Goal: Task Accomplishment & Management: Submit feedback/report problem

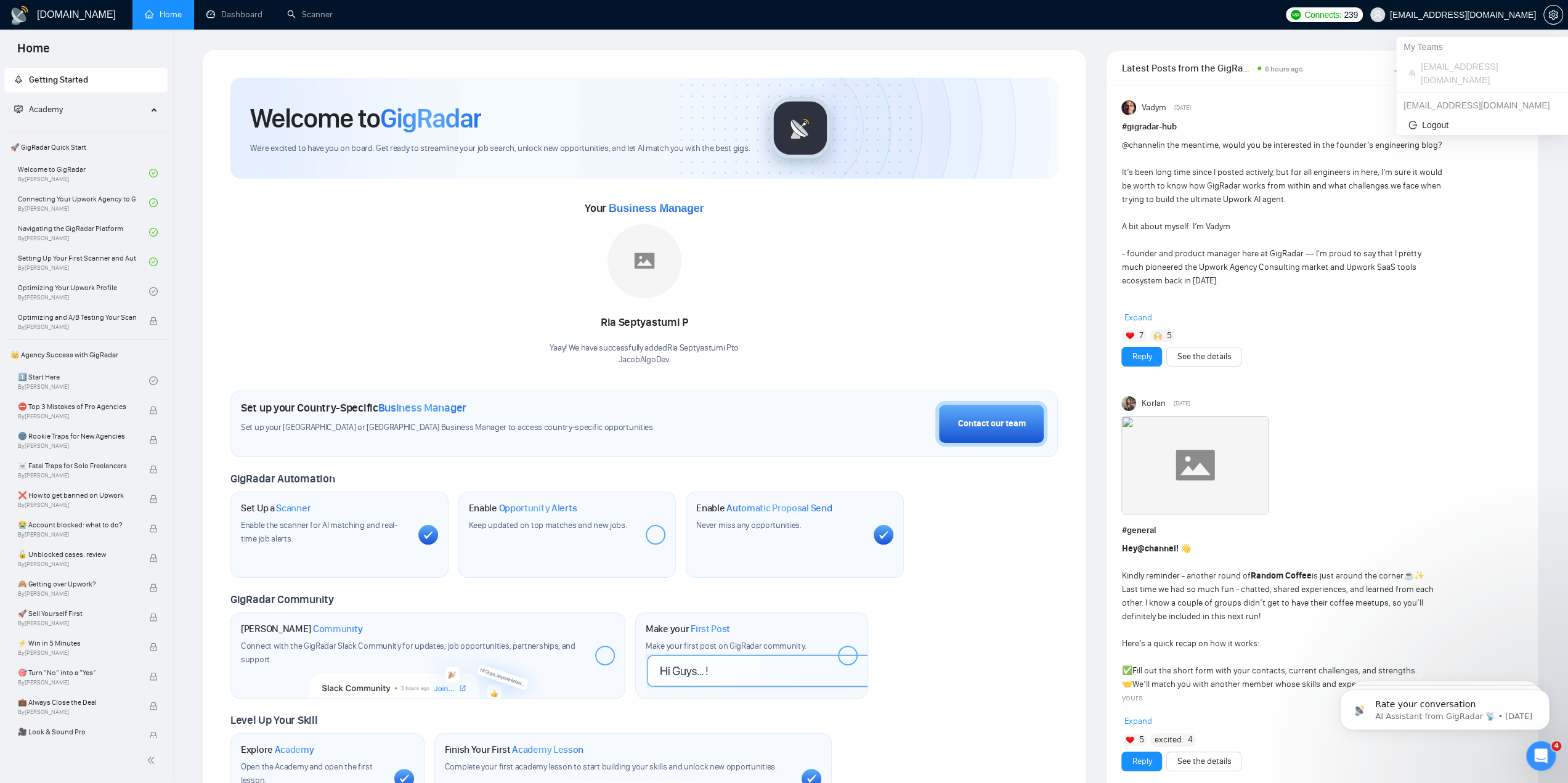
click at [1455, 14] on span "[EMAIL_ADDRESS][DOMAIN_NAME]" at bounding box center [1463, 14] width 146 height 0
click at [292, 19] on link "Scanner" at bounding box center [309, 14] width 45 height 11
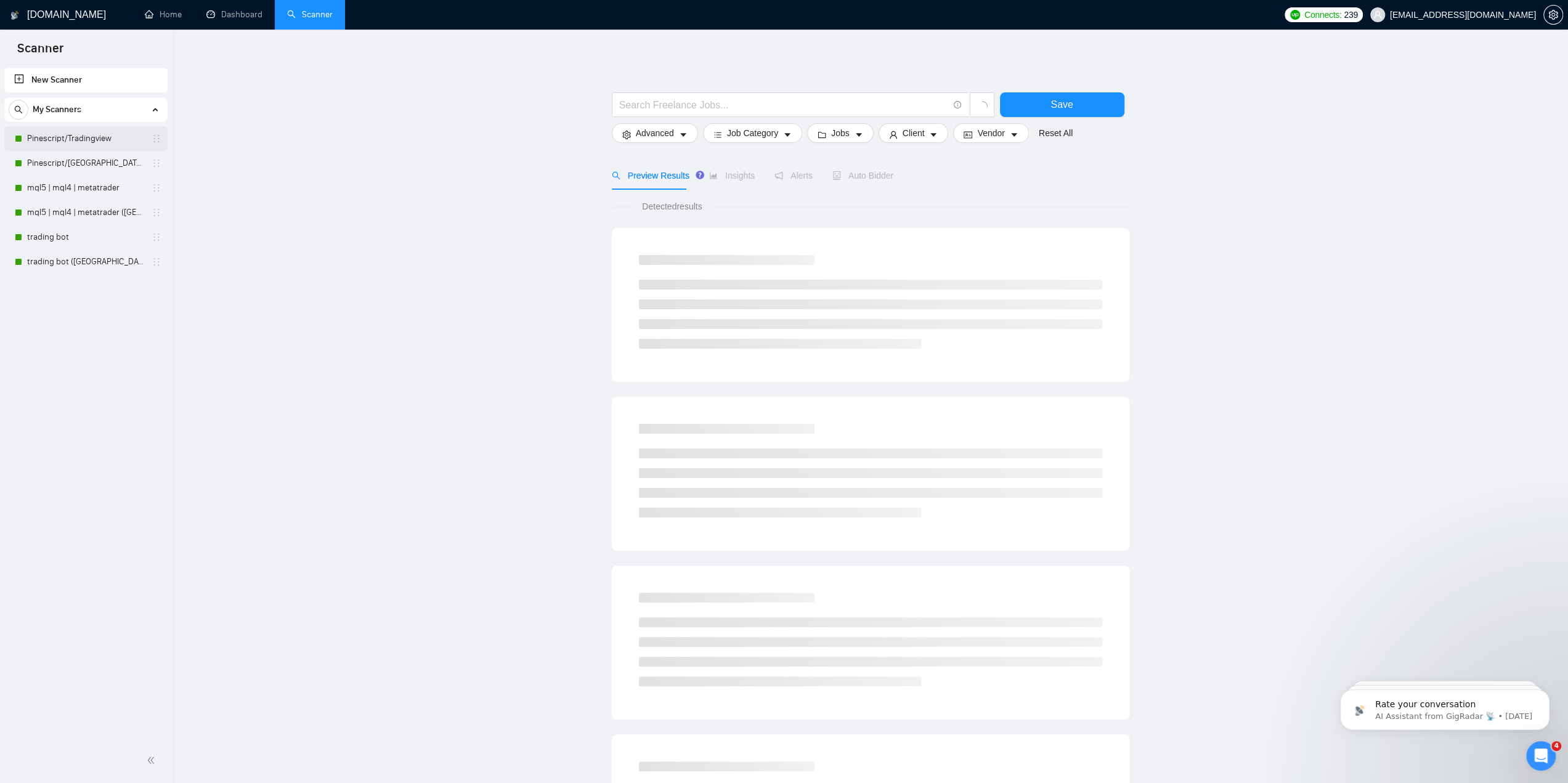
click at [78, 141] on link "Pinescript/Tradingview" at bounding box center [86, 139] width 118 height 25
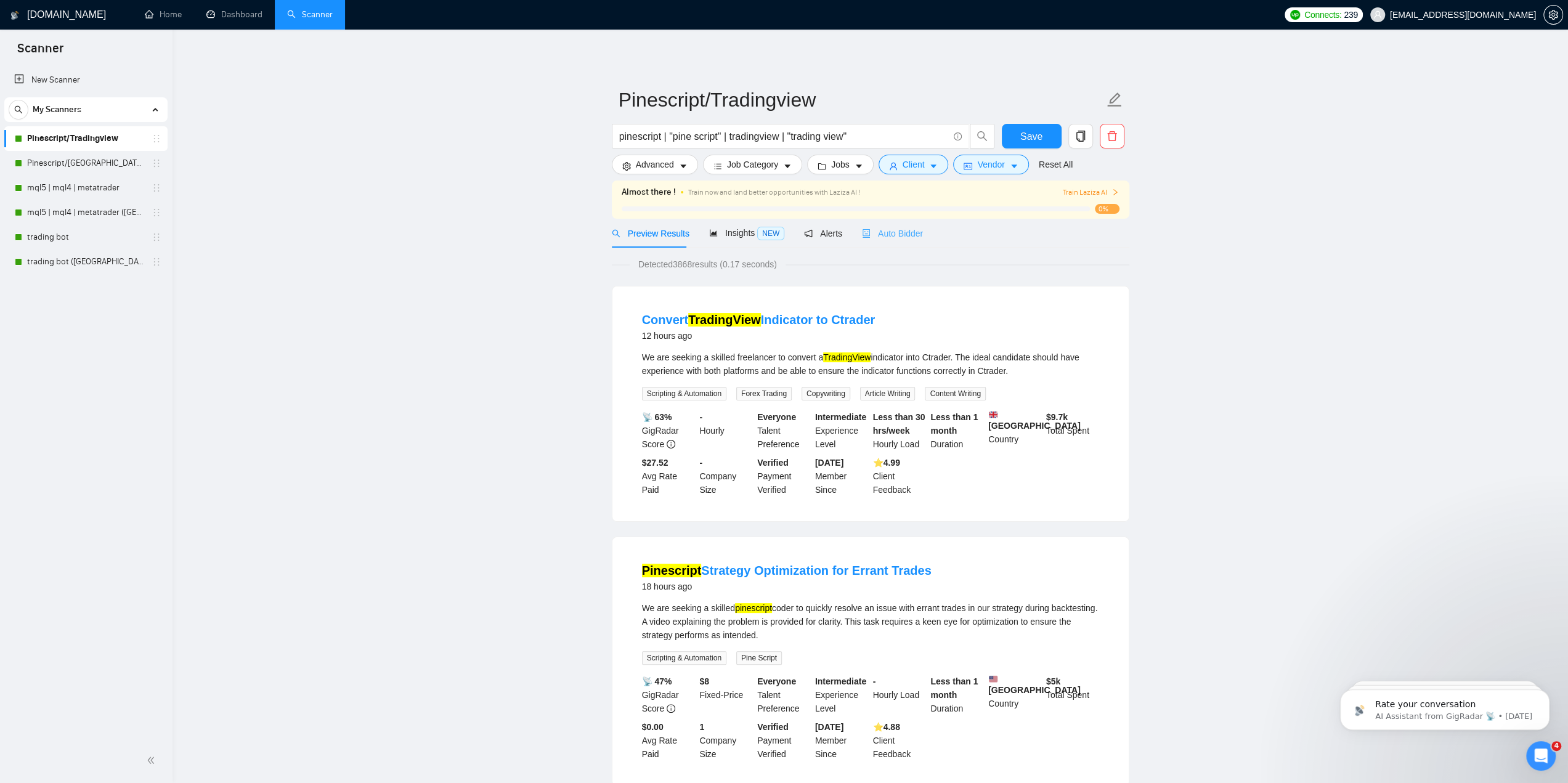
click at [891, 224] on div "Auto Bidder" at bounding box center [892, 233] width 61 height 29
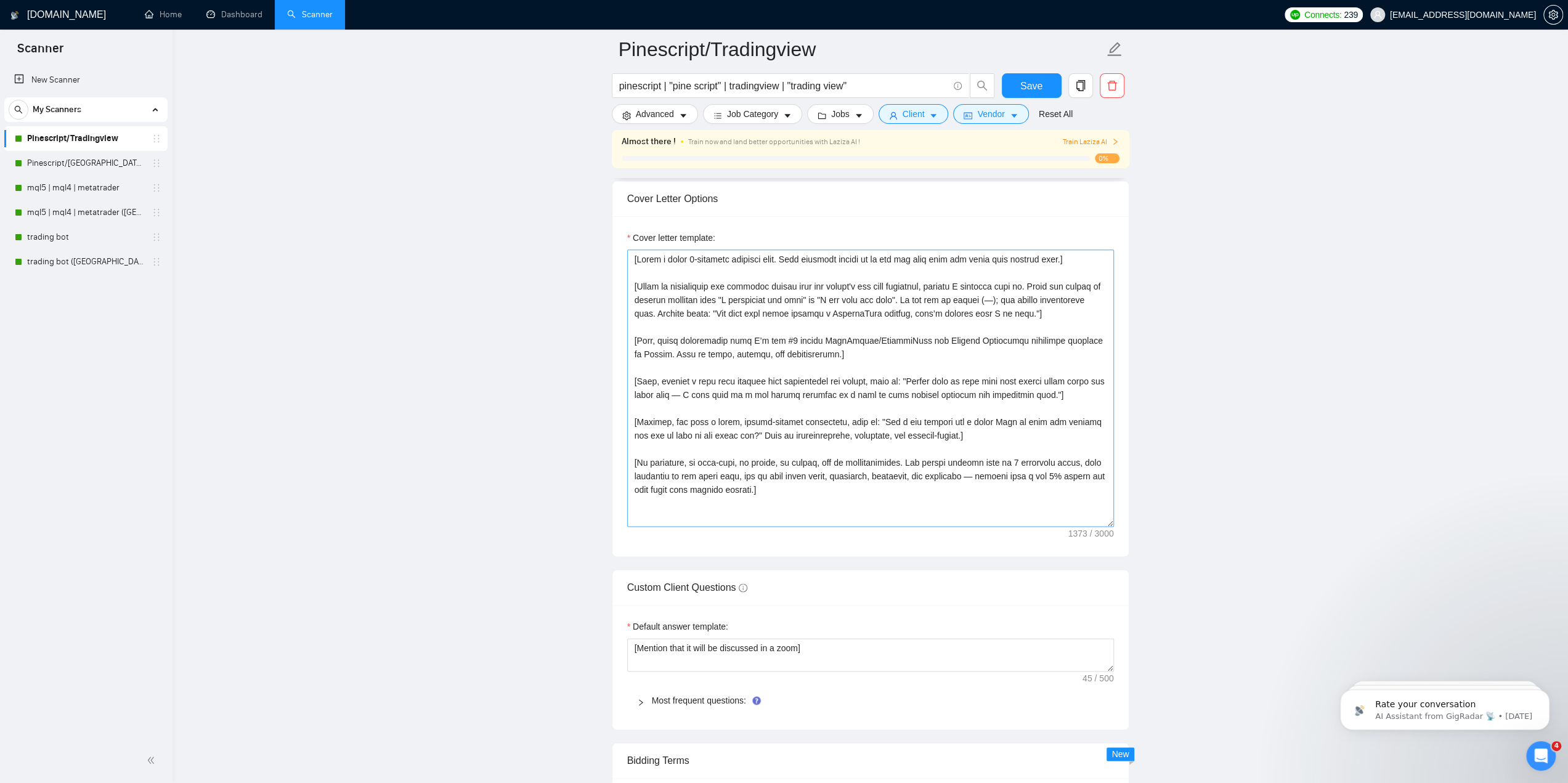
scroll to position [1417, 0]
click at [849, 452] on textarea "Cover letter template:" at bounding box center [870, 393] width 486 height 277
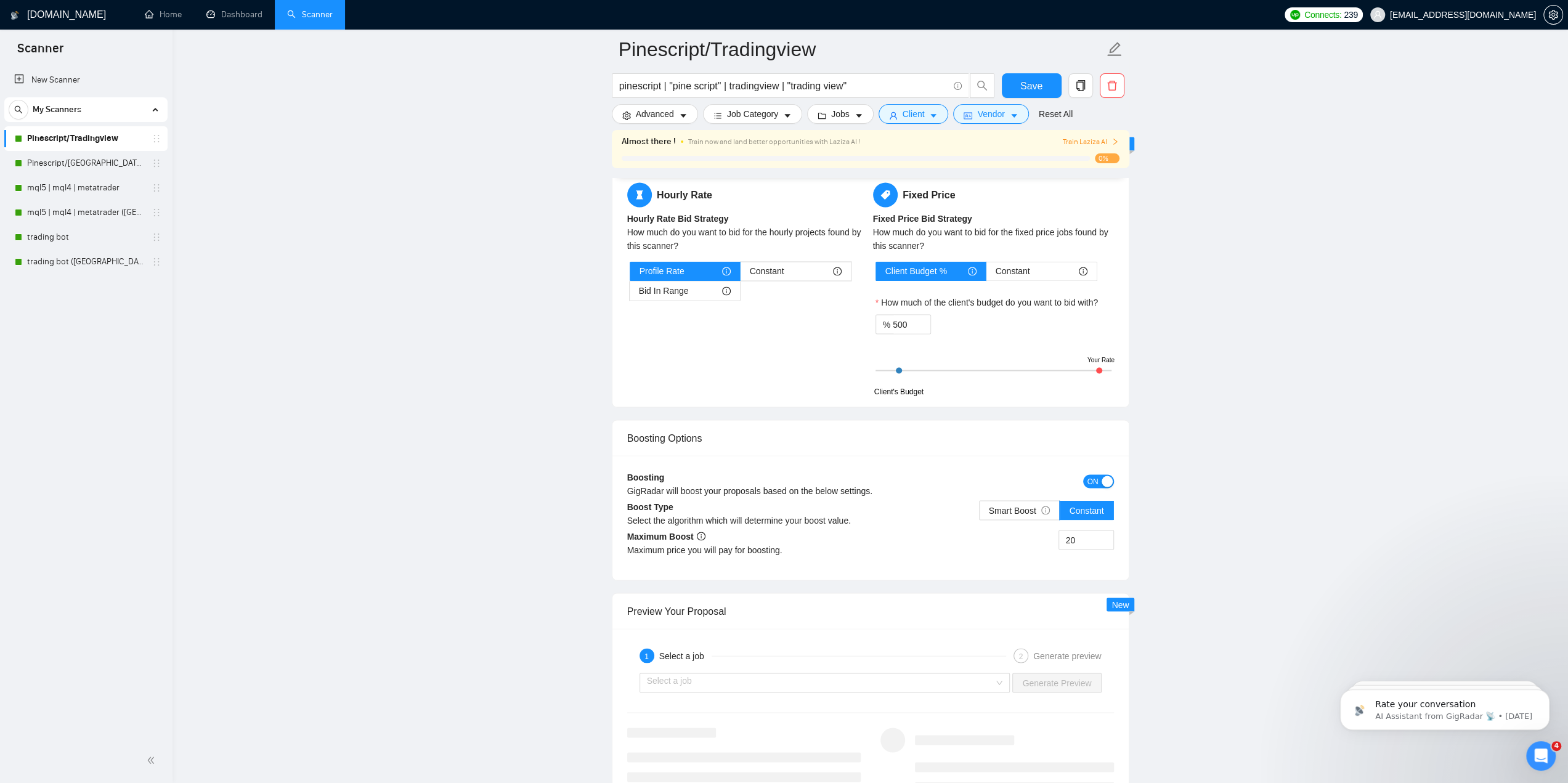
scroll to position [2032, 0]
click at [833, 473] on div "Boosting GigRadar will boost your proposals based on the below settings." at bounding box center [809, 486] width 365 height 36
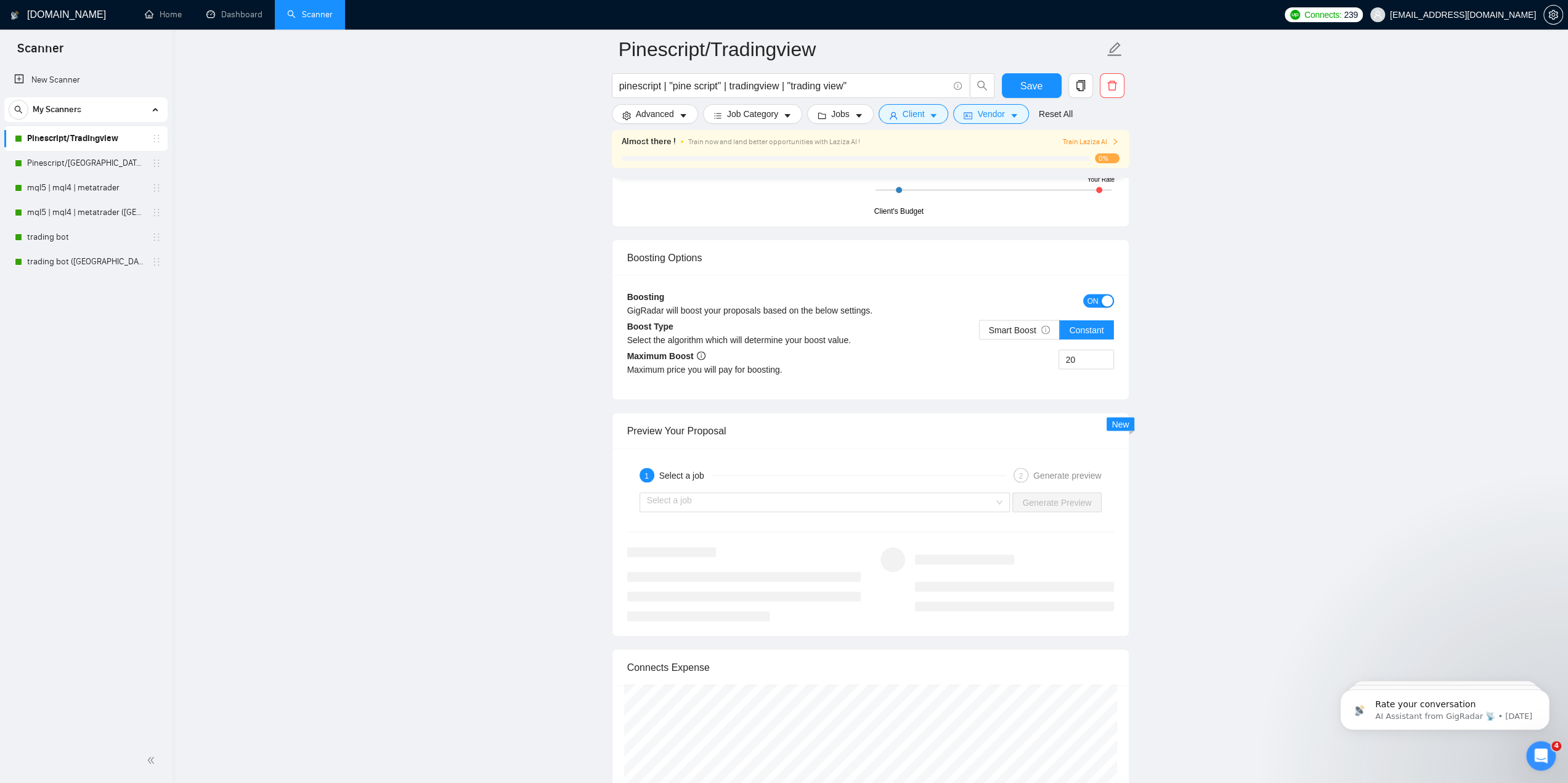
scroll to position [2279, 0]
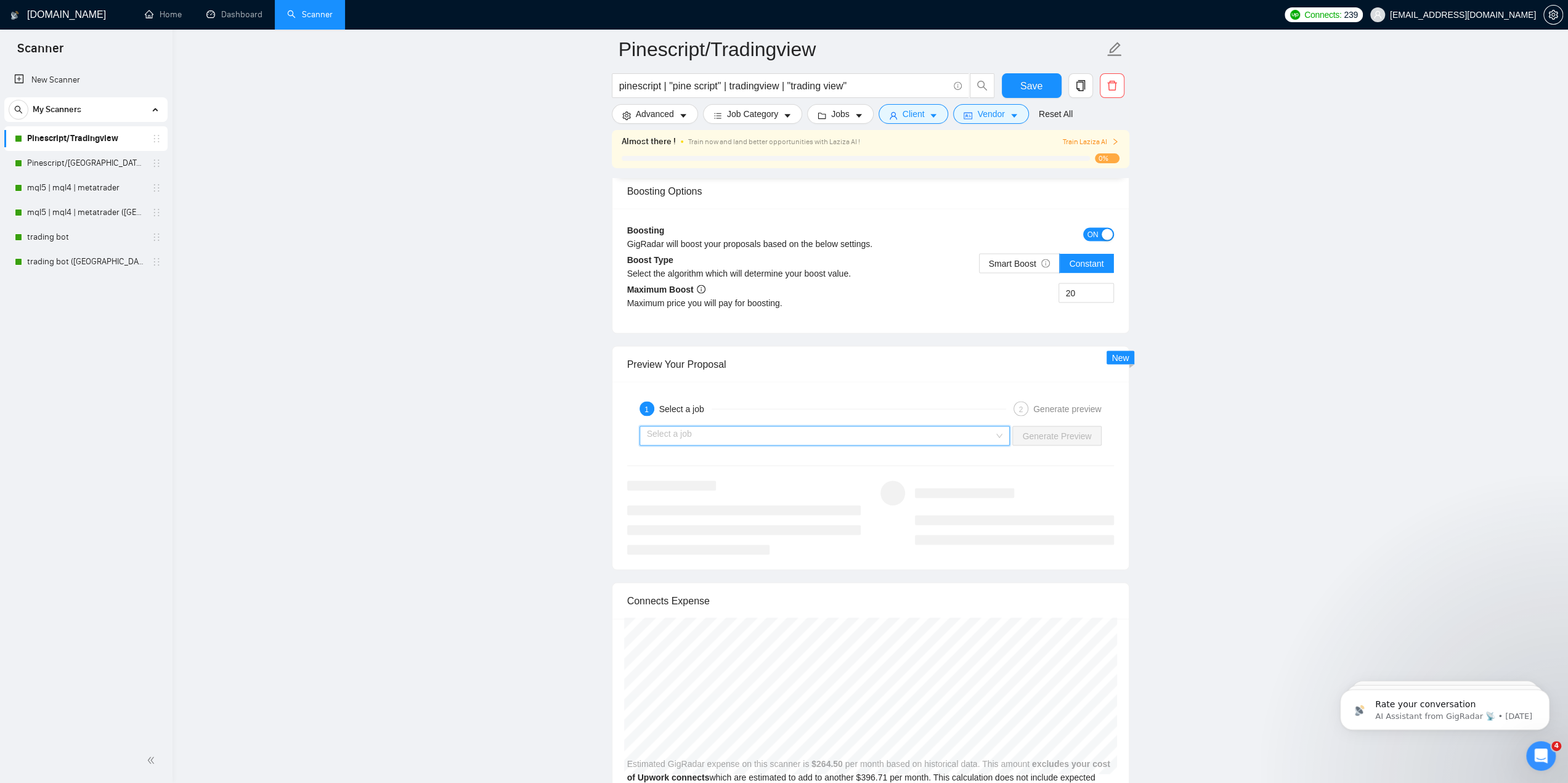
click at [820, 427] on input "search" at bounding box center [821, 435] width 348 height 18
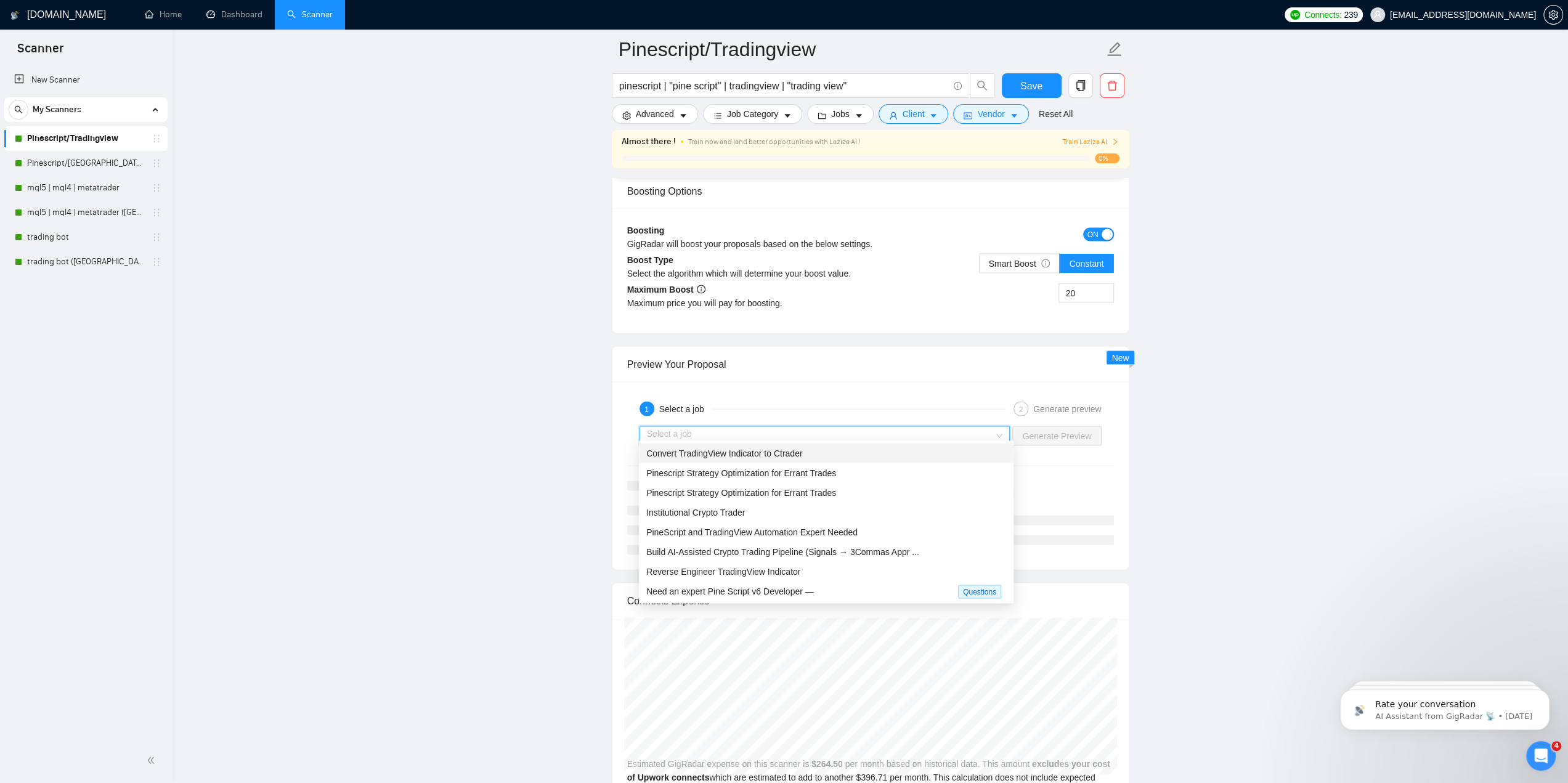
click at [791, 457] on span "Convert TradingView Indicator to Ctrader" at bounding box center [724, 453] width 156 height 10
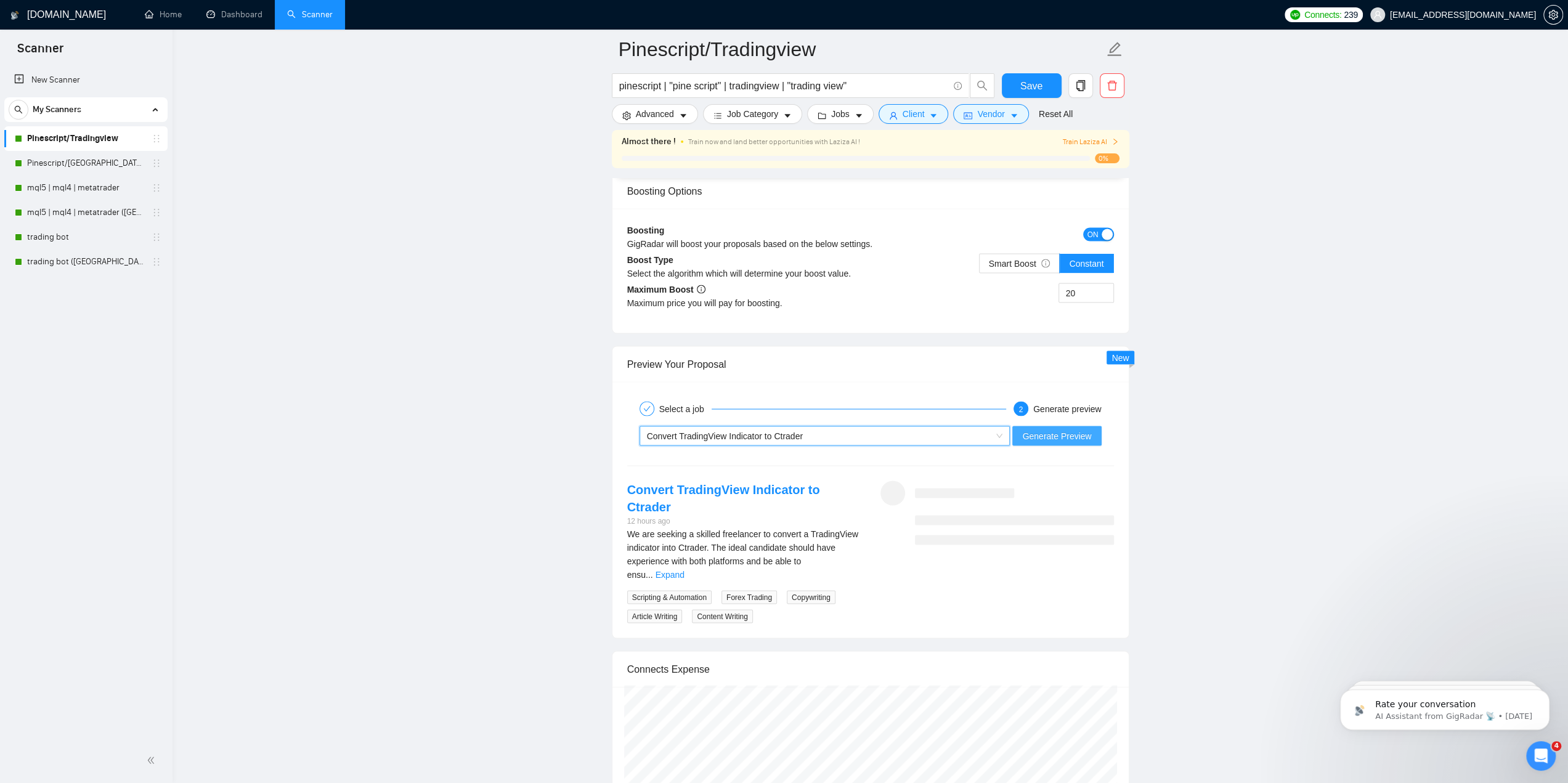
click at [1043, 429] on span "Generate Preview" at bounding box center [1057, 435] width 69 height 13
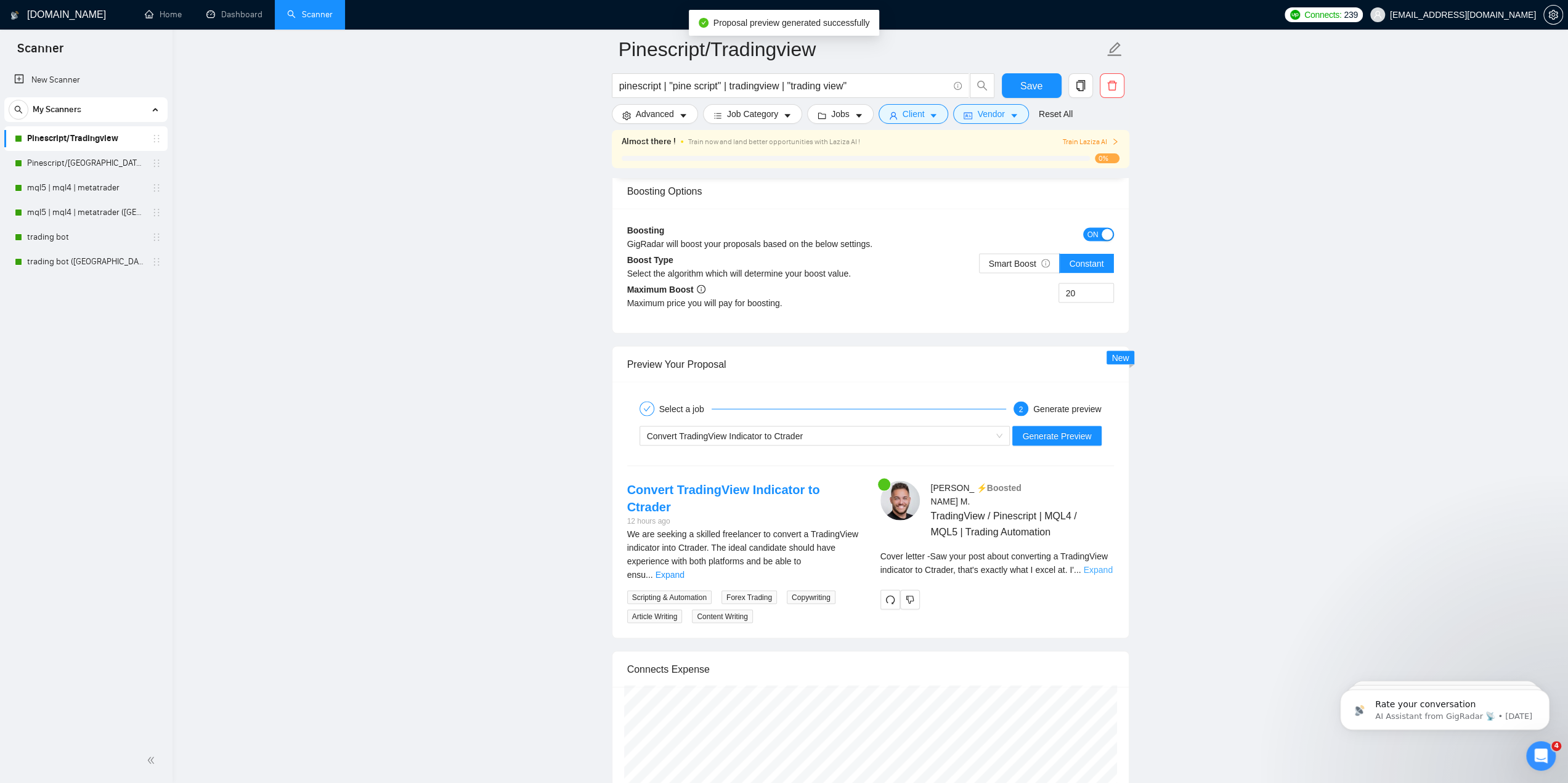
click at [1095, 564] on link "Expand" at bounding box center [1097, 569] width 29 height 10
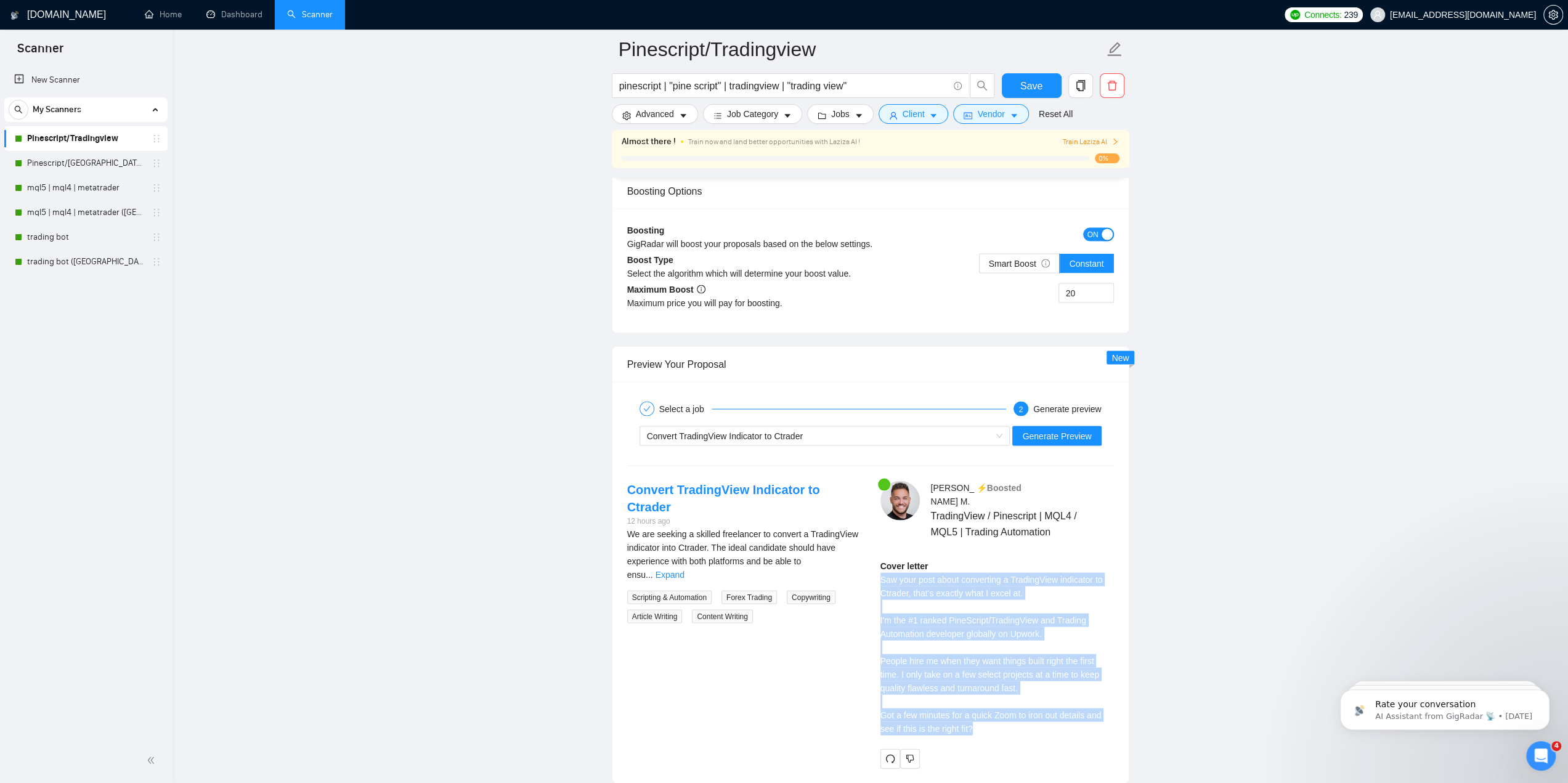
drag, startPoint x: 879, startPoint y: 558, endPoint x: 1009, endPoint y: 663, distance: 167.1
click at [1018, 707] on div "Cover letter Saw your post about converting a TradingView indicator to Ctrader,…" at bounding box center [997, 646] width 233 height 176
copy div "Saw your post about converting a TradingView indicator to Ctrader, that's exact…"
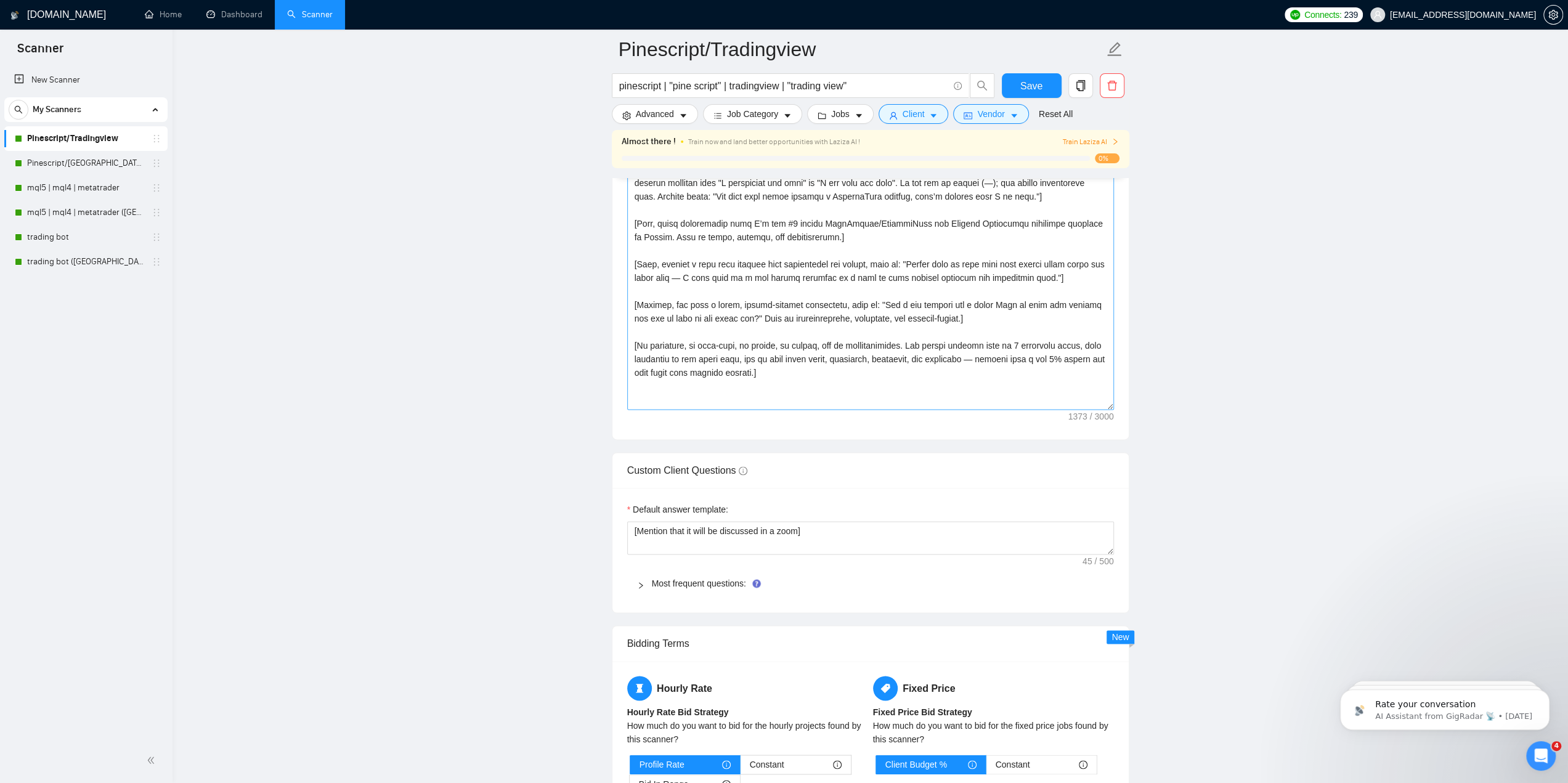
scroll to position [1478, 0]
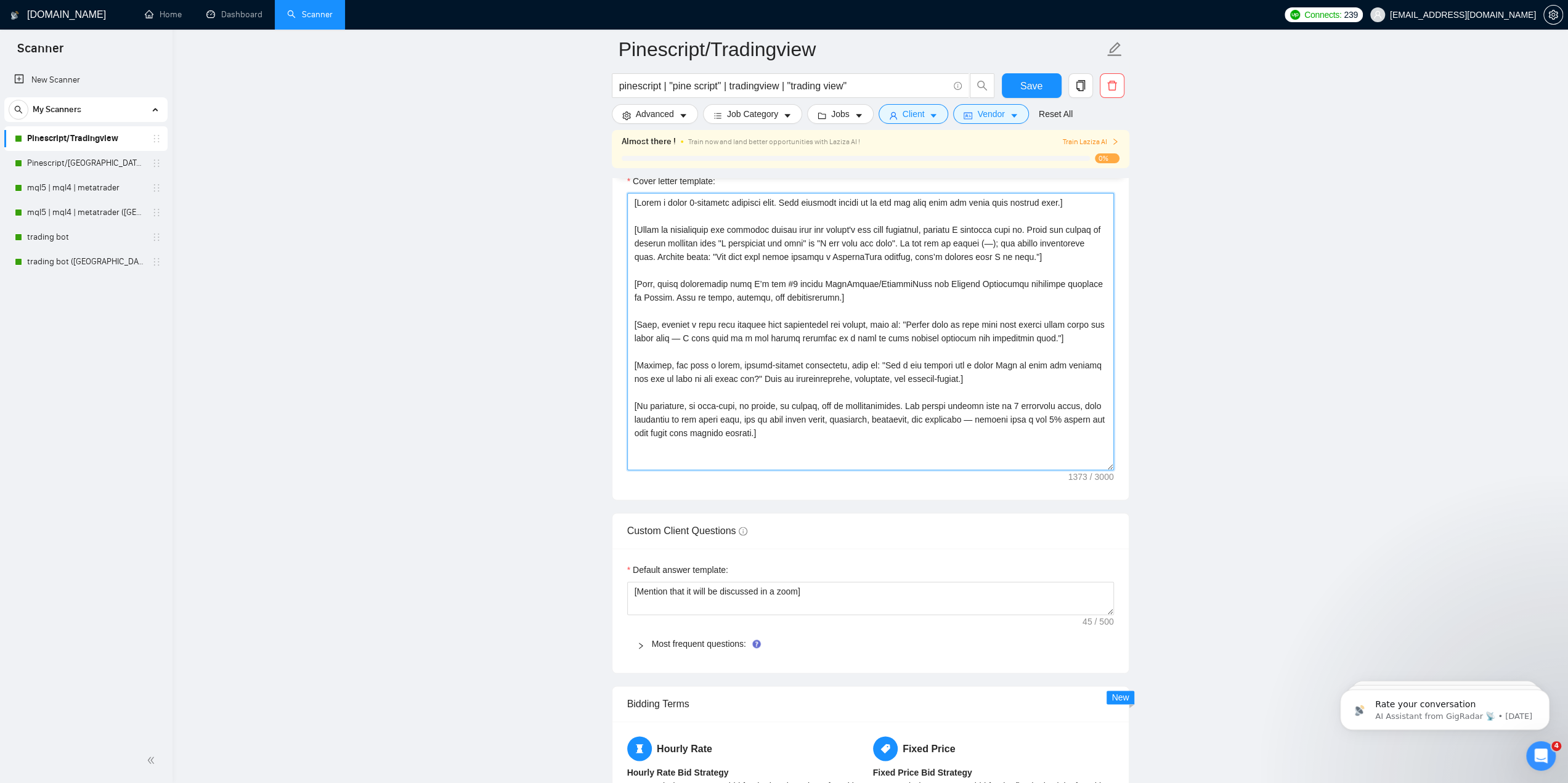
click at [798, 380] on textarea "Cover letter template:" at bounding box center [870, 331] width 486 height 277
paste textarea "exactly 4 sentences. Each sentence on its own line with one blank line between.…"
click at [787, 427] on textarea "Cover letter template:" at bounding box center [870, 331] width 486 height 277
click at [730, 325] on textarea "Cover letter template:" at bounding box center [870, 331] width 486 height 277
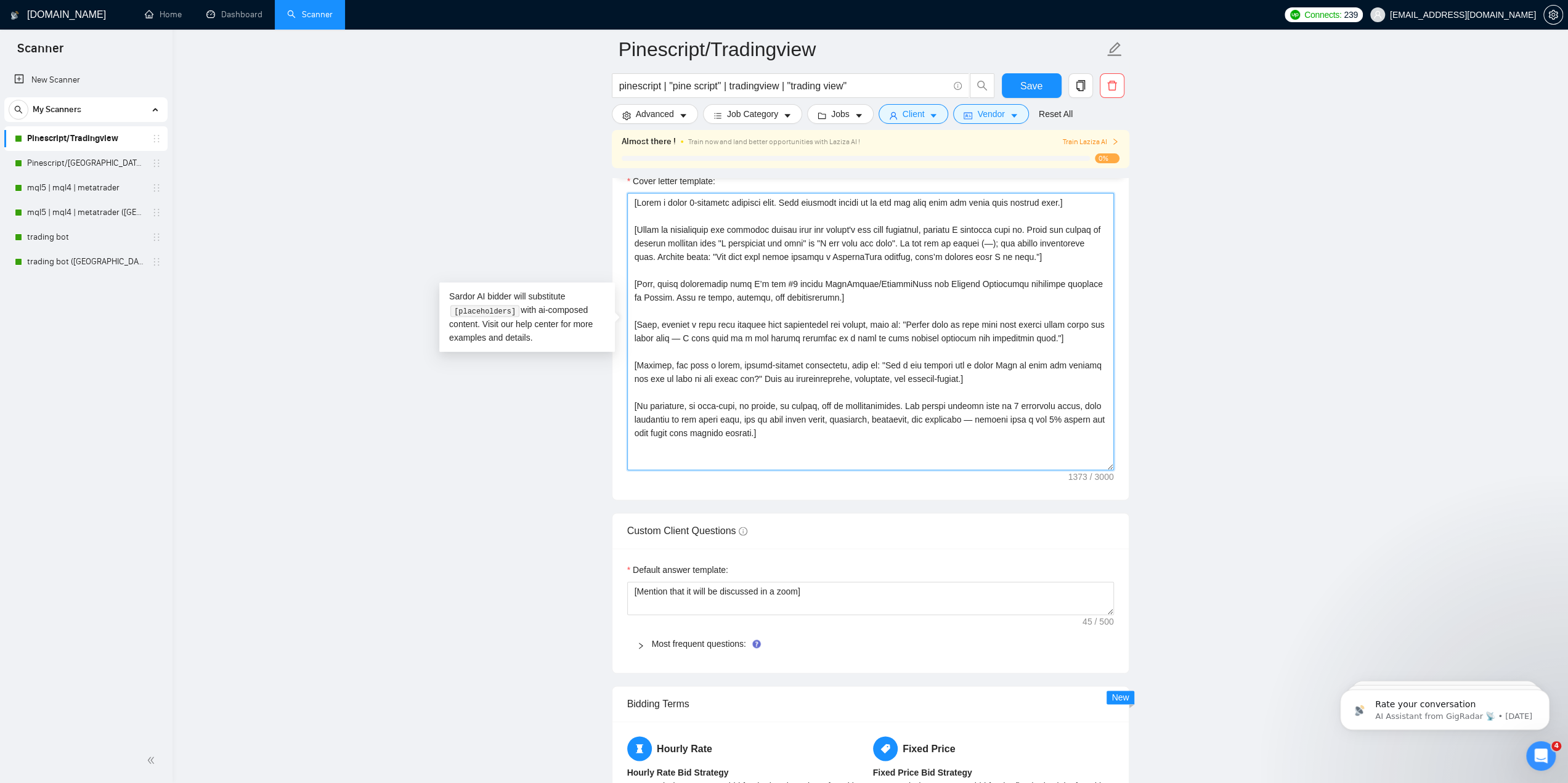
paste textarea "exactly 4 sentences. Each sentence on its own line with one blank line between.…"
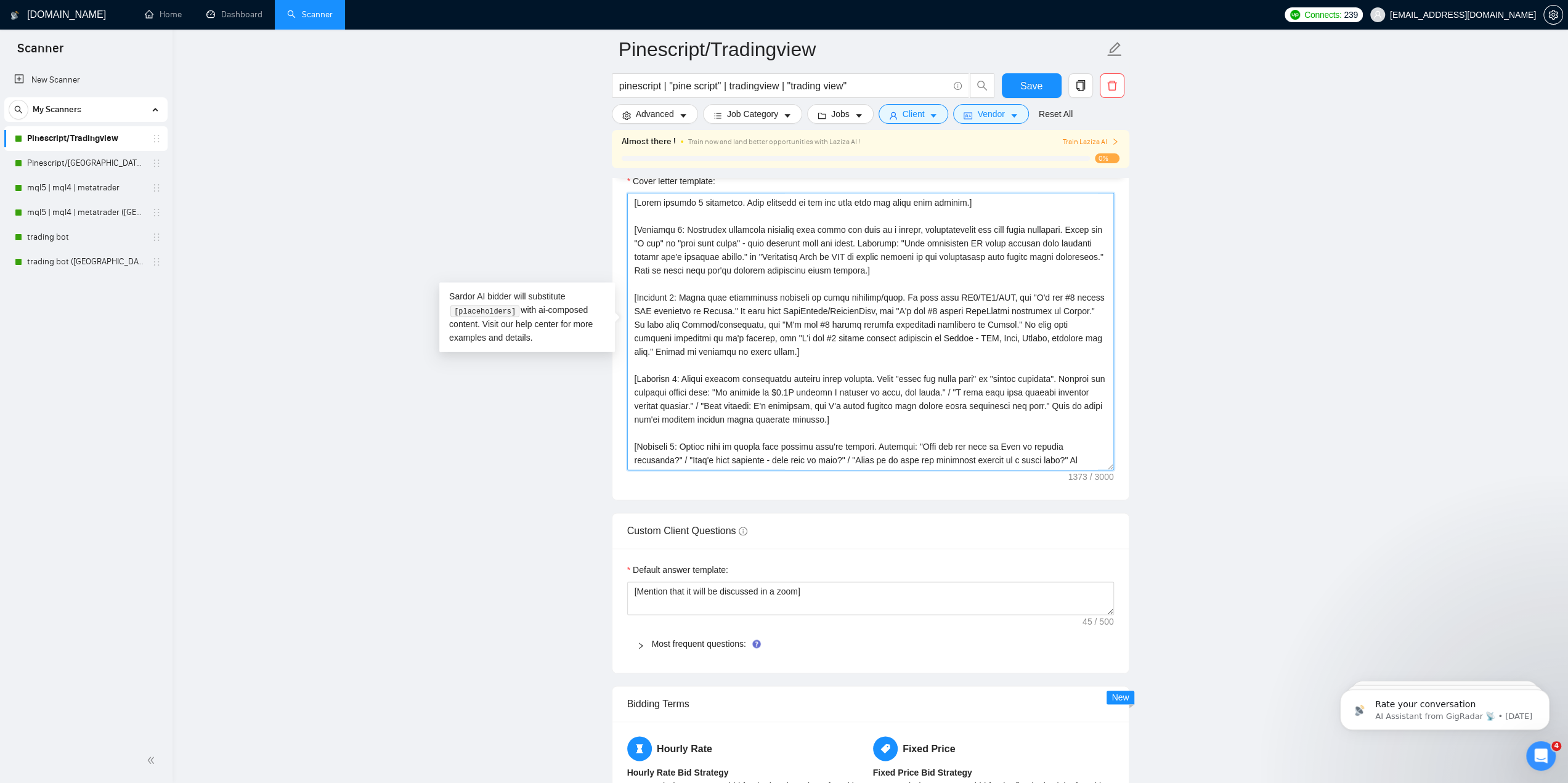
scroll to position [65, 0]
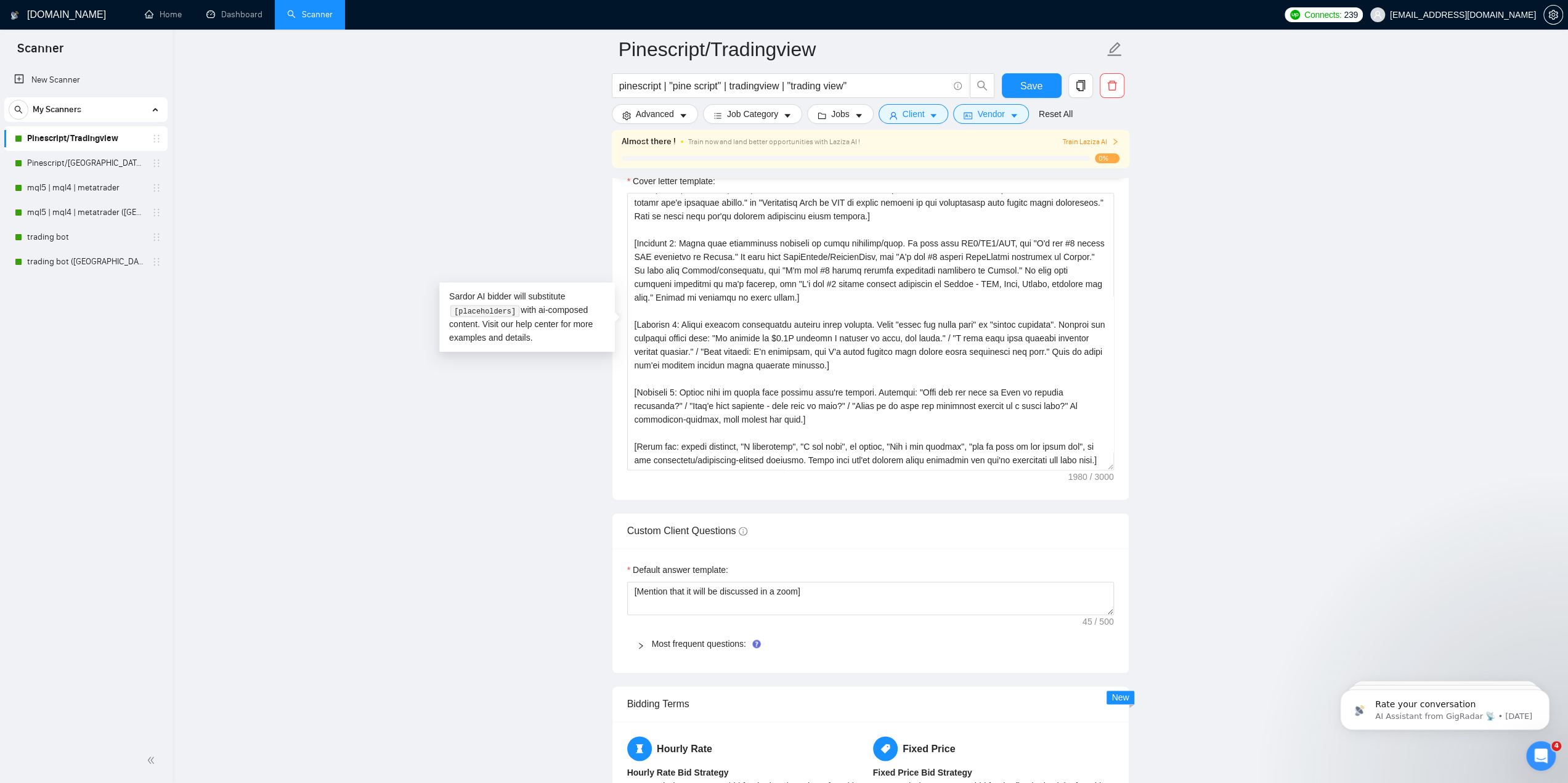
click at [1220, 241] on main "Pinescript/Tradingview pinescript | "pine script" | tradingview | "trading view…" at bounding box center [871, 477] width 1356 height 3813
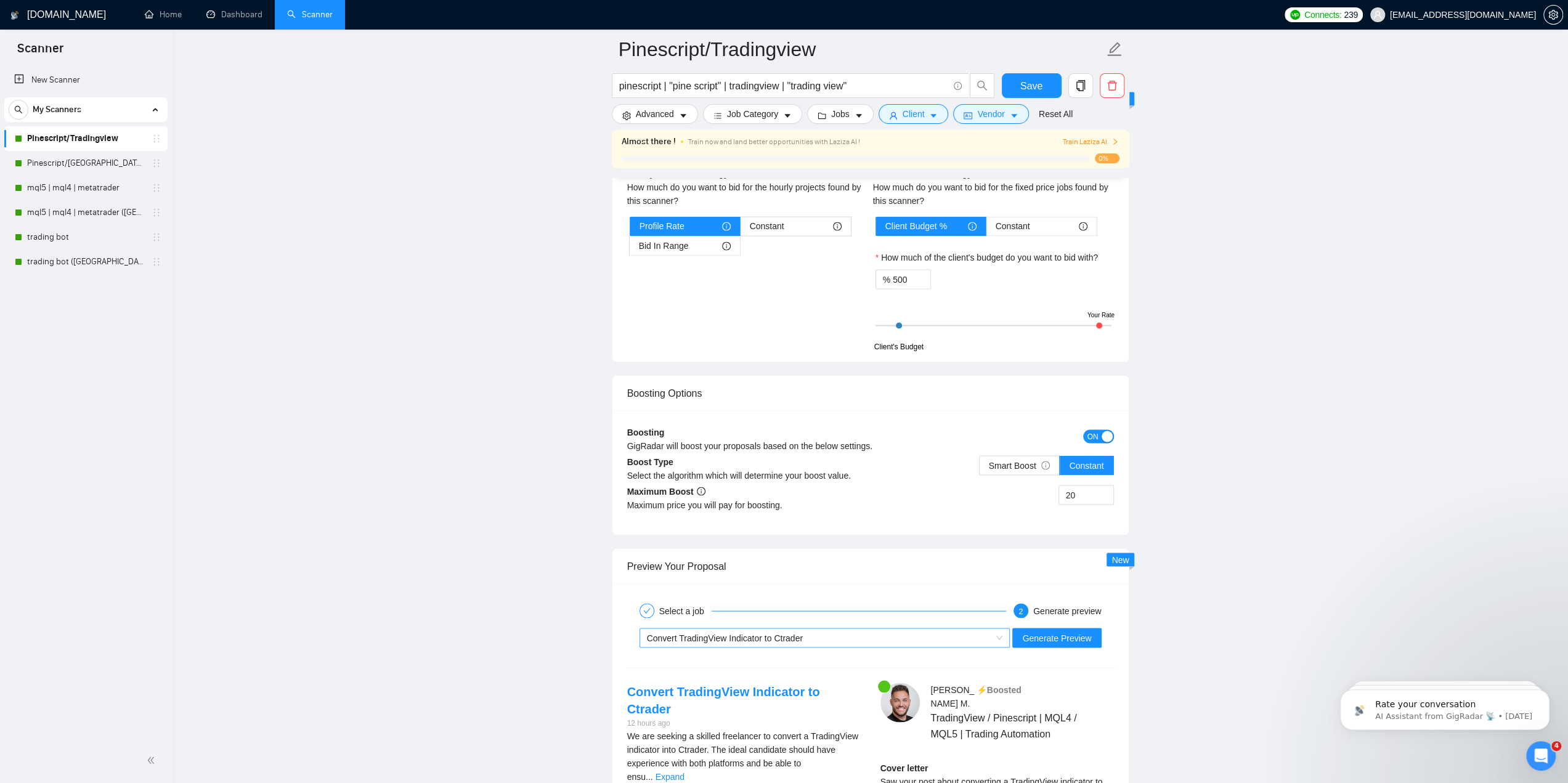
scroll to position [2155, 0]
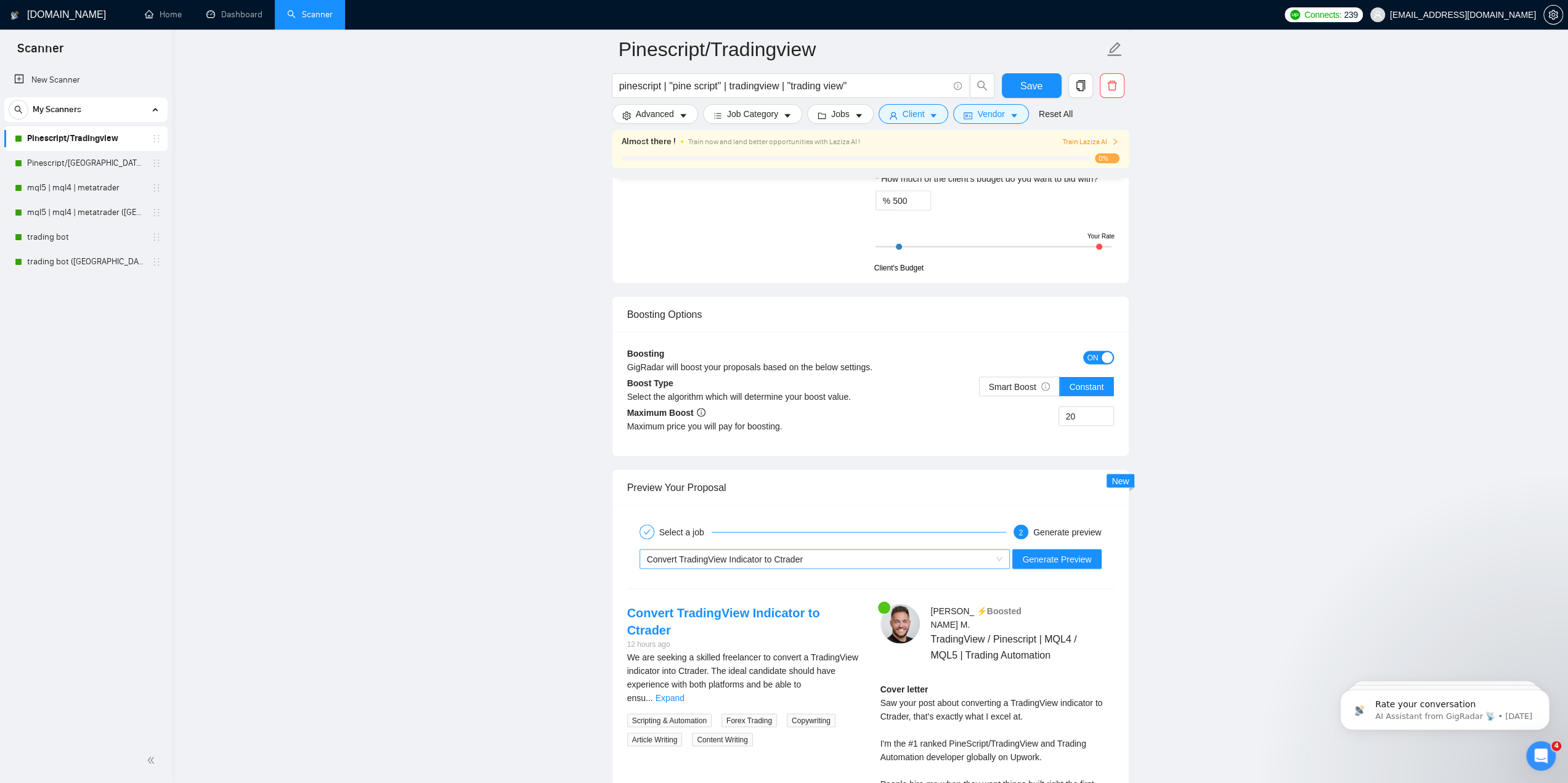
click at [794, 554] on span "Convert TradingView Indicator to Ctrader" at bounding box center [725, 559] width 156 height 10
click at [1079, 558] on span "Generate Preview" at bounding box center [1057, 559] width 69 height 13
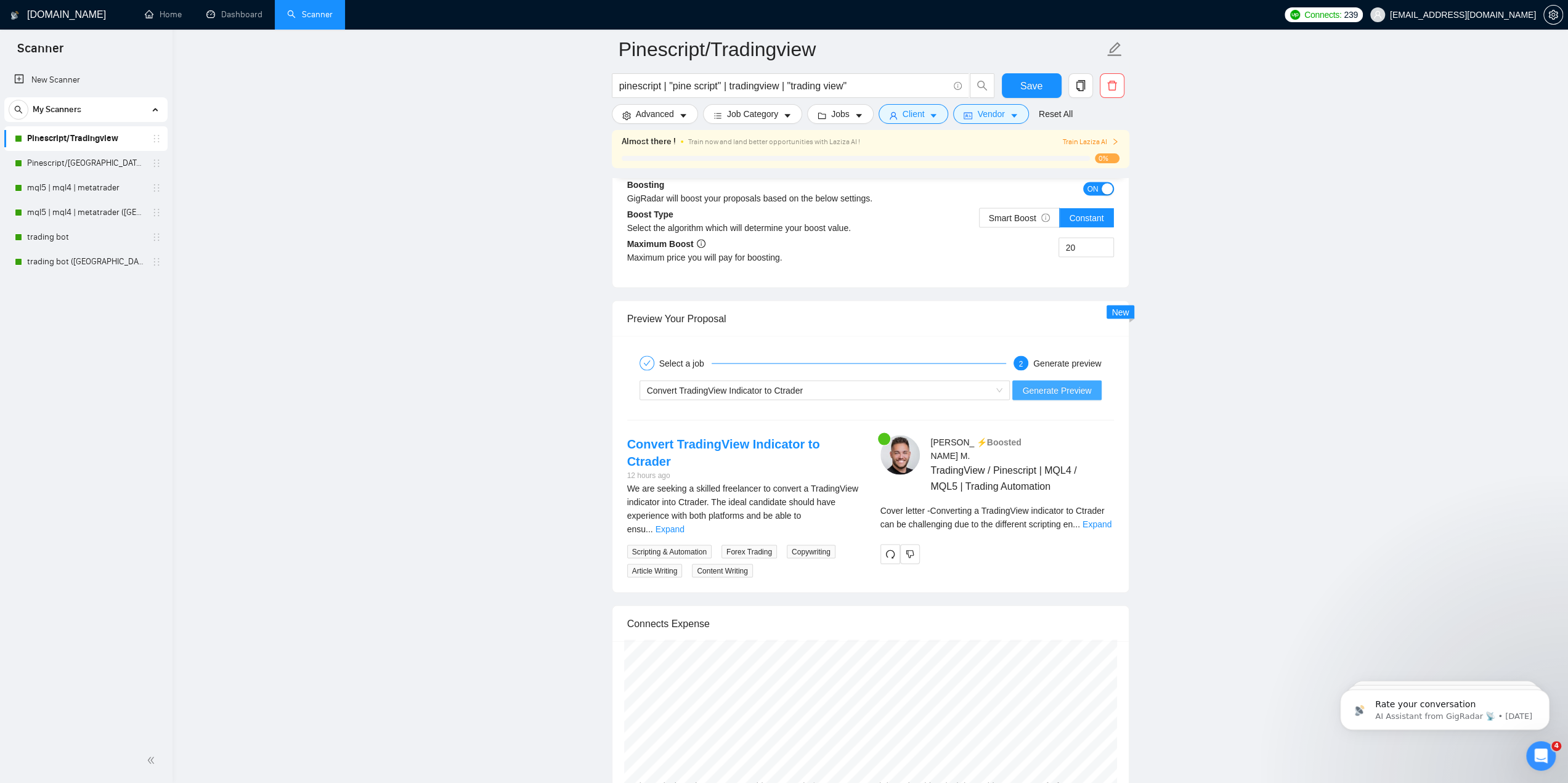
scroll to position [2340, 0]
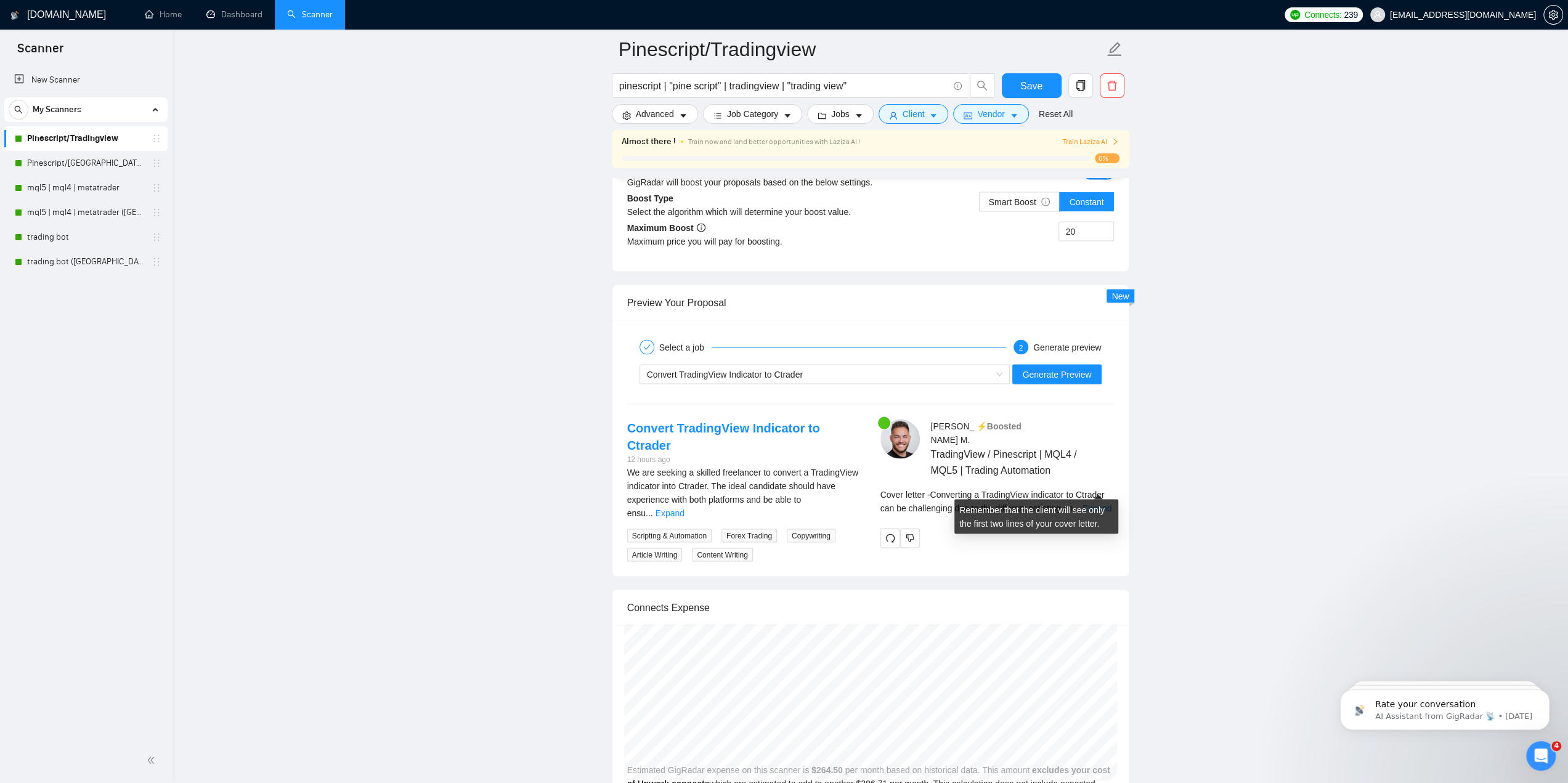
click at [1089, 496] on div "Remember that the client will see only the first two lines of your cover letter." at bounding box center [1036, 511] width 154 height 34
click at [1093, 503] on link "Expand" at bounding box center [1097, 508] width 29 height 10
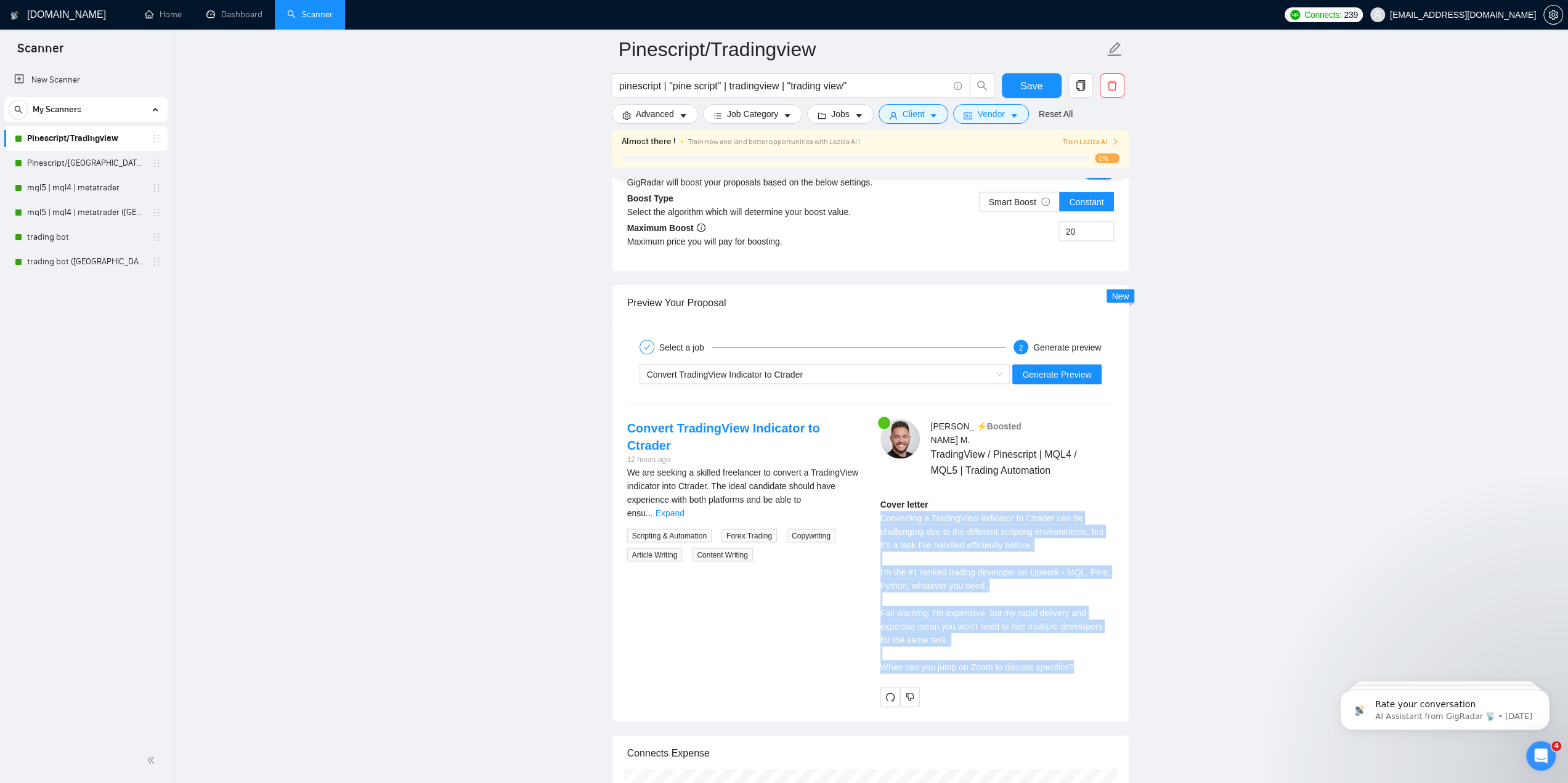
drag, startPoint x: 879, startPoint y: 494, endPoint x: 1086, endPoint y: 647, distance: 257.4
click at [1086, 647] on div "Cover letter Converting a TradingView indicator to Ctrader can be challenging d…" at bounding box center [997, 585] width 233 height 176
copy div "Converting a TradingView indicator to Ctrader can be challenging due to the dif…"
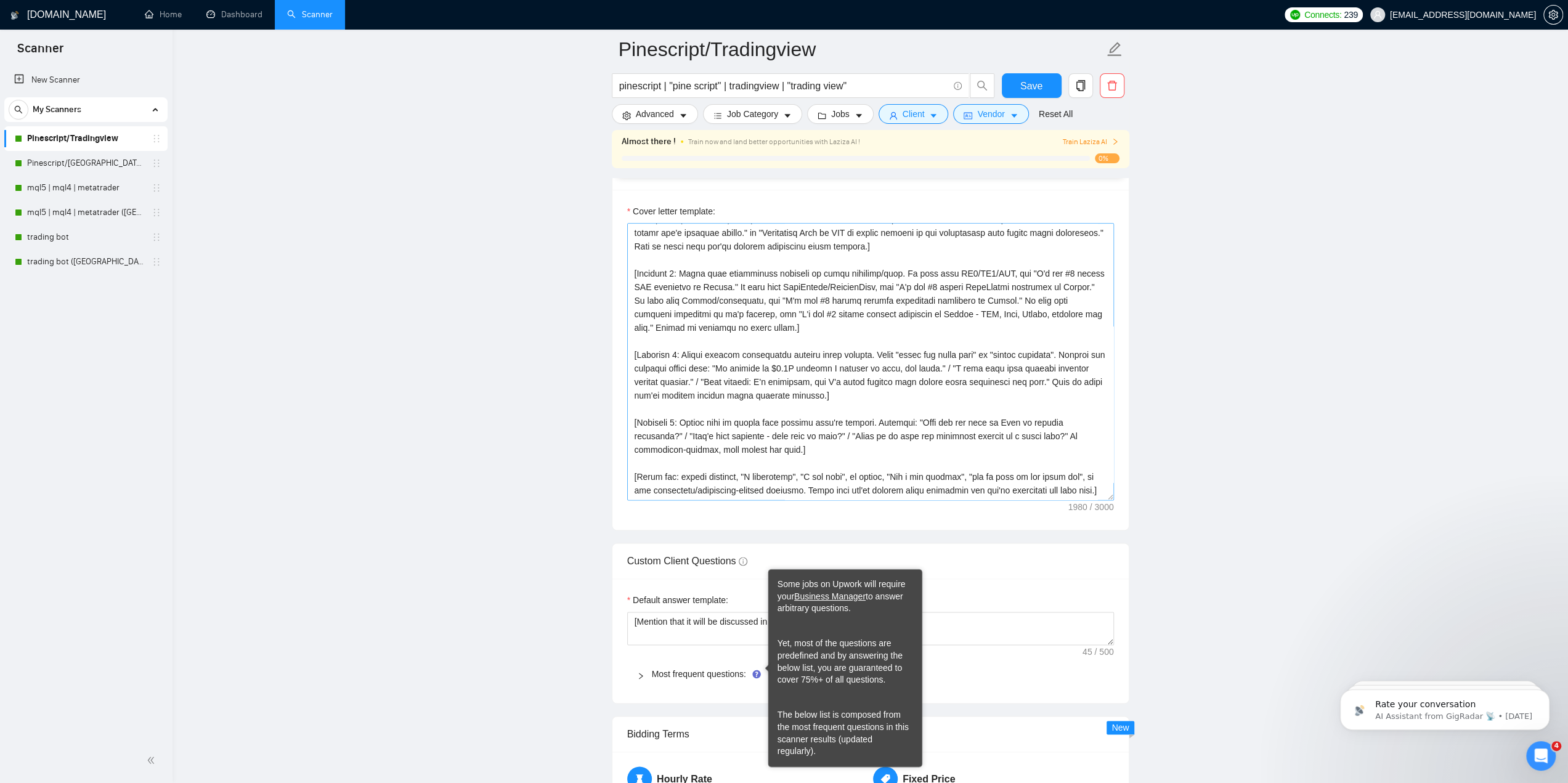
scroll to position [1417, 0]
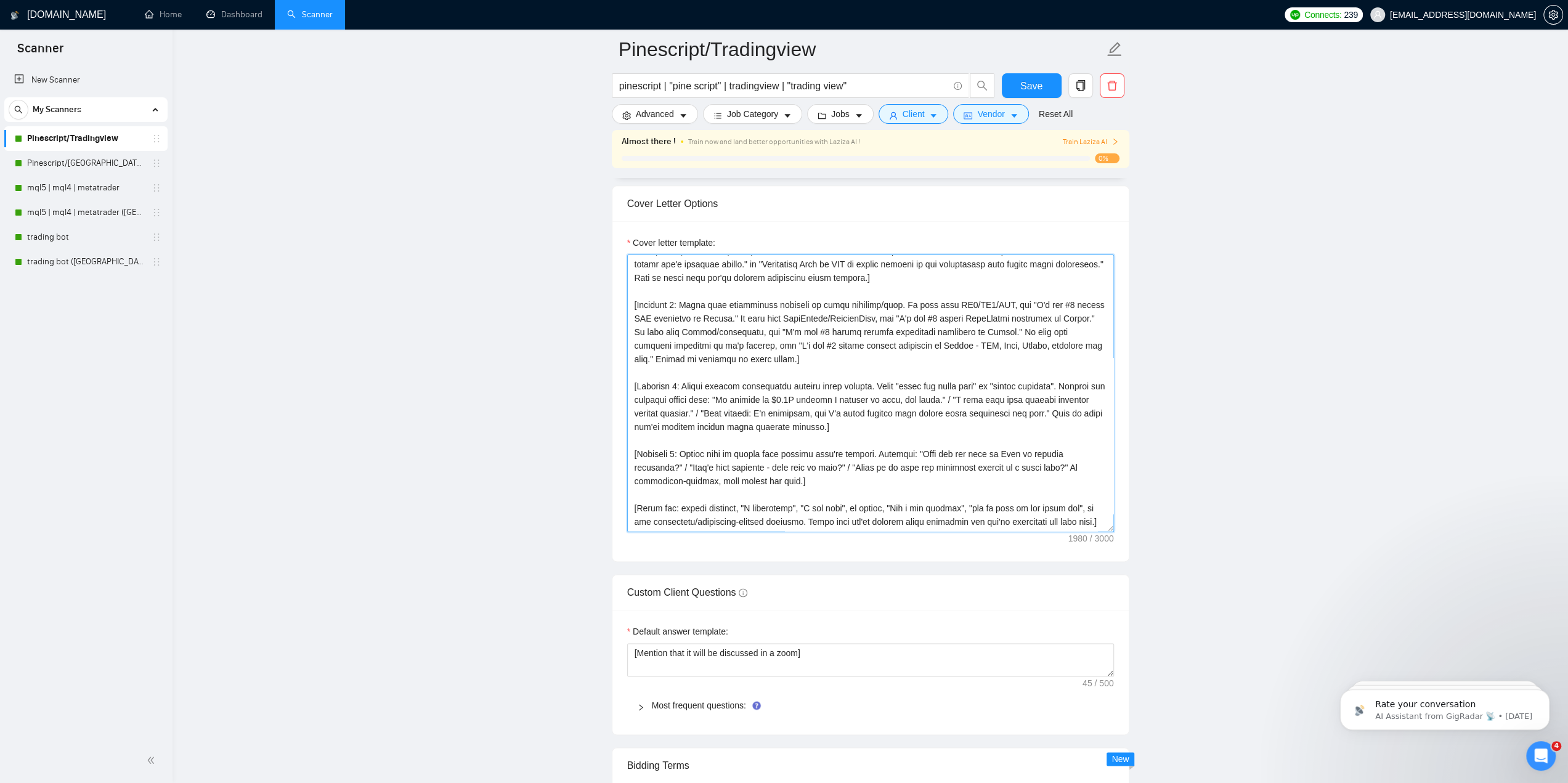
click at [802, 405] on textarea "Cover letter template:" at bounding box center [870, 393] width 486 height 277
paste textarea "EXACTLY 4 sentences. Each sentence on its own line with one blank line between.…"
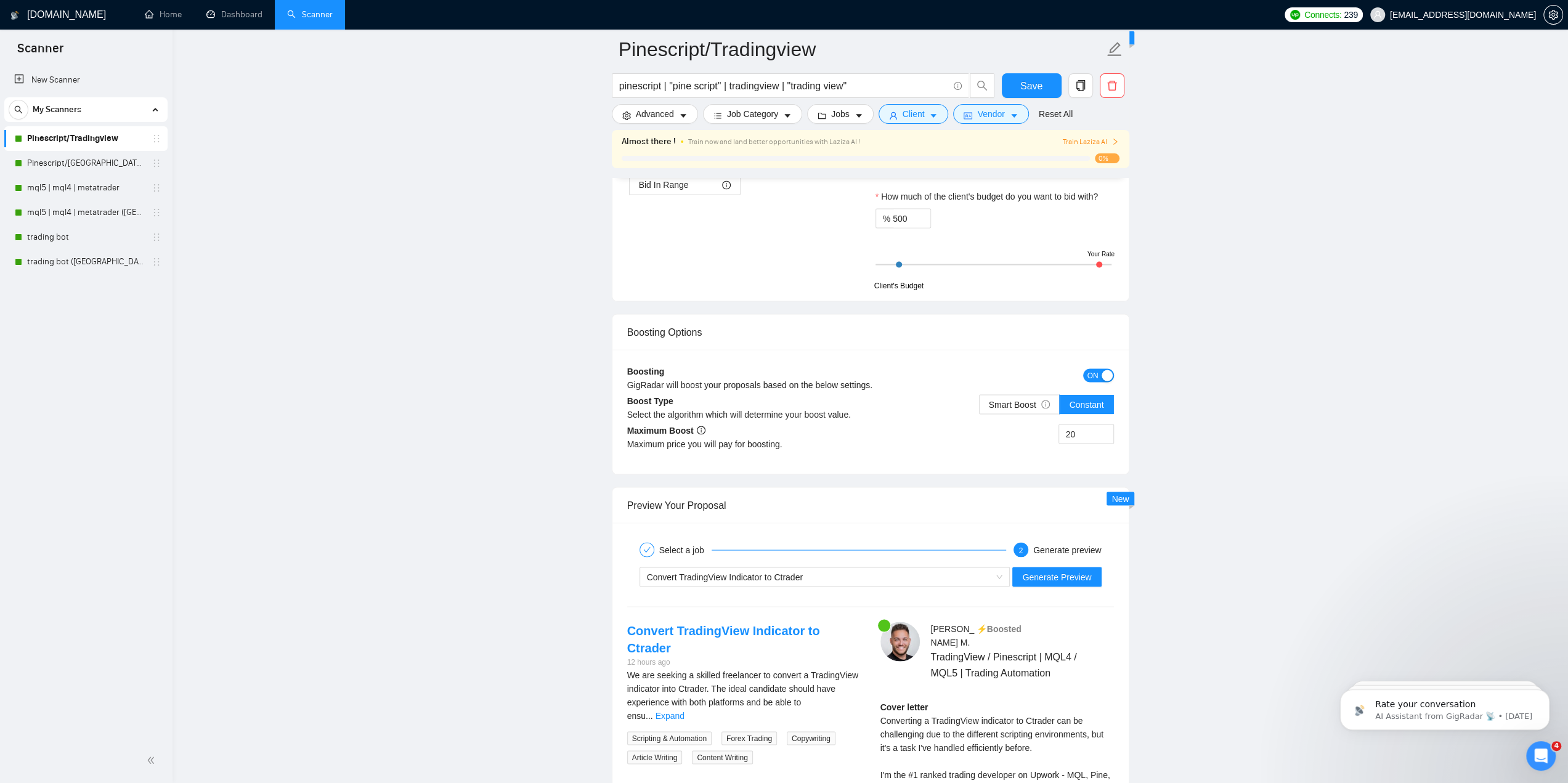
scroll to position [2279, 0]
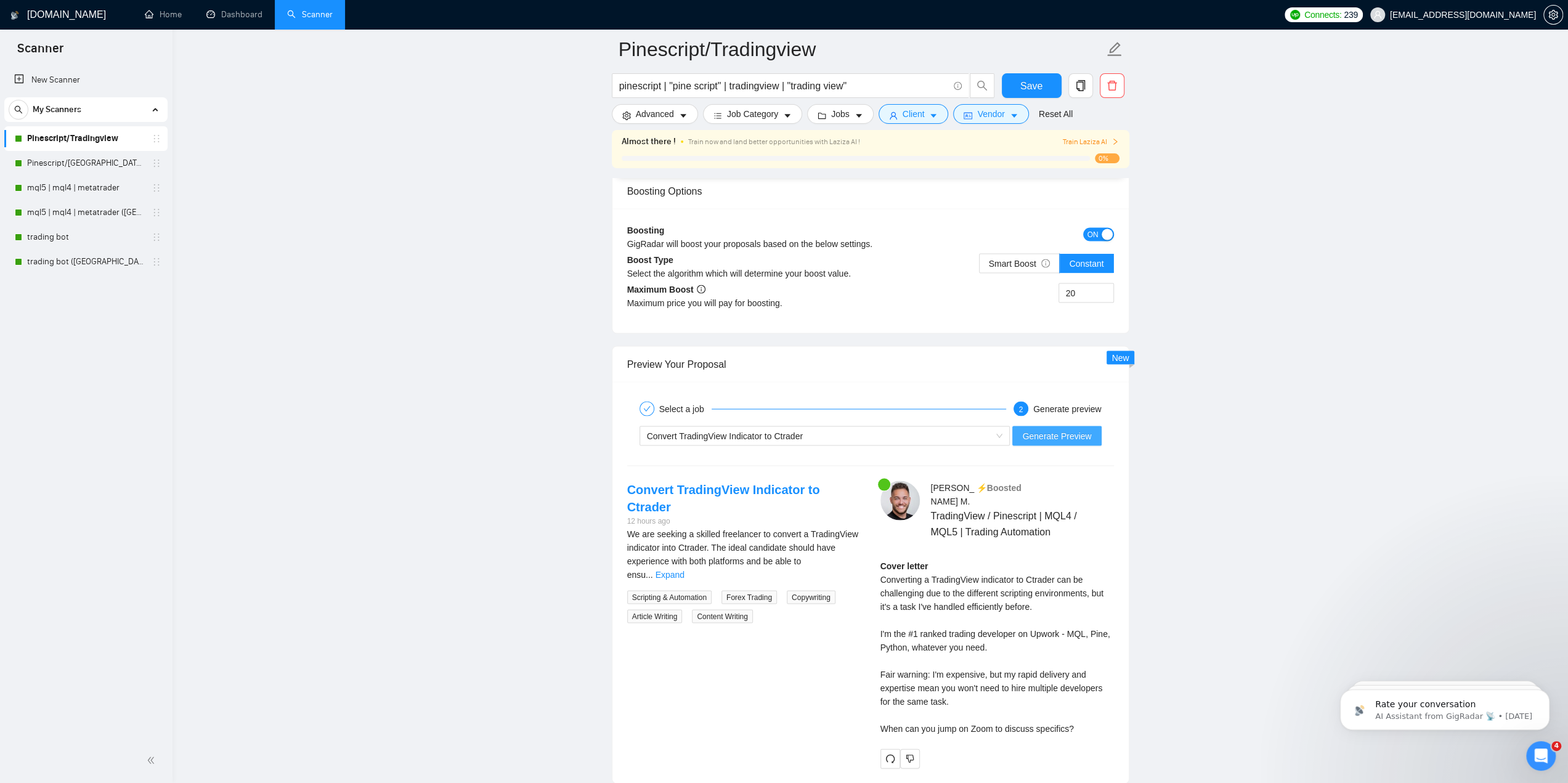
click at [1074, 431] on span "Generate Preview" at bounding box center [1057, 435] width 69 height 13
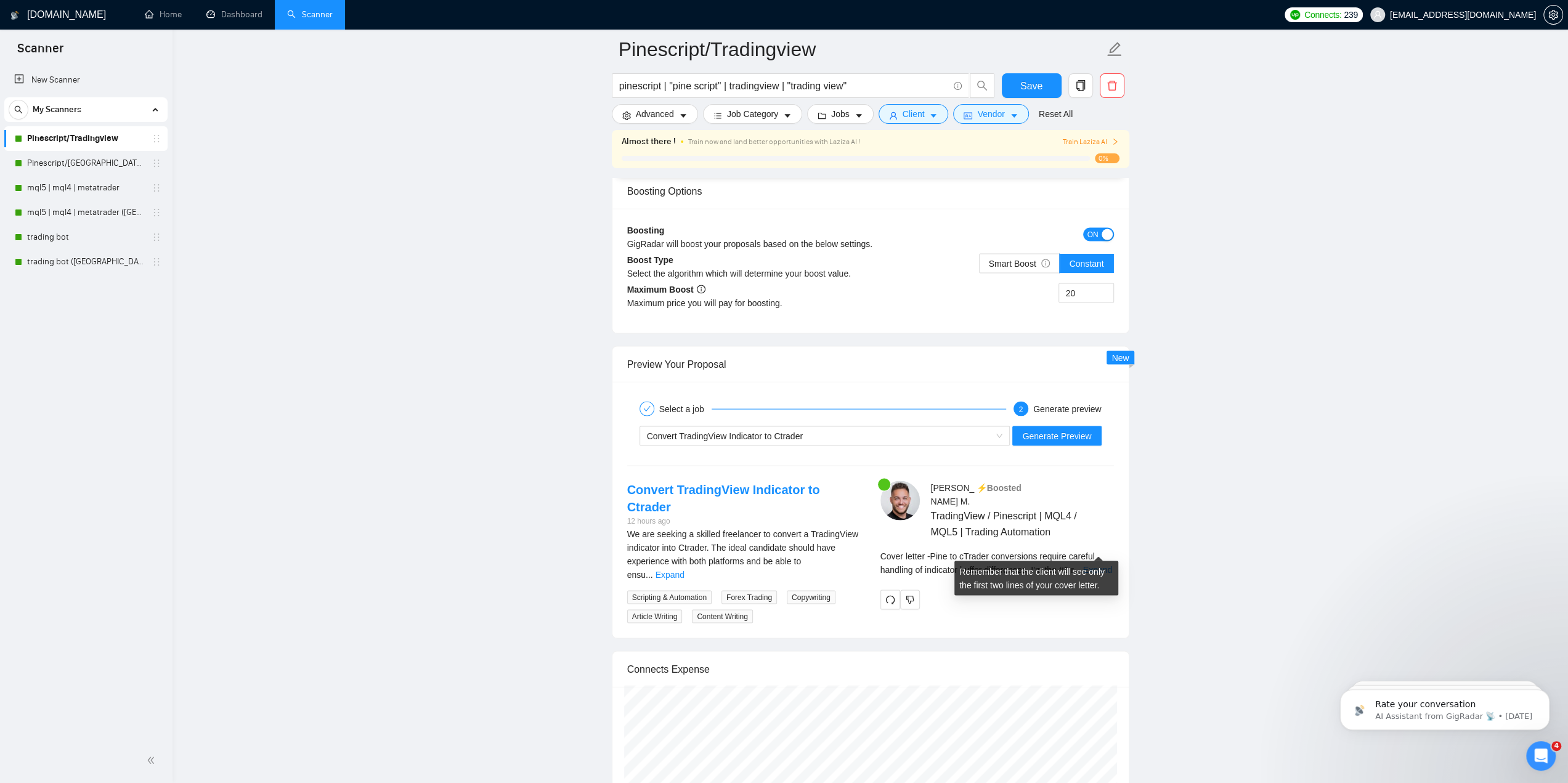
click at [1085, 564] on link "Expand" at bounding box center [1097, 569] width 29 height 10
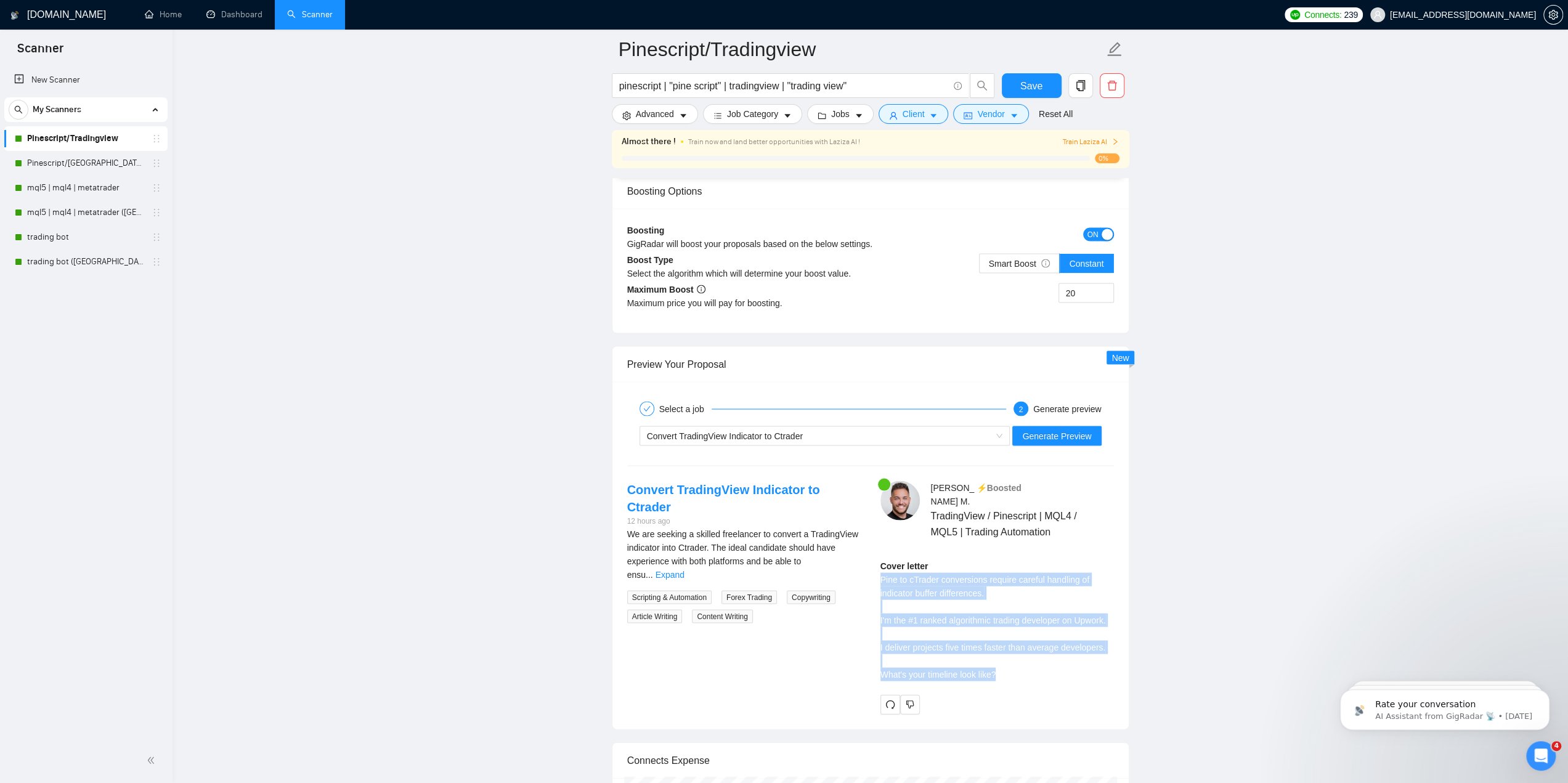
drag, startPoint x: 879, startPoint y: 560, endPoint x: 1019, endPoint y: 657, distance: 170.3
click at [1019, 657] on div "Cover letter Pine to cTrader conversions require careful handling of indicator …" at bounding box center [997, 619] width 233 height 122
copy div "Pine to cTrader conversions require careful handling of indicator buffer differ…"
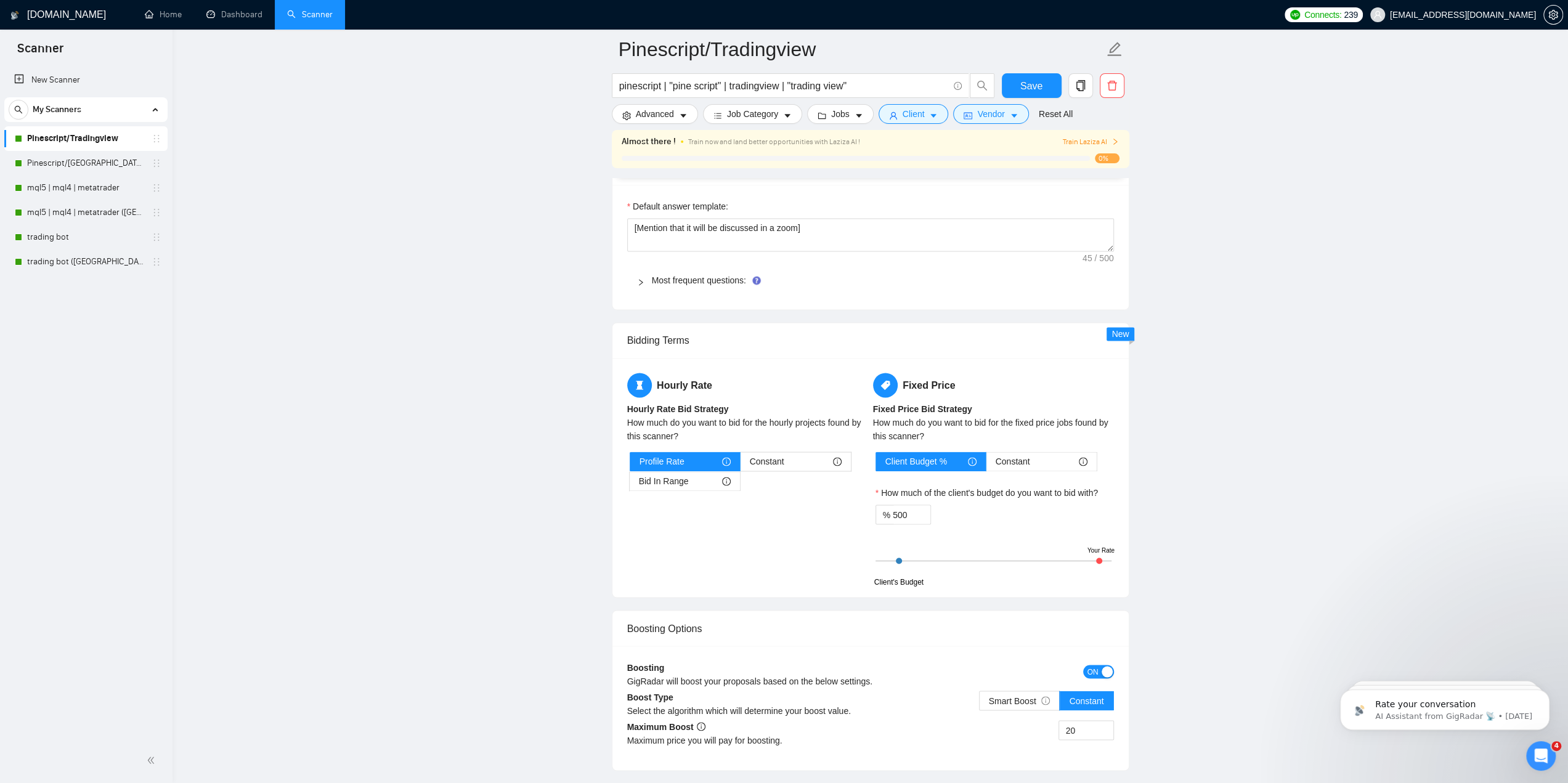
scroll to position [1630, 0]
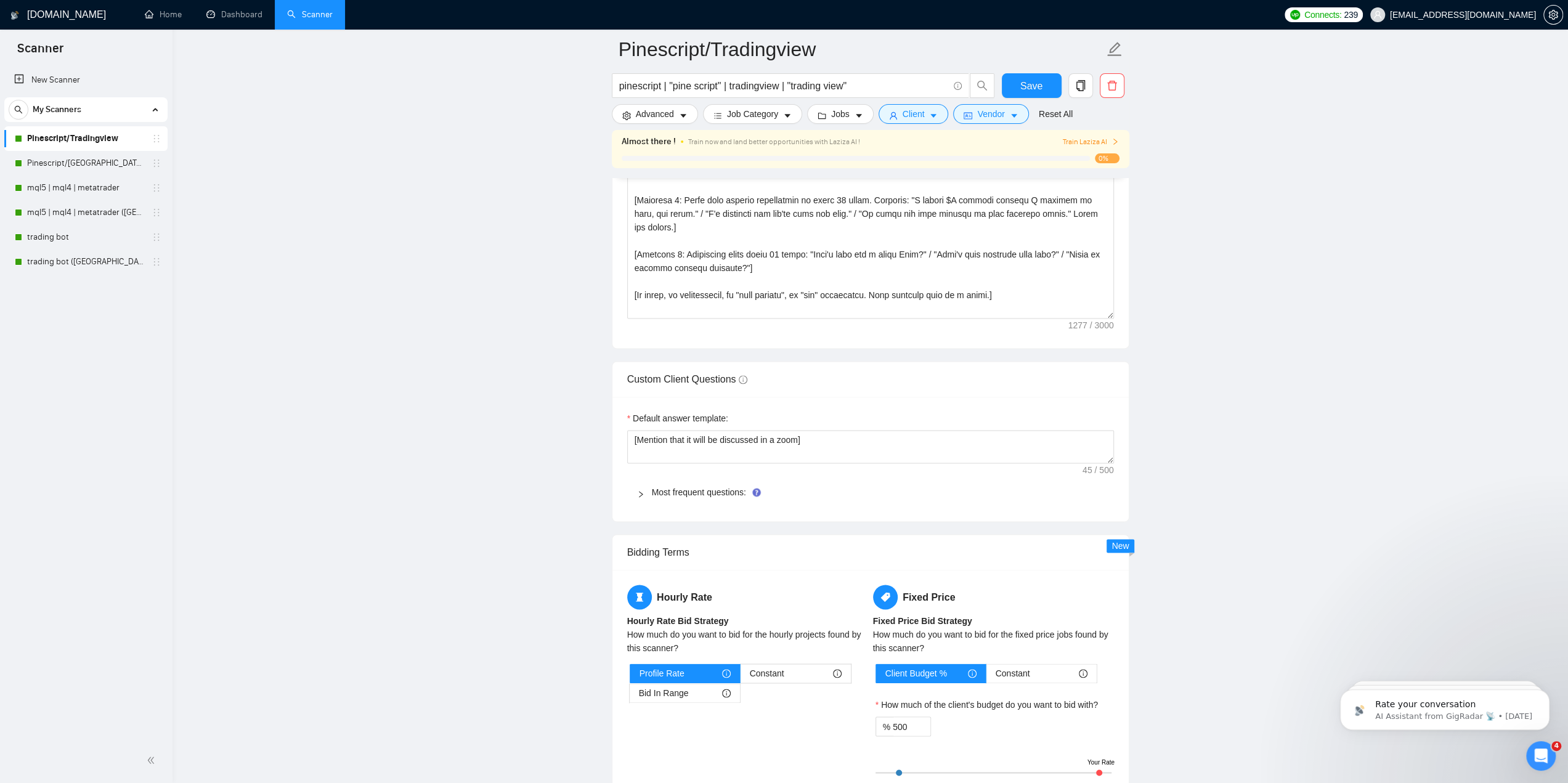
click at [767, 343] on form "Auto Bidding Enabled Auto Bidding Enabled: ON Auto Bidder Schedule Auto Bidding…" at bounding box center [870, 326] width 517 height 3373
click at [771, 296] on textarea "Cover letter template:" at bounding box center [870, 180] width 486 height 277
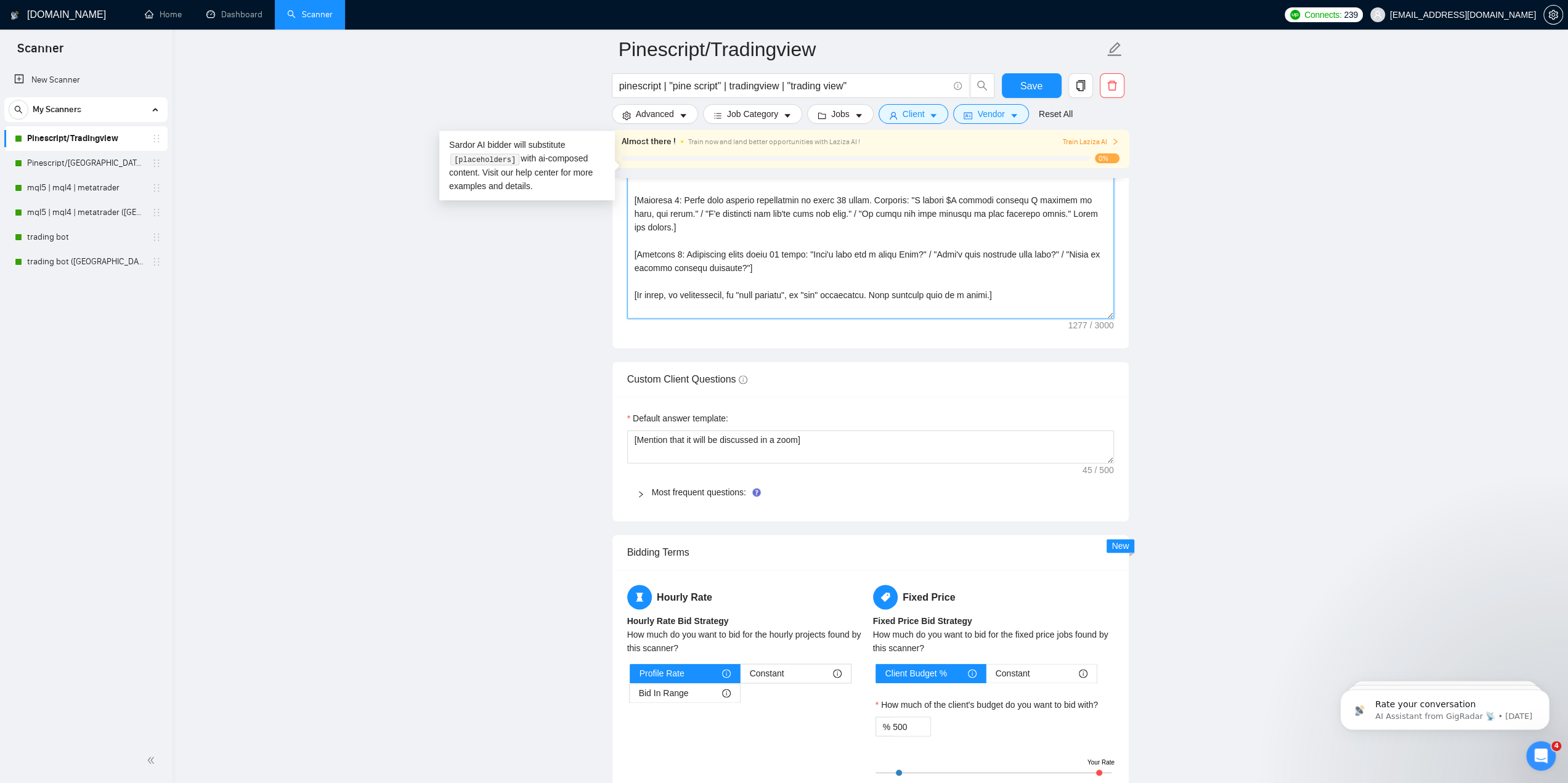
paste textarea "Point out the specific thing that goes wrong with their request when done poorl…"
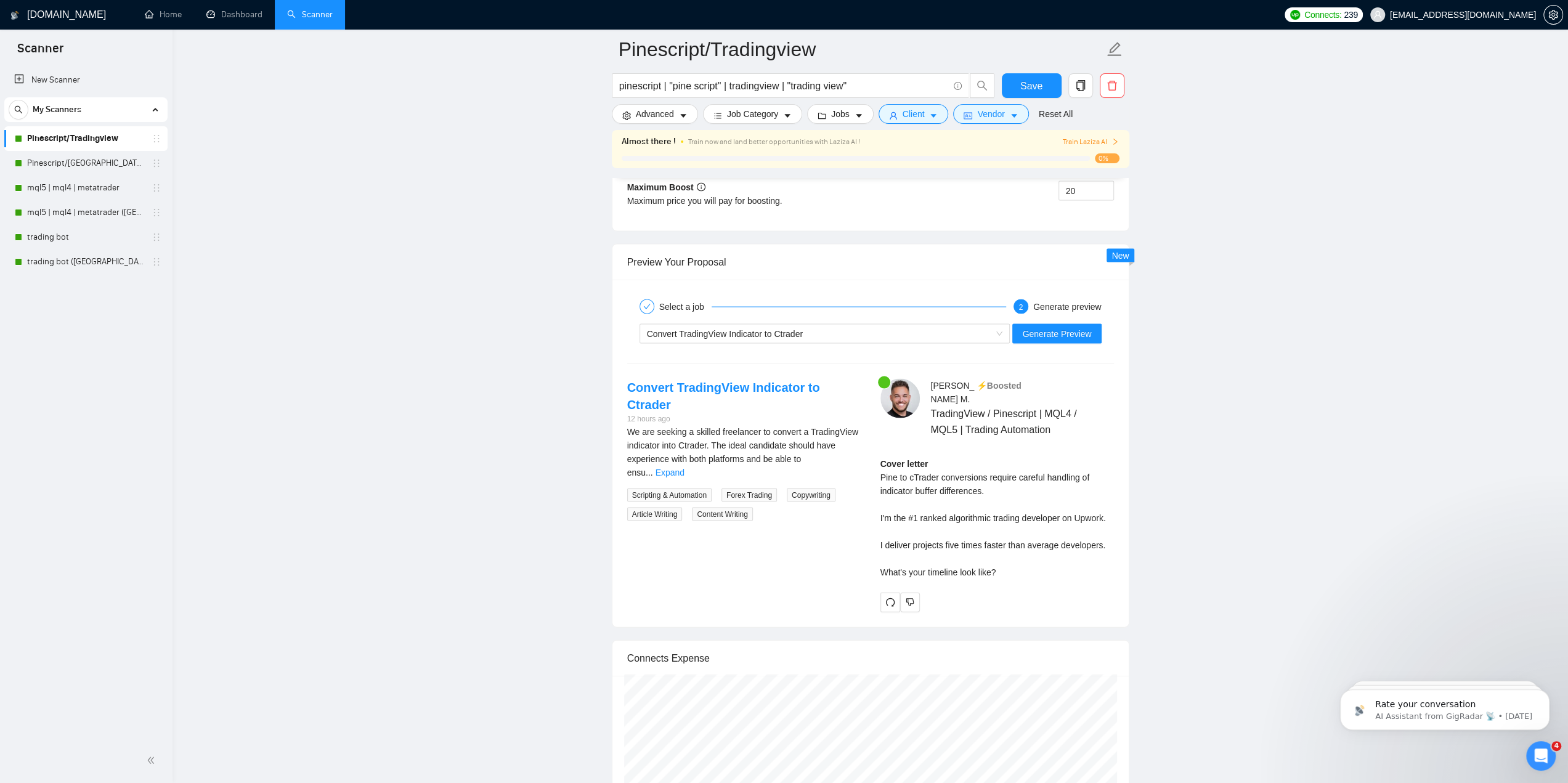
scroll to position [2369, 0]
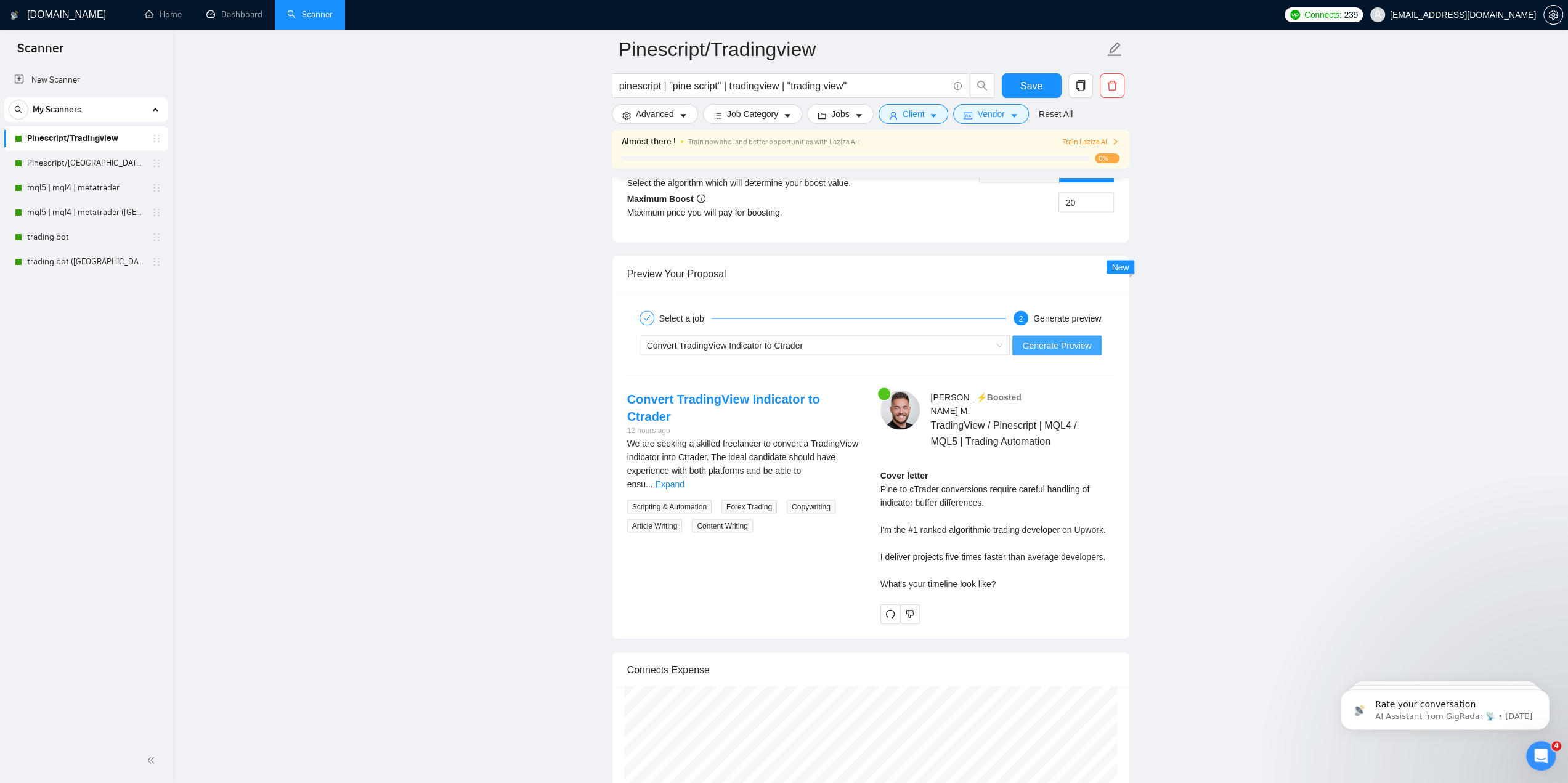
click at [1040, 346] on button "Generate Preview" at bounding box center [1057, 346] width 89 height 19
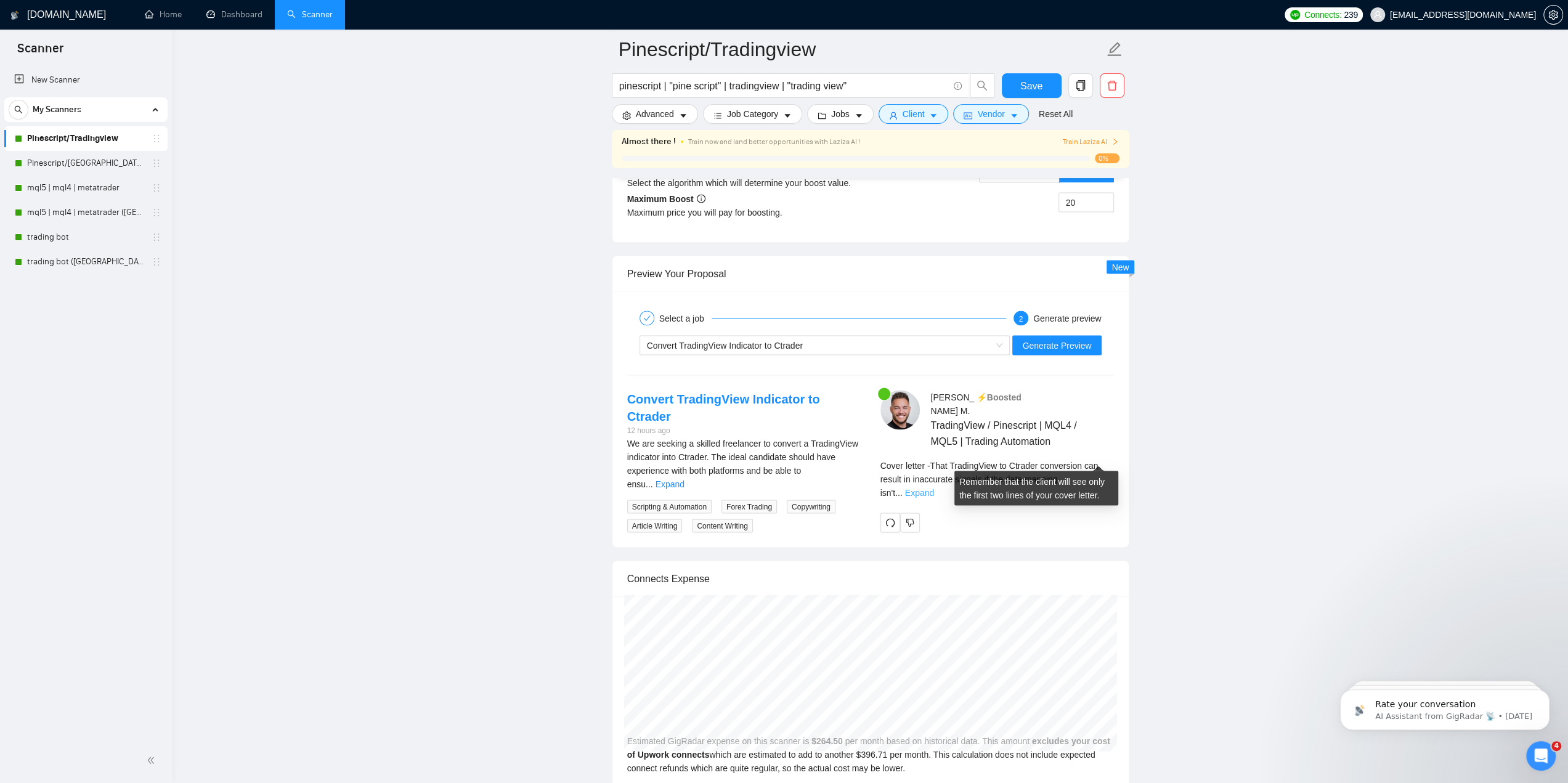
click at [934, 488] on link "Expand" at bounding box center [919, 493] width 29 height 10
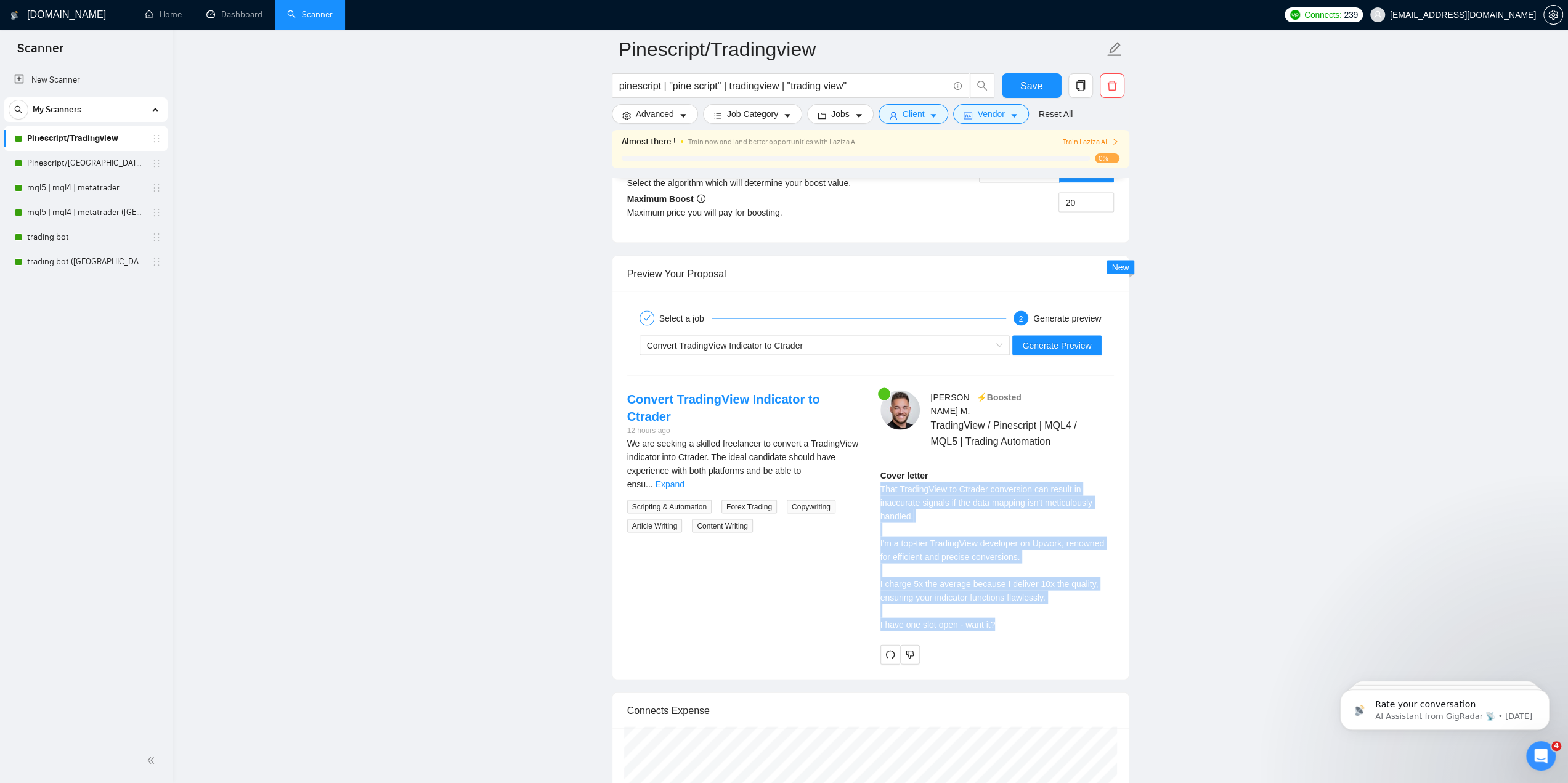
drag, startPoint x: 879, startPoint y: 467, endPoint x: 1011, endPoint y: 580, distance: 173.8
click at [1020, 601] on div "Cover letter That TradingView to Ctrader conversion can result in inaccurate si…" at bounding box center [997, 550] width 233 height 163
copy div "That TradingView to Ctrader conversion can result in inaccurate signals if the …"
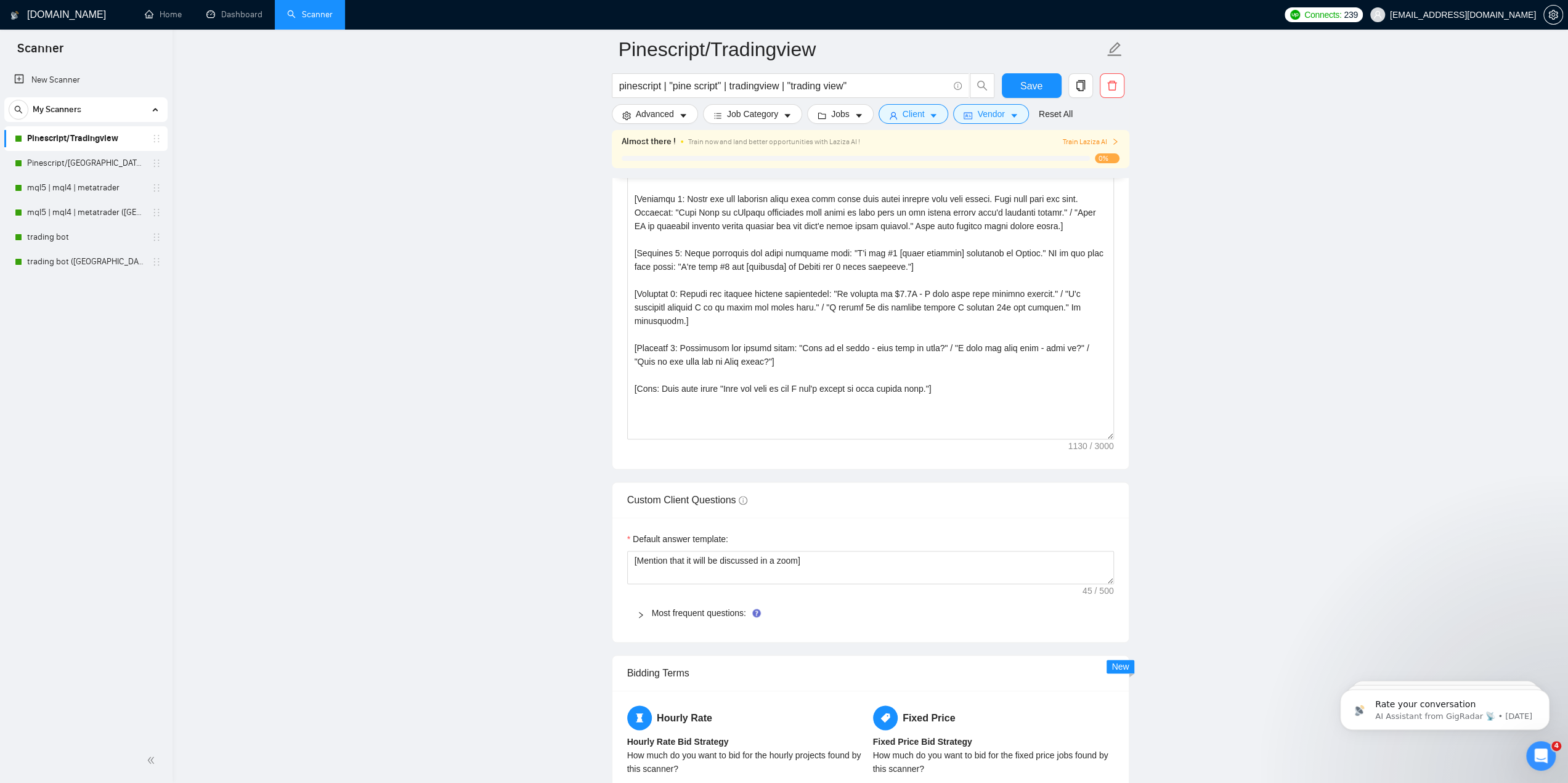
scroll to position [1506, 0]
click at [745, 378] on textarea "Cover letter template:" at bounding box center [870, 303] width 486 height 277
paste textarea "CRITICAL INSTRUCTIONS - READ EVERYTHING BEFORE WRITING] [FORMAT: You MUST write…"
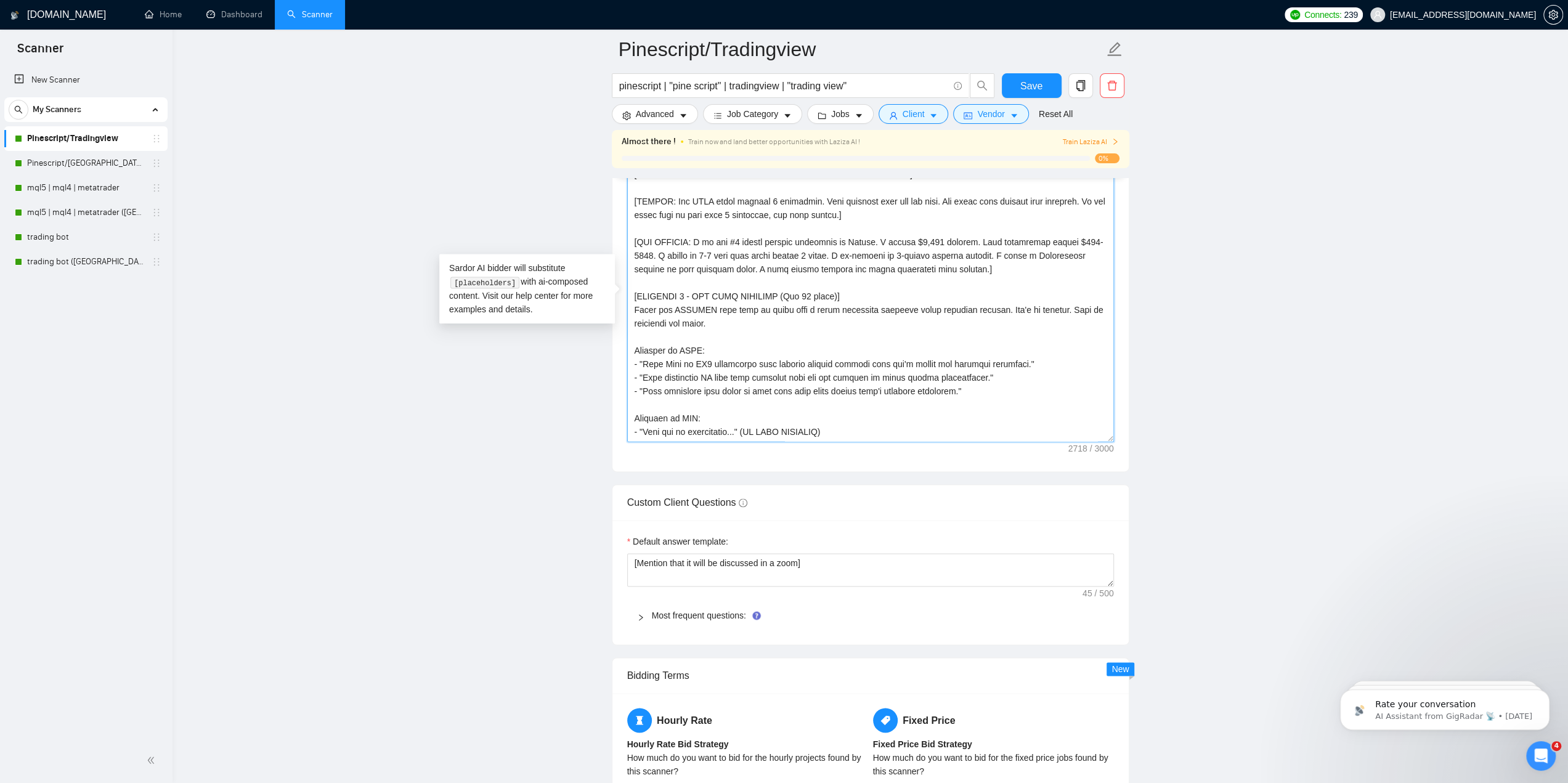
scroll to position [511, 0]
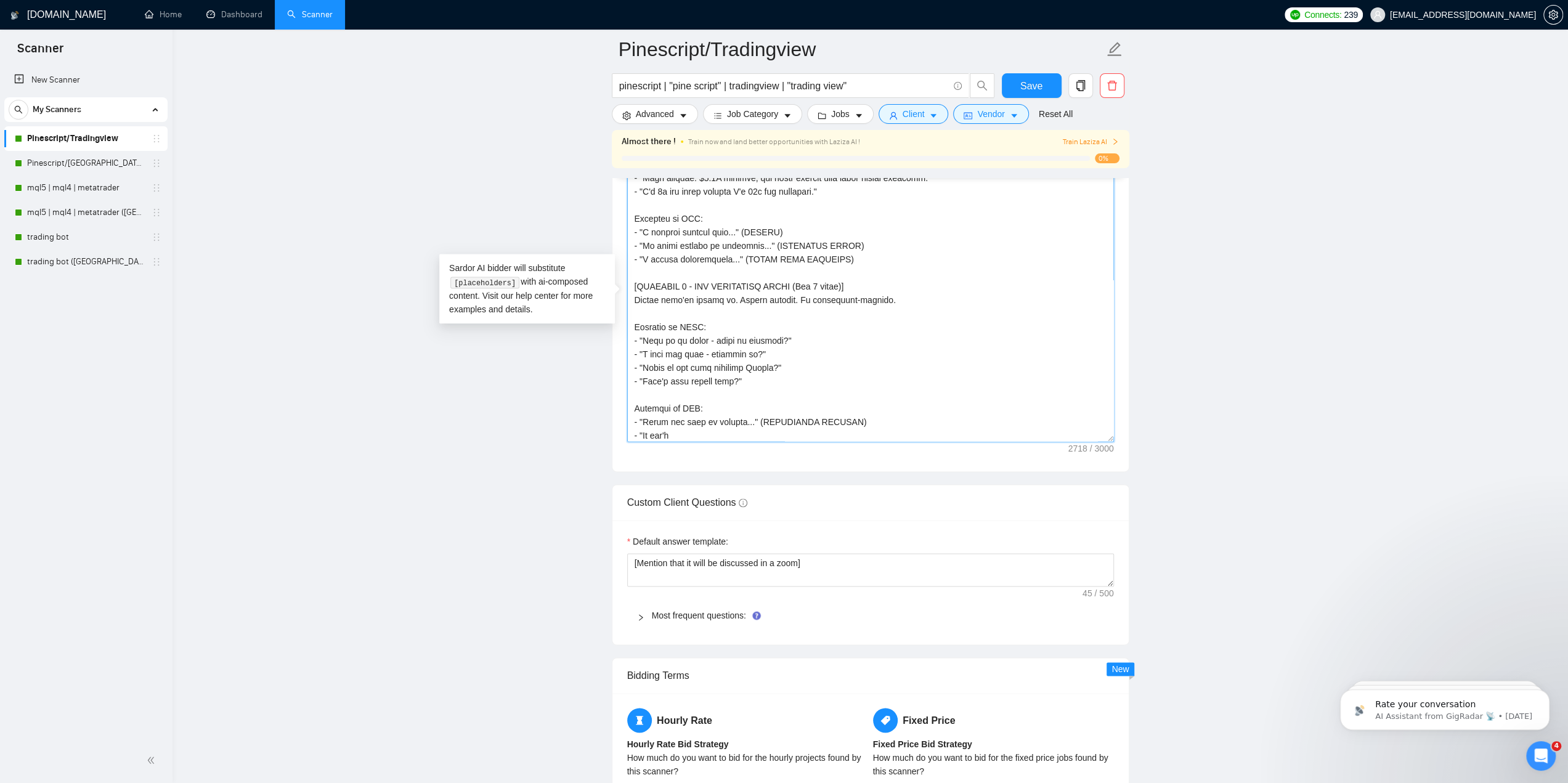
click at [781, 390] on textarea "Cover letter template:" at bounding box center [870, 303] width 486 height 277
paste textarea "FORMAT: Write EXACTLY 4 sentences. Each on its own line with one blank line bet…"
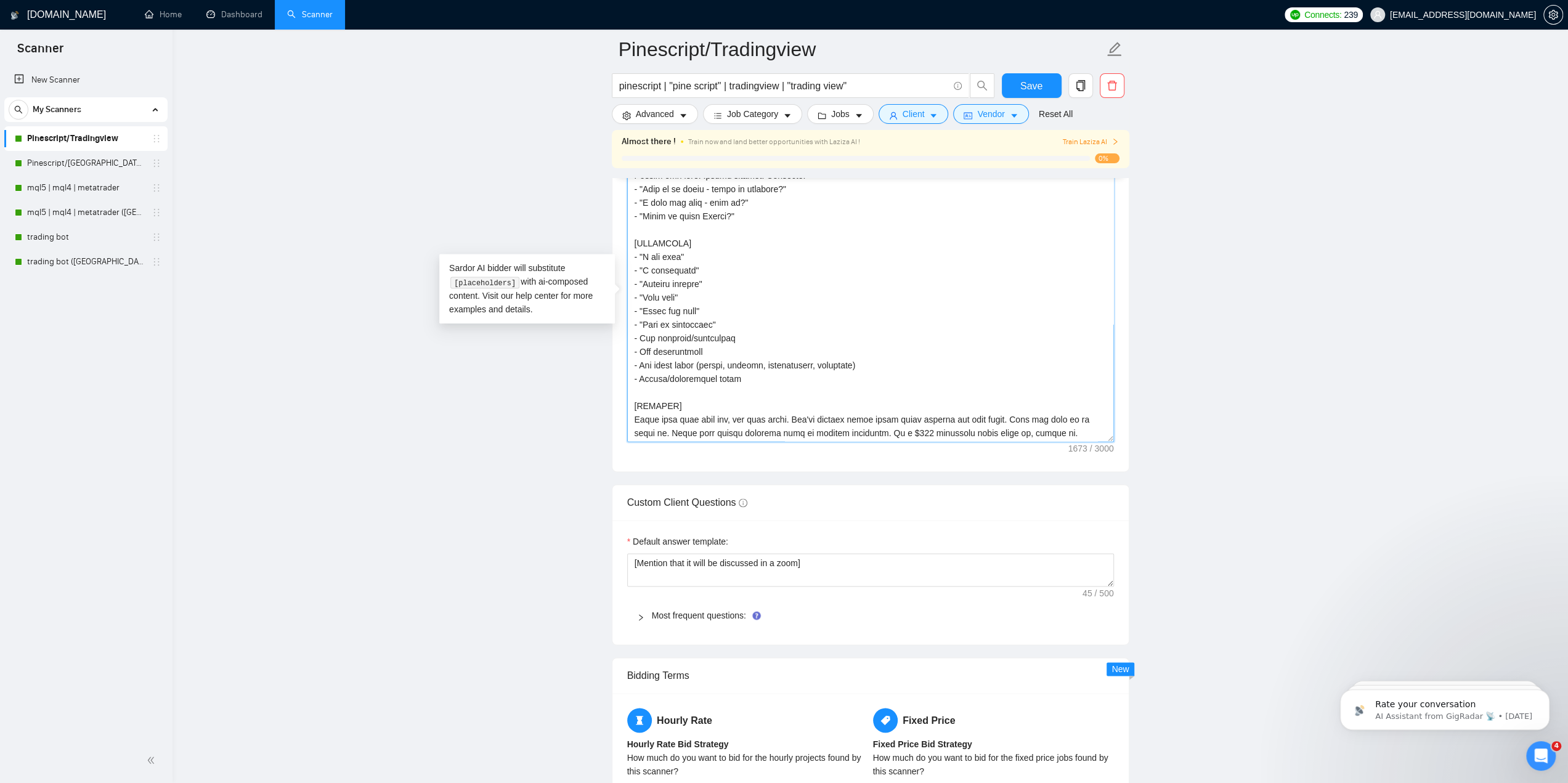
scroll to position [312, 0]
drag, startPoint x: 1067, startPoint y: 443, endPoint x: 1090, endPoint y: 444, distance: 23.0
click at [1093, 444] on div "Cover letter template:" at bounding box center [871, 300] width 516 height 340
drag, startPoint x: 1071, startPoint y: 441, endPoint x: 1069, endPoint y: 408, distance: 33.1
click at [1113, 446] on div "Cover letter template:" at bounding box center [871, 300] width 516 height 340
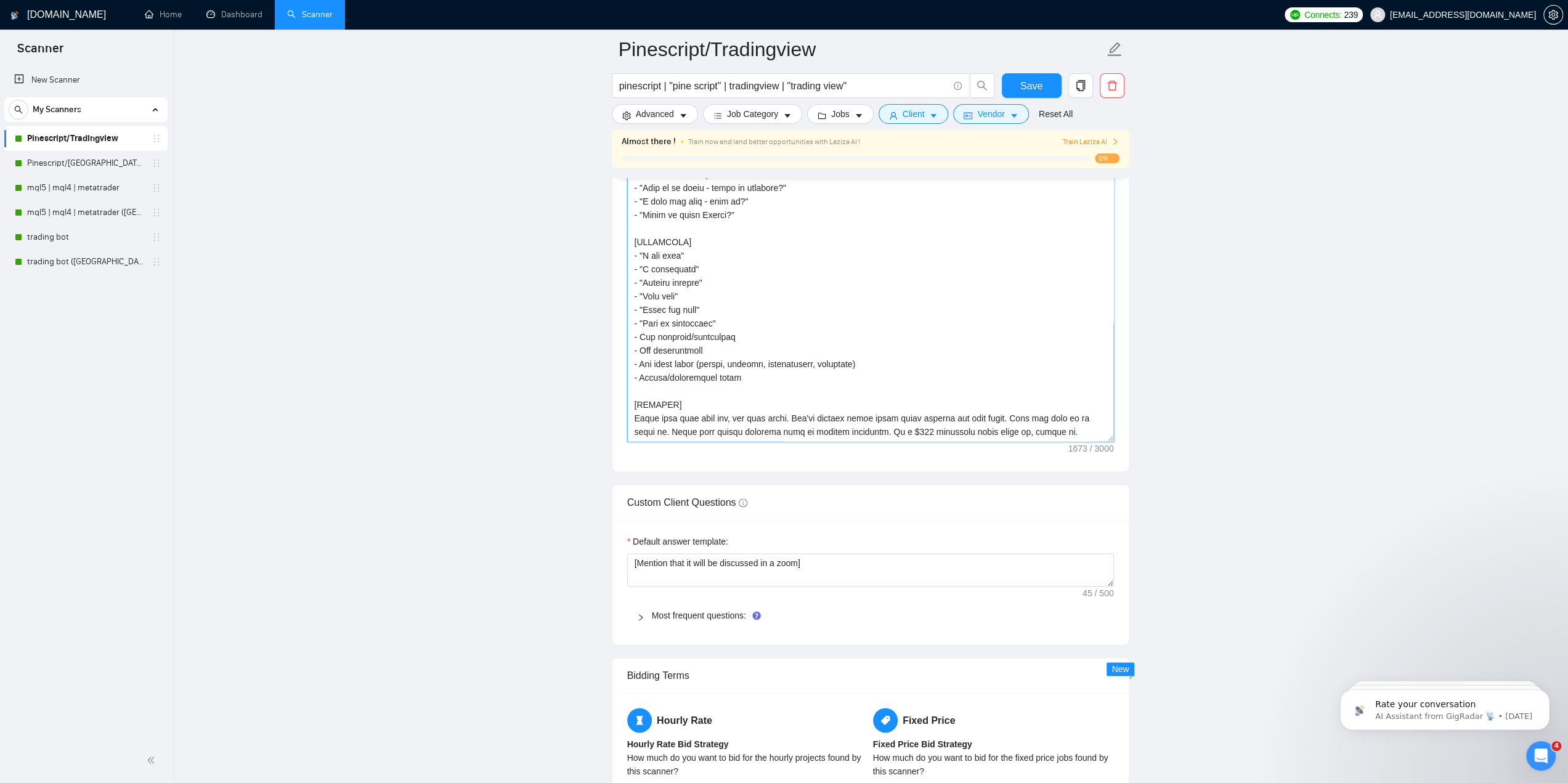
click at [717, 370] on textarea "Cover letter template:" at bounding box center [870, 303] width 486 height 277
paste textarea "CRITICAL: Write EXACTLY 4 sentences. Each sentence on its own line with ONE bla…"
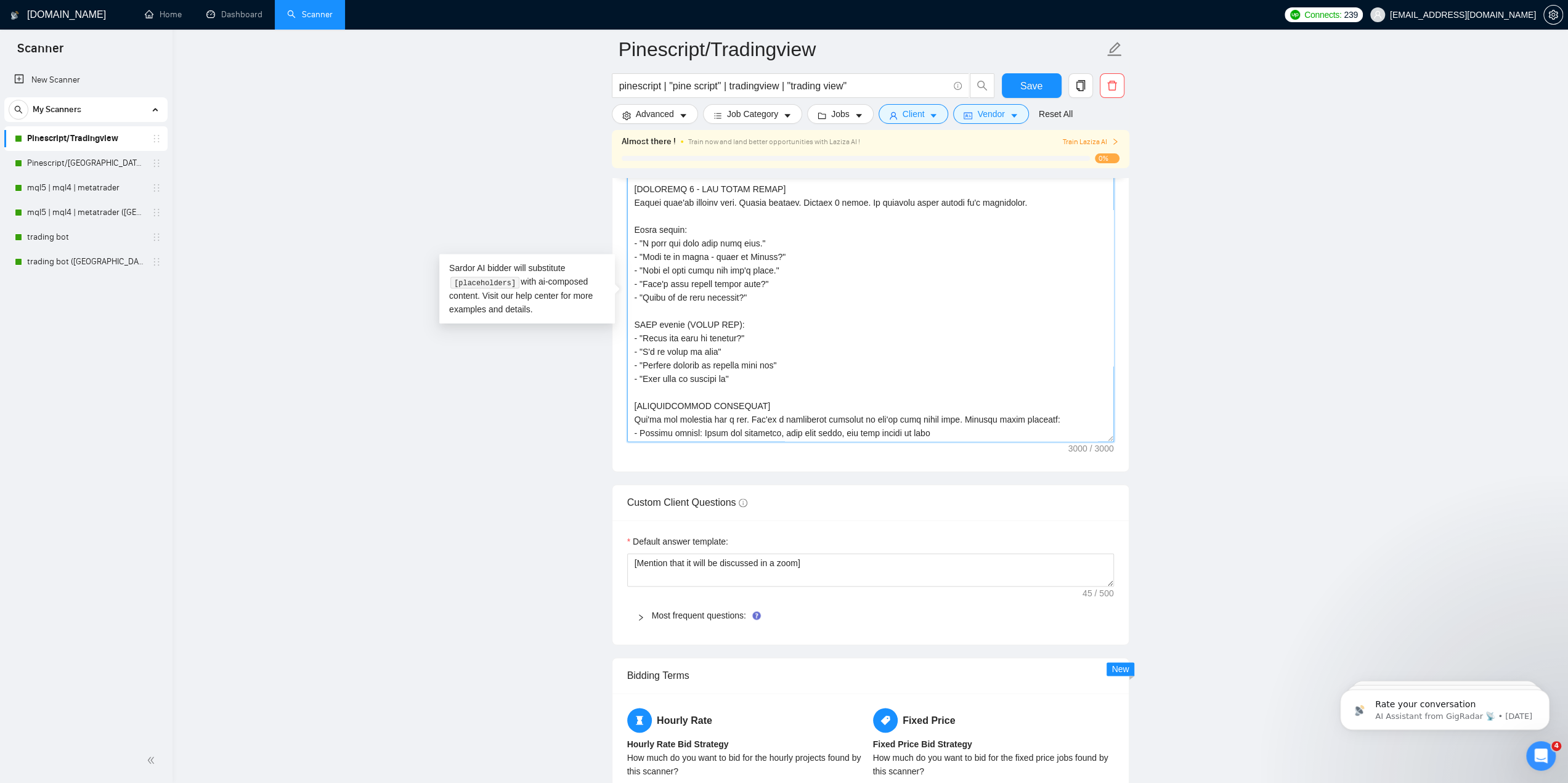
scroll to position [583, 0]
click at [789, 212] on textarea "Cover letter template:" at bounding box center [870, 303] width 486 height 277
paste textarea "LOREMI: 3 dolorsita, cons ad eli sedd eius 0 tempo inci utlabor] [ETDOLOR: M'a …"
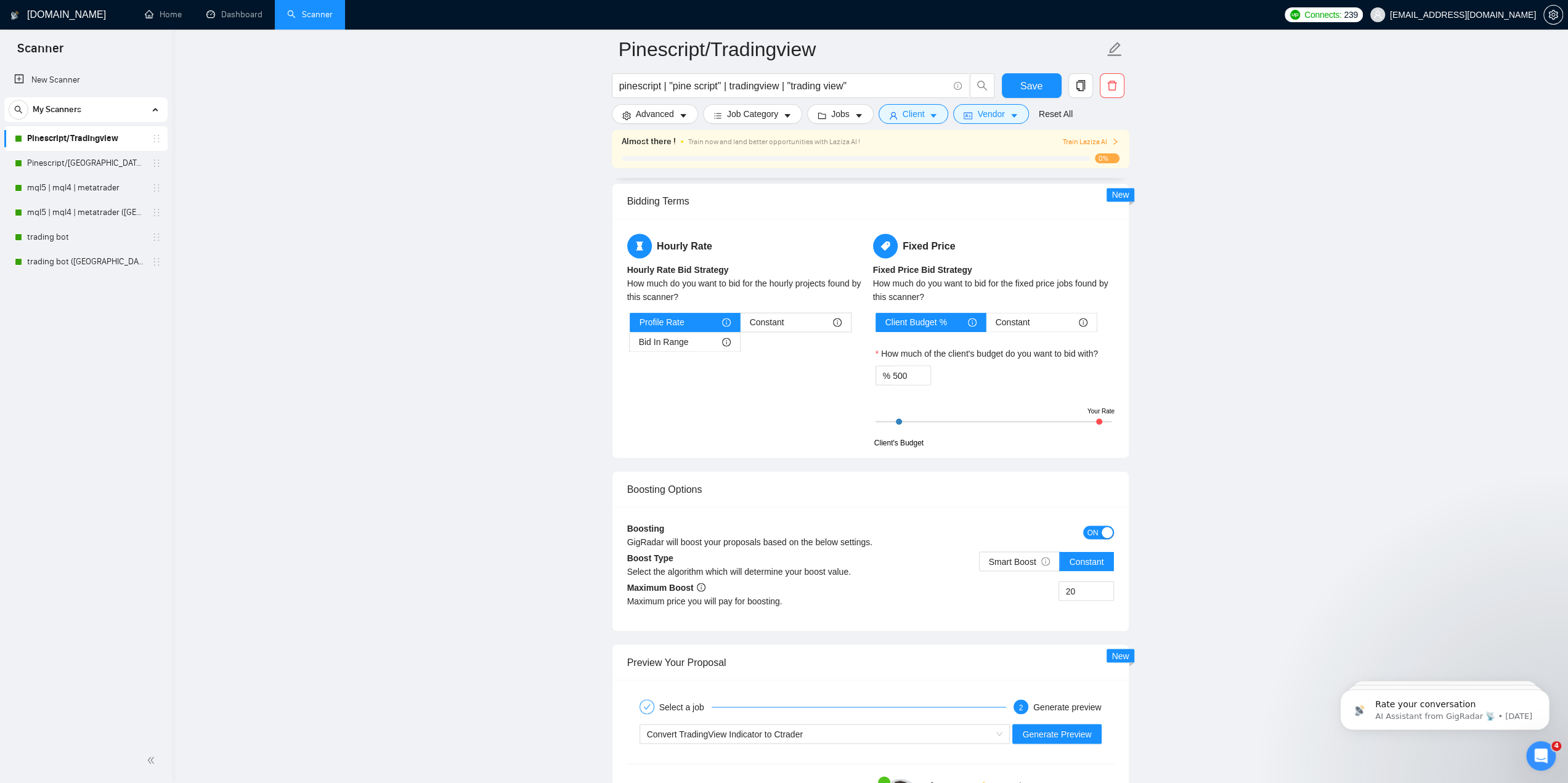
scroll to position [2184, 0]
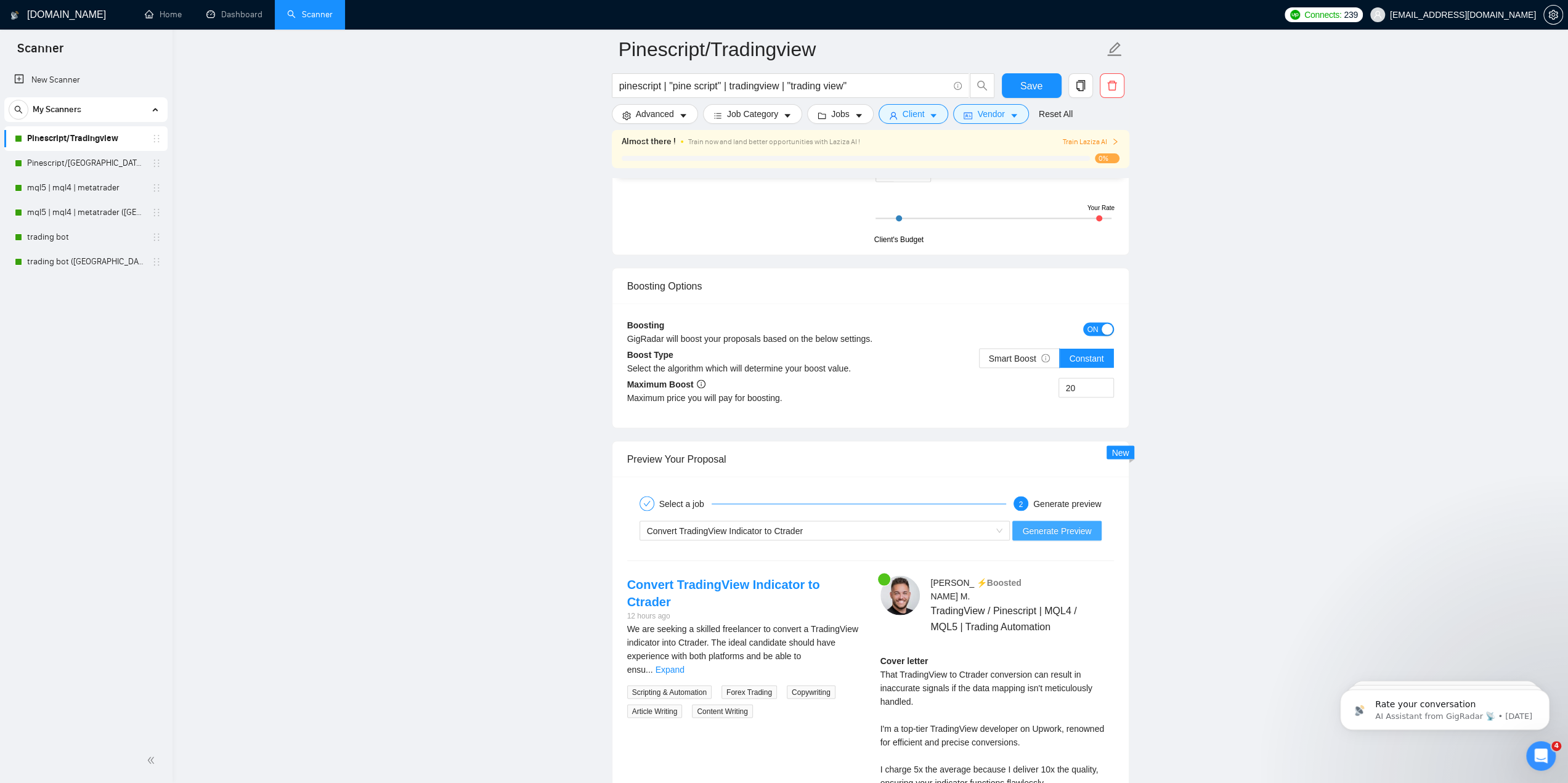
click at [1041, 526] on span "Generate Preview" at bounding box center [1057, 531] width 69 height 13
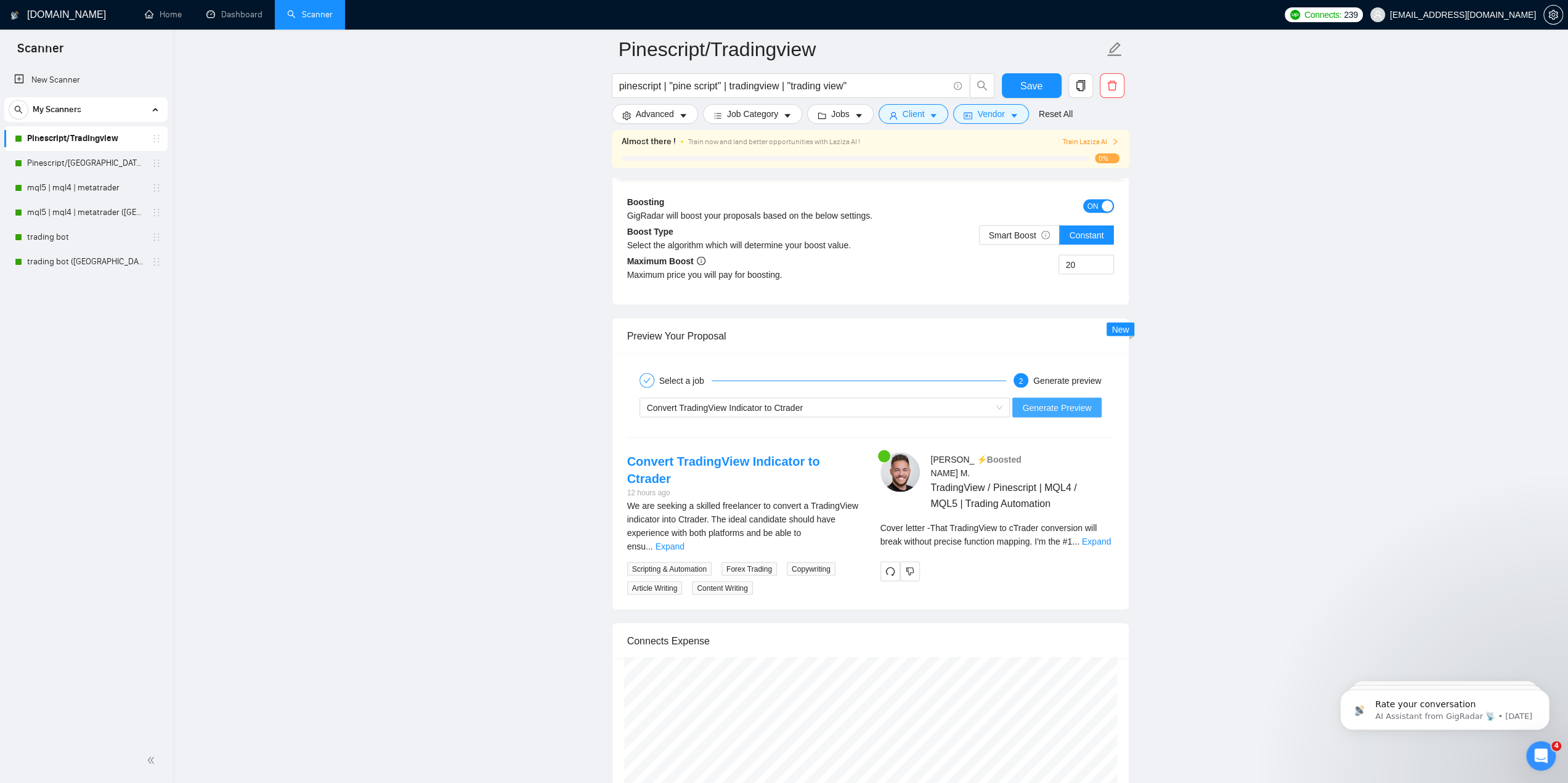
scroll to position [2308, 0]
click at [1091, 535] on link "Expand" at bounding box center [1096, 540] width 29 height 10
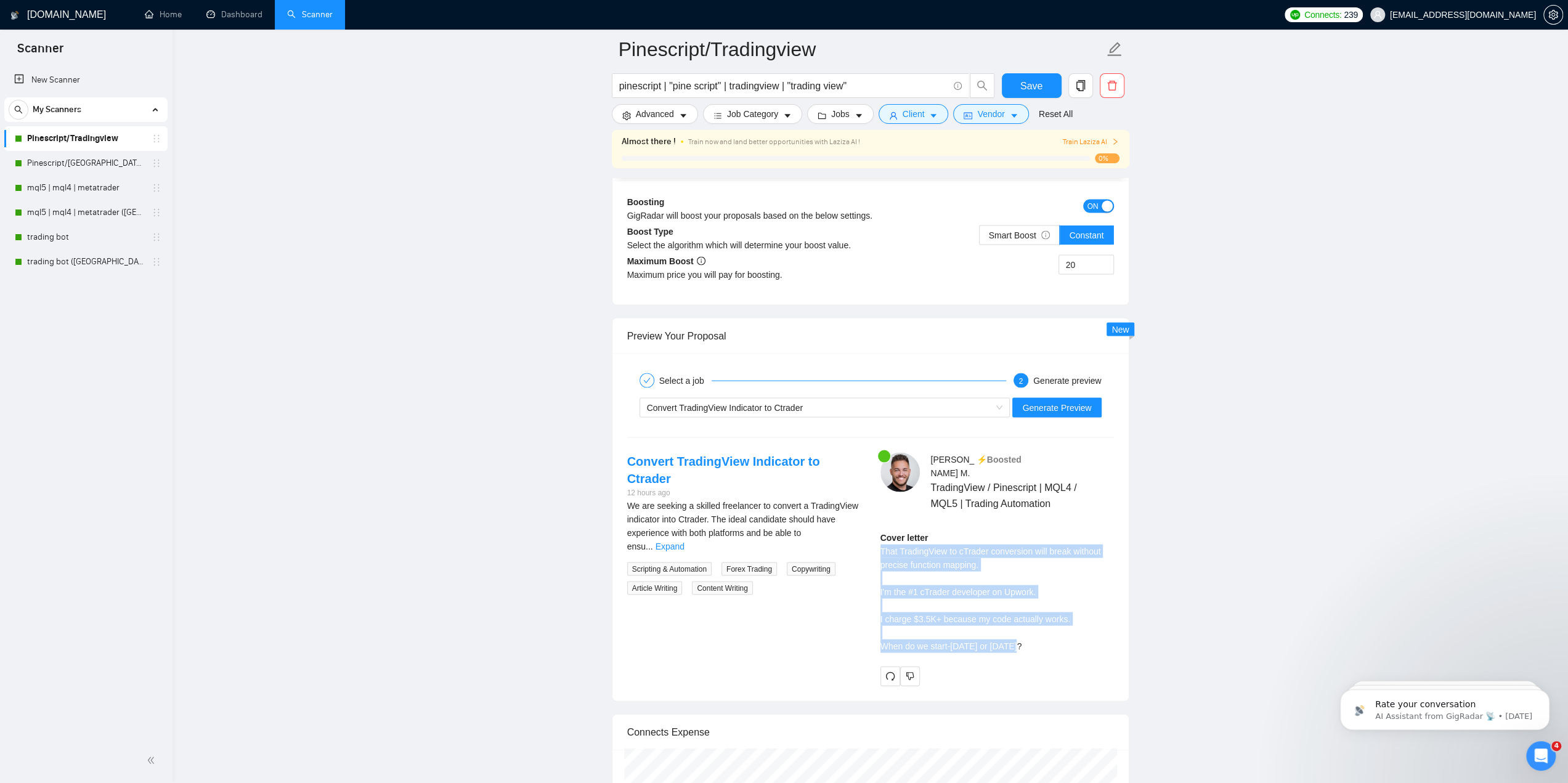
drag, startPoint x: 880, startPoint y: 528, endPoint x: 1049, endPoint y: 621, distance: 192.9
click at [1049, 621] on div "Cover letter That TradingView to cTrader conversion will break without precise …" at bounding box center [997, 591] width 233 height 122
copy div "That TradingView to cTrader conversion will break without precise function mapp…"
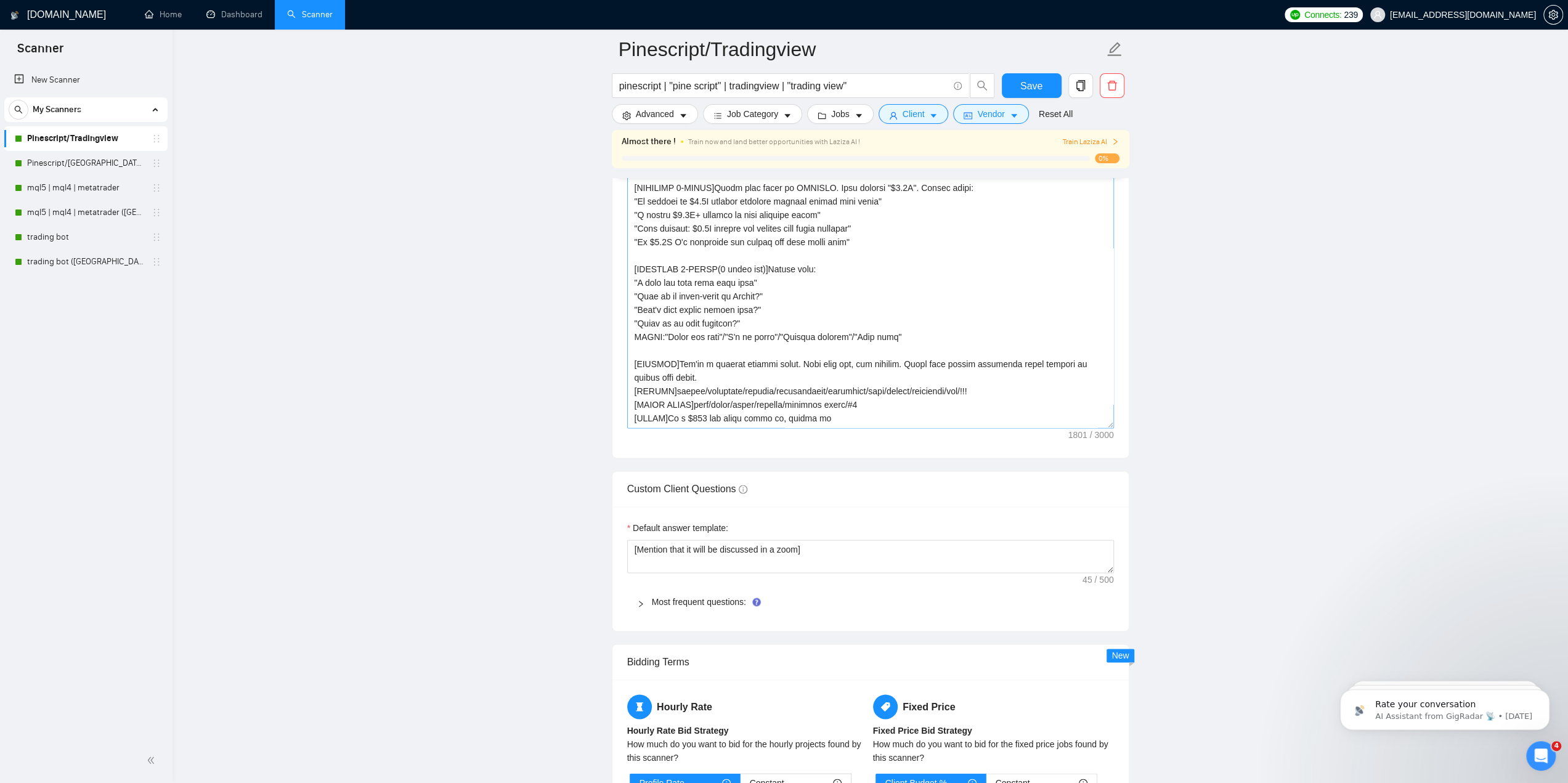
scroll to position [1506, 0]
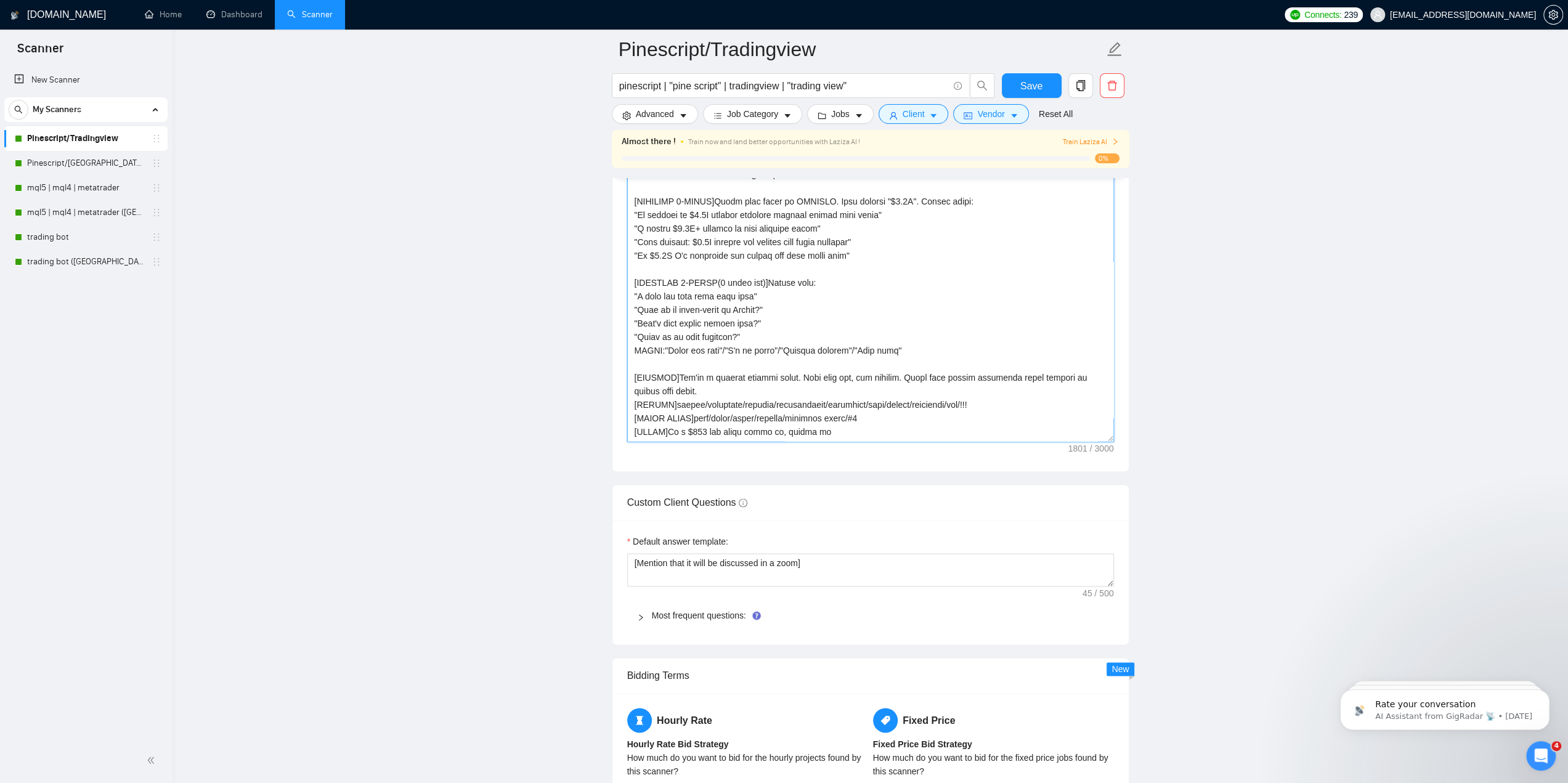
click at [807, 329] on textarea "Cover letter template:" at bounding box center [870, 303] width 486 height 277
paste textarea "LOREM ipsumdolo sitamet cons adipisci elit sedd. Eius te INCID+UTLABORE: ETDO:"…"
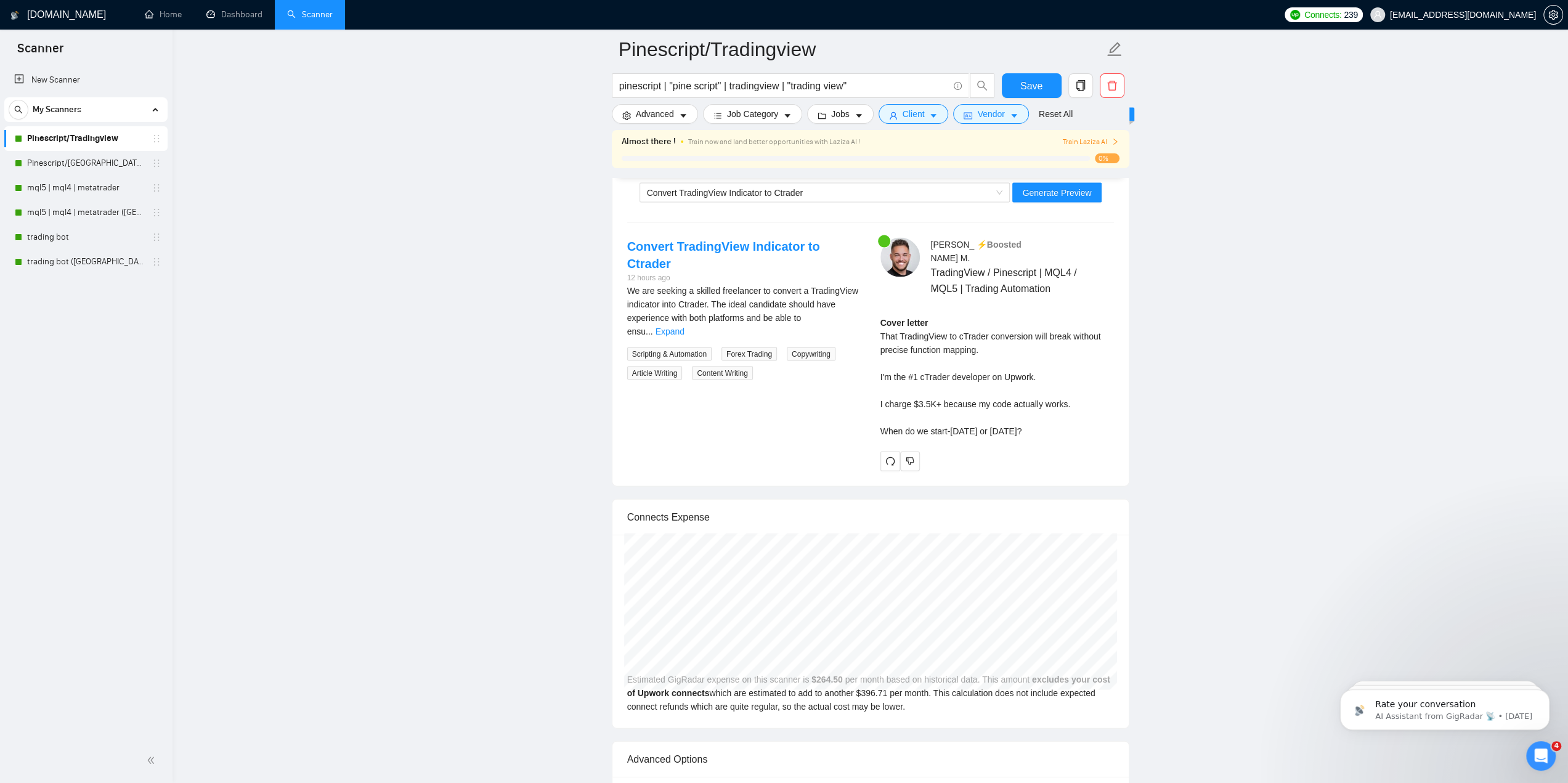
scroll to position [2493, 0]
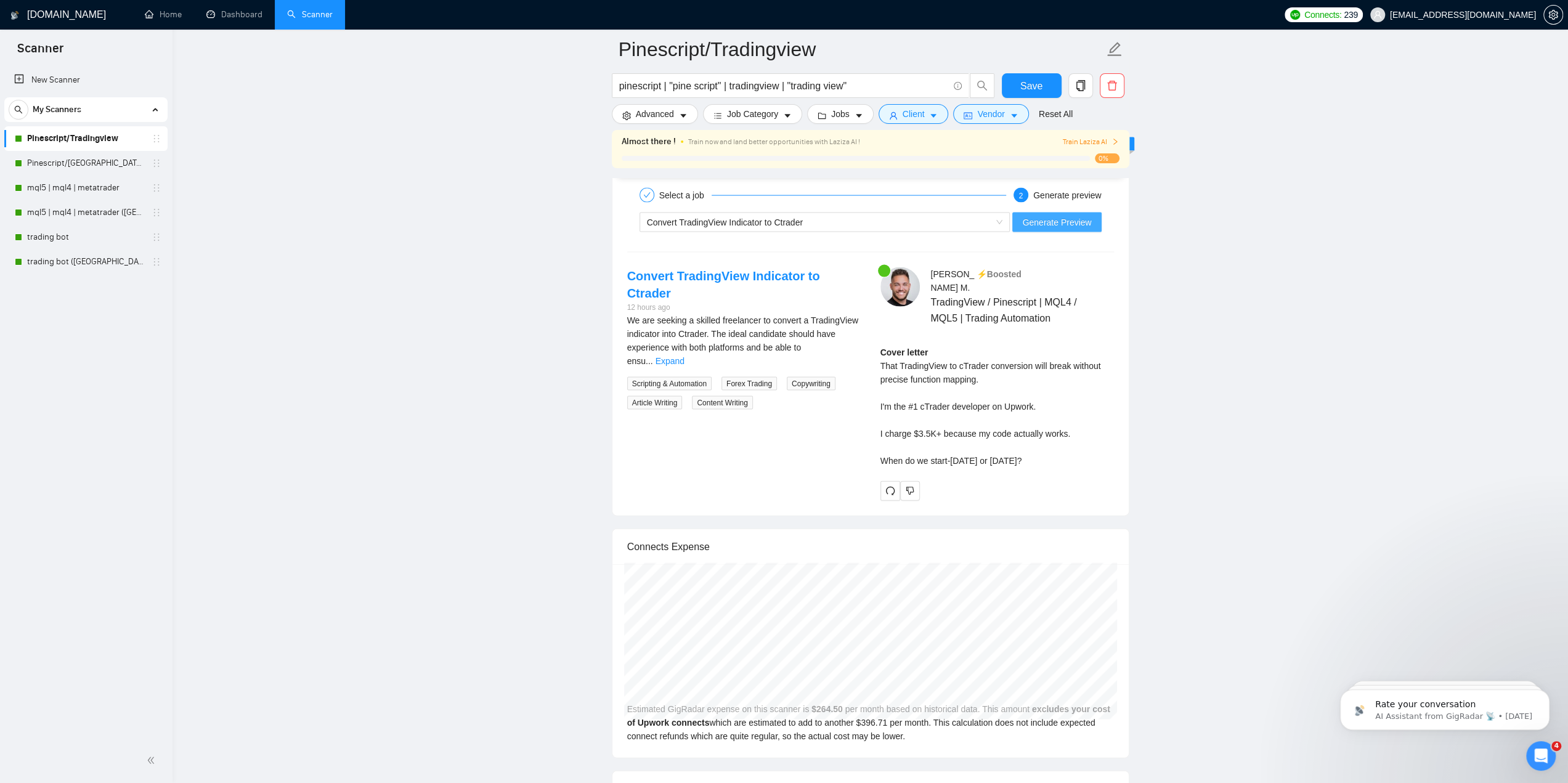
click at [1054, 216] on span "Generate Preview" at bounding box center [1057, 222] width 69 height 13
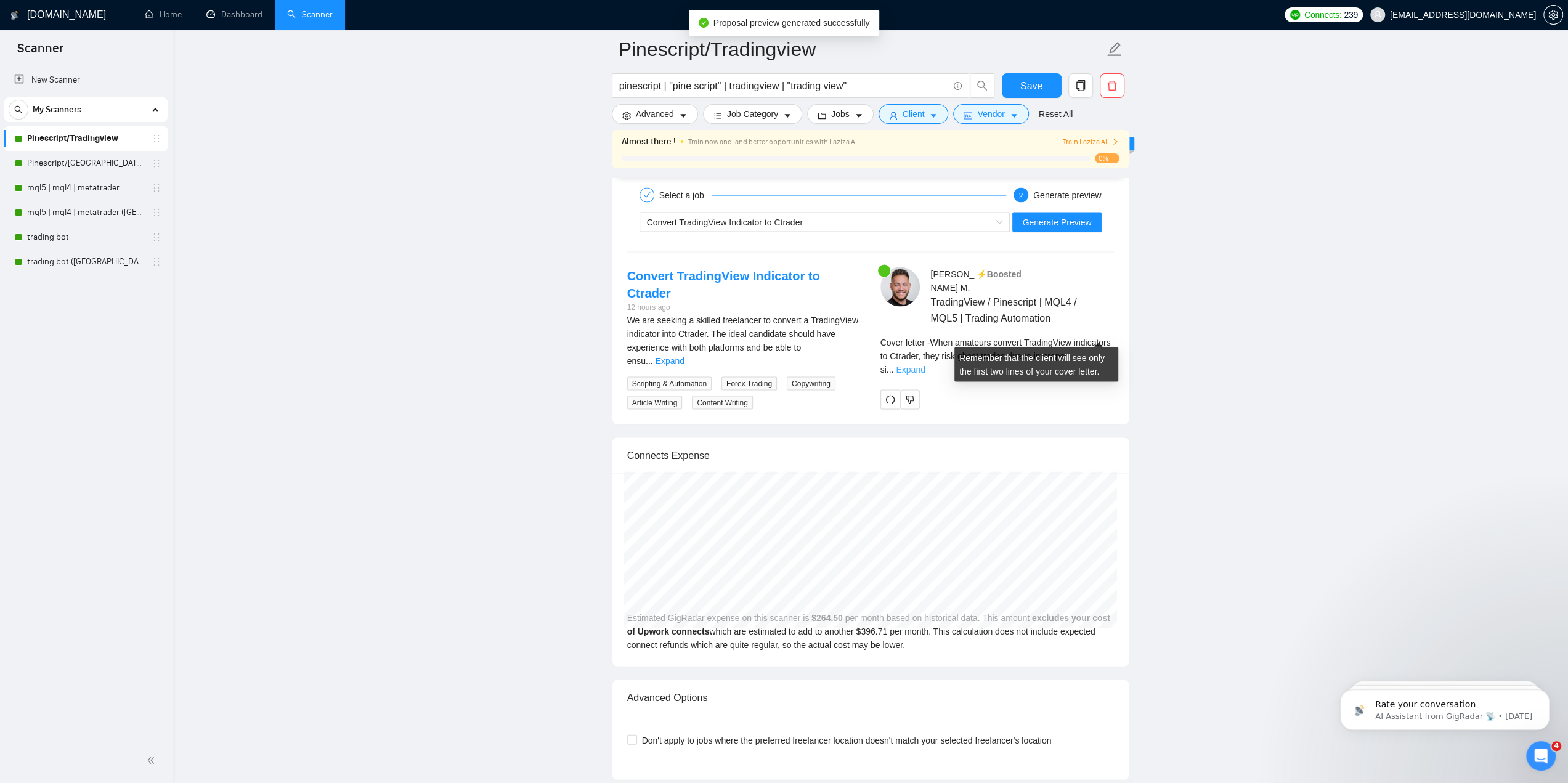
click at [925, 365] on link "Expand" at bounding box center [910, 370] width 29 height 10
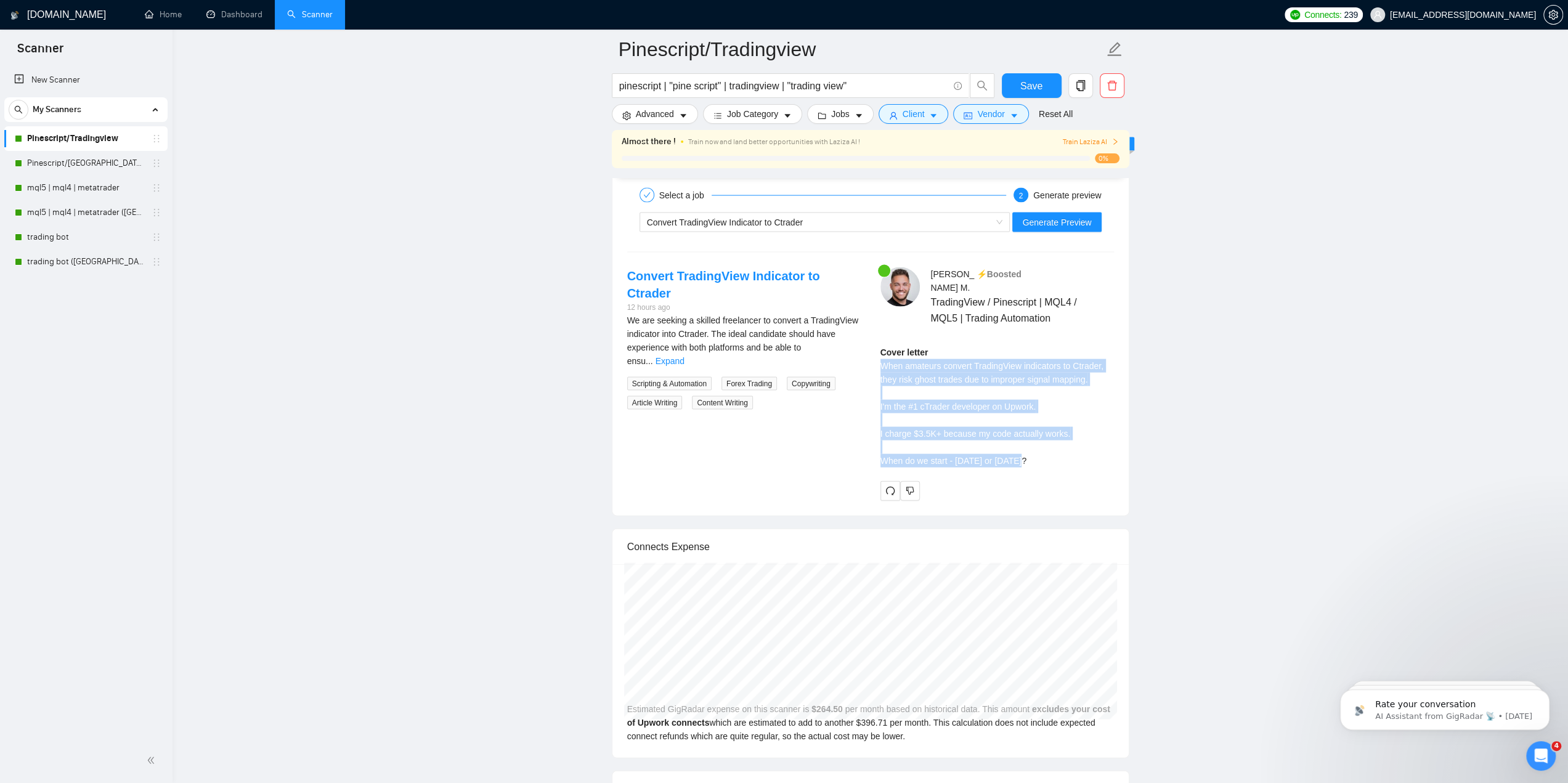
drag, startPoint x: 881, startPoint y: 343, endPoint x: 1089, endPoint y: 442, distance: 230.4
click at [1089, 442] on div "Cover letter When amateurs convert TradingView indicators to Ctrader, they risk…" at bounding box center [997, 406] width 233 height 122
copy div "When amateurs convert TradingView indicators to Ctrader, they risk ghost trades…"
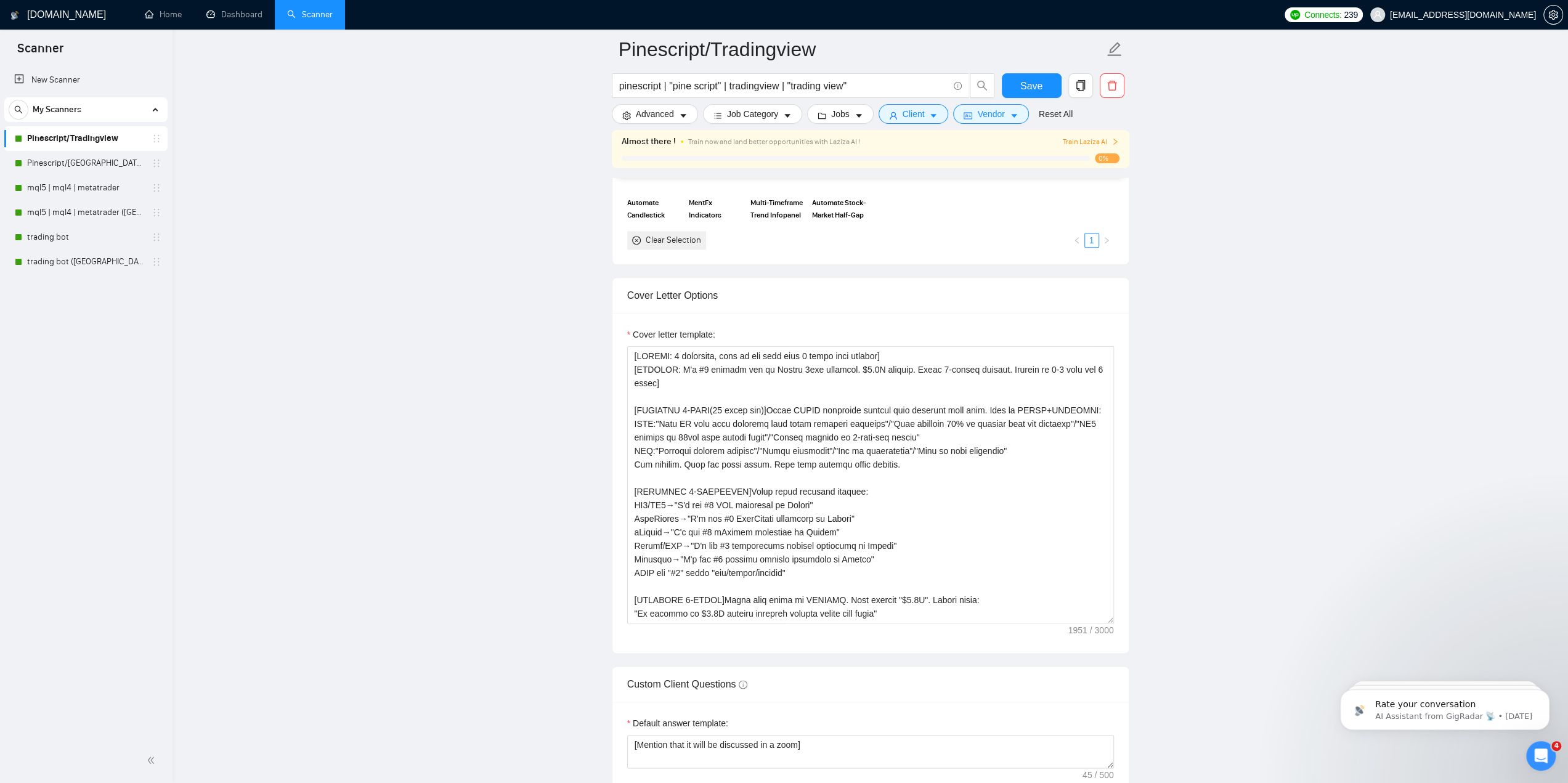
scroll to position [1321, 0]
click at [743, 396] on textarea "Cover letter template:" at bounding box center [870, 488] width 486 height 277
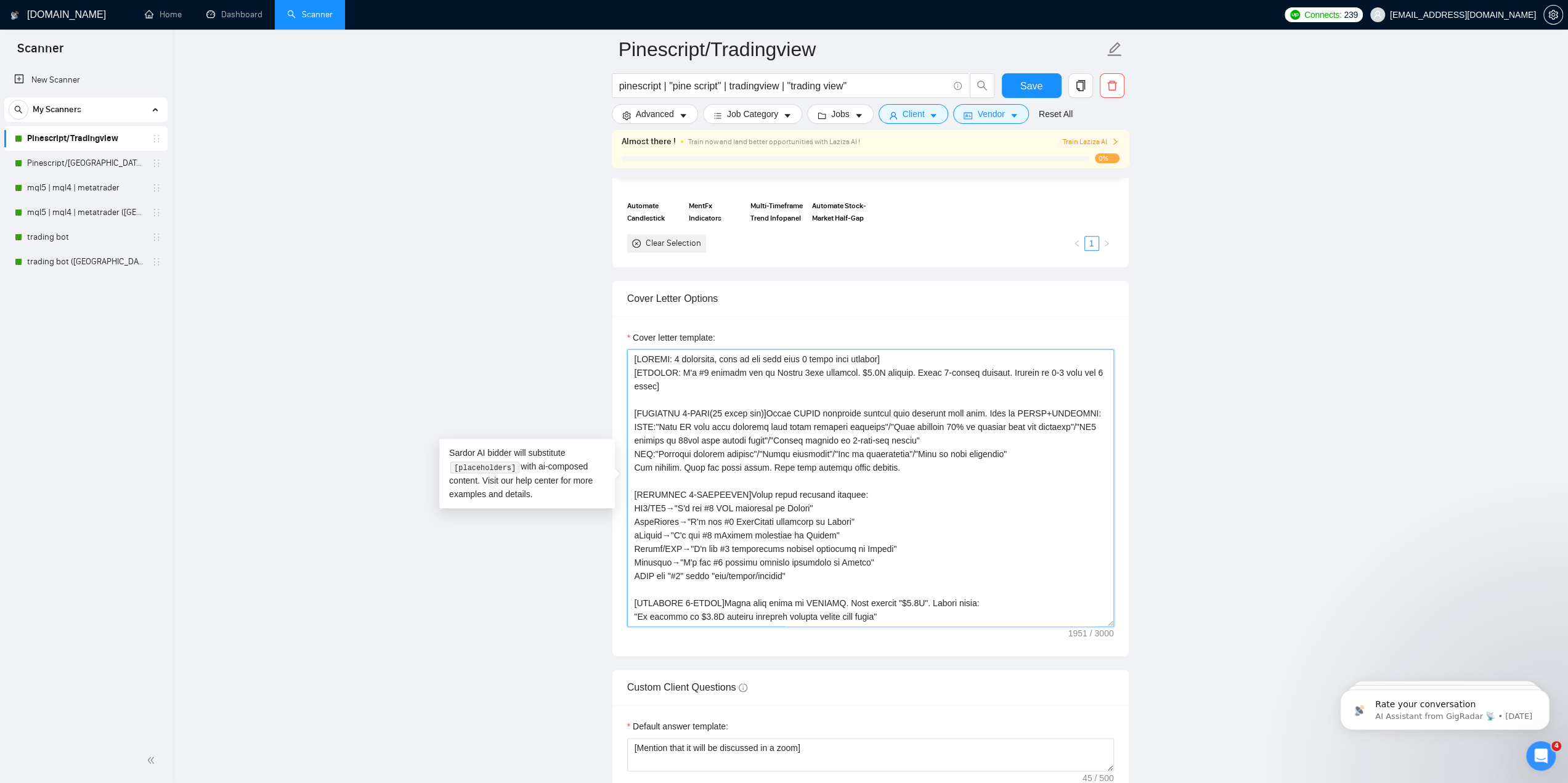
paste textarea "LO ipsu dolo sitam. Con ADIP elitsed doeiusmo: Temp→INC:"Utla etdolorema aliq e…"
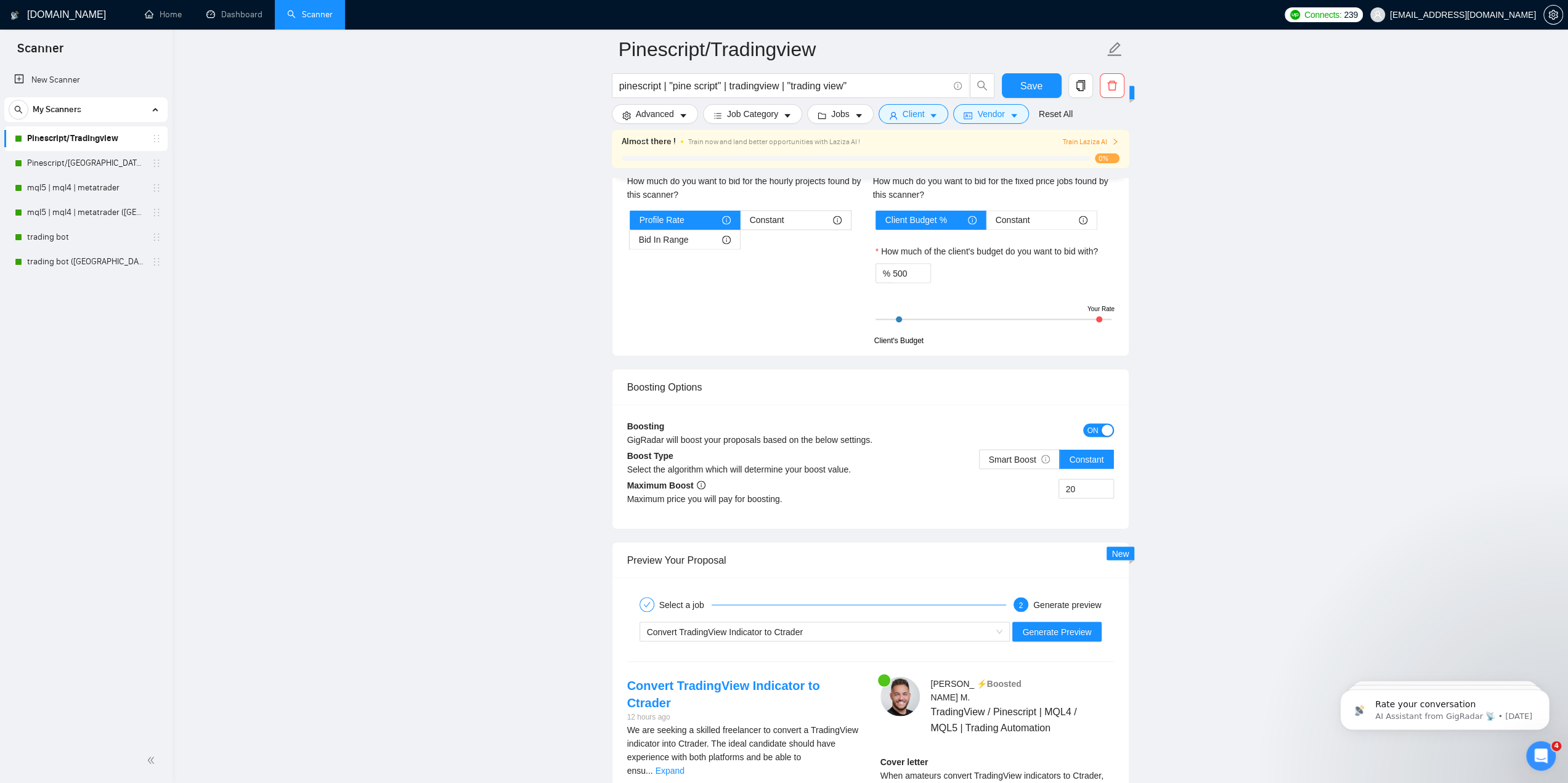
scroll to position [2123, 0]
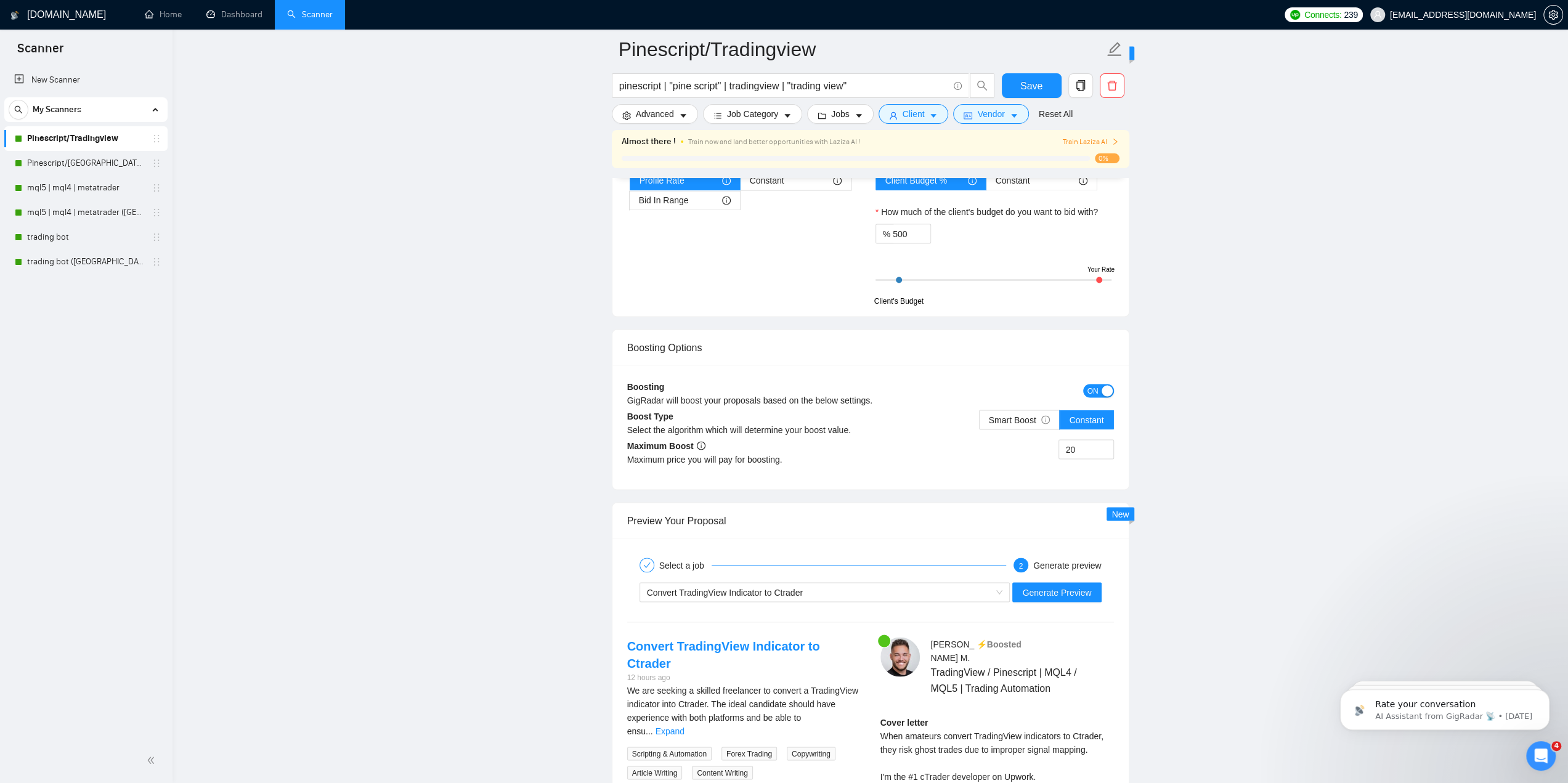
type textarea "[LOREMI: 0 dolorsita, cons ad eli sedd eius 0 tempo inci utlabor] [ETDOLOR: M'a…"
click at [1038, 596] on div "Convert TradingView Indicator to Ctrader Generate Preview" at bounding box center [871, 591] width 489 height 30
click at [1038, 586] on span "Generate Preview" at bounding box center [1057, 592] width 69 height 13
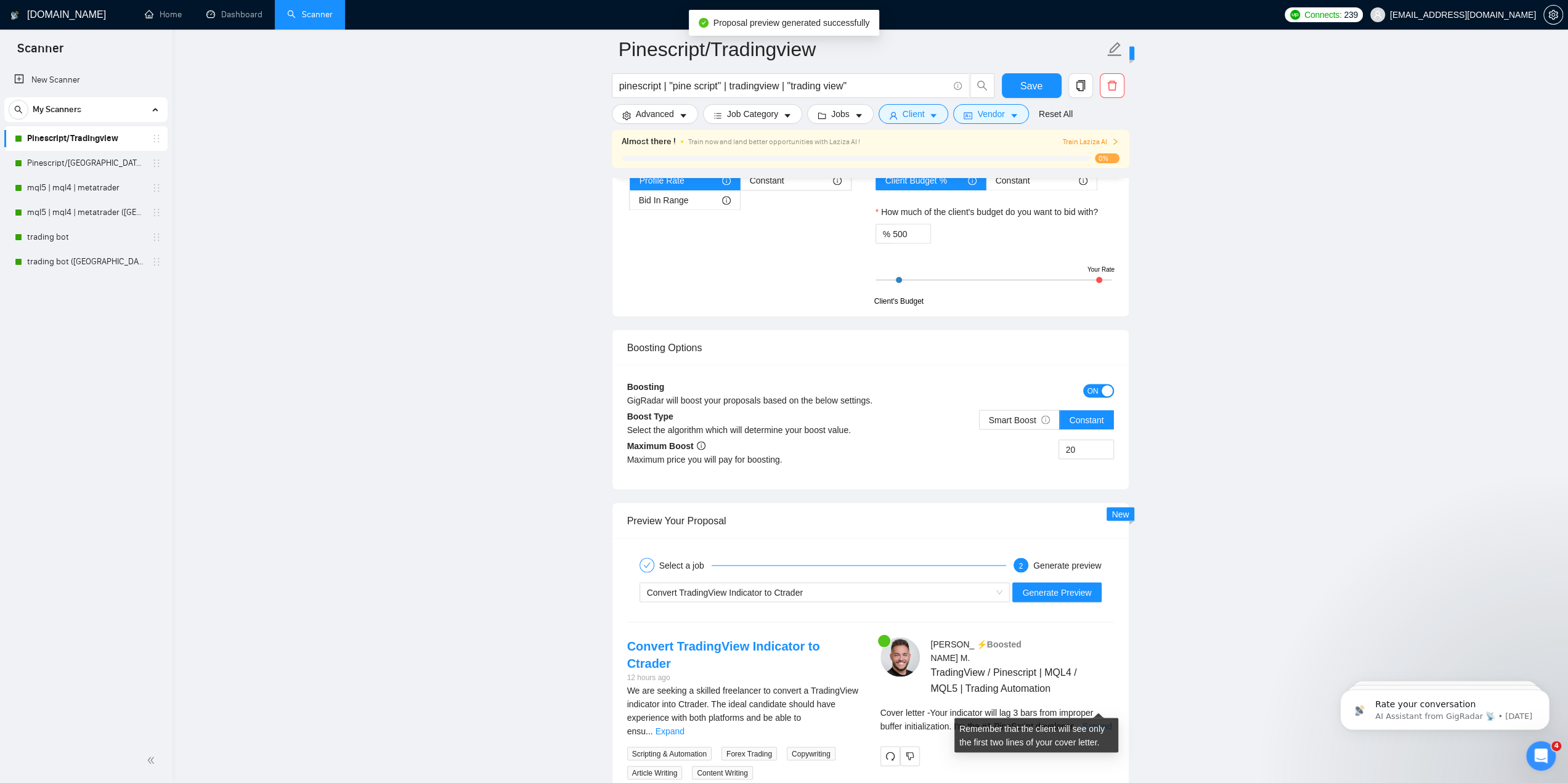
click at [1094, 720] on link "Expand" at bounding box center [1097, 725] width 29 height 10
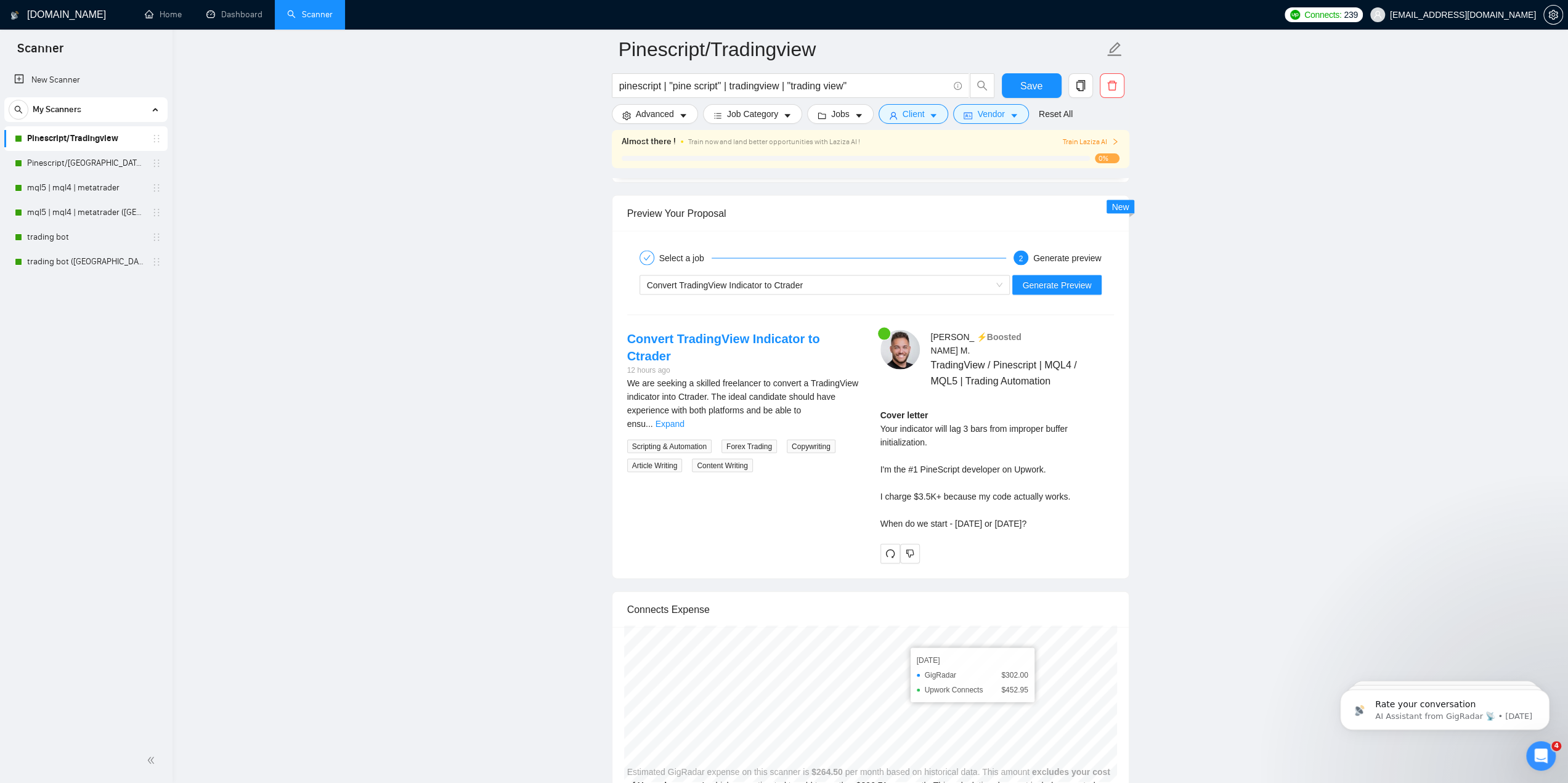
scroll to position [2431, 0]
click at [685, 418] on link "Expand" at bounding box center [669, 423] width 29 height 10
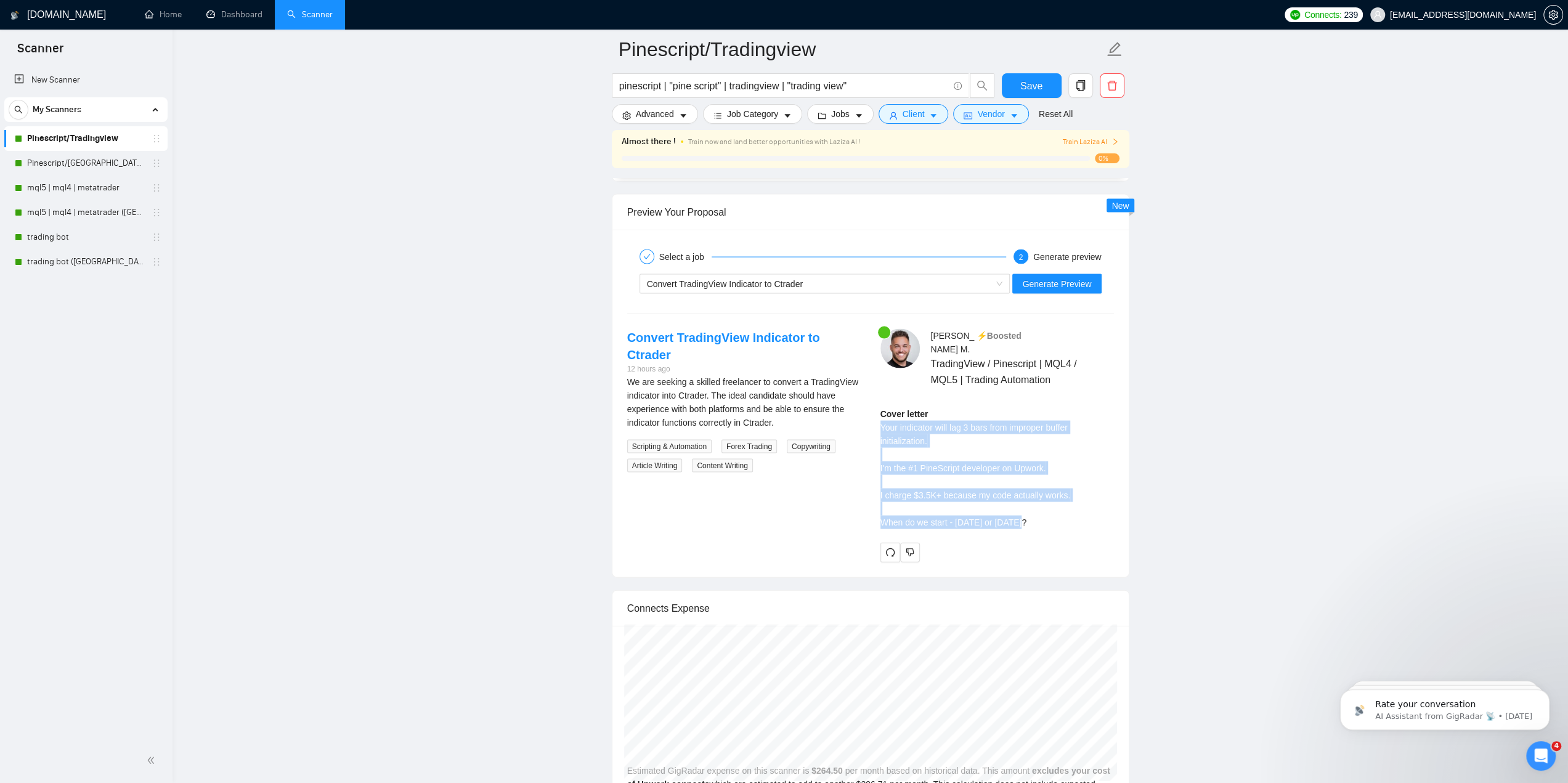
drag, startPoint x: 880, startPoint y: 410, endPoint x: 1036, endPoint y: 504, distance: 182.1
click at [1036, 504] on div "Cover letter Your indicator will lag 3 bars from improper buffer initialization…" at bounding box center [997, 468] width 233 height 122
copy div "Your indicator will lag 3 bars from improper buffer initialization. I'm the #1 …"
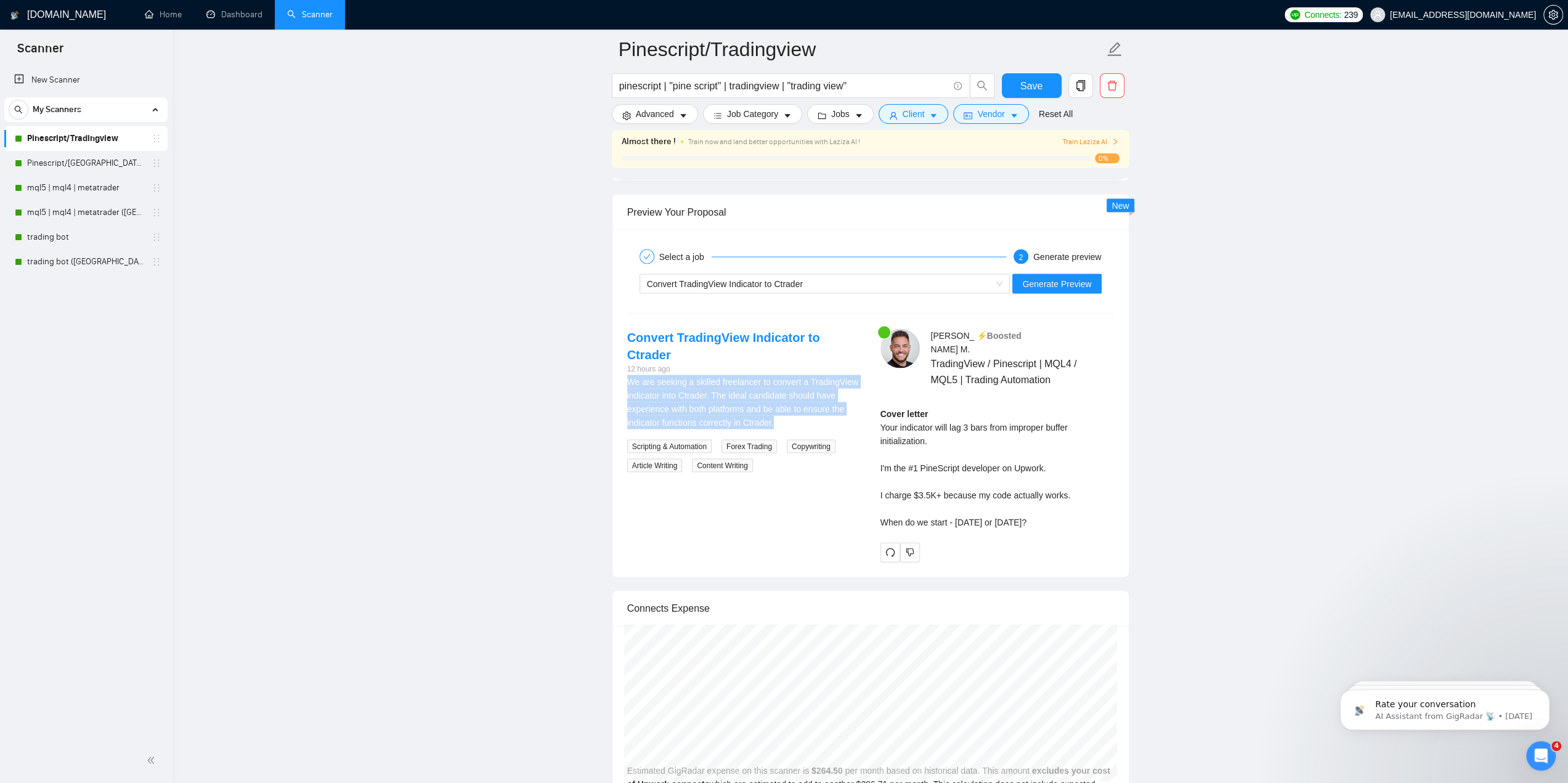
drag, startPoint x: 628, startPoint y: 356, endPoint x: 786, endPoint y: 399, distance: 163.7
click at [786, 399] on div "We are seeking a skilled freelancer to convert a TradingView indicator into Ctr…" at bounding box center [744, 402] width 233 height 54
copy div "We are seeking a skilled freelancer to convert a TradingView indicator into Ctr…"
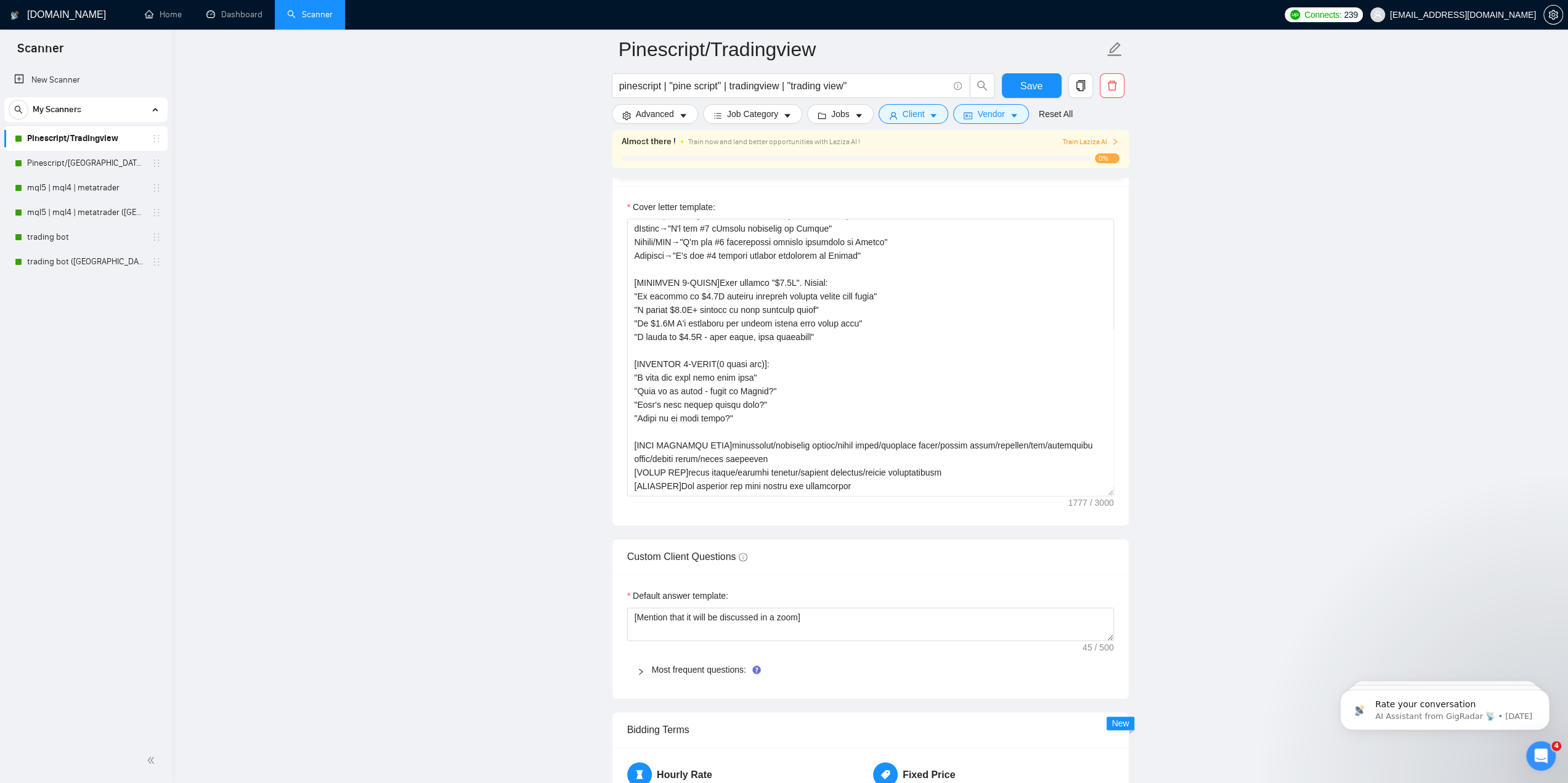
scroll to position [1445, 0]
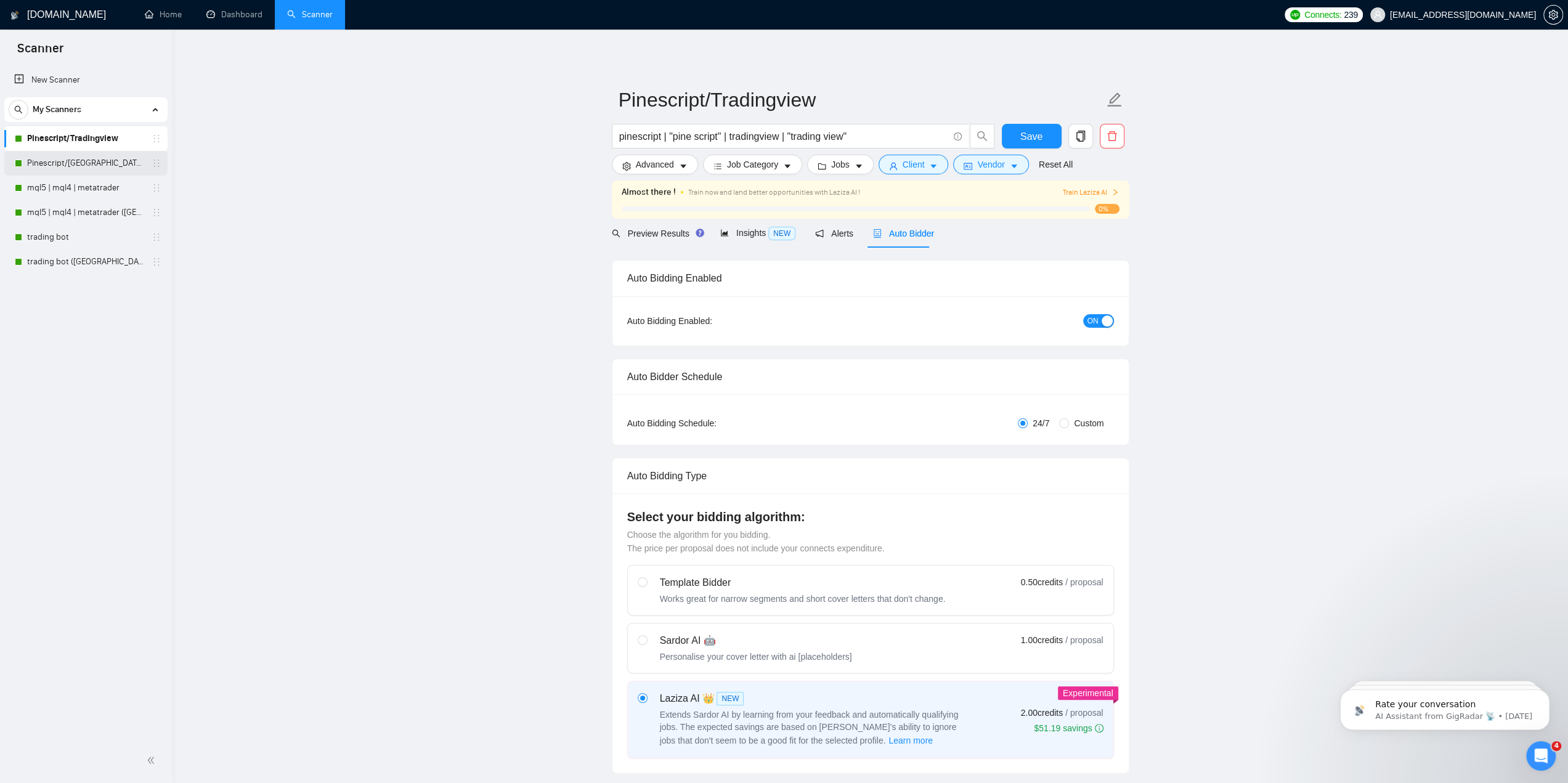
click at [87, 167] on link "Pinescript/[GEOGRAPHIC_DATA] ([GEOGRAPHIC_DATA])" at bounding box center [86, 164] width 118 height 25
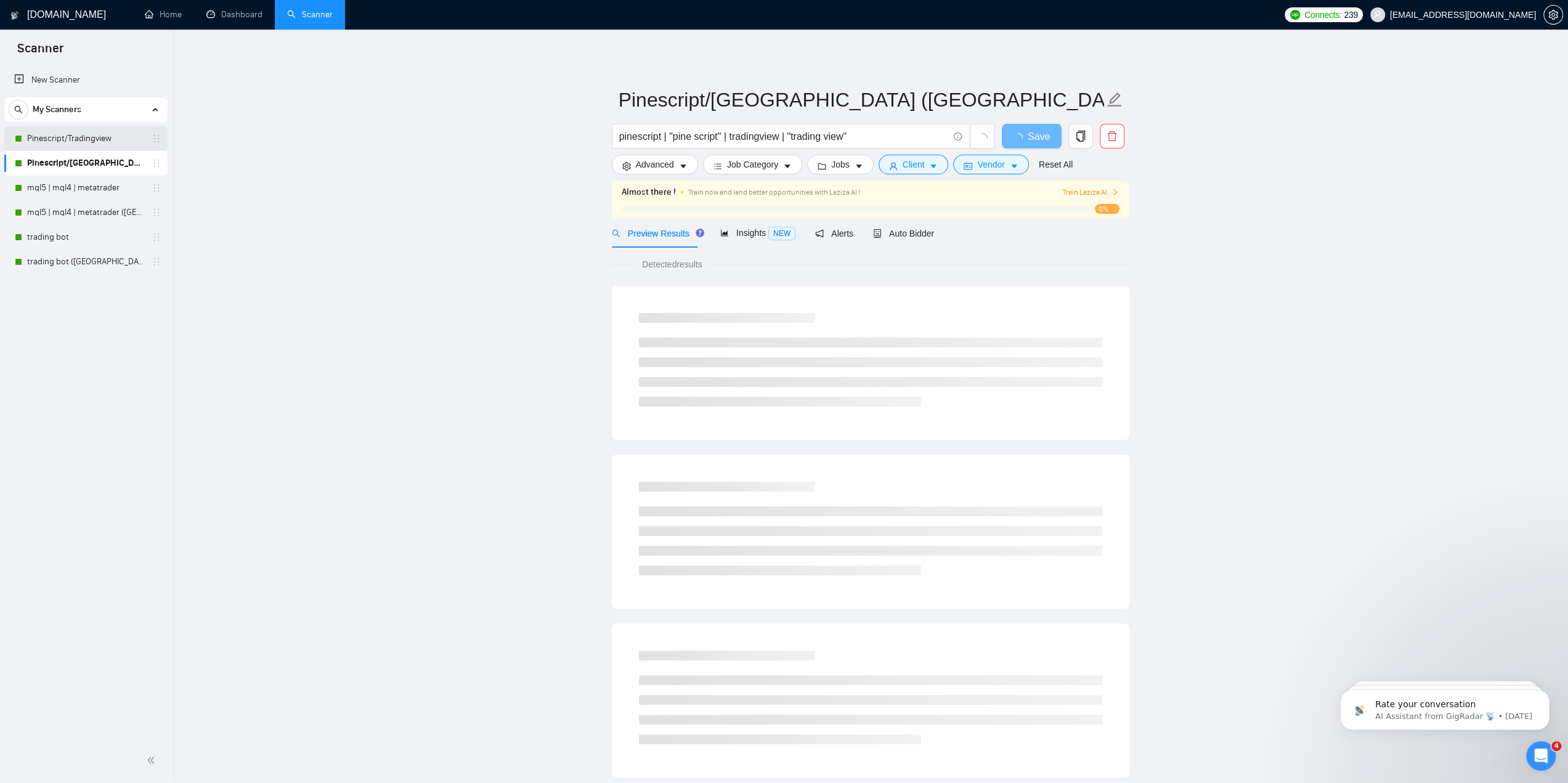
click at [83, 140] on link "Pinescript/Tradingview" at bounding box center [86, 139] width 118 height 25
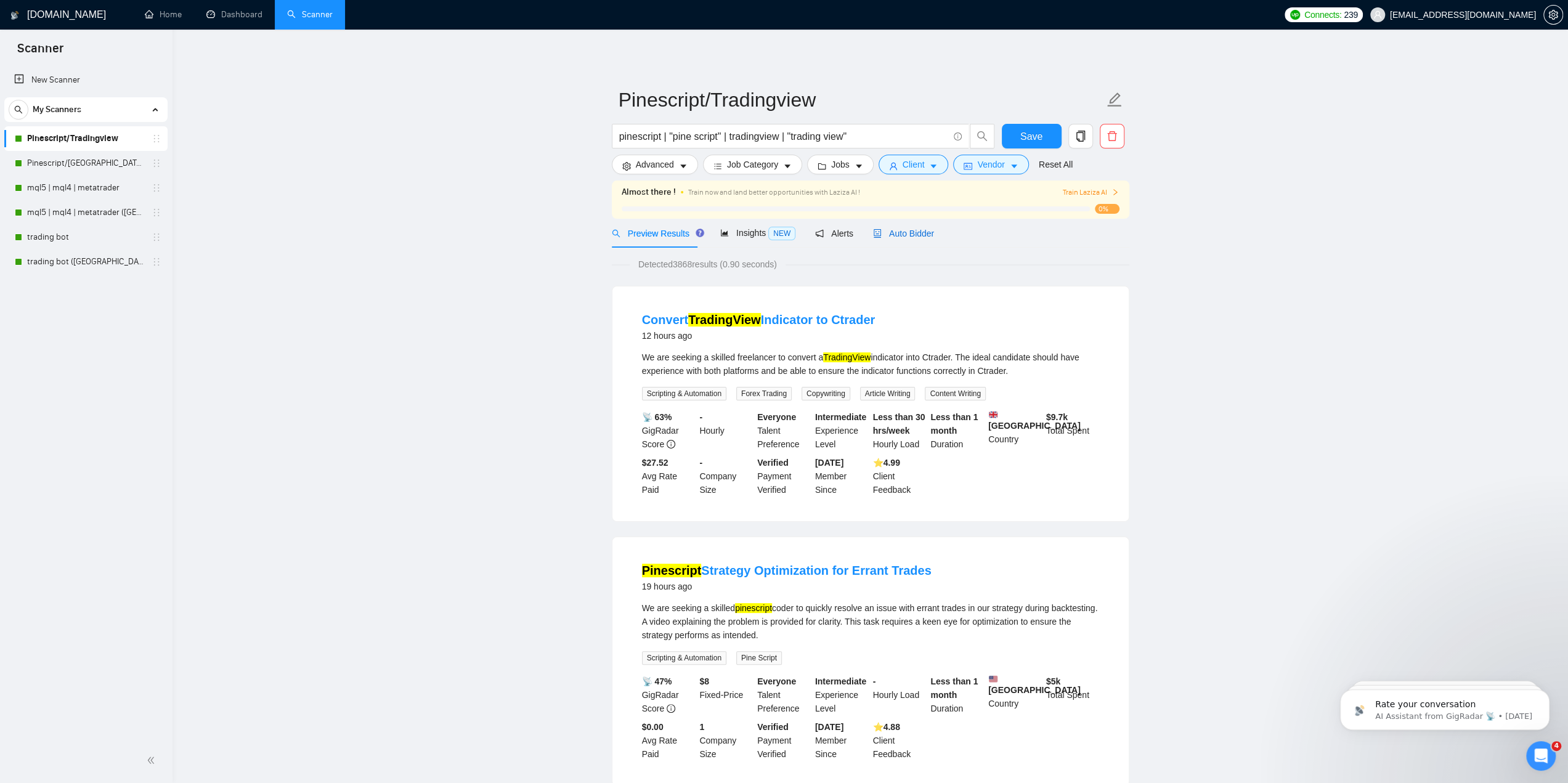
click at [898, 236] on span "Auto Bidder" at bounding box center [902, 233] width 61 height 10
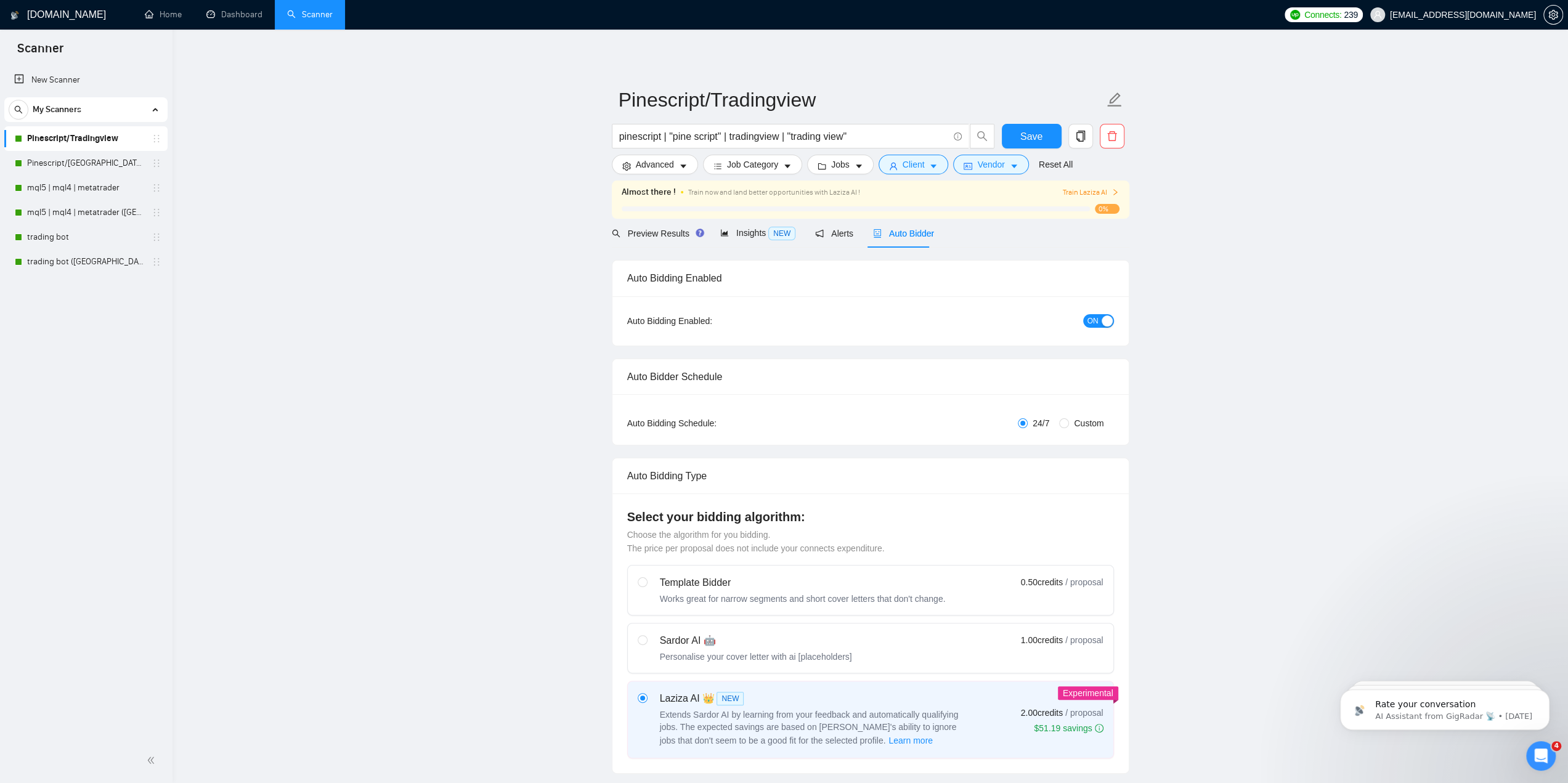
checkbox input "true"
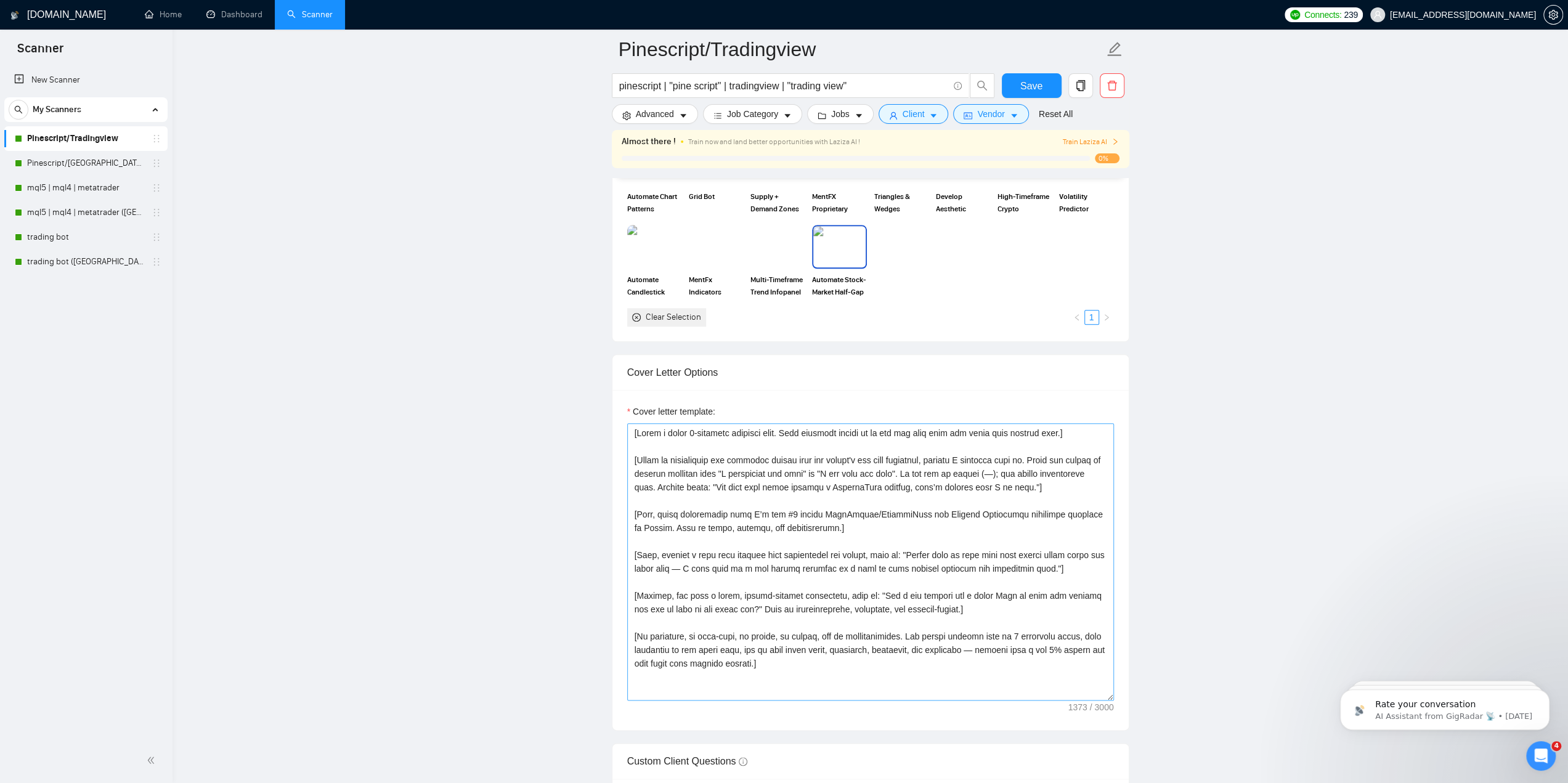
scroll to position [1293, 0]
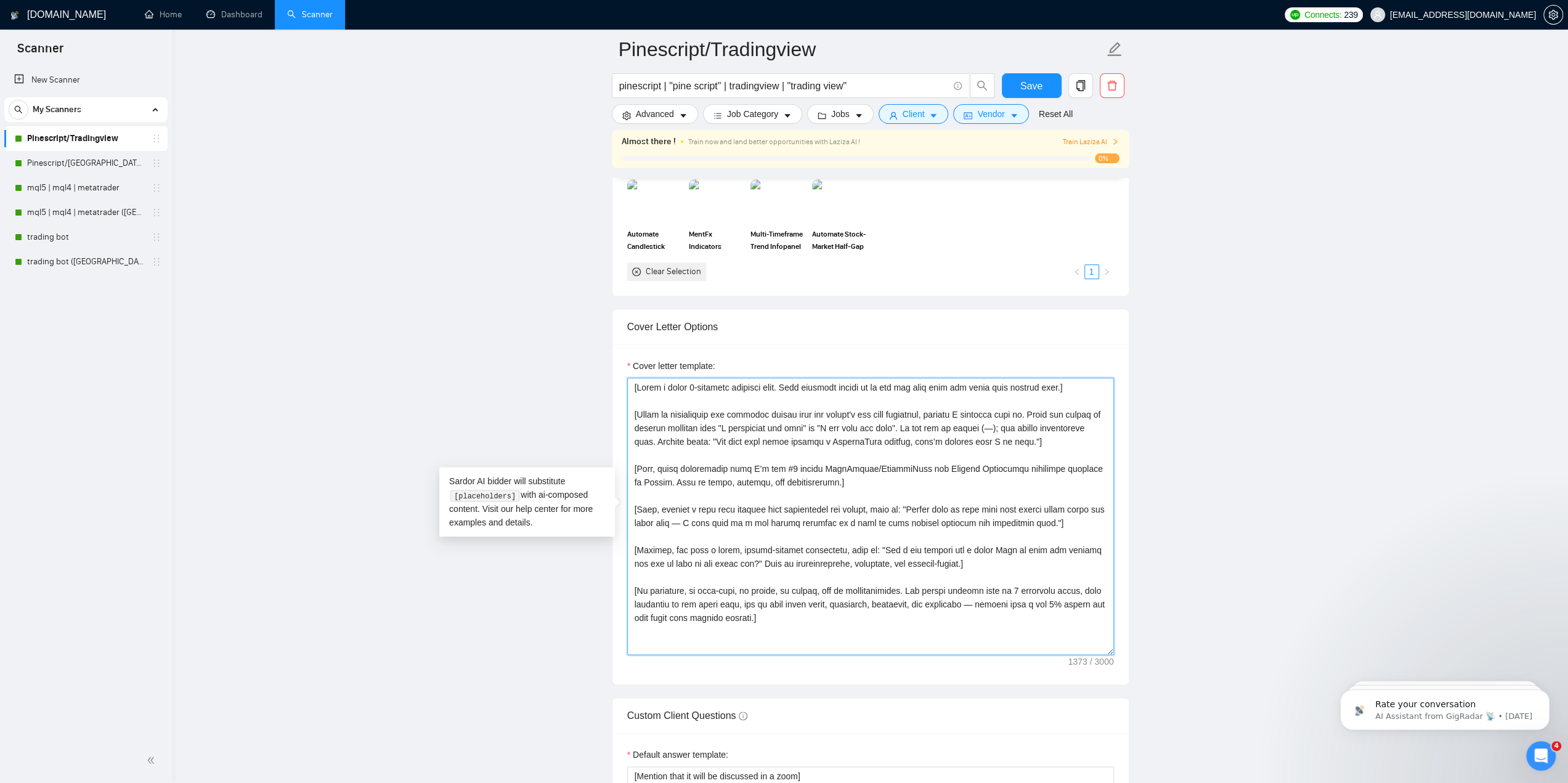
drag, startPoint x: 707, startPoint y: 560, endPoint x: 1086, endPoint y: 558, distance: 379.0
click at [1096, 557] on textarea "Cover letter template:" at bounding box center [870, 516] width 486 height 277
click at [1036, 558] on textarea "Cover letter template:" at bounding box center [870, 516] width 486 height 277
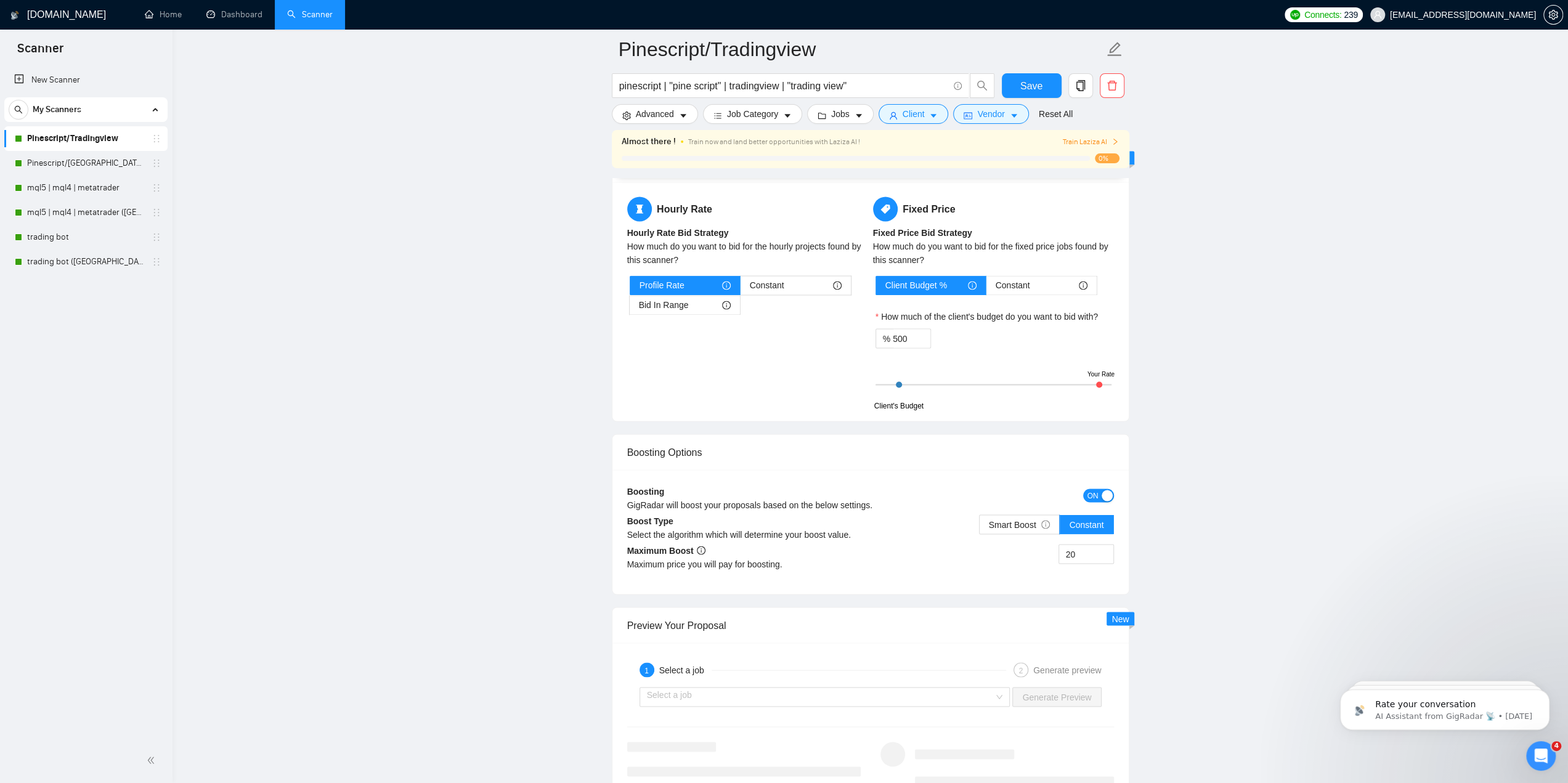
scroll to position [2323, 0]
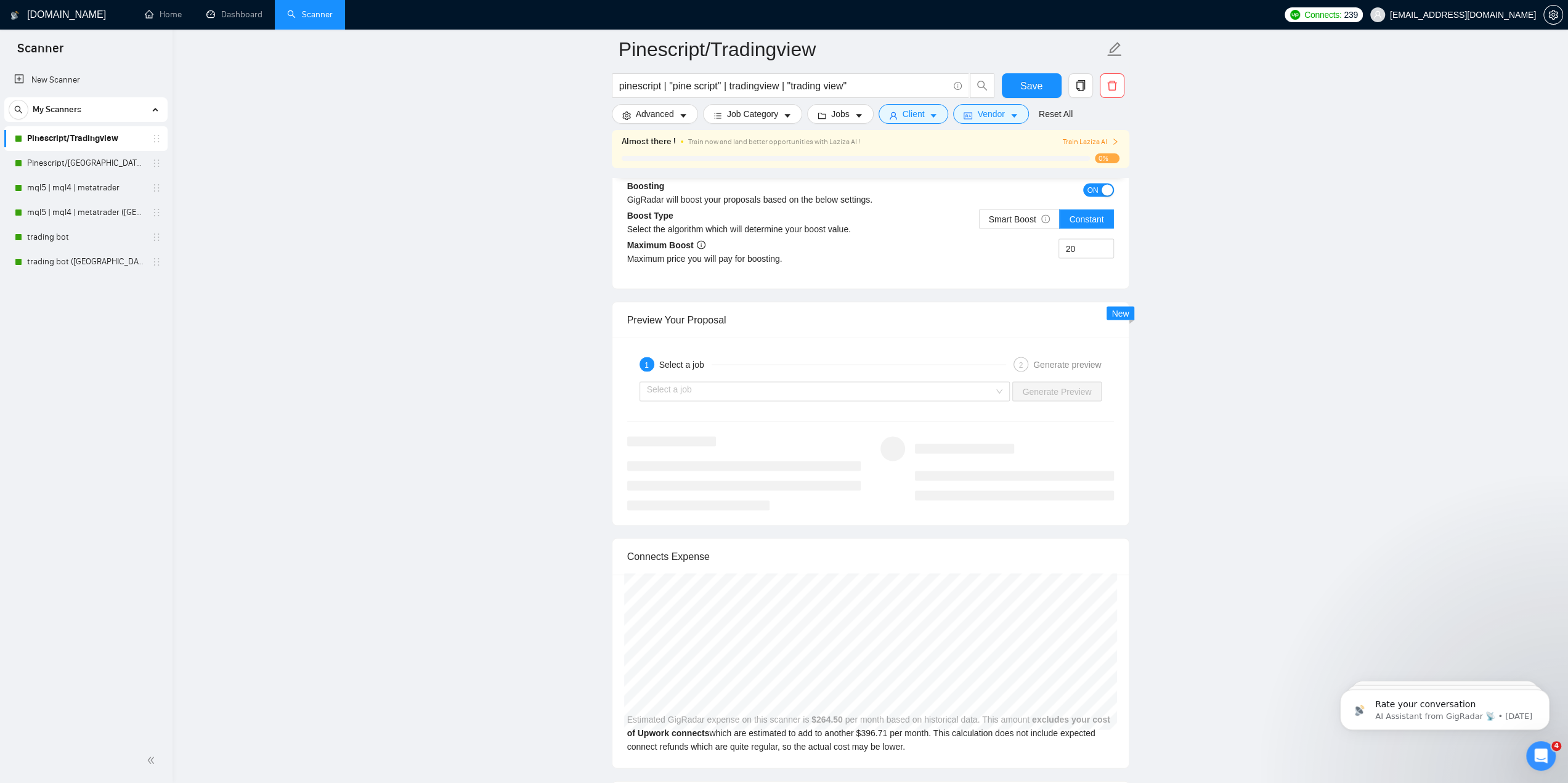
click at [68, 274] on div "New Scanner My Scanners Pinescript/Tradingview Pinescript/Tradingview ([GEOGRAP…" at bounding box center [86, 402] width 172 height 672
click at [71, 273] on link "trading bot ([GEOGRAPHIC_DATA])" at bounding box center [86, 262] width 118 height 25
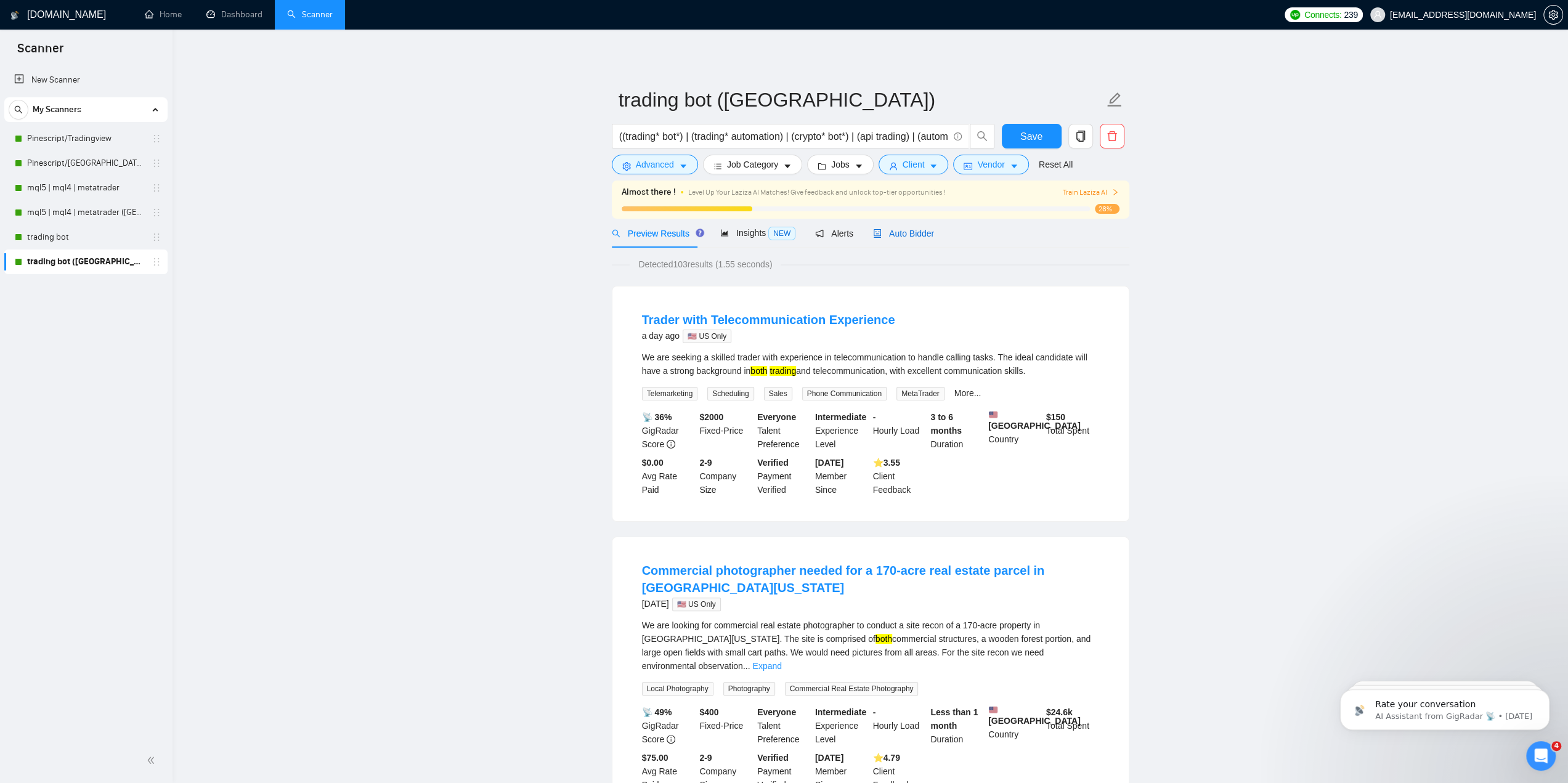
click at [915, 231] on span "Auto Bidder" at bounding box center [902, 233] width 61 height 10
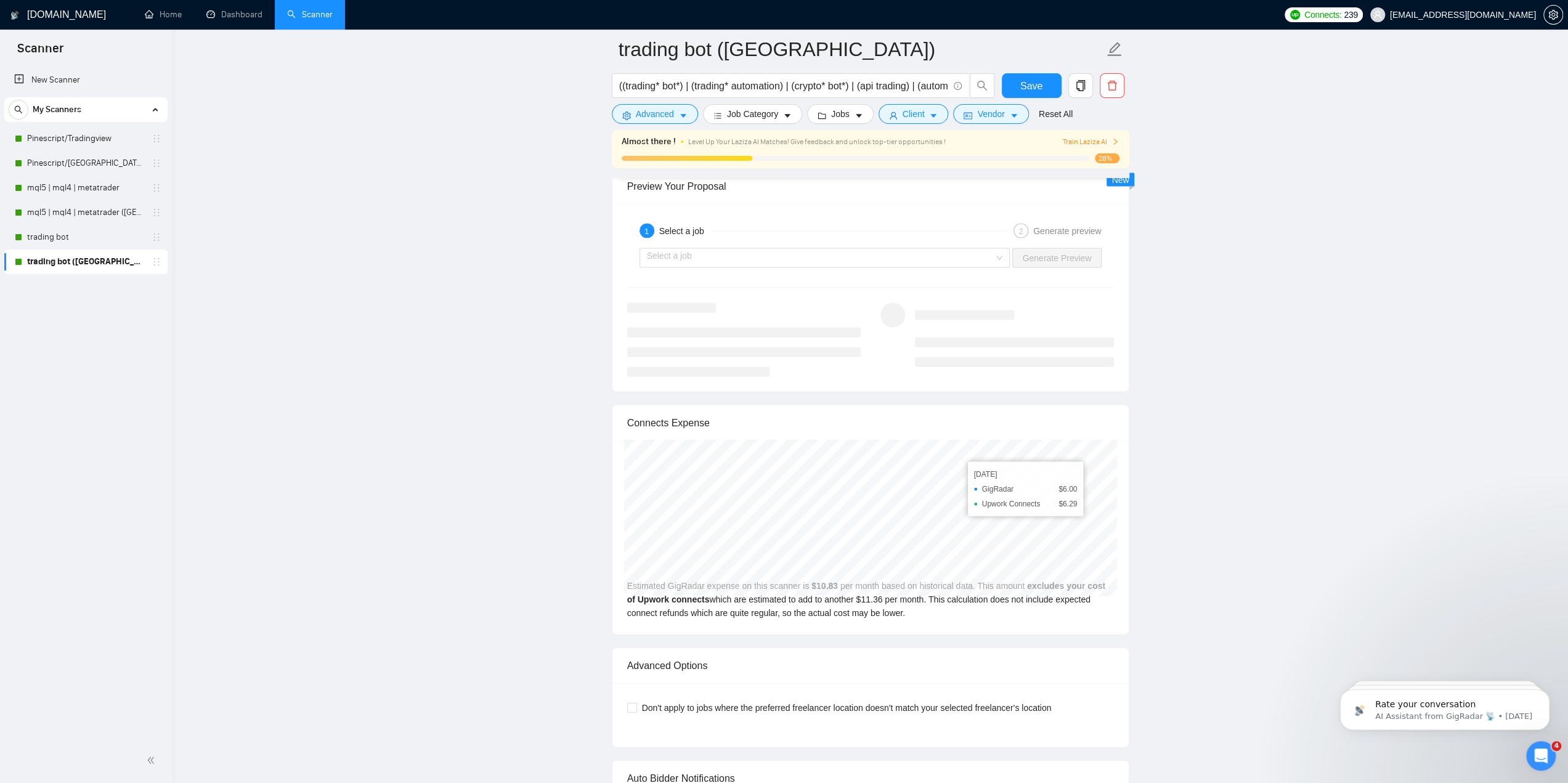
scroll to position [2440, 0]
click at [63, 230] on link "trading bot" at bounding box center [86, 237] width 118 height 25
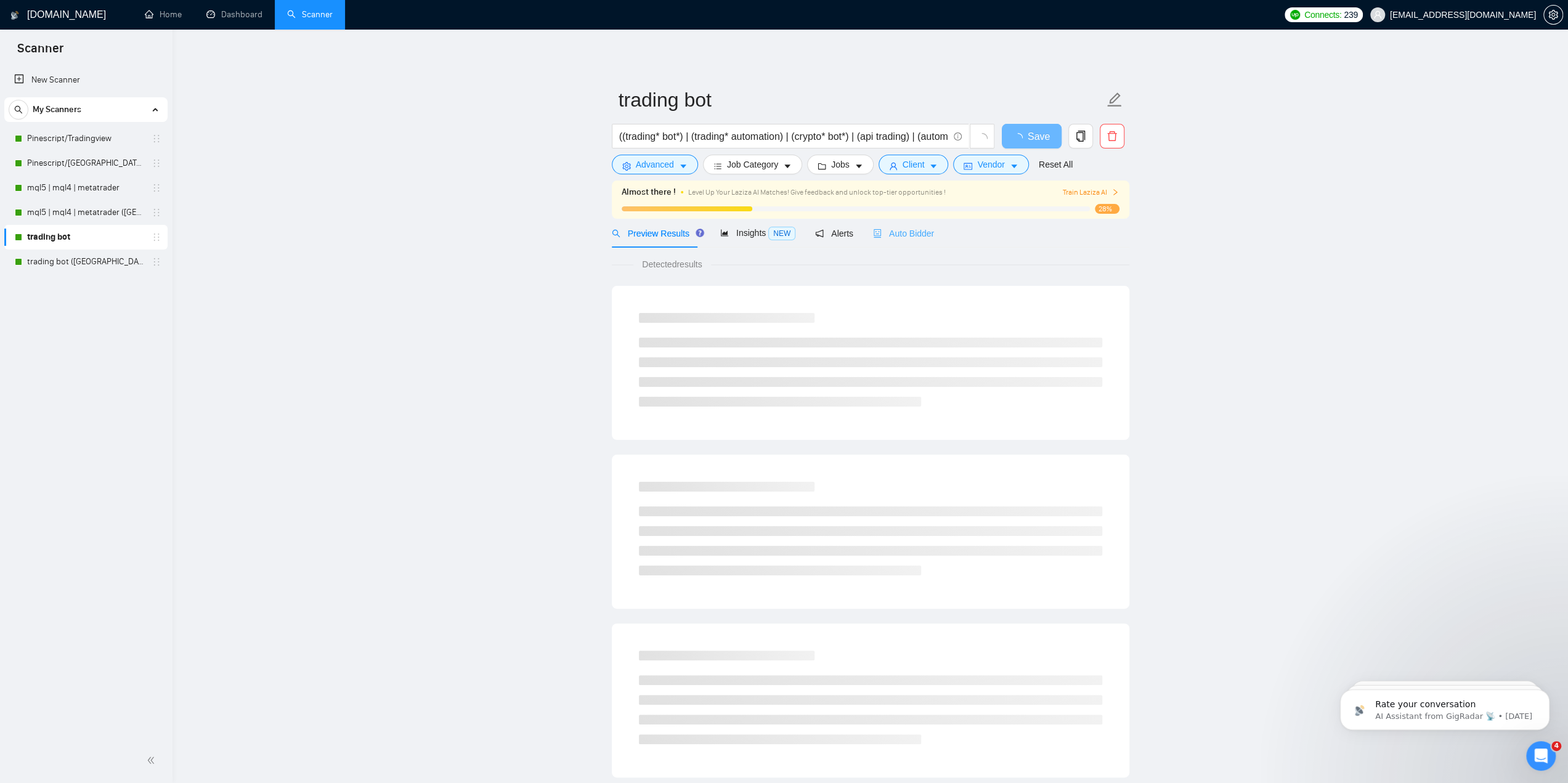
click at [894, 242] on div "Auto Bidder" at bounding box center [902, 233] width 61 height 29
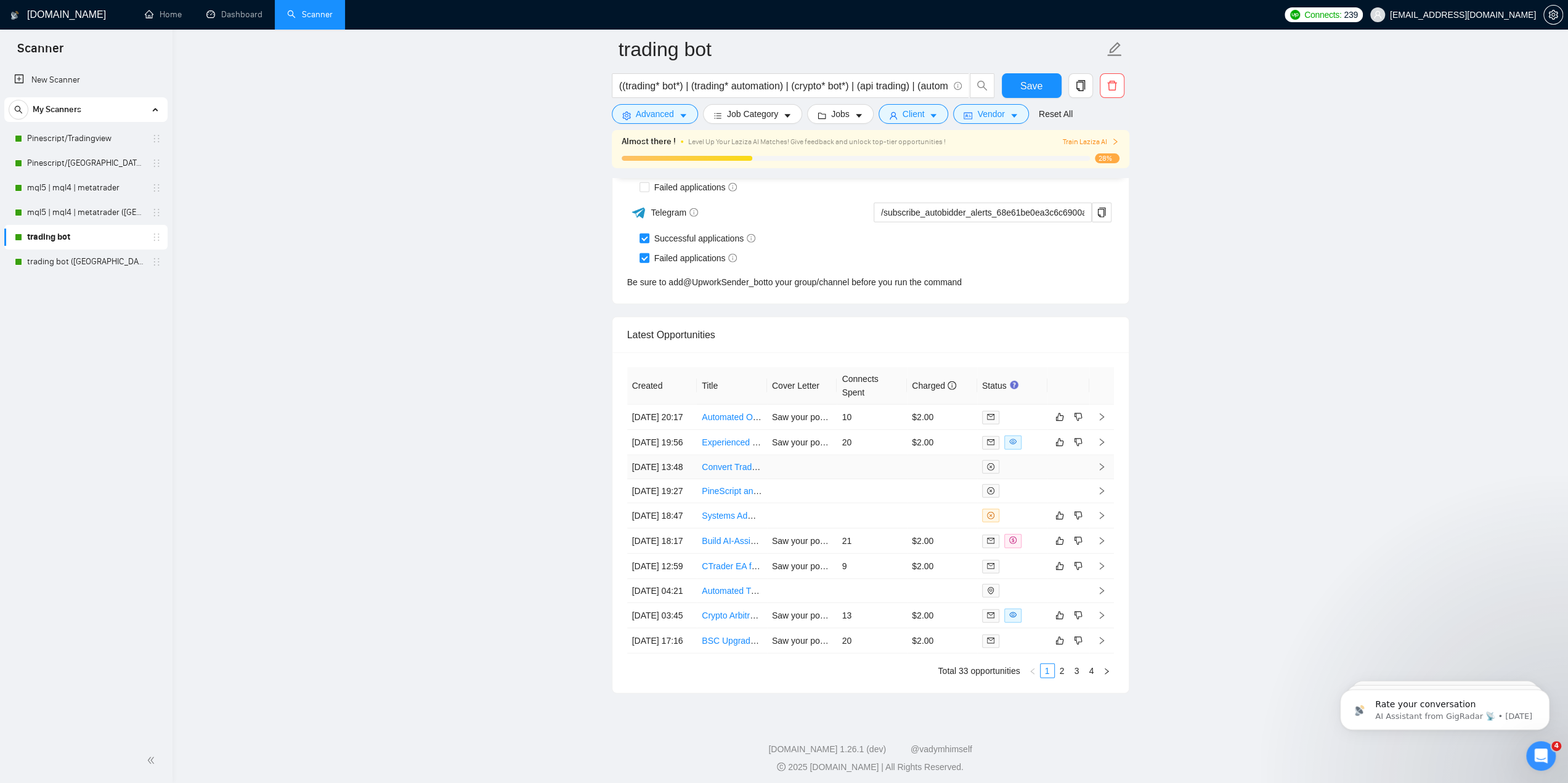
scroll to position [3203, 0]
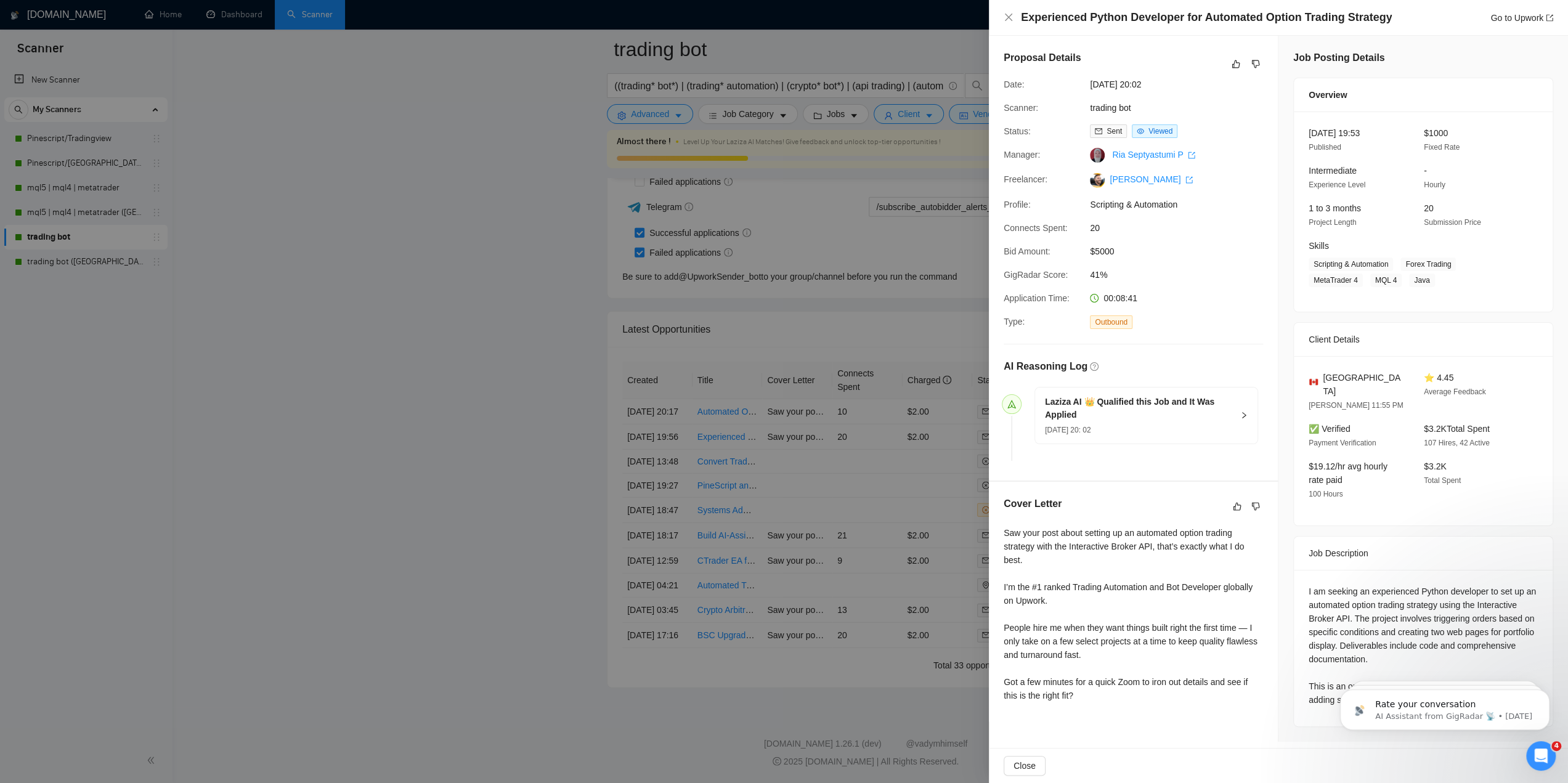
scroll to position [3265, 0]
click at [865, 356] on div at bounding box center [784, 391] width 1568 height 783
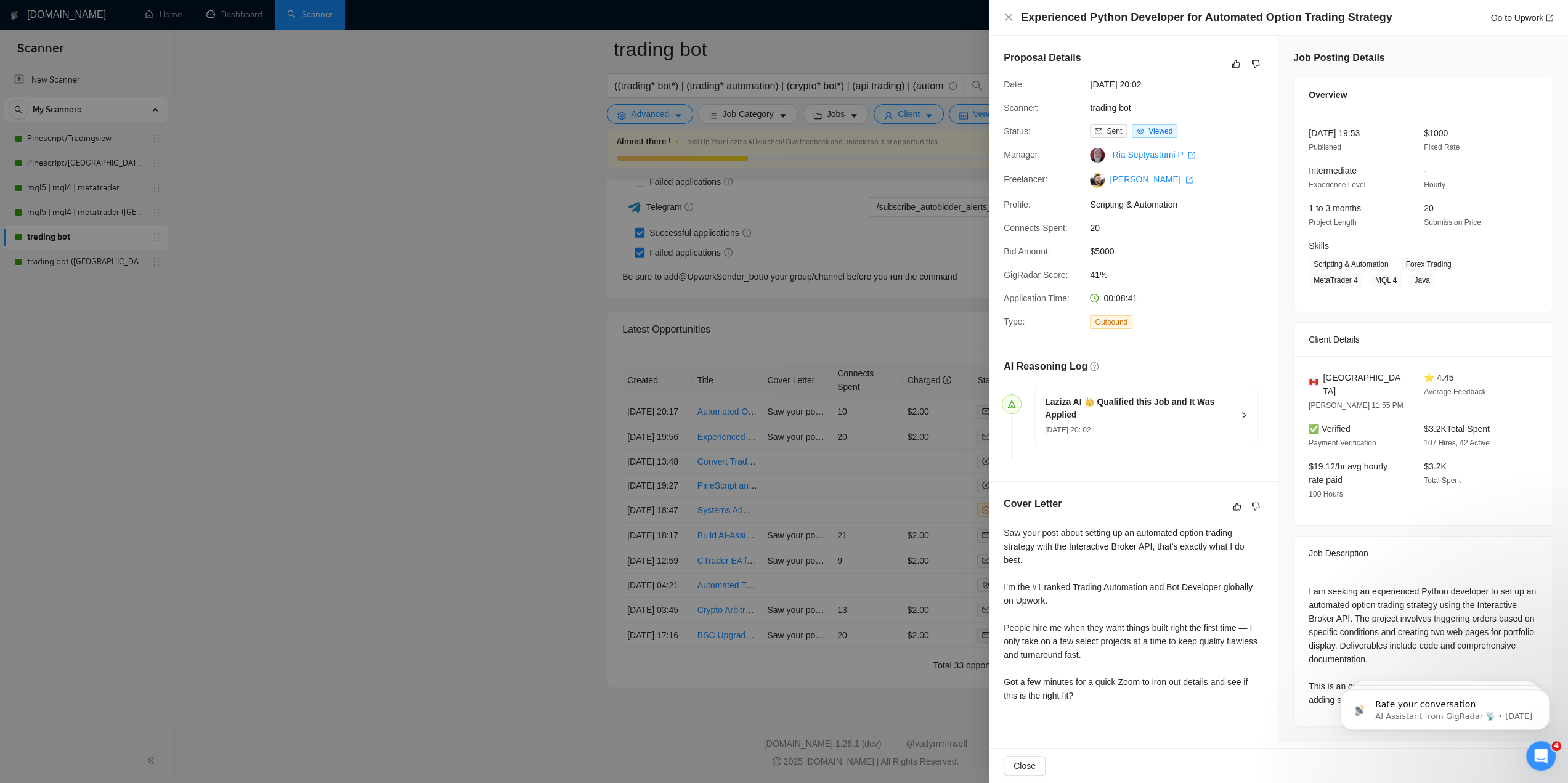
click at [810, 341] on div at bounding box center [784, 391] width 1568 height 783
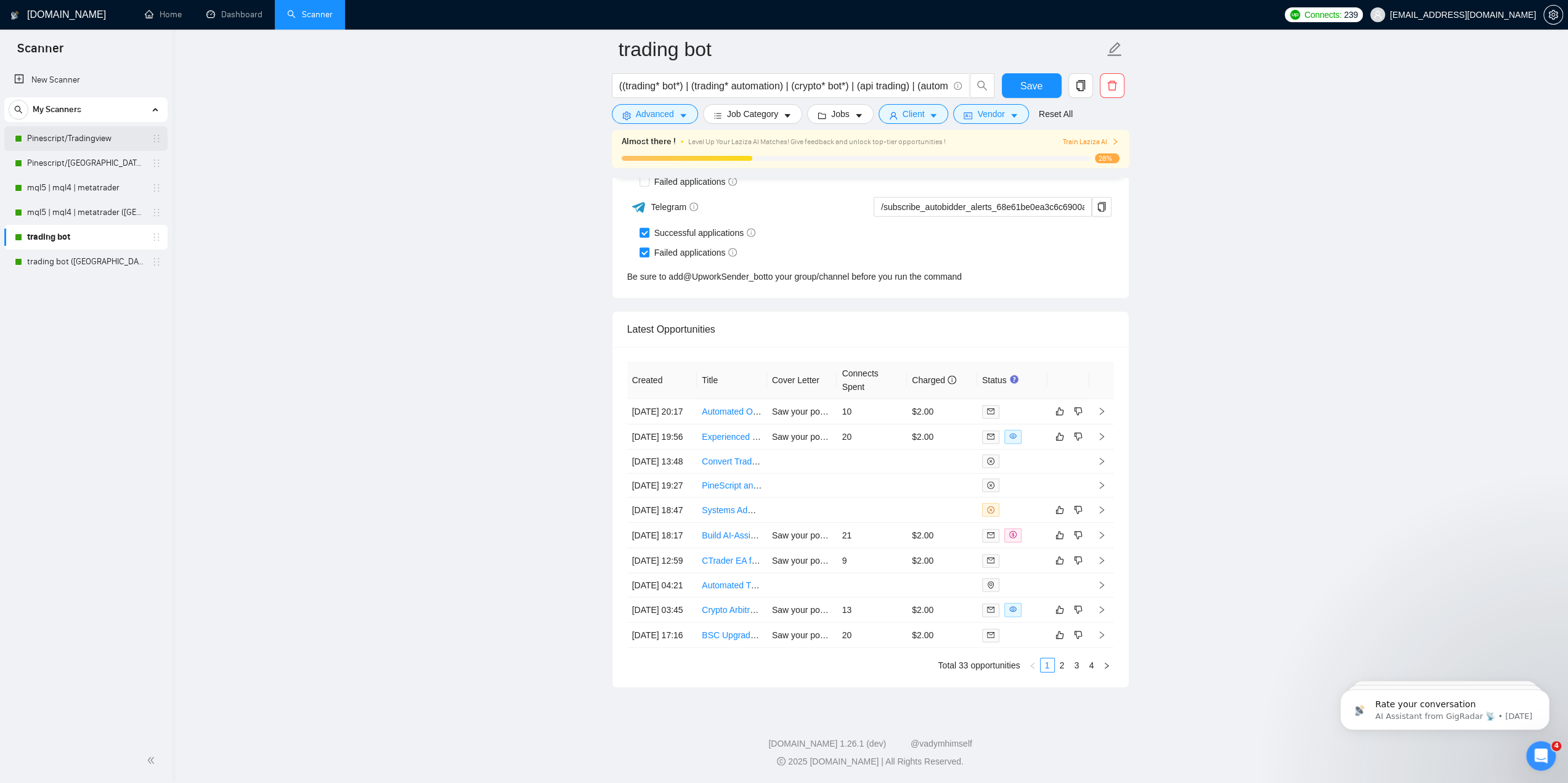
click at [72, 146] on link "Pinescript/Tradingview" at bounding box center [86, 139] width 118 height 25
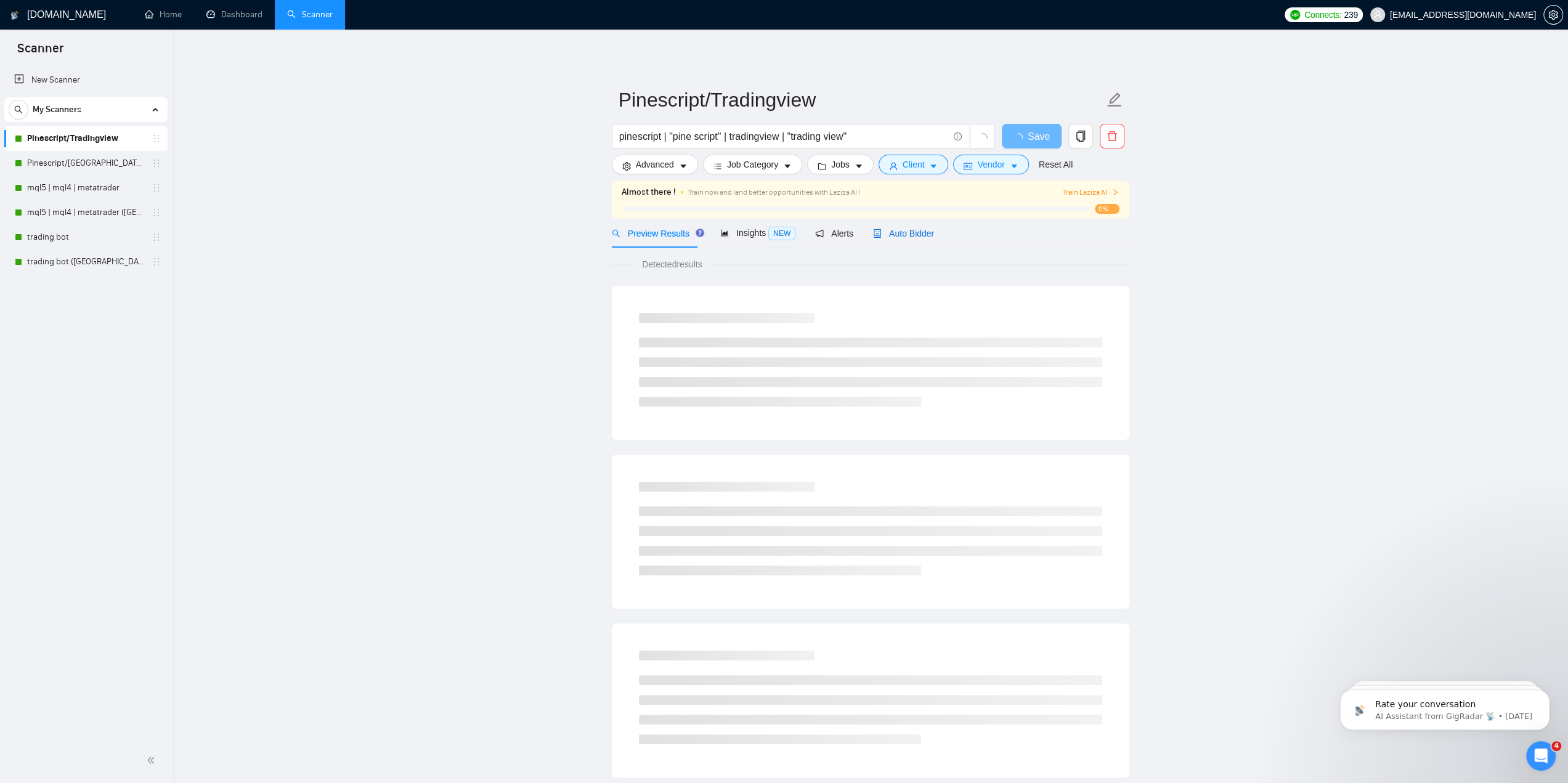
click at [898, 233] on span "Auto Bidder" at bounding box center [902, 233] width 61 height 10
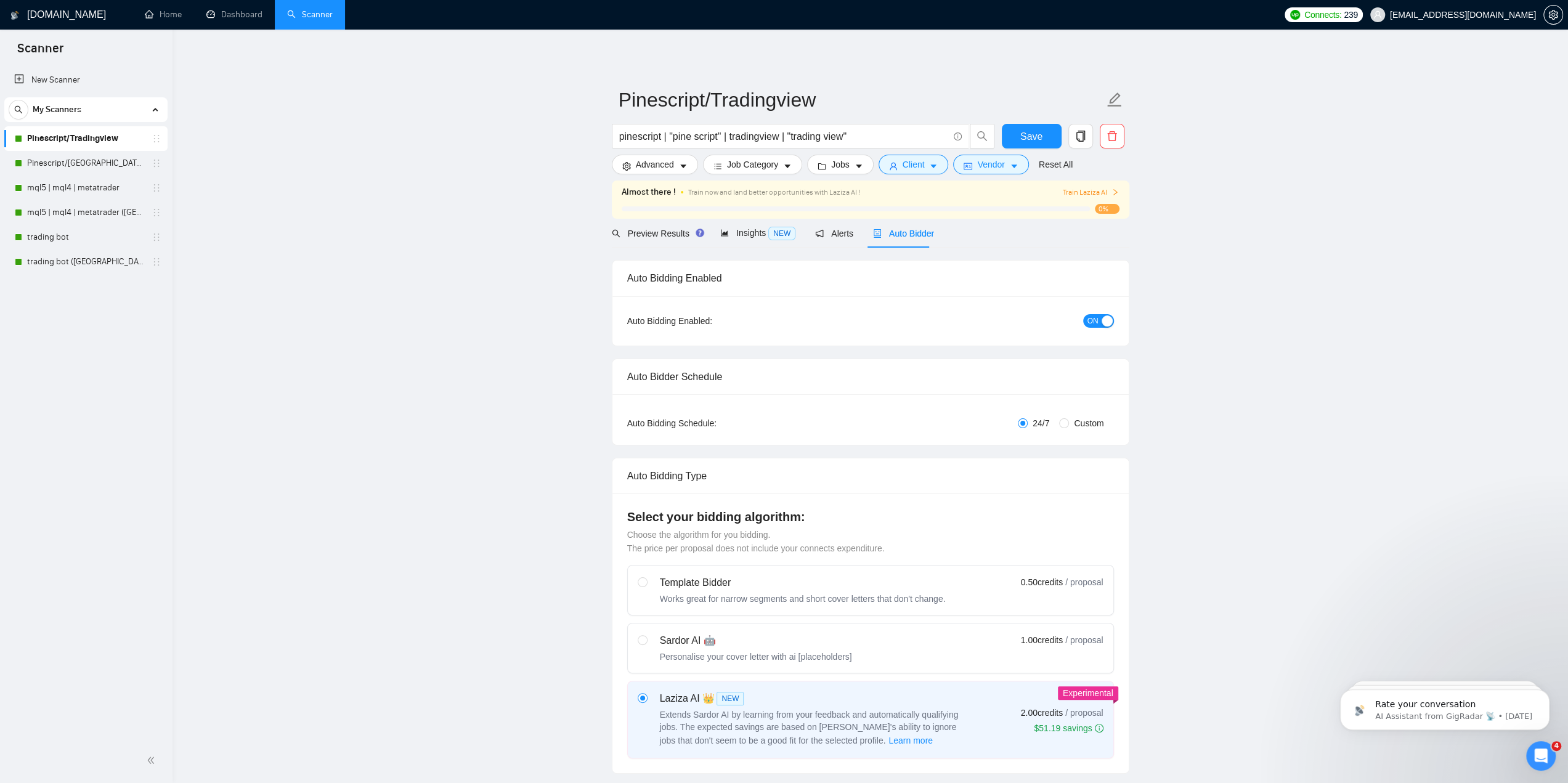
checkbox input "true"
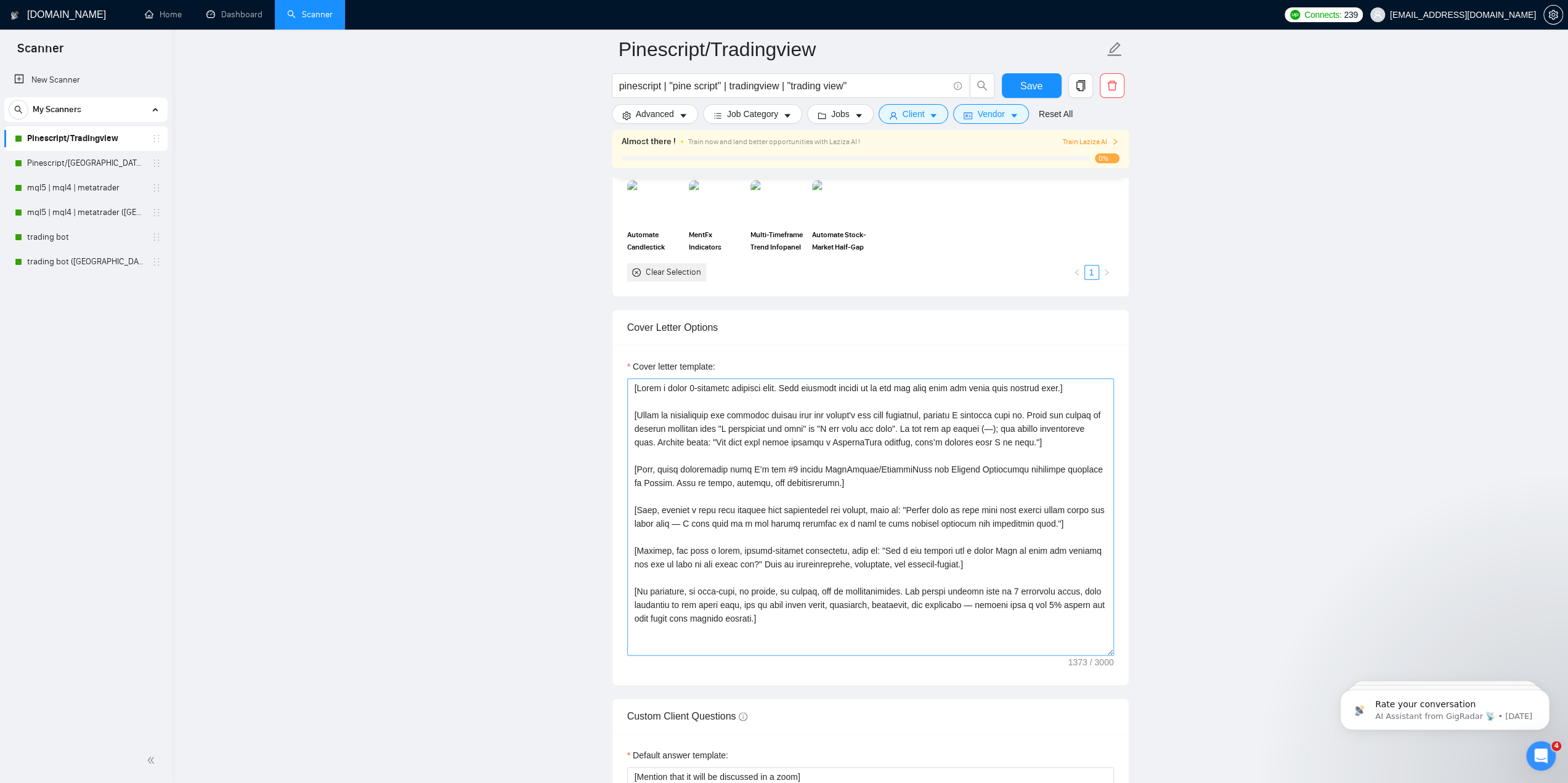
scroll to position [1293, 0]
drag, startPoint x: 1024, startPoint y: 440, endPoint x: 912, endPoint y: 443, distance: 112.0
click at [912, 443] on textarea "Cover letter template:" at bounding box center [870, 516] width 486 height 277
drag, startPoint x: 944, startPoint y: 437, endPoint x: 617, endPoint y: 415, distance: 327.7
click at [617, 415] on div "Cover letter template:" at bounding box center [871, 514] width 516 height 340
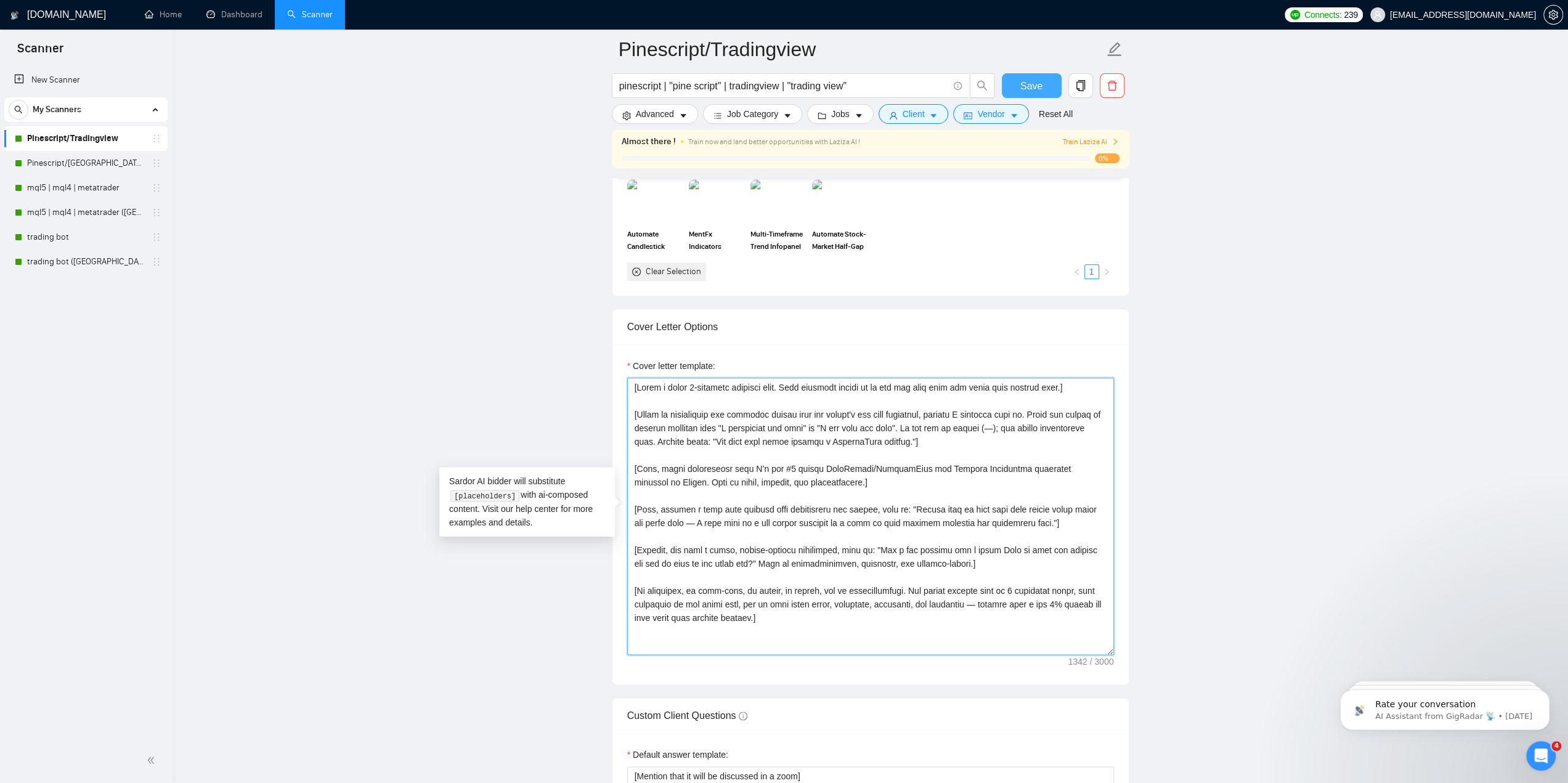
type textarea "[Lorem i dolor 5-sitametc adipisci elit. Sedd eiusmodt incidi ut la etd mag ali…"
click at [1045, 74] on button "Save" at bounding box center [1032, 86] width 60 height 25
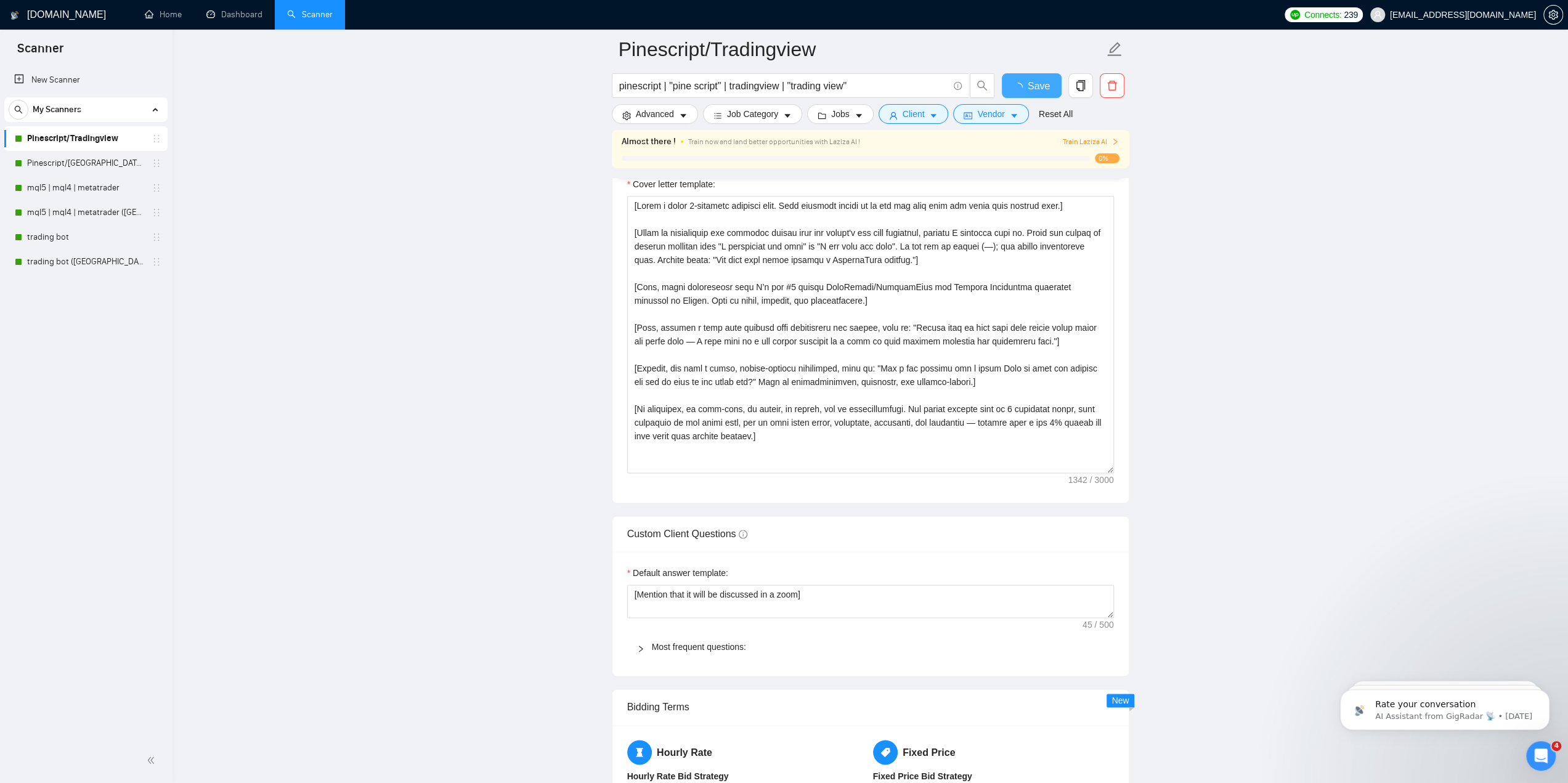
checkbox input "true"
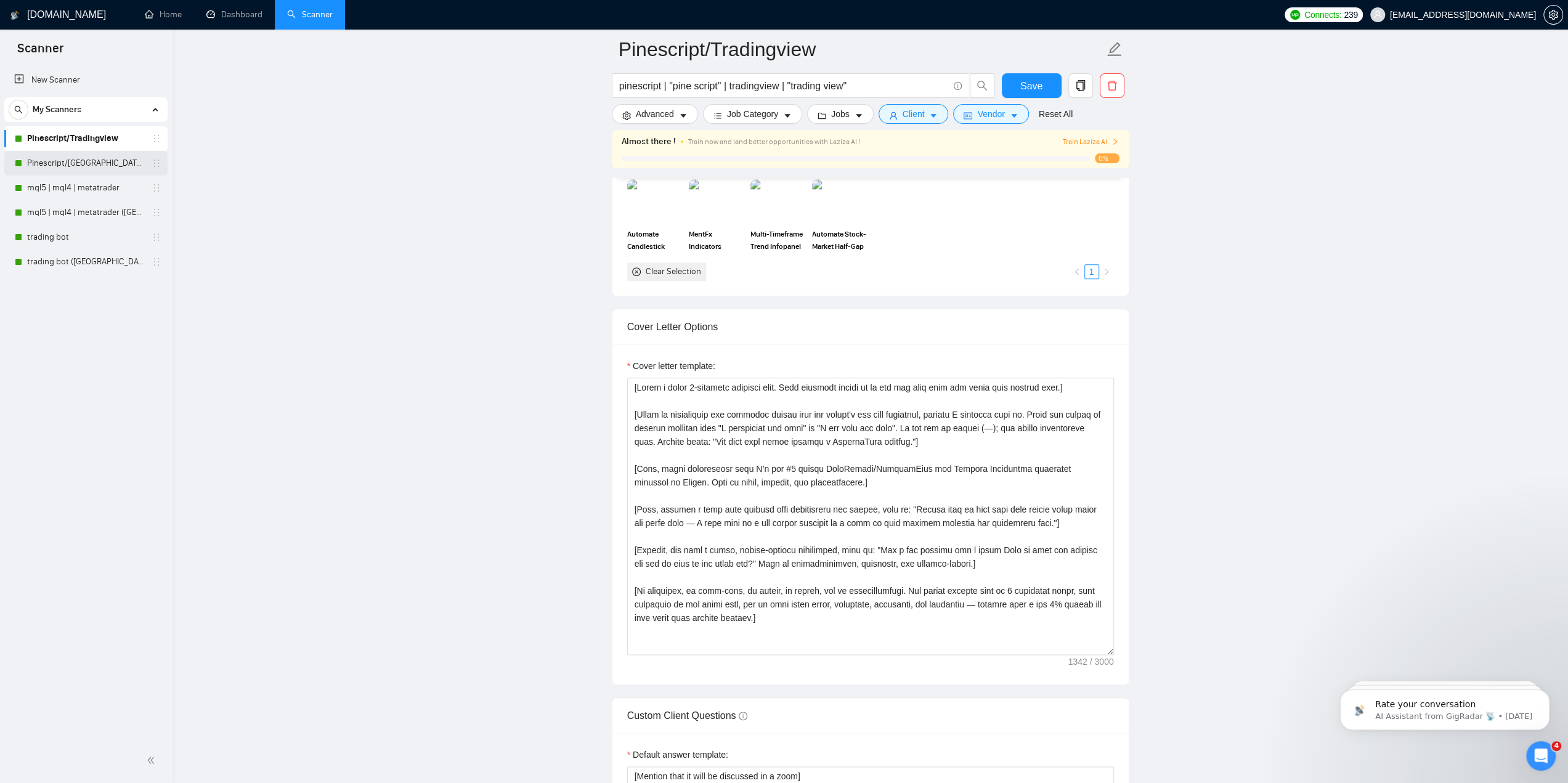
click at [80, 166] on link "Pinescript/[GEOGRAPHIC_DATA] ([GEOGRAPHIC_DATA])" at bounding box center [86, 164] width 118 height 25
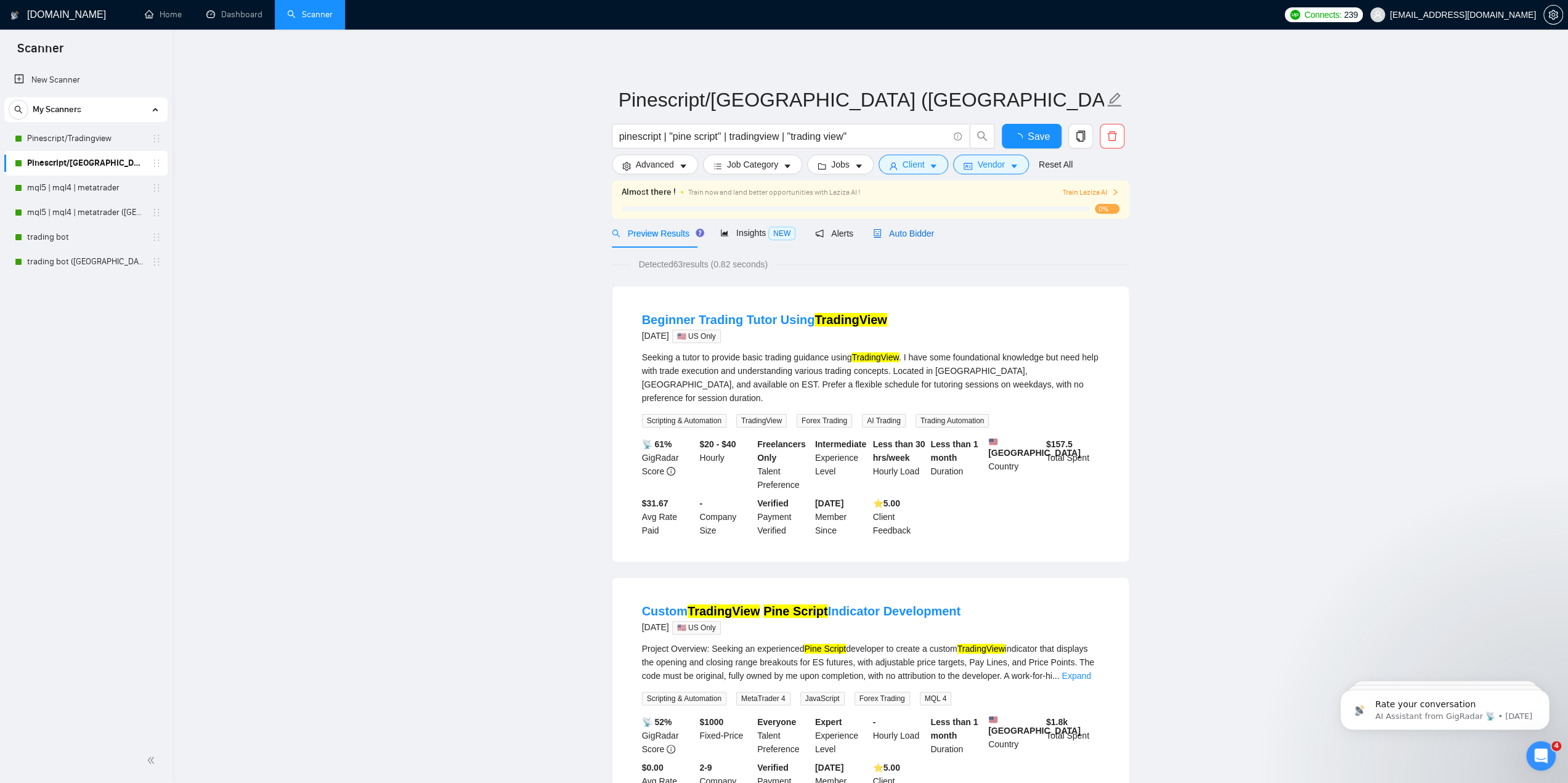
click at [897, 237] on span "Auto Bidder" at bounding box center [902, 233] width 61 height 10
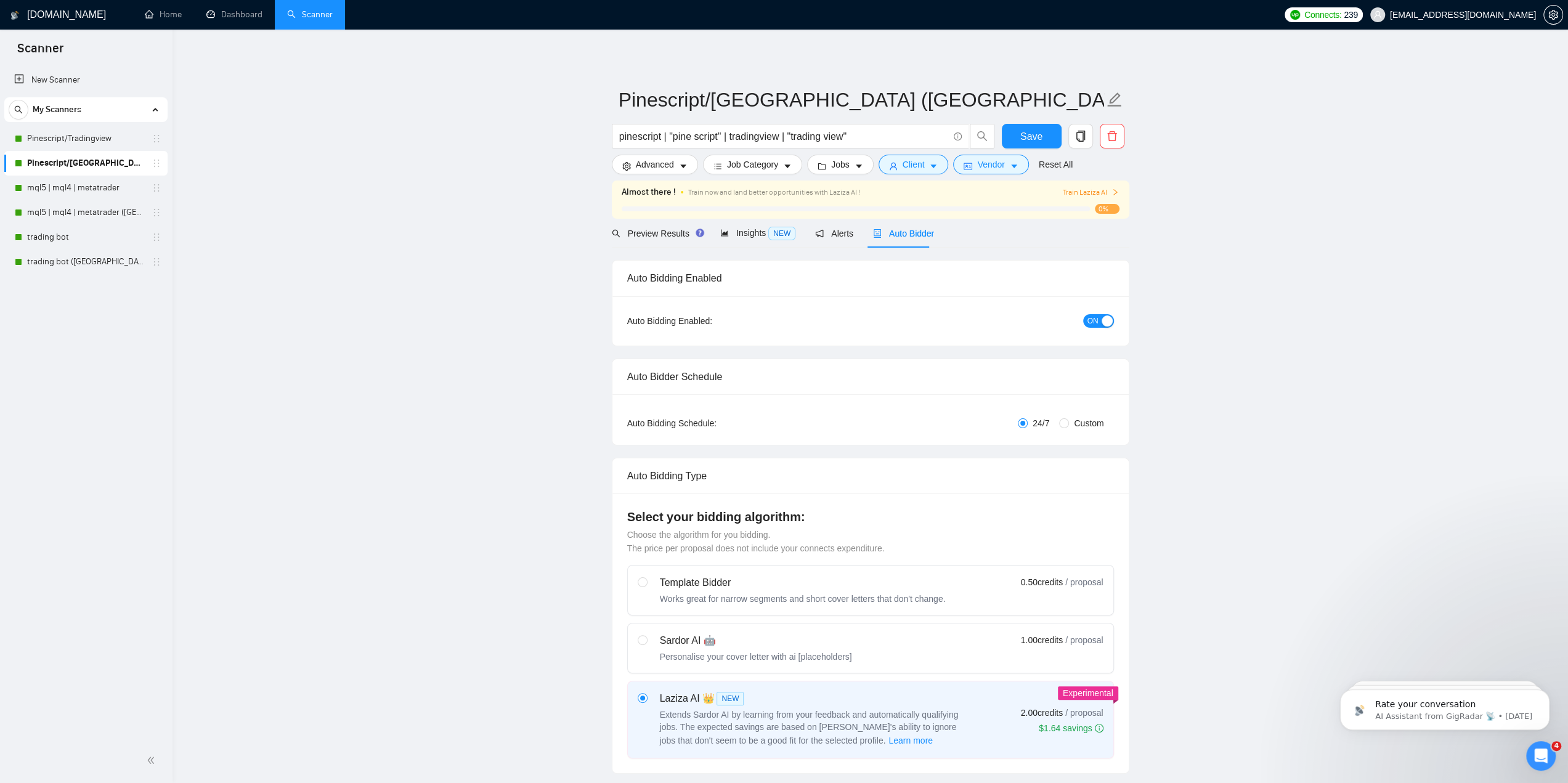
checkbox input "true"
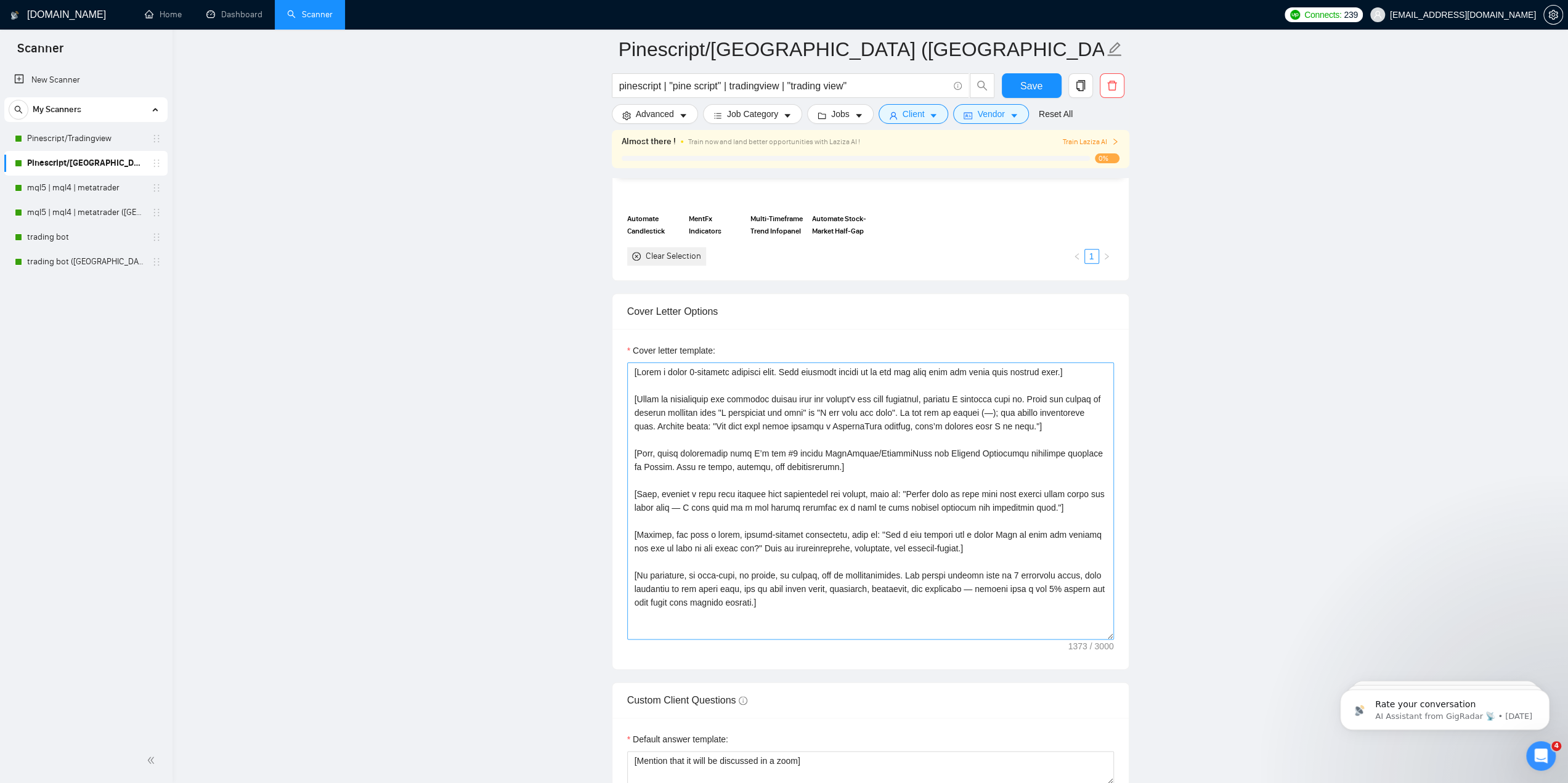
scroll to position [1293, 0]
drag, startPoint x: 1028, startPoint y: 419, endPoint x: 911, endPoint y: 423, distance: 117.1
click at [911, 423] on textarea "Cover letter template:" at bounding box center [870, 497] width 486 height 277
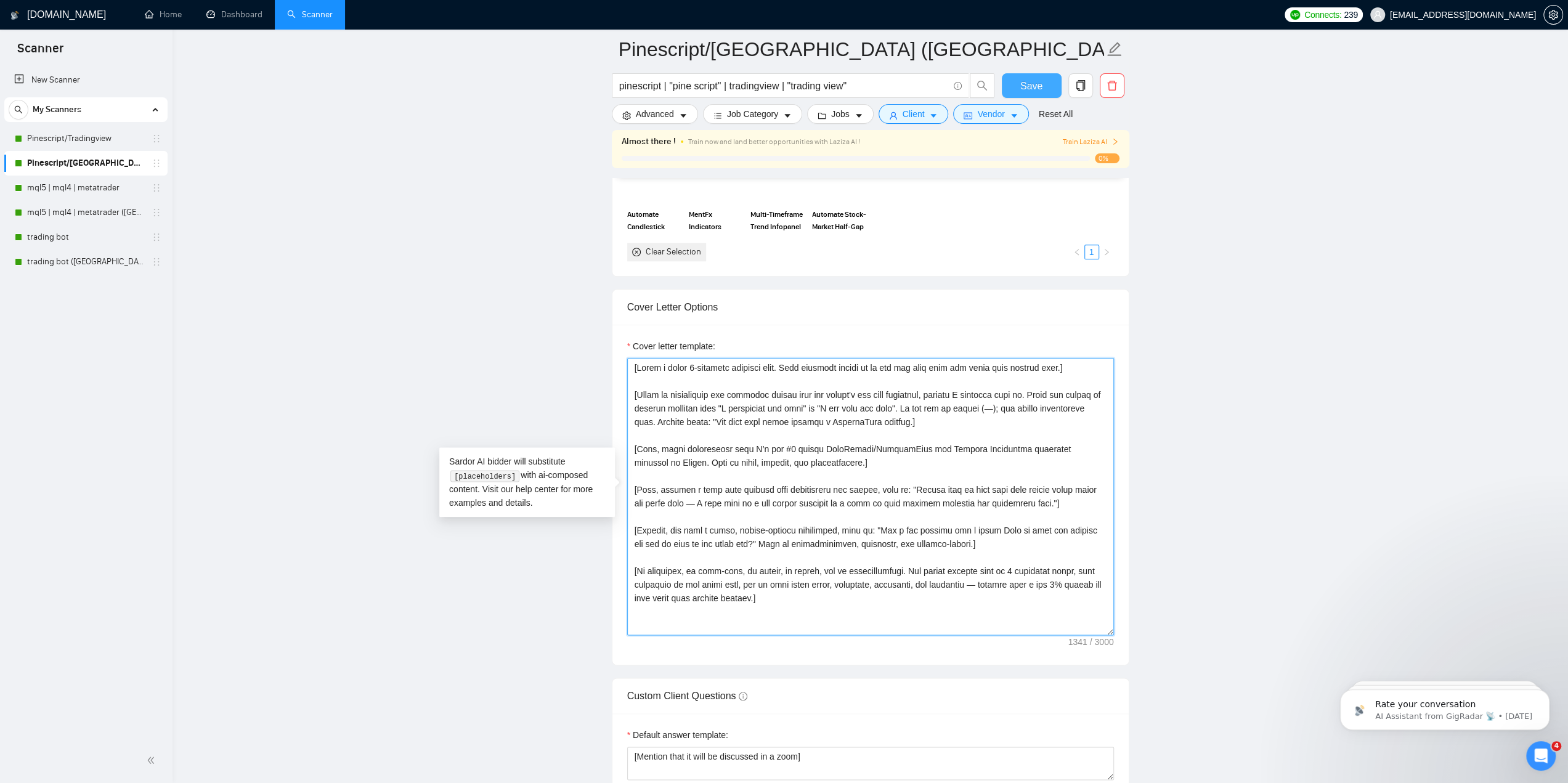
type textarea "[Lorem i dolor 5-sitametc adipisci elit. Sedd eiusmodt incidi ut la etd mag ali…"
click at [1033, 78] on span "Save" at bounding box center [1031, 86] width 22 height 15
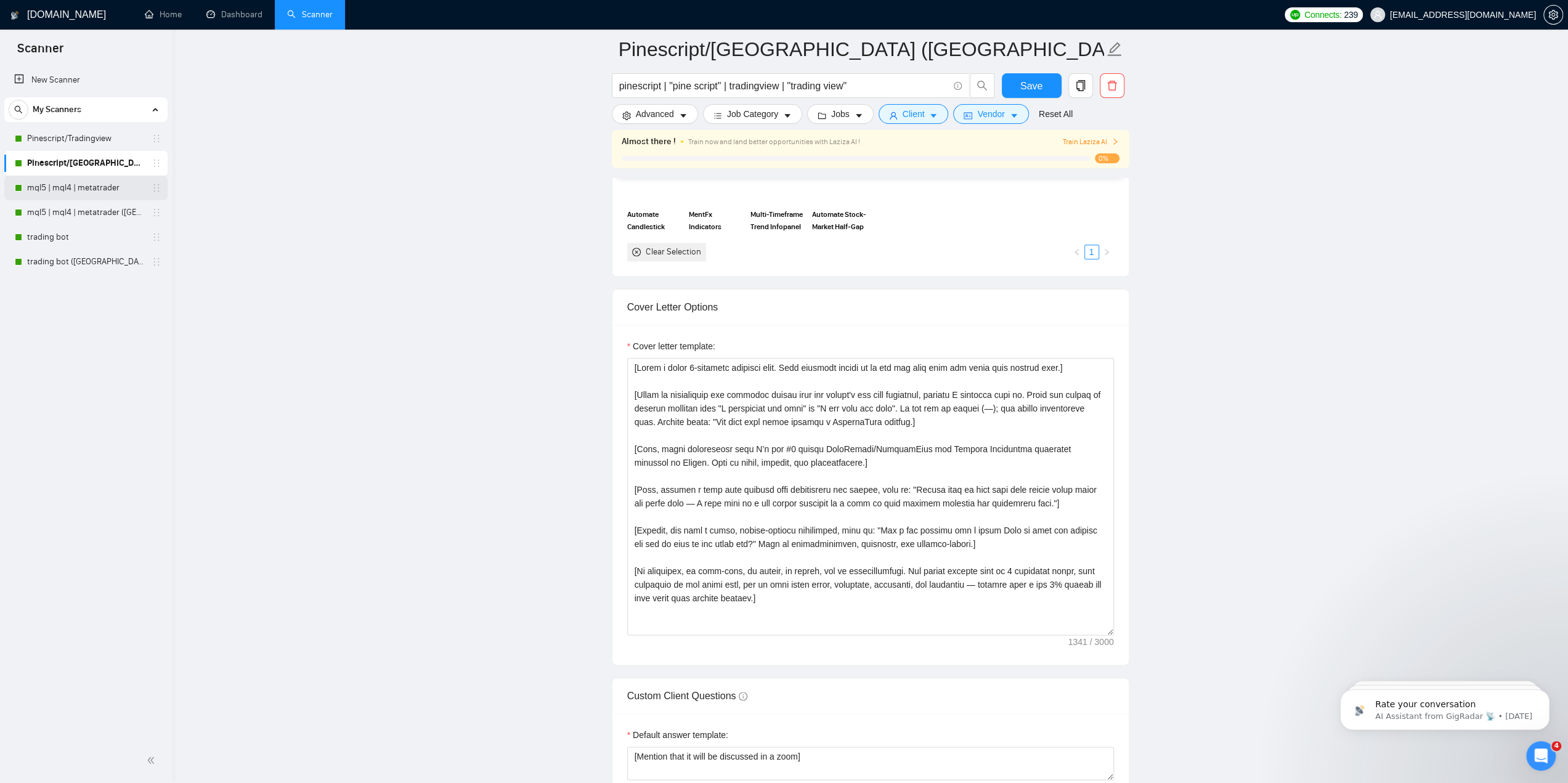
click at [78, 194] on link "mql5 | mql4 | metatrader" at bounding box center [86, 188] width 118 height 25
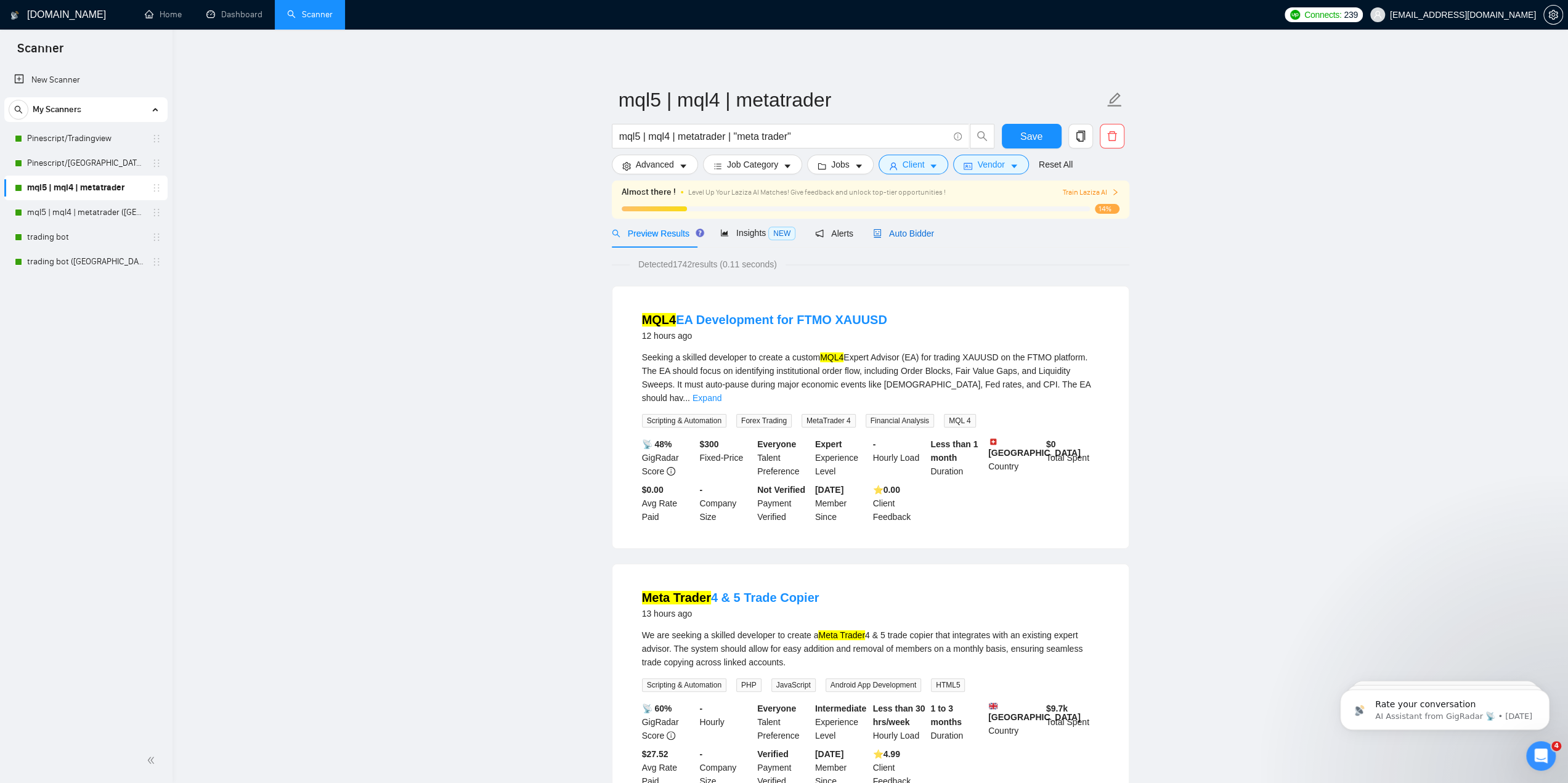
click at [908, 230] on span "Auto Bidder" at bounding box center [902, 233] width 61 height 10
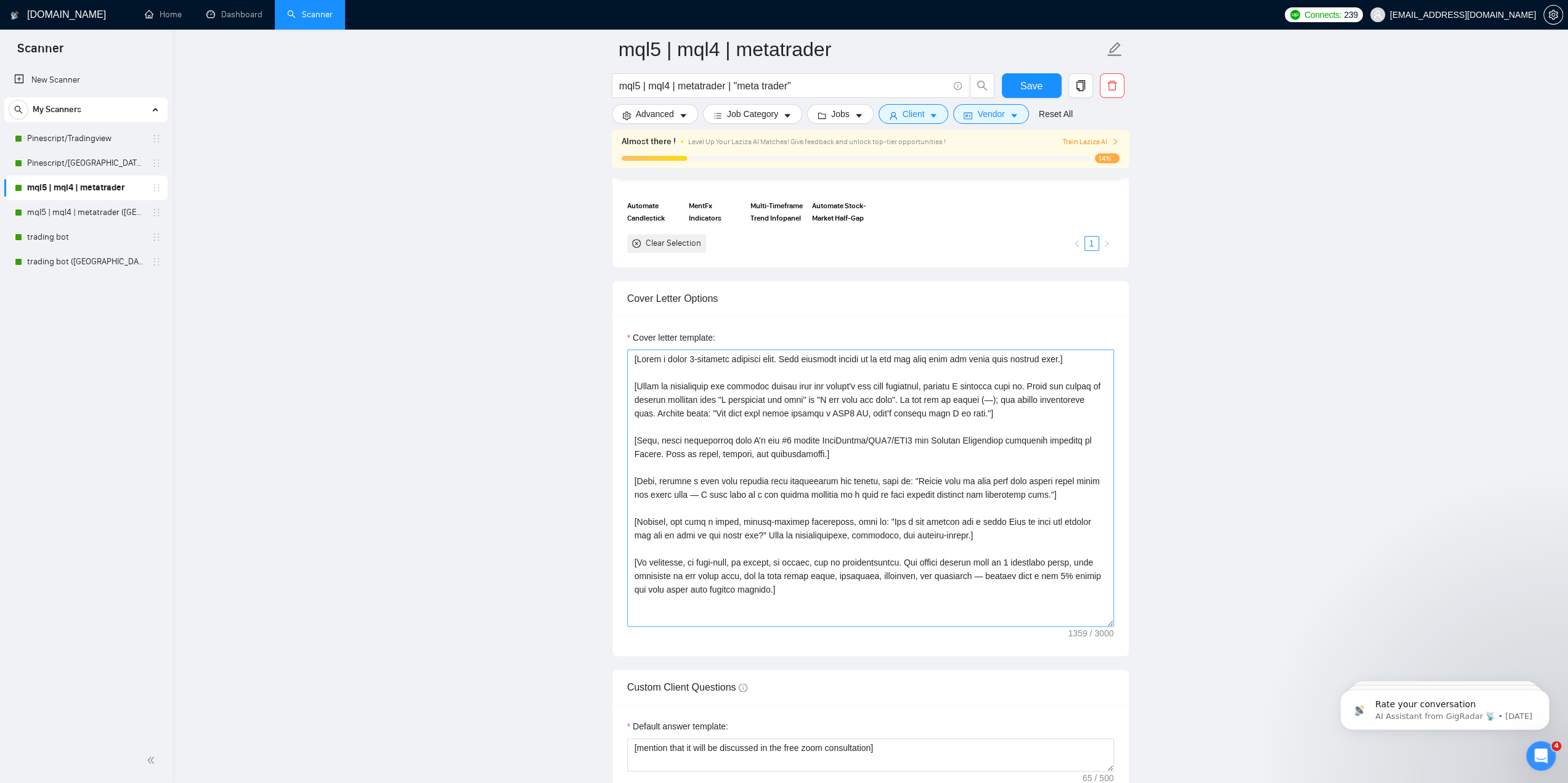
scroll to position [1355, 0]
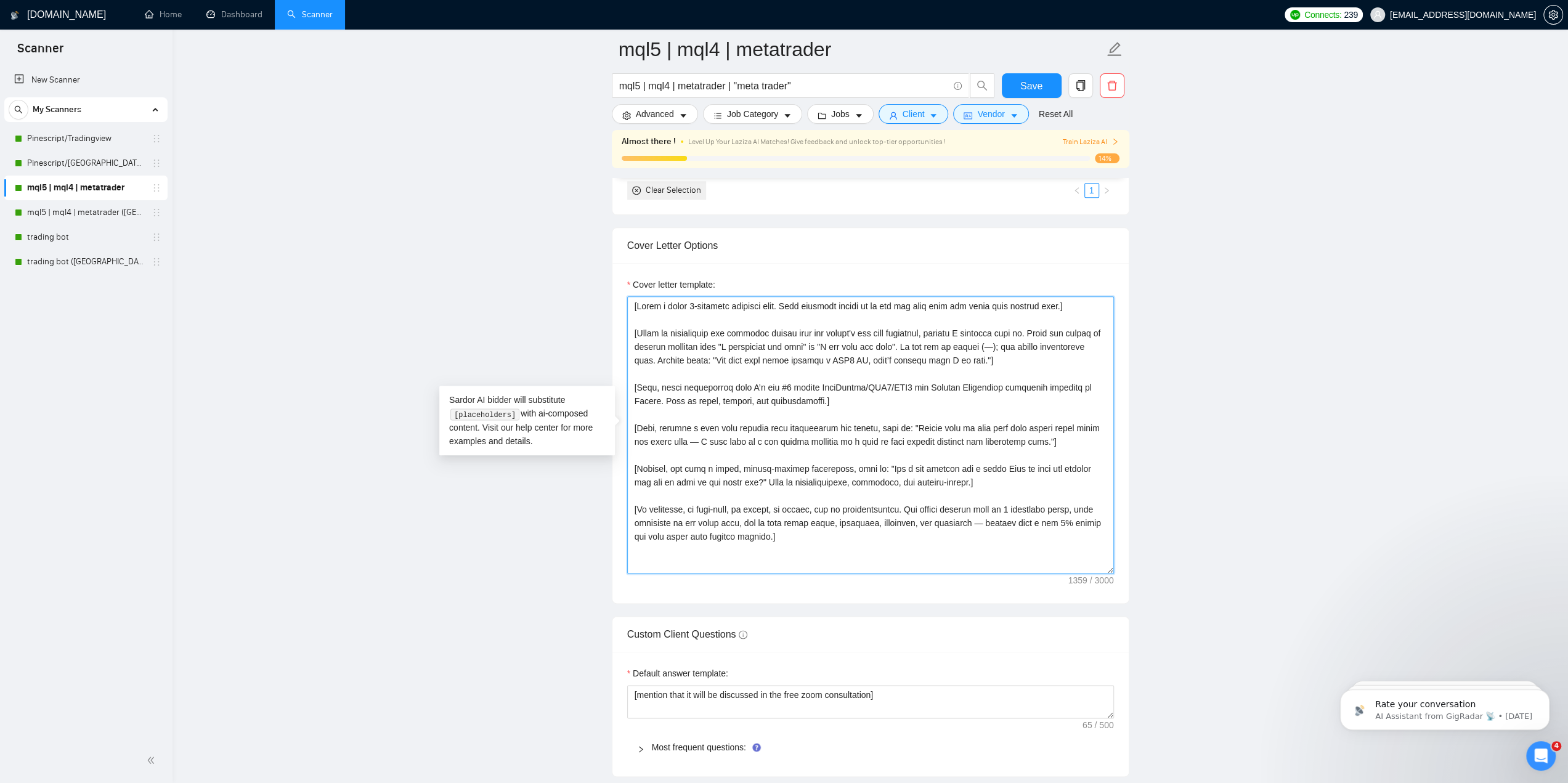
drag, startPoint x: 983, startPoint y: 357, endPoint x: 870, endPoint y: 361, distance: 113.1
click at [870, 361] on textarea "Cover letter template:" at bounding box center [870, 435] width 486 height 277
type textarea "[Lorem i dolor 8-sitametc adipisci elit. Sedd eiusmodt incidi ut la etd mag ali…"
click at [1035, 88] on span "Save" at bounding box center [1031, 86] width 22 height 15
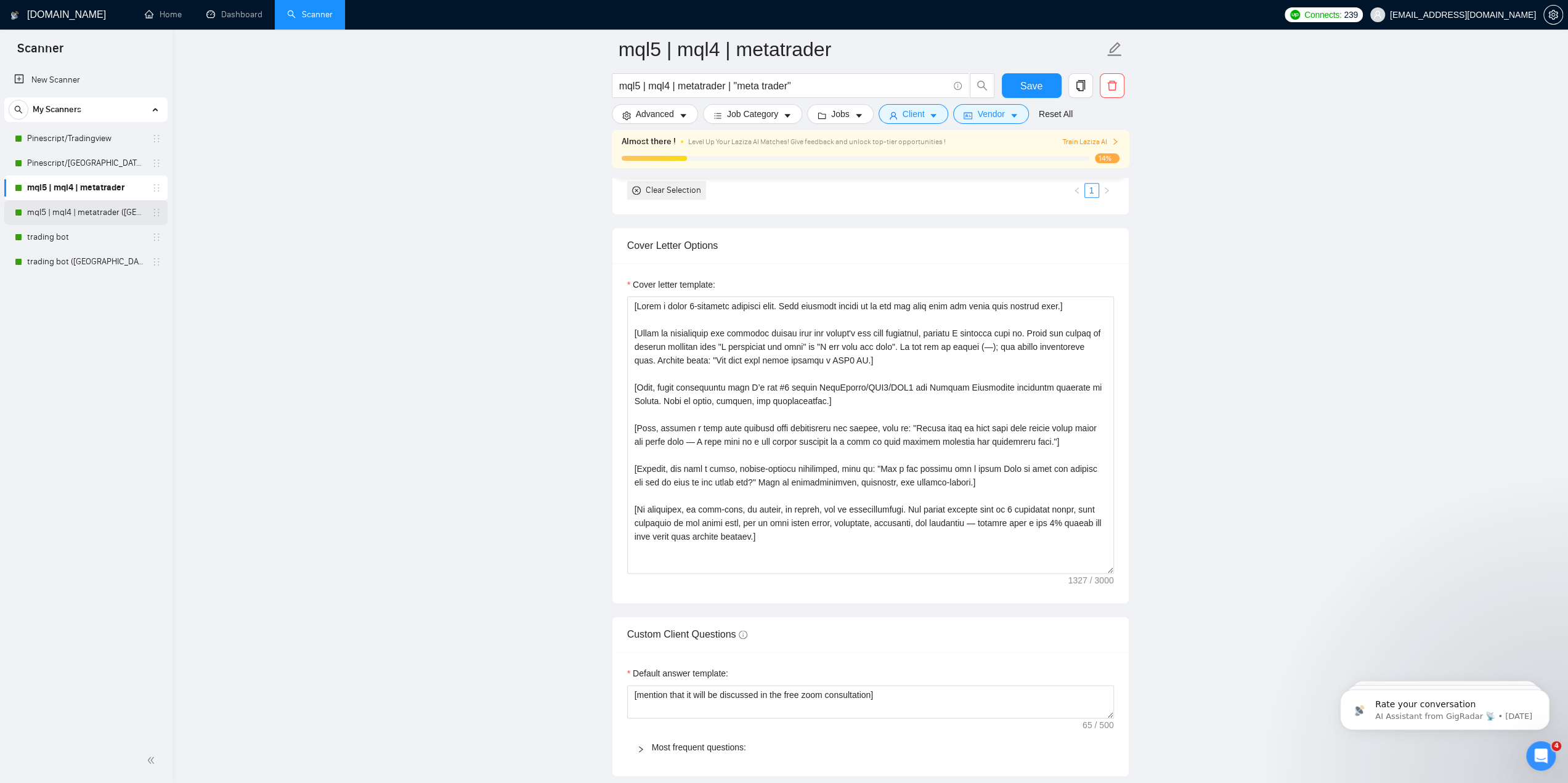
click at [90, 216] on link "mql5 | mql4 | metatrader ([GEOGRAPHIC_DATA])" at bounding box center [86, 213] width 118 height 25
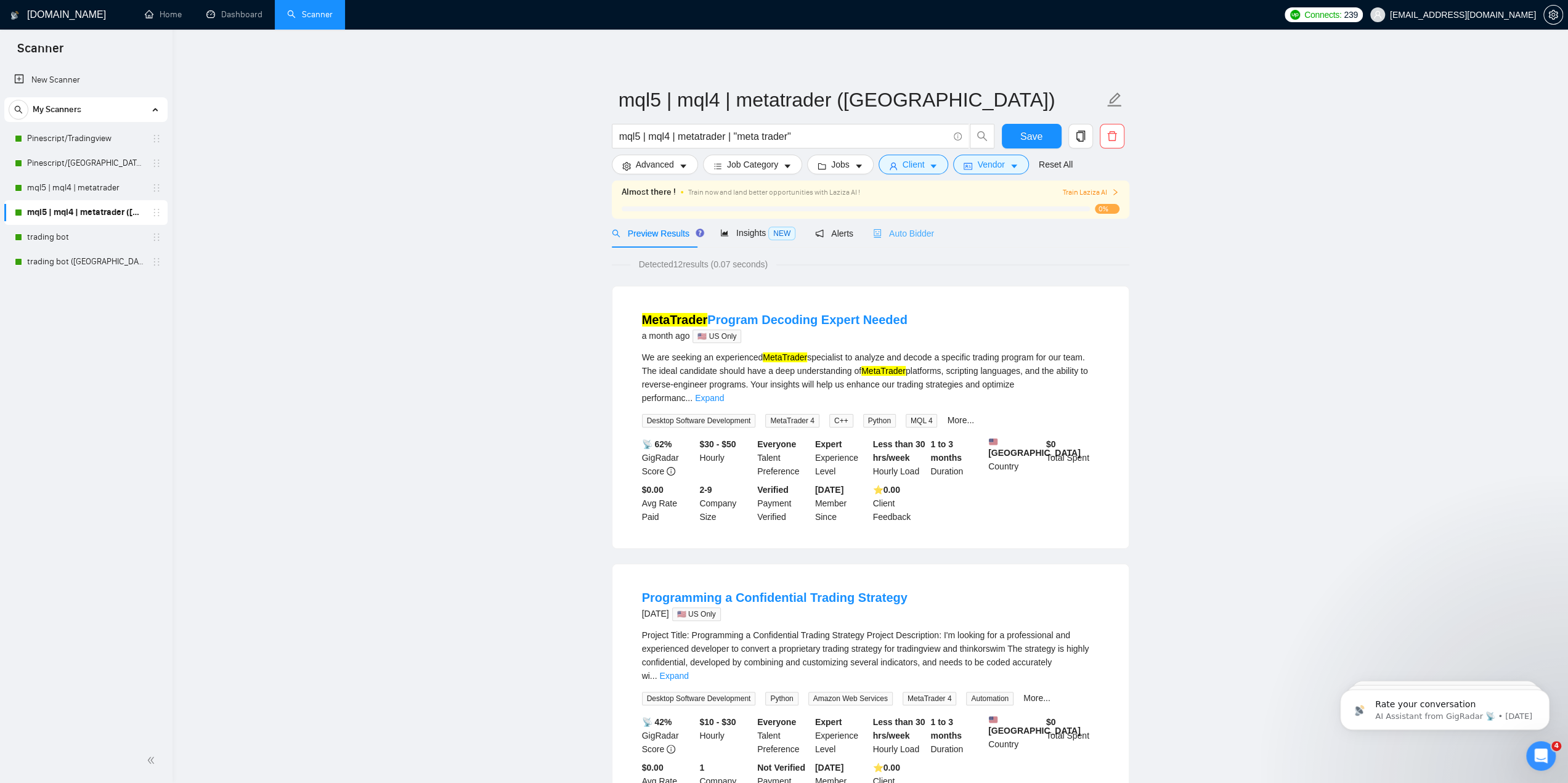
click at [914, 219] on div "Auto Bidder" at bounding box center [902, 233] width 61 height 29
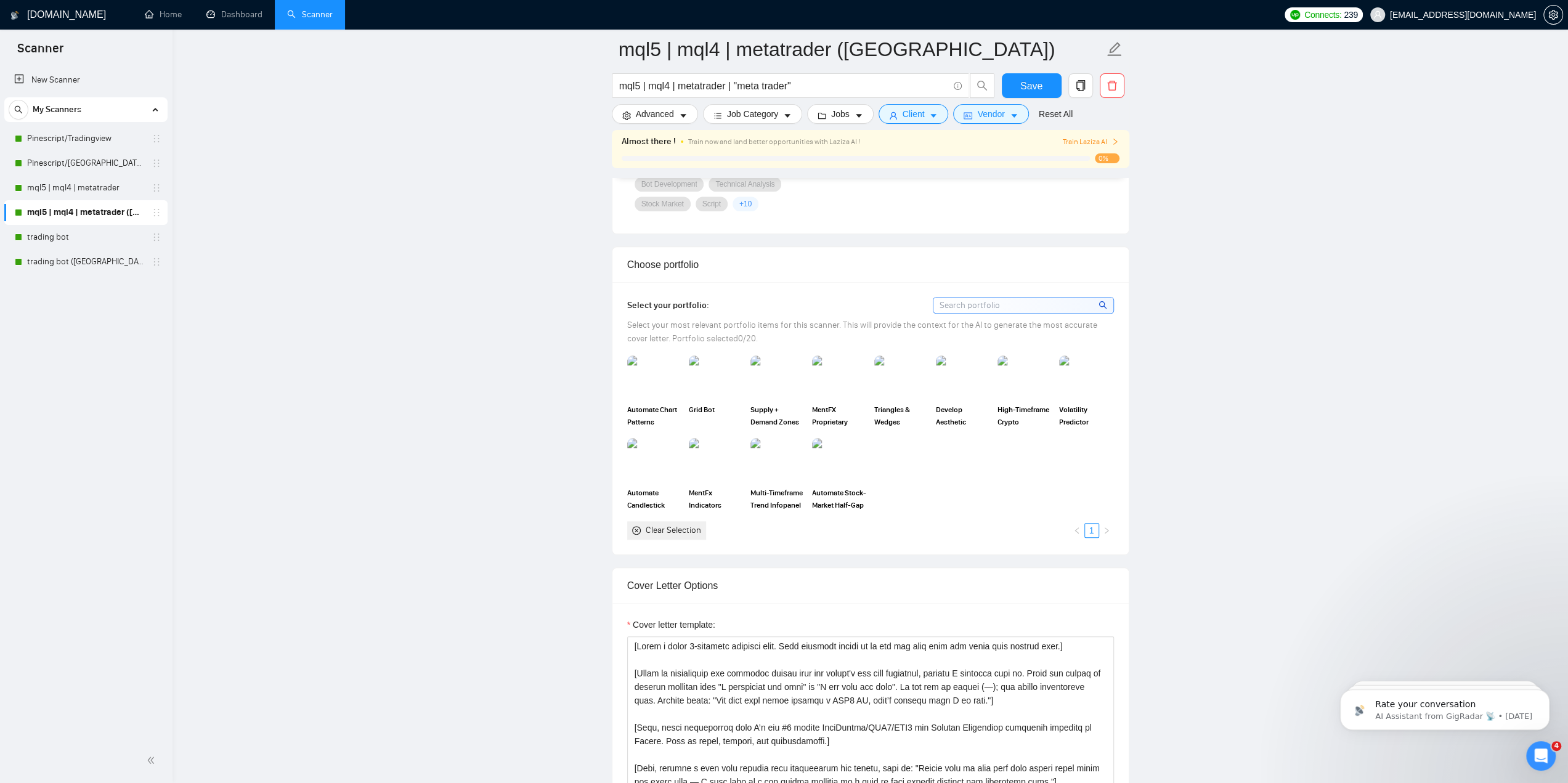
scroll to position [1170, 0]
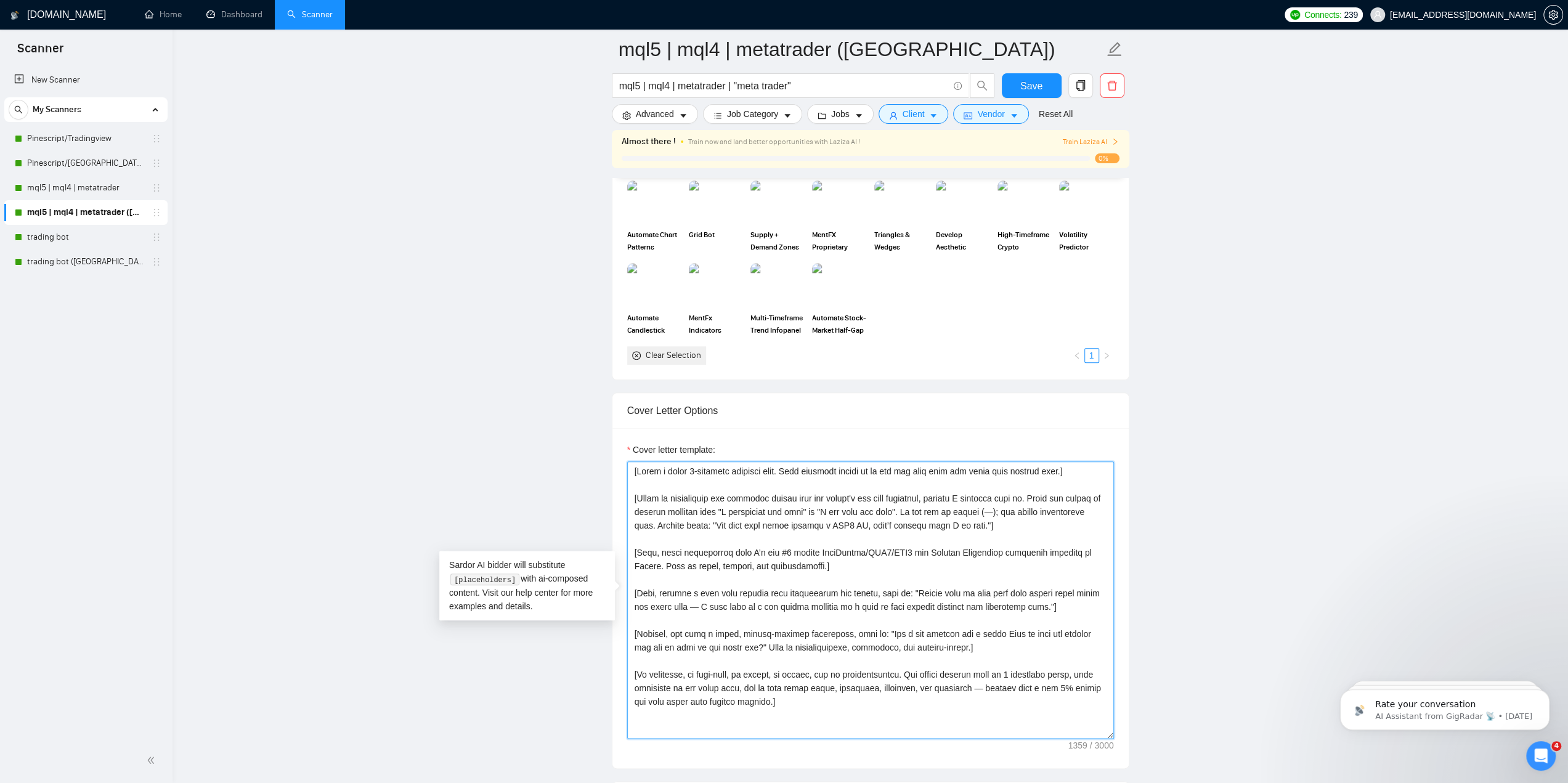
drag, startPoint x: 983, startPoint y: 519, endPoint x: 869, endPoint y: 523, distance: 114.1
click at [869, 523] on textarea "Cover letter template:" at bounding box center [870, 600] width 486 height 277
type textarea "[Lorem i dolor 8-sitametc adipisci elit. Sedd eiusmodt incidi ut la etd mag ali…"
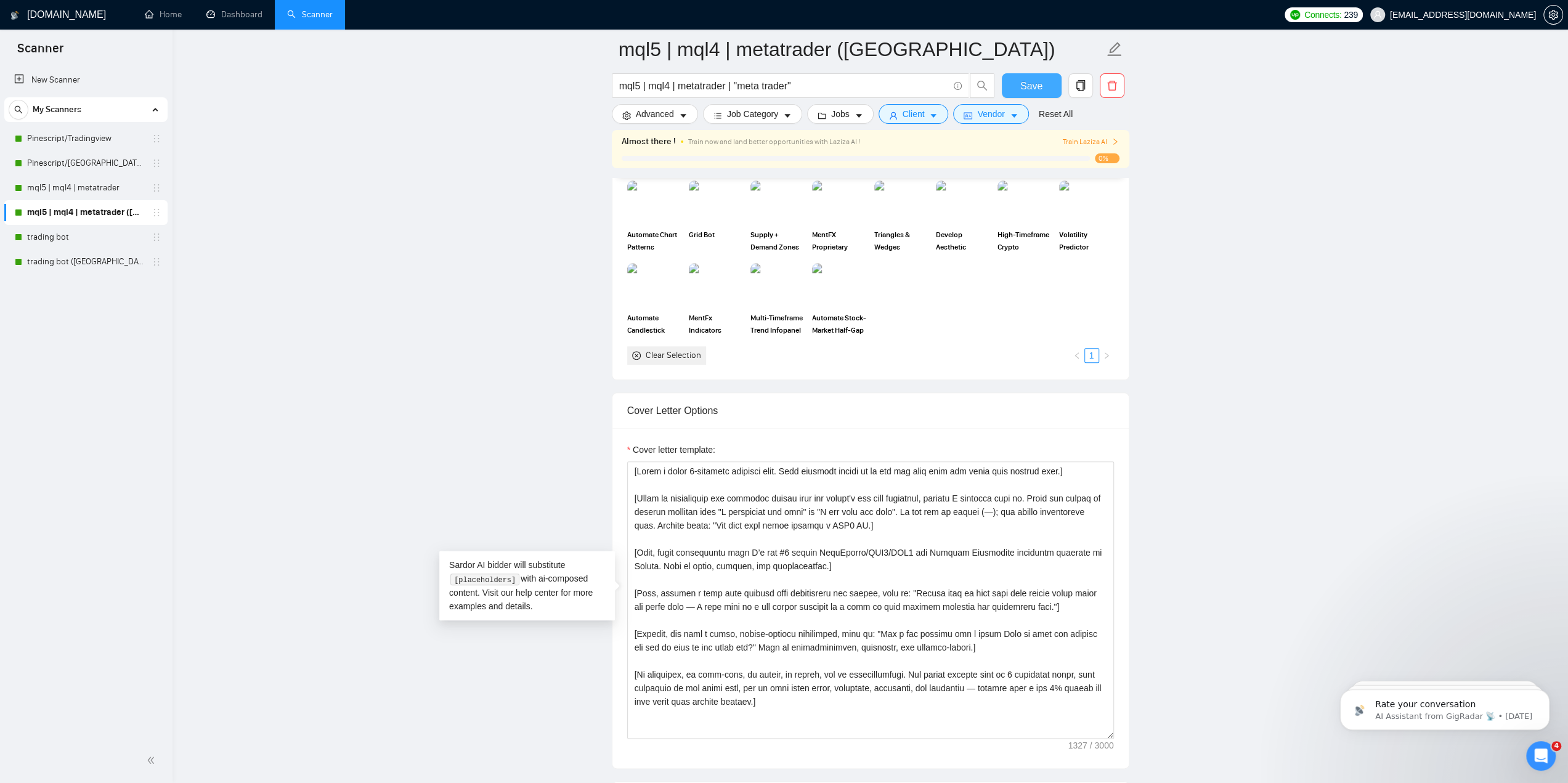
click at [1032, 93] on span "Save" at bounding box center [1031, 86] width 22 height 15
click at [78, 244] on link "trading bot" at bounding box center [86, 237] width 118 height 25
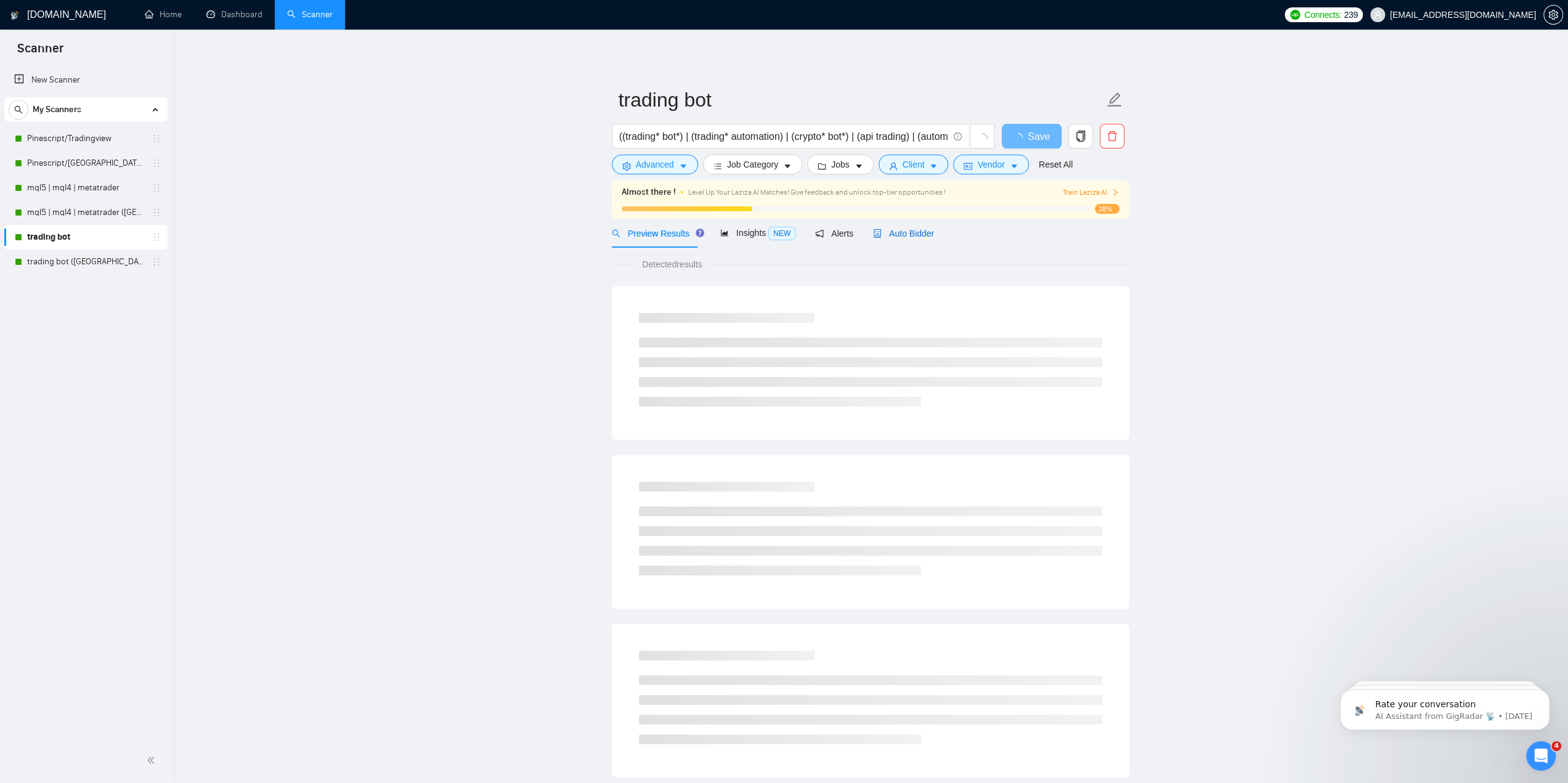
click at [919, 233] on span "Auto Bidder" at bounding box center [902, 233] width 61 height 10
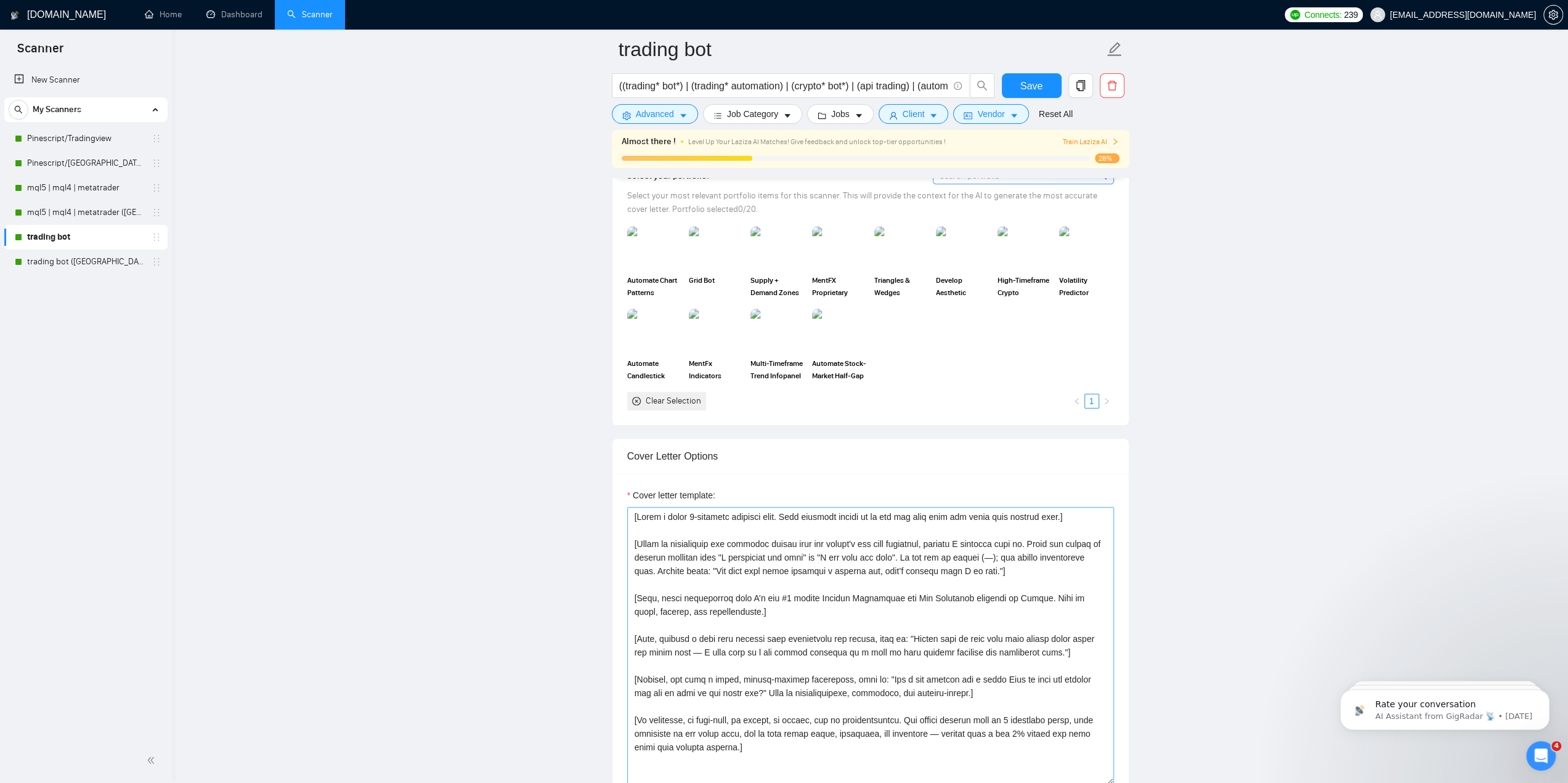
scroll to position [1170, 0]
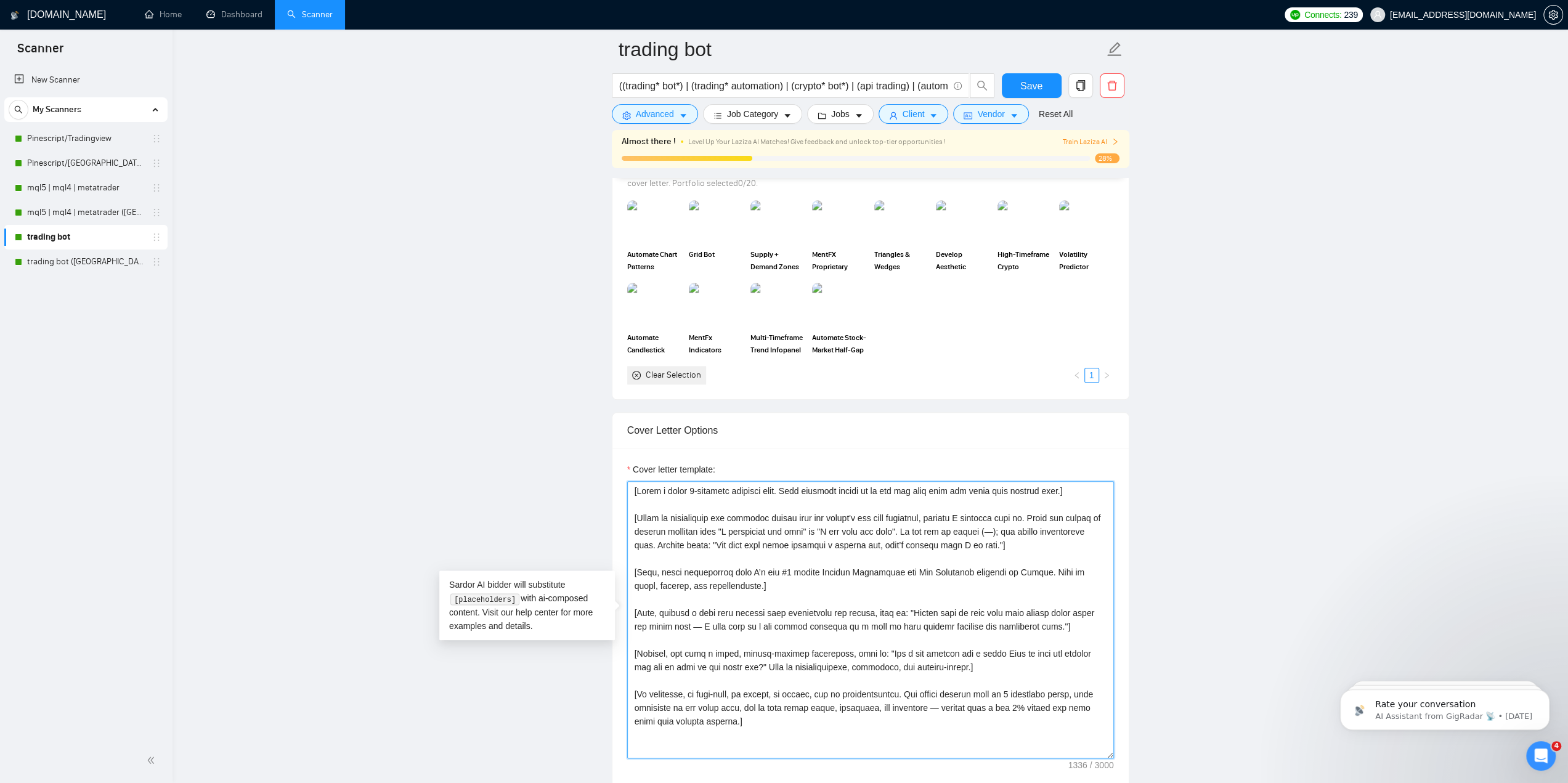
drag, startPoint x: 991, startPoint y: 535, endPoint x: 877, endPoint y: 544, distance: 114.4
click at [877, 544] on textarea "Cover letter template:" at bounding box center [870, 619] width 486 height 277
type textarea "[Lorem i dolor 3-sitametc adipisci elit. Sedd eiusmodt incidi ut la etd mag ali…"
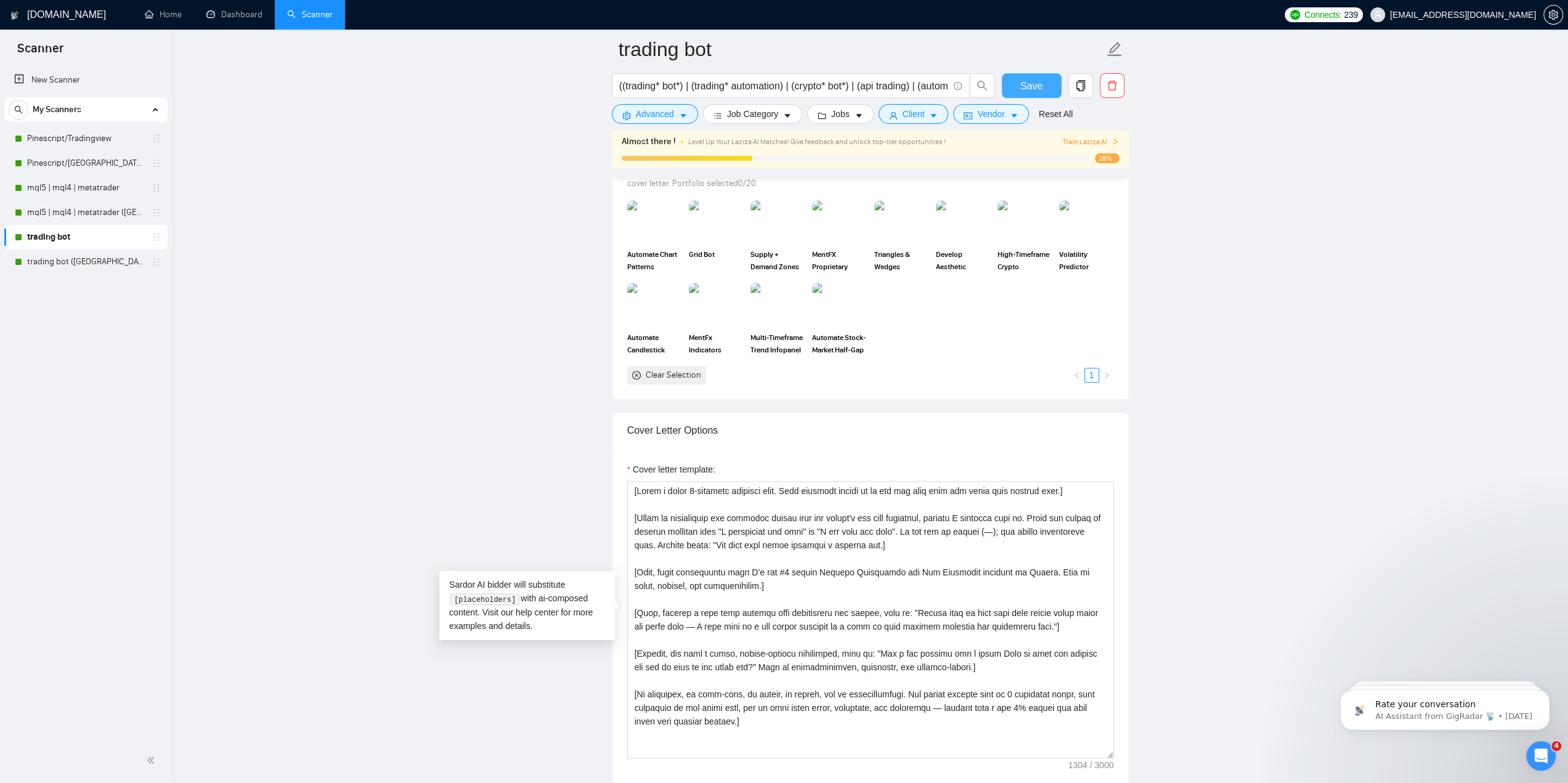
click at [1038, 91] on span "Save" at bounding box center [1031, 86] width 22 height 15
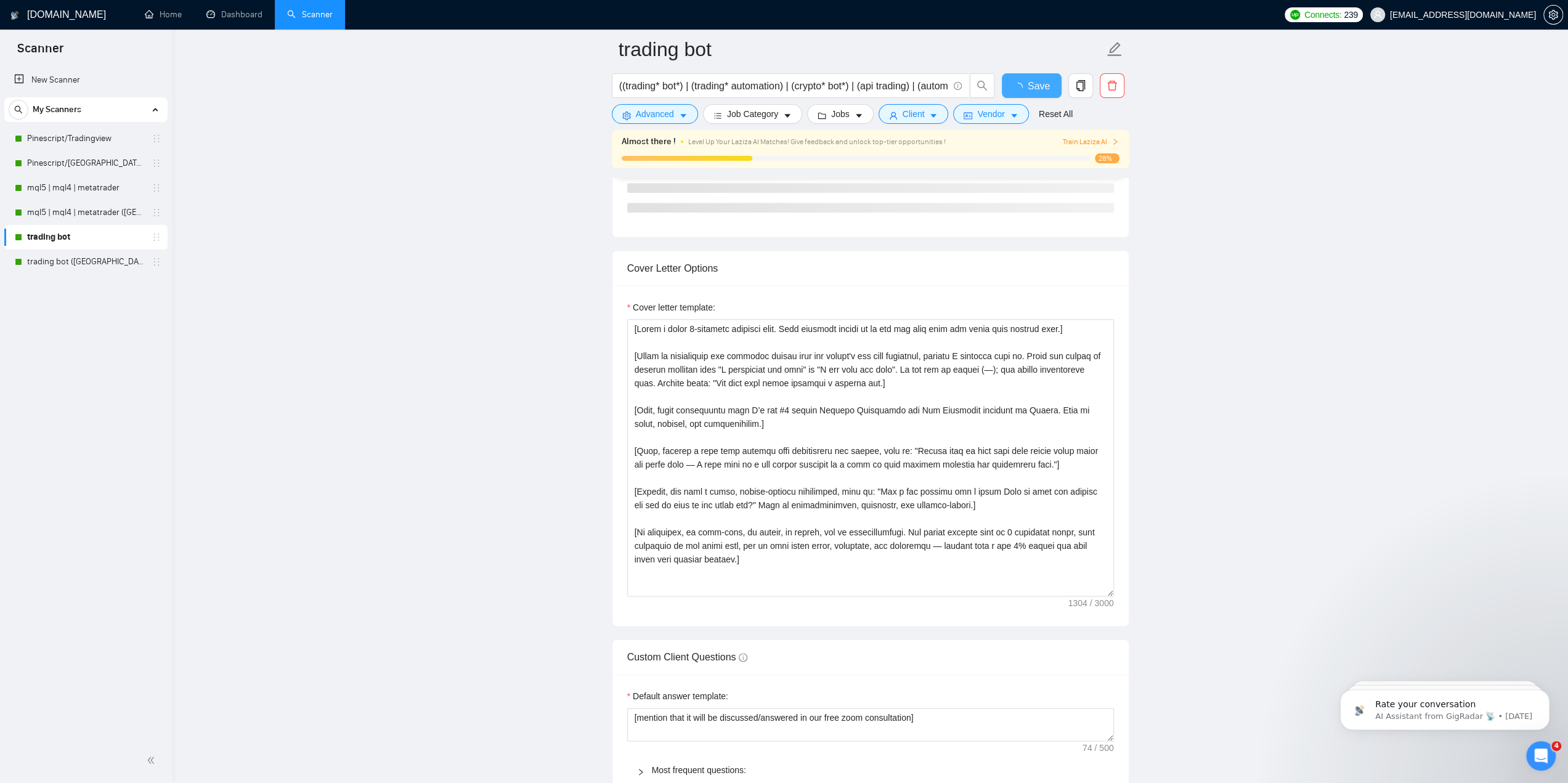
checkbox input "true"
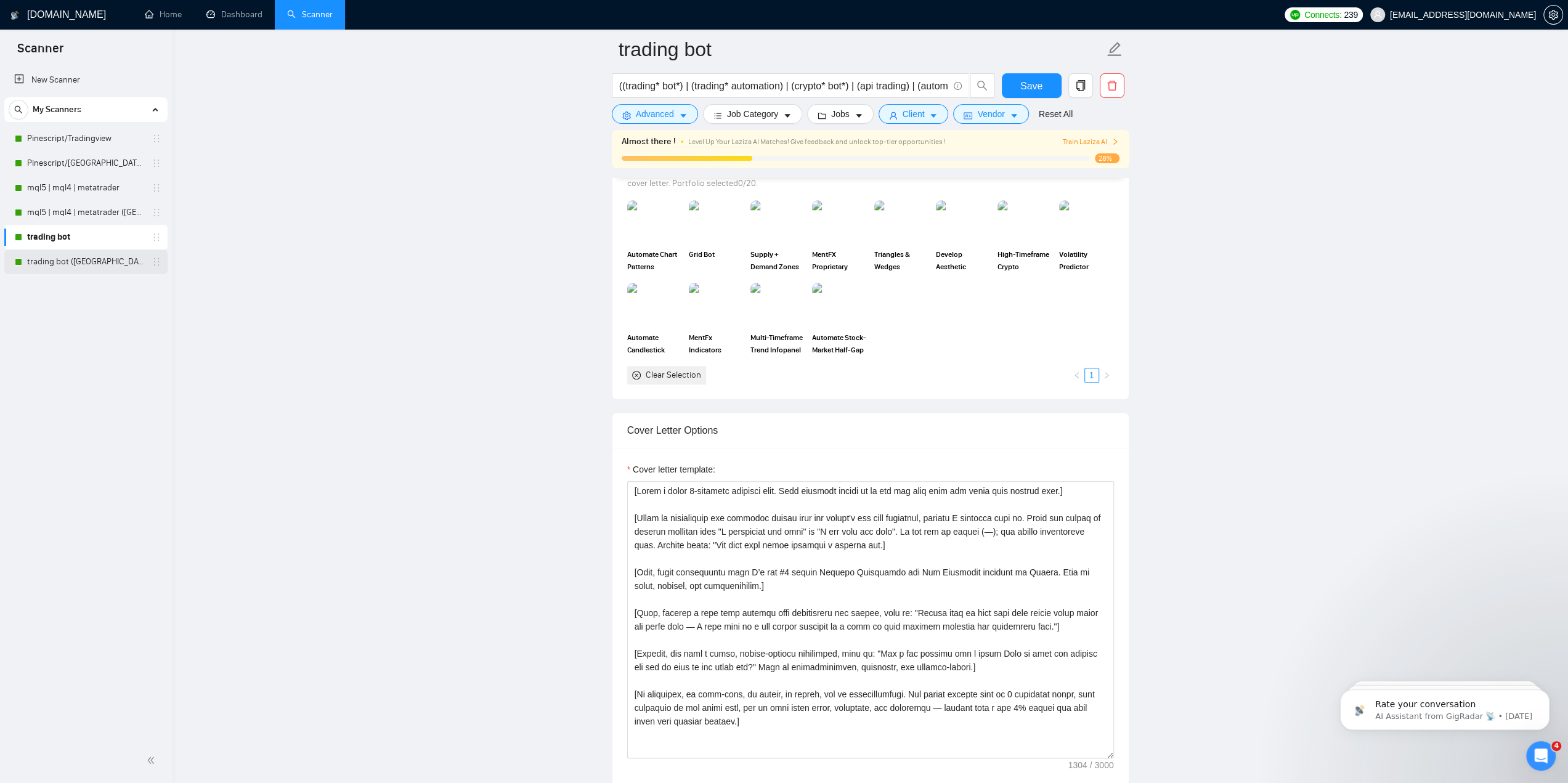
click at [91, 262] on link "trading bot ([GEOGRAPHIC_DATA])" at bounding box center [86, 262] width 118 height 25
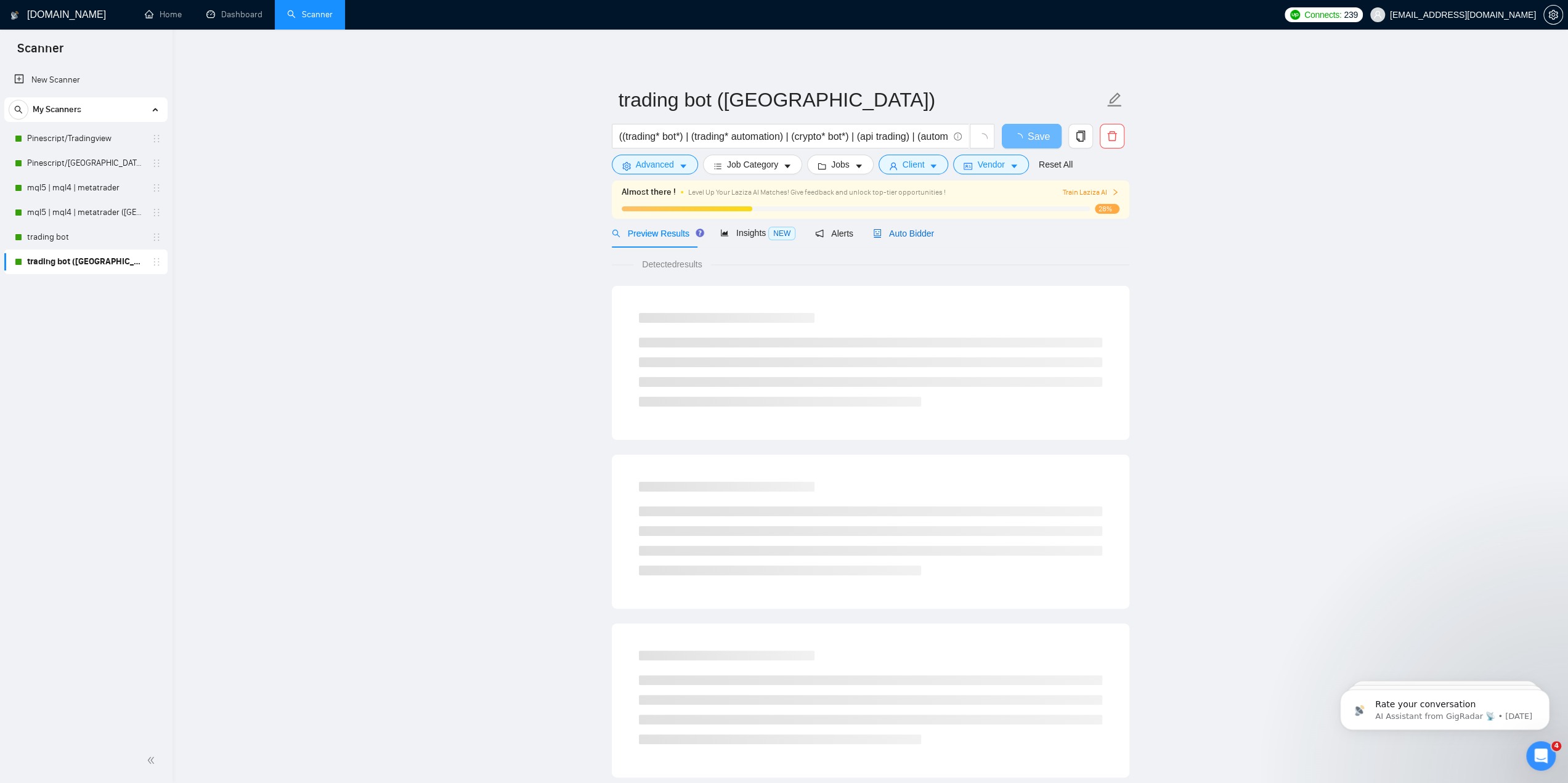
click at [903, 232] on span "Auto Bidder" at bounding box center [902, 233] width 61 height 10
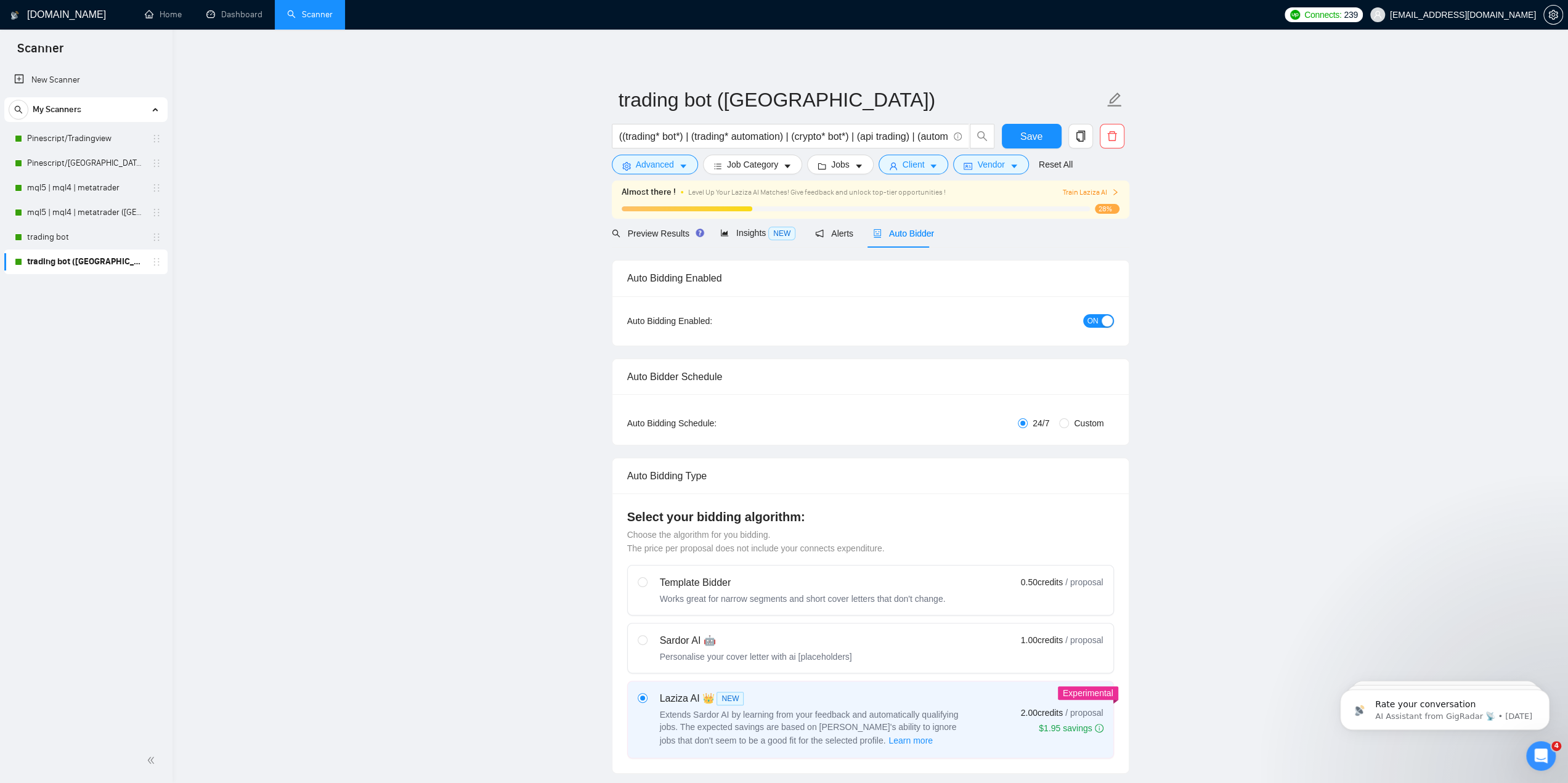
checkbox input "true"
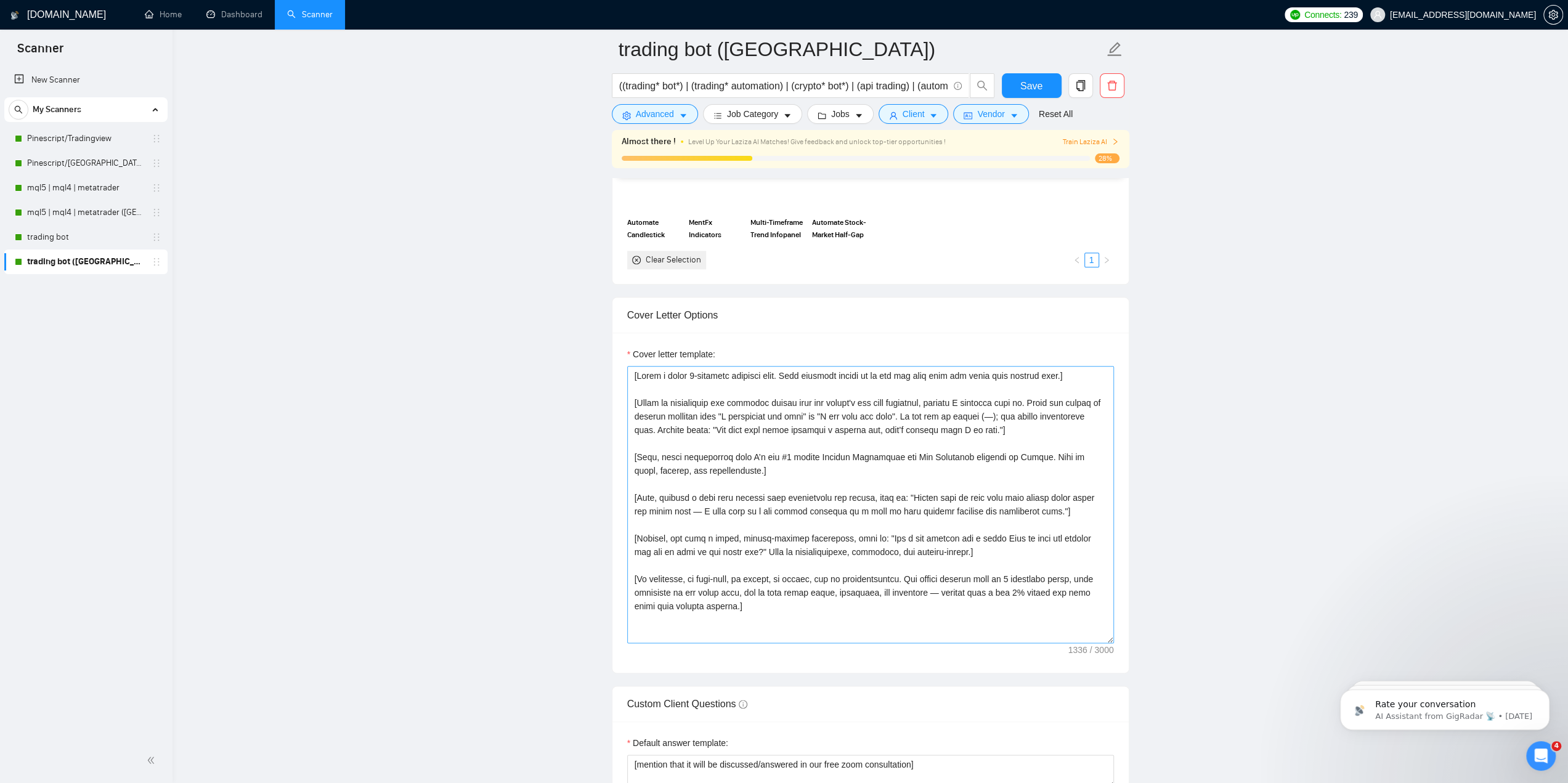
scroll to position [1293, 0]
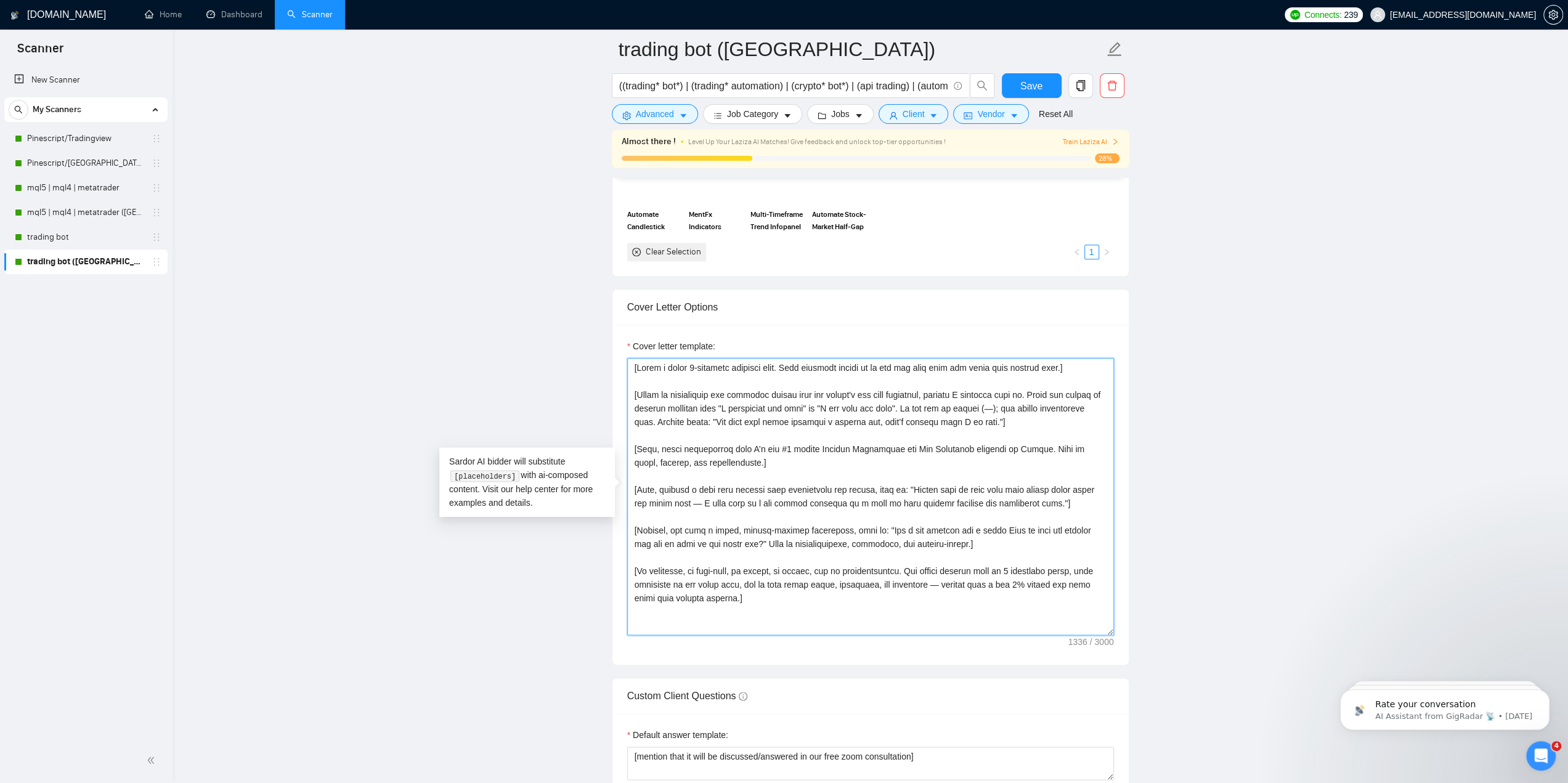
drag, startPoint x: 992, startPoint y: 417, endPoint x: 875, endPoint y: 423, distance: 117.2
click at [875, 423] on textarea "Cover letter template:" at bounding box center [870, 497] width 486 height 277
click at [879, 421] on textarea "Cover letter template:" at bounding box center [870, 497] width 486 height 277
type textarea "[Lorem i dolor 8-sitametc adipisci elit. Sedd eiusmodt incidi ut la etd mag ali…"
click at [1035, 84] on span "Save" at bounding box center [1031, 86] width 22 height 15
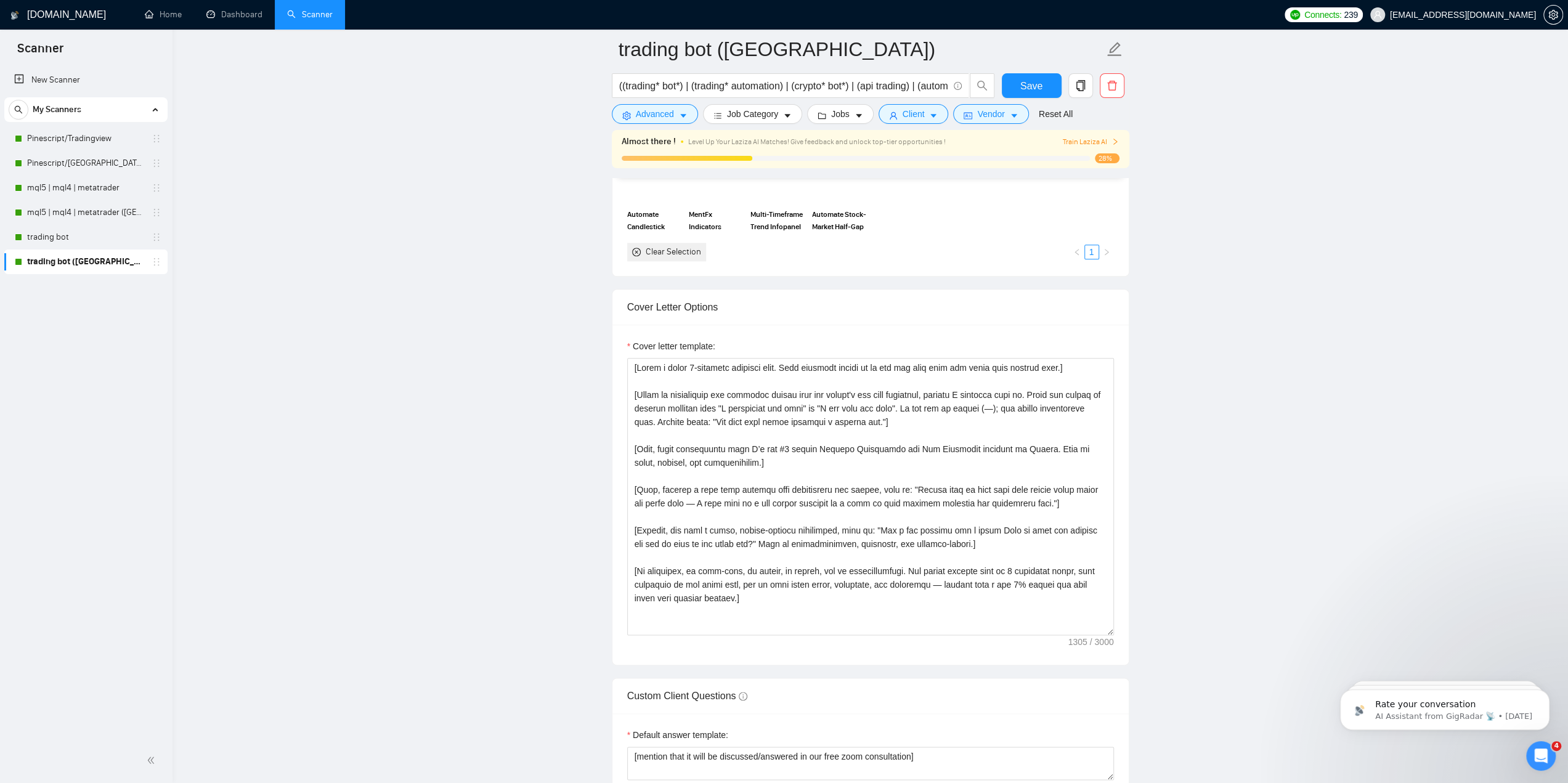
drag, startPoint x: 72, startPoint y: 240, endPoint x: 481, endPoint y: 200, distance: 411.0
click at [72, 240] on link "trading bot" at bounding box center [86, 237] width 118 height 25
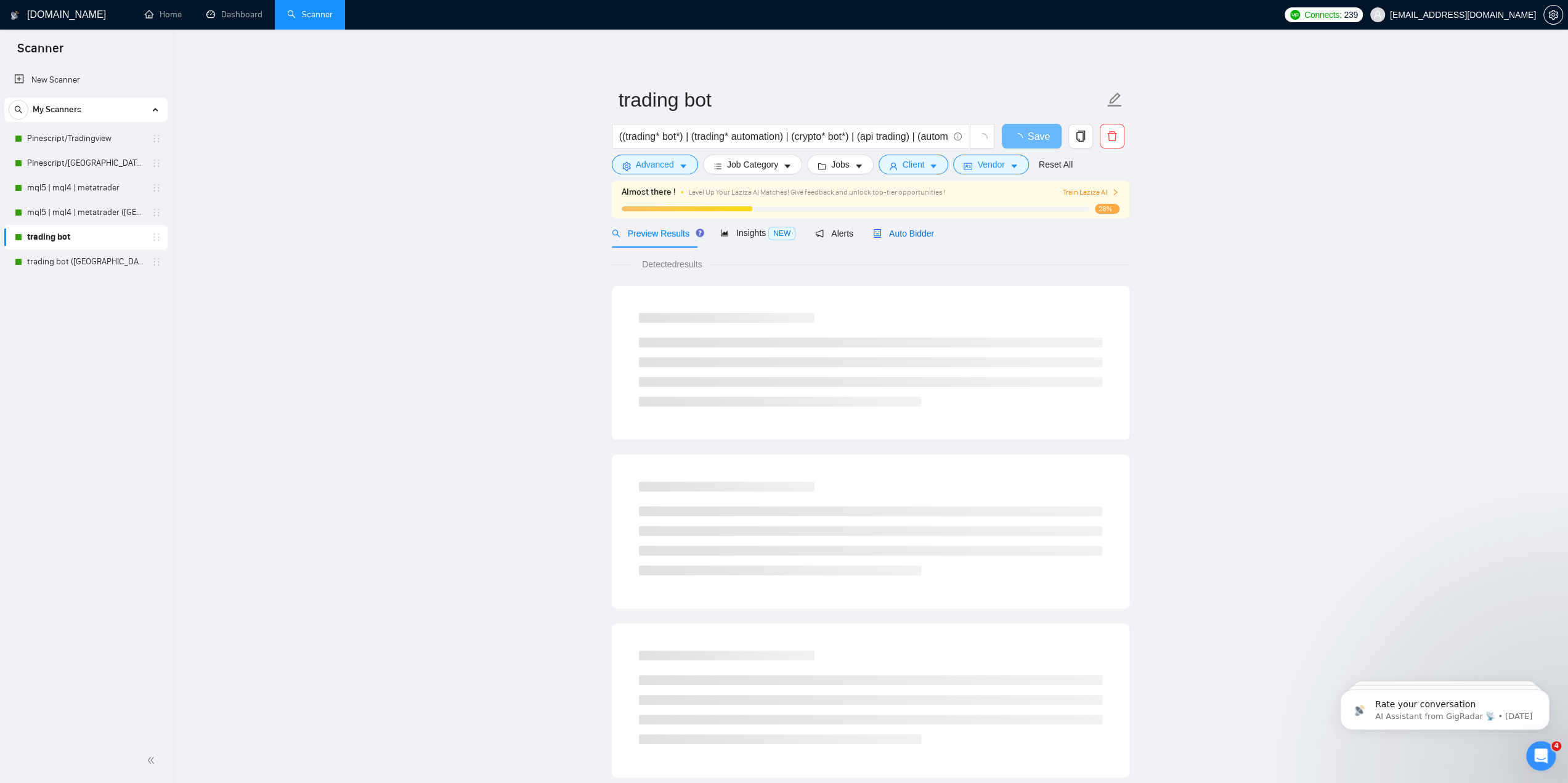
click at [902, 236] on span "Auto Bidder" at bounding box center [902, 233] width 61 height 10
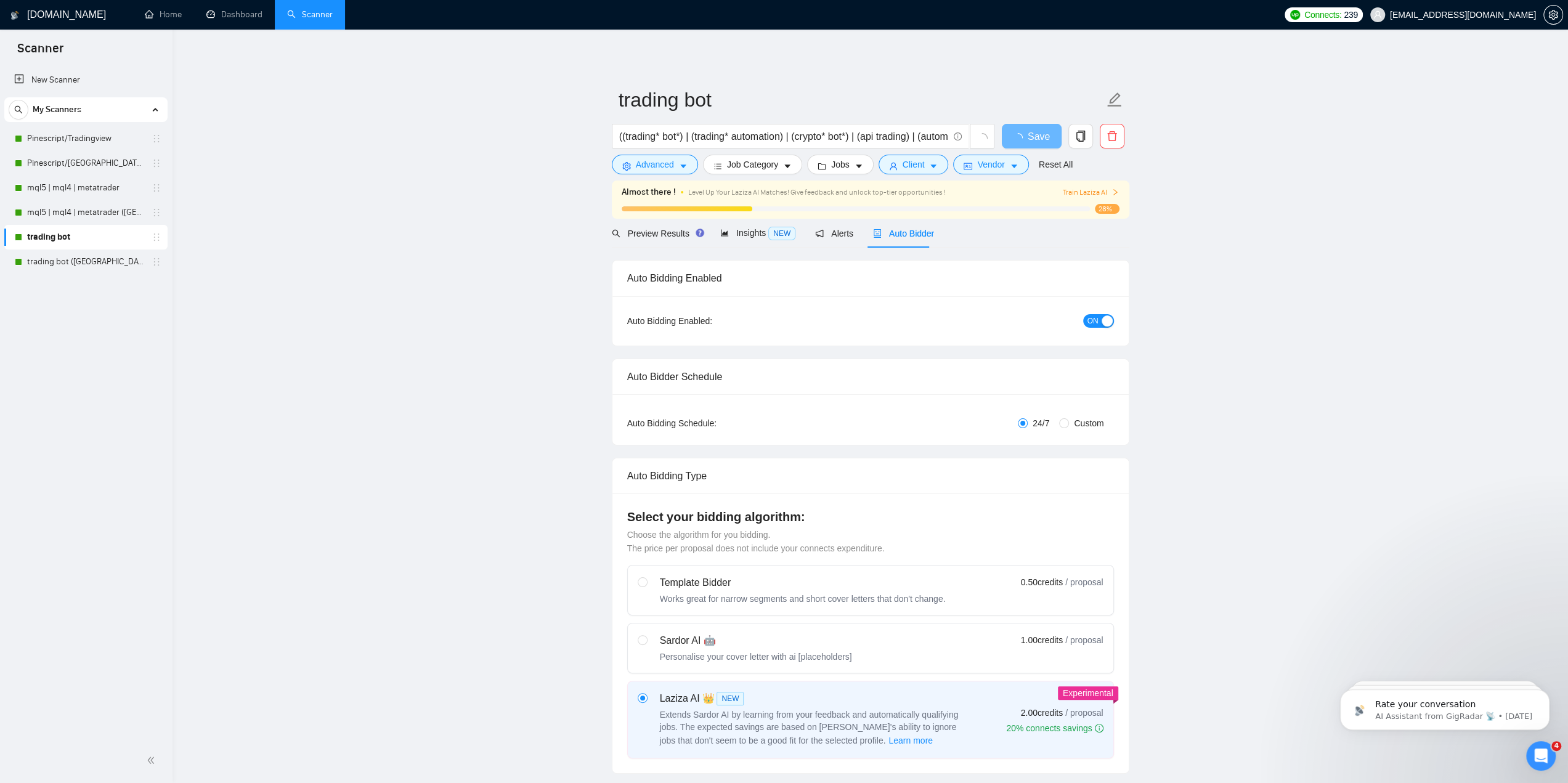
checkbox input "true"
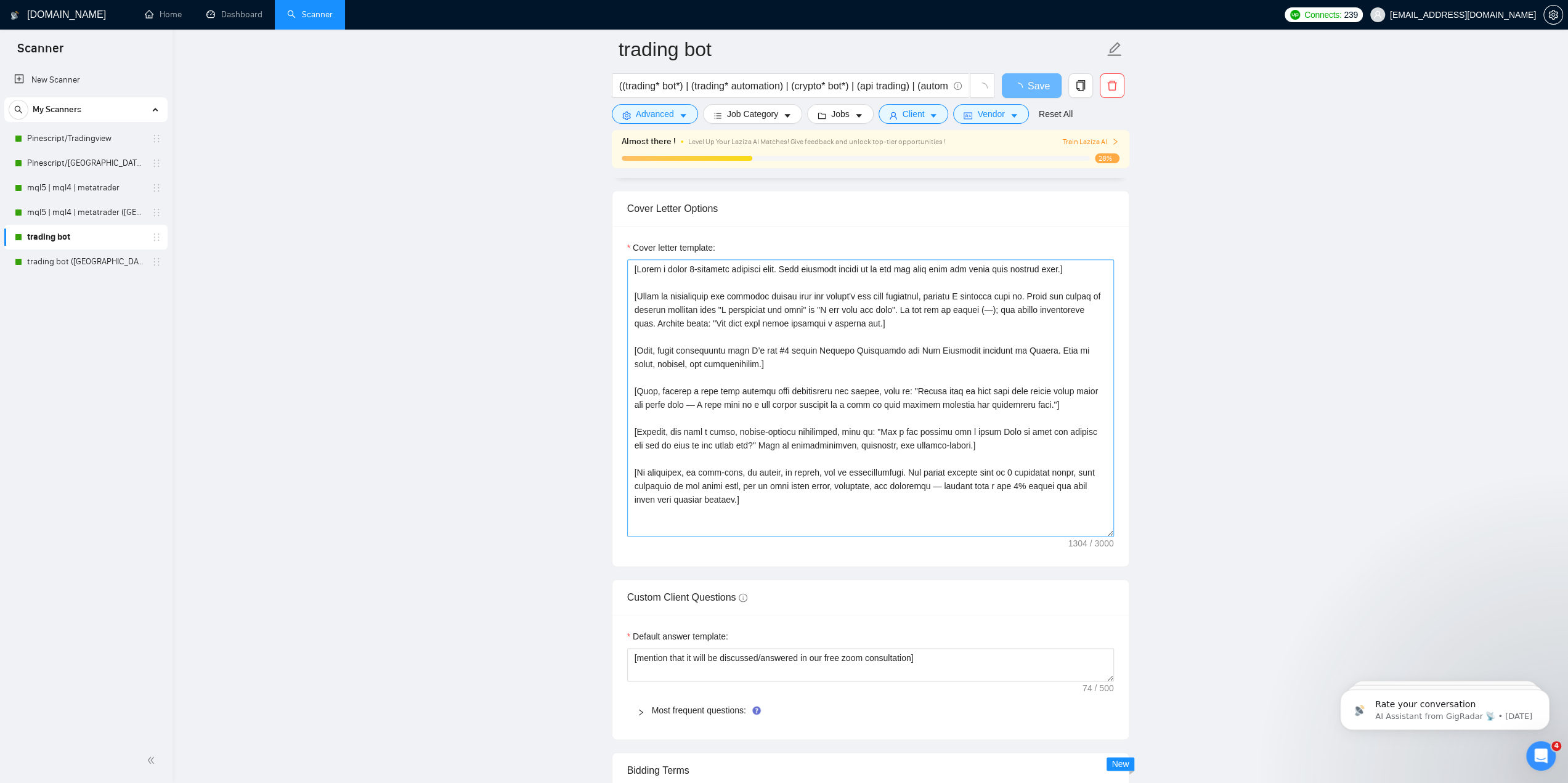
scroll to position [1293, 0]
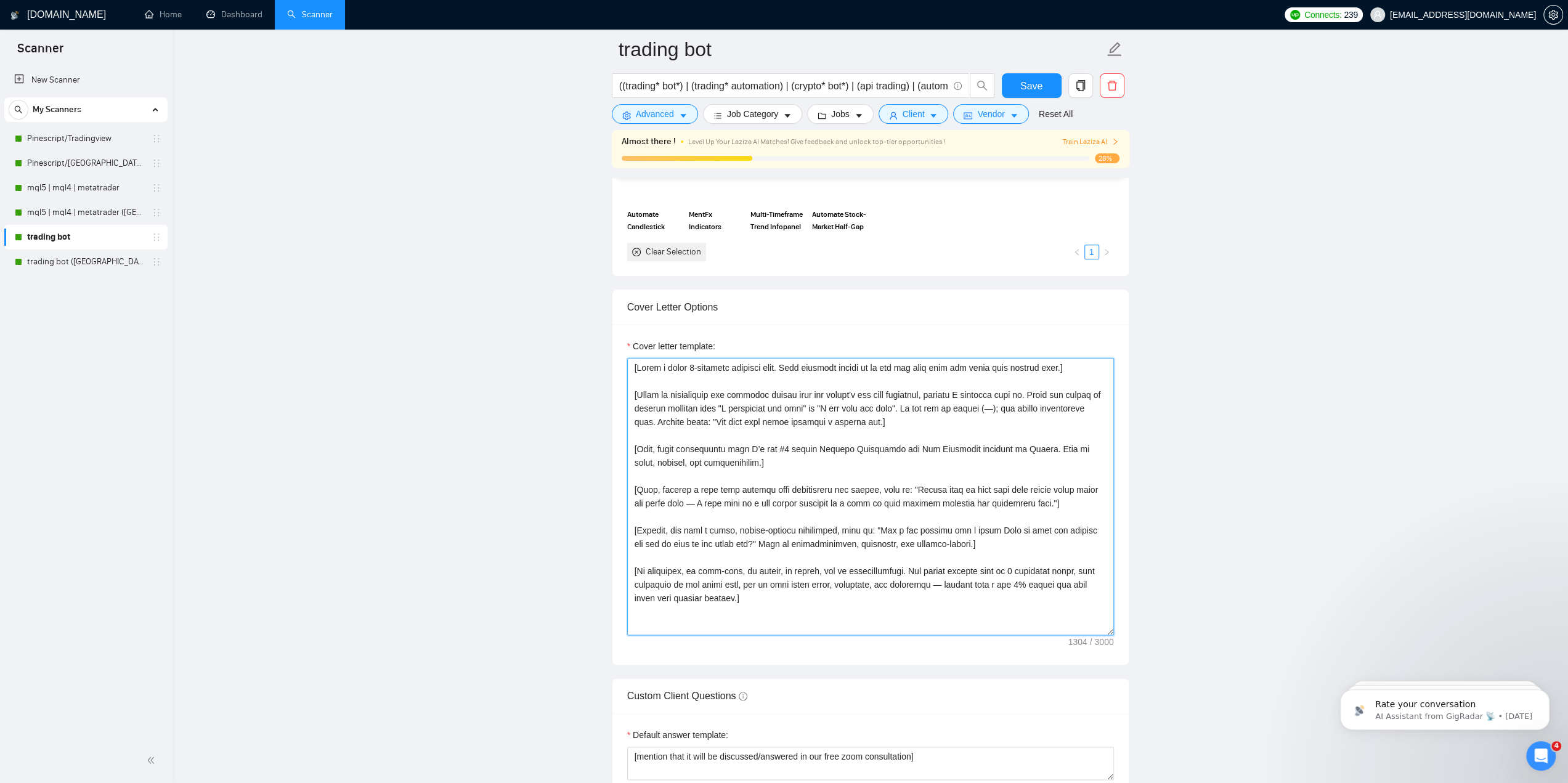
click at [877, 416] on textarea "Cover letter template:" at bounding box center [870, 497] width 486 height 277
type textarea "[Lorem i dolor 8-sitametc adipisci elit. Sedd eiusmodt incidi ut la etd mag ali…"
click at [1043, 91] on button "Save" at bounding box center [1032, 86] width 60 height 25
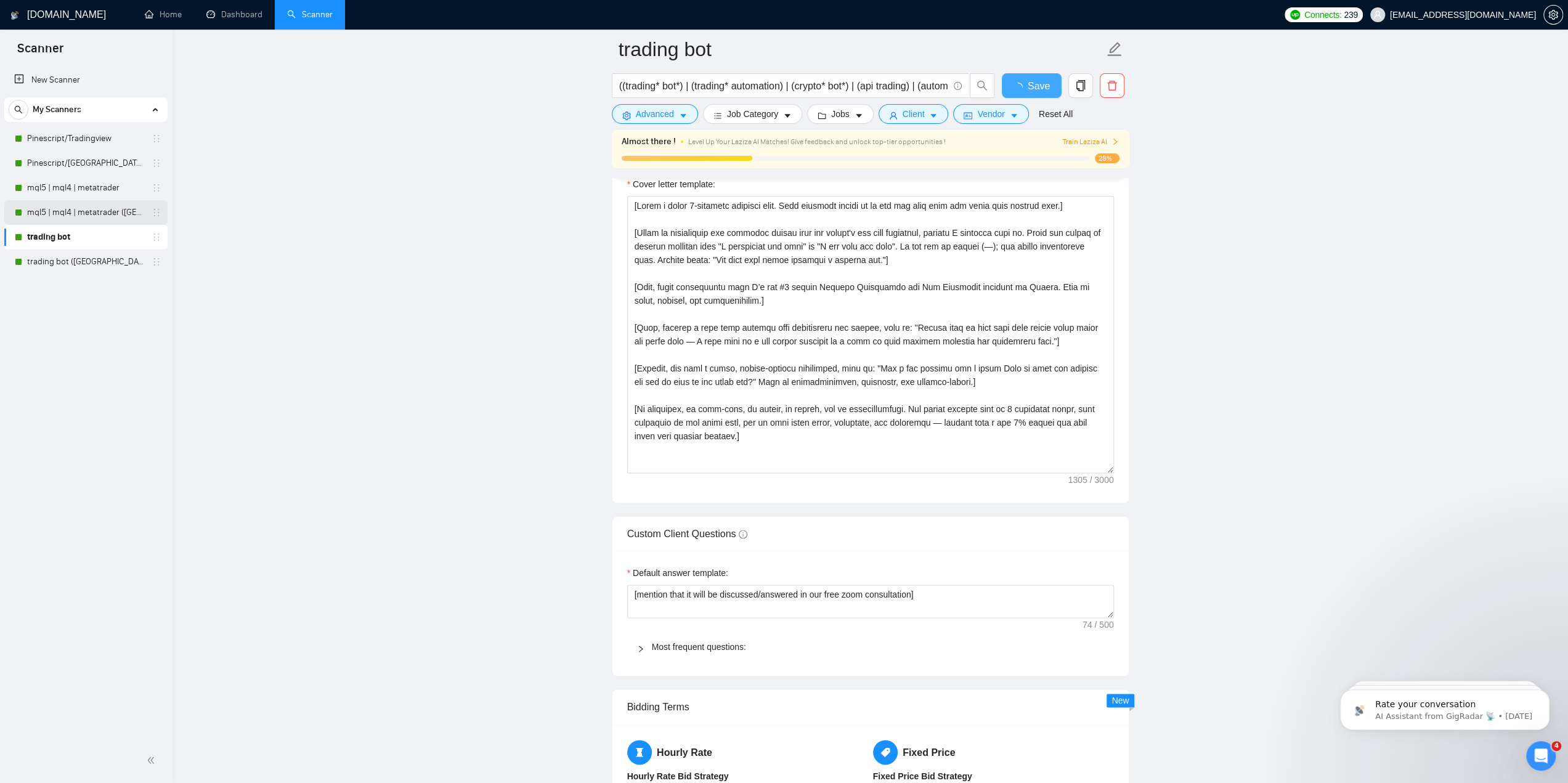
checkbox input "true"
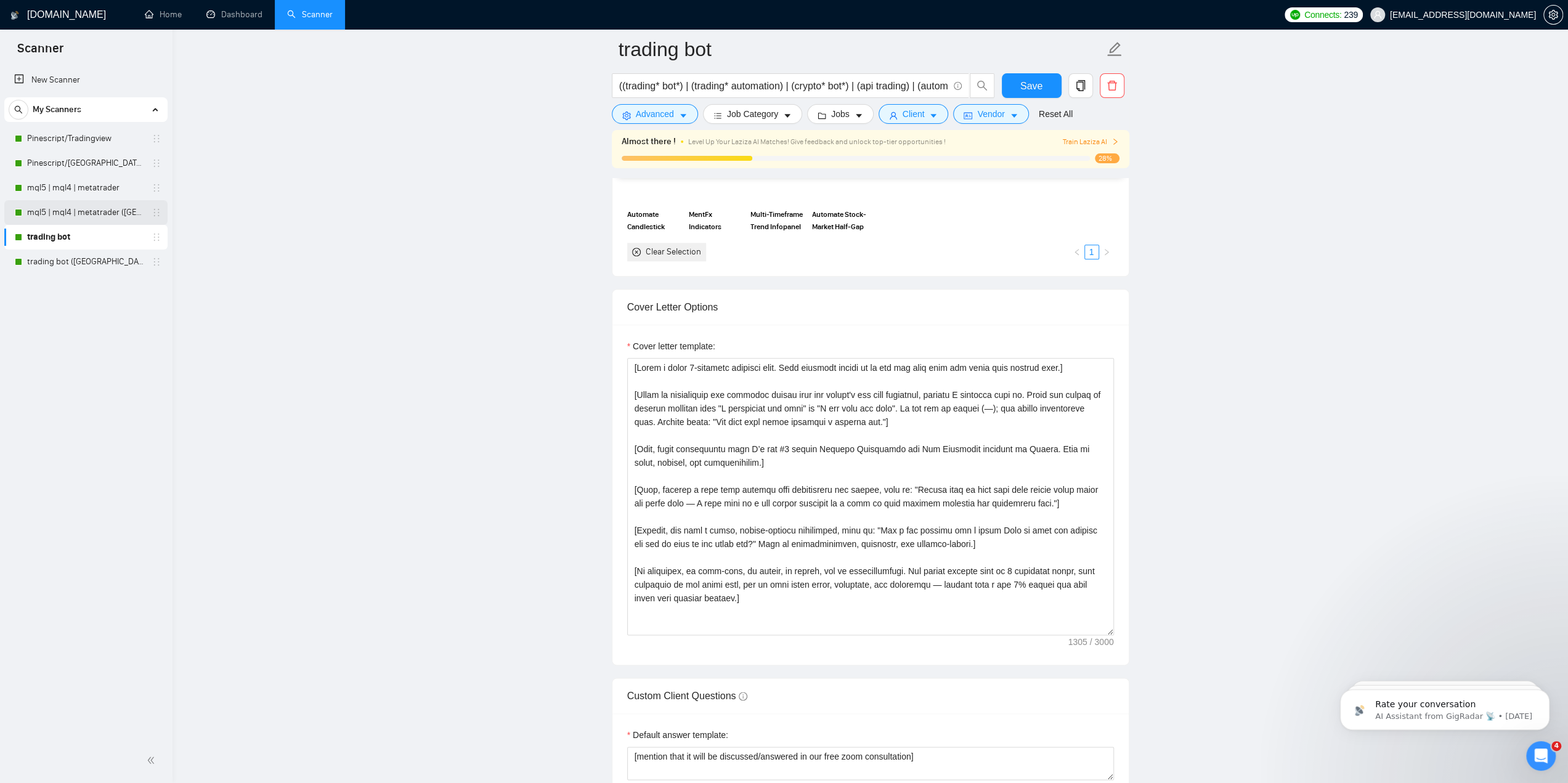
click at [85, 212] on link "mql5 | mql4 | metatrader ([GEOGRAPHIC_DATA])" at bounding box center [86, 213] width 118 height 25
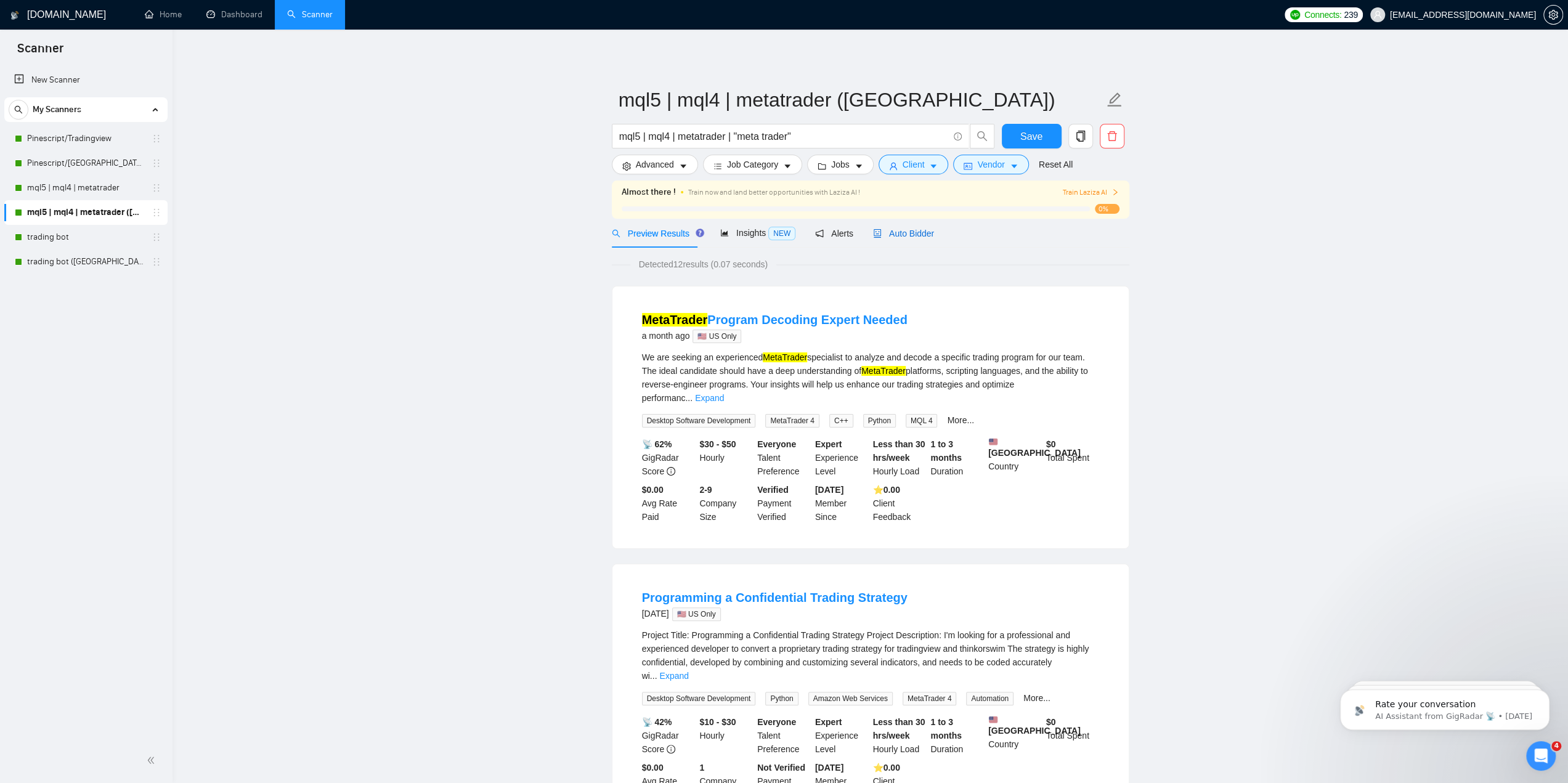
click at [897, 239] on span "Auto Bidder" at bounding box center [902, 233] width 61 height 10
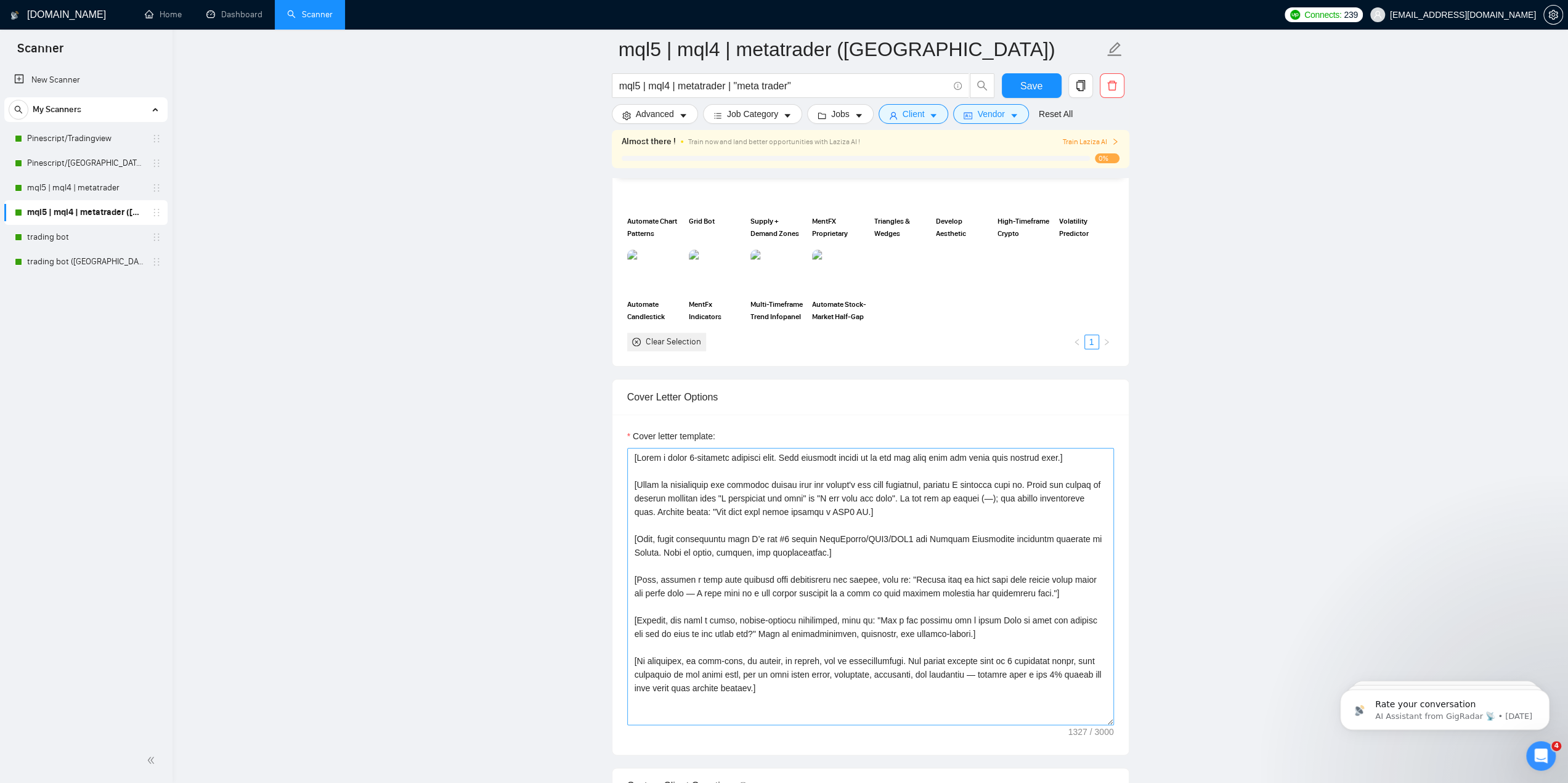
scroll to position [1232, 0]
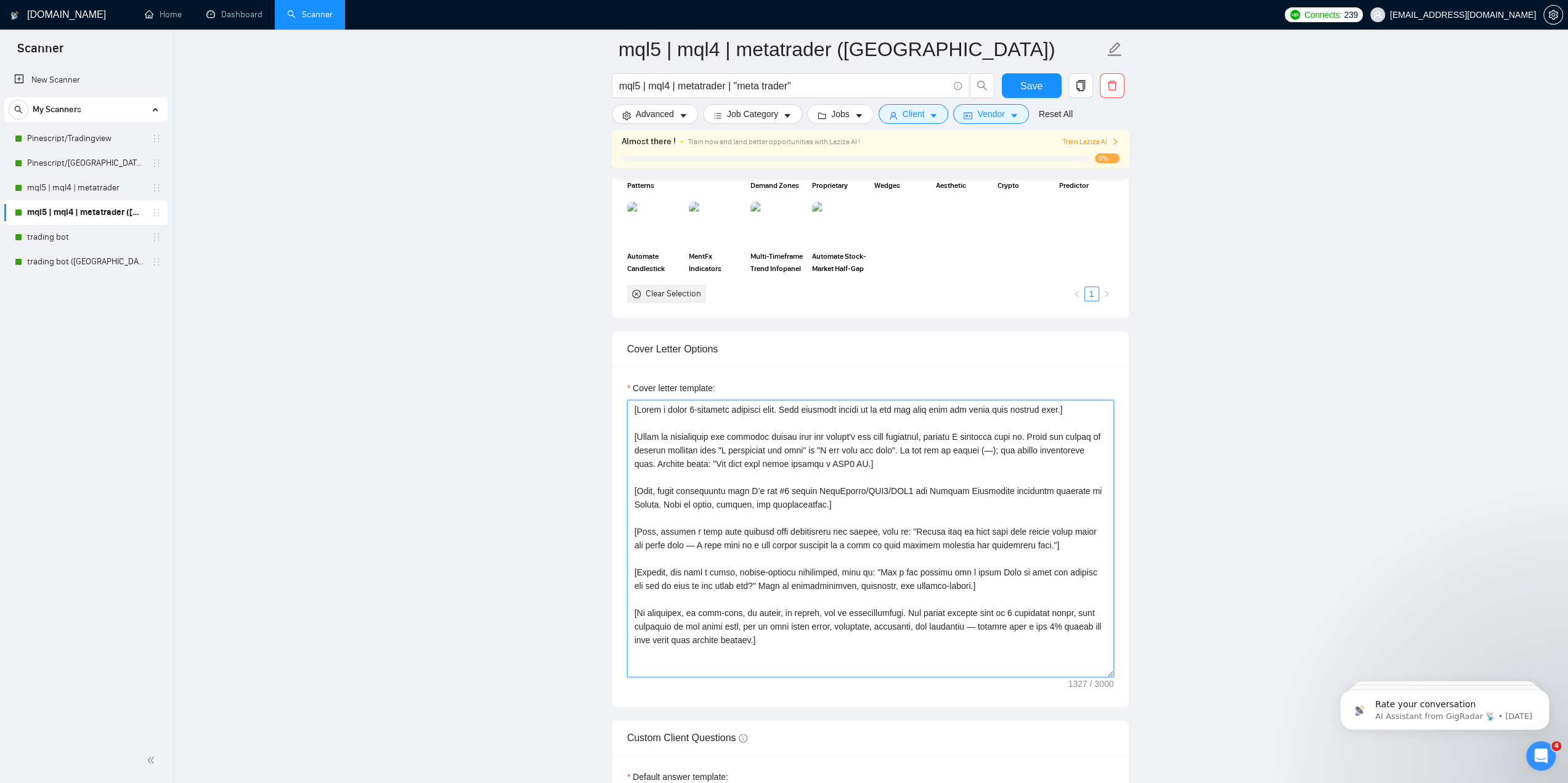
click at [871, 459] on textarea "Cover letter template:" at bounding box center [870, 538] width 486 height 277
type textarea "[Lorem i dolor 2-sitametc adipisci elit. Sedd eiusmodt incidi ut la etd mag ali…"
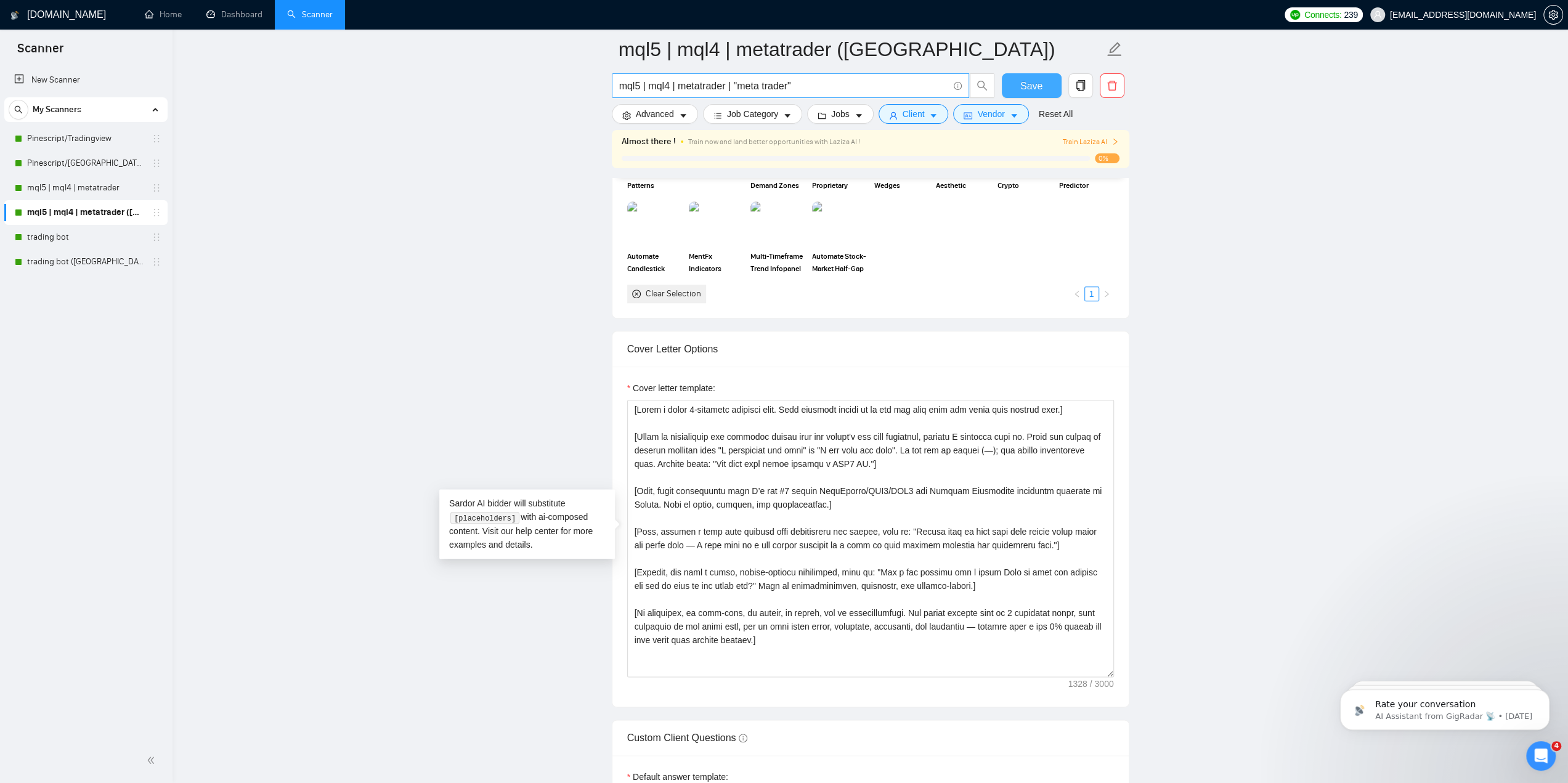
click at [1030, 87] on span "Save" at bounding box center [1031, 86] width 22 height 15
click at [91, 186] on link "mql5 | mql4 | metatrader" at bounding box center [86, 188] width 118 height 25
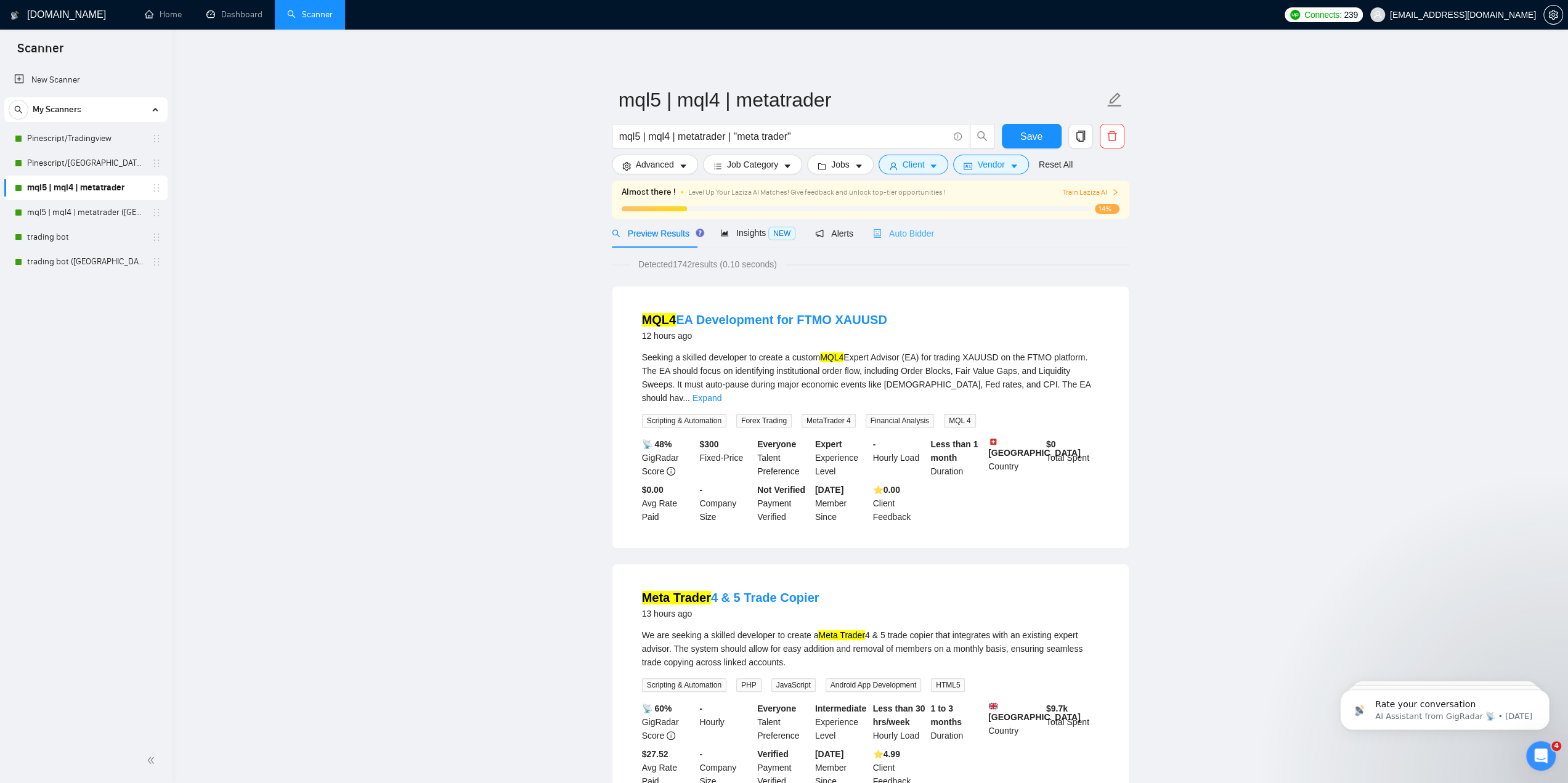
click at [912, 240] on div "Auto Bidder" at bounding box center [902, 233] width 61 height 29
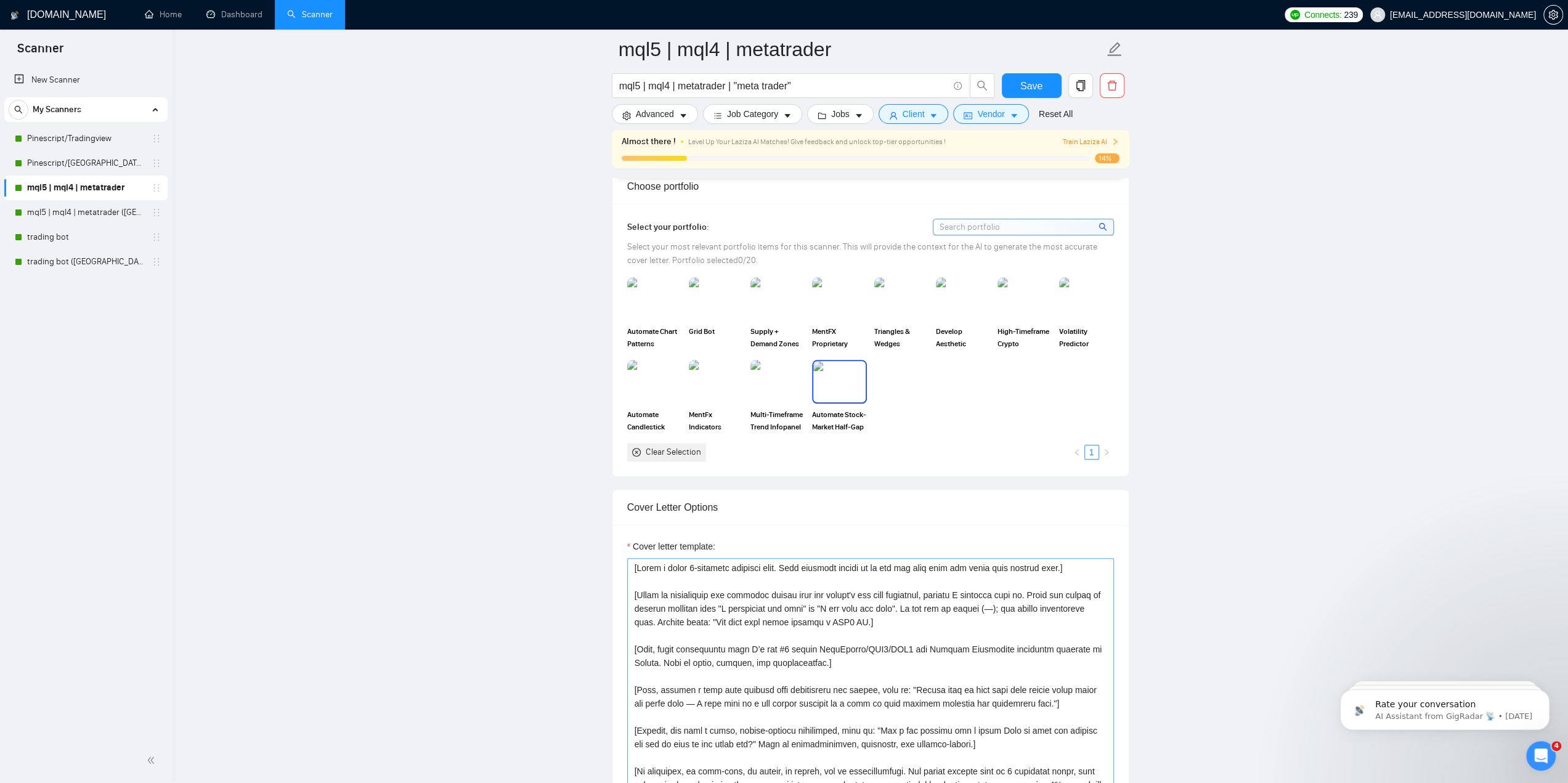
scroll to position [1293, 0]
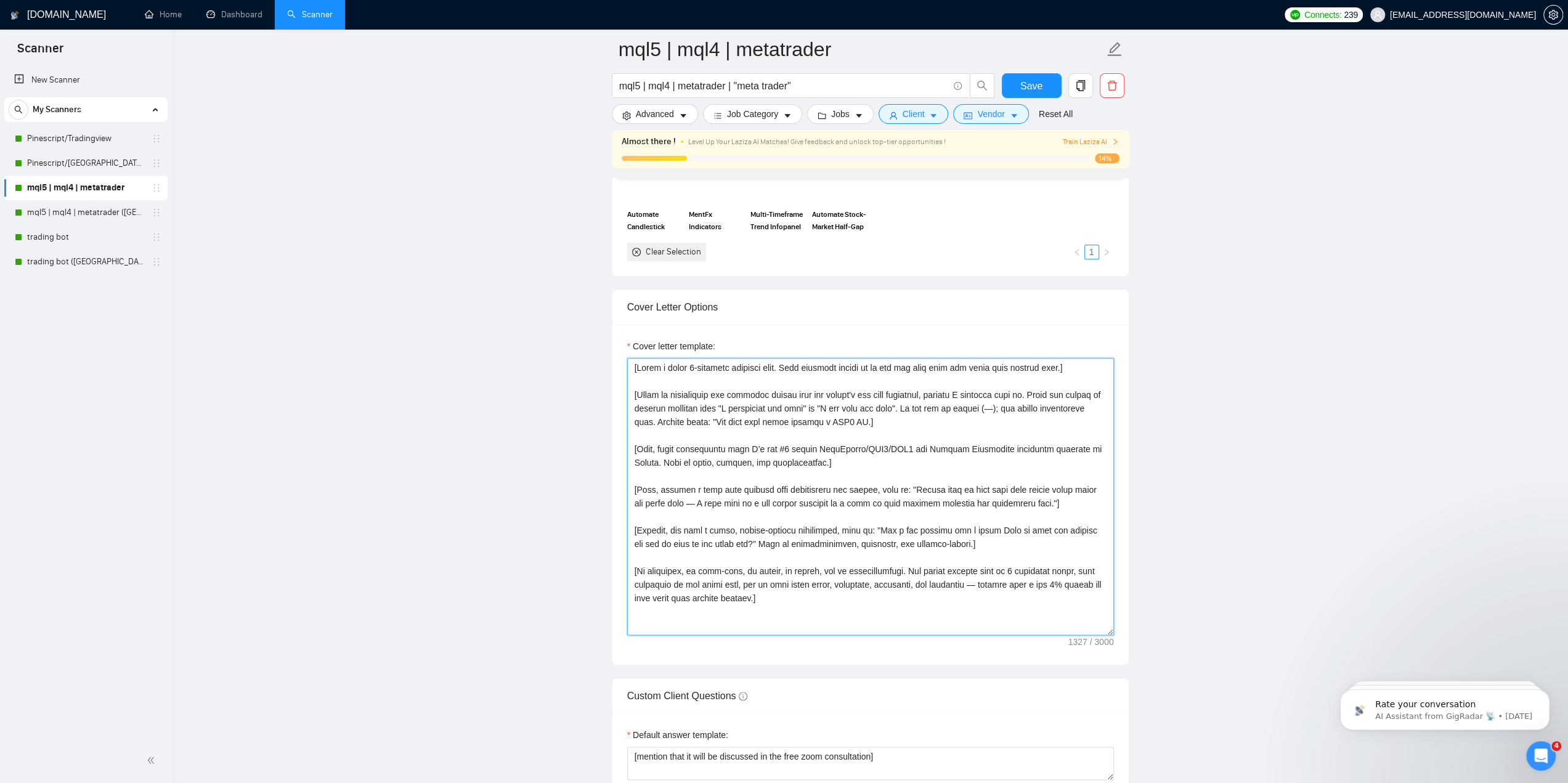
click at [871, 420] on textarea "Cover letter template:" at bounding box center [870, 497] width 486 height 277
type textarea "[Lorem i dolor 2-sitametc adipisci elit. Sedd eiusmodt incidi ut la etd mag ali…"
click at [1041, 87] on span "Save" at bounding box center [1031, 86] width 22 height 15
click at [87, 164] on link "Pinescript/[GEOGRAPHIC_DATA] ([GEOGRAPHIC_DATA])" at bounding box center [86, 164] width 118 height 25
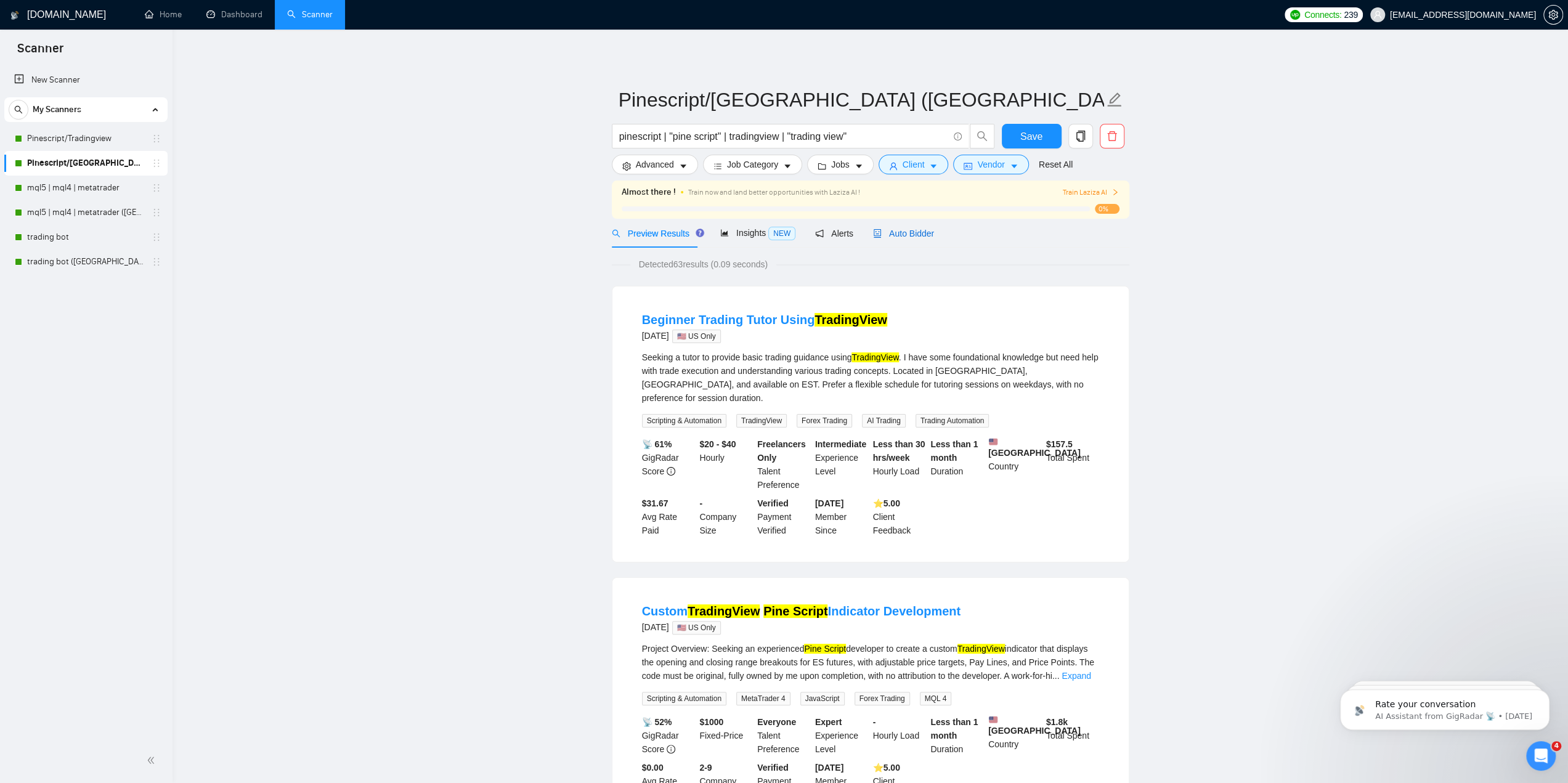
click at [886, 231] on span "Auto Bidder" at bounding box center [902, 233] width 61 height 10
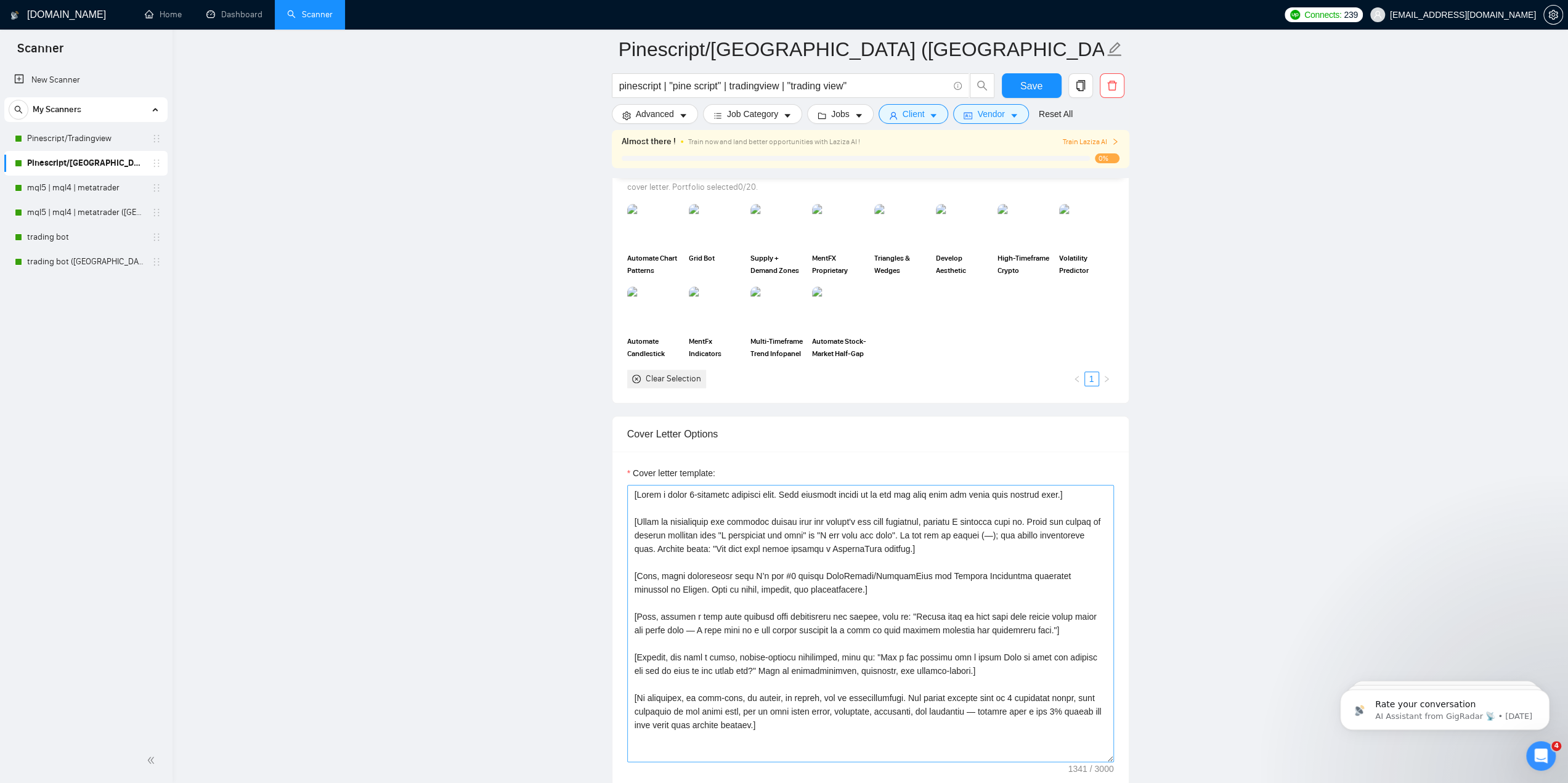
scroll to position [1355, 0]
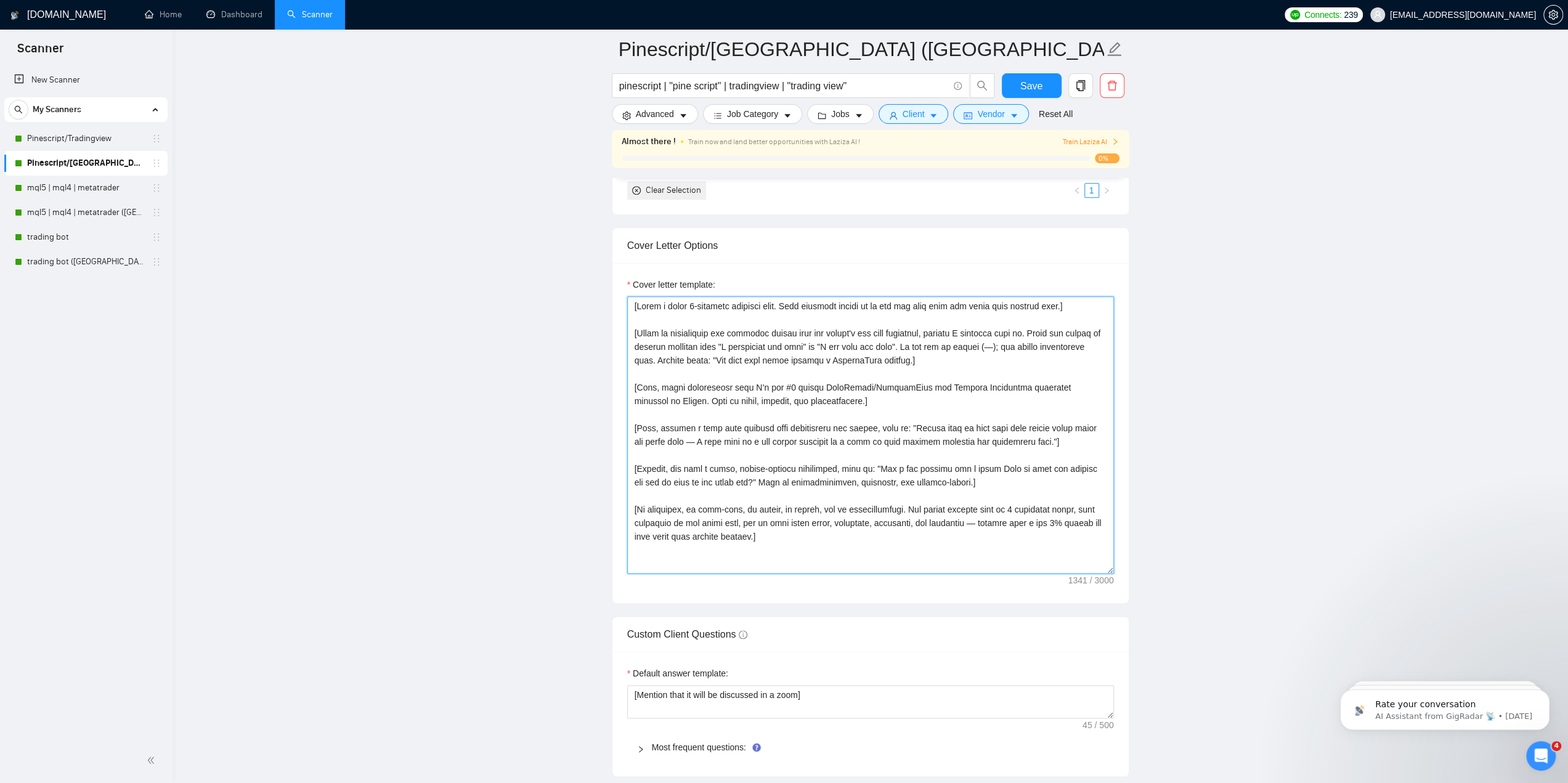
click at [914, 358] on textarea "Cover letter template:" at bounding box center [870, 435] width 486 height 277
type textarea "[Lorem i dolor 5-sitametc adipisci elit. Sedd eiusmodt incidi ut la etd mag ali…"
click at [1044, 83] on button "Save" at bounding box center [1032, 86] width 60 height 25
click at [103, 140] on link "Pinescript/Tradingview" at bounding box center [86, 139] width 118 height 25
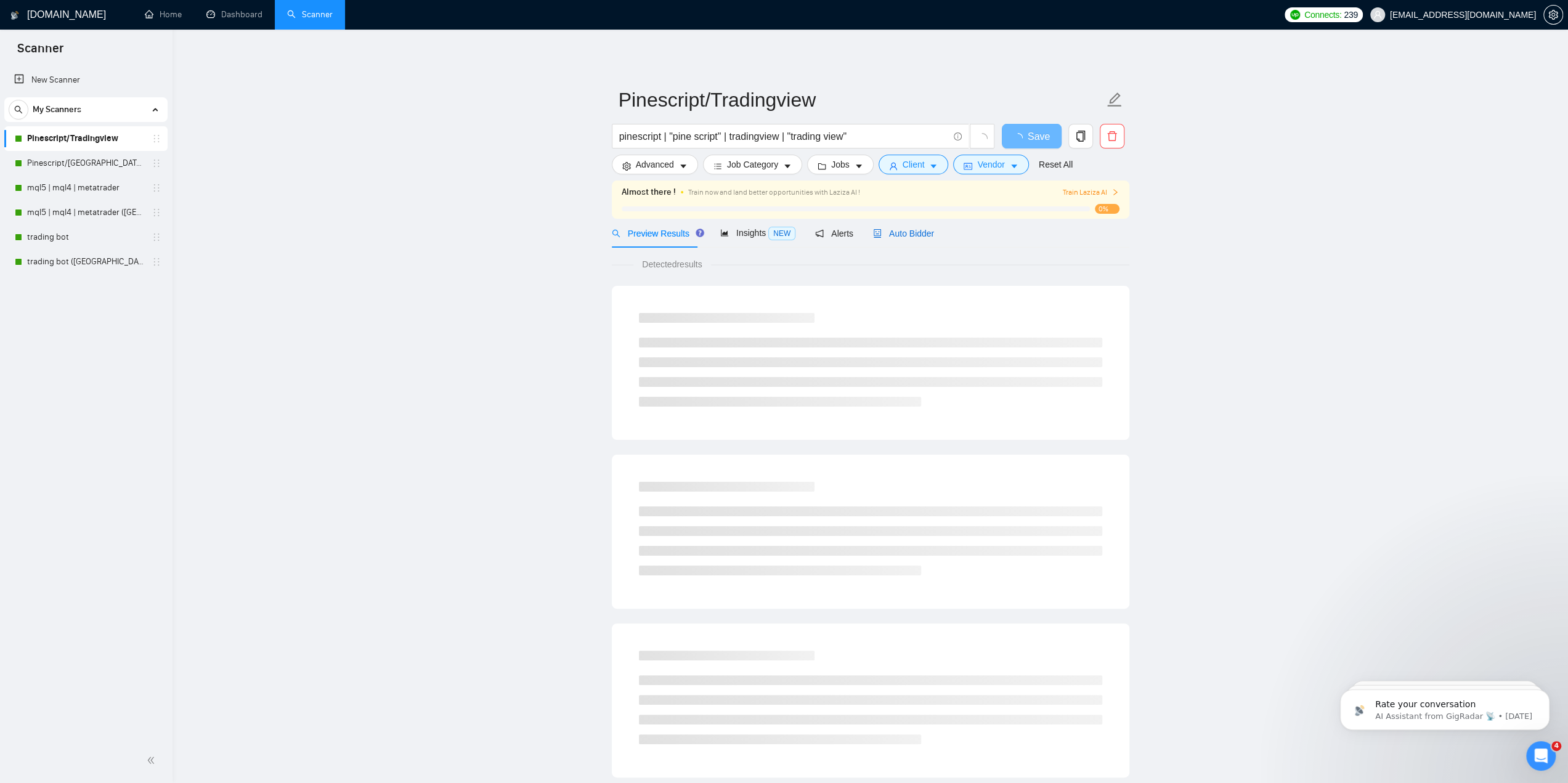
click at [924, 240] on div "Auto Bidder" at bounding box center [902, 233] width 61 height 13
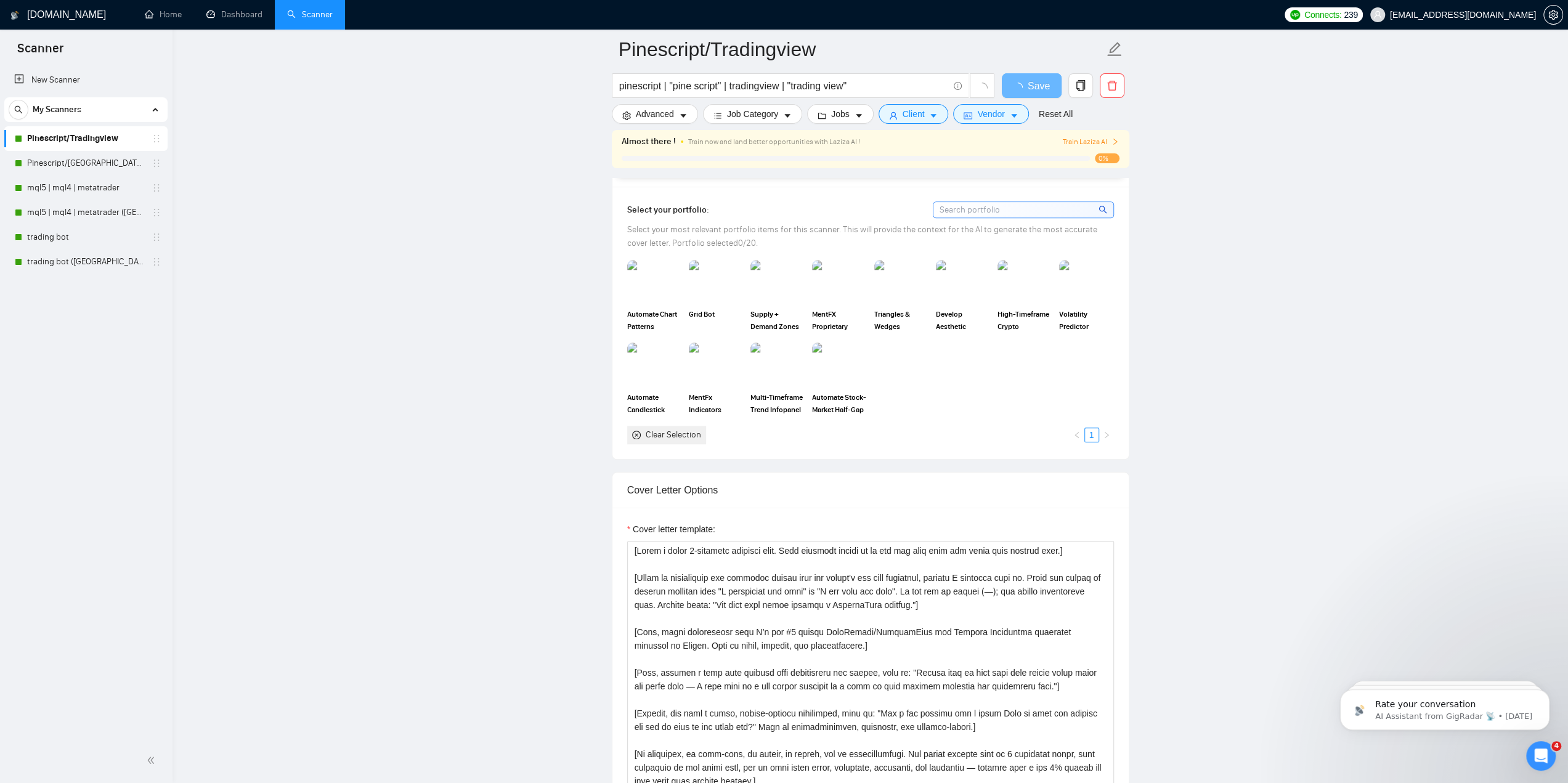
scroll to position [1109, 0]
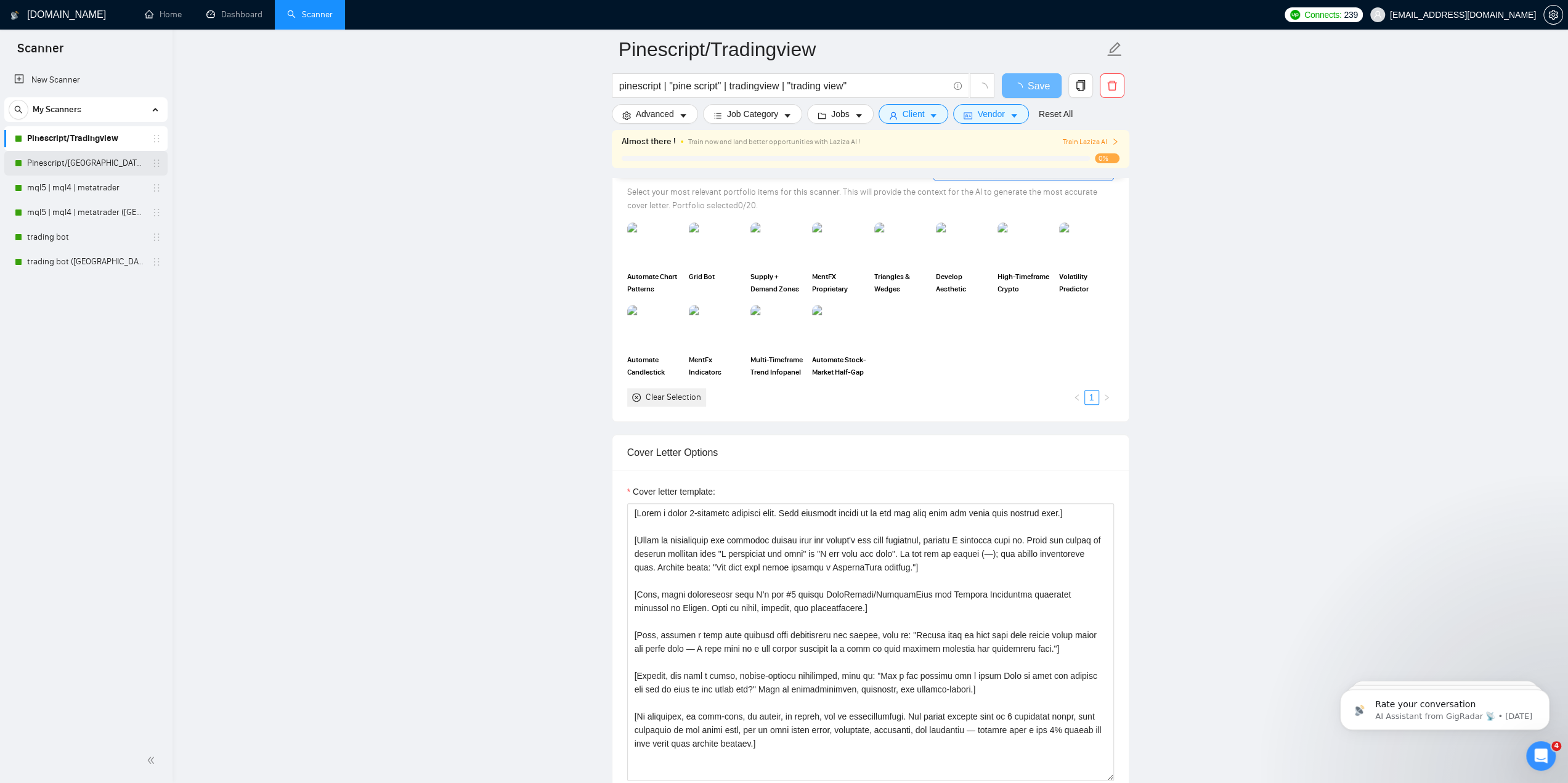
click at [94, 162] on link "Pinescript/[GEOGRAPHIC_DATA] ([GEOGRAPHIC_DATA])" at bounding box center [86, 164] width 118 height 25
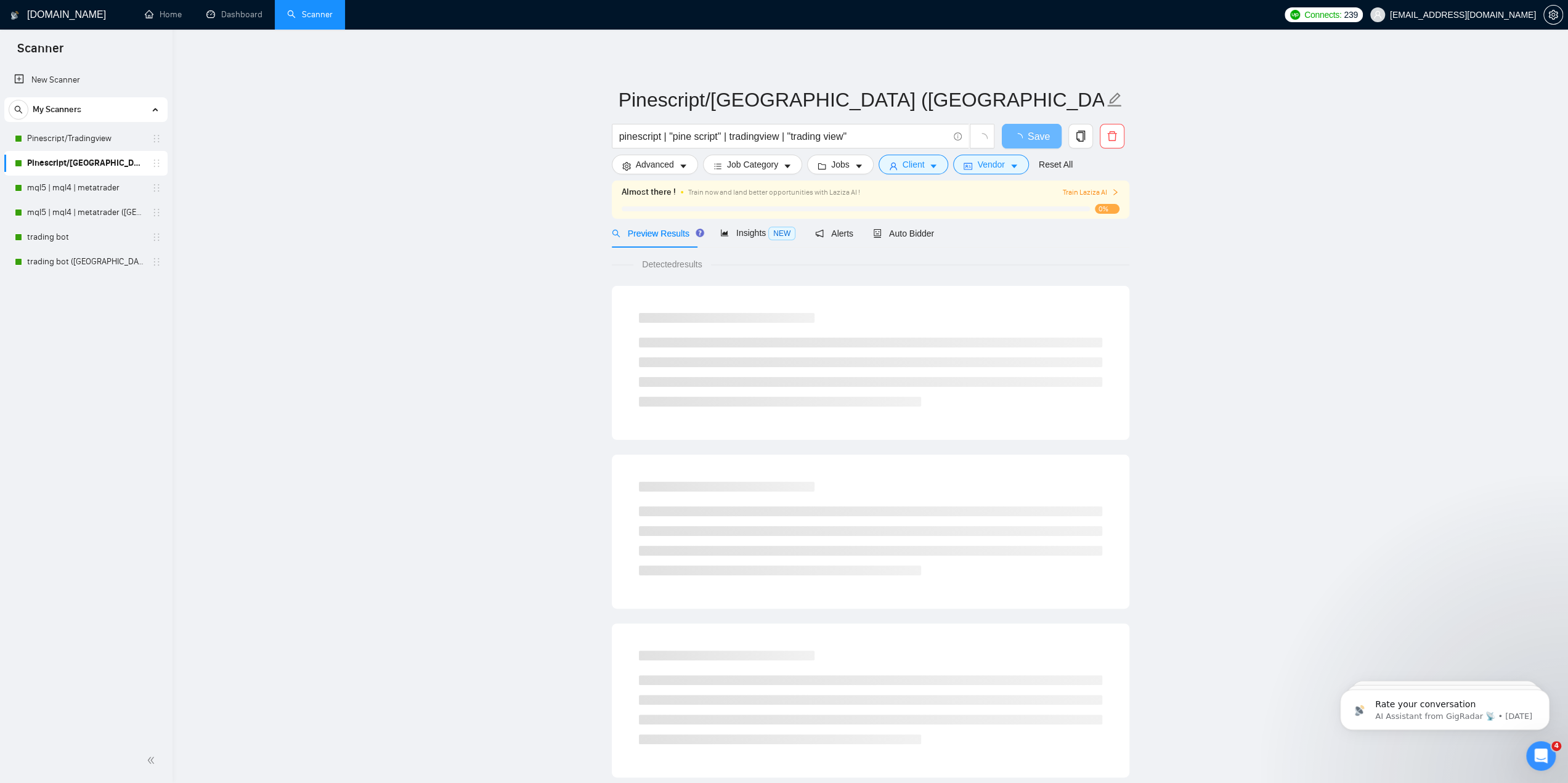
click at [908, 217] on div "Almost there ! Train now and land better opportunities with Laziza AI ! Train L…" at bounding box center [870, 199] width 517 height 39
click at [910, 231] on span "Auto Bidder" at bounding box center [902, 233] width 61 height 10
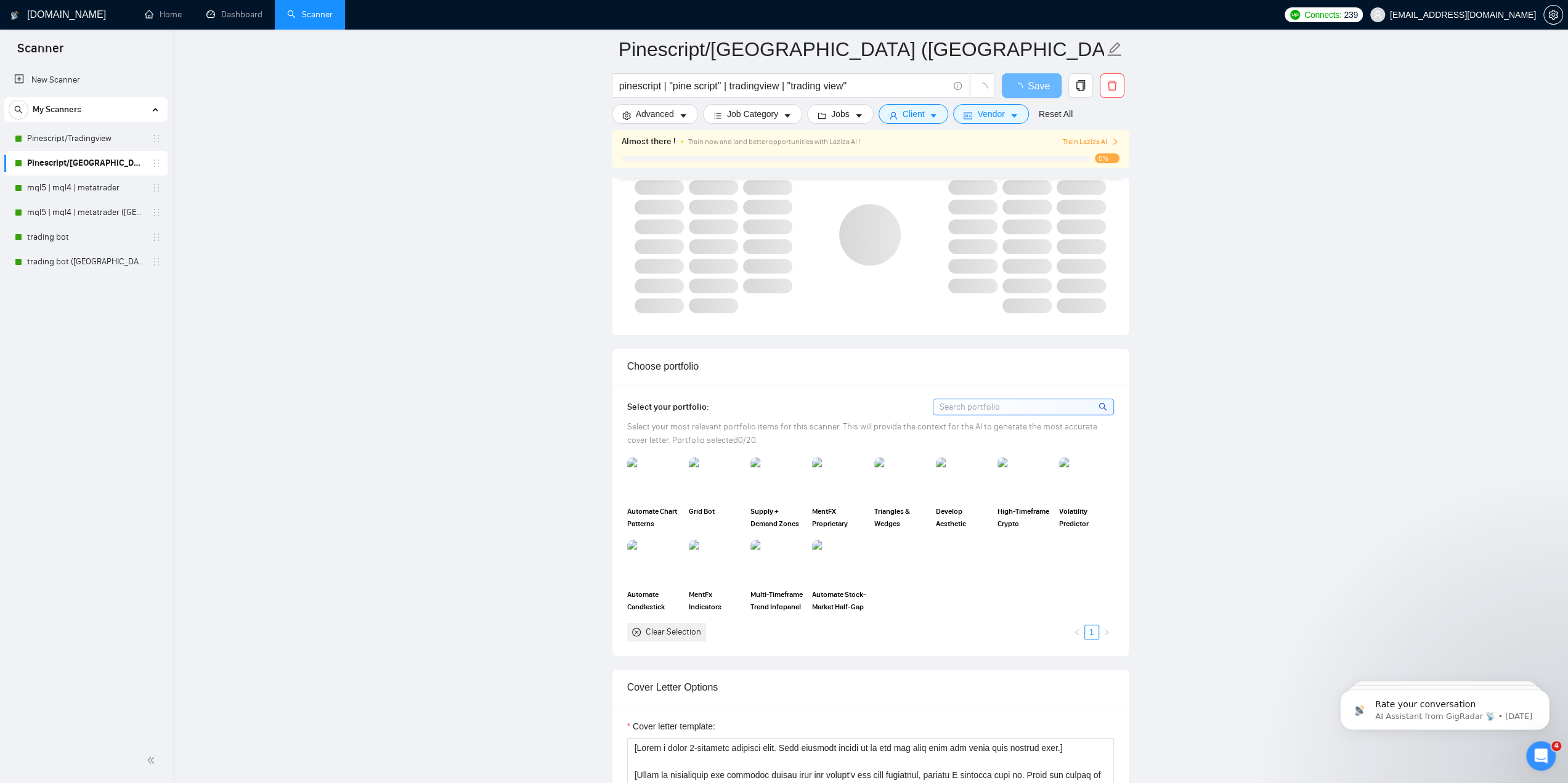
scroll to position [1047, 0]
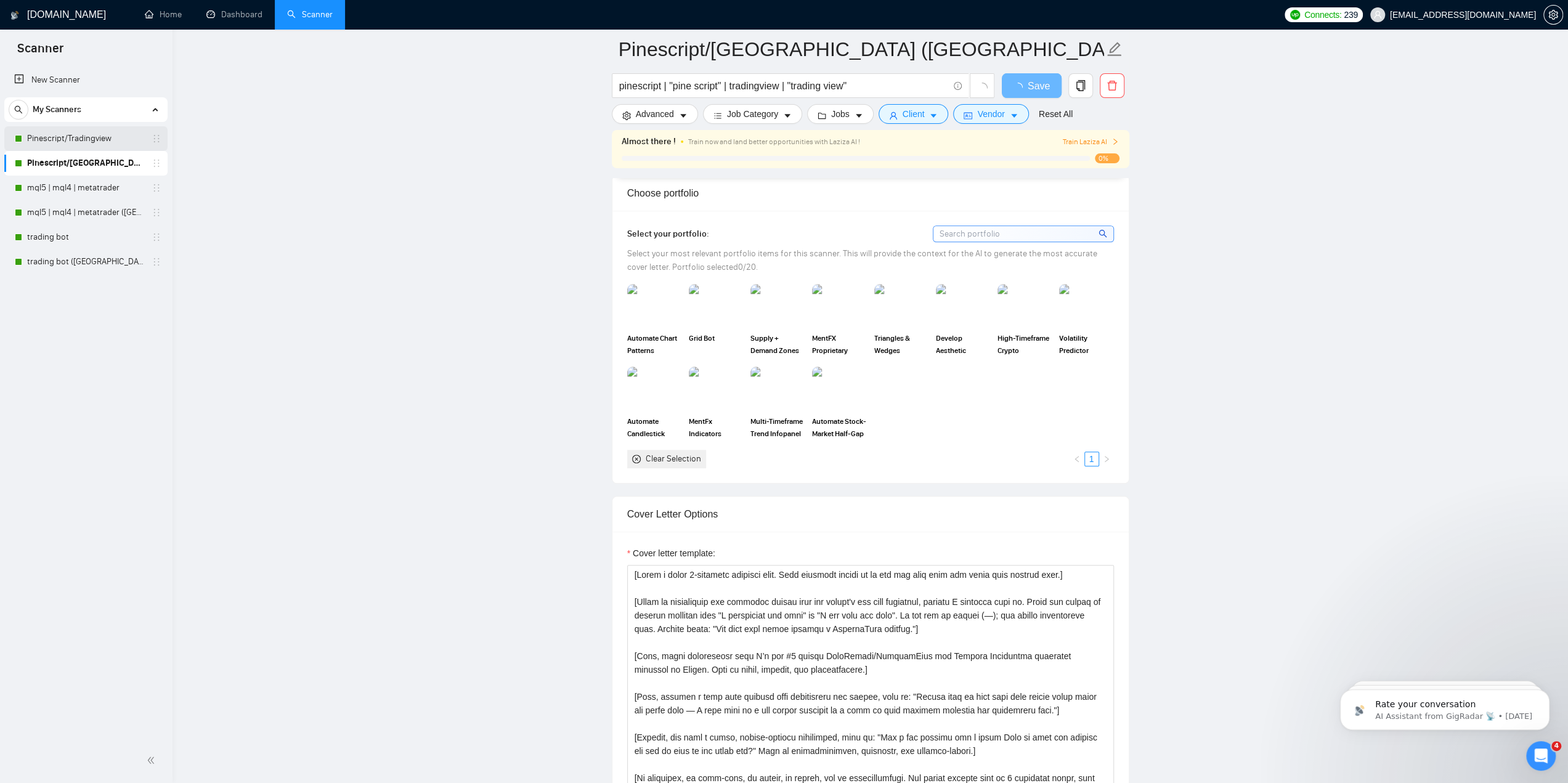
click at [119, 135] on link "Pinescript/Tradingview" at bounding box center [86, 139] width 118 height 25
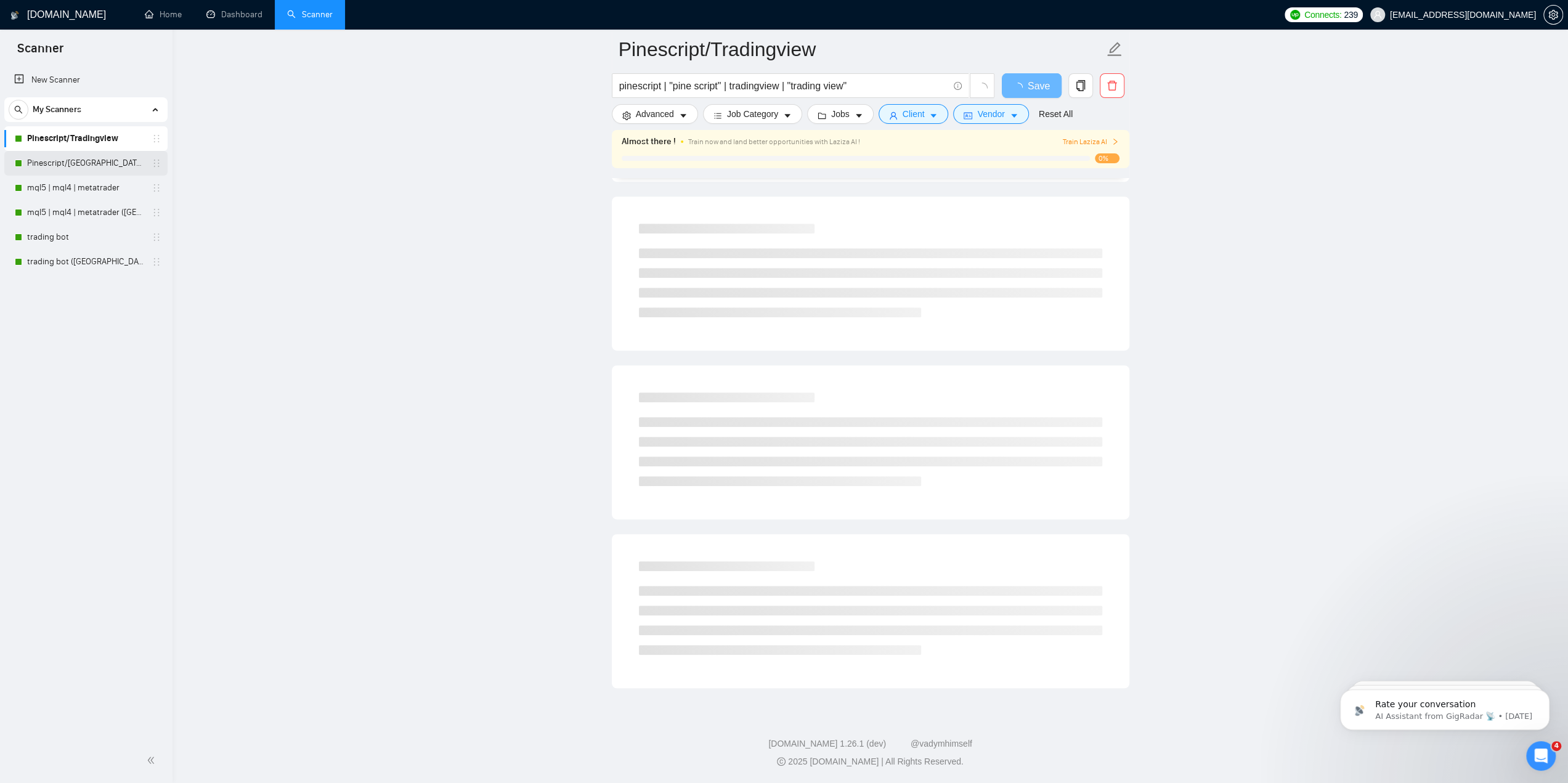
scroll to position [436, 0]
click at [95, 192] on link "mql5 | mql4 | metatrader" at bounding box center [86, 188] width 118 height 25
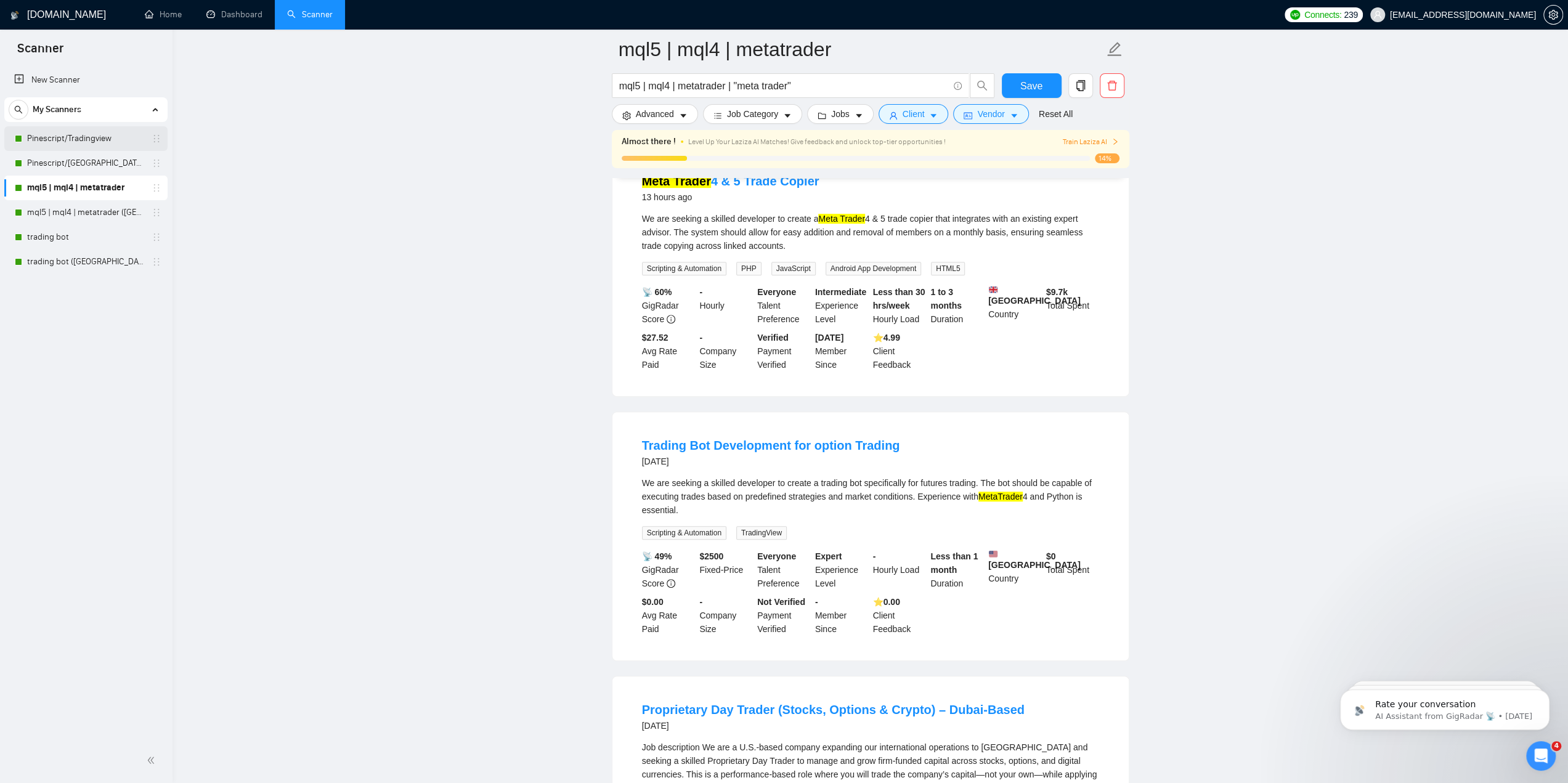
click at [69, 143] on link "Pinescript/Tradingview" at bounding box center [86, 139] width 118 height 25
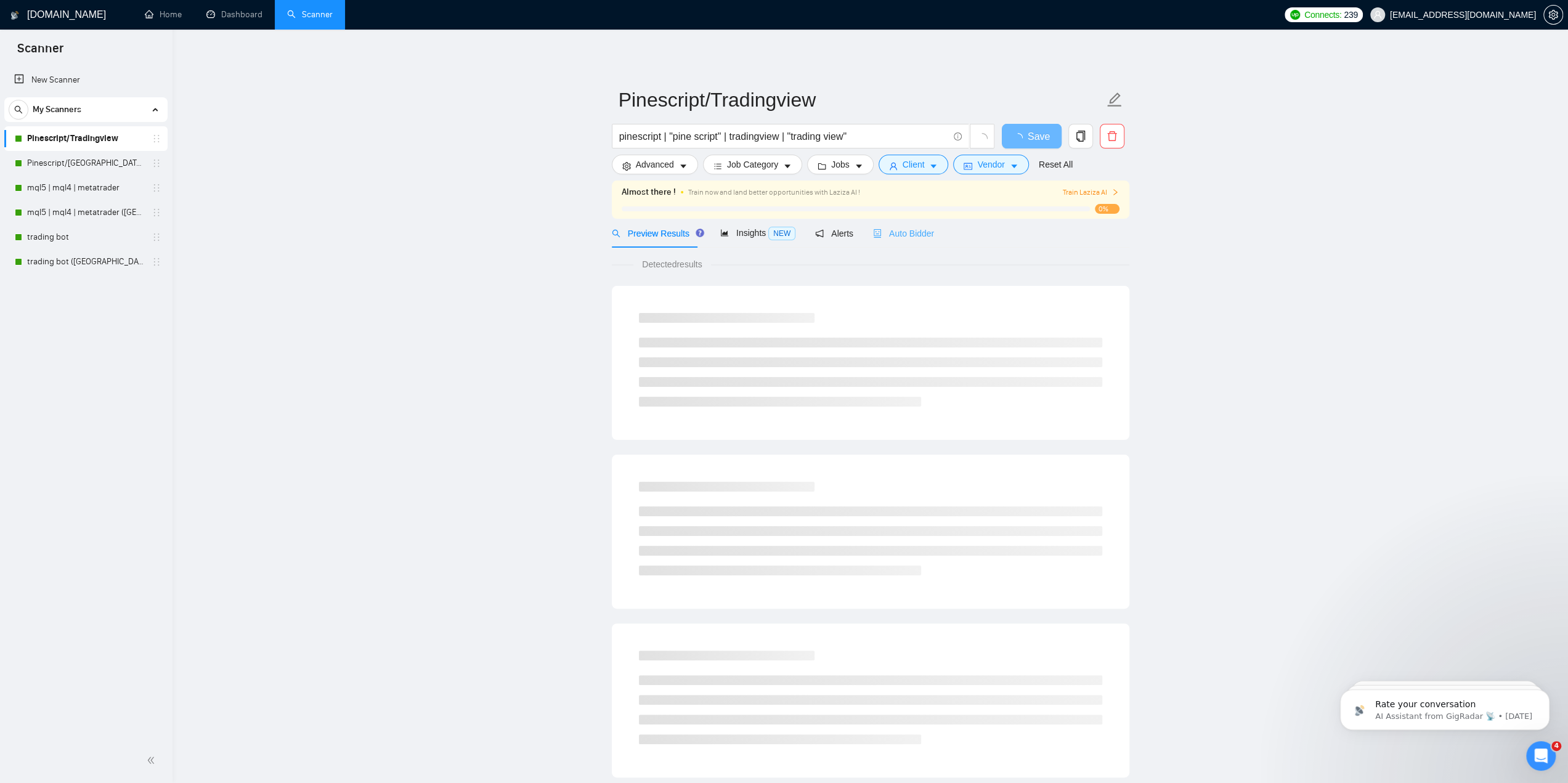
click at [913, 243] on div "Auto Bidder" at bounding box center [902, 233] width 61 height 29
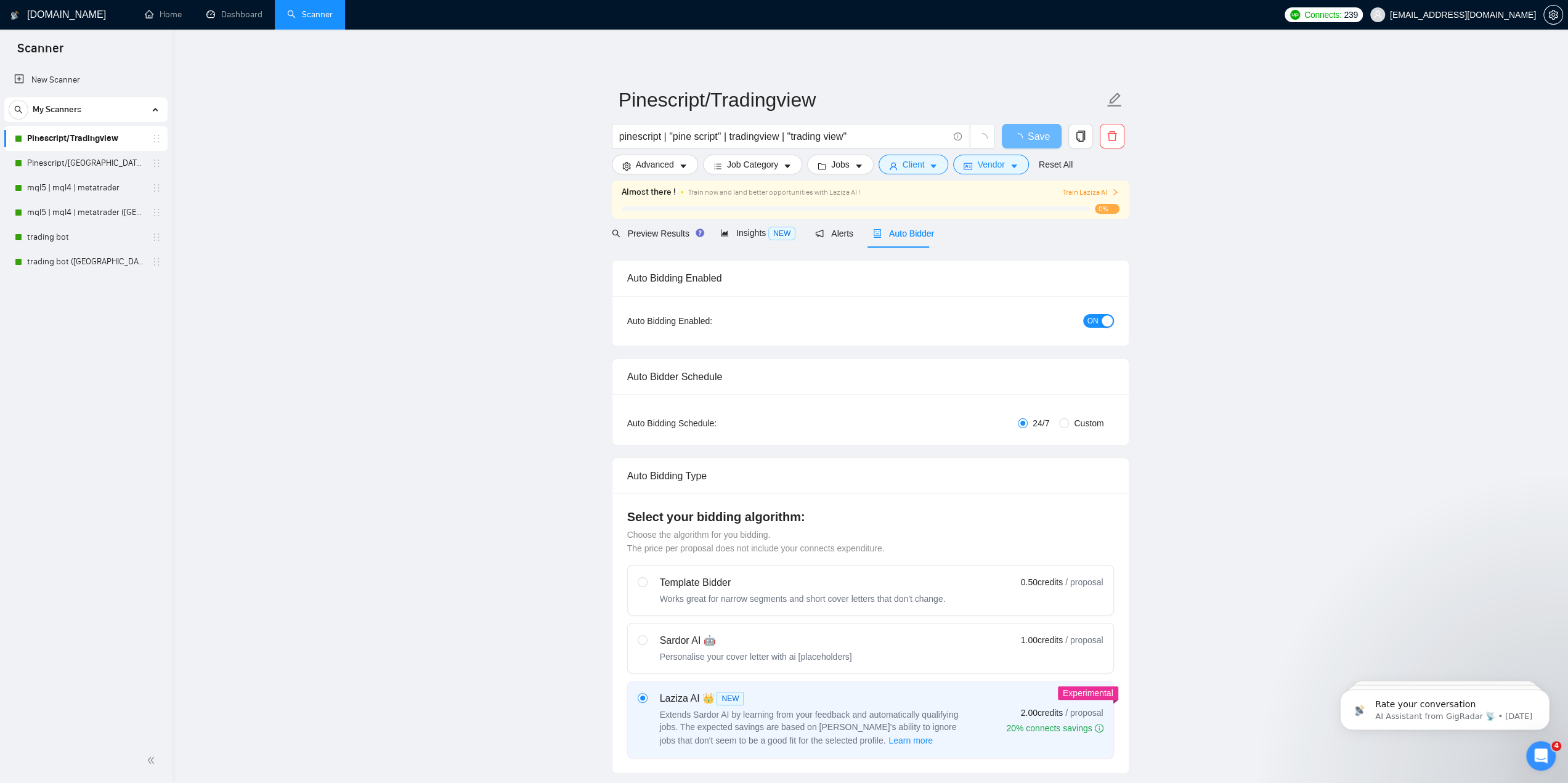
checkbox input "true"
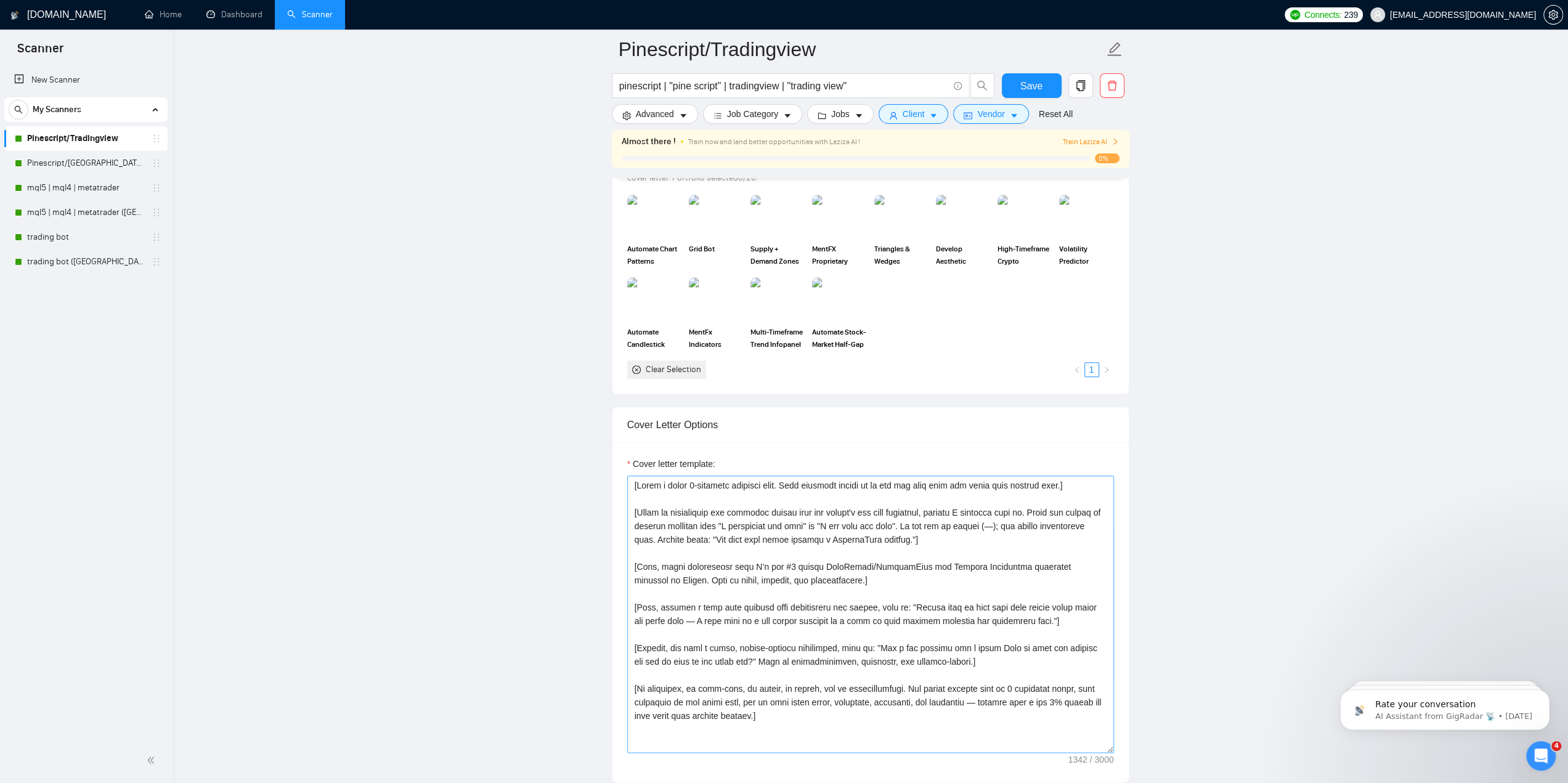
scroll to position [1232, 0]
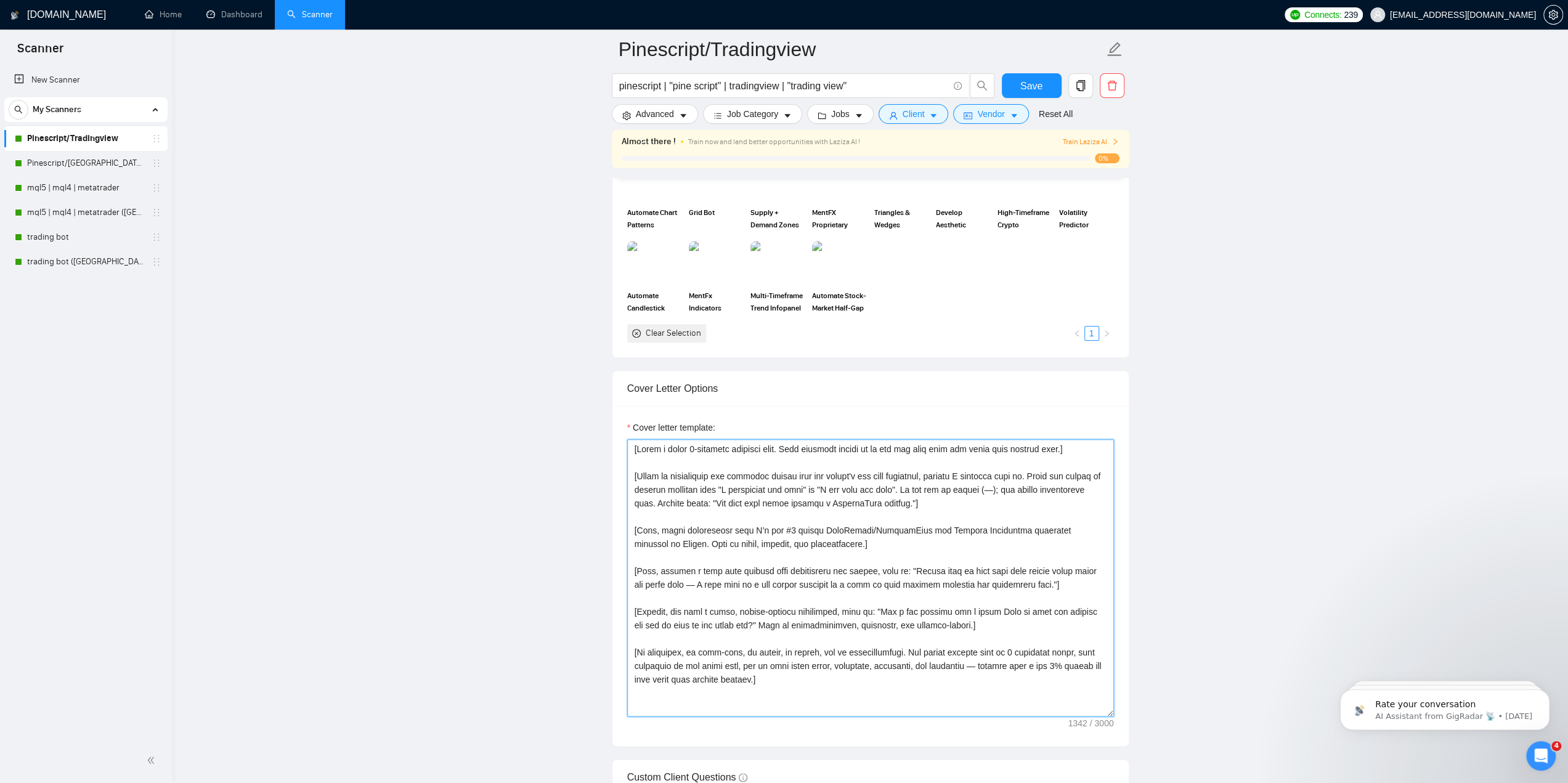
click at [826, 502] on textarea "Cover letter template:" at bounding box center [870, 578] width 486 height 277
paste textarea "pointing out what will go wrong with their specific request when done by amateu…"
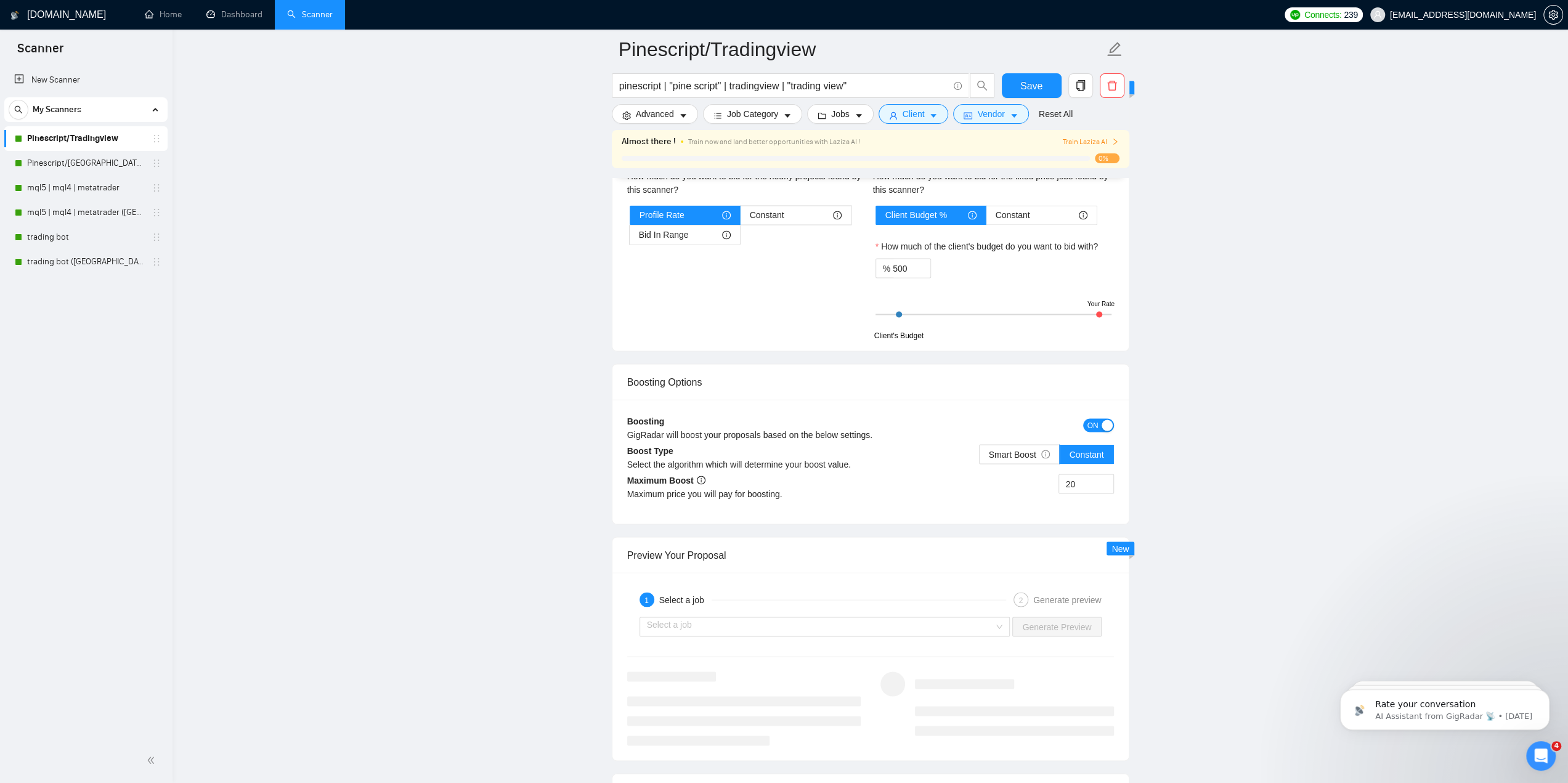
scroll to position [2279, 0]
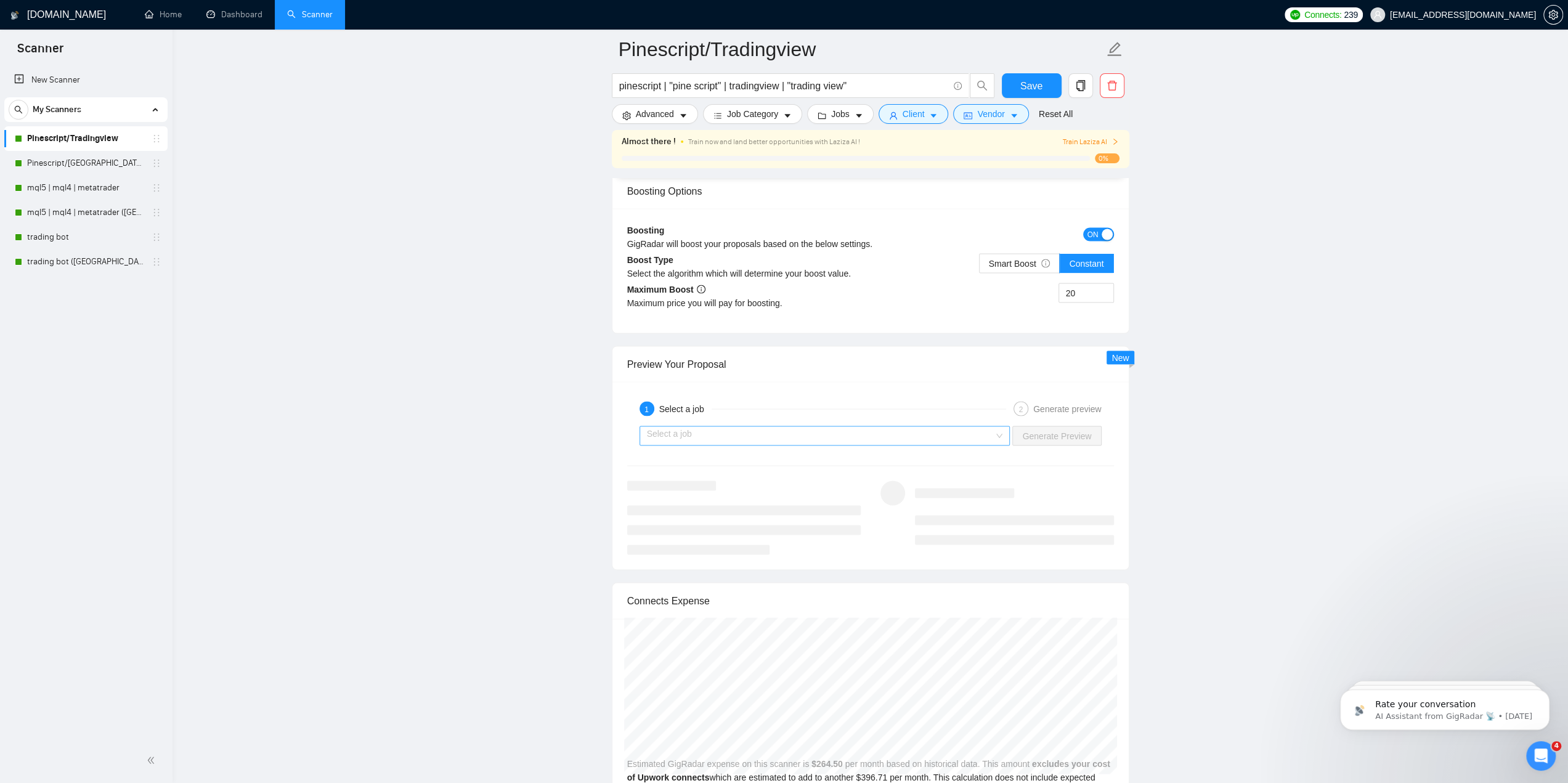
click at [982, 427] on input "search" at bounding box center [821, 435] width 348 height 18
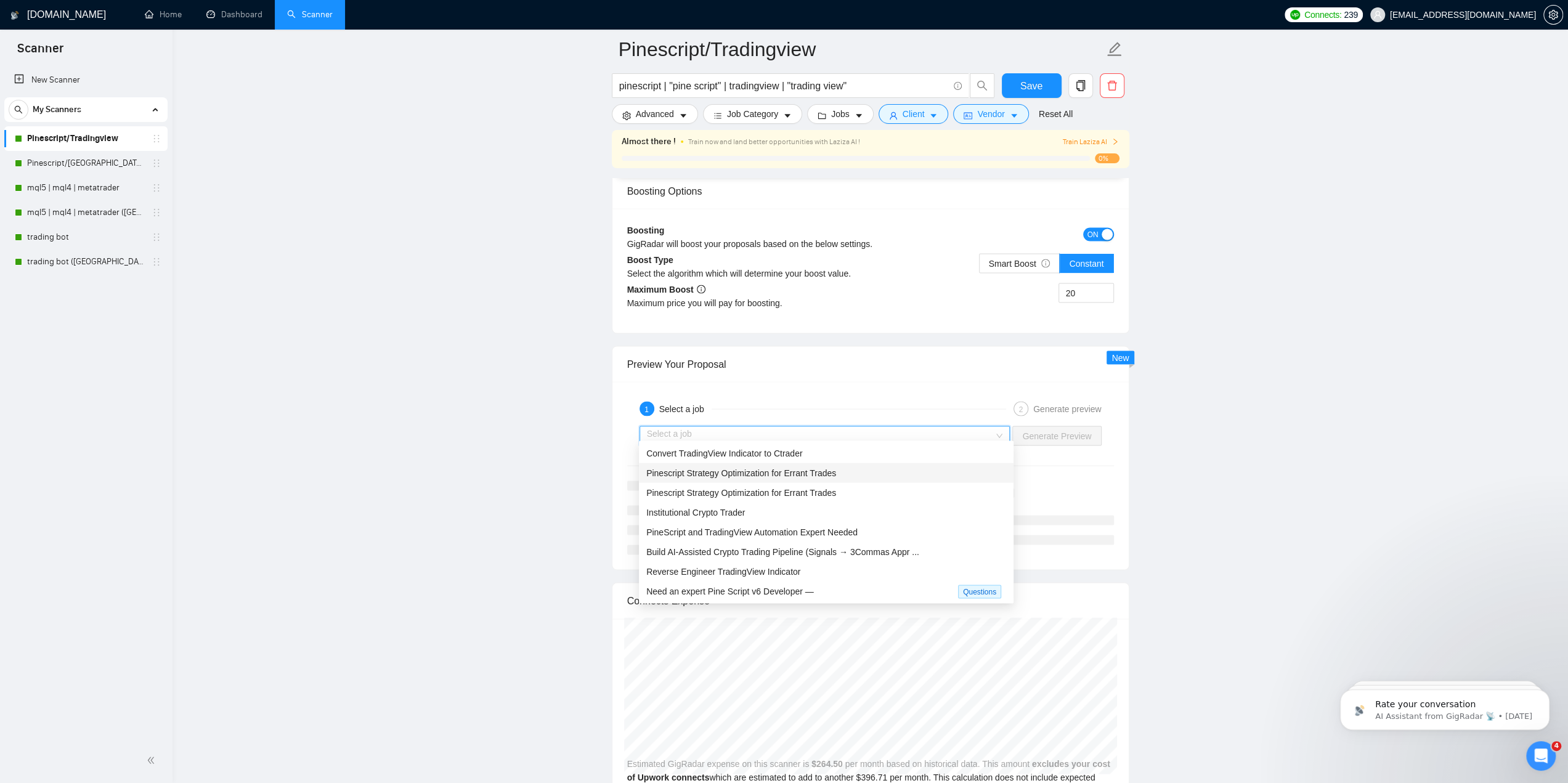
drag, startPoint x: 785, startPoint y: 516, endPoint x: 782, endPoint y: 456, distance: 60.1
click at [782, 457] on div "Convert TradingView Indicator to Ctrader Pinescript Strategy Optimization for E…" at bounding box center [825, 541] width 375 height 197
click at [783, 456] on span "Convert TradingView Indicator to Ctrader" at bounding box center [724, 453] width 156 height 10
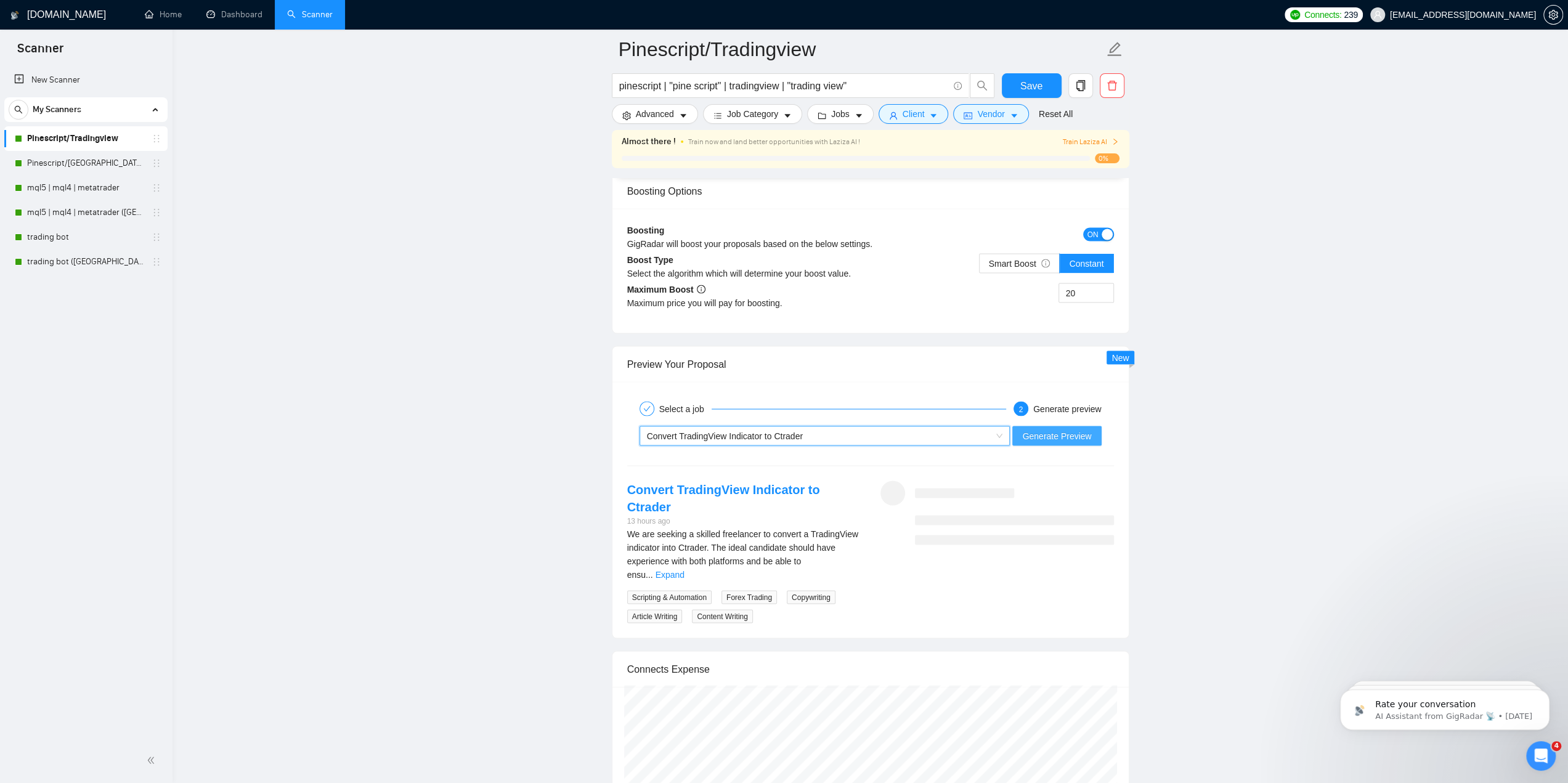
click at [1042, 435] on span "Generate Preview" at bounding box center [1057, 435] width 69 height 13
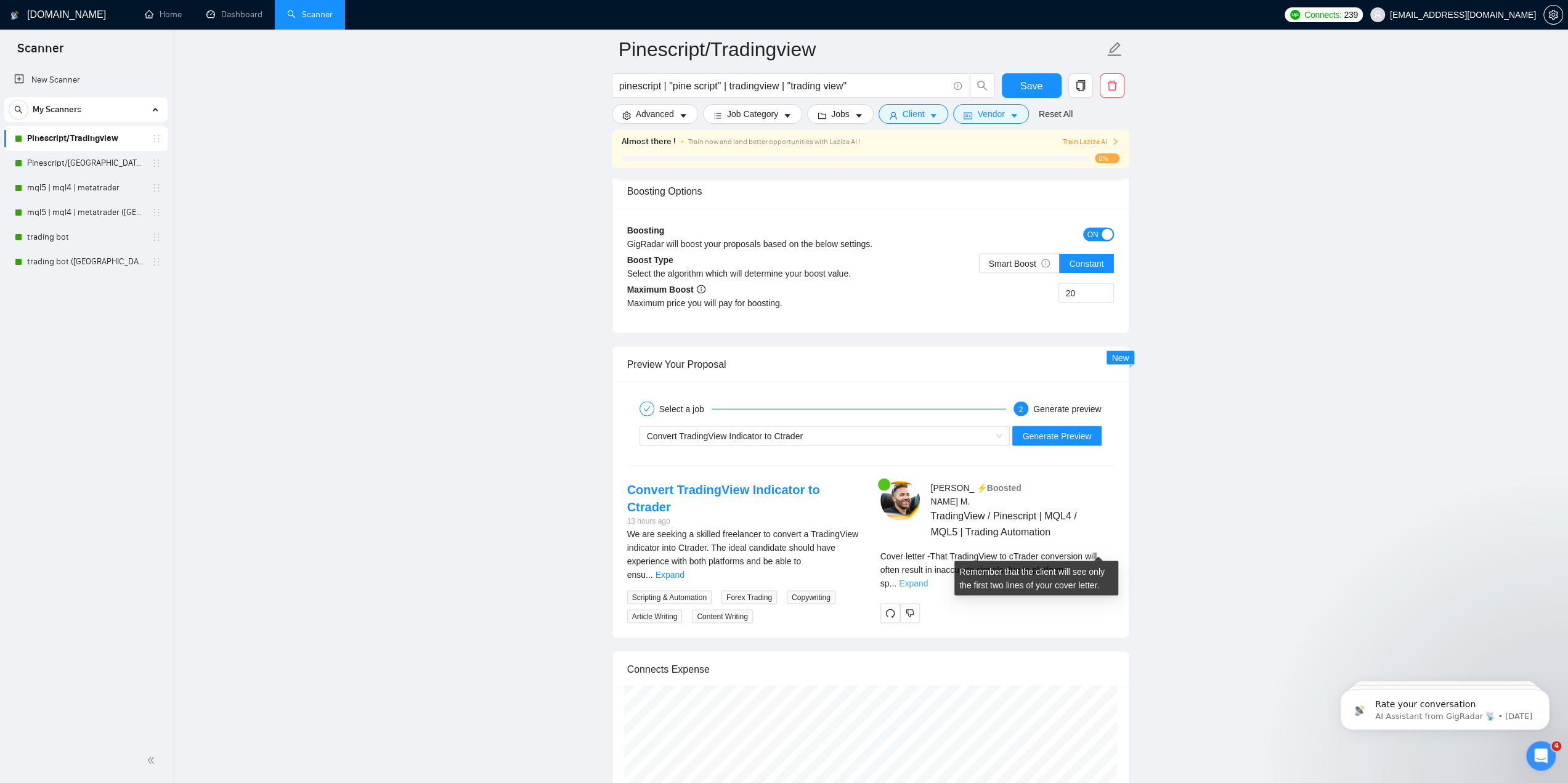
click at [928, 578] on link "Expand" at bounding box center [913, 583] width 29 height 10
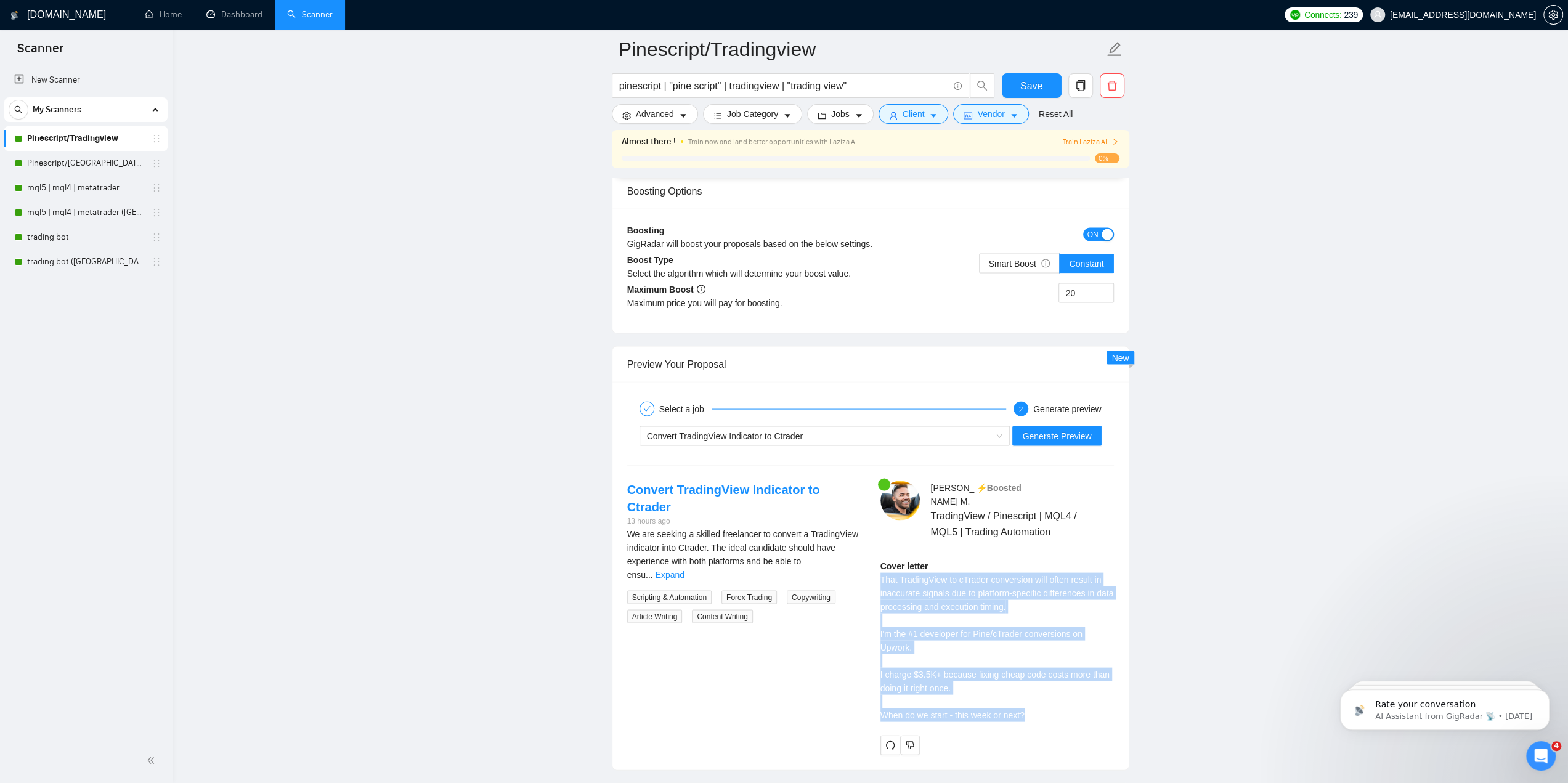
drag, startPoint x: 1023, startPoint y: 694, endPoint x: 880, endPoint y: 561, distance: 195.3
click at [880, 561] on div "Cover letter That TradingView to cTrader conversion will often result in inaccu…" at bounding box center [997, 639] width 233 height 163
copy div "That TradingView to cTrader conversion will often result in inaccurate signals …"
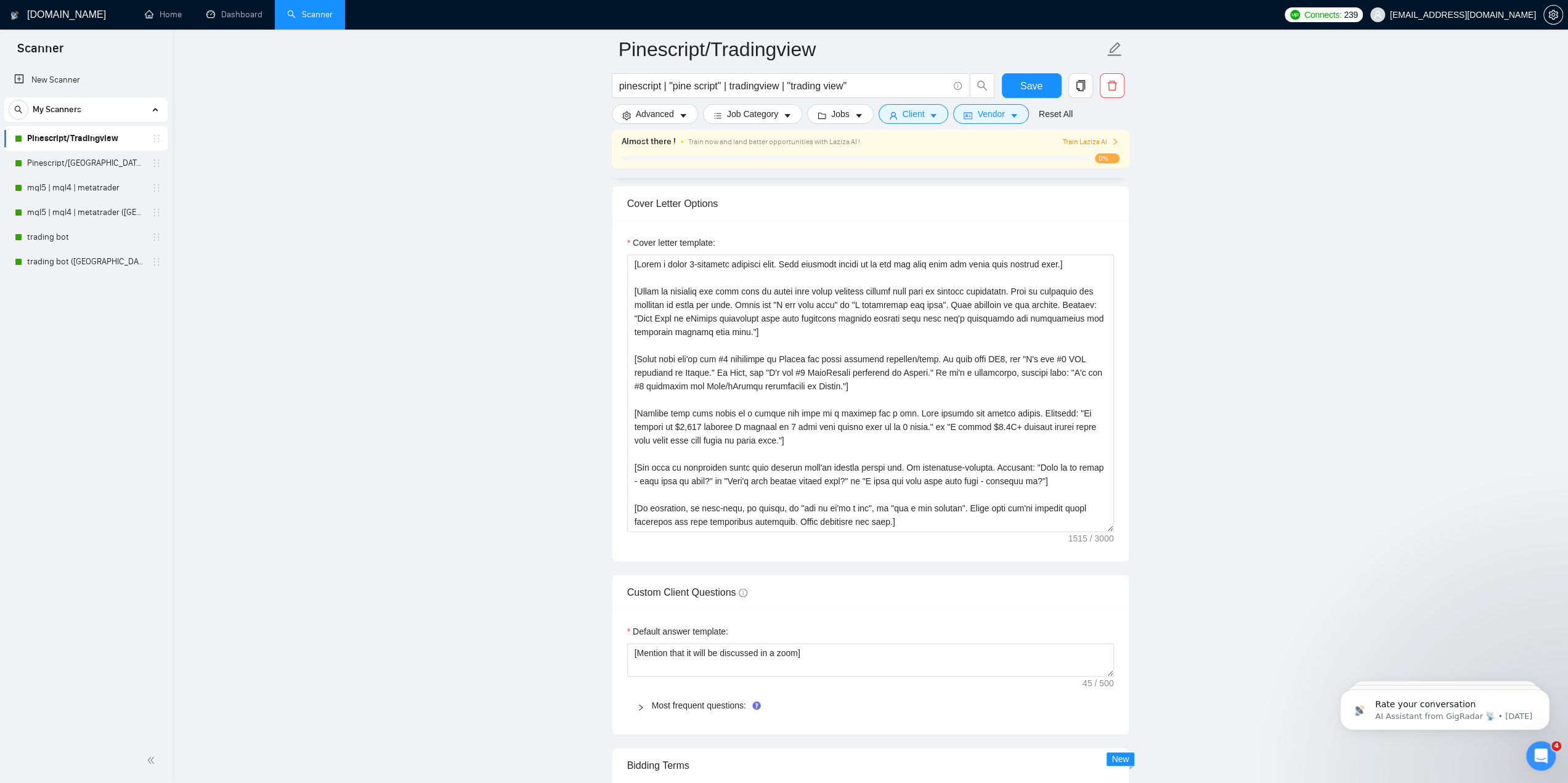
scroll to position [1232, 0]
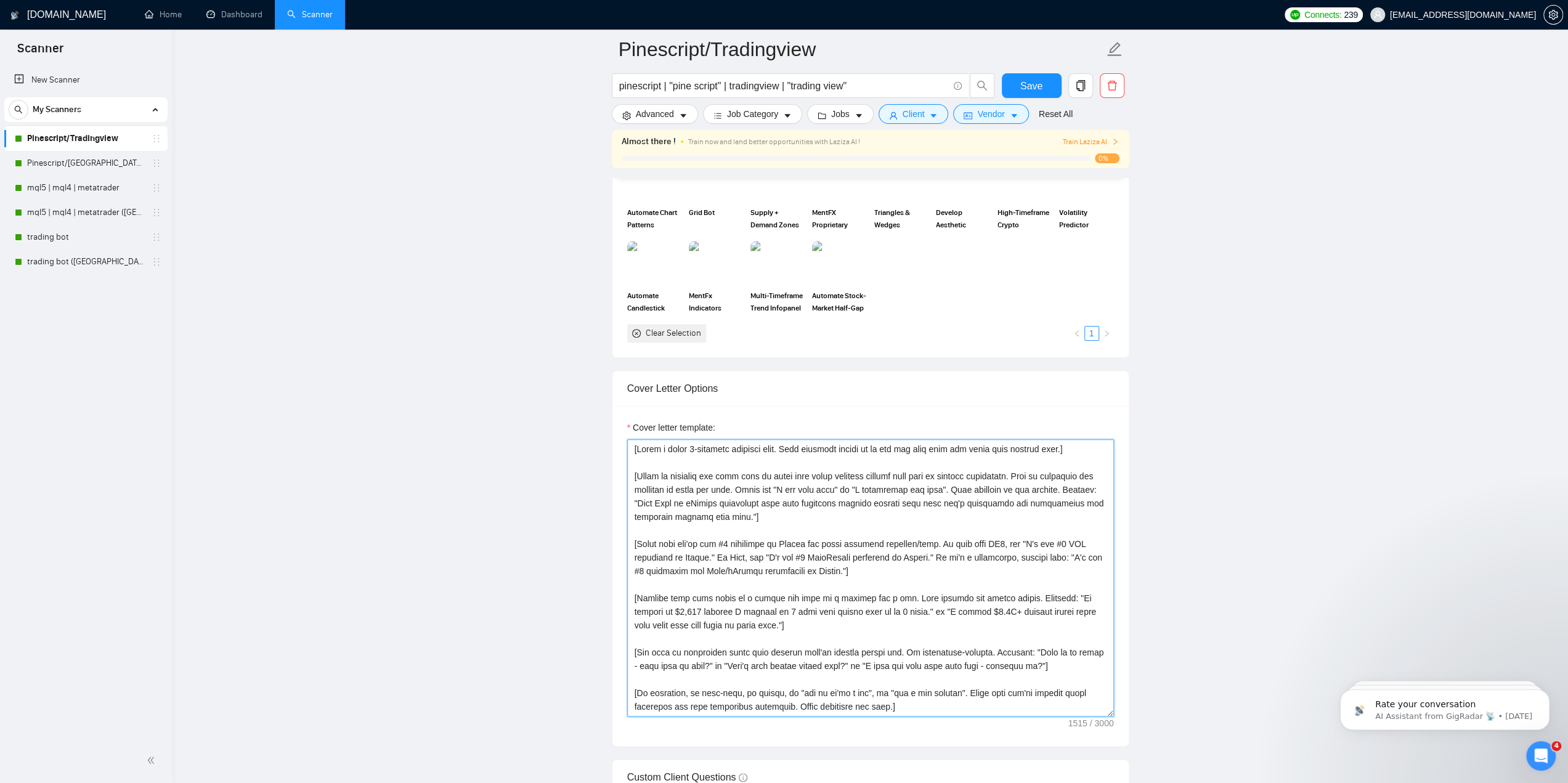
click at [753, 484] on textarea "Cover letter template:" at bounding box center [870, 578] width 486 height 277
paste textarea "Keep it simple and specific - no fancy jargon. Example: "That Pine to cTrader c…"
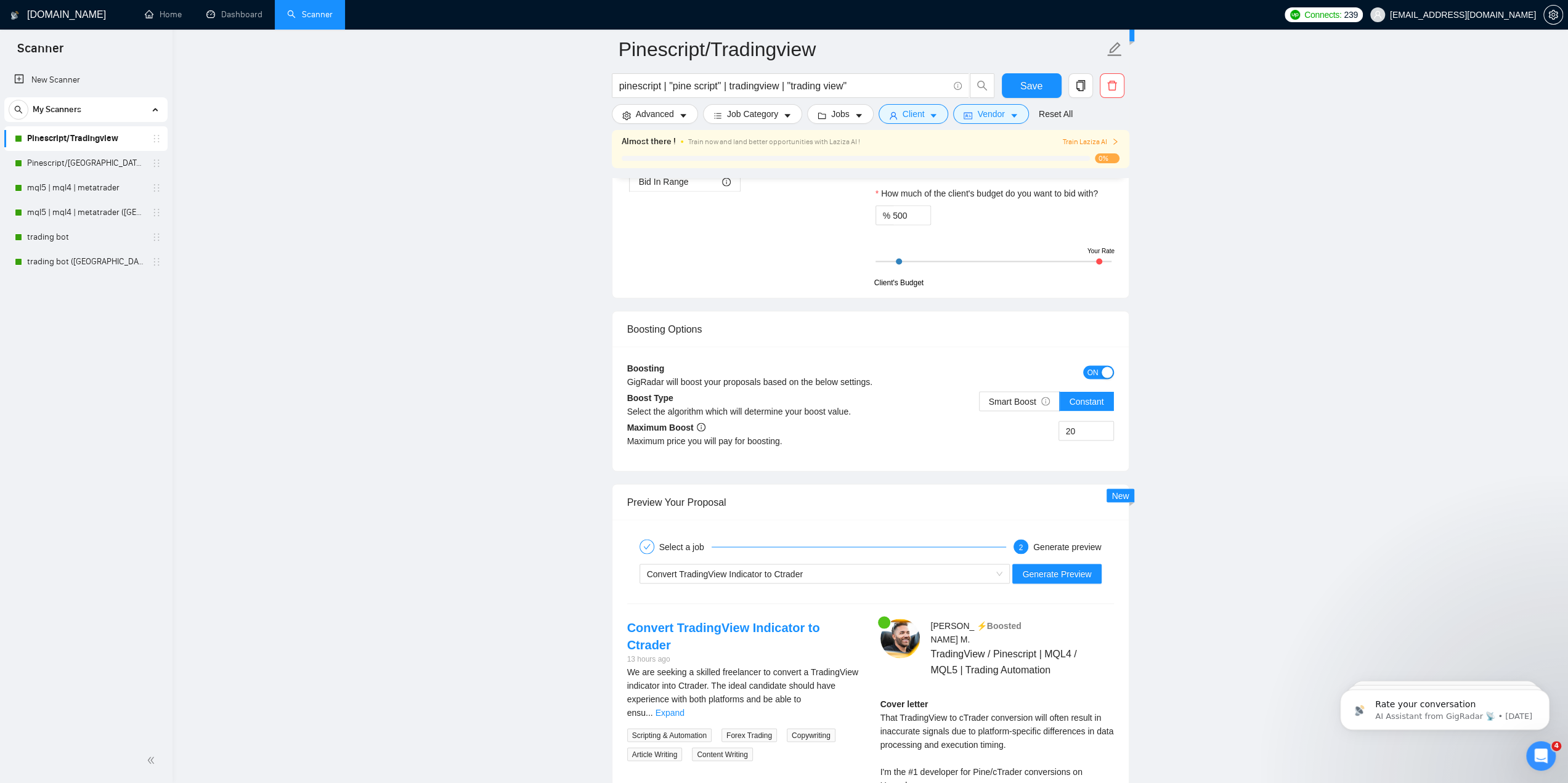
scroll to position [2155, 0]
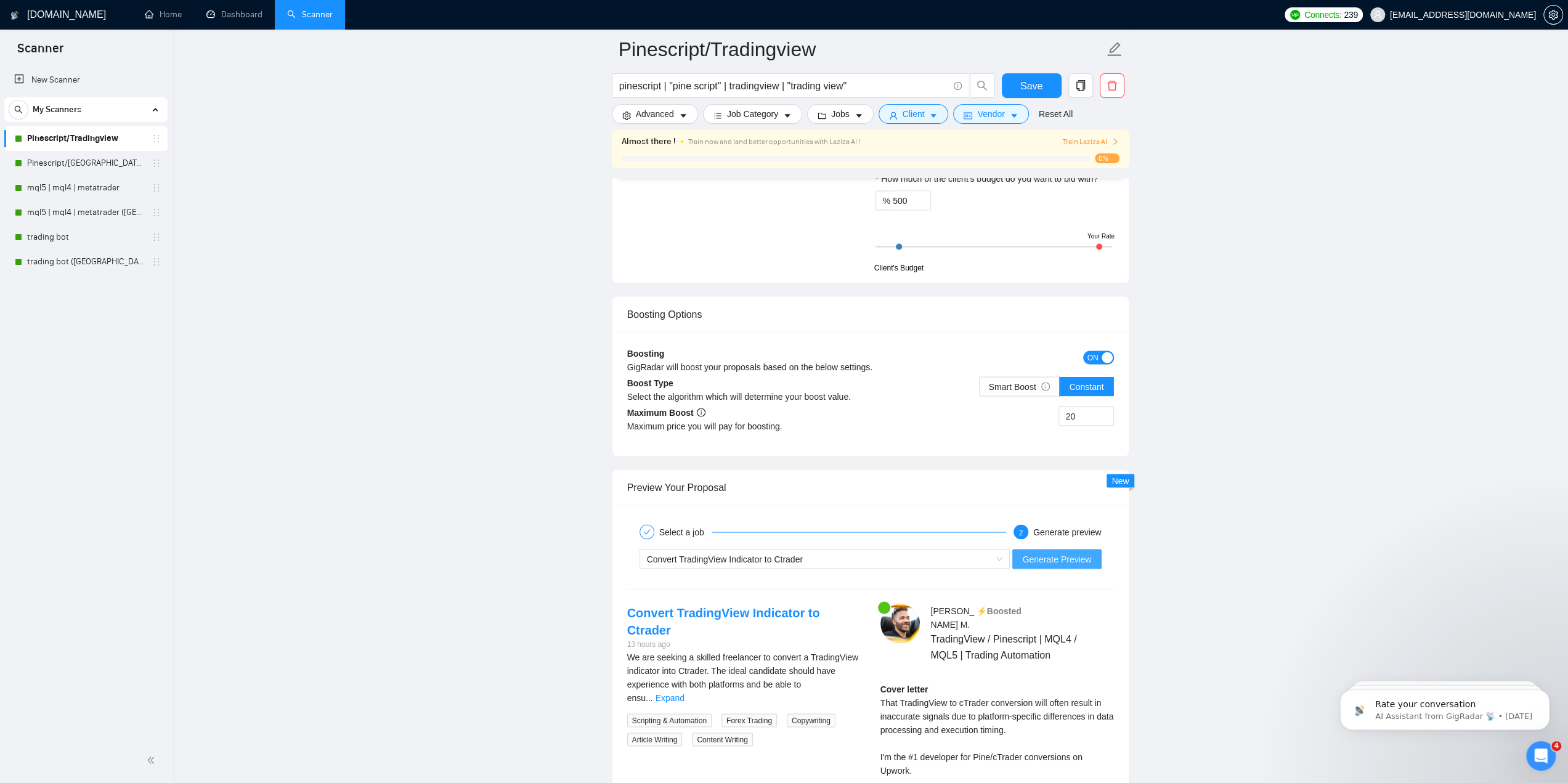
click at [1053, 552] on span "Generate Preview" at bounding box center [1057, 559] width 69 height 13
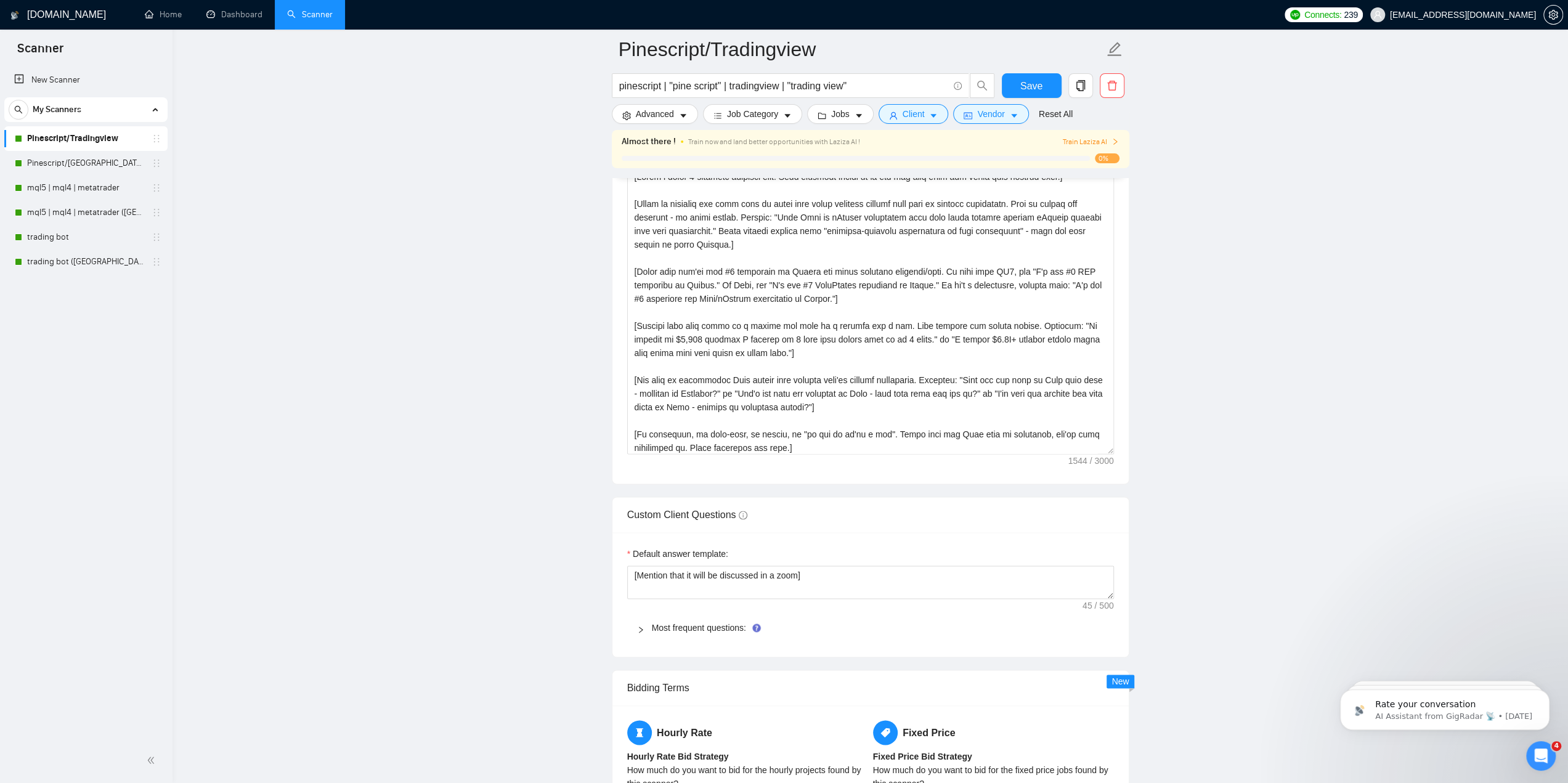
scroll to position [1417, 0]
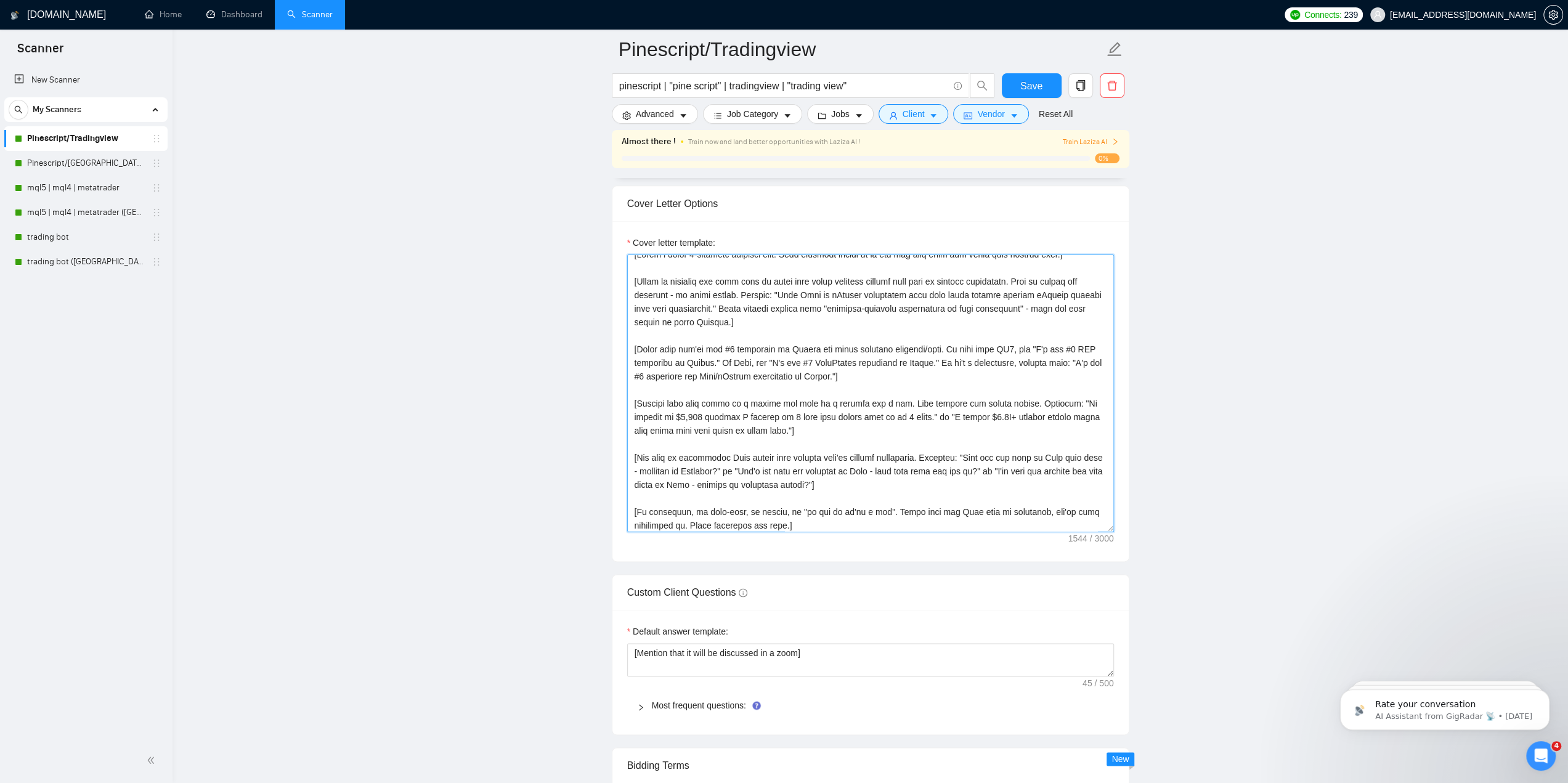
click at [830, 409] on textarea "Cover letter template:" at bounding box center [870, 393] width 486 height 277
paste textarea "direct link to your calendar showing immediate availability. Examples: "Here's …"
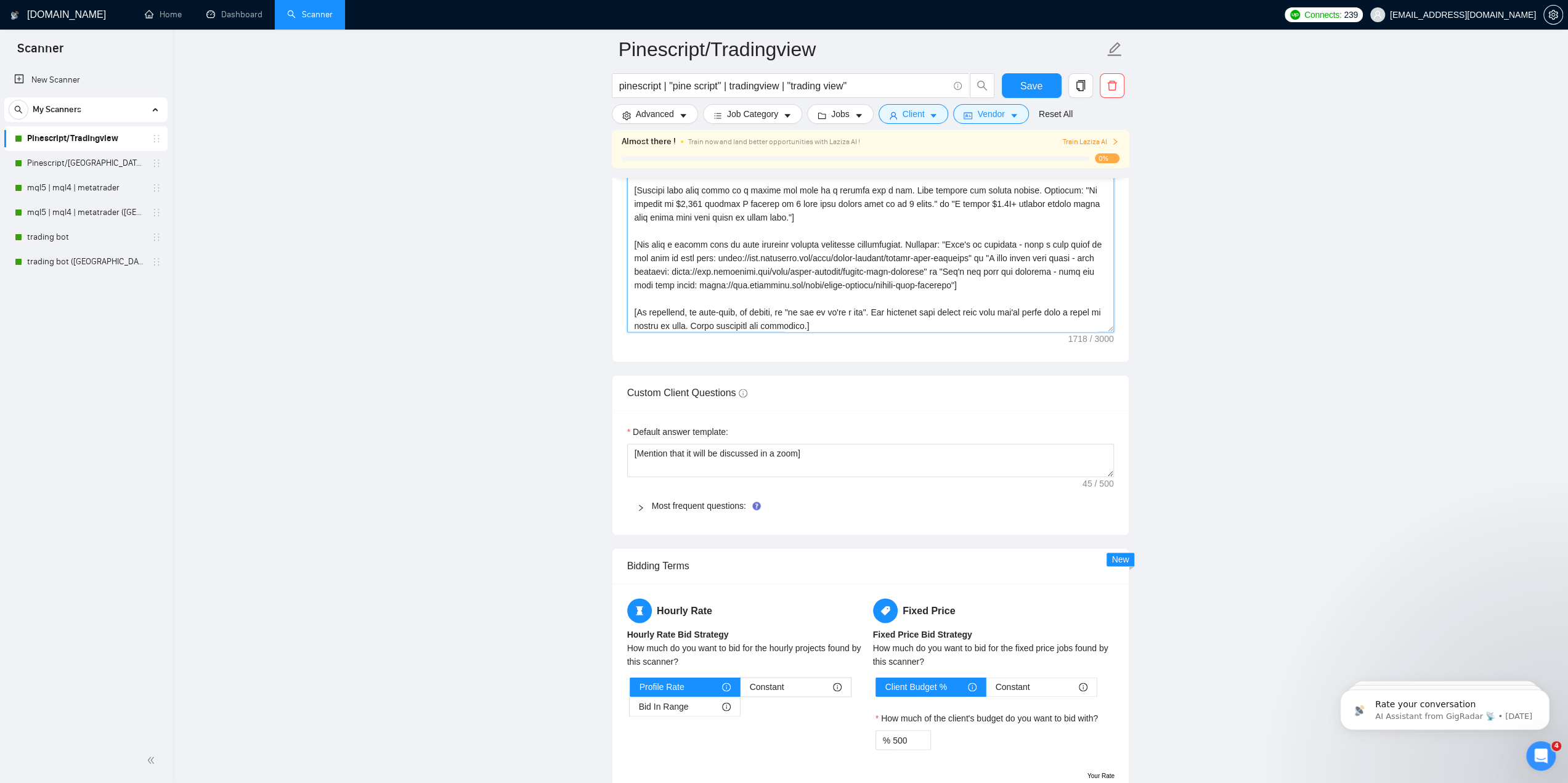
scroll to position [1602, 0]
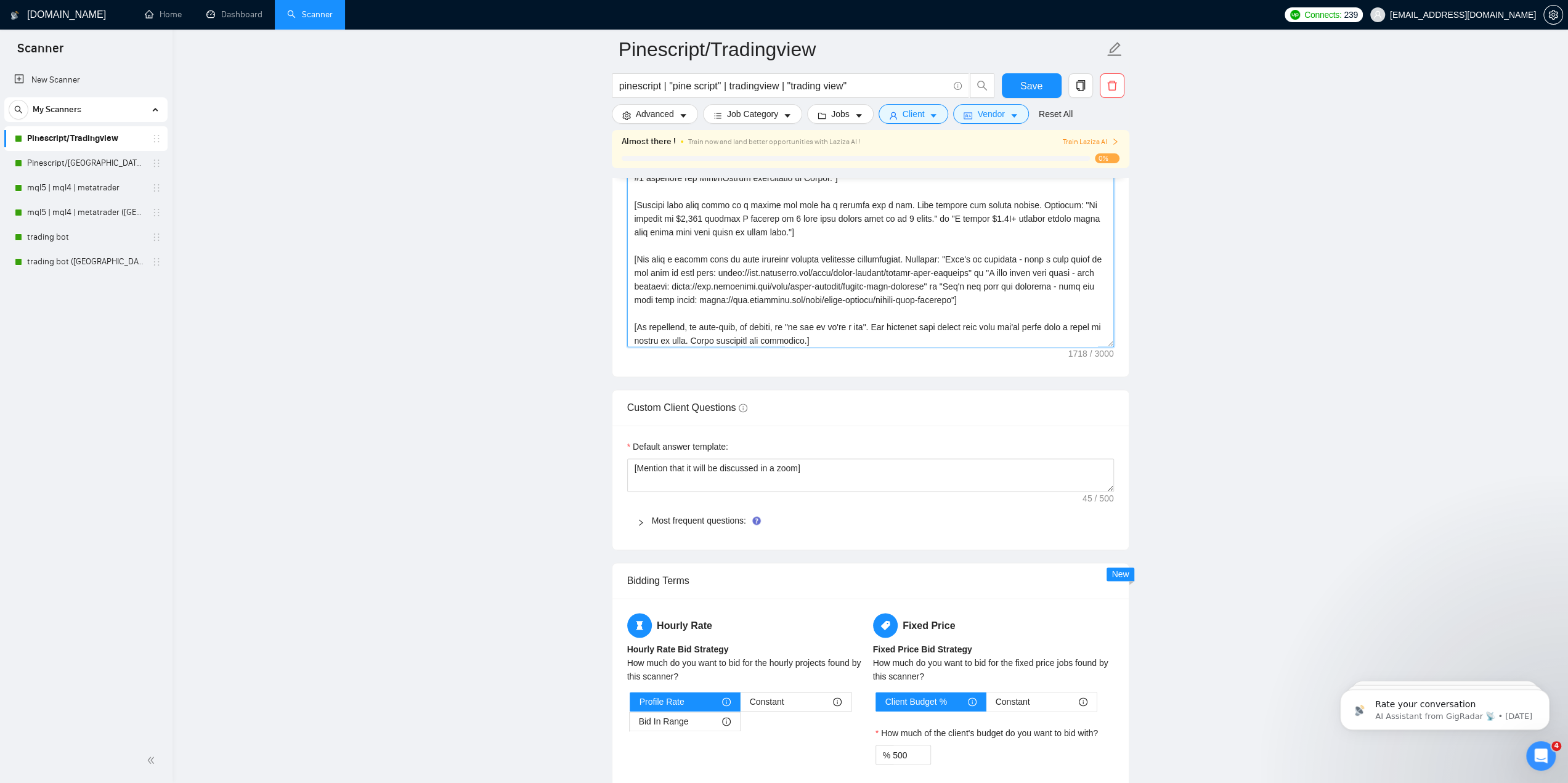
click at [816, 252] on textarea "Cover letter template:" at bounding box center [870, 208] width 486 height 277
paste textarea "n assumptive close about a Zoom call that emphasizes your immediate availabilit…"
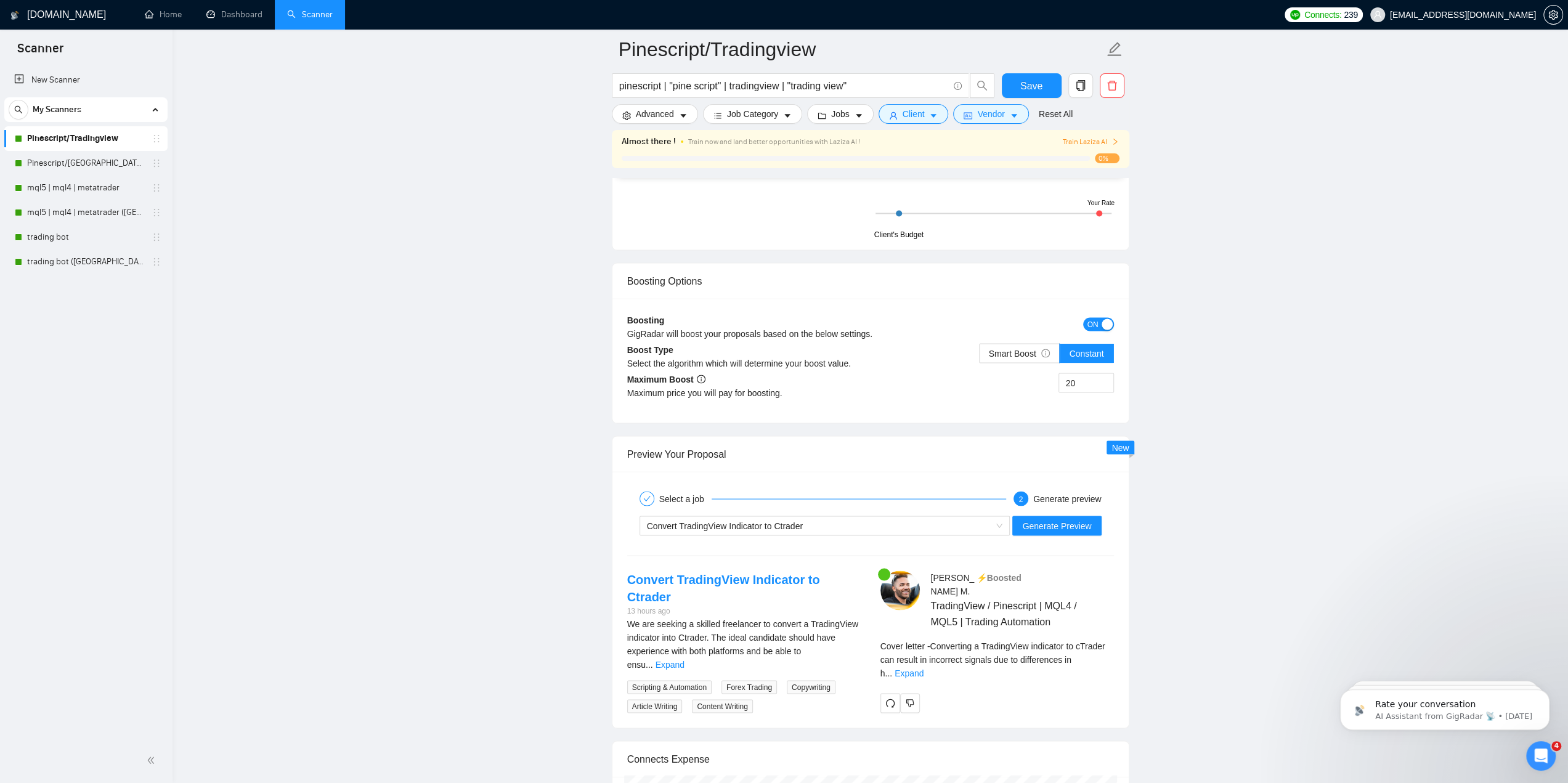
scroll to position [2217, 0]
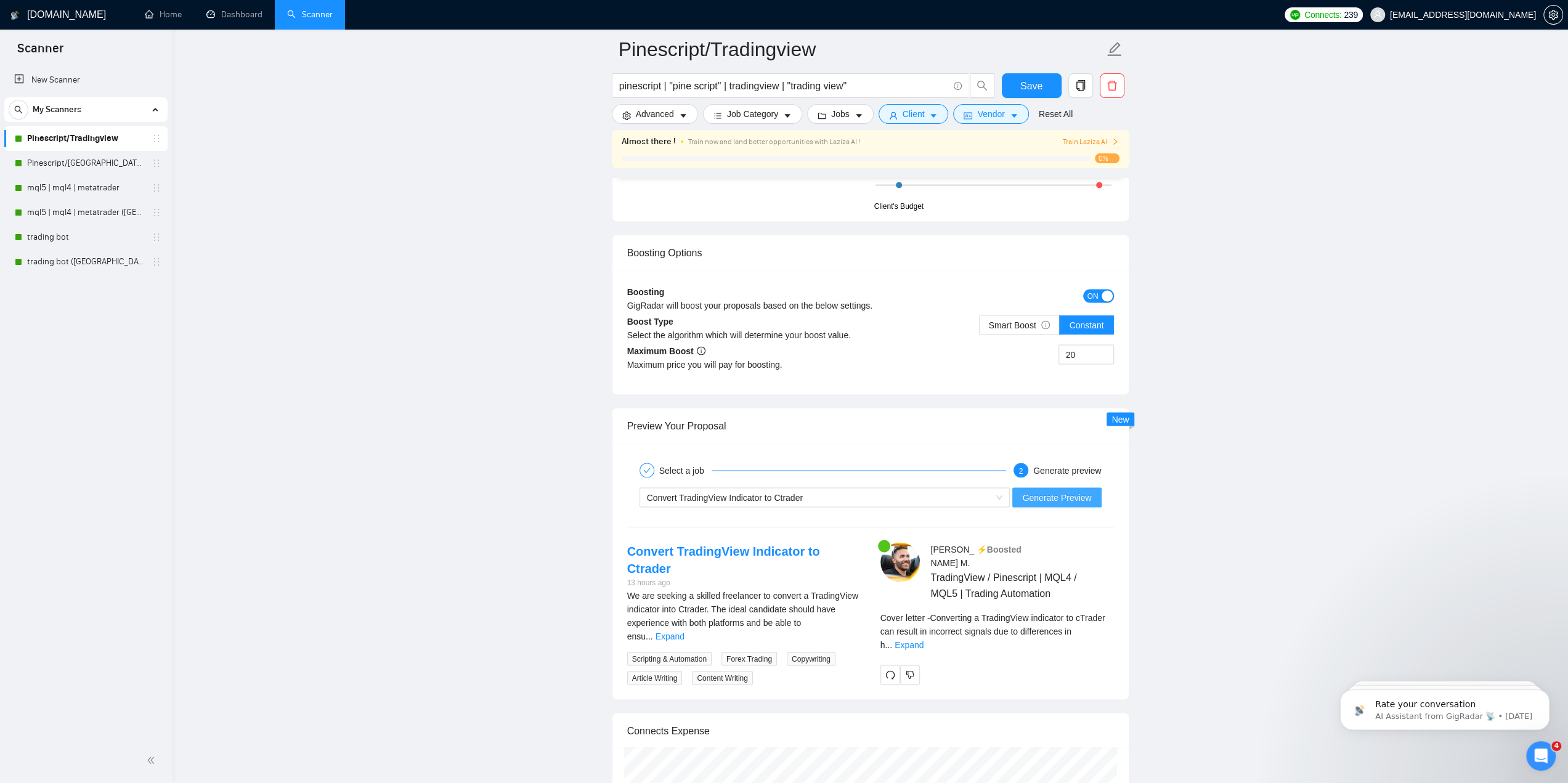
click at [1056, 490] on span "Generate Preview" at bounding box center [1057, 497] width 69 height 13
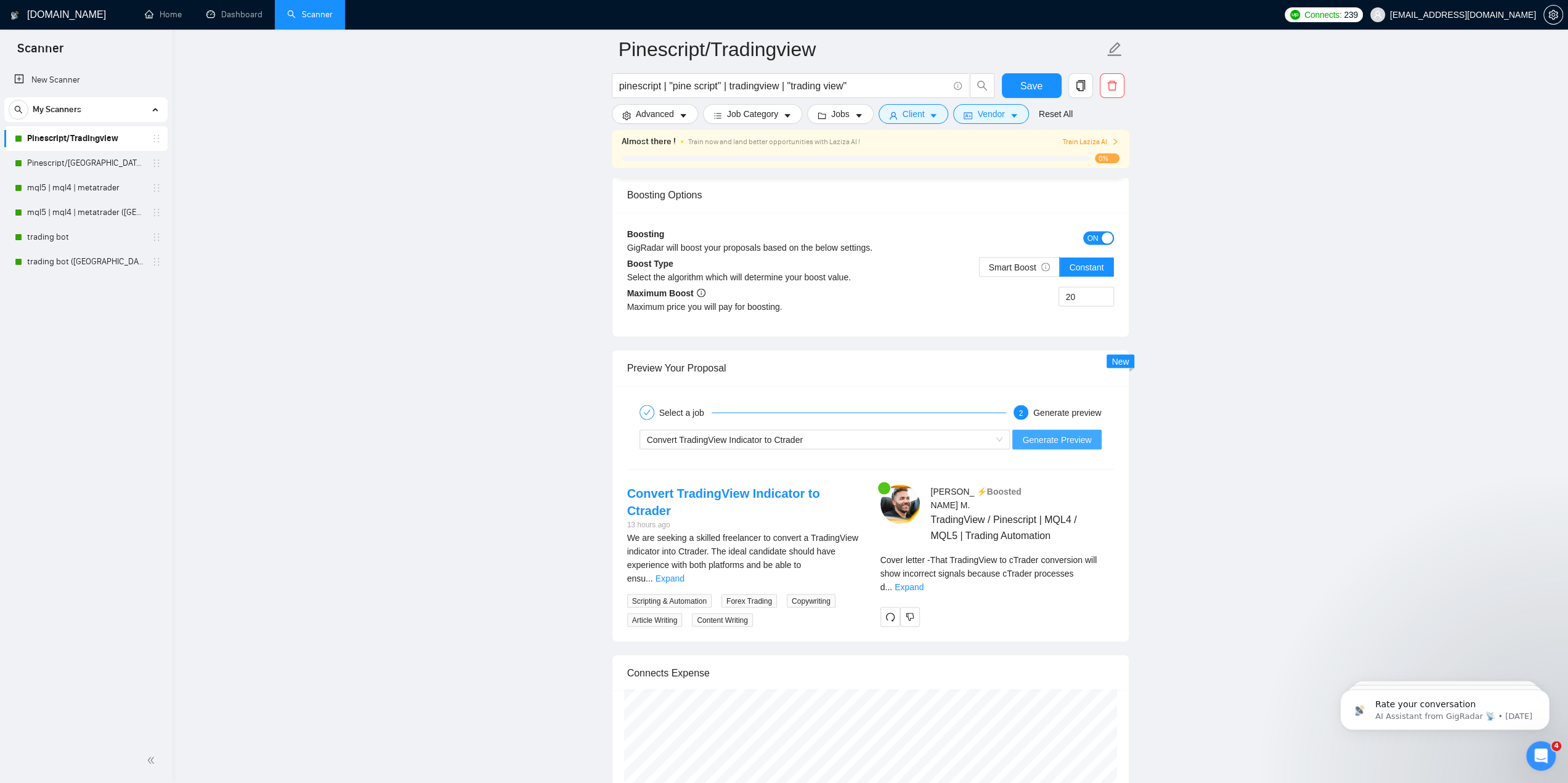
scroll to position [2279, 0]
click at [1089, 555] on div "Cover letter - That TradingView to cTrader conversion will show incorrect signa…" at bounding box center [997, 573] width 233 height 49
click at [924, 578] on link "Expand" at bounding box center [909, 583] width 29 height 10
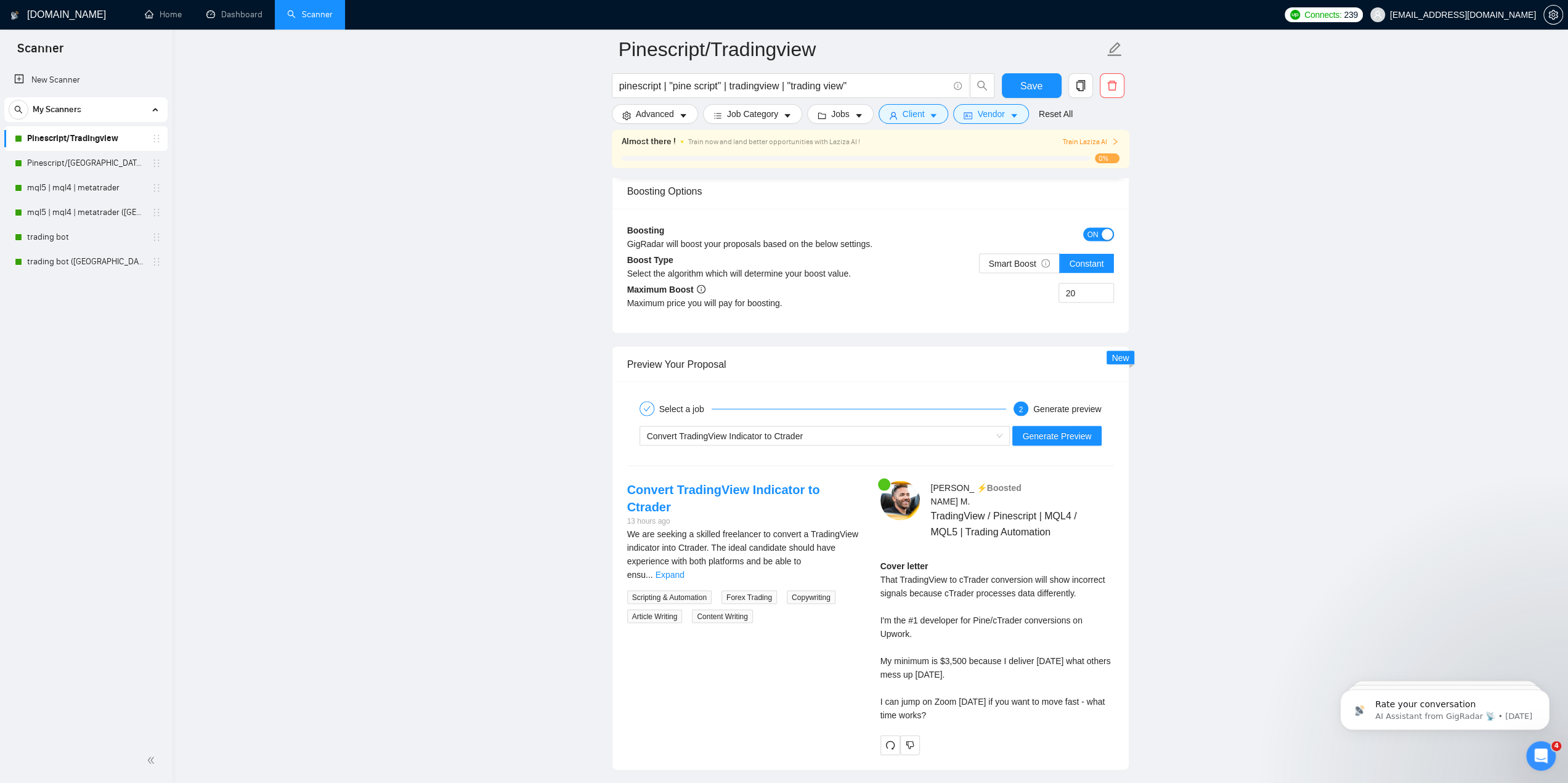
click at [1077, 572] on div "Cover letter That TradingView to cTrader conversion will show incorrect signals…" at bounding box center [997, 639] width 233 height 163
drag, startPoint x: 879, startPoint y: 558, endPoint x: 1085, endPoint y: 573, distance: 206.5
click at [1085, 573] on div "Cover letter That TradingView to cTrader conversion will show incorrect signals…" at bounding box center [997, 639] width 233 height 163
copy div "That TradingView to cTrader conversion will show incorrect signals because cTra…"
click at [910, 581] on div "Cover letter That TradingView to cTrader conversion will show incorrect signals…" at bounding box center [997, 639] width 233 height 163
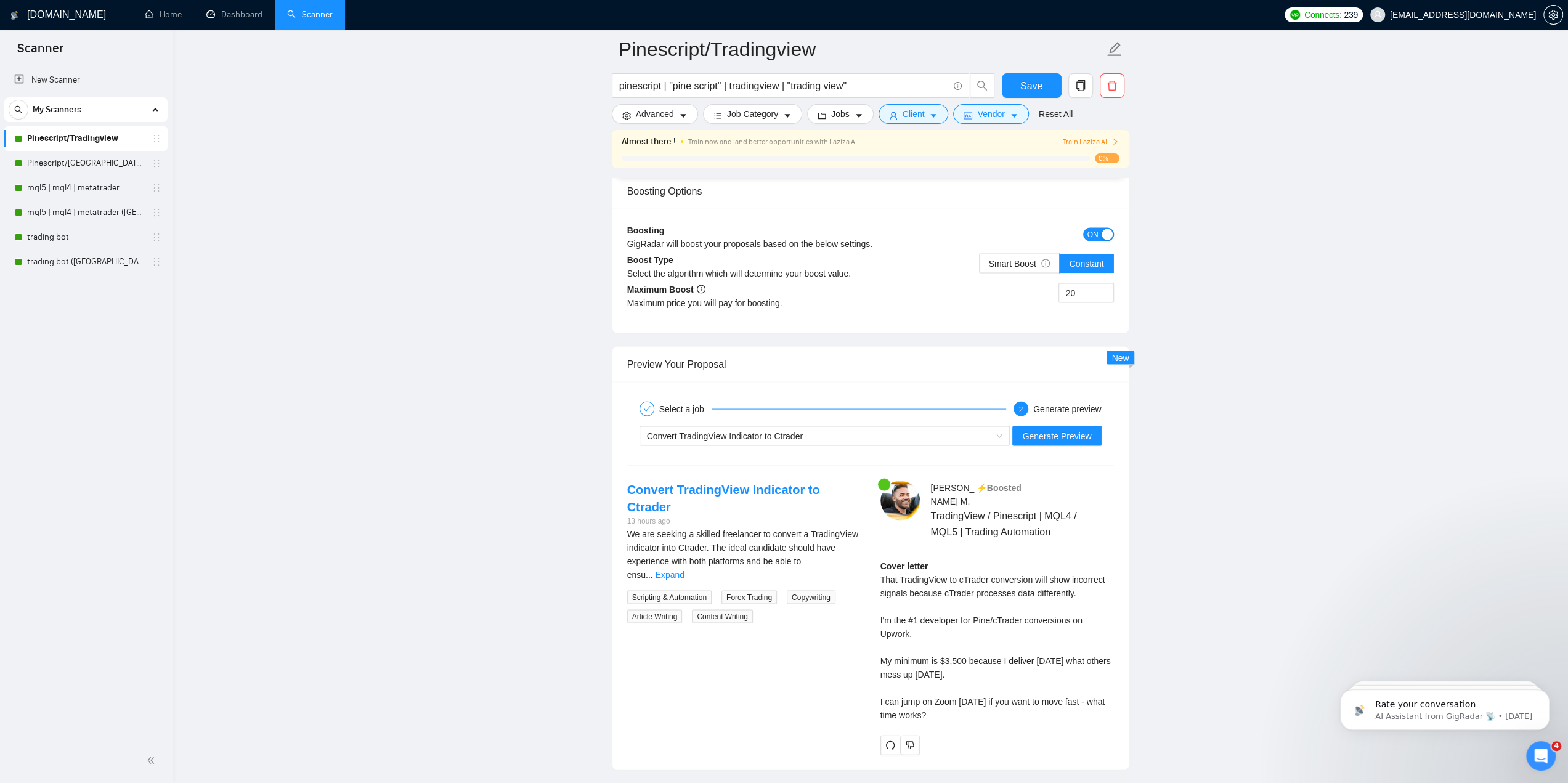
drag, startPoint x: 880, startPoint y: 559, endPoint x: 1059, endPoint y: 694, distance: 224.2
click at [1059, 694] on div "Cover letter That TradingView to cTrader conversion will show incorrect signals…" at bounding box center [997, 639] width 233 height 163
copy div "That TradingView to cTrader conversion will show incorrect signals because cTra…"
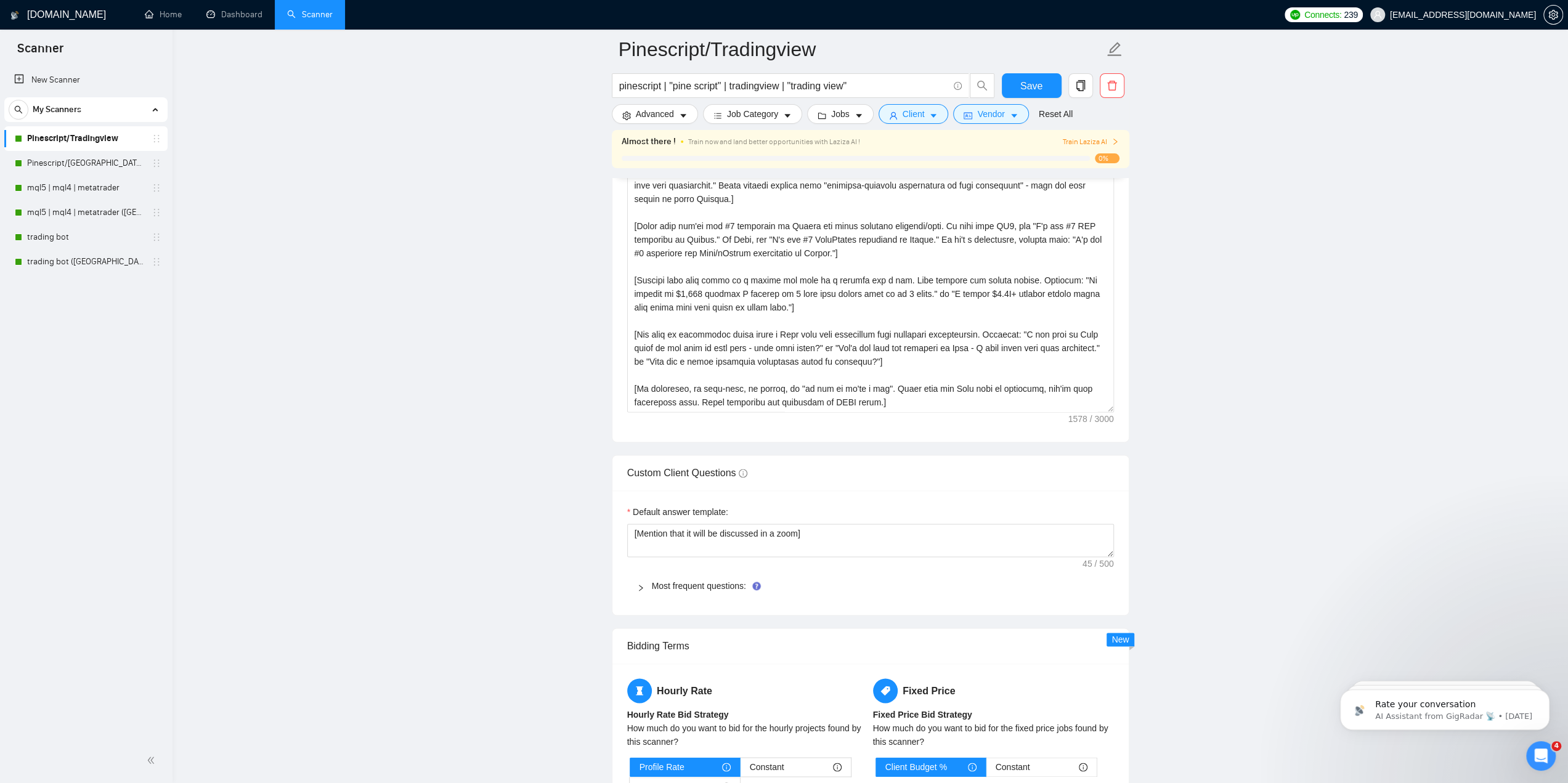
scroll to position [1478, 0]
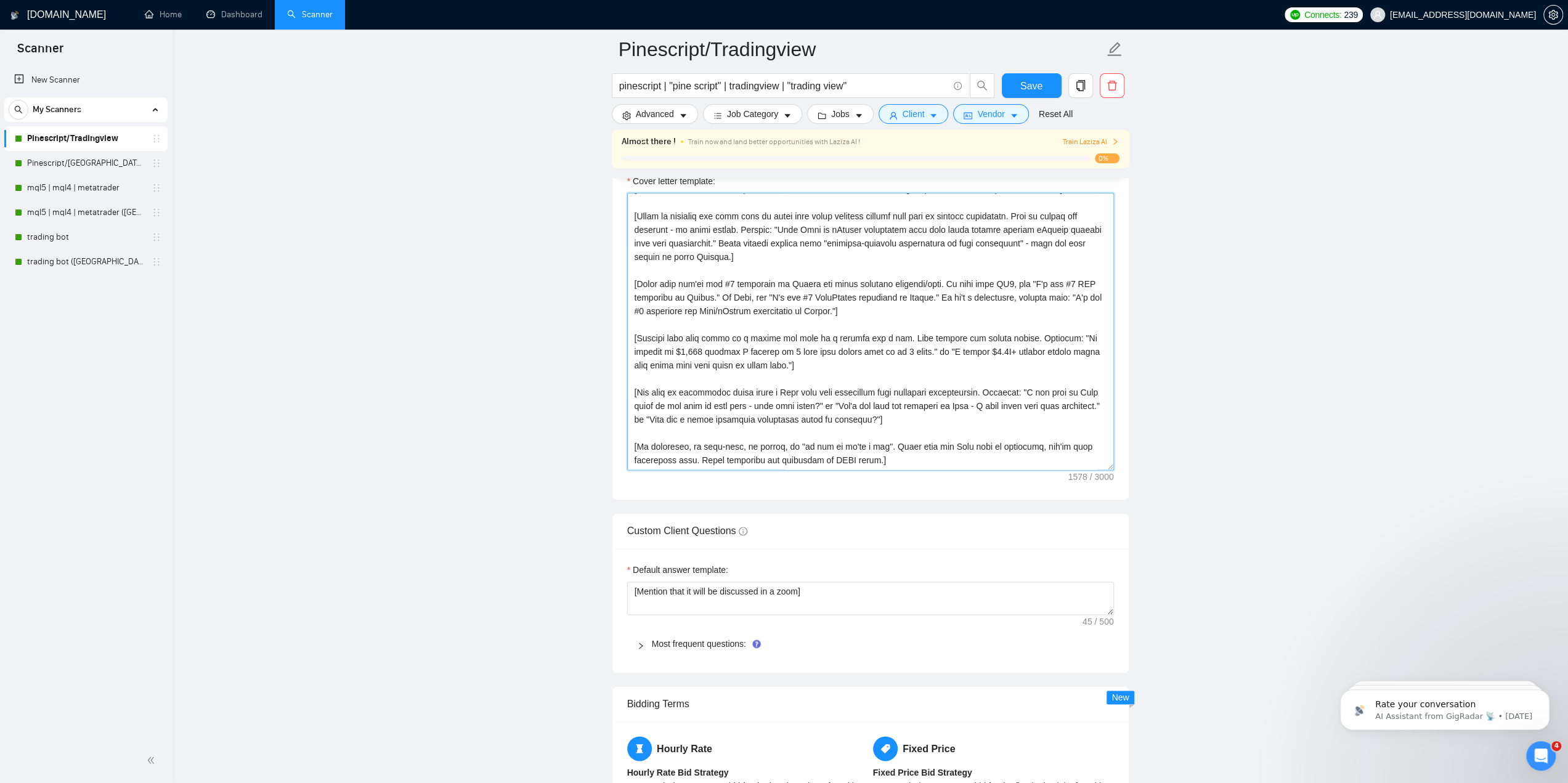
click at [822, 411] on textarea "Cover letter template:" at bounding box center [870, 331] width 486 height 277
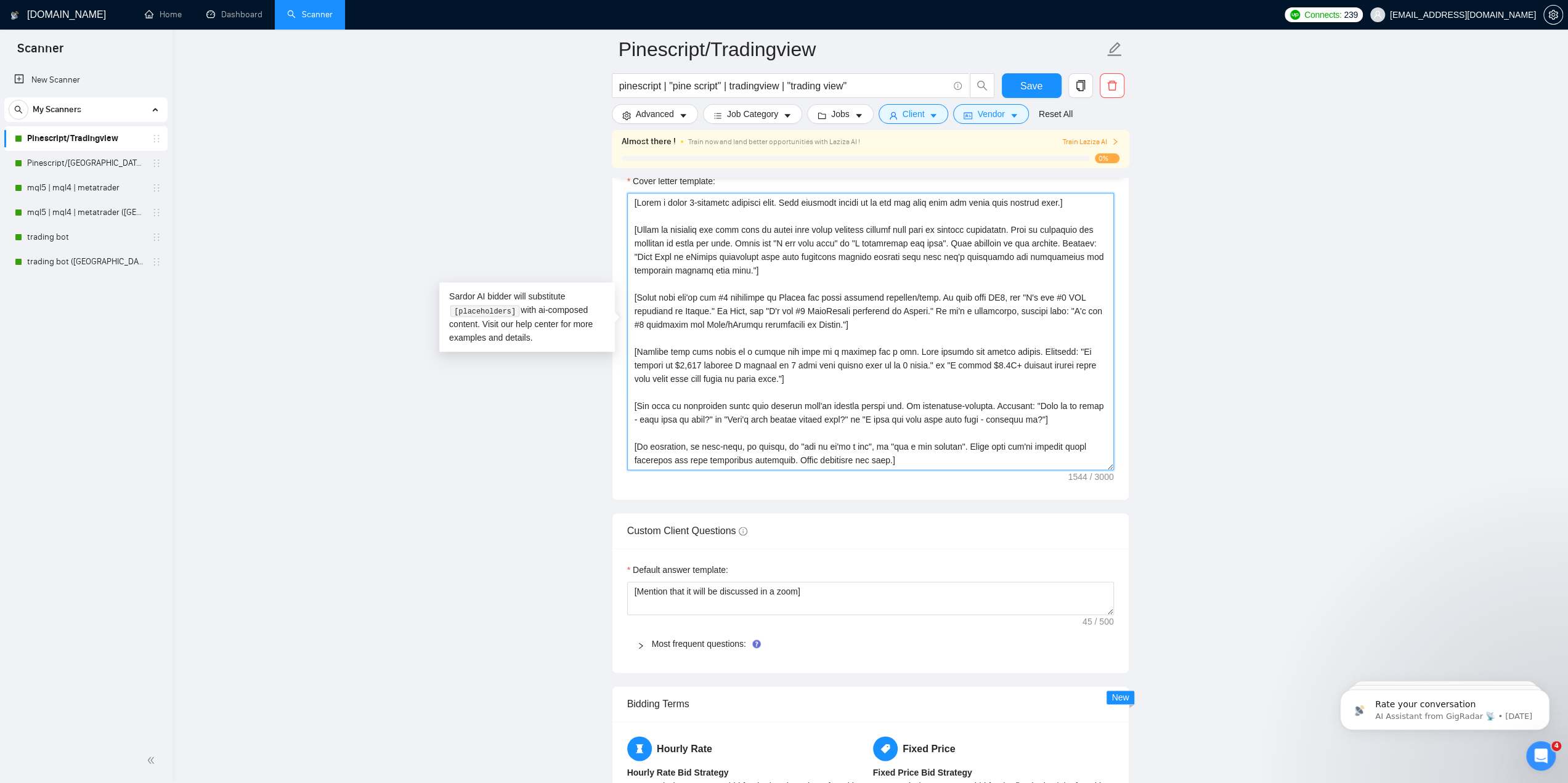
scroll to position [0, 0]
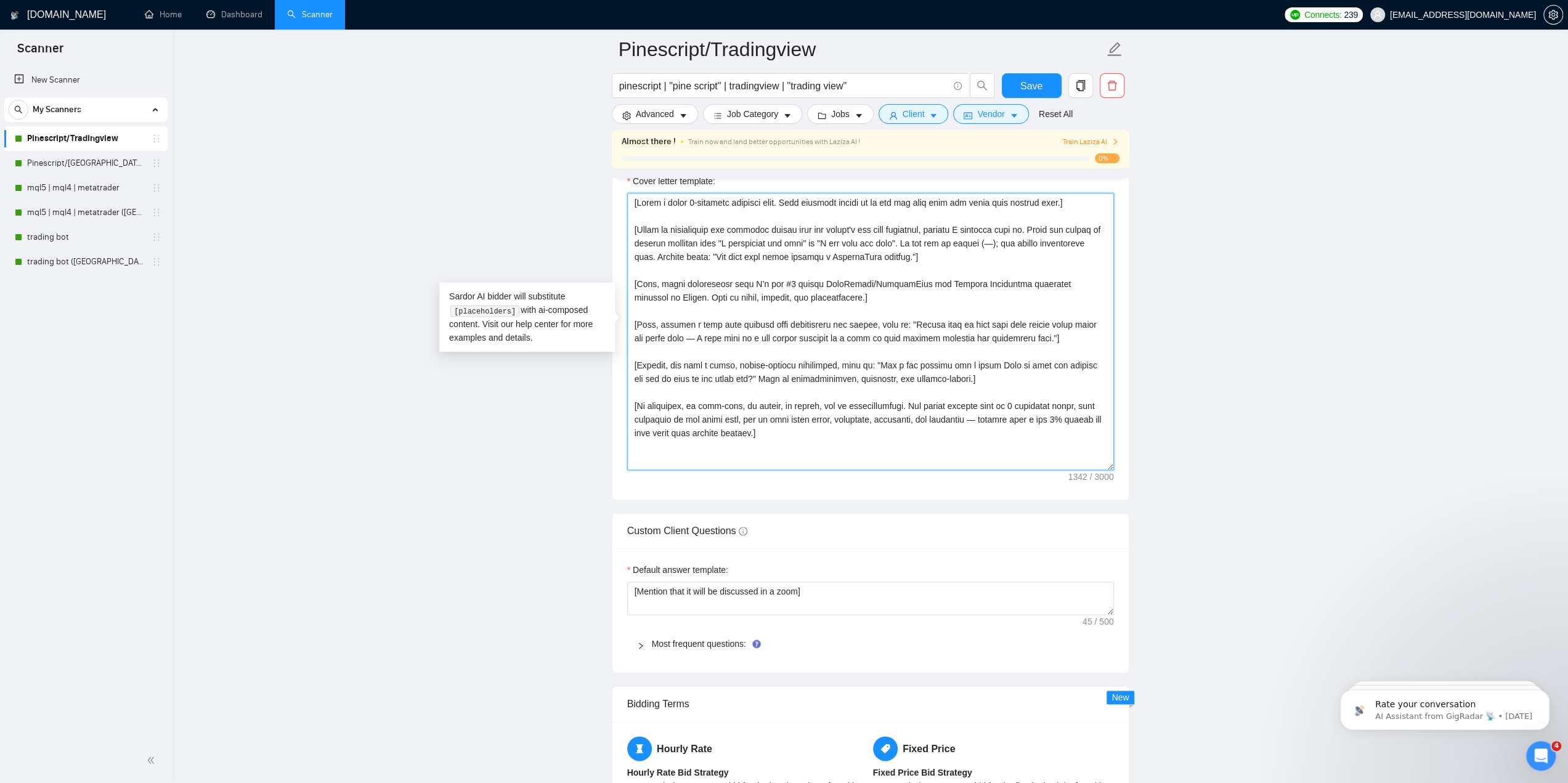
click at [928, 258] on textarea "Cover letter template:" at bounding box center [870, 331] width 486 height 277
drag, startPoint x: 633, startPoint y: 321, endPoint x: 1050, endPoint y: 336, distance: 417.3
click at [1050, 336] on textarea "Cover letter template:" at bounding box center [870, 331] width 486 height 277
drag, startPoint x: 633, startPoint y: 279, endPoint x: 1049, endPoint y: 334, distance: 419.6
click at [1049, 334] on textarea "Cover letter template:" at bounding box center [870, 331] width 486 height 277
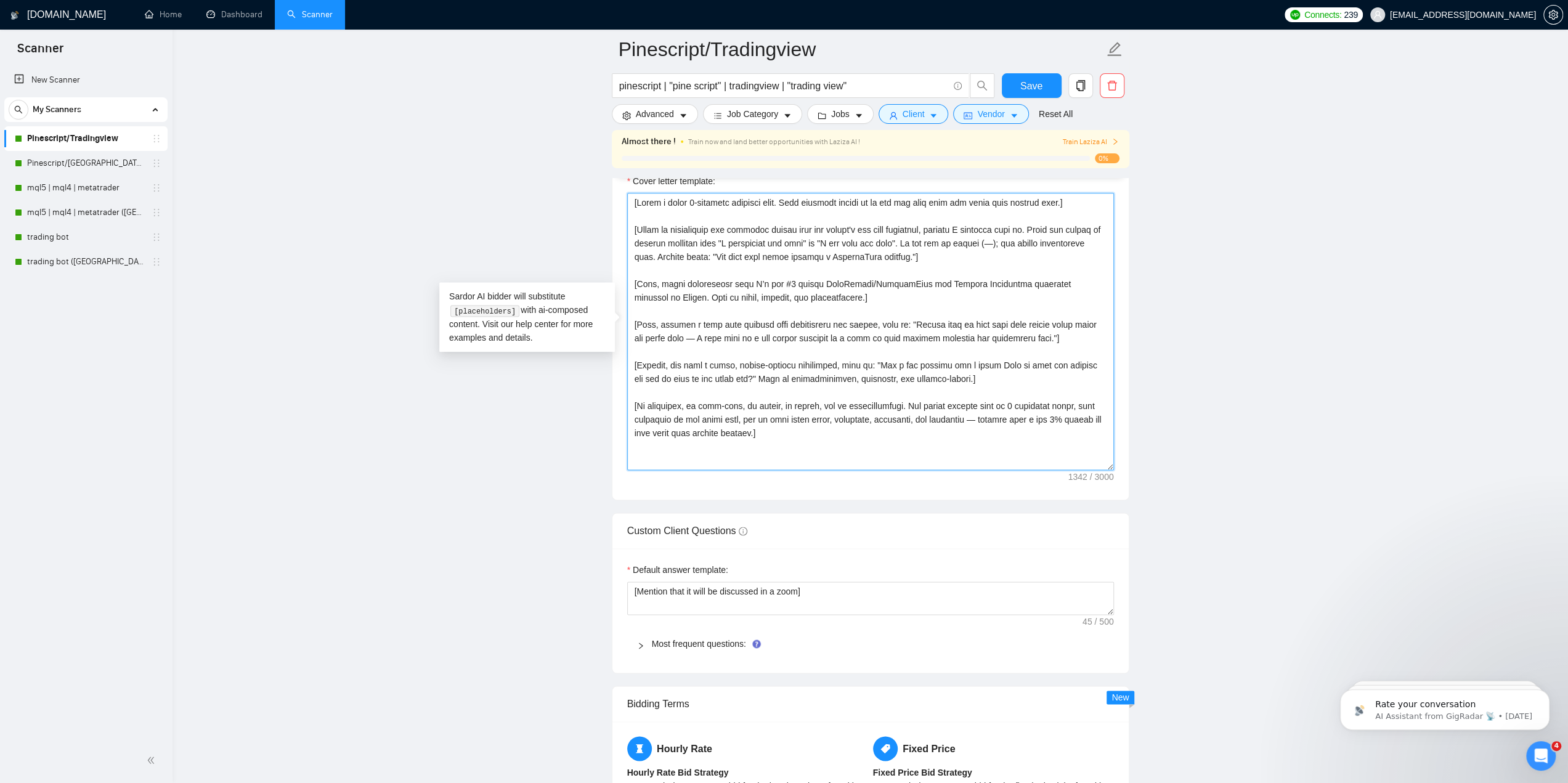
click at [1069, 335] on textarea "Cover letter template:" at bounding box center [870, 331] width 486 height 277
drag, startPoint x: 1071, startPoint y: 336, endPoint x: 576, endPoint y: 275, distance: 498.7
click at [576, 275] on main "Pinescript/Tradingview pinescript | "pine script" | tradingview | "trading view…" at bounding box center [871, 470] width 1356 height 3799
click at [648, 291] on textarea "Cover letter template:" at bounding box center [870, 331] width 486 height 277
drag, startPoint x: 635, startPoint y: 279, endPoint x: 1060, endPoint y: 333, distance: 428.4
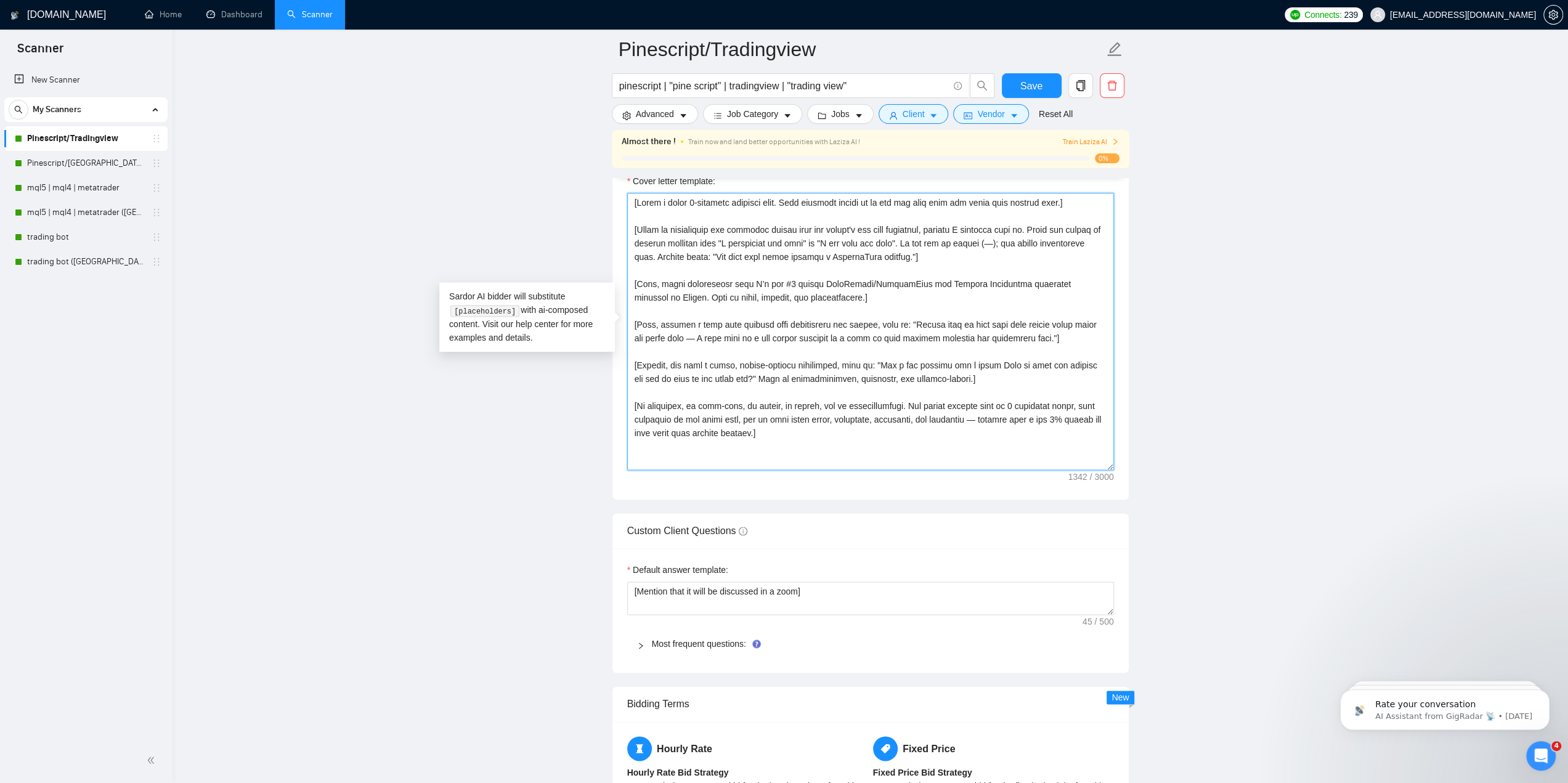
click at [1057, 330] on textarea "Cover letter template:" at bounding box center [870, 331] width 486 height 277
paste textarea "State that you're the #1 developer on Upwork for their specific platform/need. …"
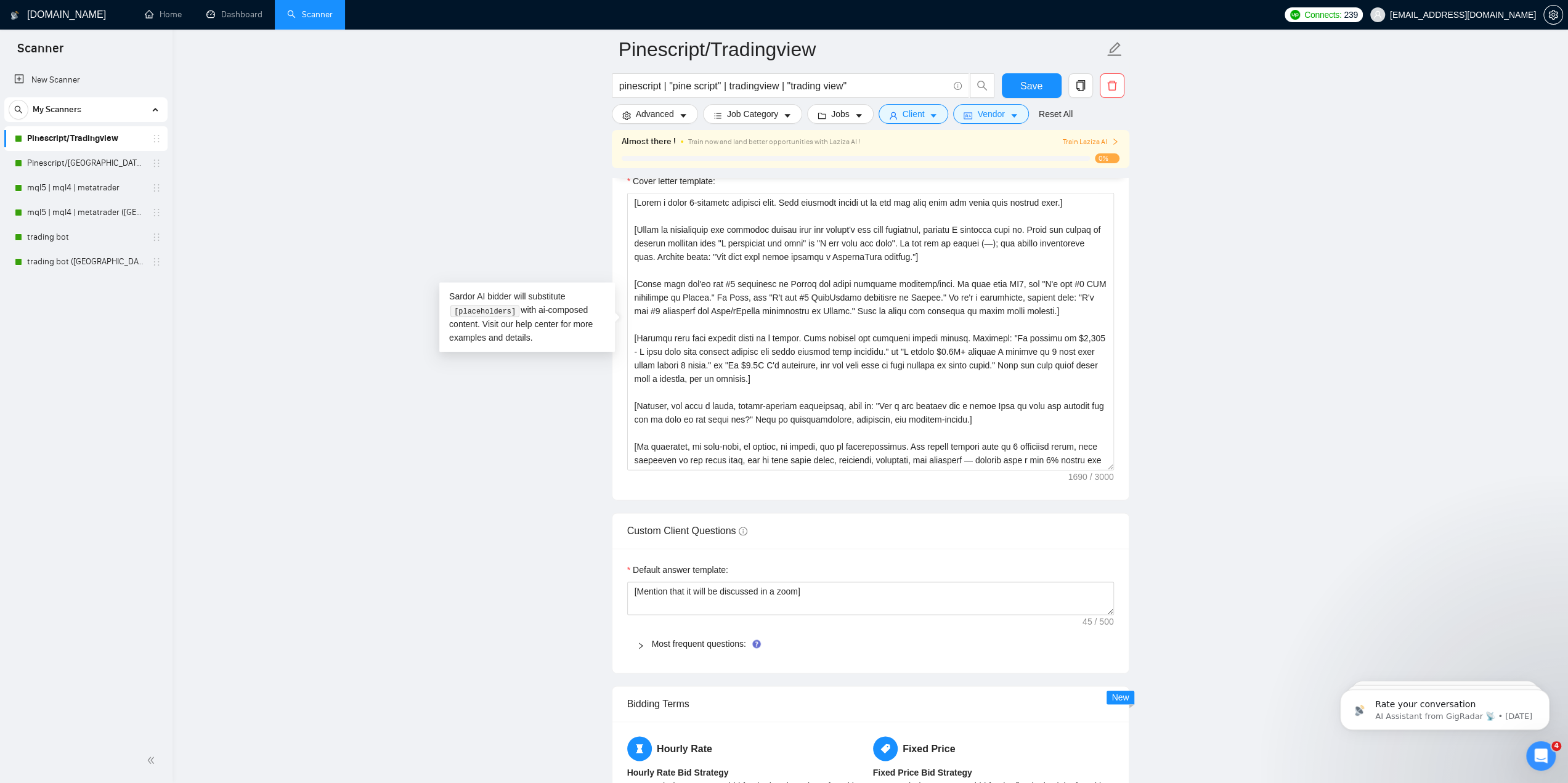
click at [1192, 383] on main "Pinescript/Tradingview pinescript | "pine script" | tradingview | "trading view…" at bounding box center [871, 470] width 1356 height 3799
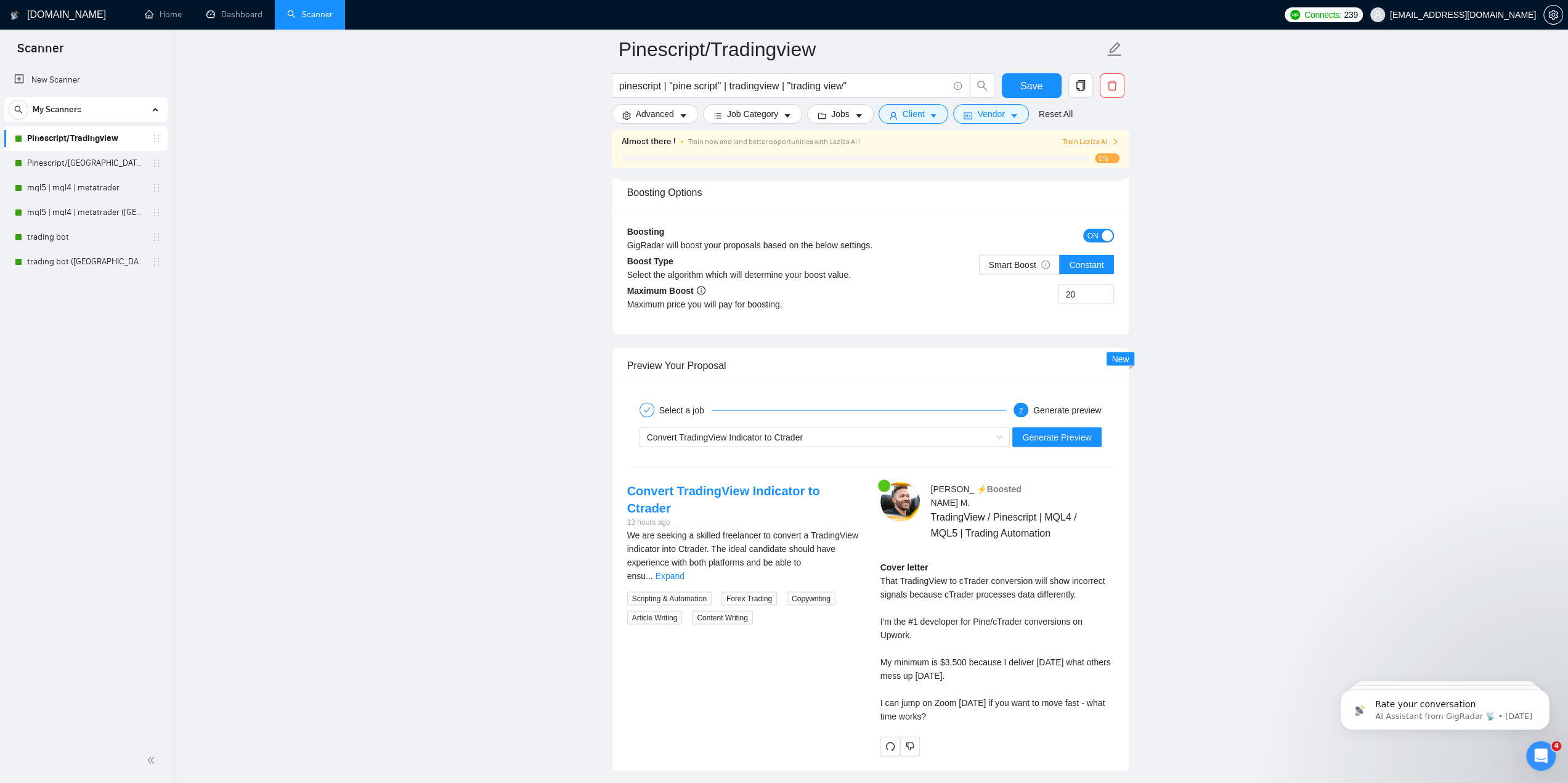
scroll to position [2279, 0]
click at [1063, 430] on span "Generate Preview" at bounding box center [1057, 435] width 69 height 13
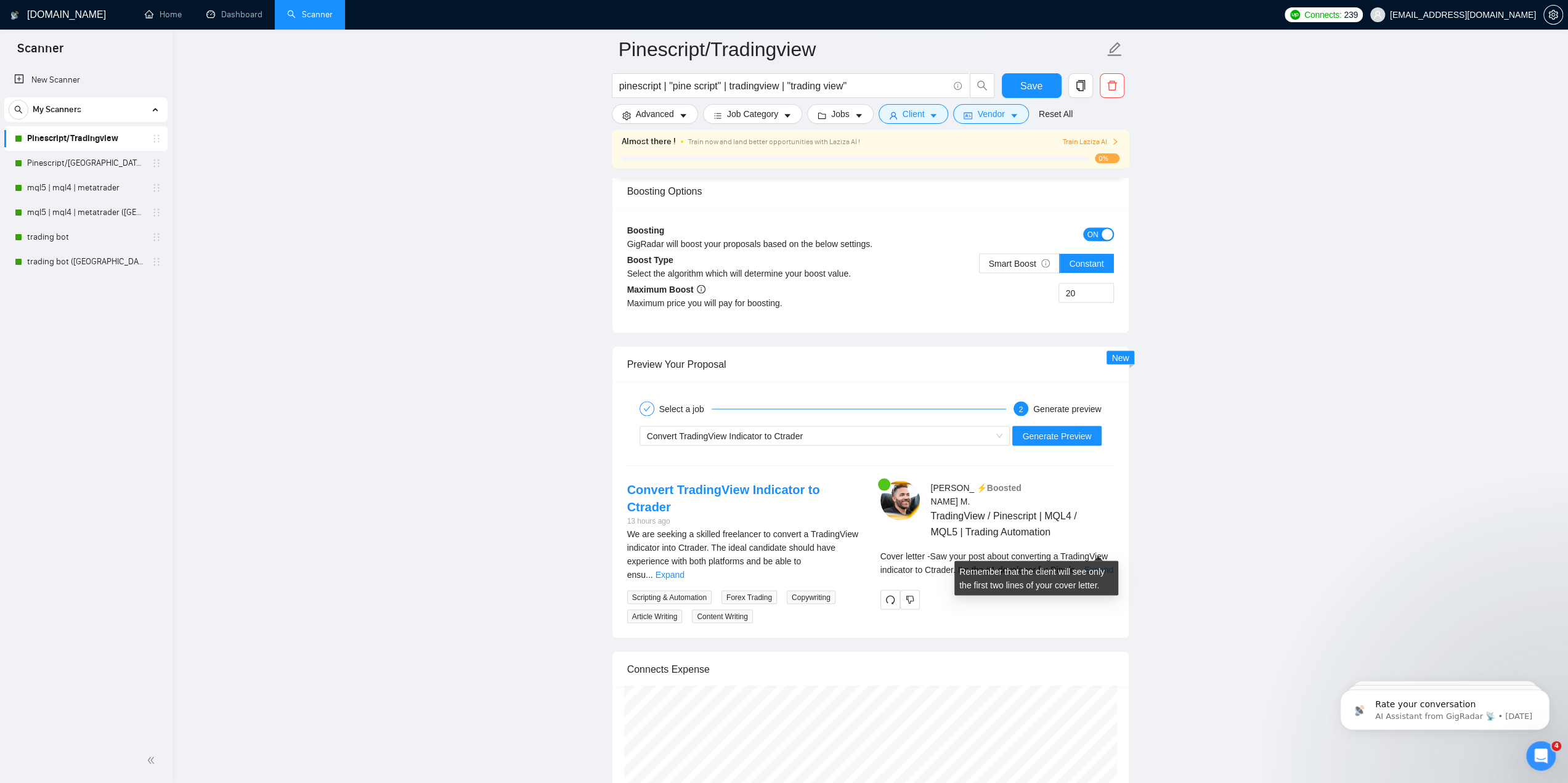
click at [1105, 564] on link "Expand" at bounding box center [1099, 569] width 29 height 10
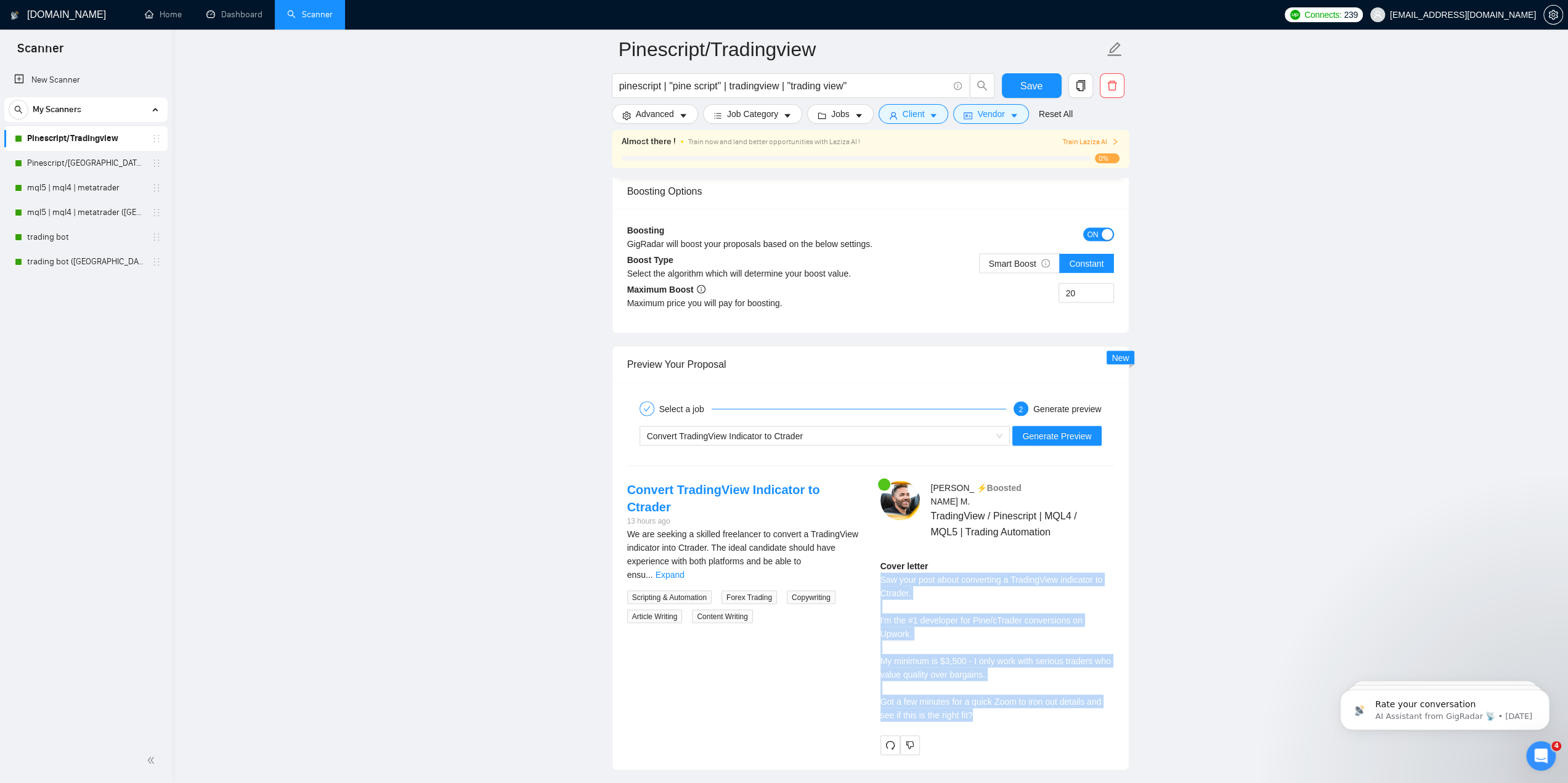
drag, startPoint x: 978, startPoint y: 692, endPoint x: 878, endPoint y: 558, distance: 167.2
click at [878, 558] on div "Jacob M . ⚡️Boosted TradingView / Pinescript | MQL4 / MQL5 | Trading Automation…" at bounding box center [997, 617] width 253 height 274
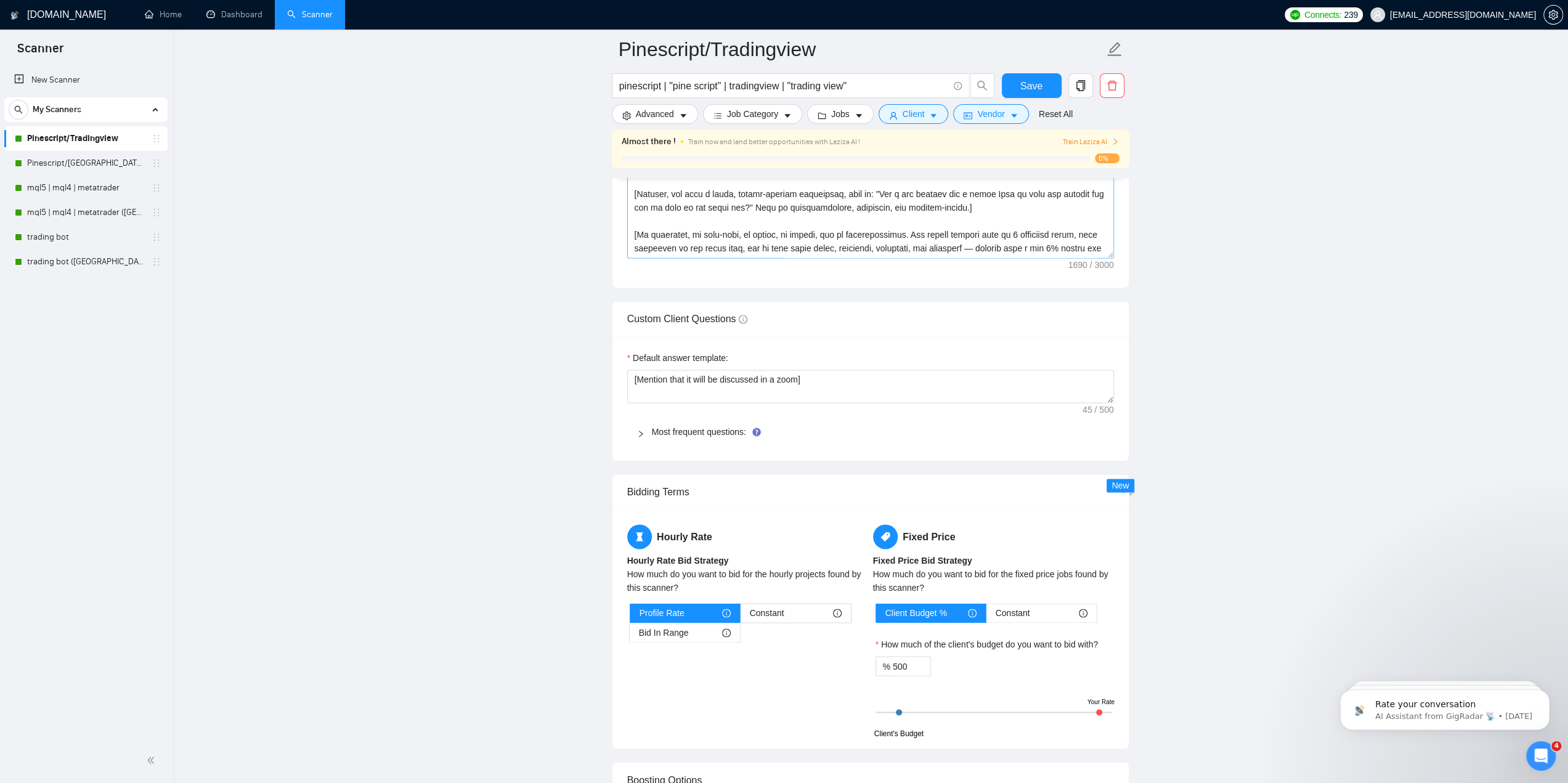
scroll to position [1355, 0]
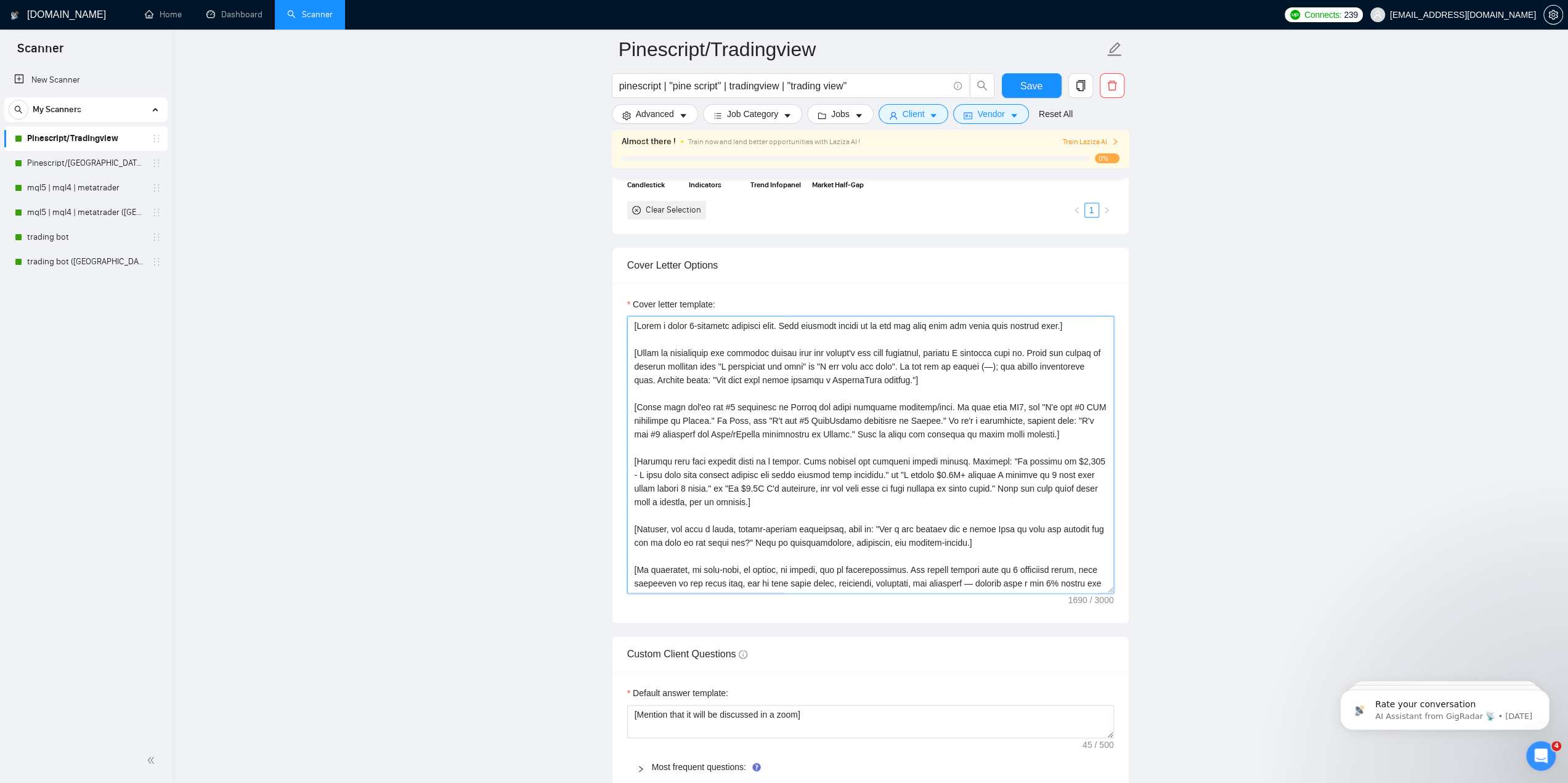
click at [747, 423] on textarea "Cover letter template:" at bounding box center [870, 455] width 486 height 277
click at [729, 476] on textarea "Cover letter template:" at bounding box center [870, 455] width 486 height 277
drag, startPoint x: 634, startPoint y: 401, endPoint x: 811, endPoint y: 493, distance: 199.5
click at [811, 493] on textarea "Cover letter template:" at bounding box center [870, 455] width 486 height 277
paste textarea
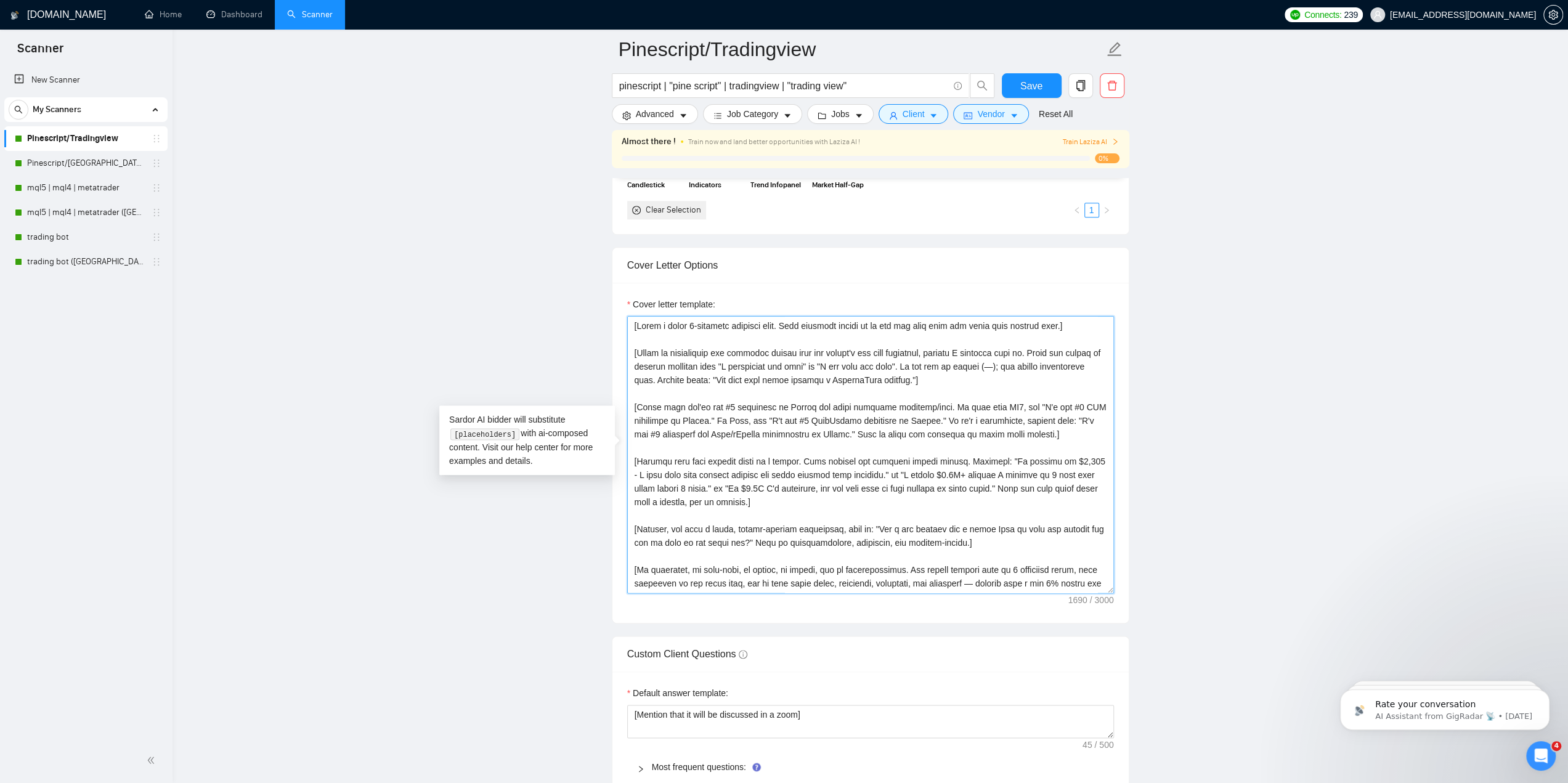
paste textarea "a line that shows you're selective and fast without mentioning price. Examples:…"
click at [494, 565] on main "Pinescript/Tradingview pinescript | "pine script" | tradingview | "trading view…" at bounding box center [871, 593] width 1356 height 3799
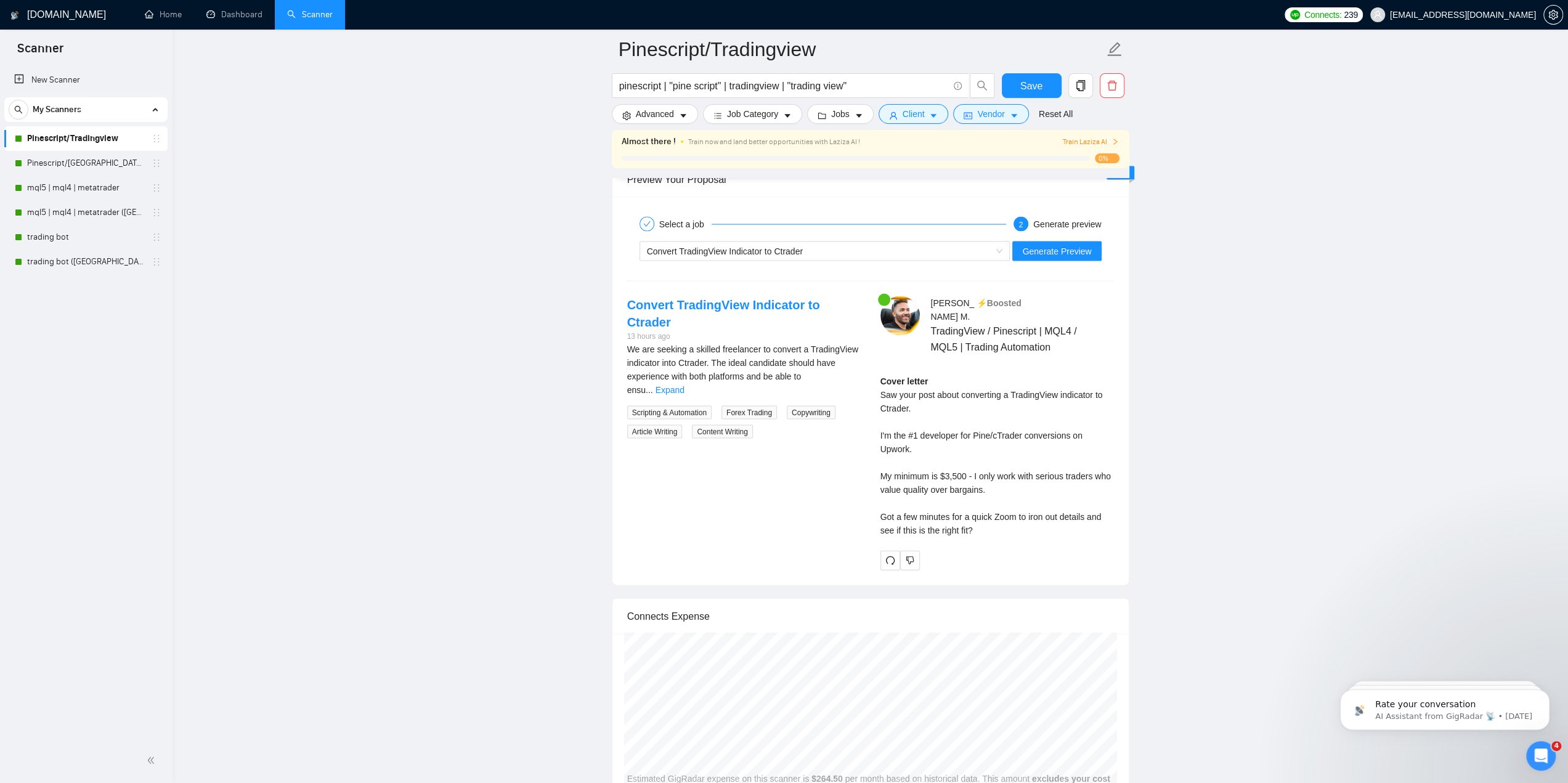
scroll to position [2464, 0]
click at [1040, 250] on button "Generate Preview" at bounding box center [1057, 250] width 89 height 19
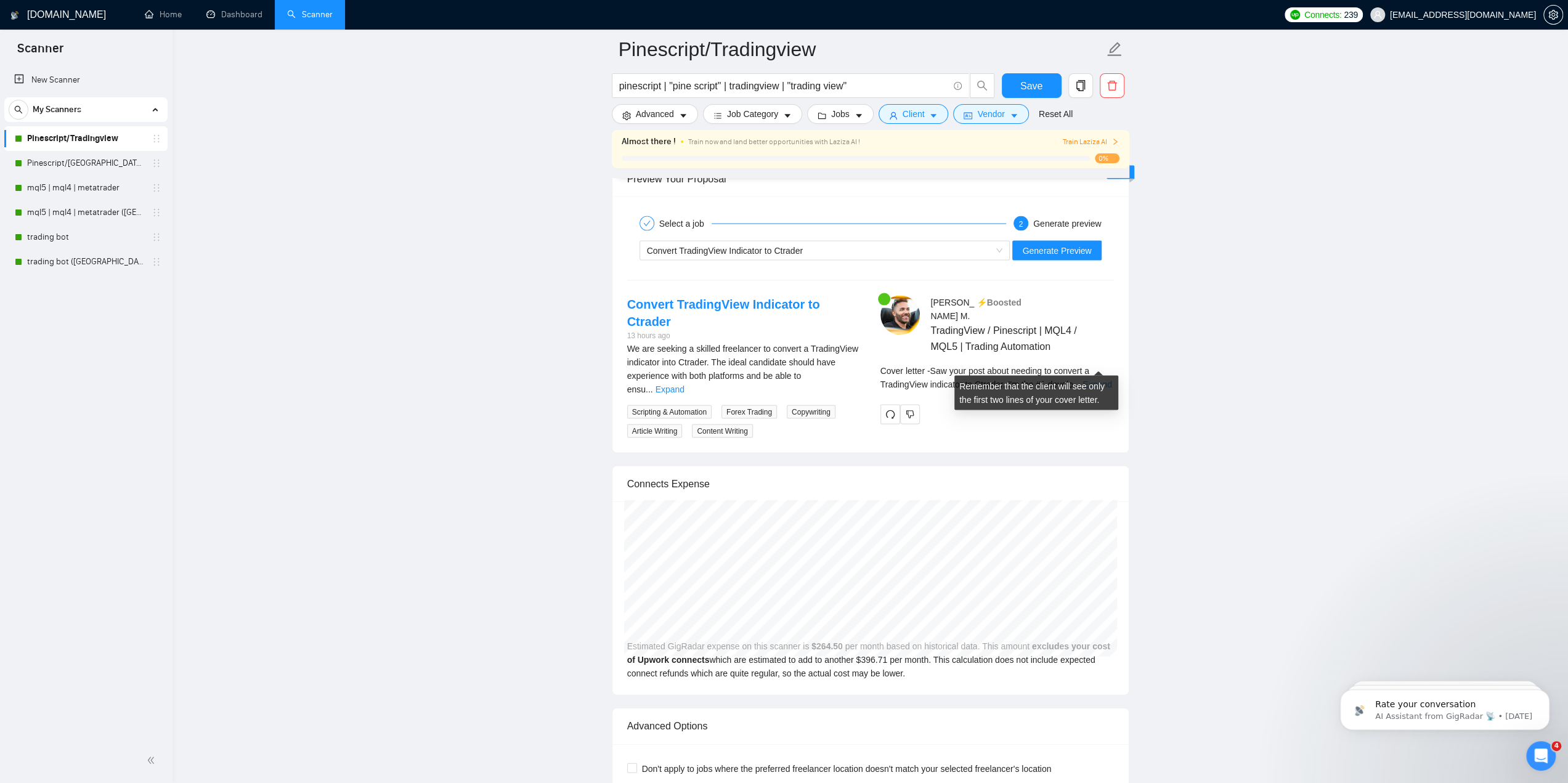
click at [1101, 379] on link "Expand" at bounding box center [1097, 384] width 29 height 10
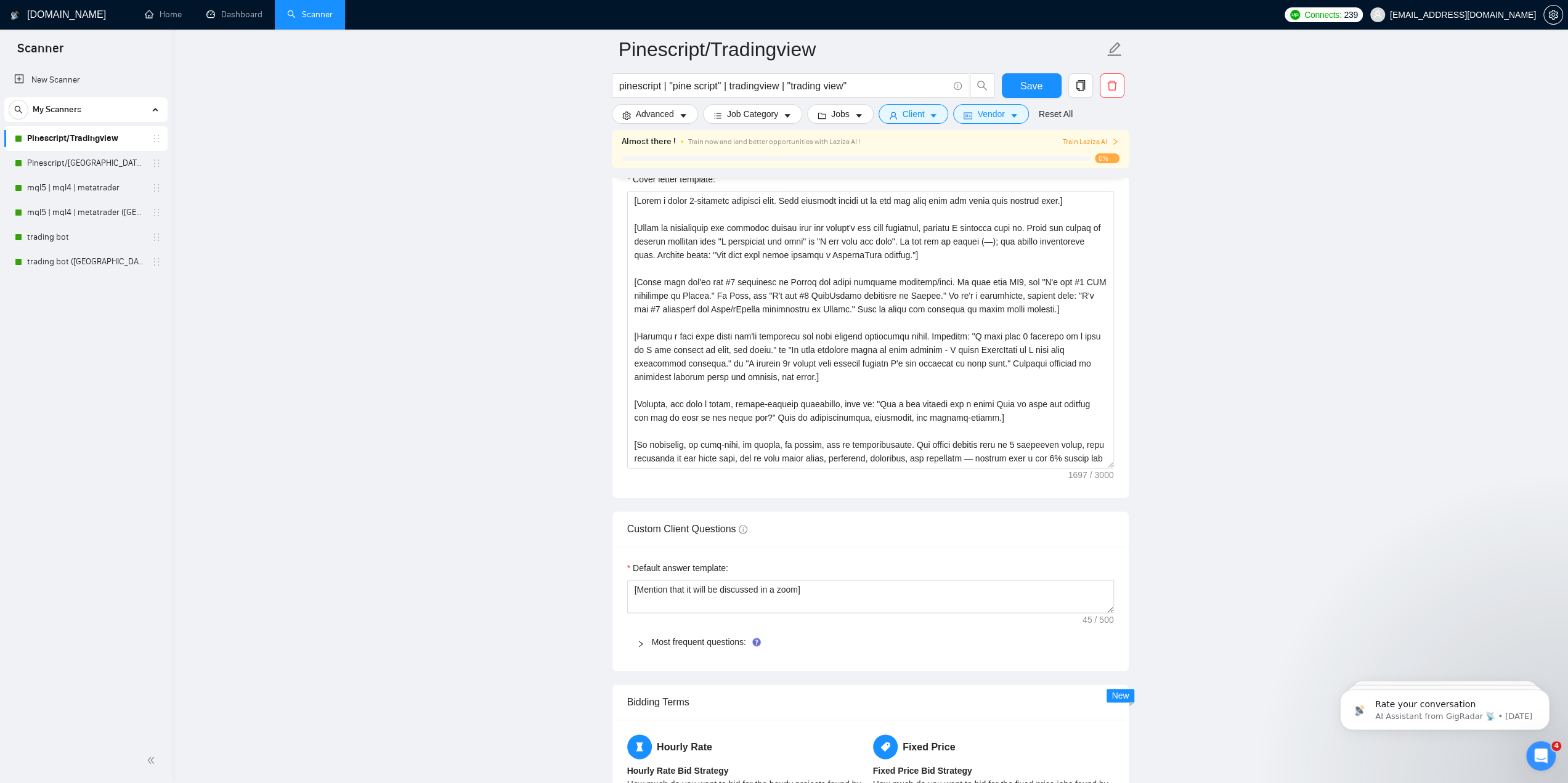
scroll to position [1478, 0]
click at [740, 358] on textarea "Cover letter template:" at bounding box center [870, 331] width 486 height 277
paste textarea "exactly 5 sentences for an Upwork proposal. Put each sentence on its own line w…"
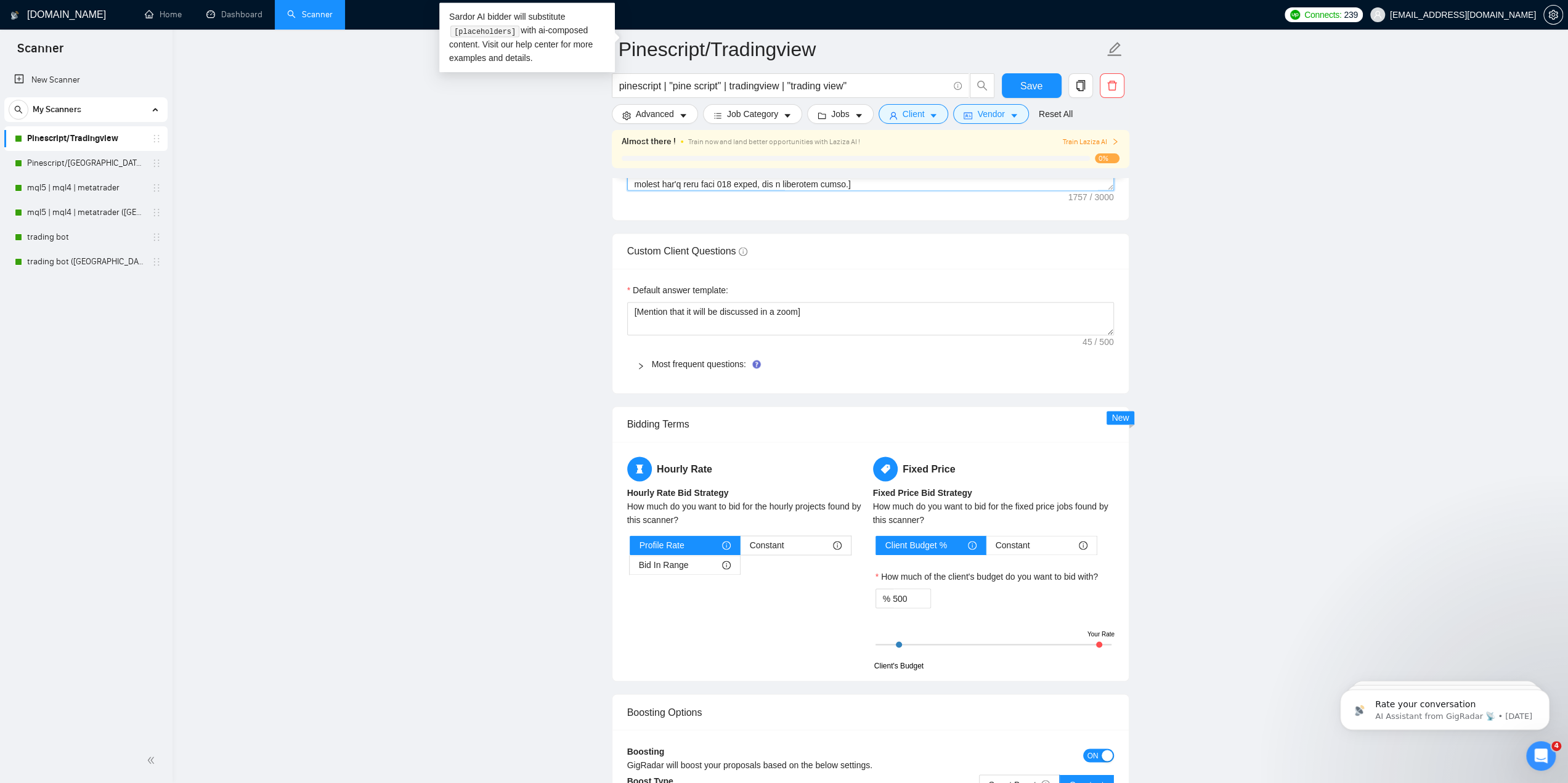
scroll to position [2032, 0]
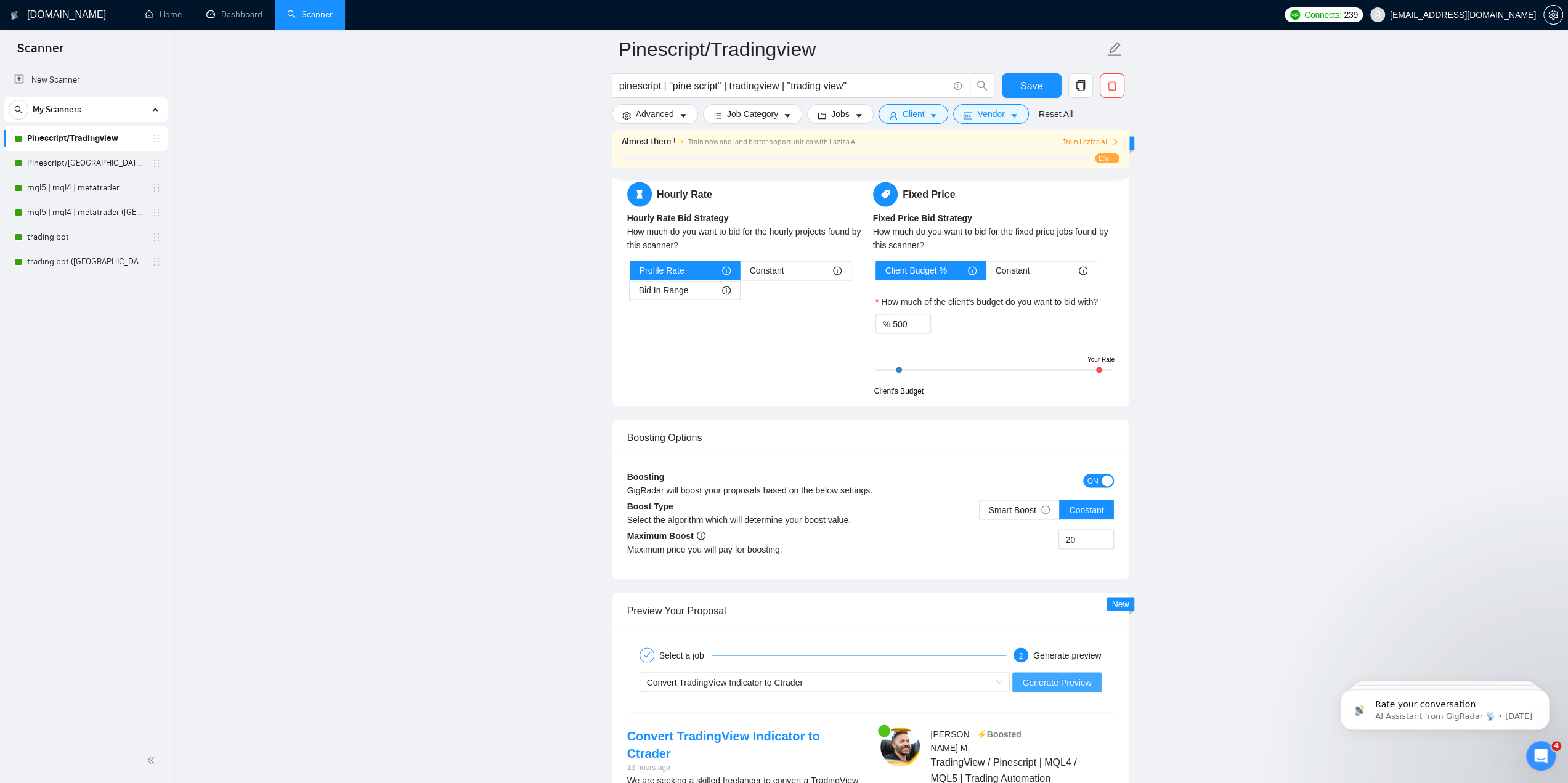
click at [1059, 681] on span "Generate Preview" at bounding box center [1057, 682] width 69 height 13
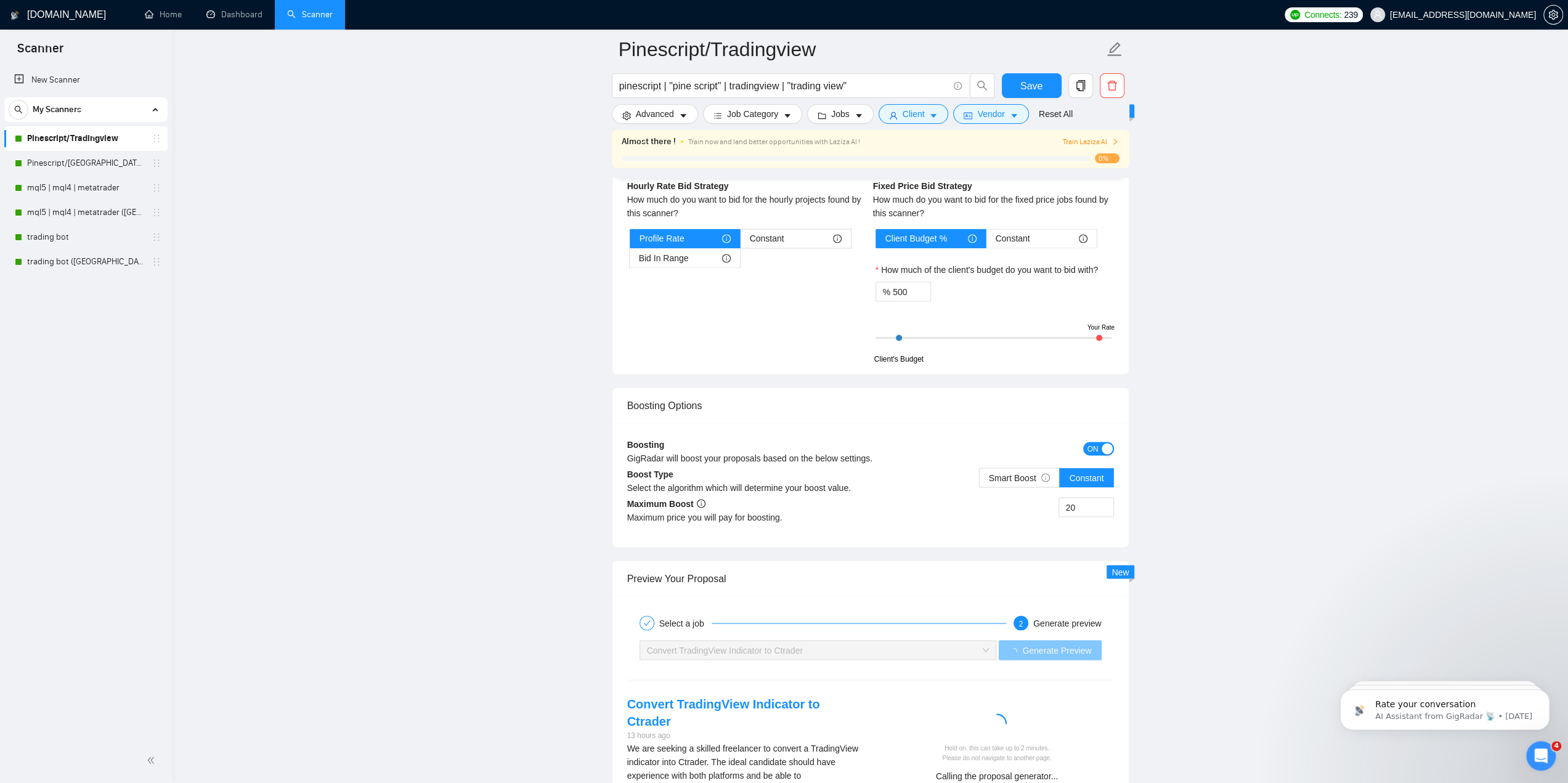
scroll to position [2217, 0]
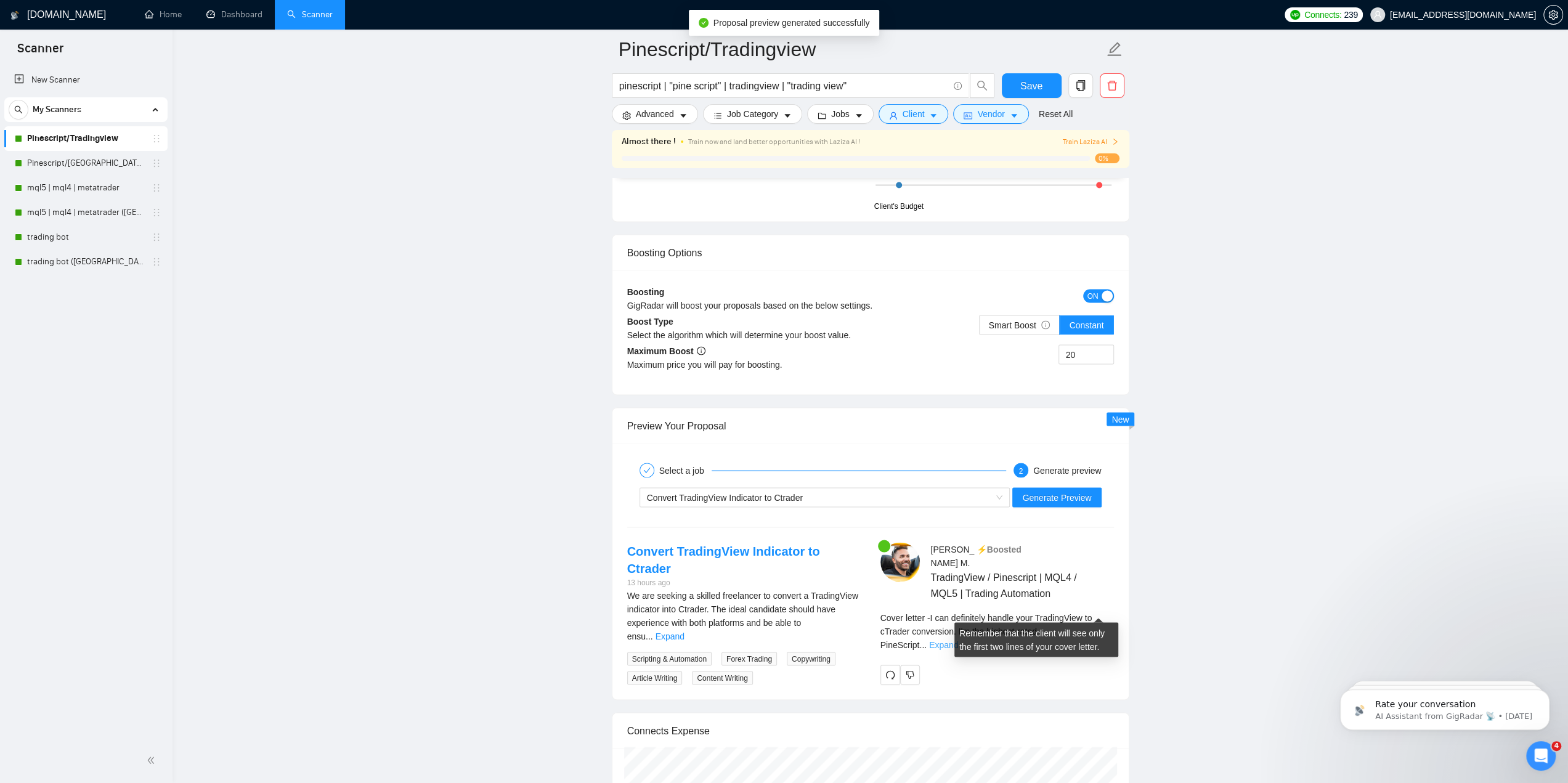
click at [957, 639] on link "Expand" at bounding box center [943, 644] width 29 height 10
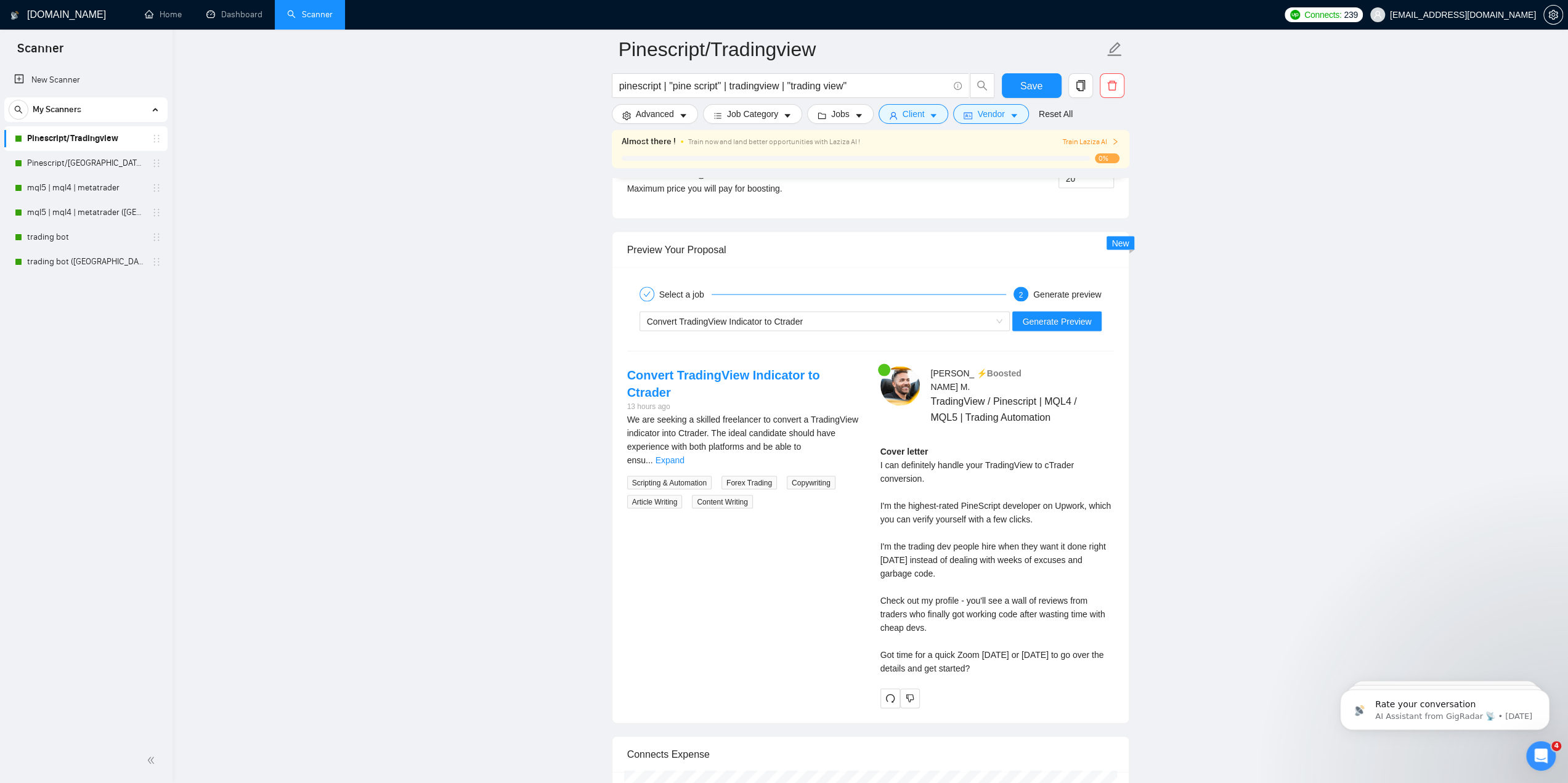
scroll to position [2402, 0]
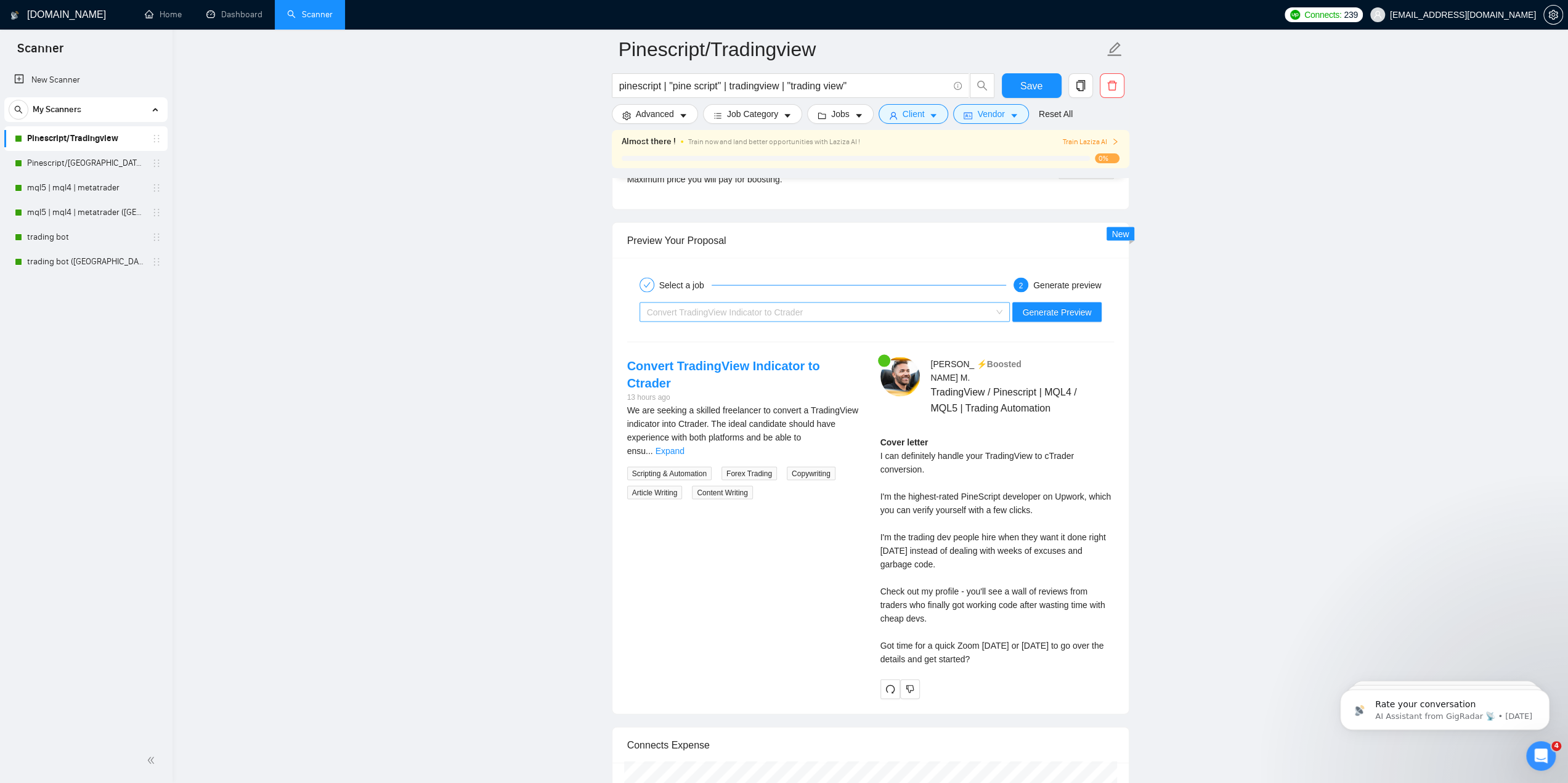
click at [853, 311] on div "Convert TradingView Indicator to Ctrader" at bounding box center [820, 312] width 345 height 18
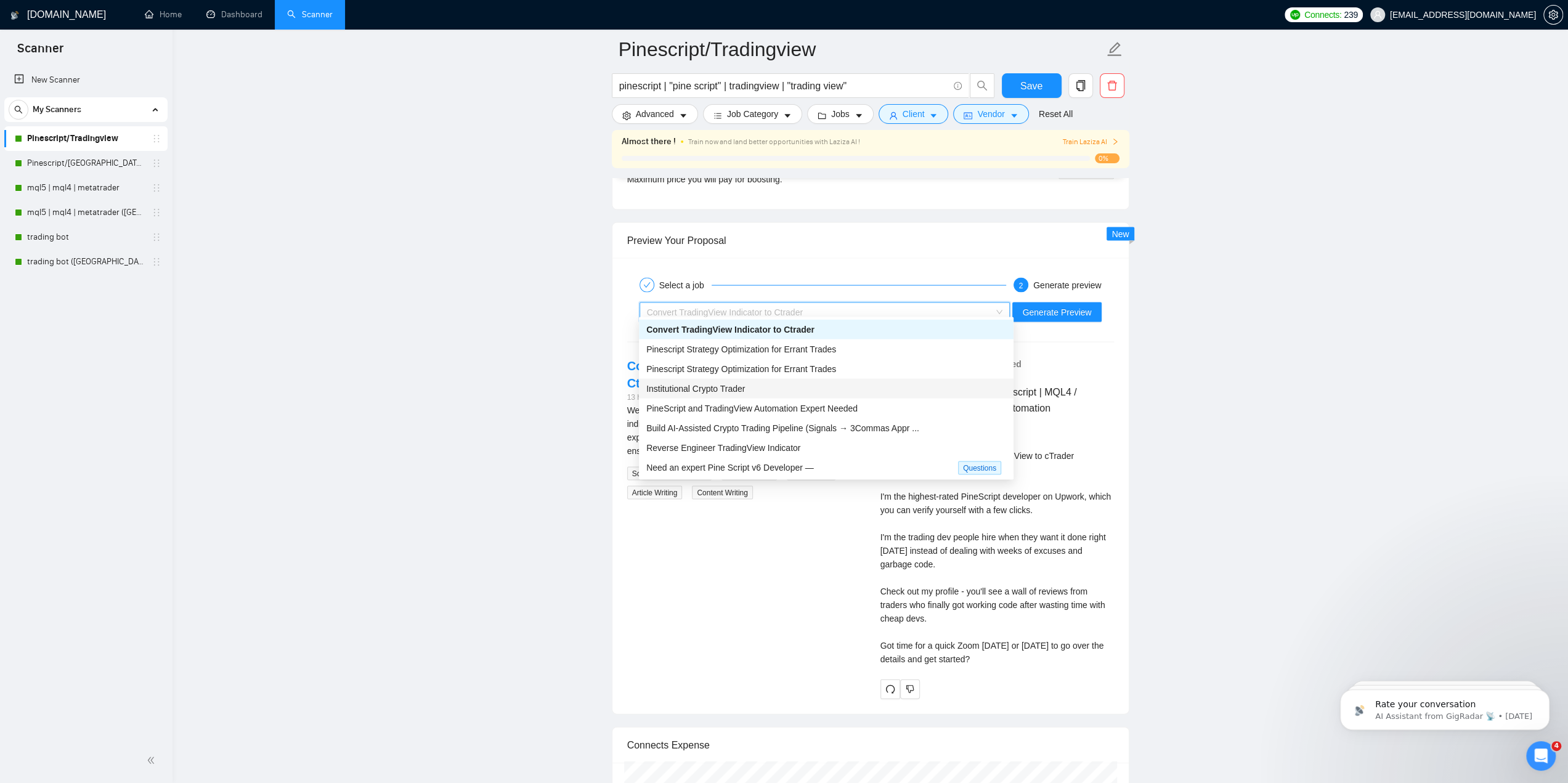
click at [777, 387] on div "Institutional Crypto Trader" at bounding box center [825, 389] width 359 height 13
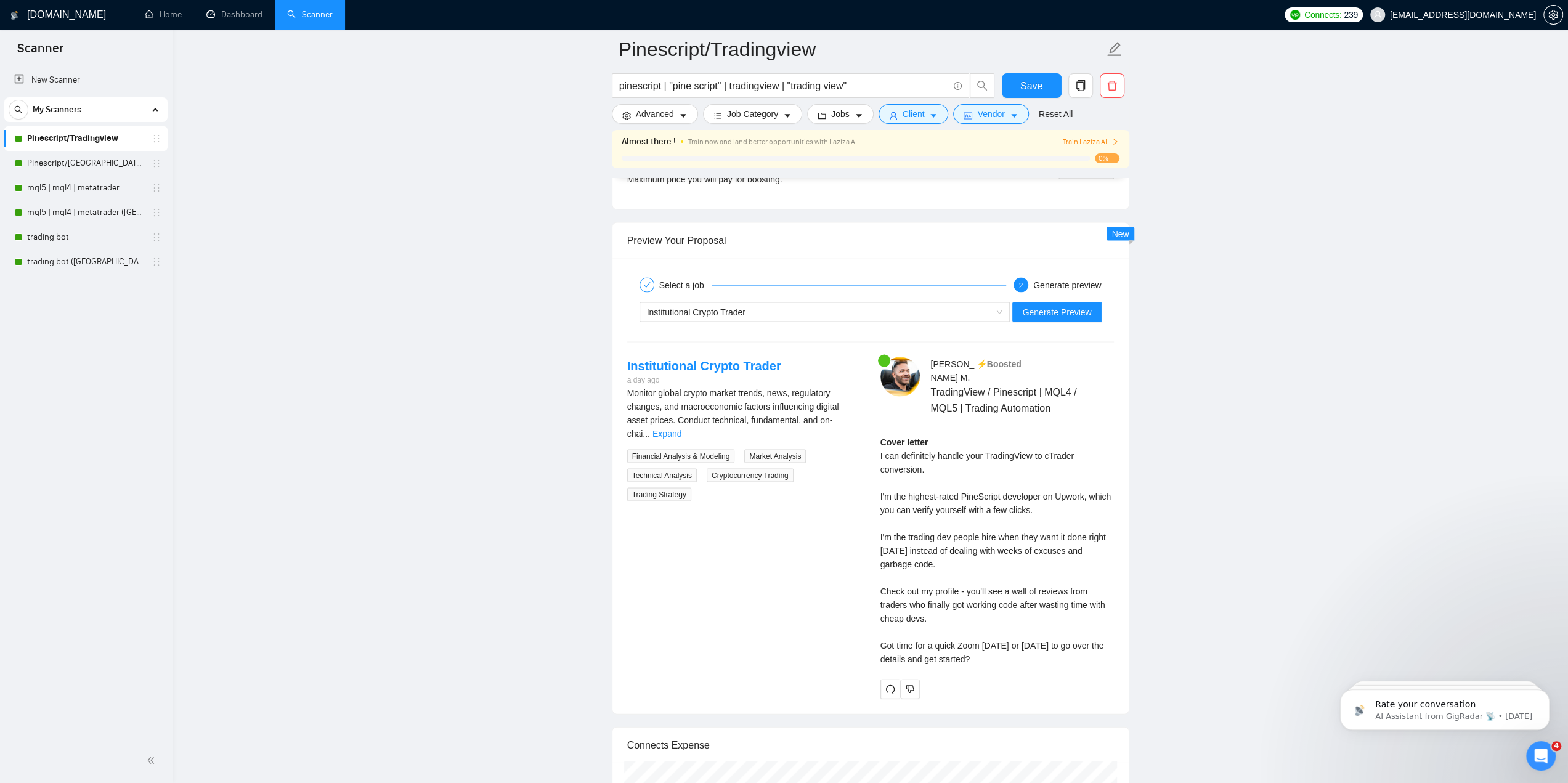
click at [1047, 315] on div "Institutional Crypto Trader Generate Preview" at bounding box center [871, 312] width 489 height 30
click at [1047, 311] on span "Generate Preview" at bounding box center [1057, 312] width 69 height 13
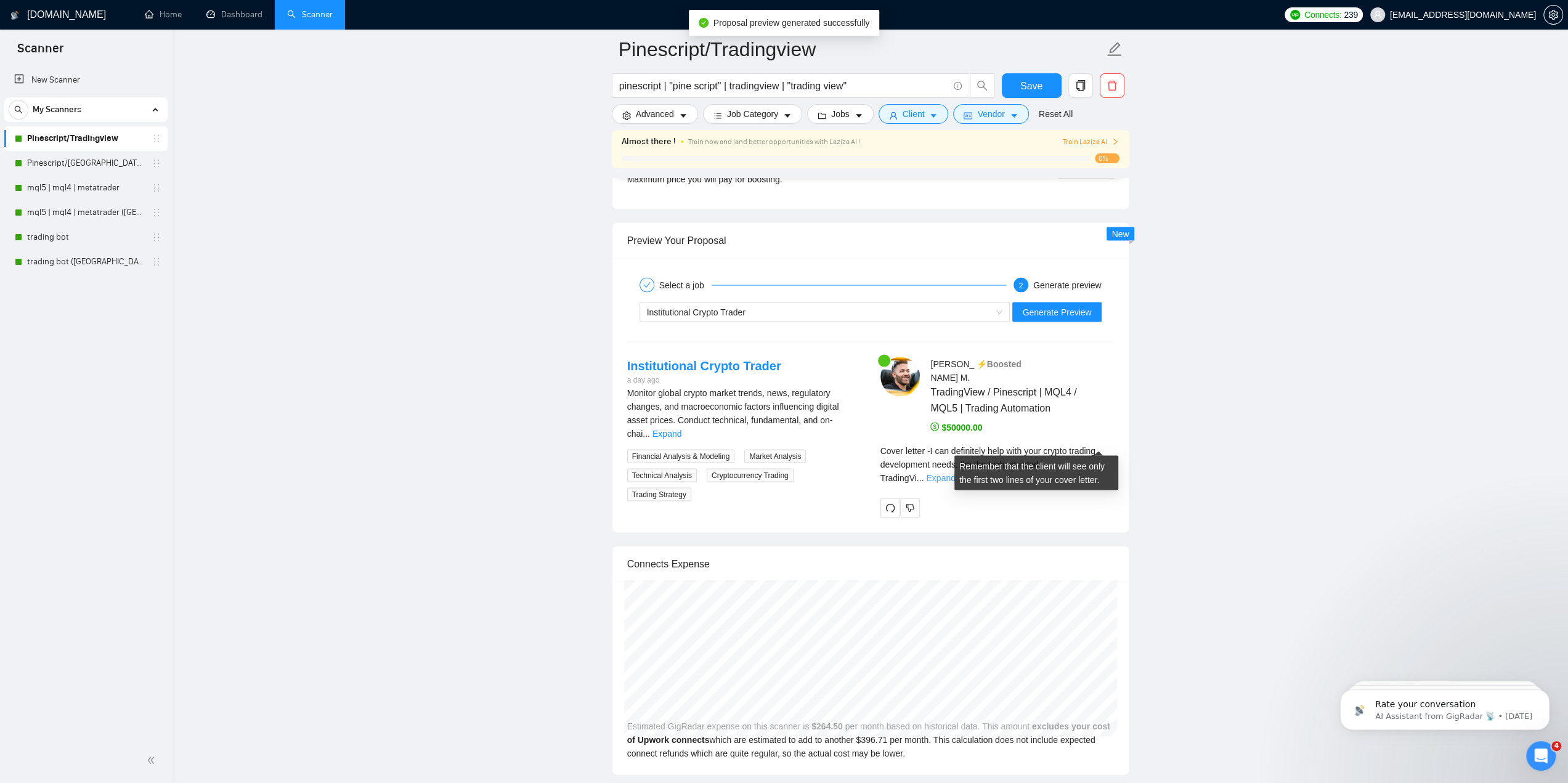
click at [954, 473] on link "Expand" at bounding box center [940, 478] width 29 height 10
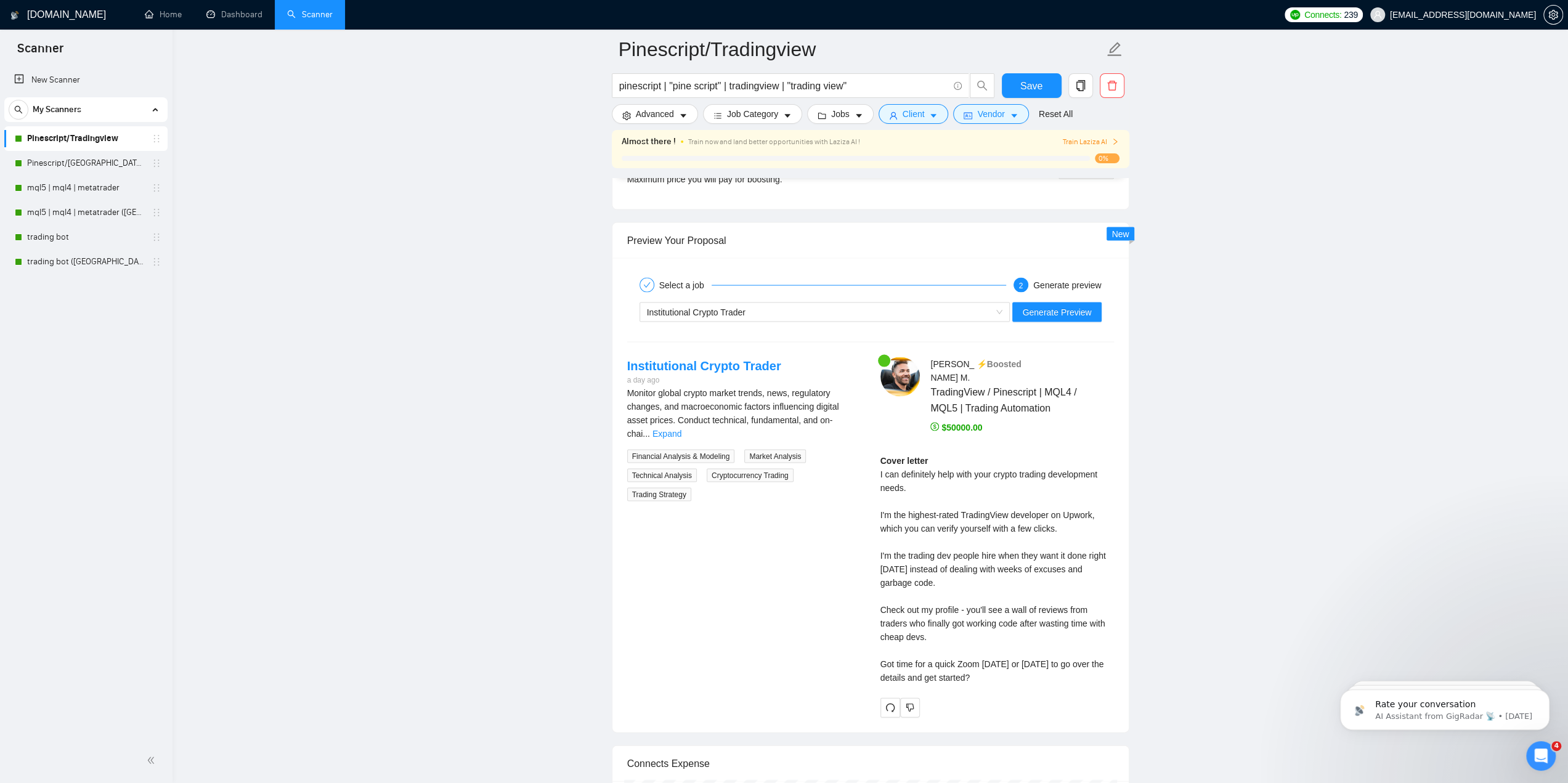
click at [681, 429] on link "Expand" at bounding box center [666, 433] width 29 height 10
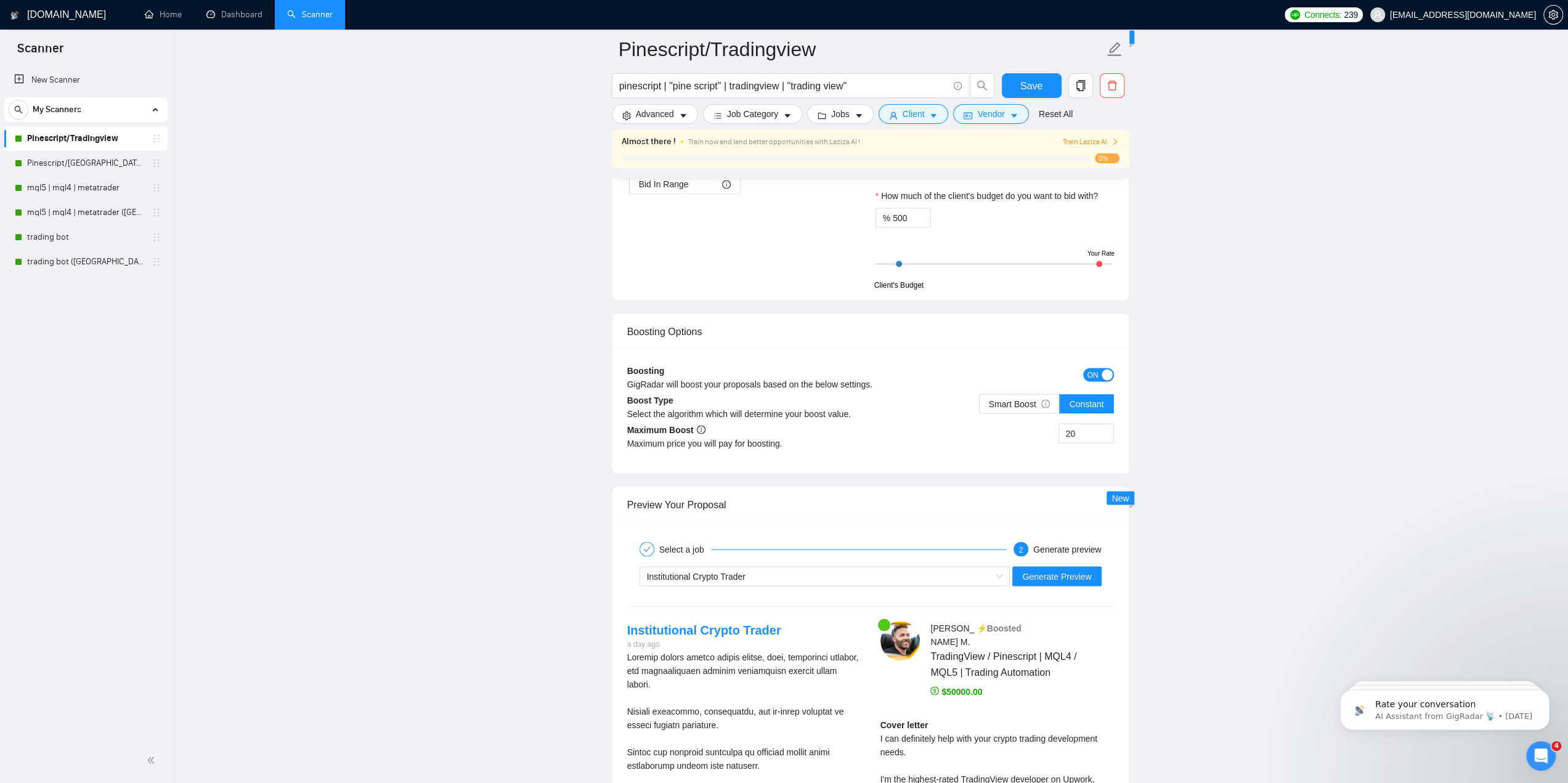
scroll to position [2094, 0]
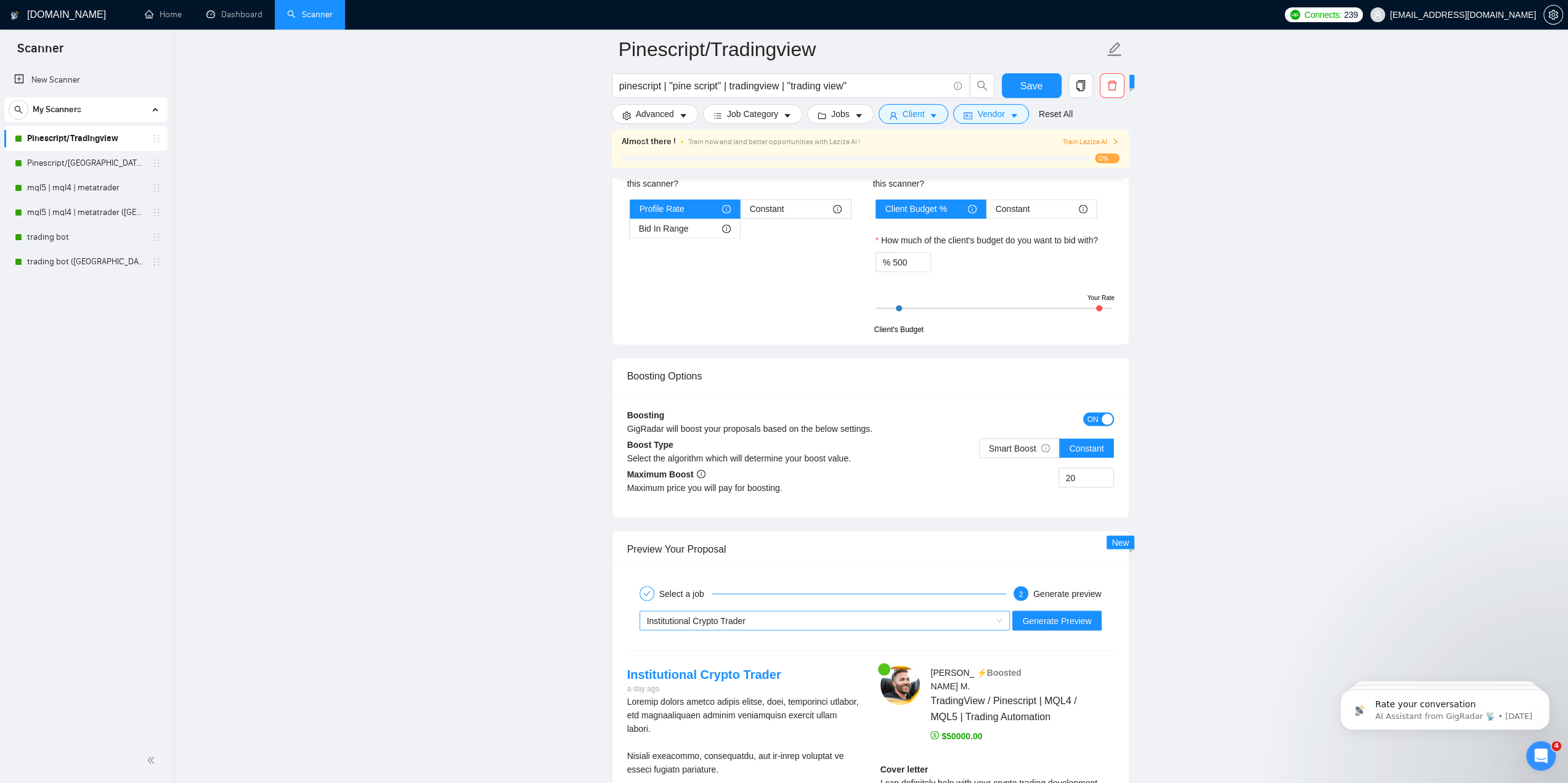
click at [811, 615] on div "Institutional Crypto Trader" at bounding box center [820, 619] width 345 height 18
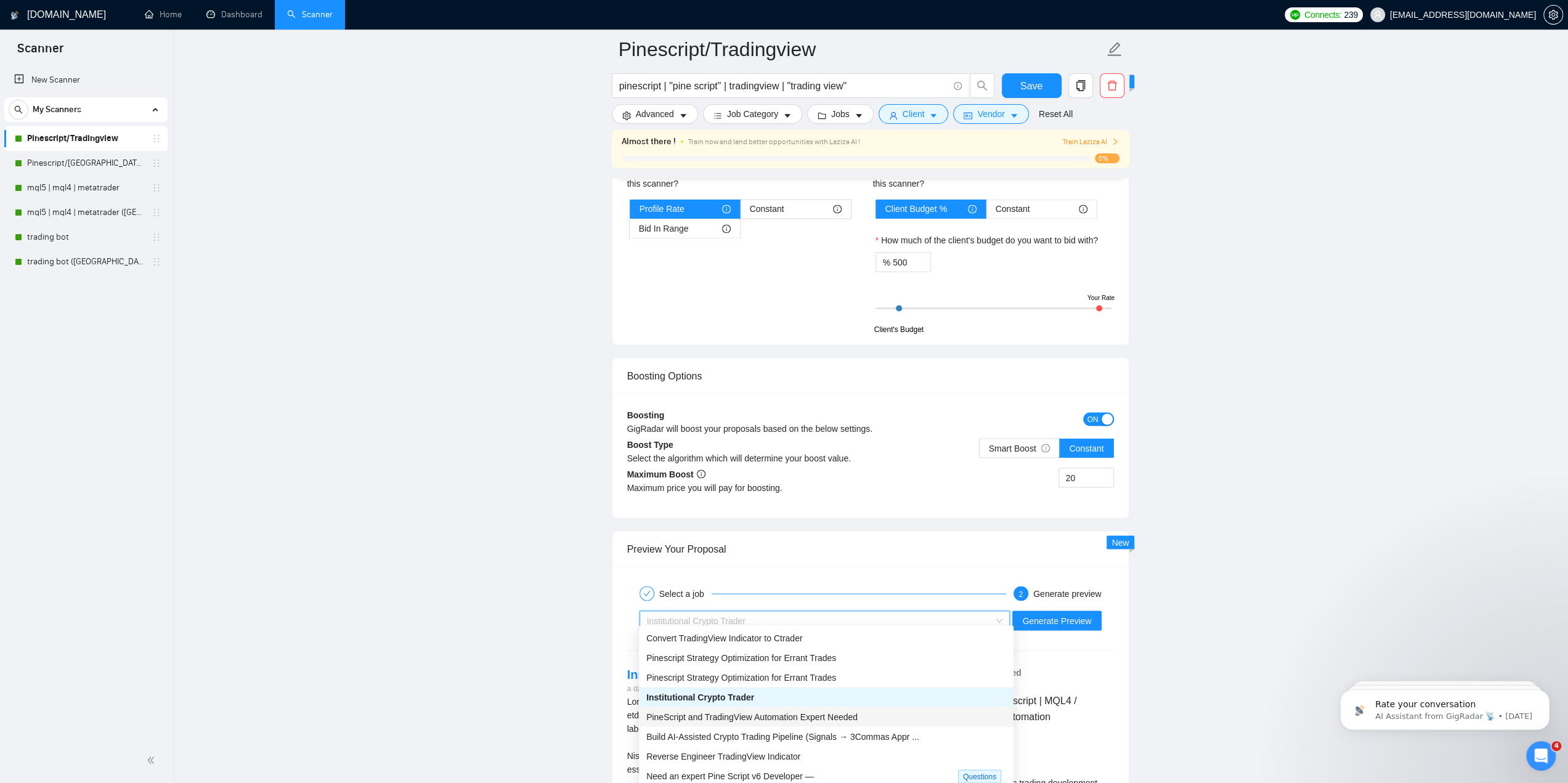
click at [771, 717] on span "PineScript and TradingView Automation Expert Needed" at bounding box center [751, 717] width 211 height 10
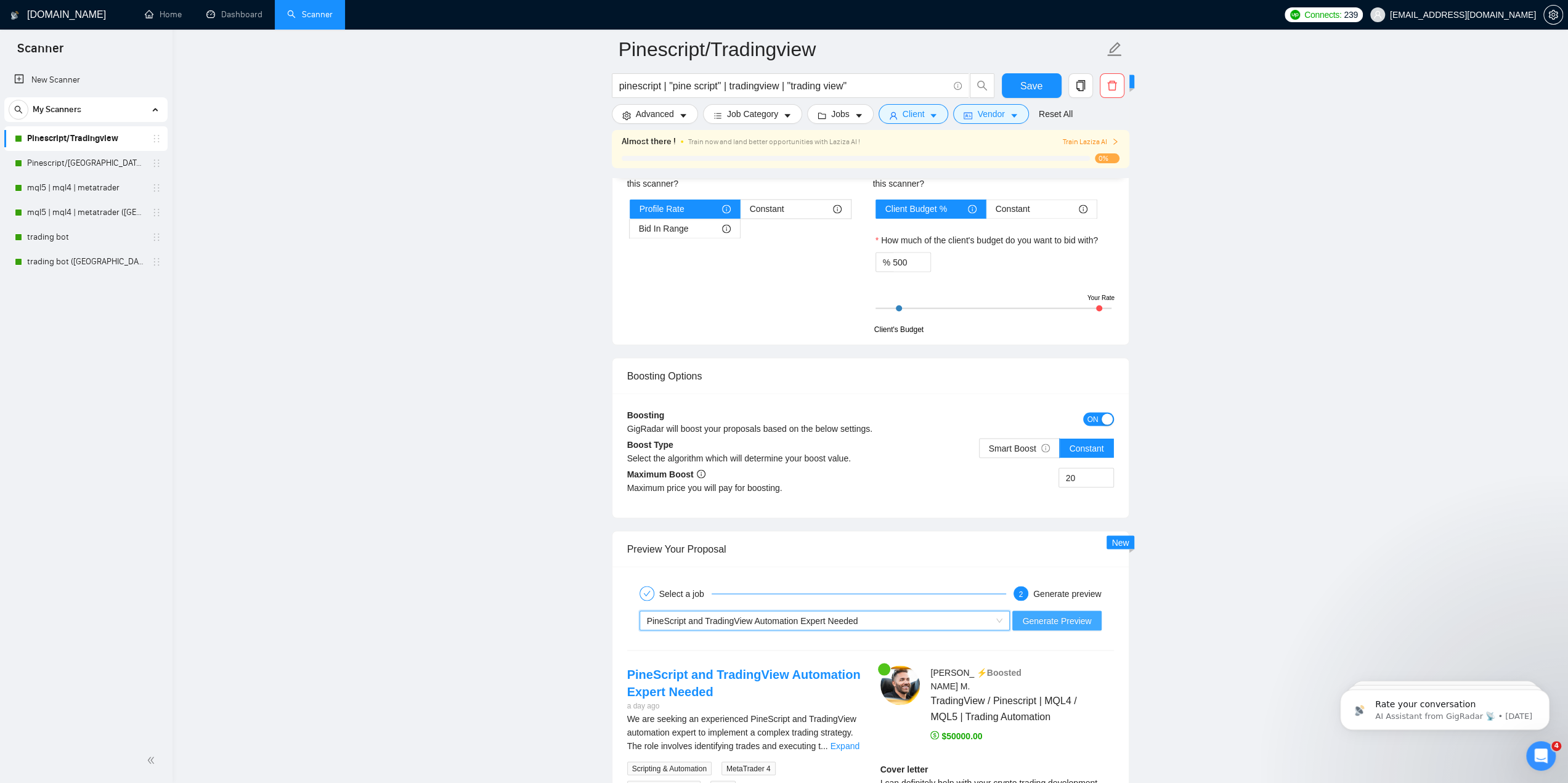
click at [1029, 613] on span "Generate Preview" at bounding box center [1057, 620] width 69 height 13
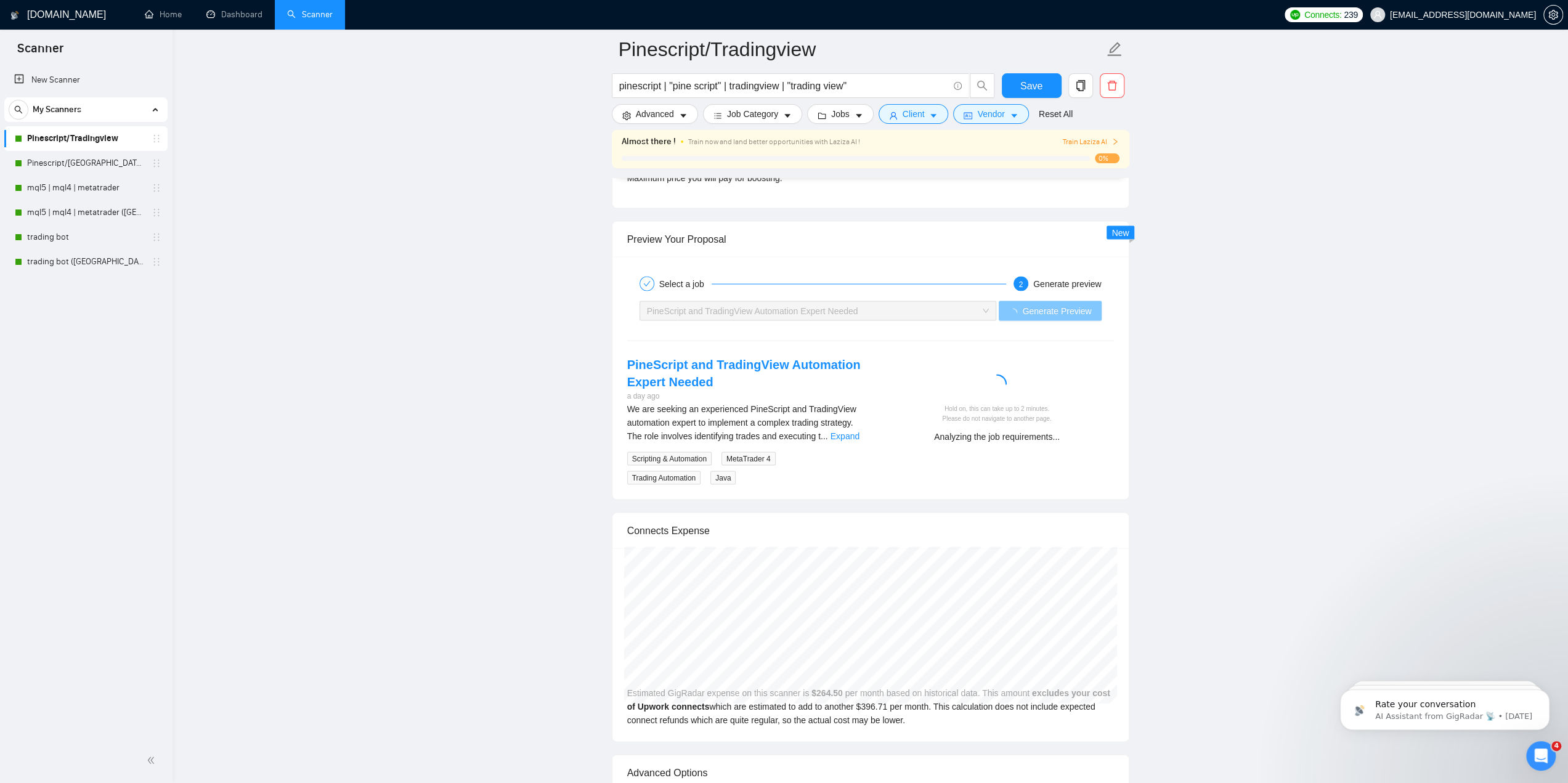
scroll to position [2402, 0]
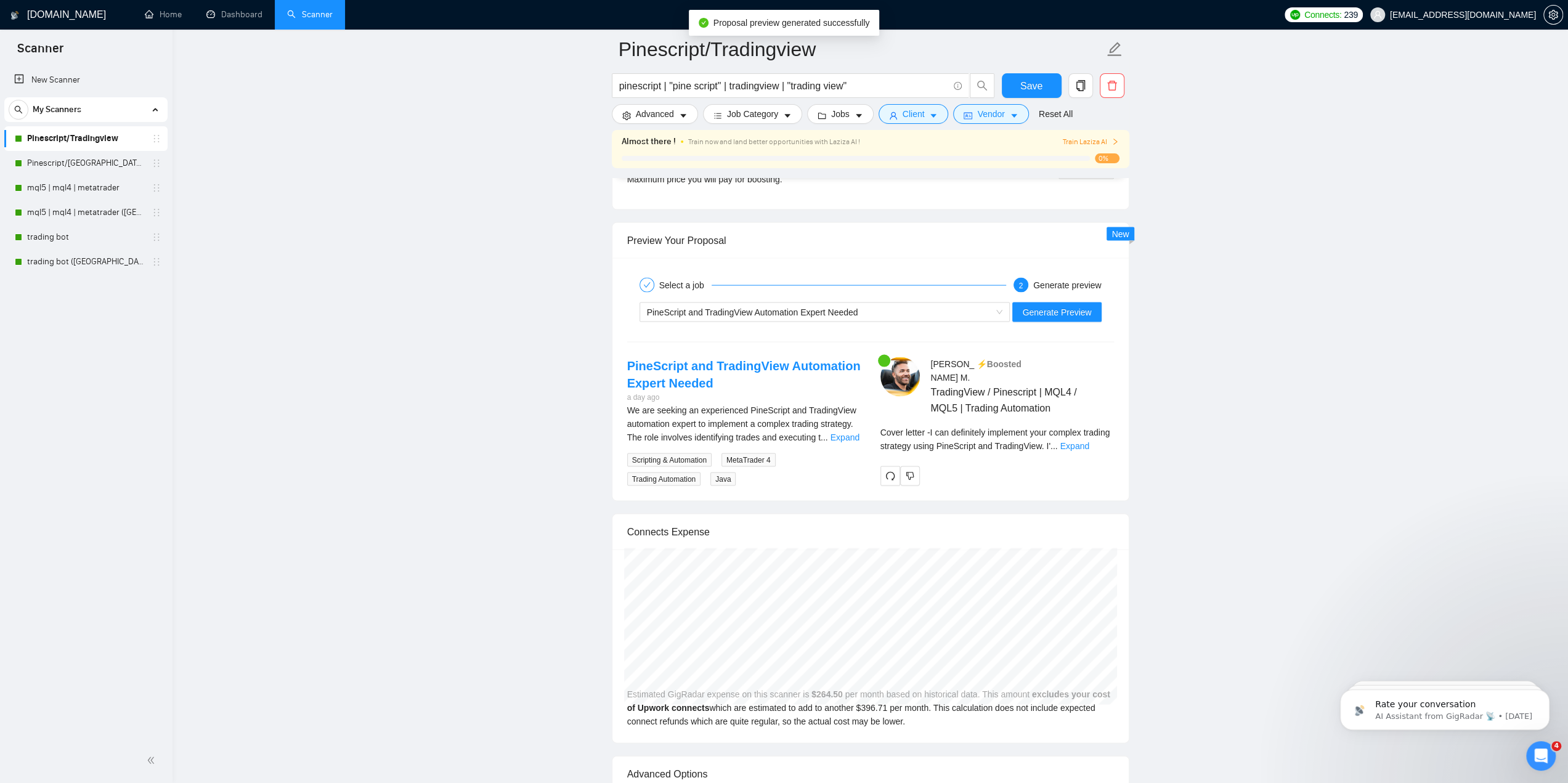
click at [1087, 439] on div "Cover letter - I can definitely implement your complex trading strategy using P…" at bounding box center [997, 443] width 233 height 36
click at [1089, 441] on link "Expand" at bounding box center [1075, 446] width 29 height 10
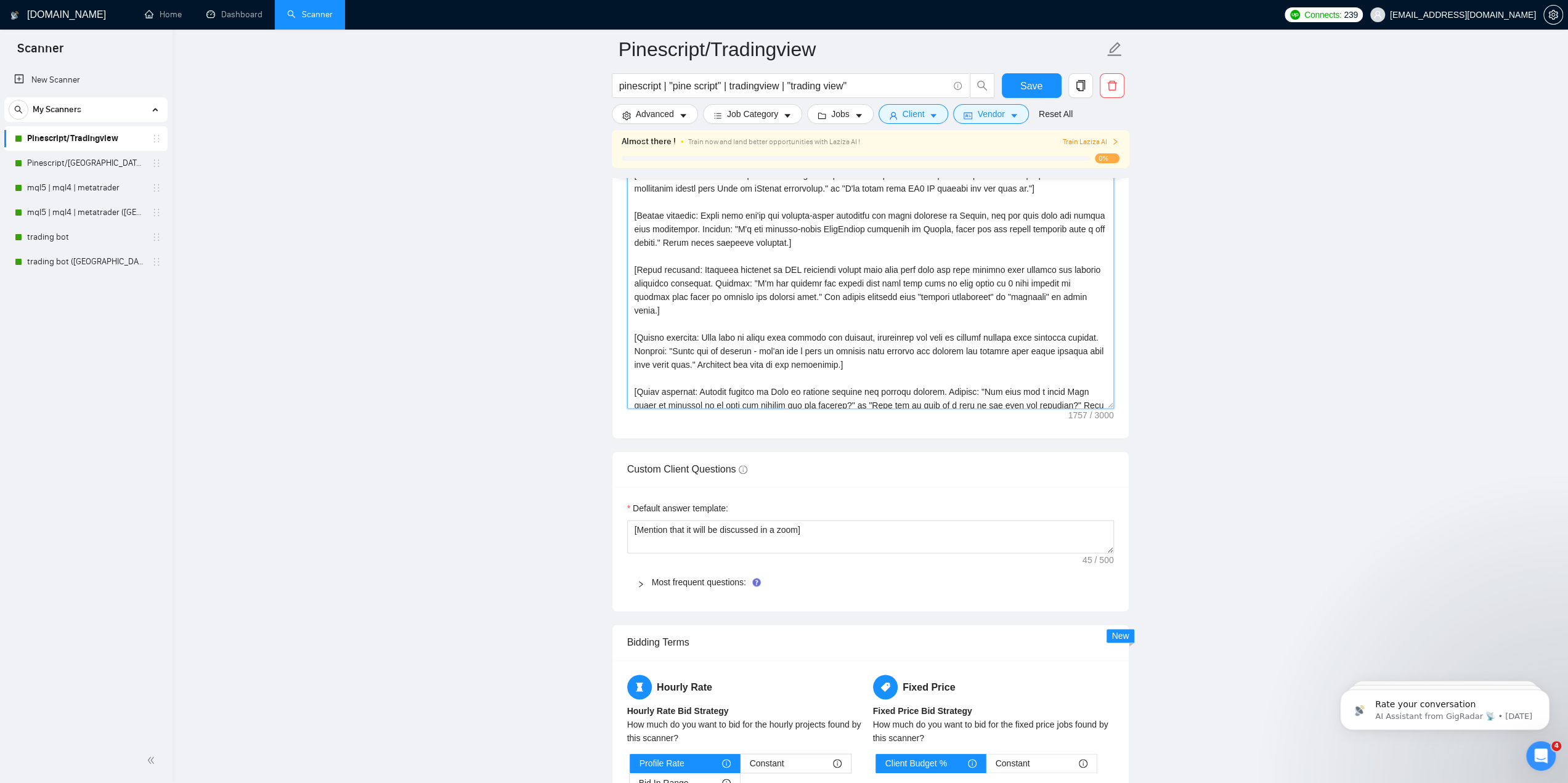
scroll to position [0, 0]
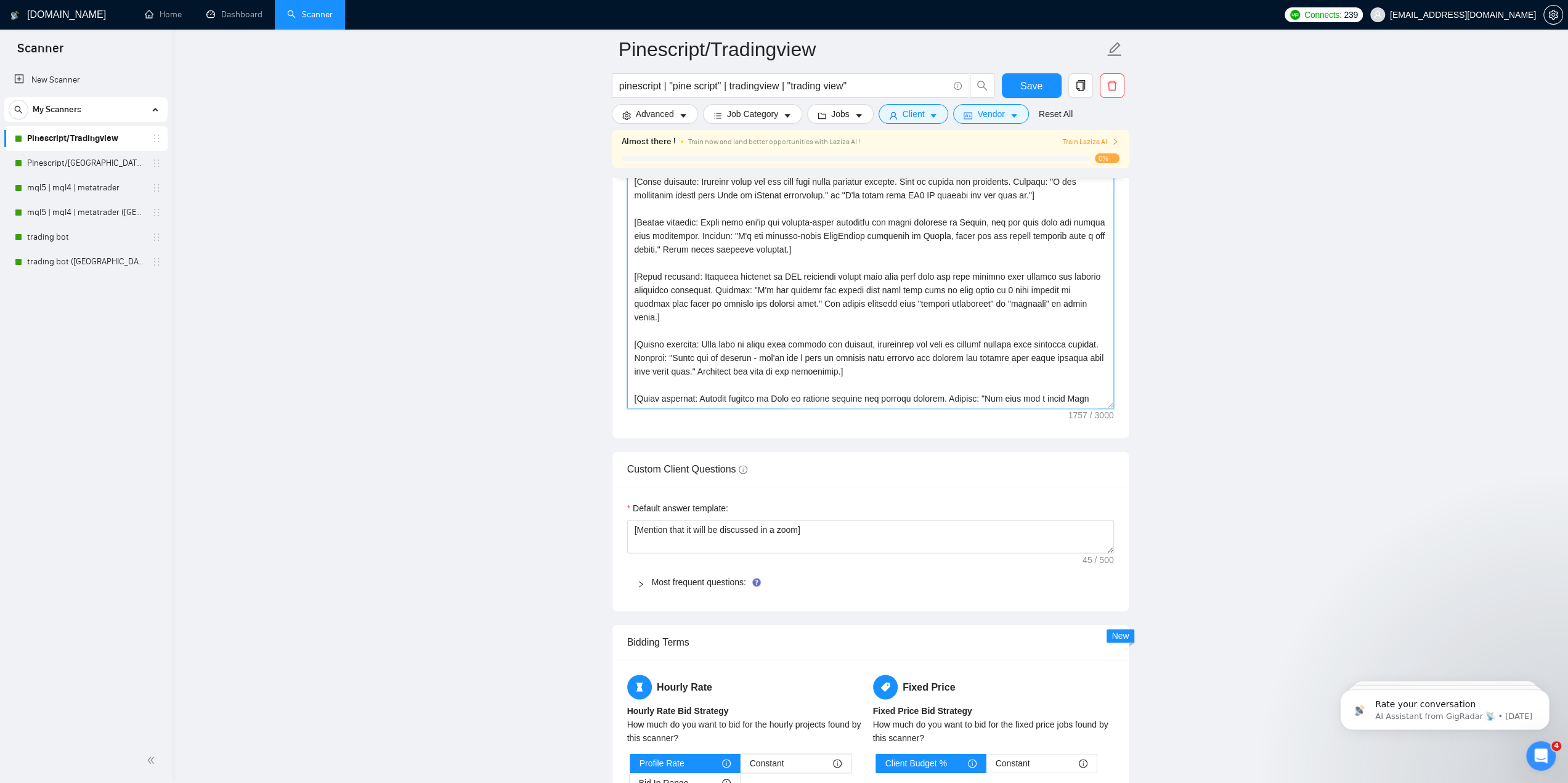
click at [775, 346] on textarea "Cover letter template:" at bounding box center [870, 270] width 486 height 277
paste textarea "Start the message by briefly acknowledging one specific detail from the client’…"
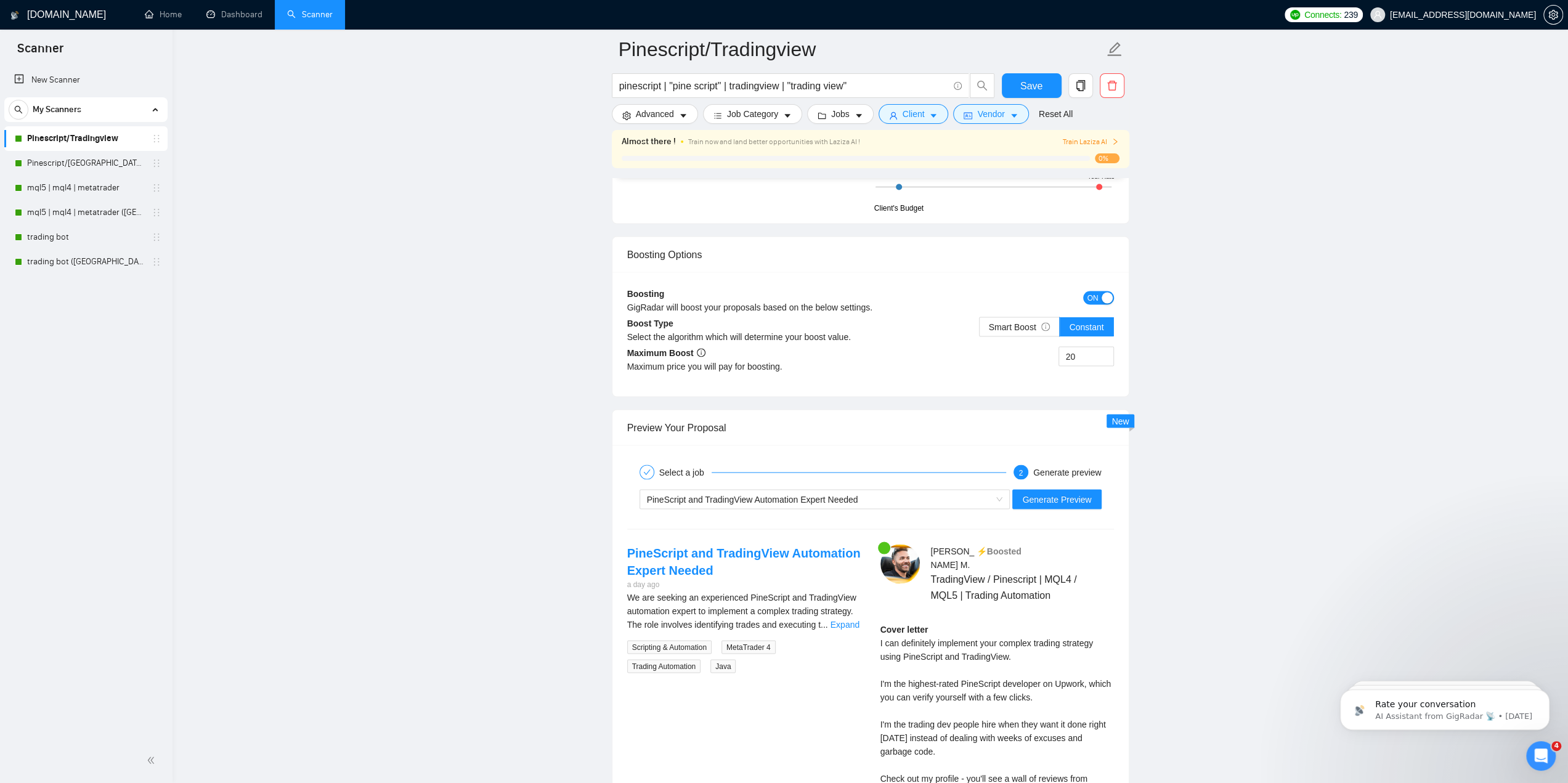
scroll to position [2217, 0]
click at [1056, 490] on span "Generate Preview" at bounding box center [1057, 497] width 69 height 13
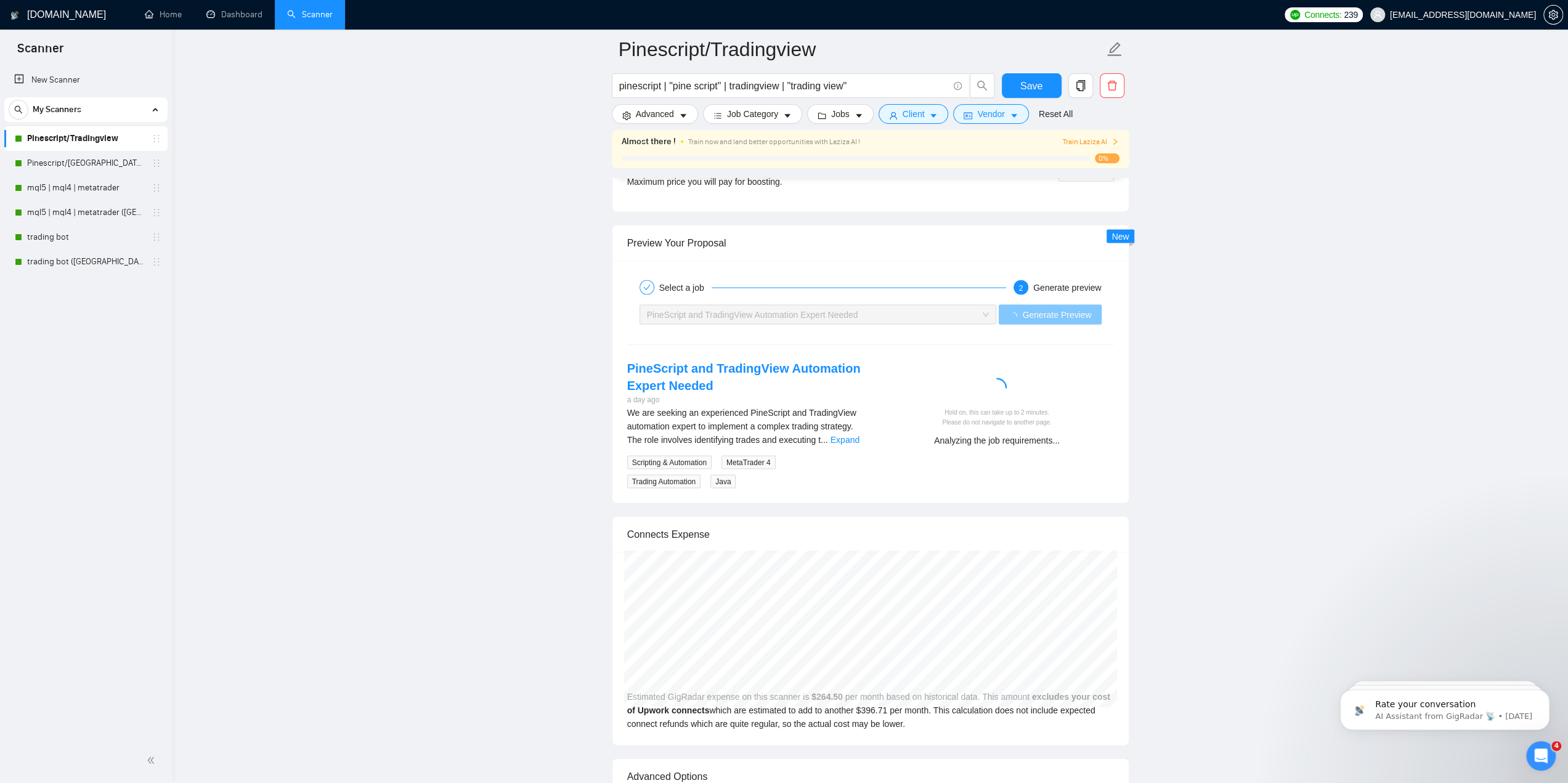
scroll to position [2402, 0]
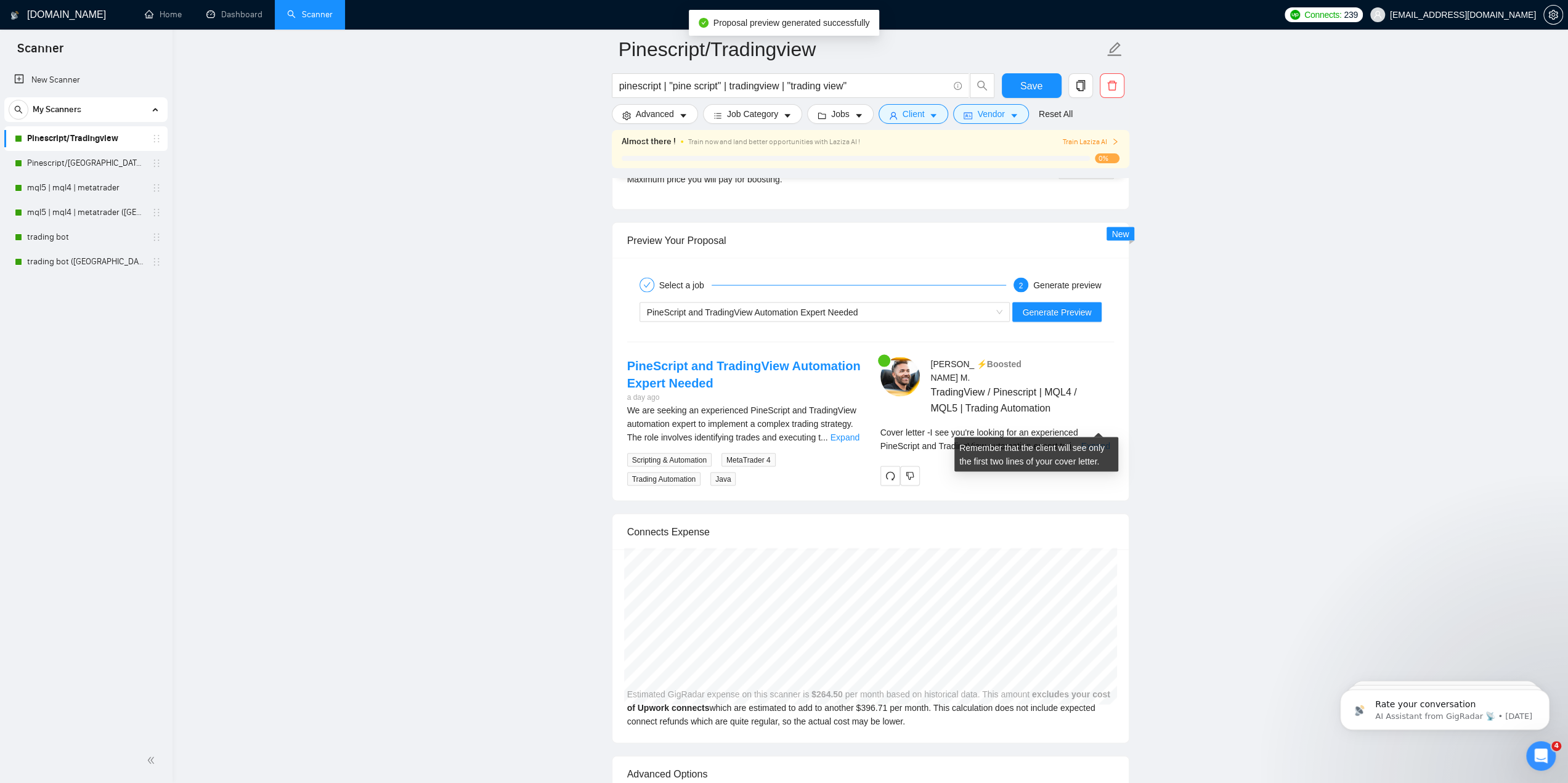
click at [1093, 441] on link "Expand" at bounding box center [1095, 446] width 29 height 10
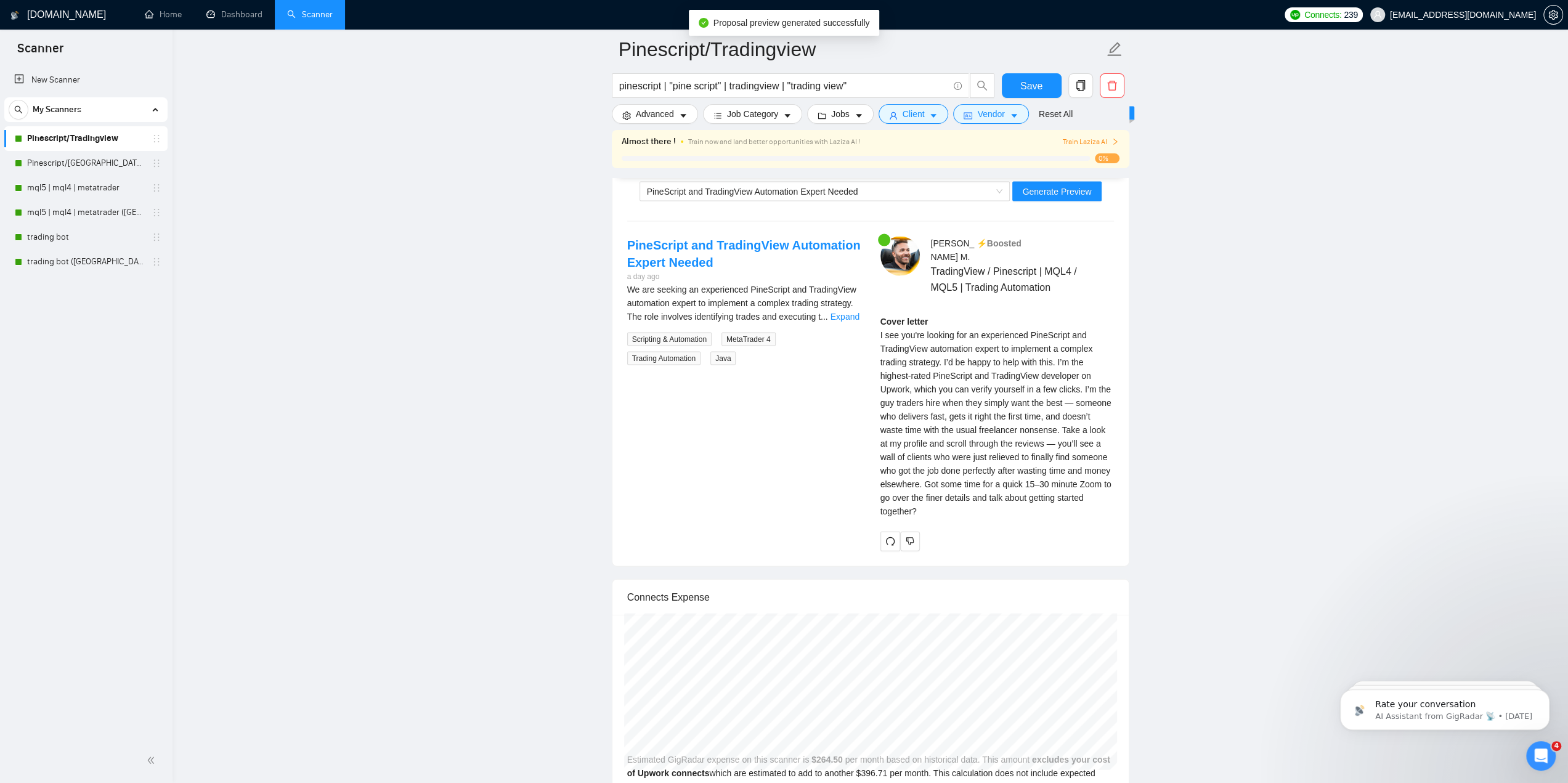
scroll to position [2525, 0]
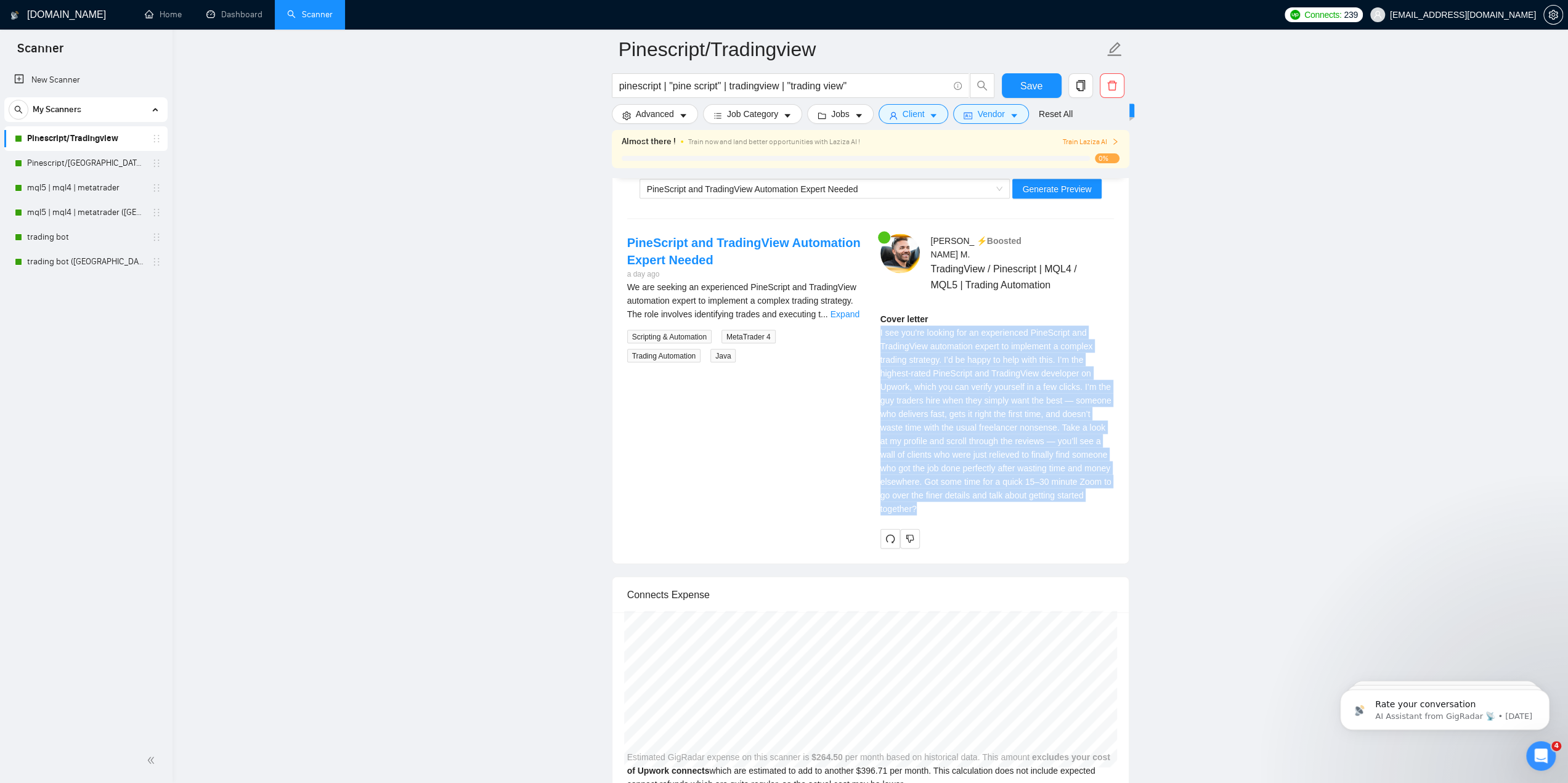
drag, startPoint x: 877, startPoint y: 308, endPoint x: 998, endPoint y: 485, distance: 214.4
click at [998, 485] on div "Jacob M . ⚡️Boosted TradingView / Pinescript | MQL4 / MQL5 | Trading Automation…" at bounding box center [997, 391] width 253 height 314
copy div "I see you're looking for an experienced PineScript and TradingView automation e…"
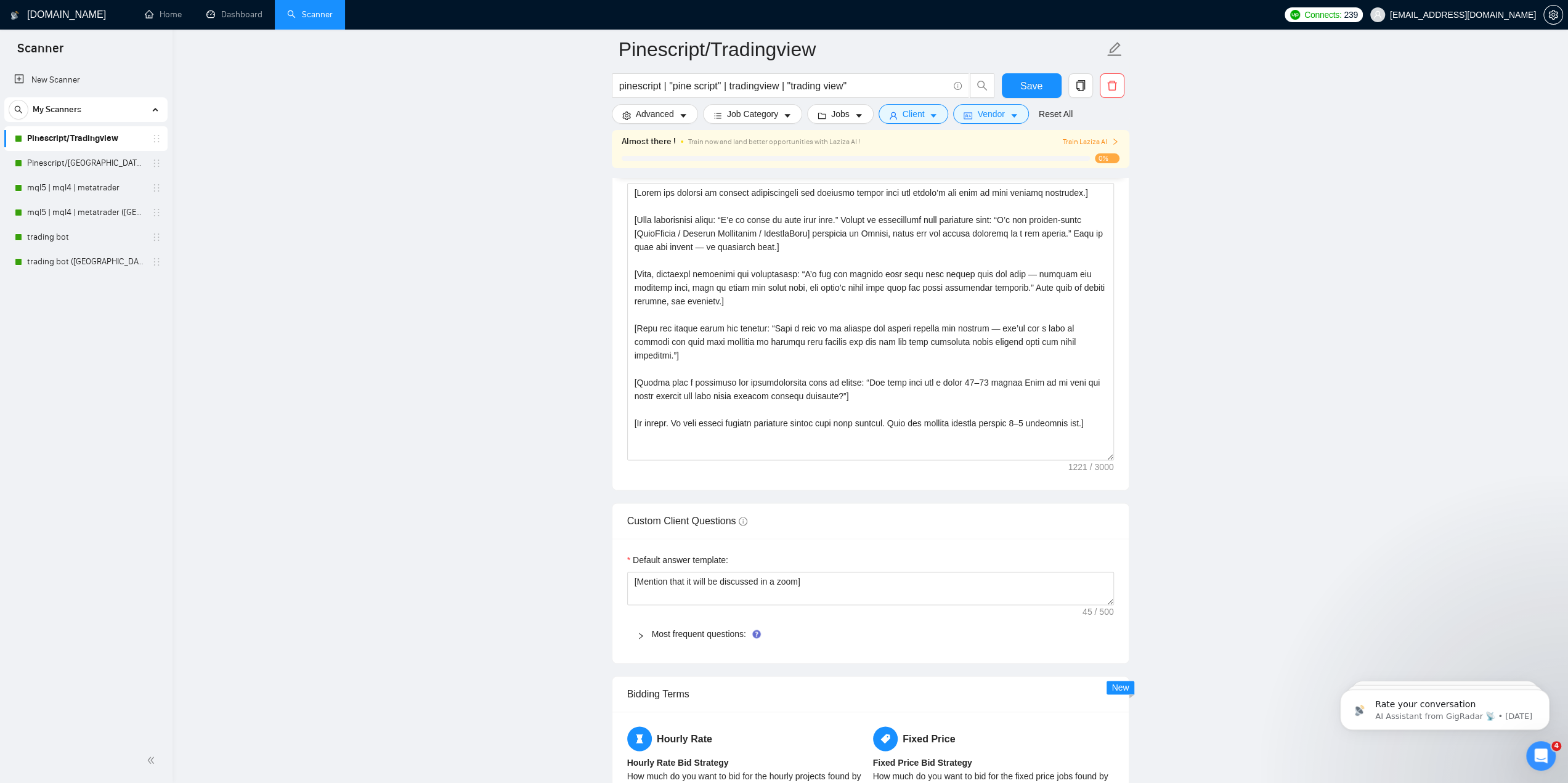
scroll to position [1478, 0]
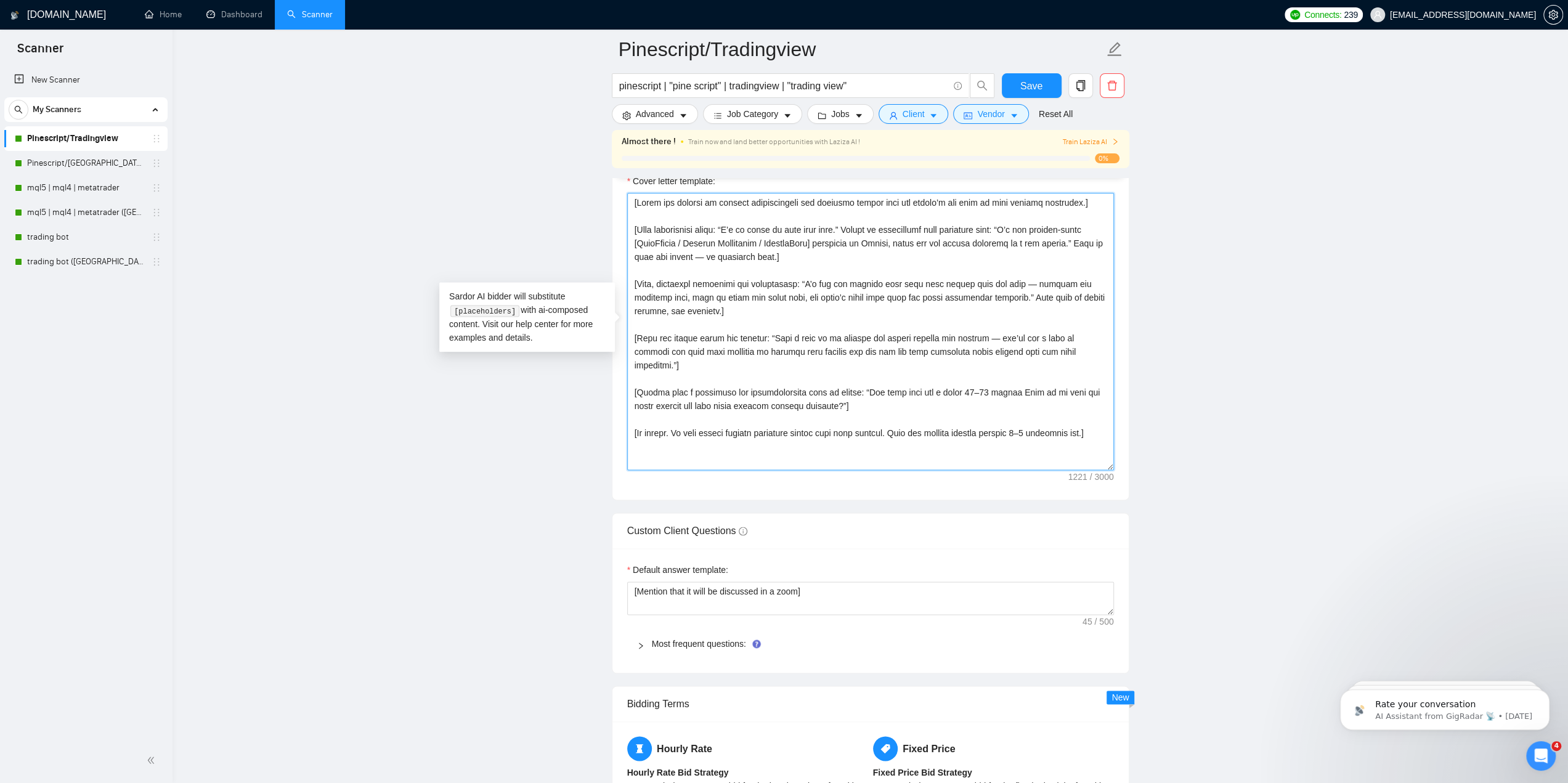
click at [800, 343] on textarea "Cover letter template:" at bounding box center [870, 331] width 486 height 277
paste textarea "Write a personalized message that starts by briefly referencing one detail from…"
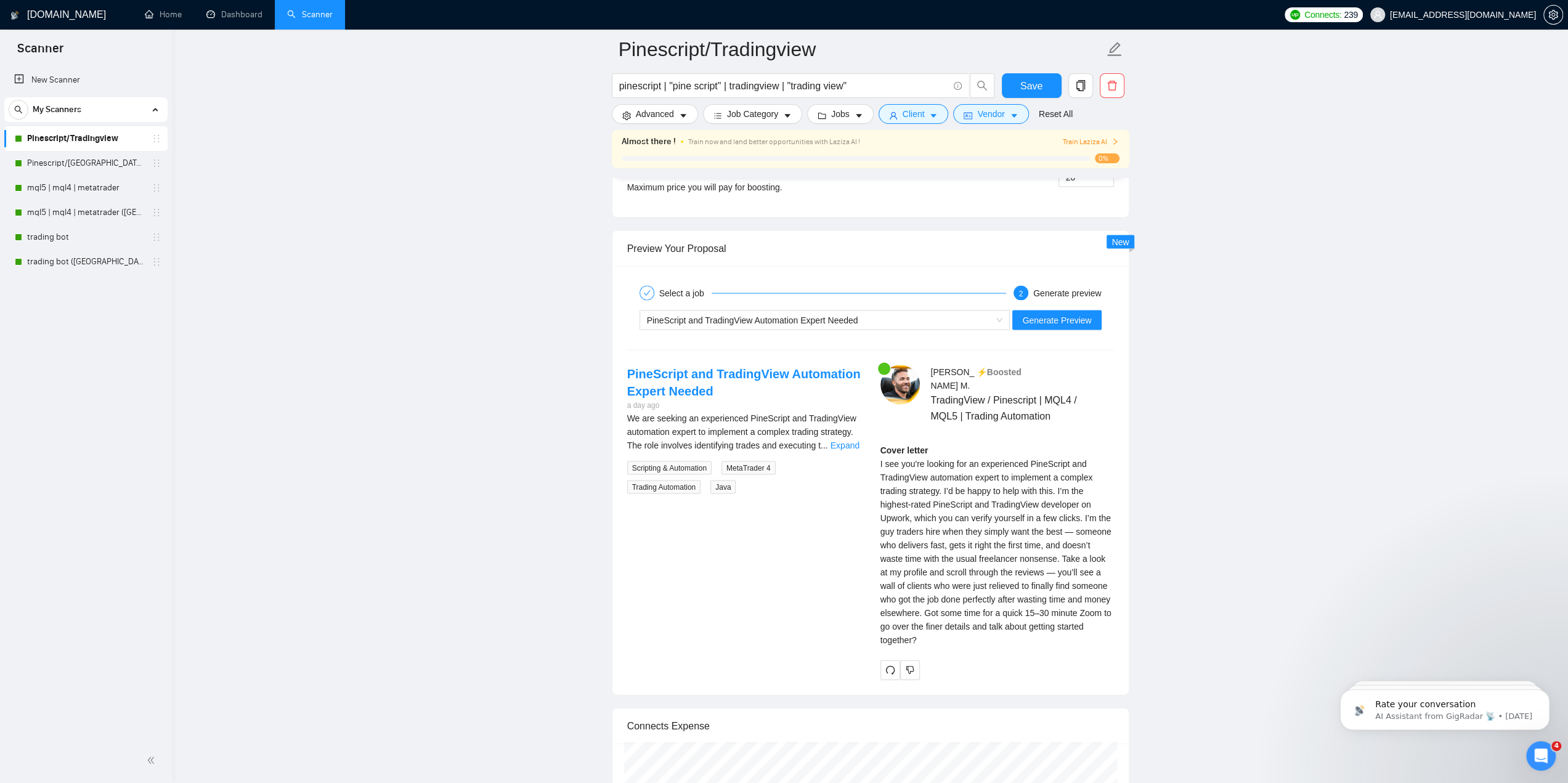
scroll to position [2402, 0]
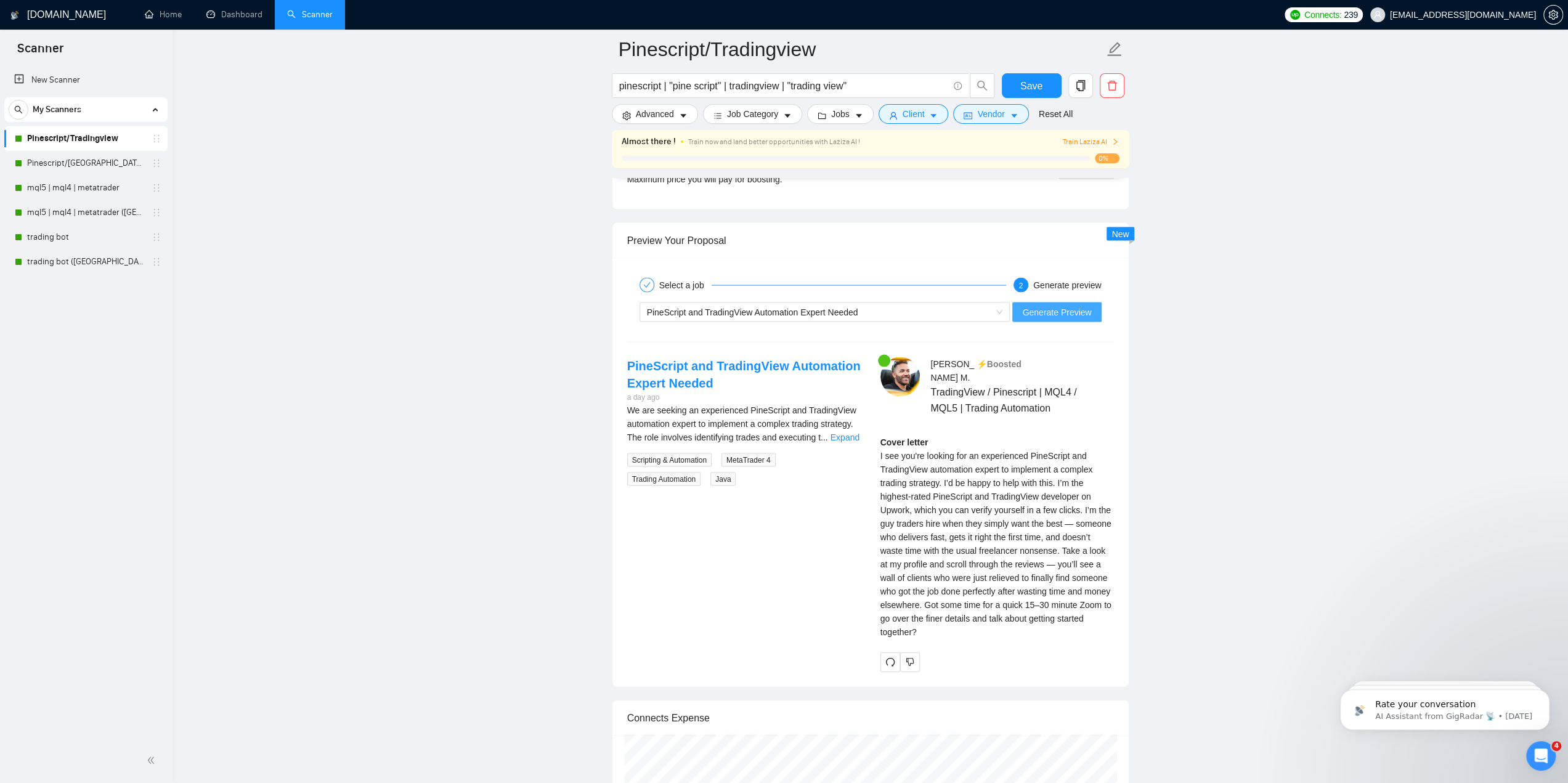
click at [1040, 310] on span "Generate Preview" at bounding box center [1057, 312] width 69 height 13
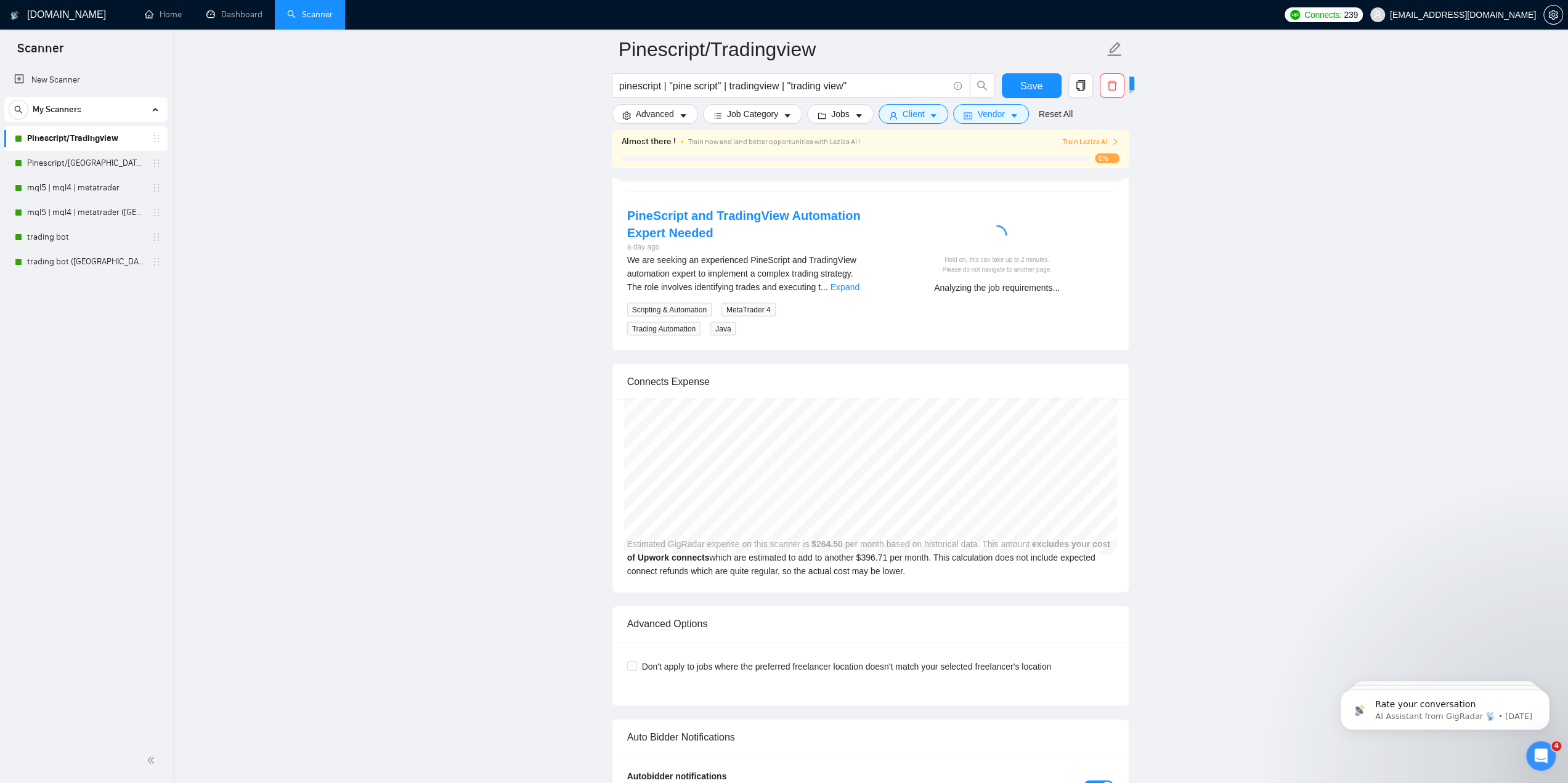
scroll to position [2525, 0]
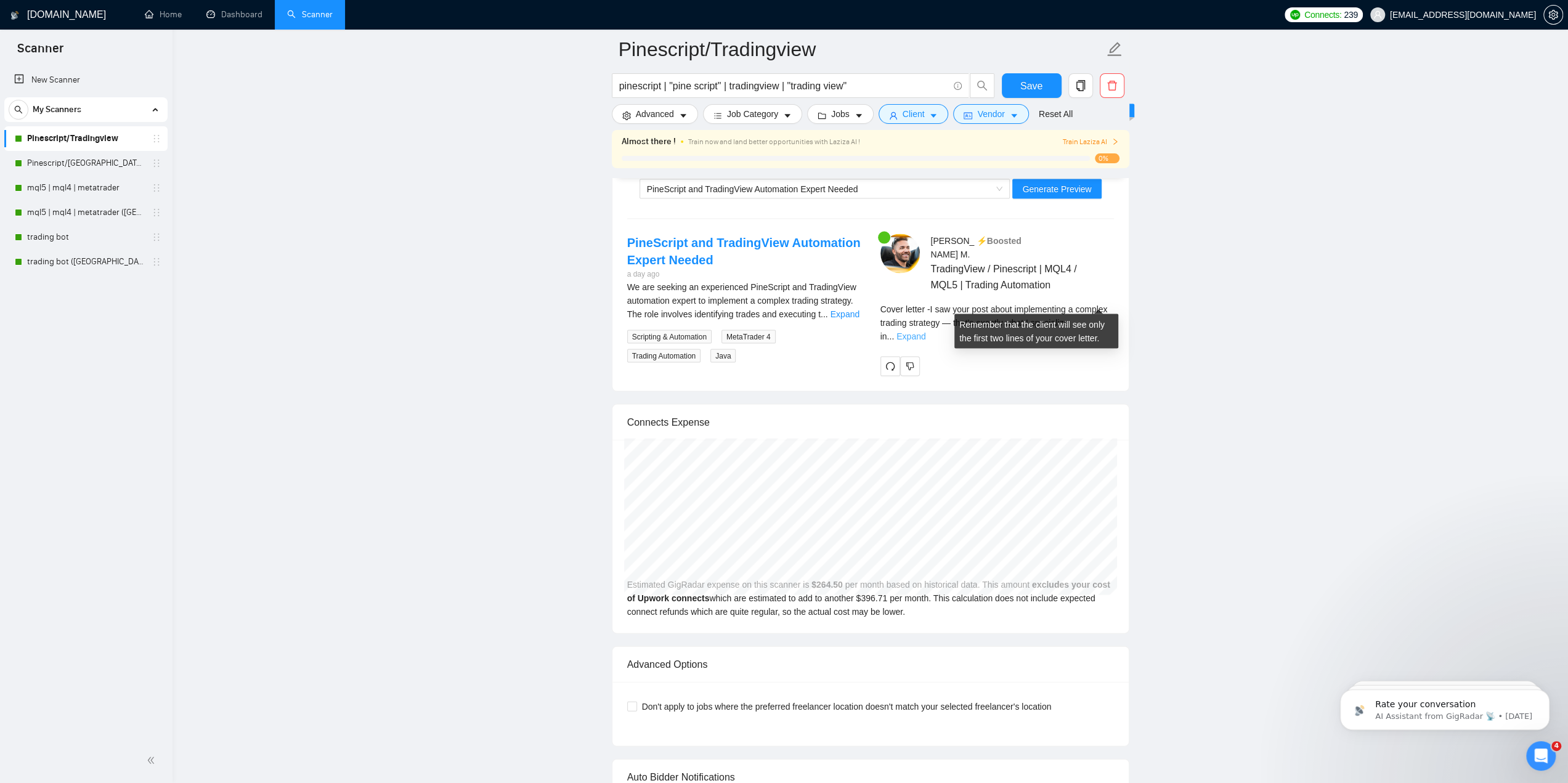
click at [926, 331] on link "Expand" at bounding box center [911, 336] width 29 height 10
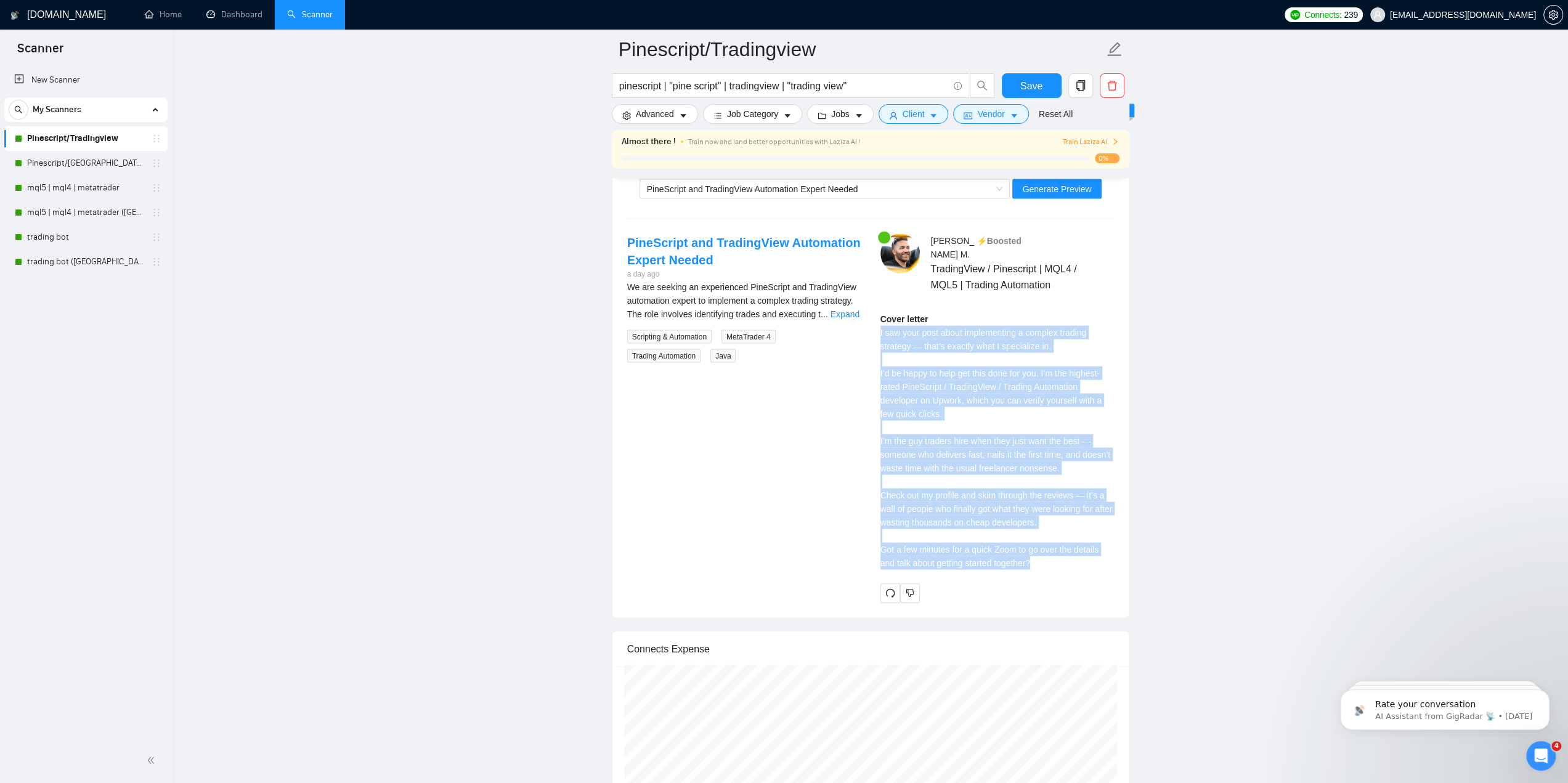
drag, startPoint x: 878, startPoint y: 312, endPoint x: 1072, endPoint y: 543, distance: 301.7
click at [1072, 543] on div "Jacob M . ⚡️Boosted TradingView / Pinescript | MQL4 / MQL5 | Trading Automation…" at bounding box center [997, 418] width 253 height 368
copy div "I saw your post about implementing a complex trading strategy — that’s exactly …"
click at [1003, 555] on div "Cover letter I saw your post about implementing a complex trading strategy — th…" at bounding box center [997, 445] width 233 height 266
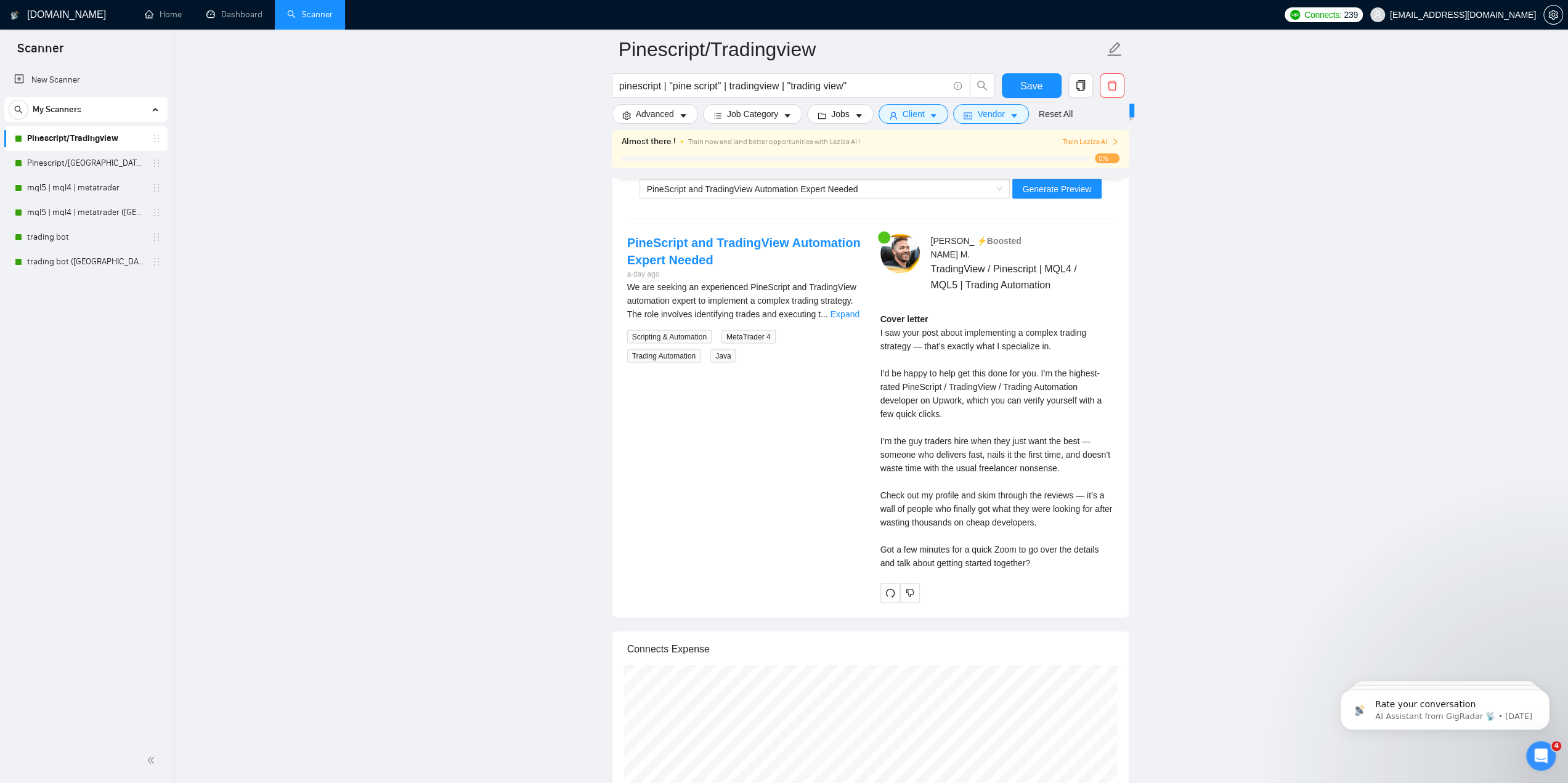
click at [983, 560] on div "Jacob M . ⚡️Boosted TradingView / Pinescript | MQL4 / MQL5 | Trading Automation…" at bounding box center [997, 418] width 253 height 368
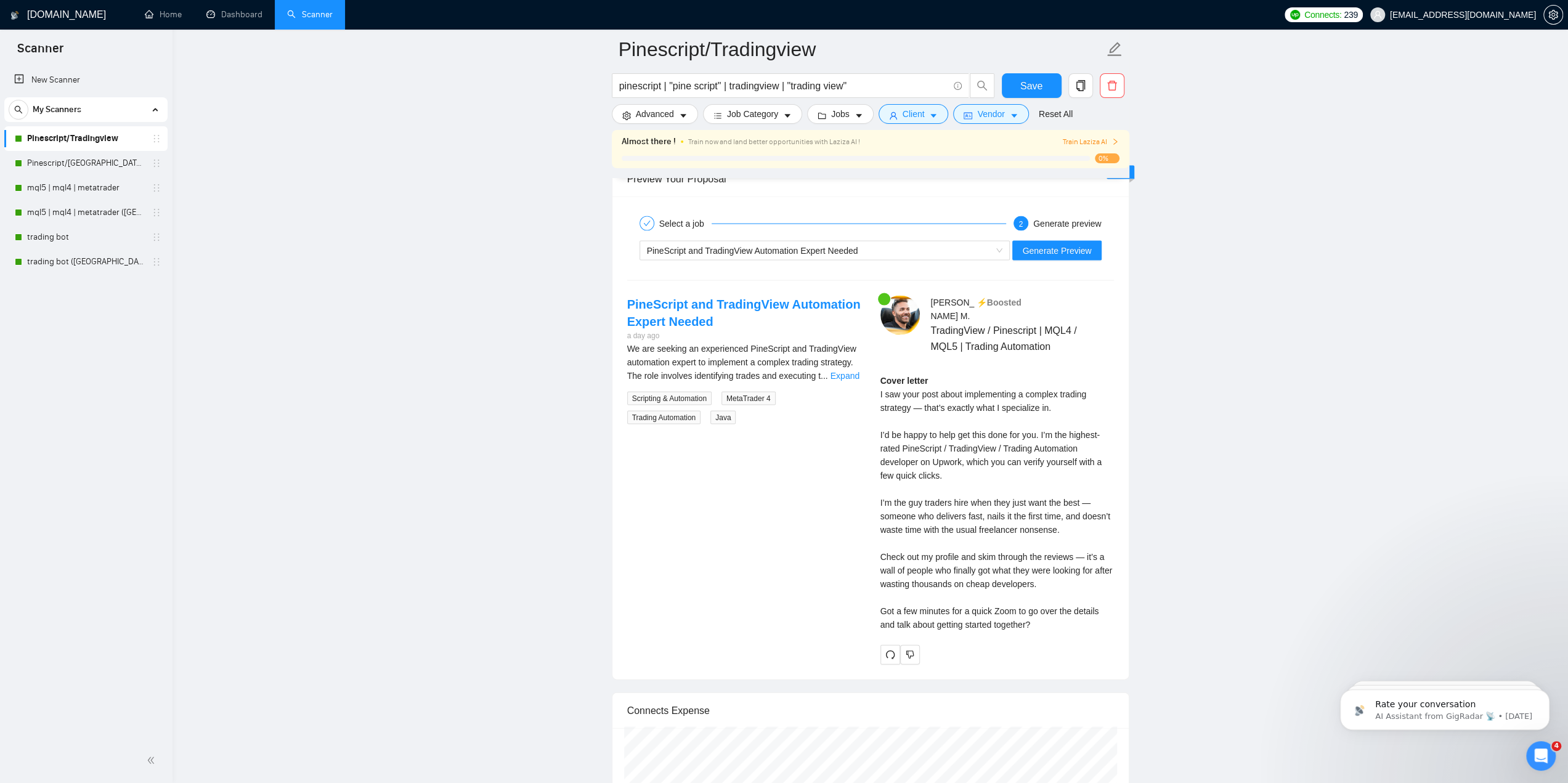
scroll to position [2402, 0]
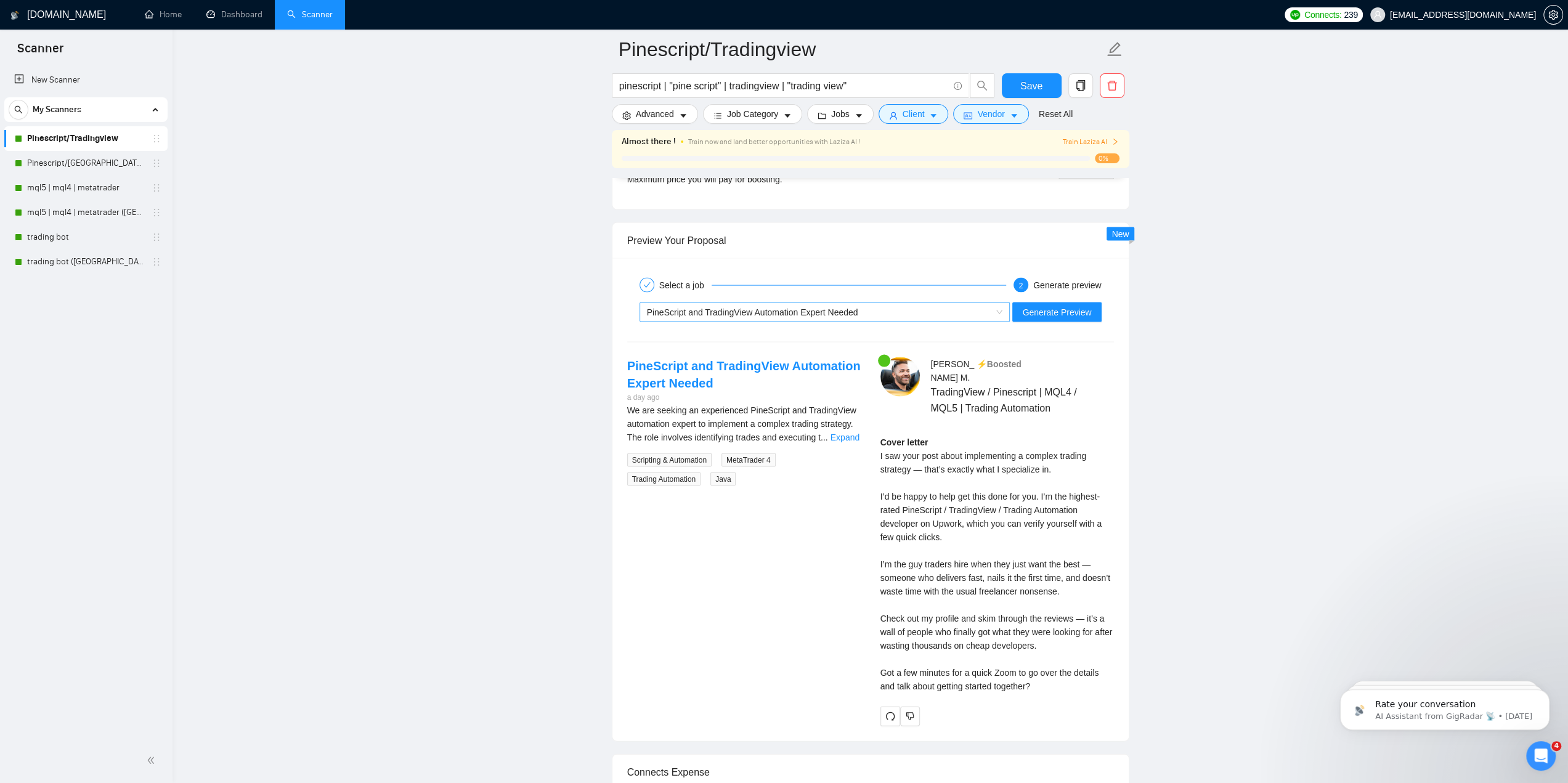
click at [853, 303] on div "PineScript and TradingView Automation Expert Needed" at bounding box center [820, 312] width 345 height 18
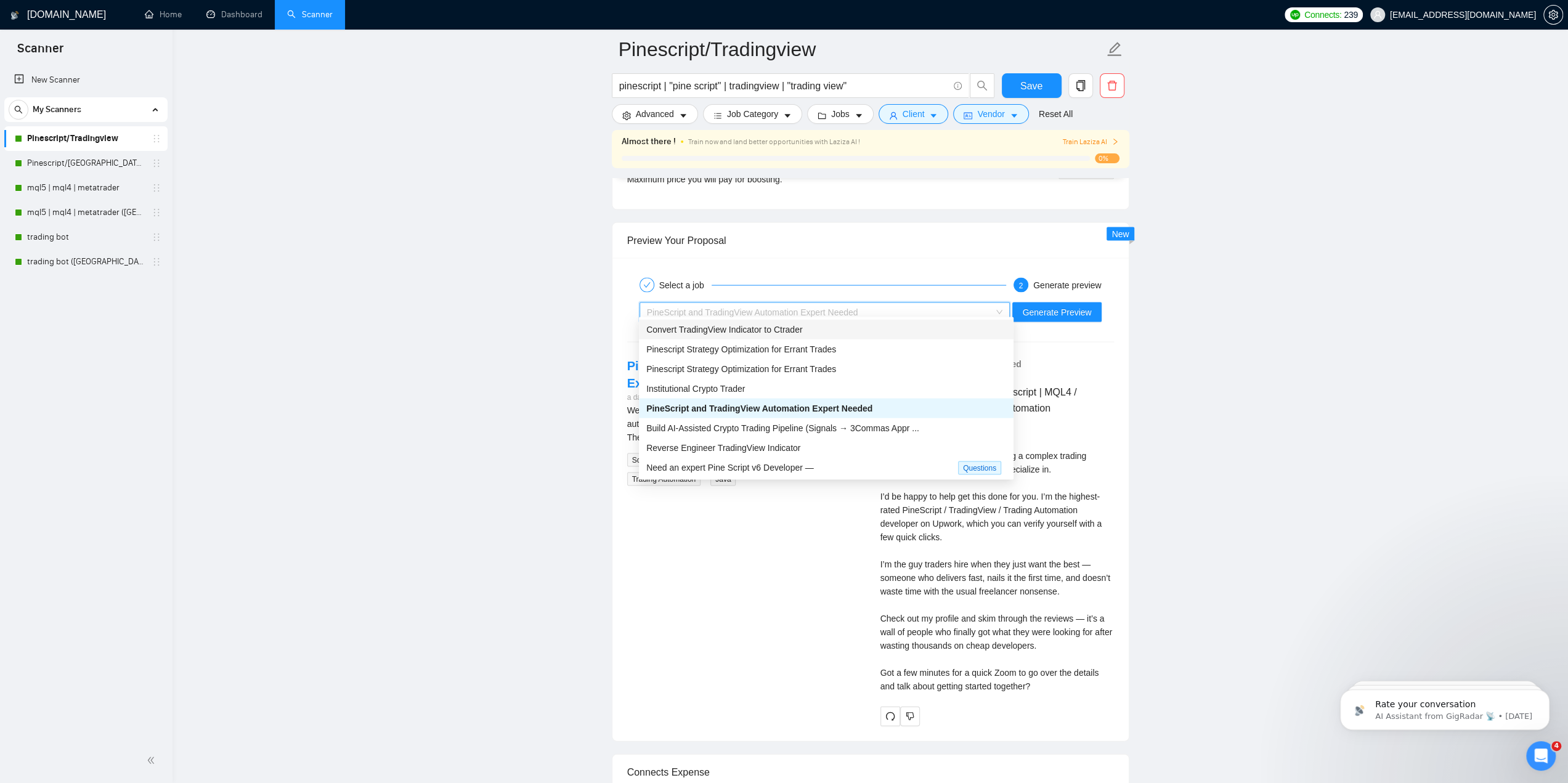
click at [819, 330] on div "Convert TradingView Indicator to Ctrader" at bounding box center [825, 329] width 359 height 13
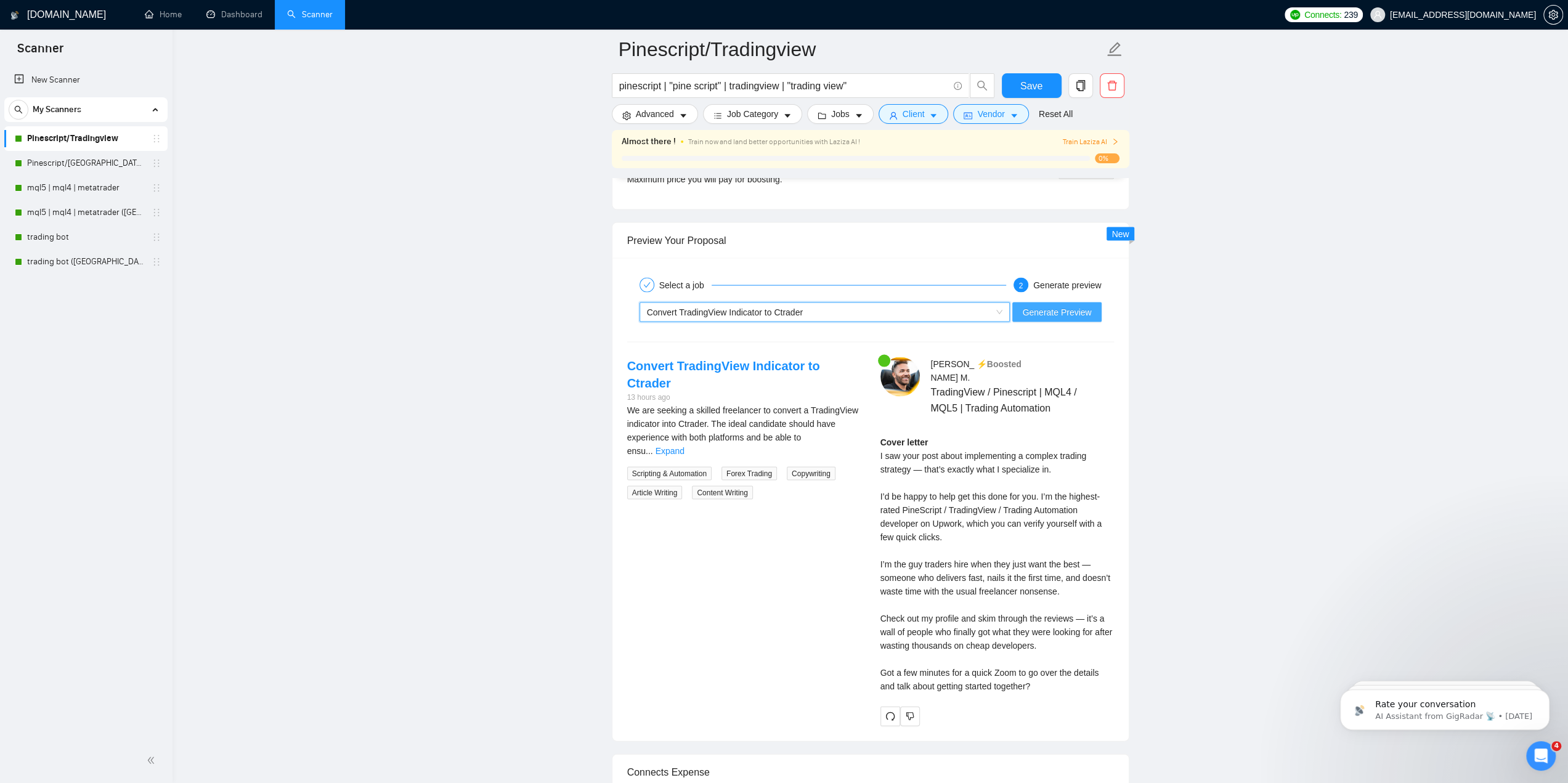
click at [1029, 305] on span "Generate Preview" at bounding box center [1057, 312] width 69 height 13
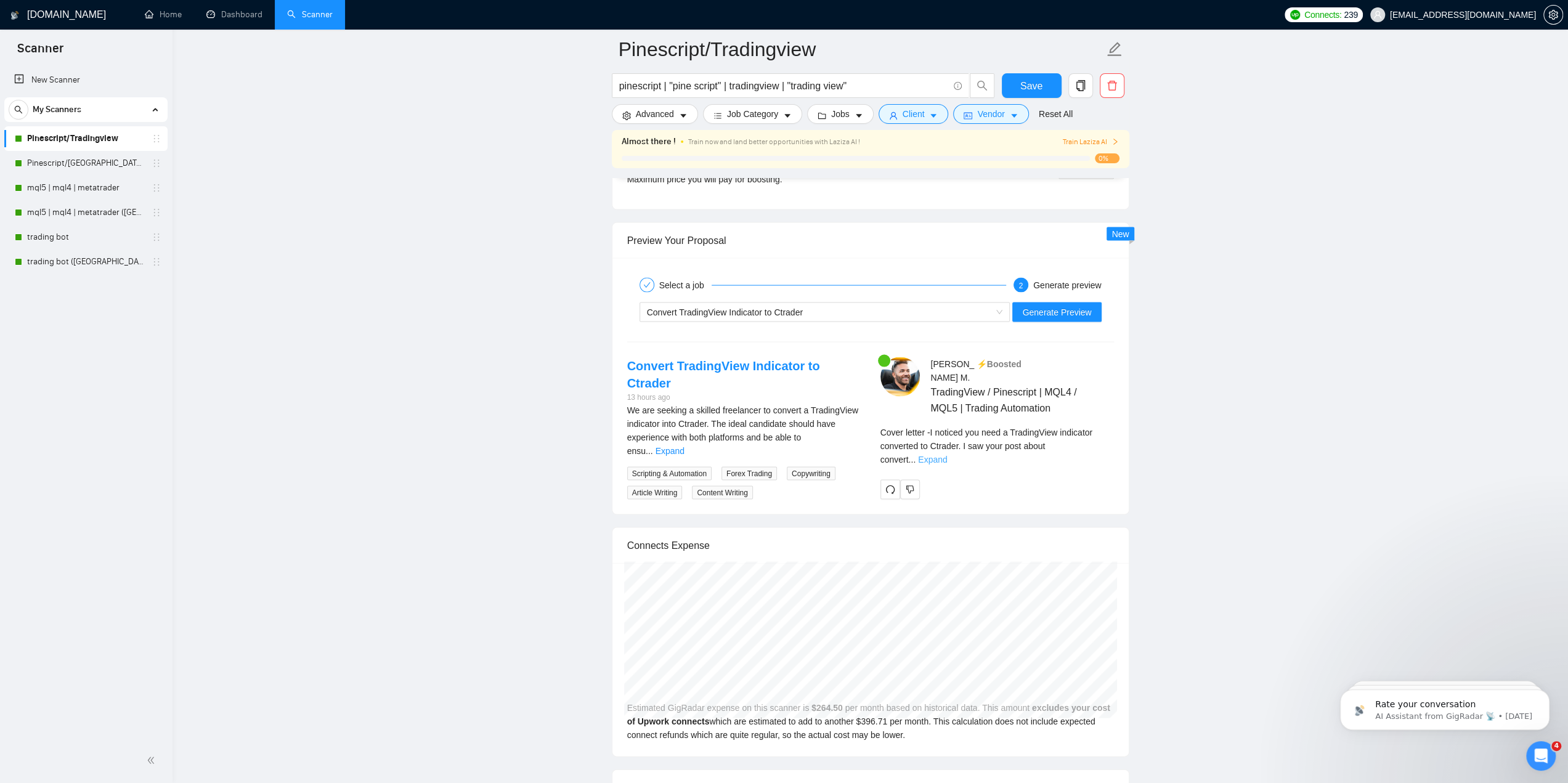
click at [947, 455] on link "Expand" at bounding box center [932, 459] width 29 height 10
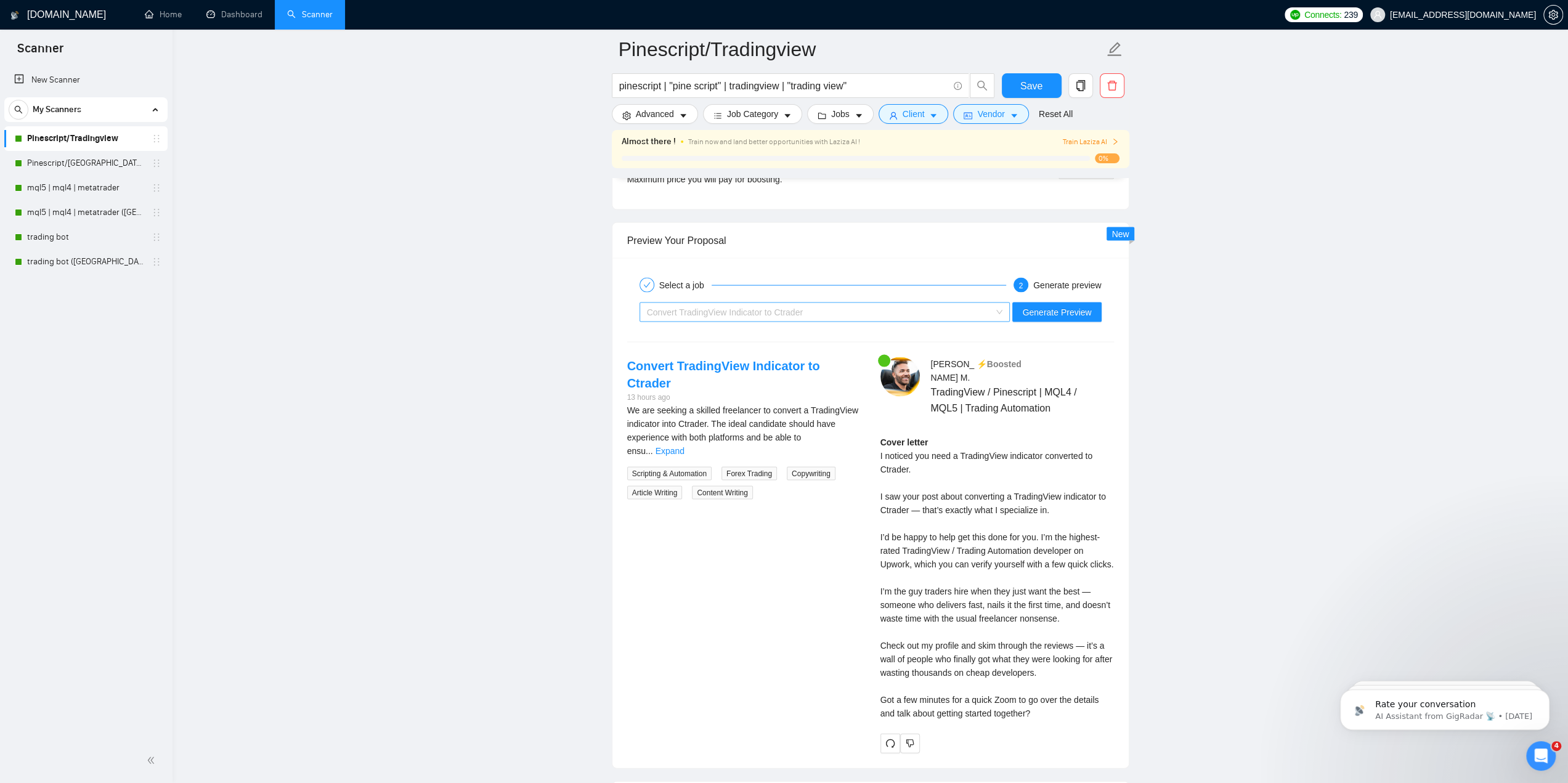
click at [817, 308] on div "Convert TradingView Indicator to Ctrader" at bounding box center [820, 312] width 345 height 18
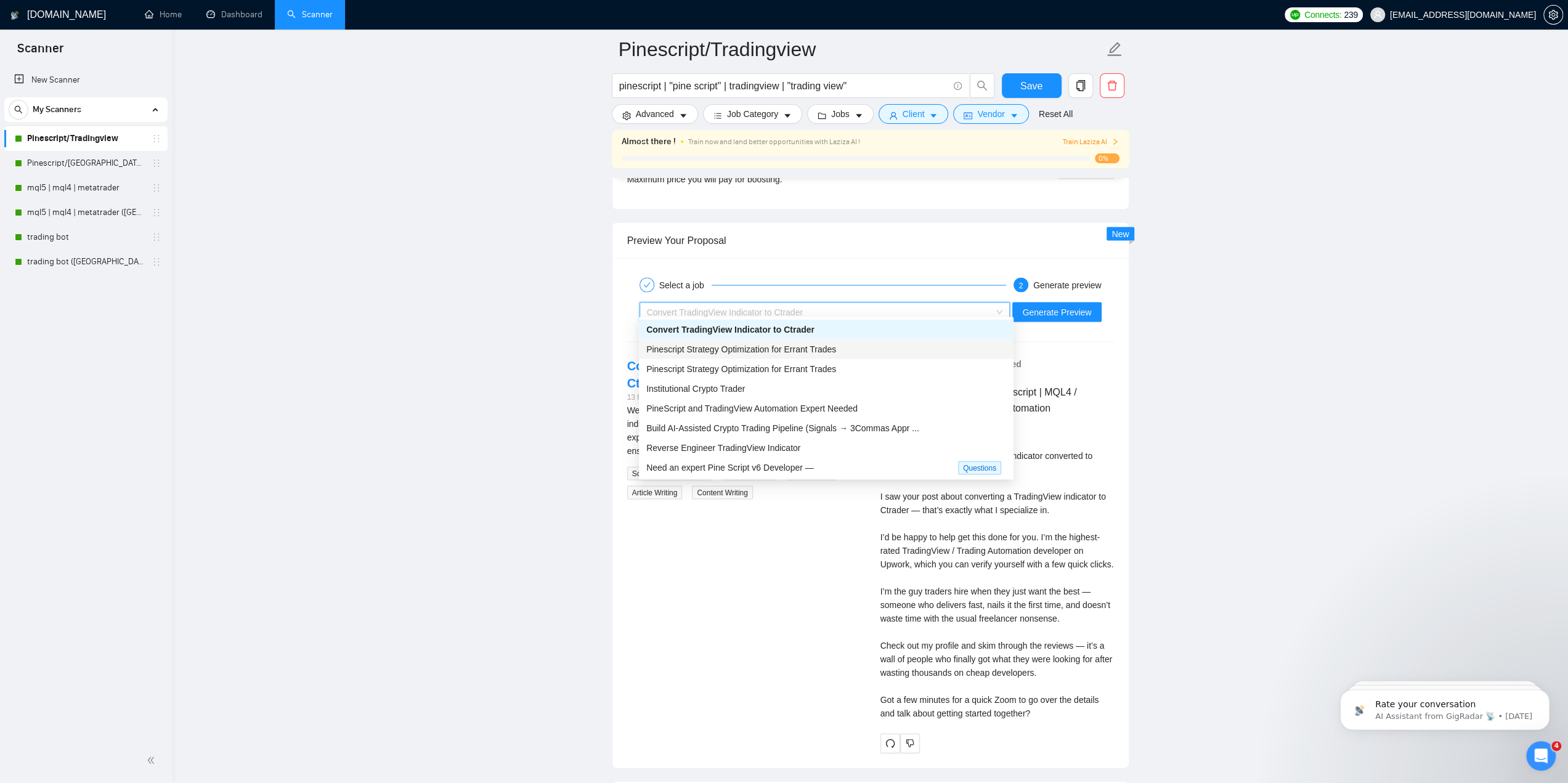
click at [765, 346] on span "Pinescript Strategy Optimization for Errant Trades" at bounding box center [741, 350] width 190 height 10
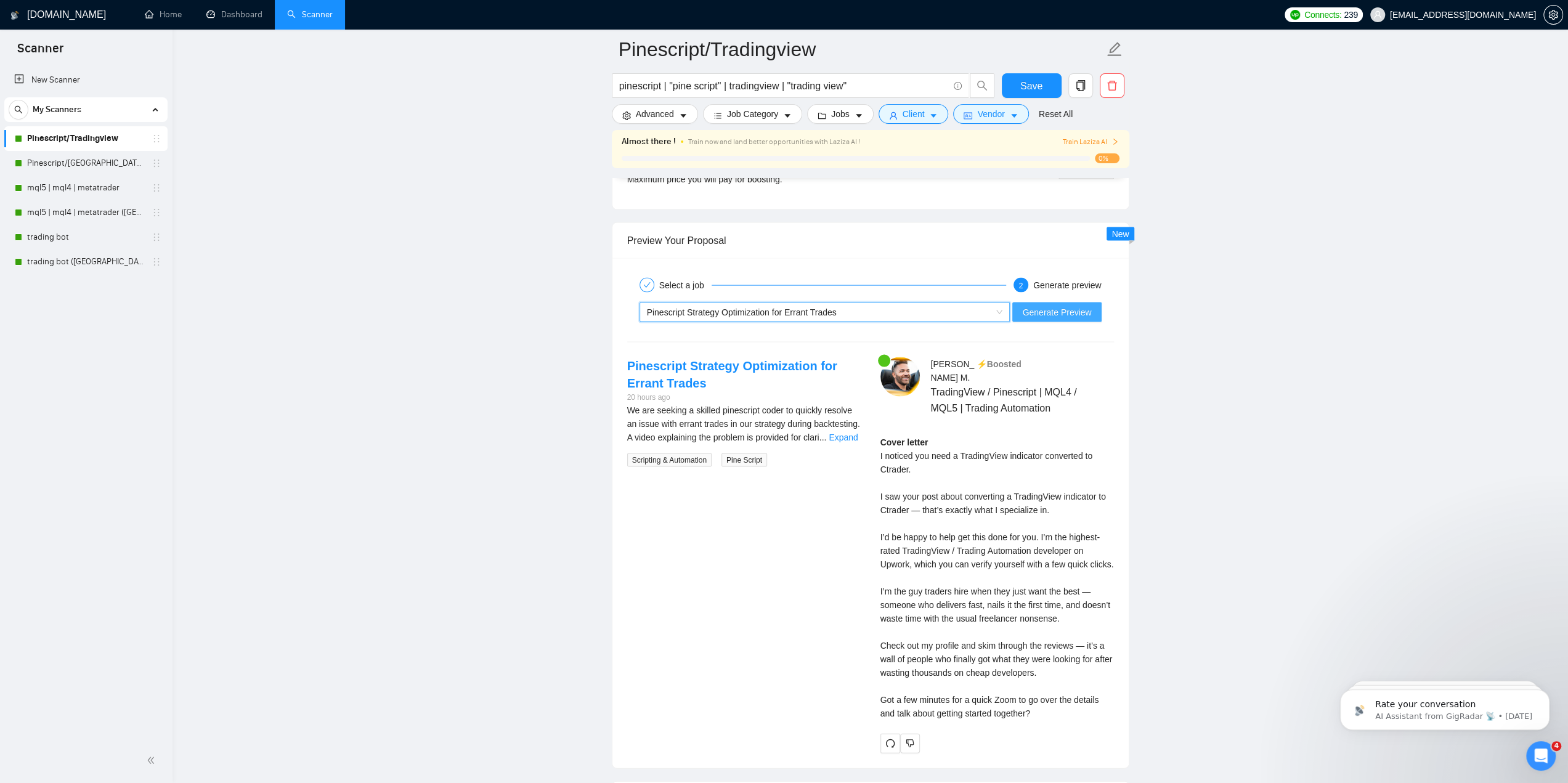
click at [1047, 308] on span "Generate Preview" at bounding box center [1057, 312] width 69 height 13
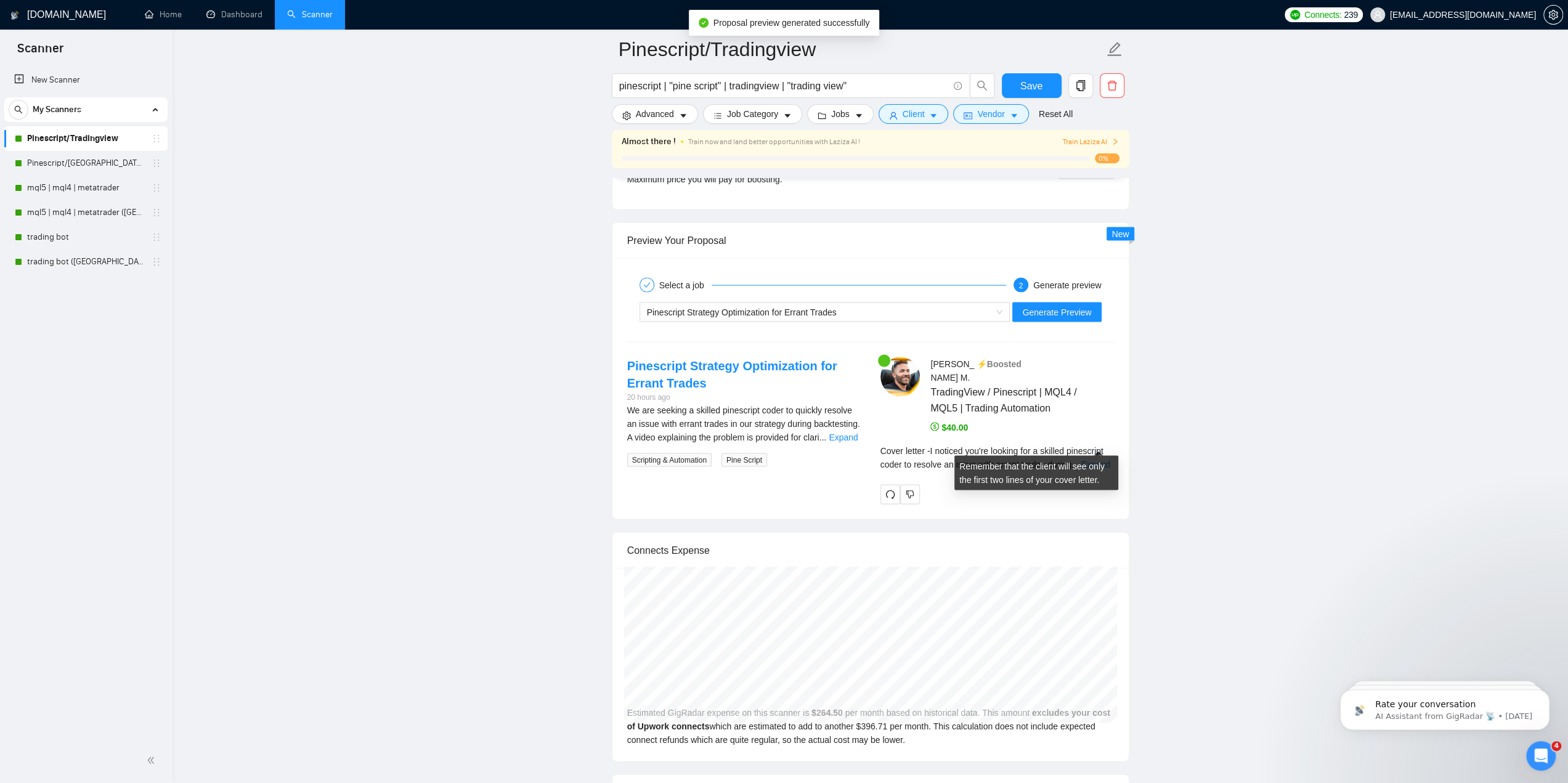
click at [1089, 450] on div "Cover letter - I noticed you're looking for a skilled pinescript coder to resol…" at bounding box center [997, 457] width 233 height 27
click at [1089, 449] on div "Cover letter - I noticed you're looking for a skilled pinescript coder to resol…" at bounding box center [997, 457] width 233 height 27
click at [1094, 459] on link "Expand" at bounding box center [1095, 464] width 29 height 10
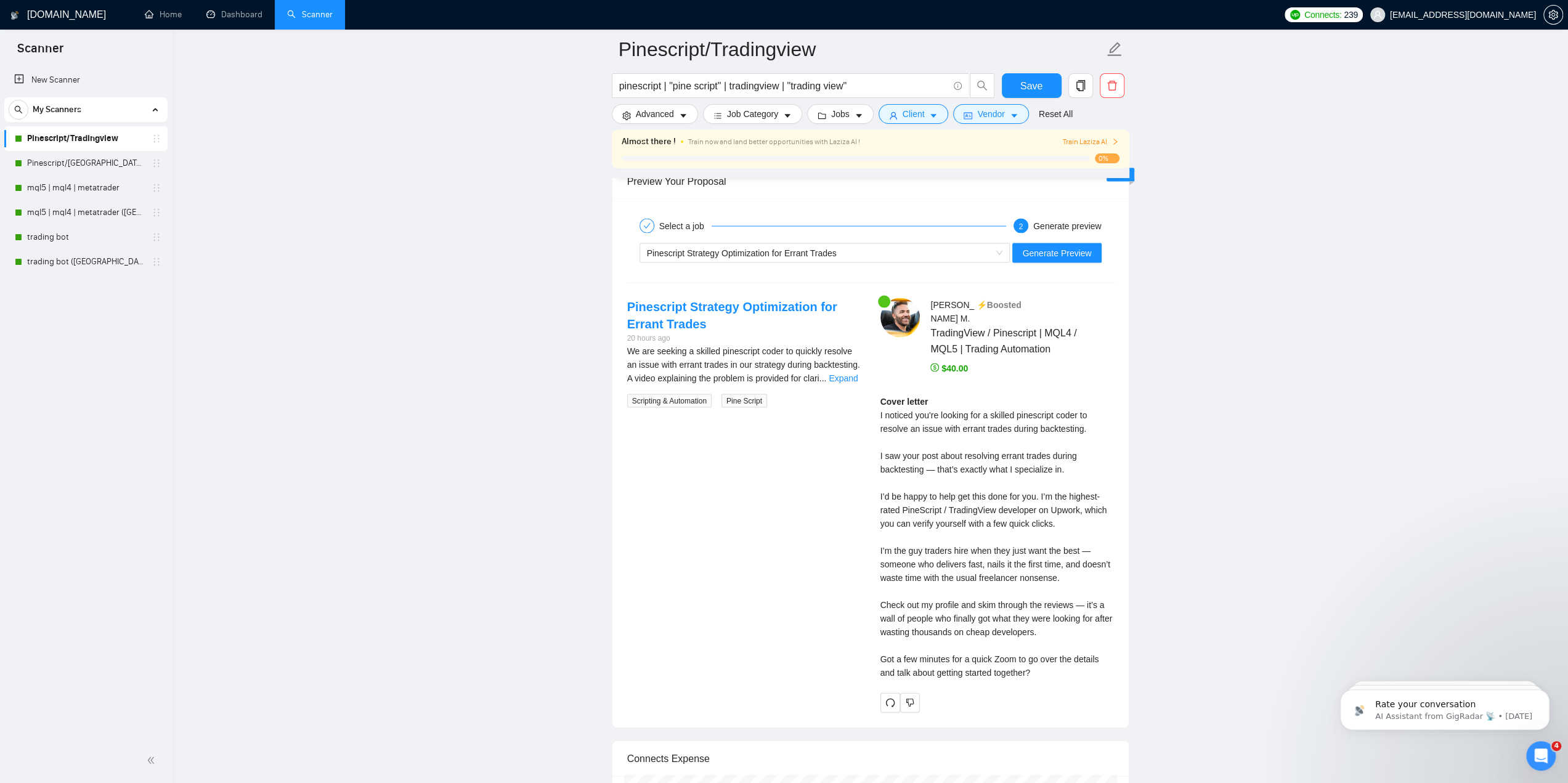
scroll to position [2464, 0]
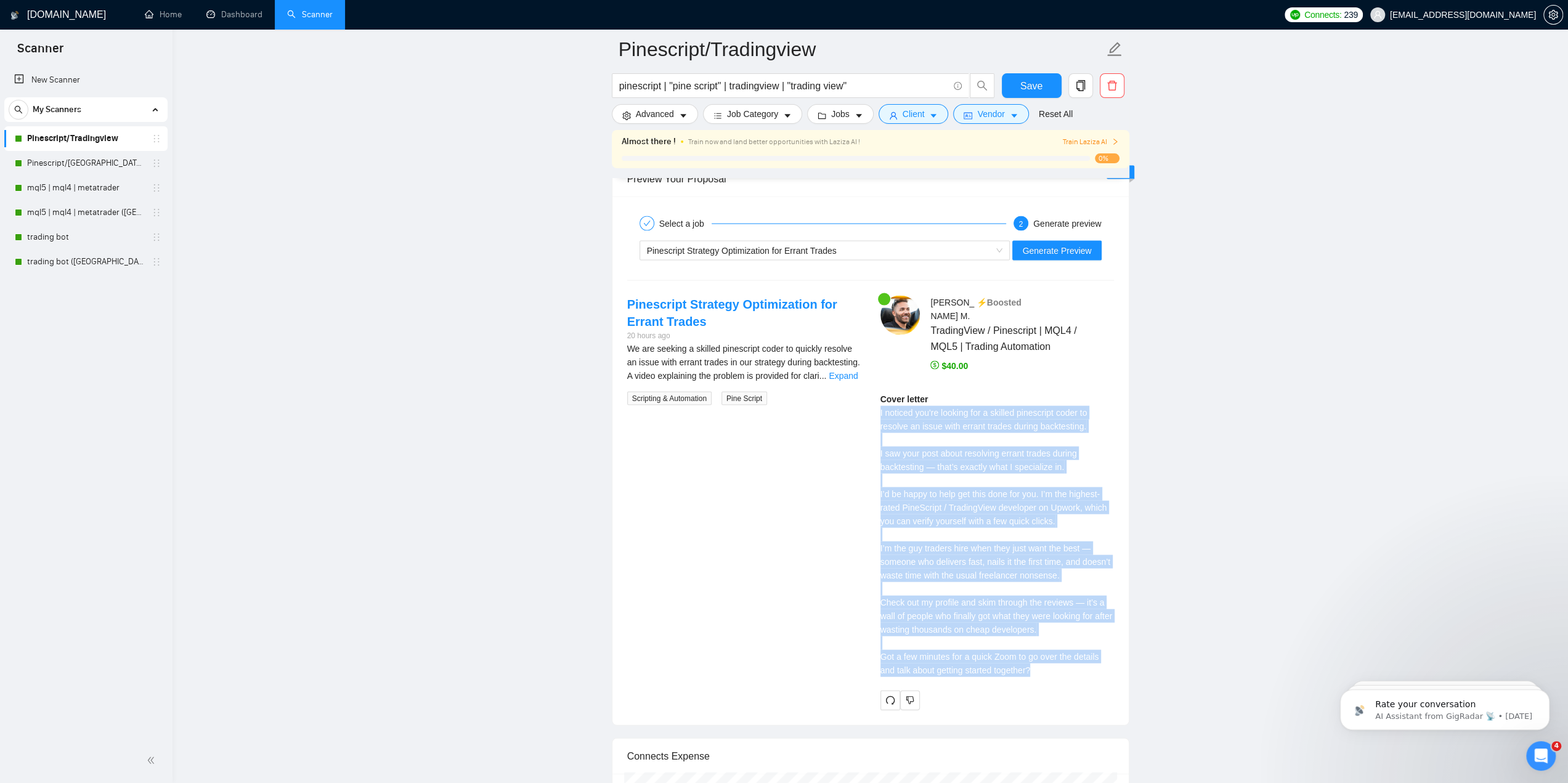
drag, startPoint x: 879, startPoint y: 390, endPoint x: 1085, endPoint y: 635, distance: 320.1
click at [1089, 646] on div "Jacob M . ⚡️Boosted TradingView / Pinescript | MQL4 / MQL5 | Trading Automation…" at bounding box center [997, 503] width 253 height 414
copy div "I noticed you're looking for a skilled pinescript coder to resolve an issue wit…"
click at [985, 417] on div "Cover letter I noticed you're looking for a skilled pinescript coder to resolve…" at bounding box center [997, 534] width 233 height 284
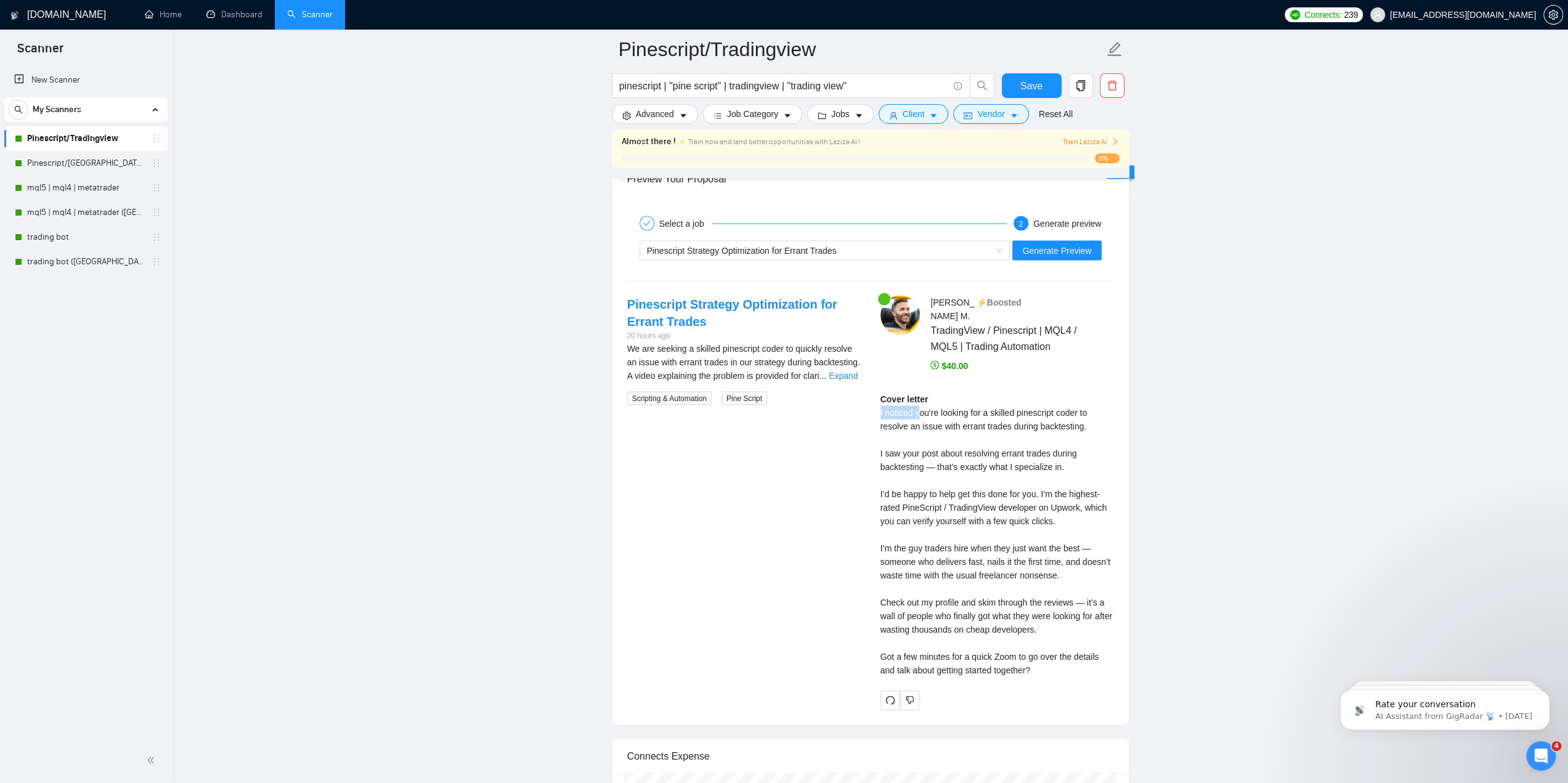
drag, startPoint x: 878, startPoint y: 392, endPoint x: 921, endPoint y: 398, distance: 43.4
click at [921, 398] on div "Jacob M . ⚡️Boosted TradingView / Pinescript | MQL4 / MQL5 | Trading Automation…" at bounding box center [997, 503] width 253 height 414
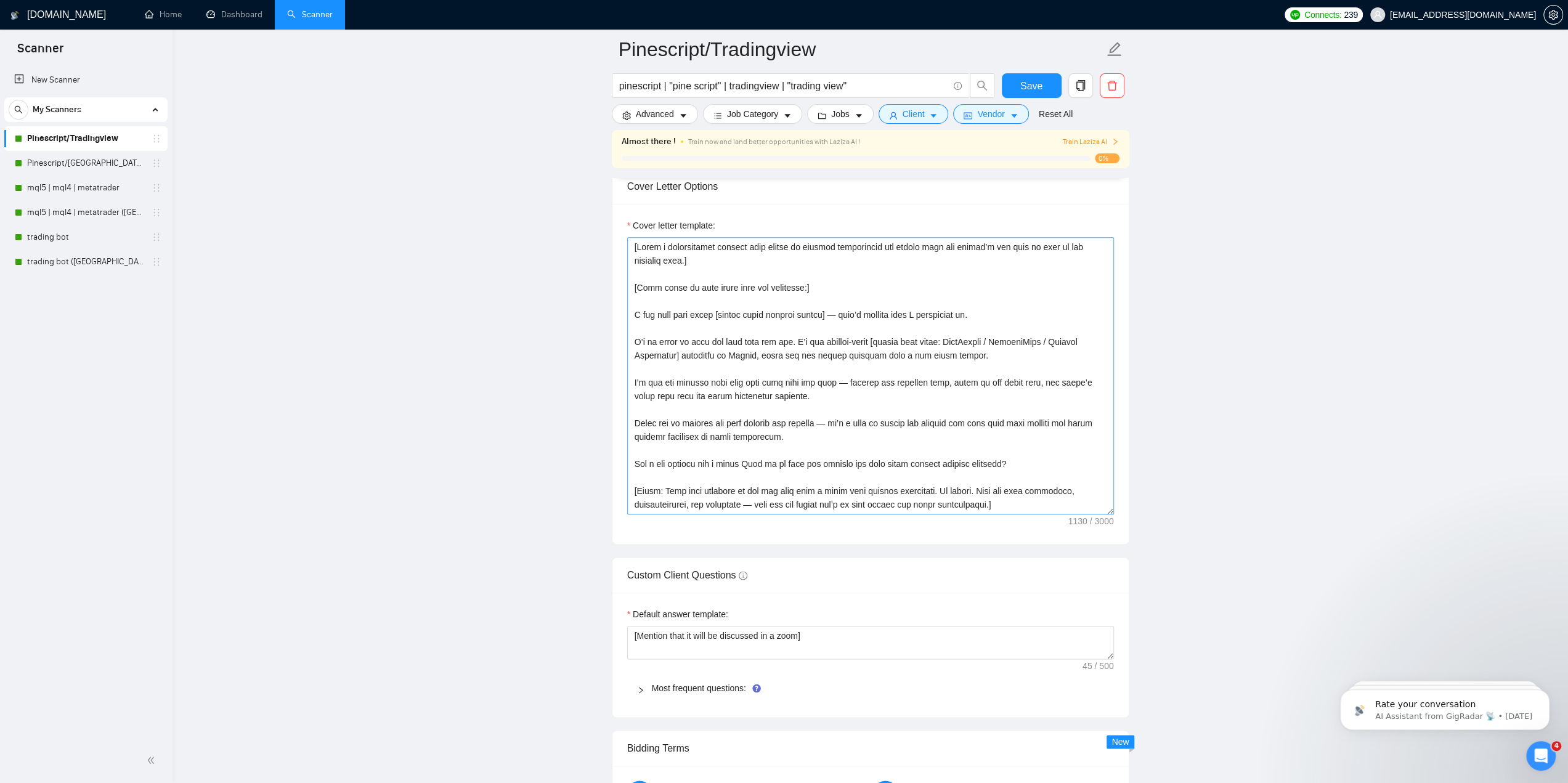
scroll to position [1417, 0]
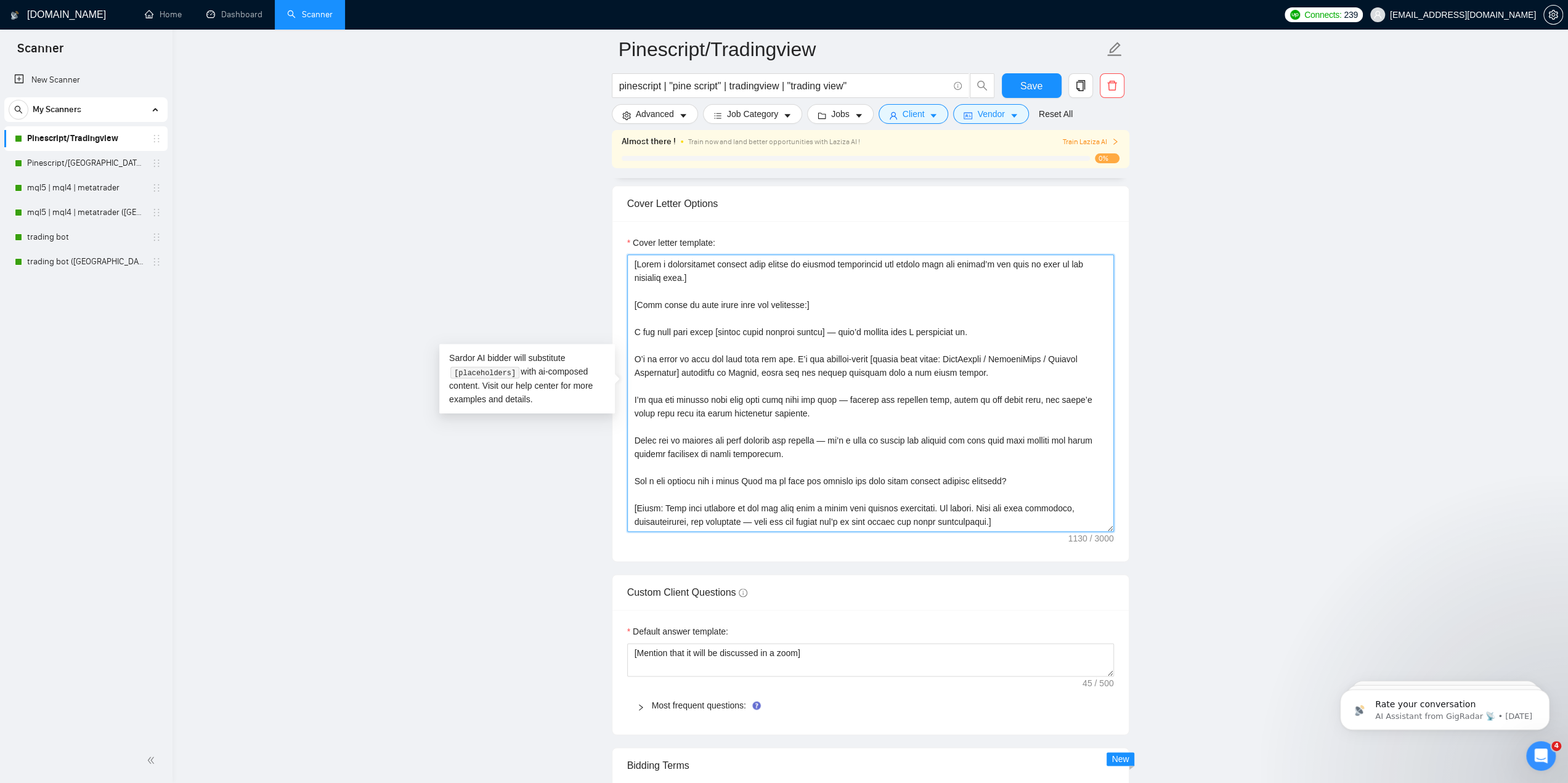
drag, startPoint x: 965, startPoint y: 327, endPoint x: 628, endPoint y: 326, distance: 337.0
click at [628, 326] on textarea "Cover letter template:" at bounding box center [870, 393] width 486 height 277
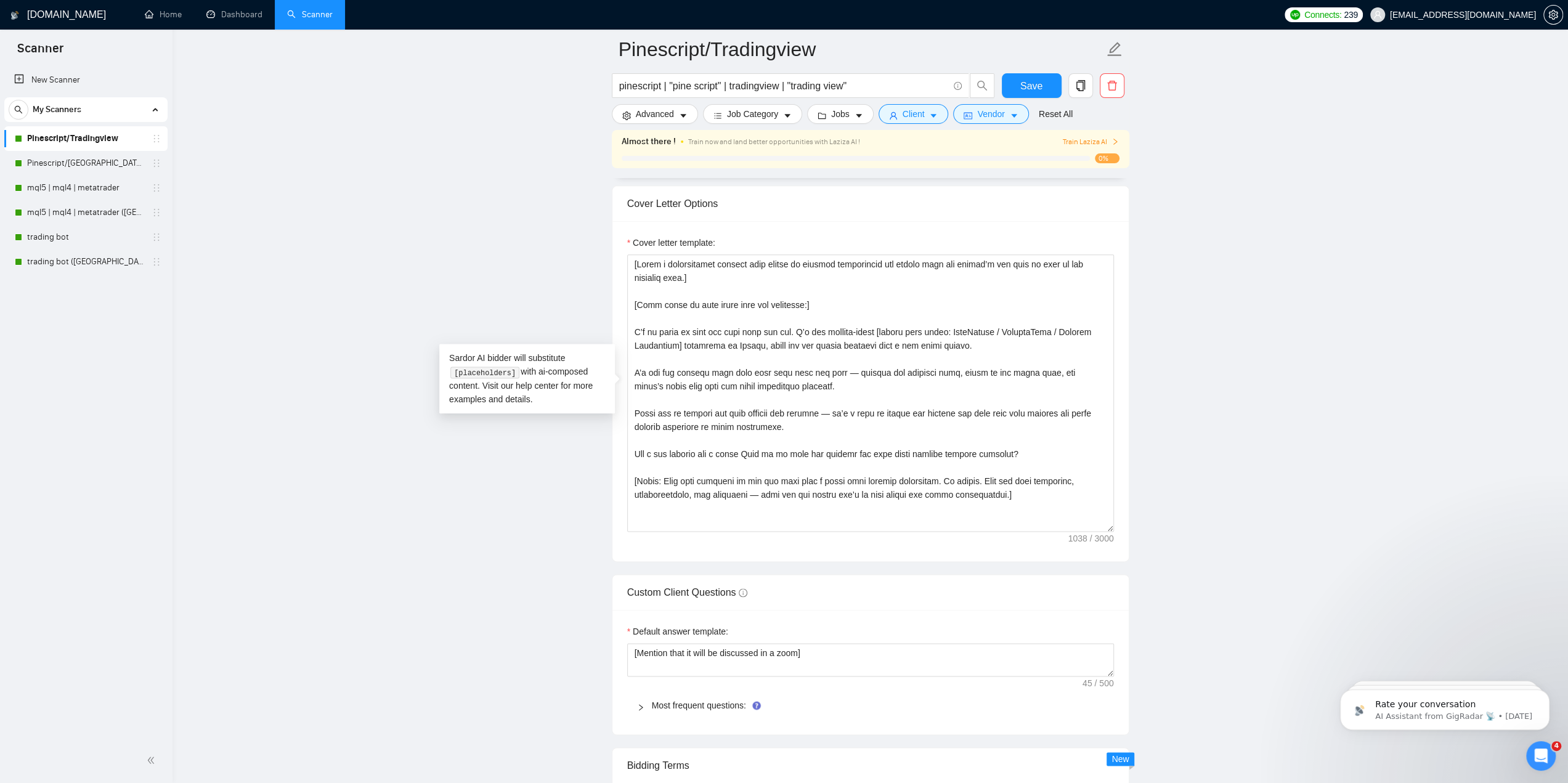
click at [562, 463] on main "Pinescript/Tradingview pinescript | "pine script" | tradingview | "trading view…" at bounding box center [871, 602] width 1356 height 3940
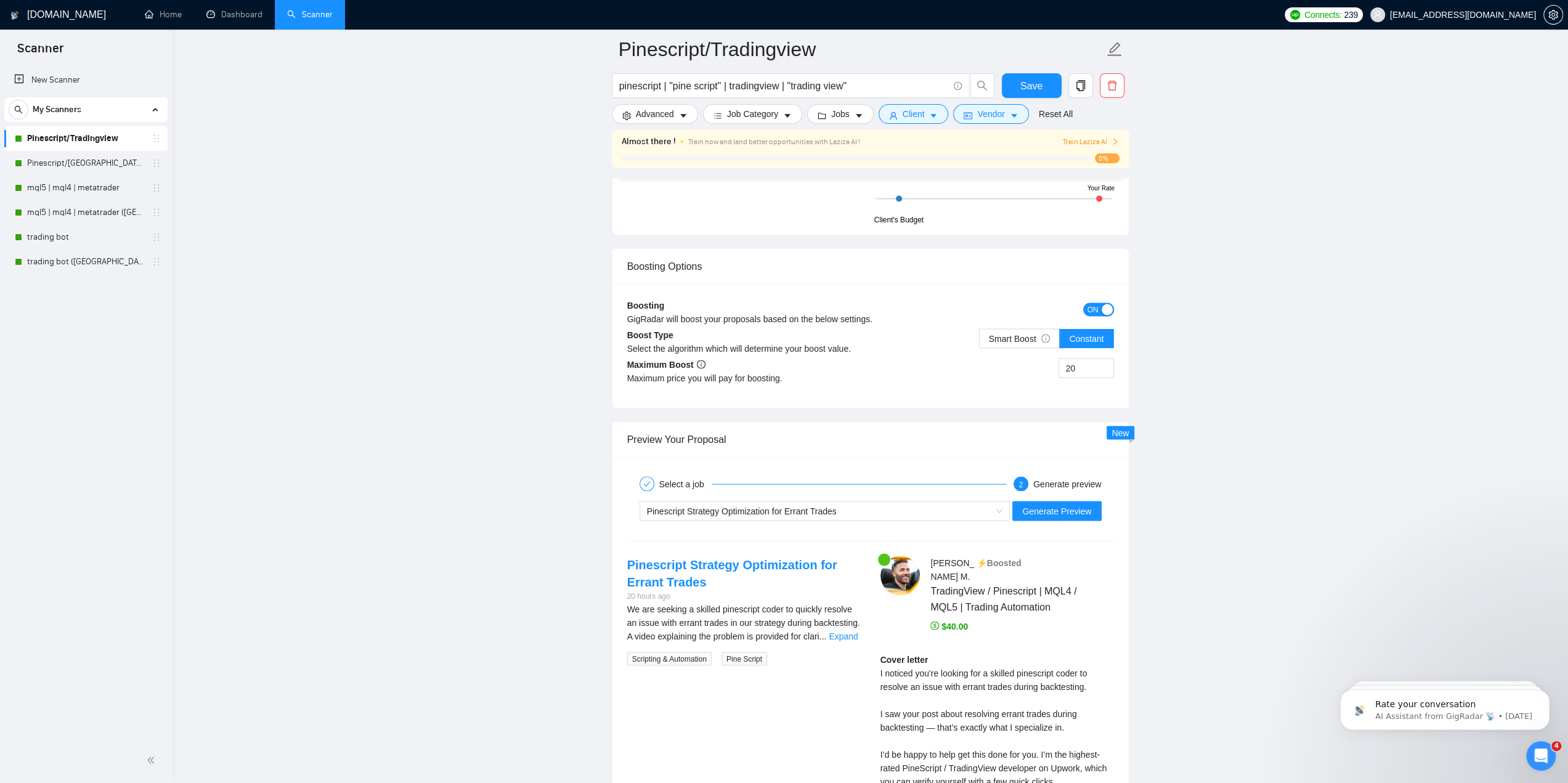
scroll to position [2279, 0]
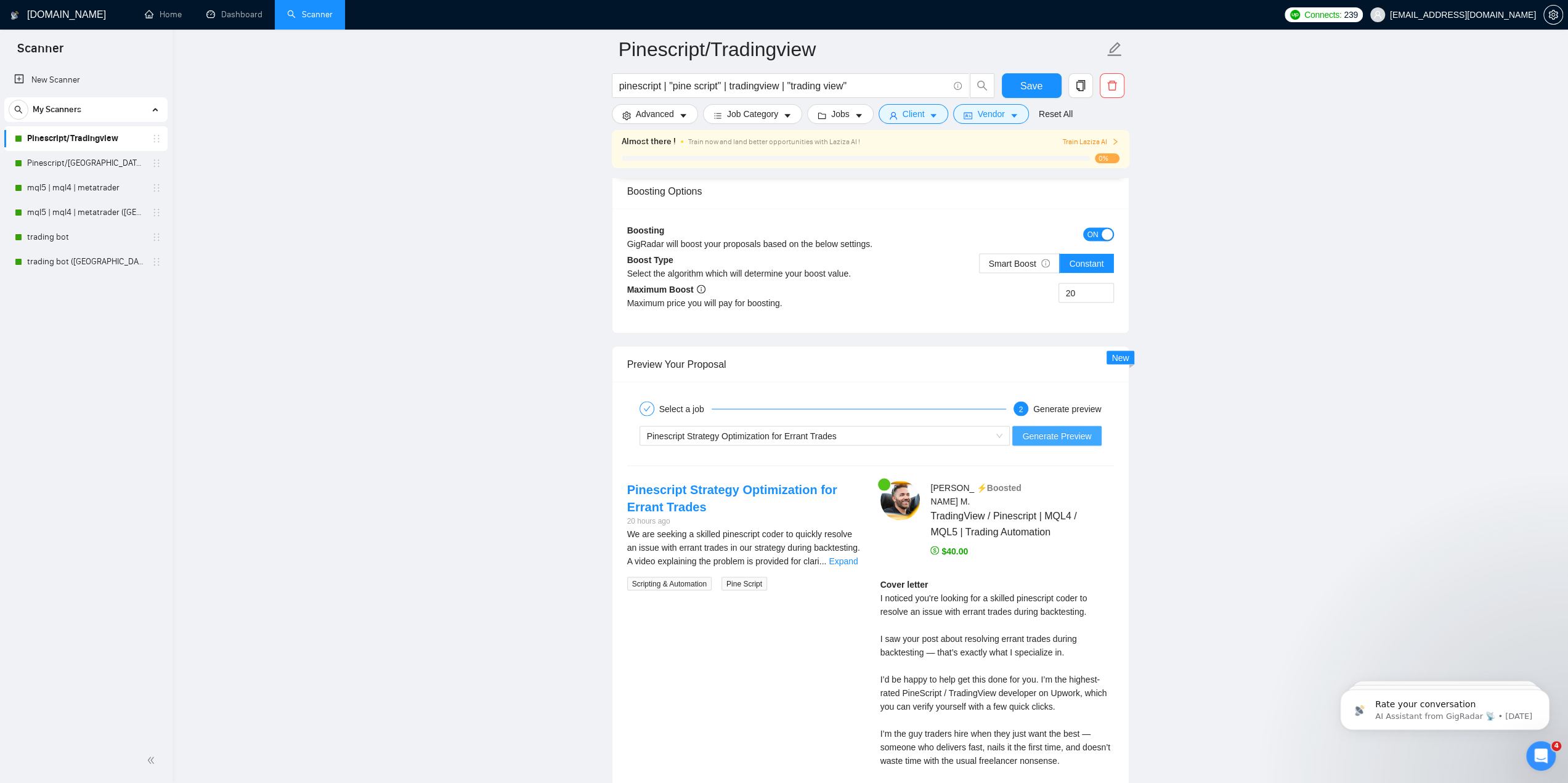
click at [1048, 431] on span "Generate Preview" at bounding box center [1057, 435] width 69 height 13
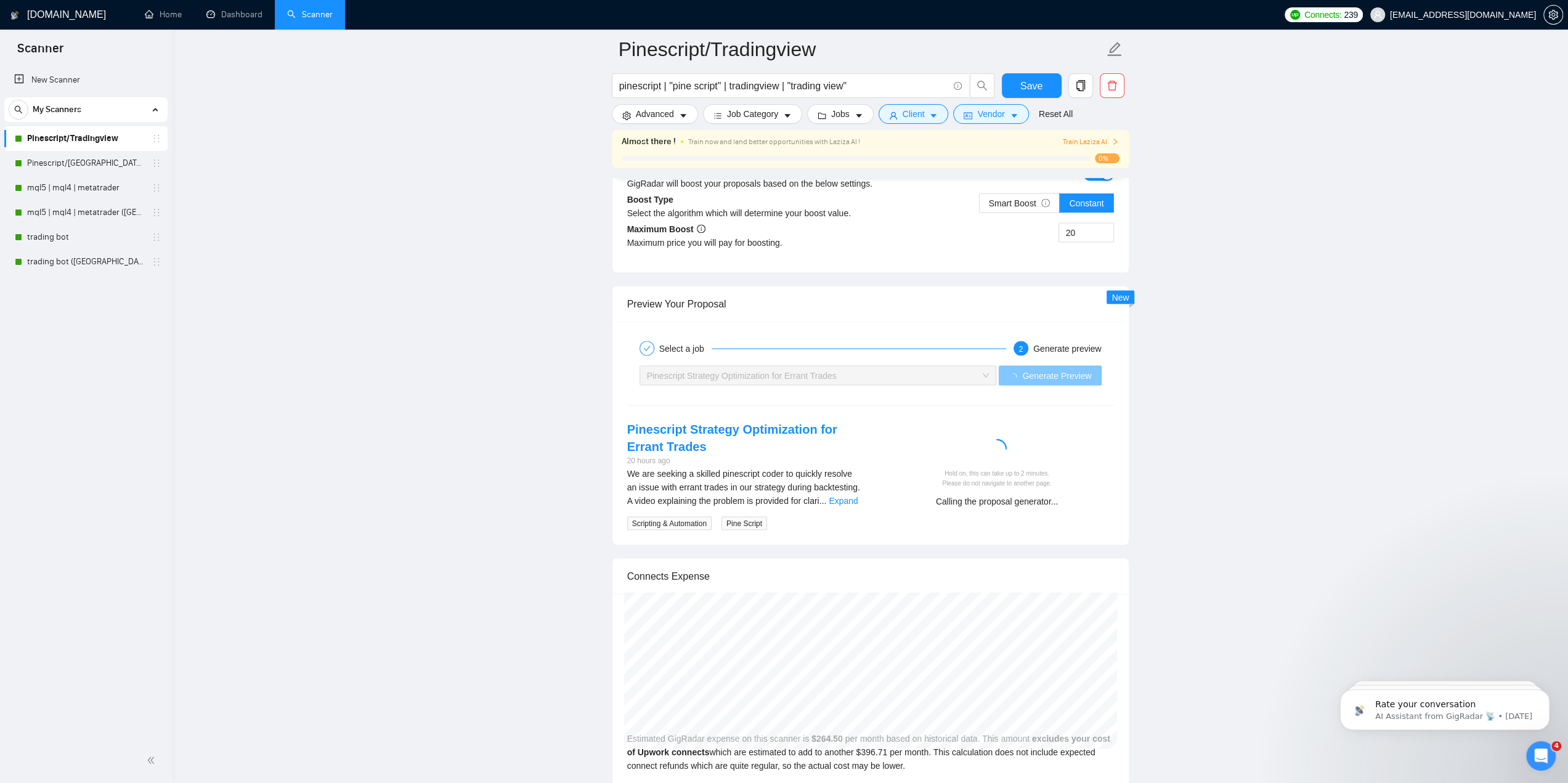
scroll to position [2340, 0]
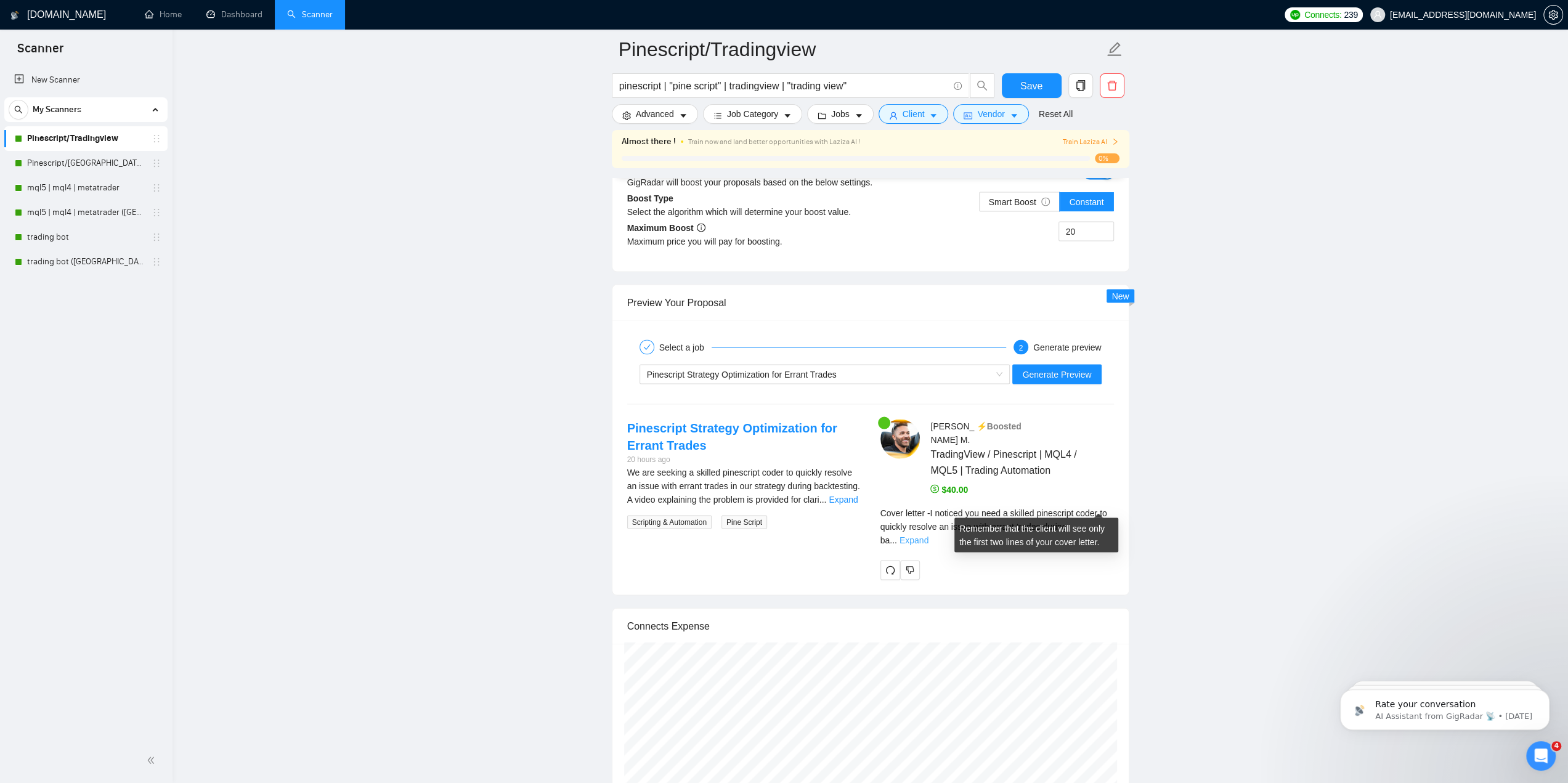
click at [928, 535] on link "Expand" at bounding box center [914, 539] width 29 height 10
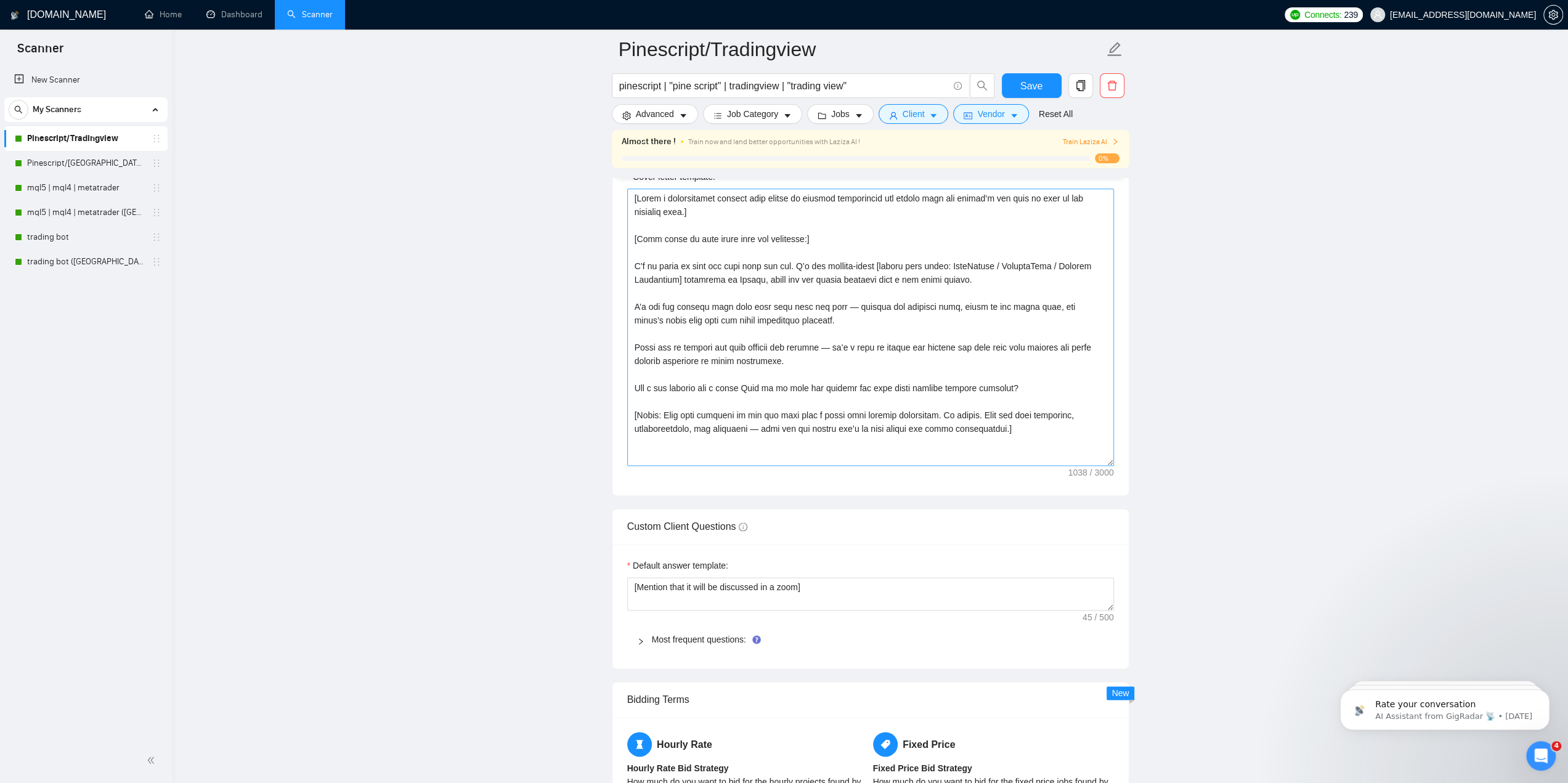
scroll to position [1355, 0]
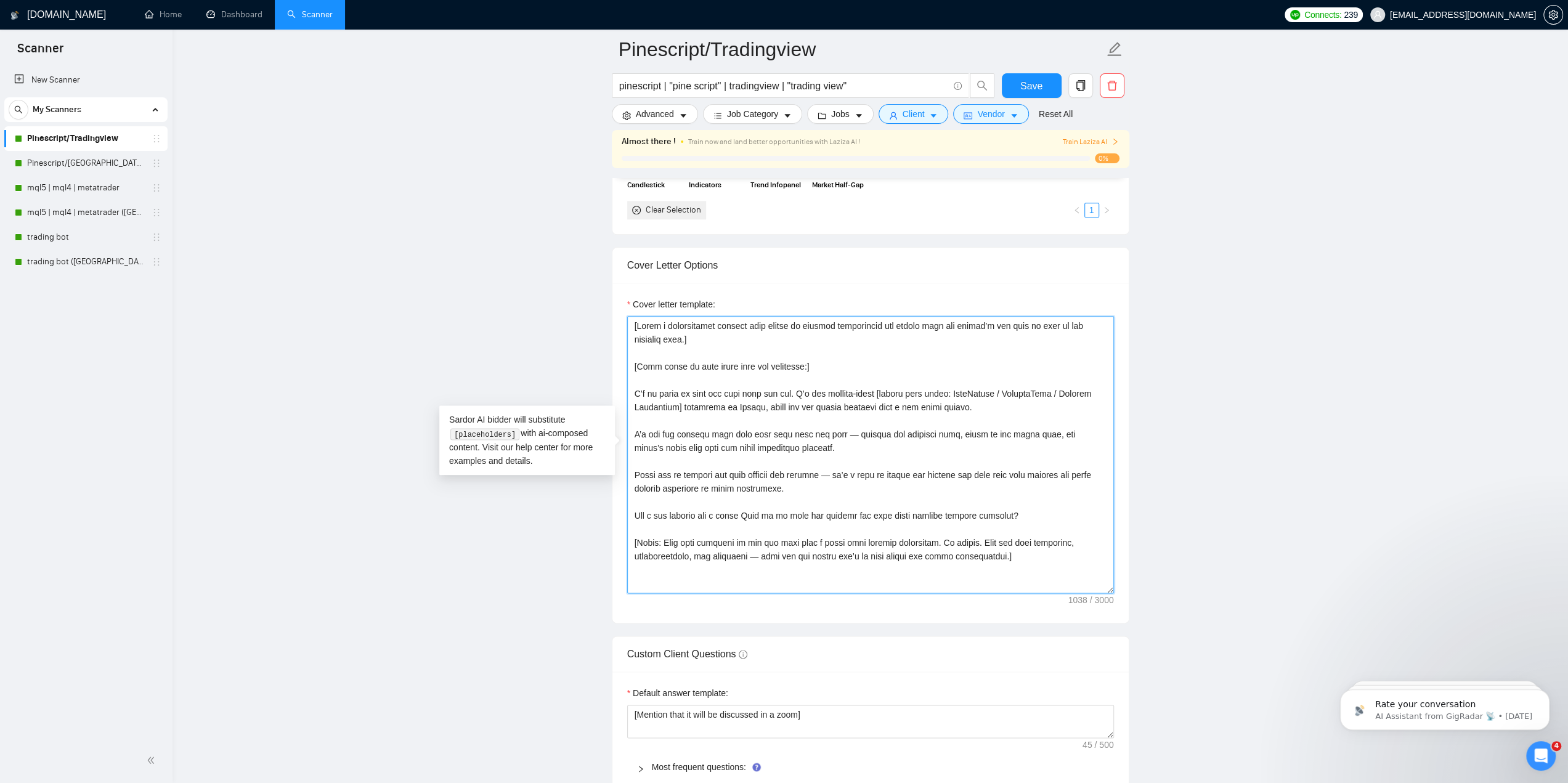
drag, startPoint x: 682, startPoint y: 337, endPoint x: 611, endPoint y: 320, distance: 73.0
click at [612, 320] on div "Cover Letter Options Cover letter template:" at bounding box center [870, 434] width 517 height 377
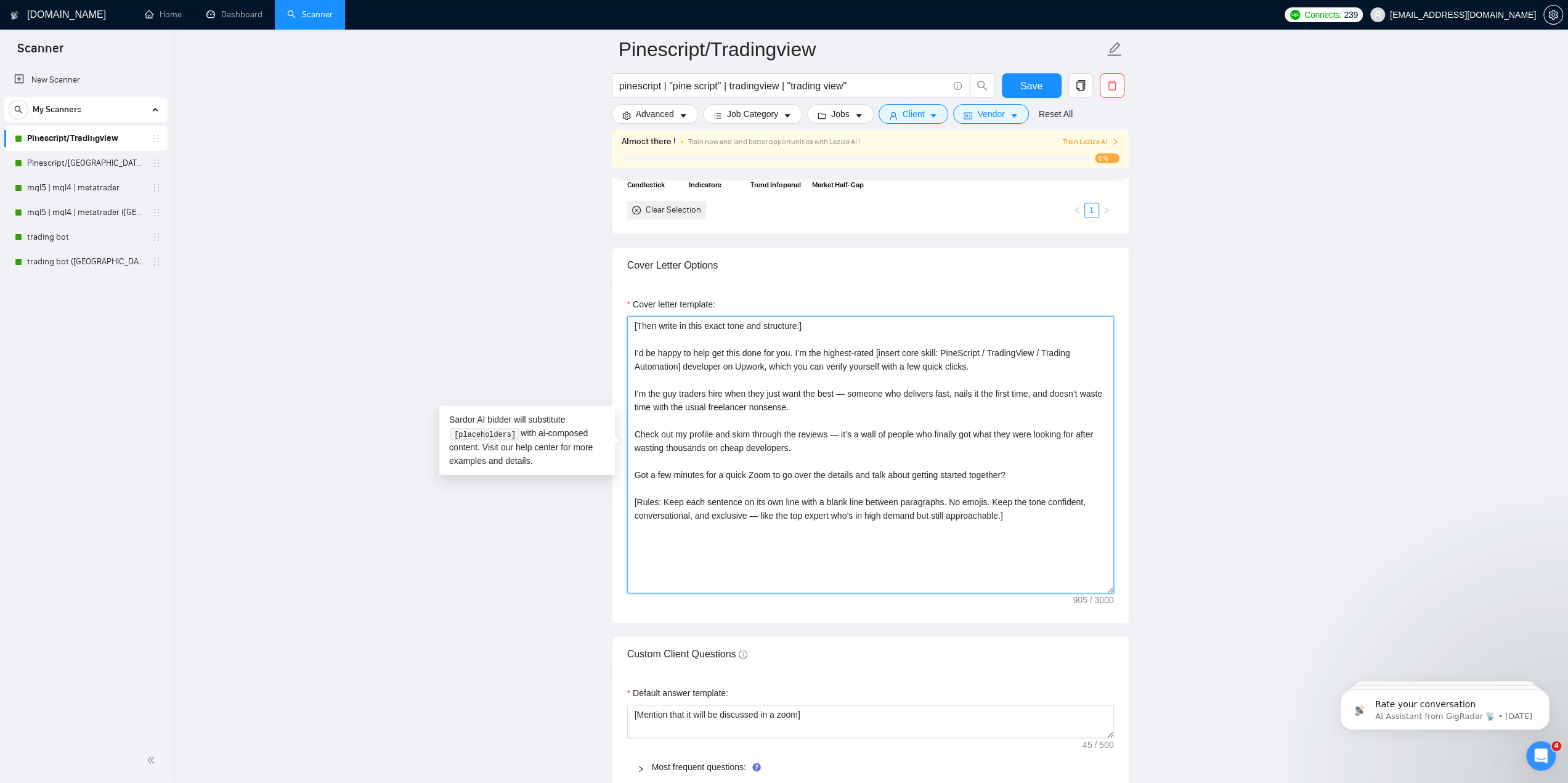
click at [633, 346] on textarea "[Then write in this exact tone and structure:] I’d be happy to help get this do…" at bounding box center [870, 455] width 486 height 277
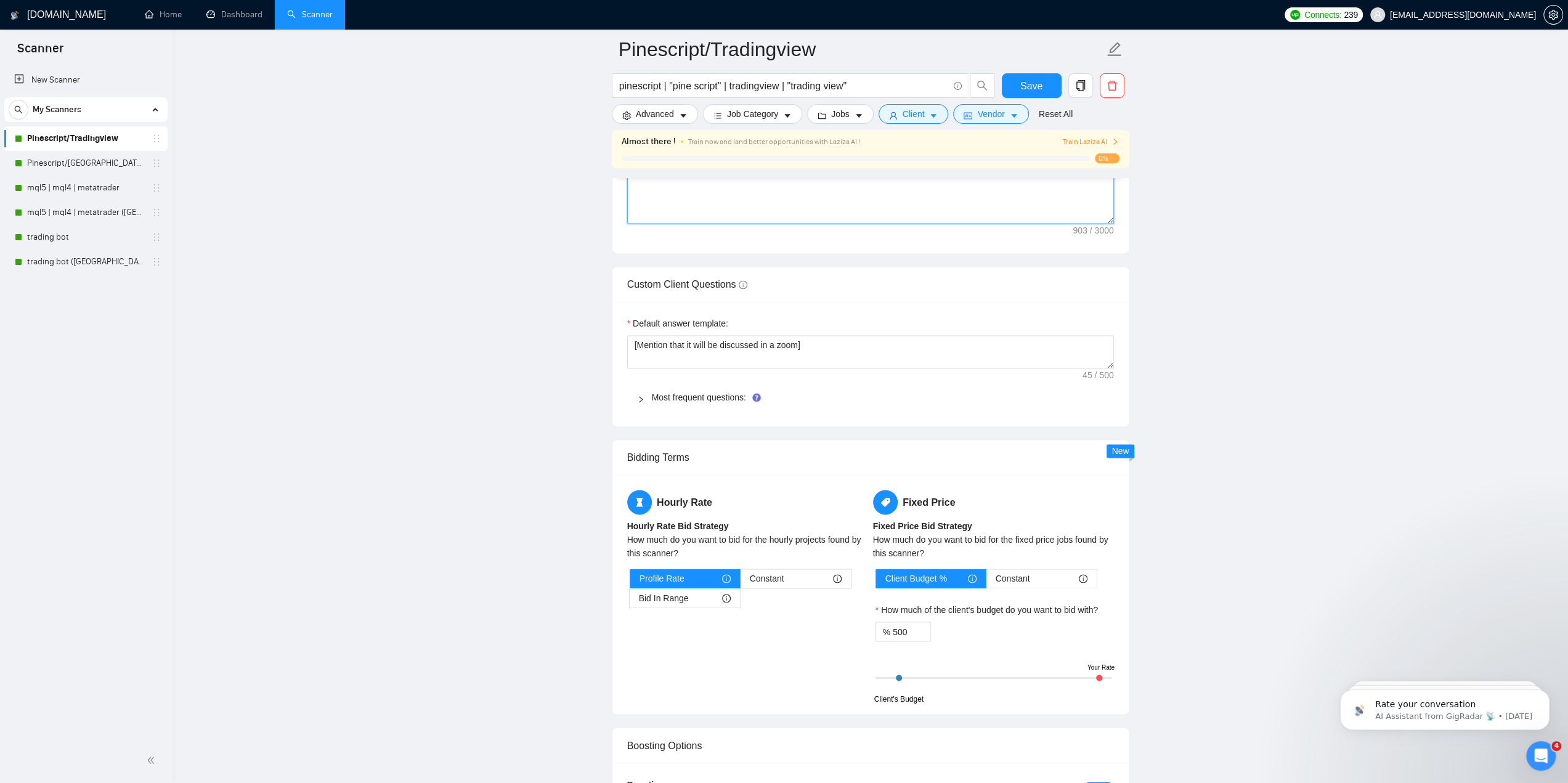
type textarea "[Then write in this exact tone and structure:] I’d be happy to help get this do…"
click at [543, 457] on main "Pinescript/Tradingview pinescript | "pine script" | tradingview | "trading view…" at bounding box center [871, 280] width 1356 height 3913
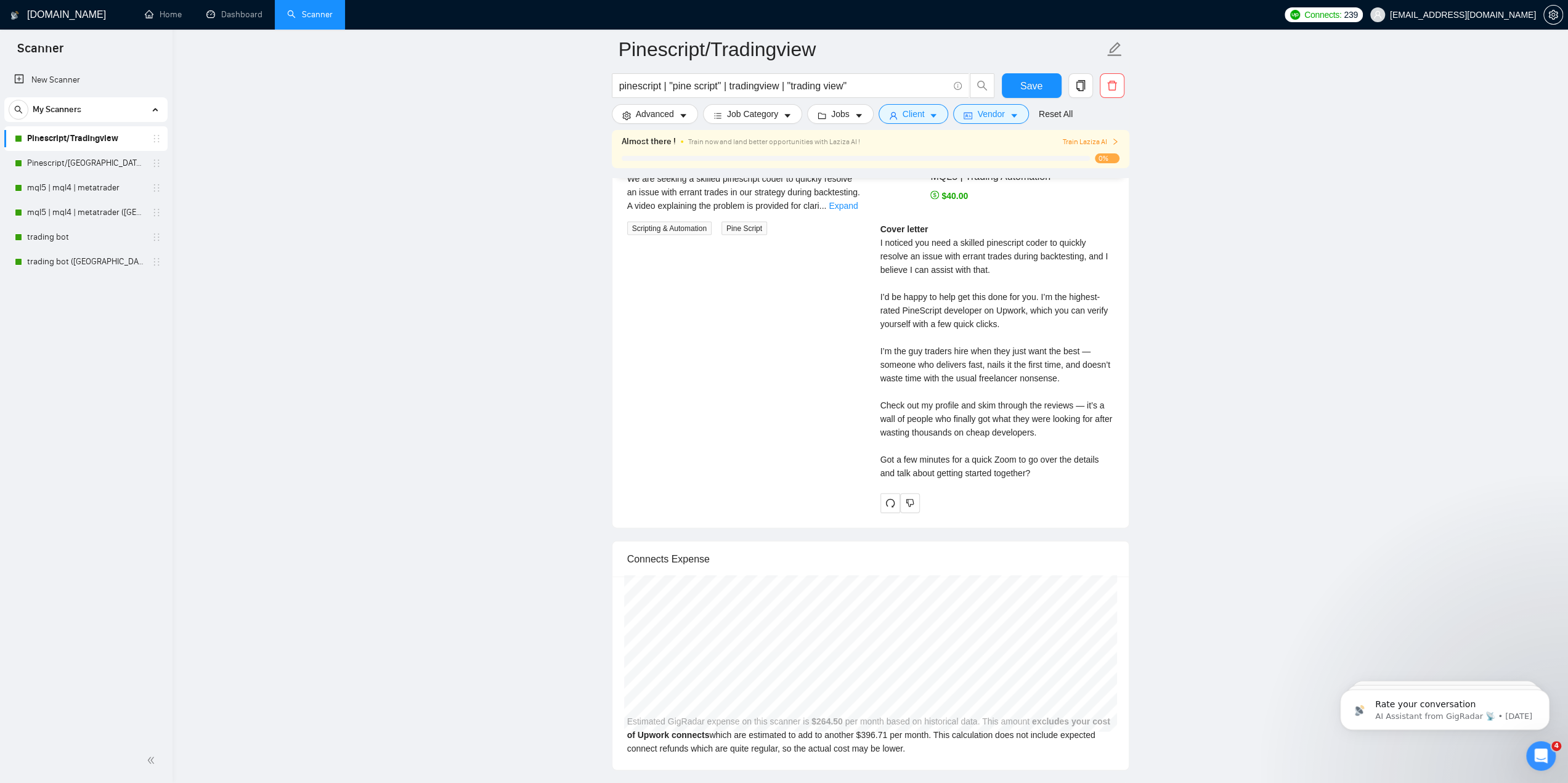
scroll to position [2464, 0]
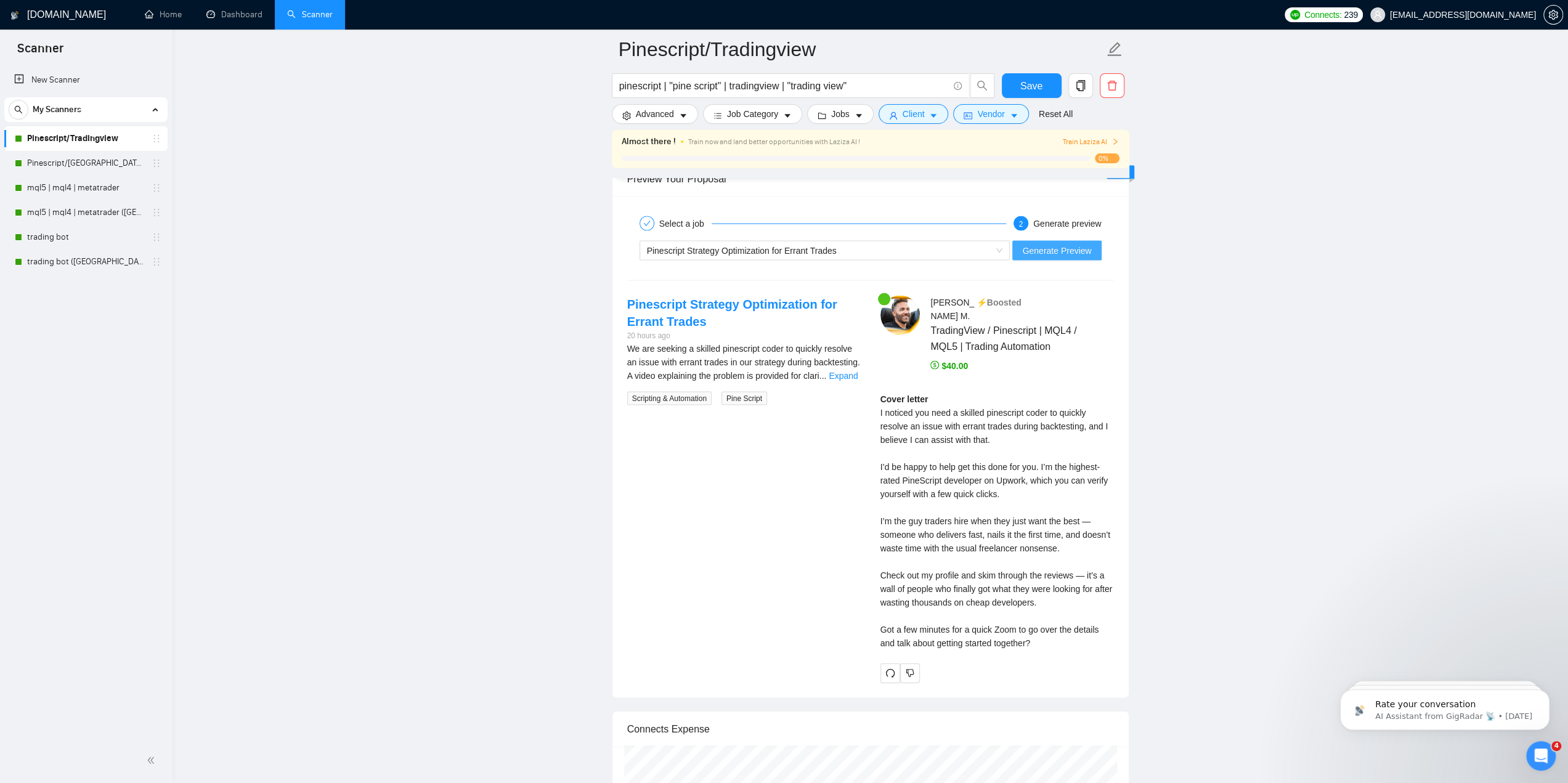
click at [1052, 245] on span "Generate Preview" at bounding box center [1057, 250] width 69 height 13
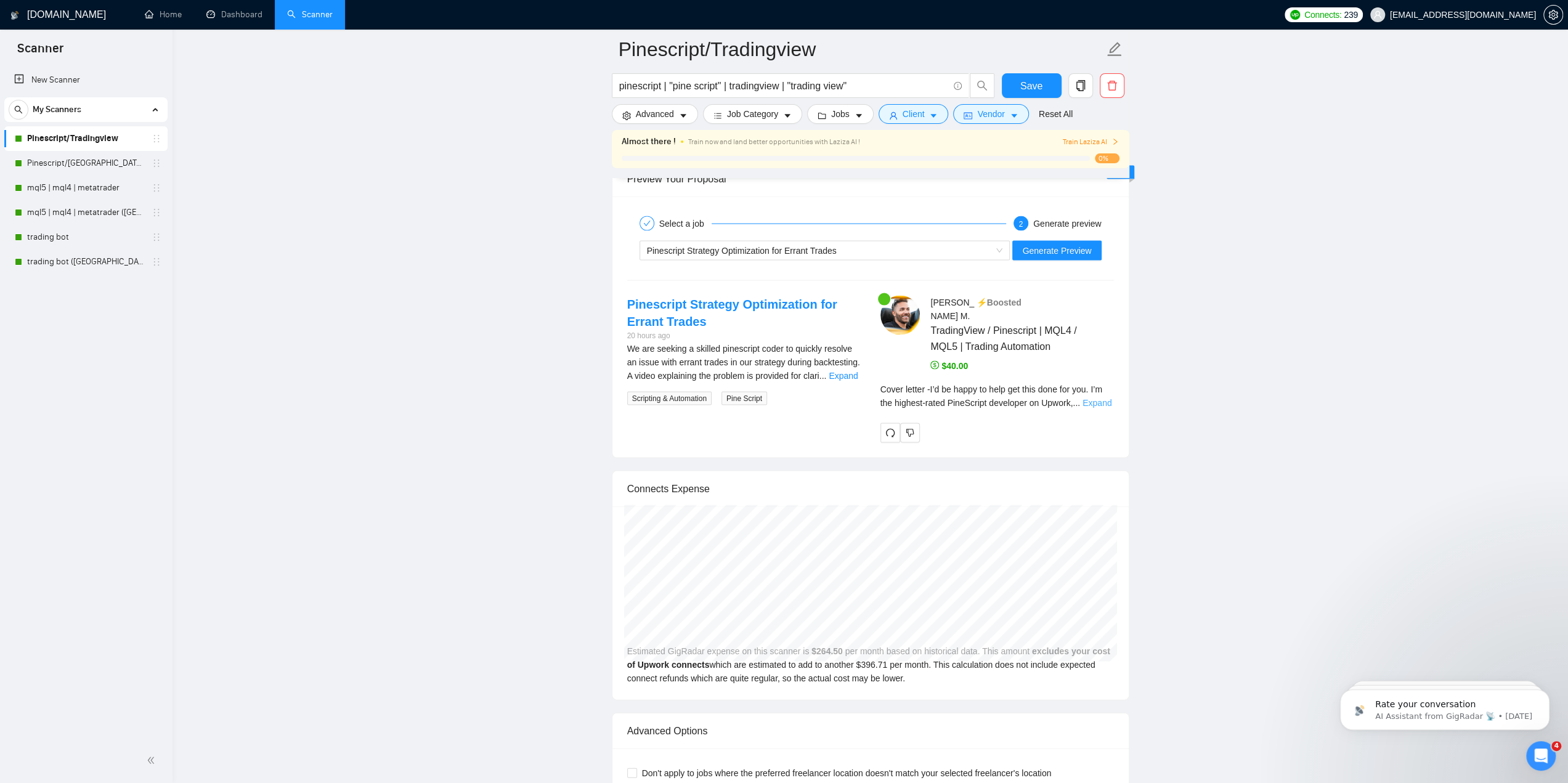
click at [1096, 398] on link "Expand" at bounding box center [1097, 403] width 29 height 10
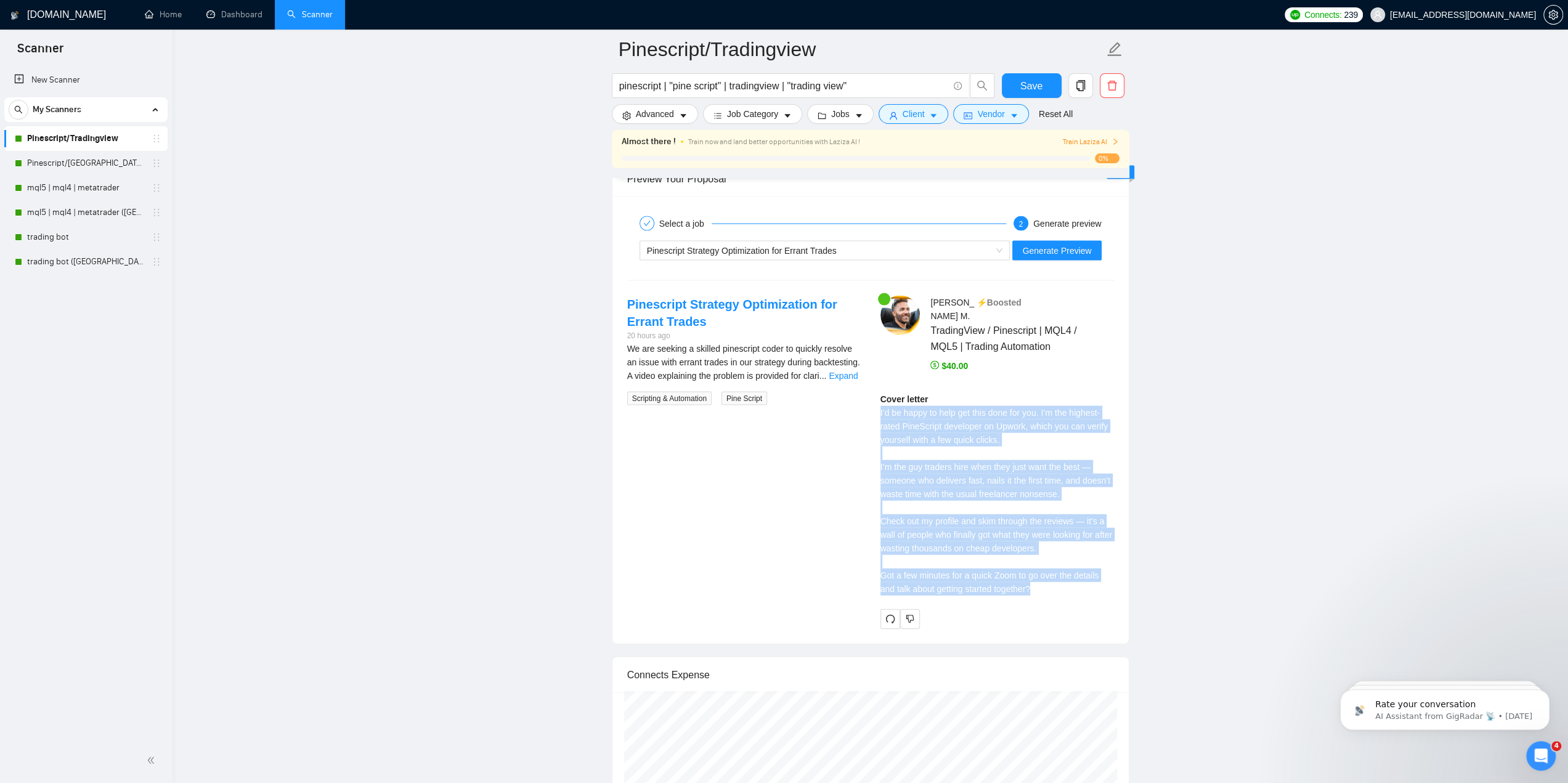
drag, startPoint x: 1043, startPoint y: 571, endPoint x: 874, endPoint y: 395, distance: 244.0
click at [874, 395] on div "Jacob M . ⚡️Boosted TradingView / Pinescript | MQL4 / MQL5 | Trading Automation…" at bounding box center [997, 461] width 253 height 332
copy div "I’d be happy to help get this done for you. I’m the highest-rated PineScript de…"
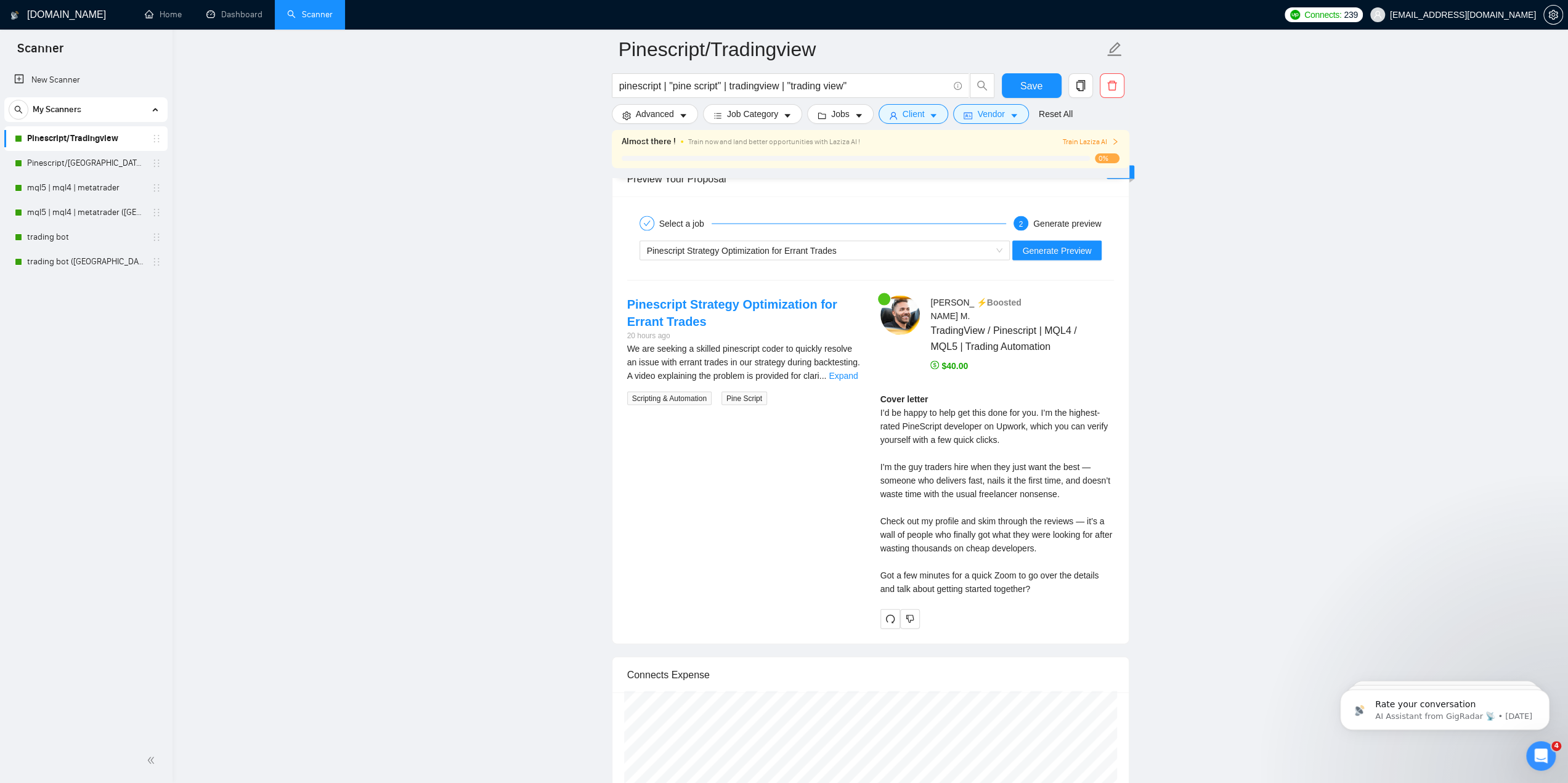
click at [815, 421] on div "Pinescript Strategy Optimization for Errant Trades 20 hours ago We are seeking …" at bounding box center [871, 461] width 507 height 332
click at [857, 242] on div "Pinescript Strategy Optimization for Errant Trades" at bounding box center [820, 250] width 345 height 18
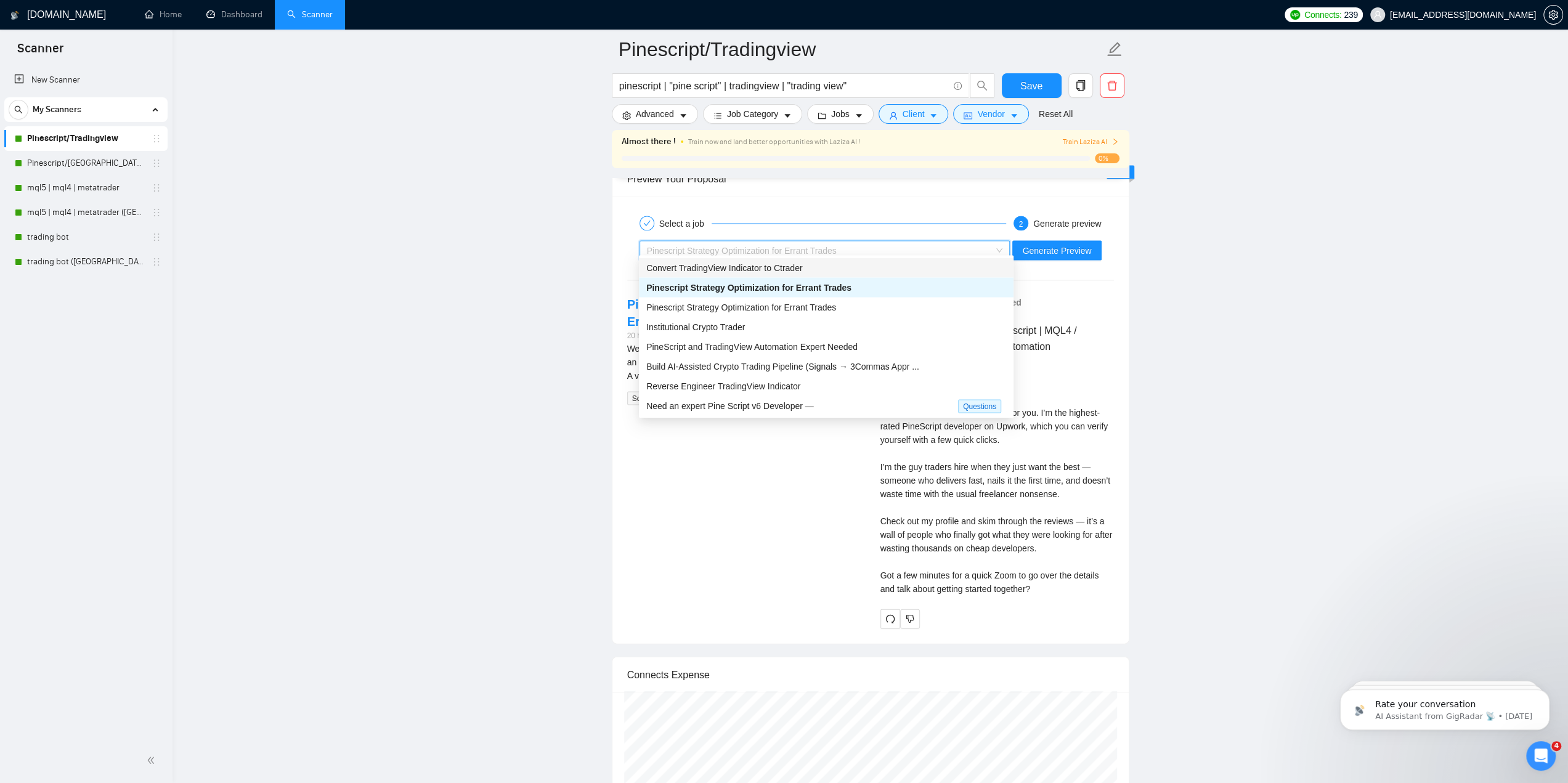
click at [792, 274] on div "Convert TradingView Indicator to Ctrader" at bounding box center [825, 268] width 375 height 19
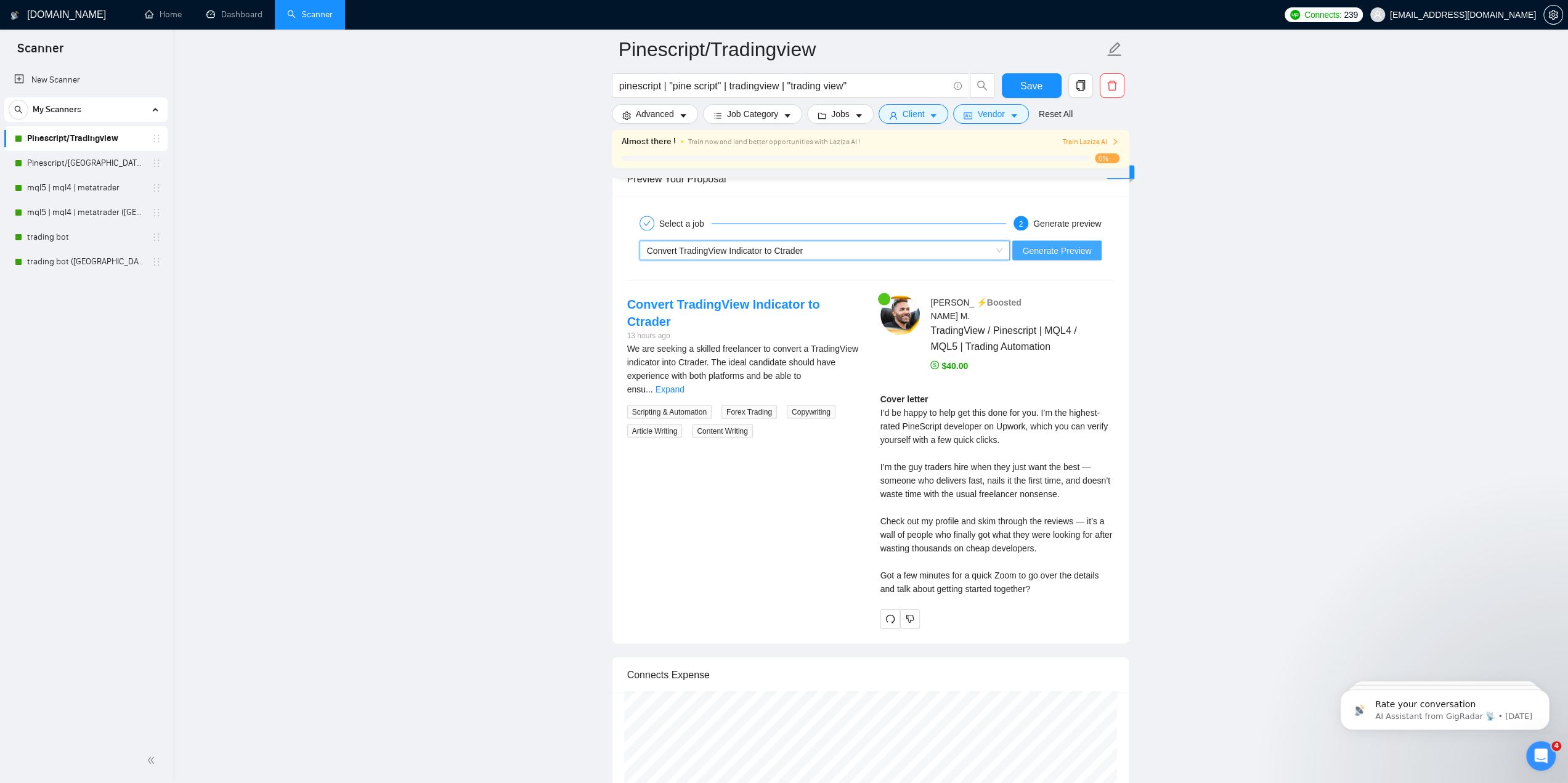
click at [1037, 244] on span "Generate Preview" at bounding box center [1057, 250] width 69 height 13
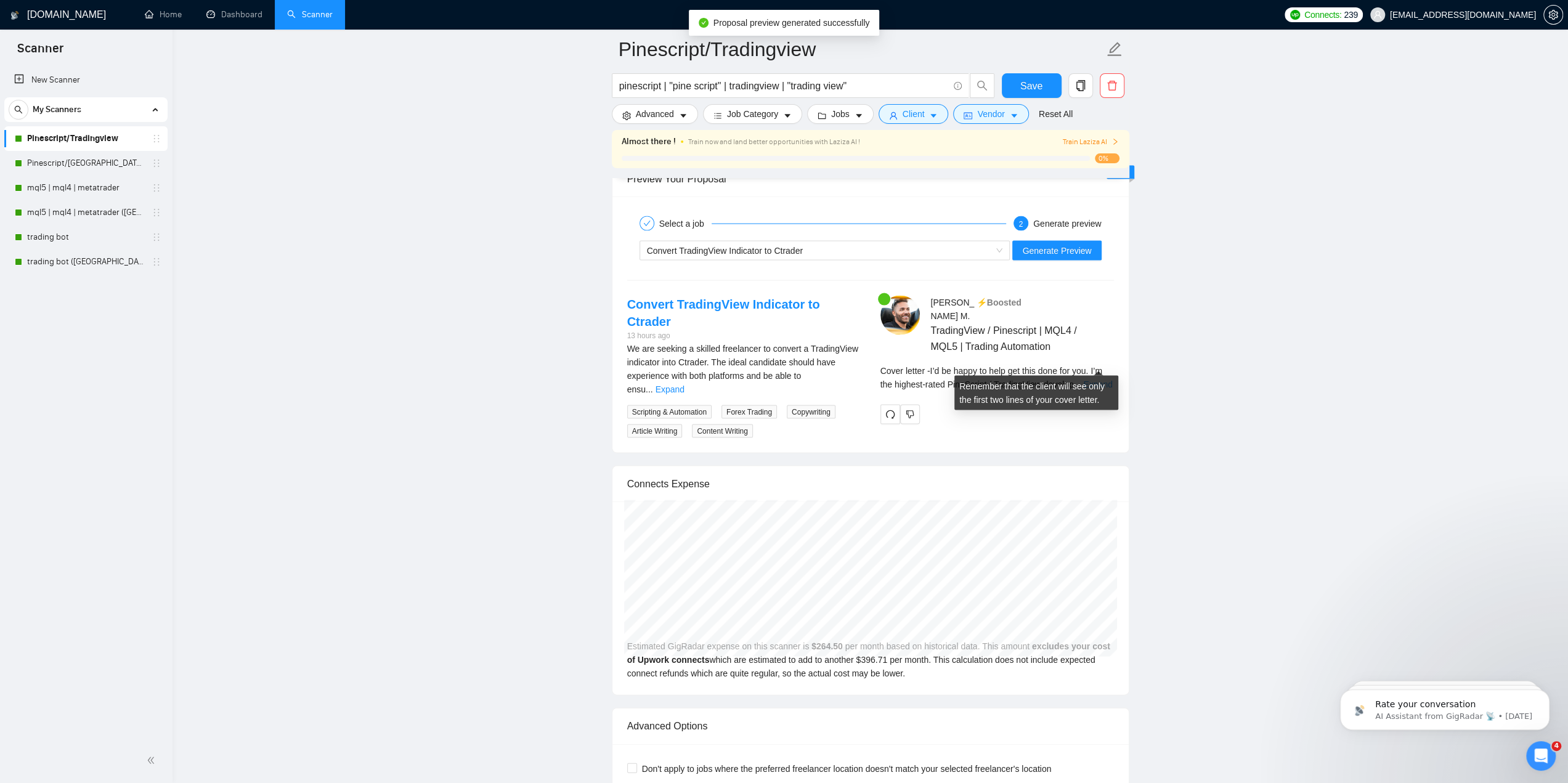
click at [1087, 379] on link "Expand" at bounding box center [1097, 384] width 29 height 10
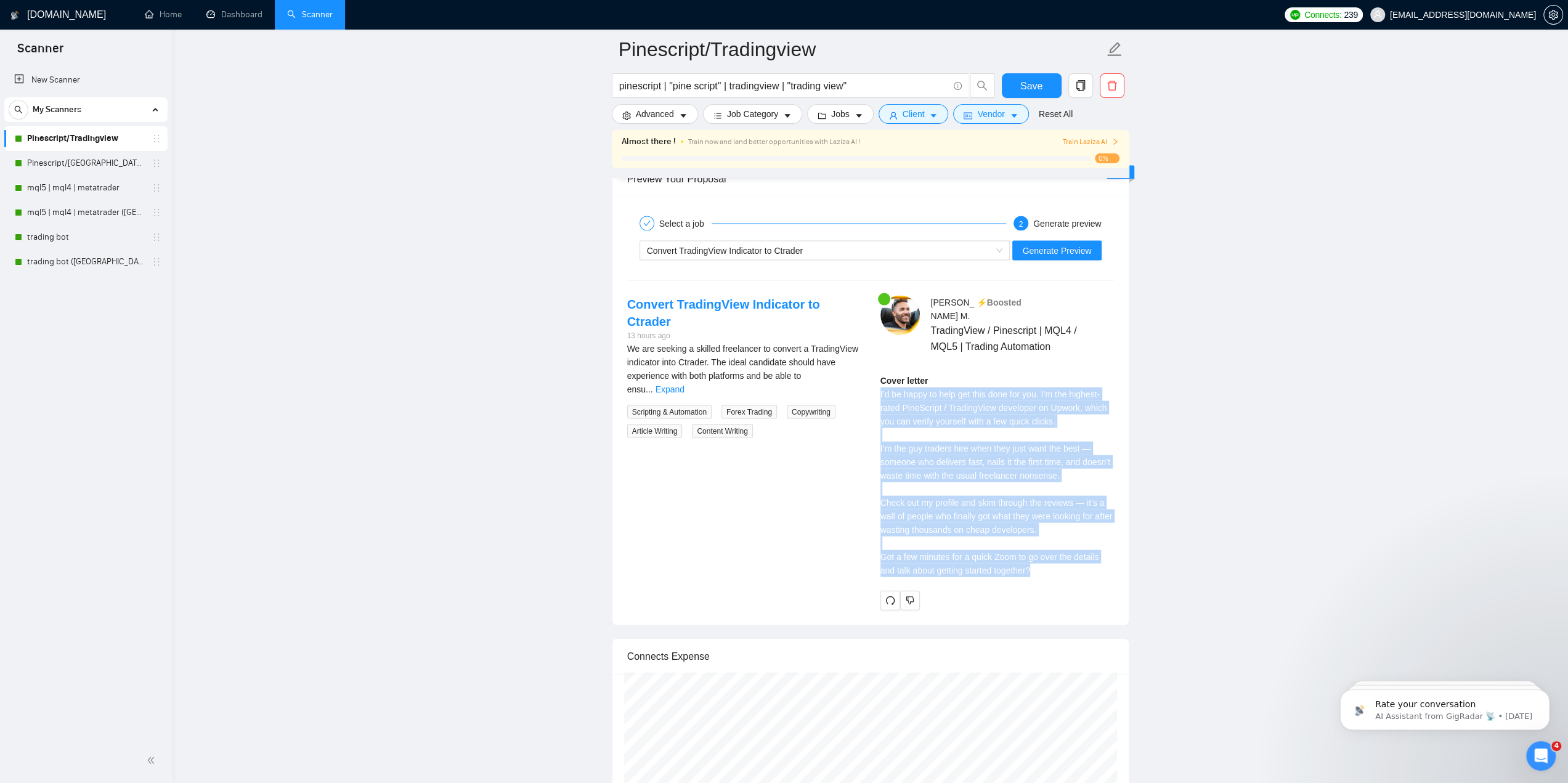
drag, startPoint x: 881, startPoint y: 367, endPoint x: 1133, endPoint y: 549, distance: 310.9
click at [1065, 507] on div "Cover letter I’d be happy to help get this done for you. I’m the highest-rated …" at bounding box center [997, 475] width 233 height 203
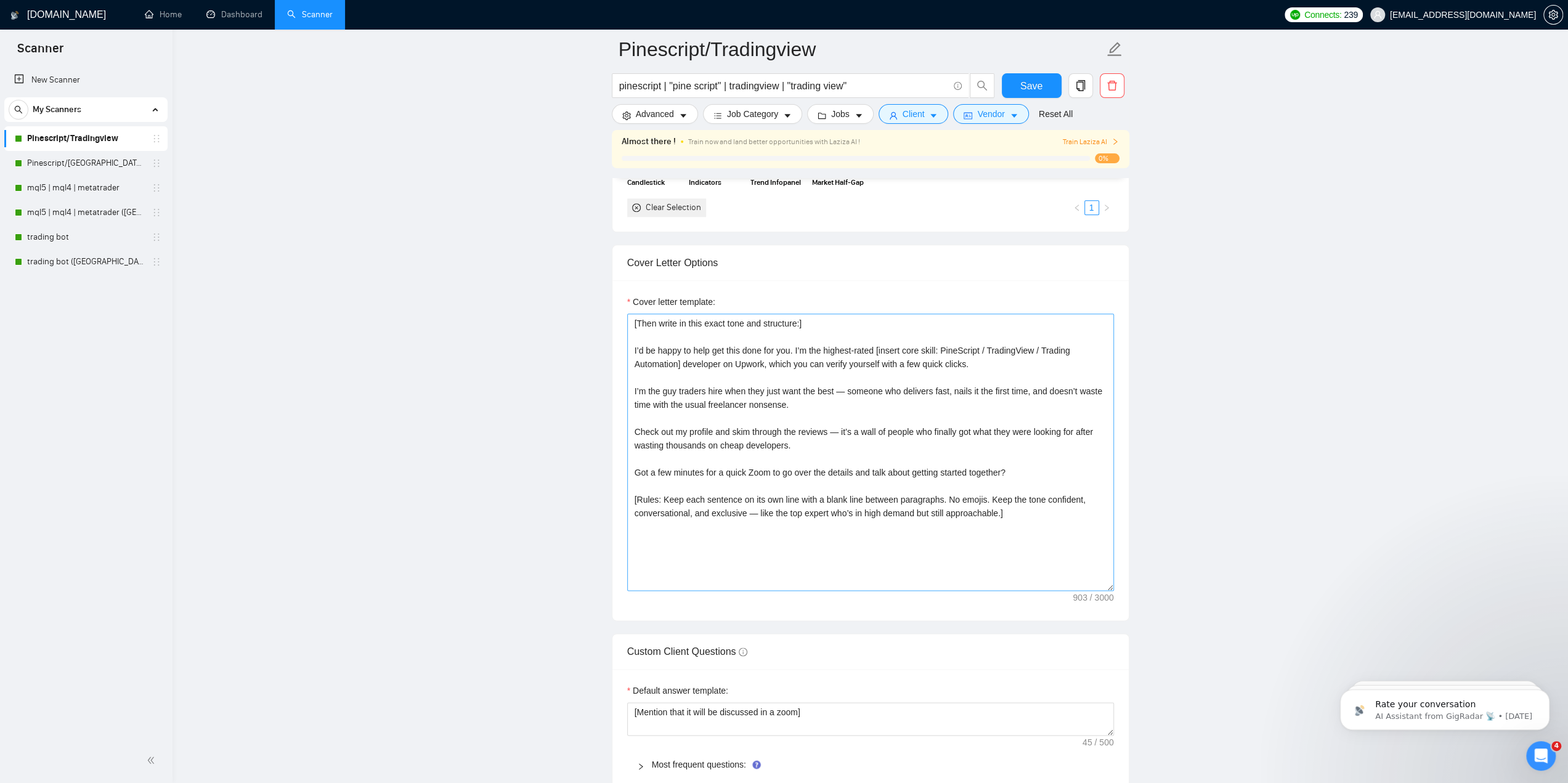
scroll to position [1355, 0]
drag, startPoint x: 1020, startPoint y: 512, endPoint x: 614, endPoint y: 305, distance: 455.7
click at [614, 305] on div "Cover letter template: [Then write in this exact tone and structure:] I’d be ha…" at bounding box center [871, 453] width 516 height 340
click at [374, 199] on main "Pinescript/Tradingview pinescript | "pine script" | tradingview | "trading view…" at bounding box center [871, 614] width 1356 height 3841
click at [1025, 79] on span "Save" at bounding box center [1031, 86] width 22 height 15
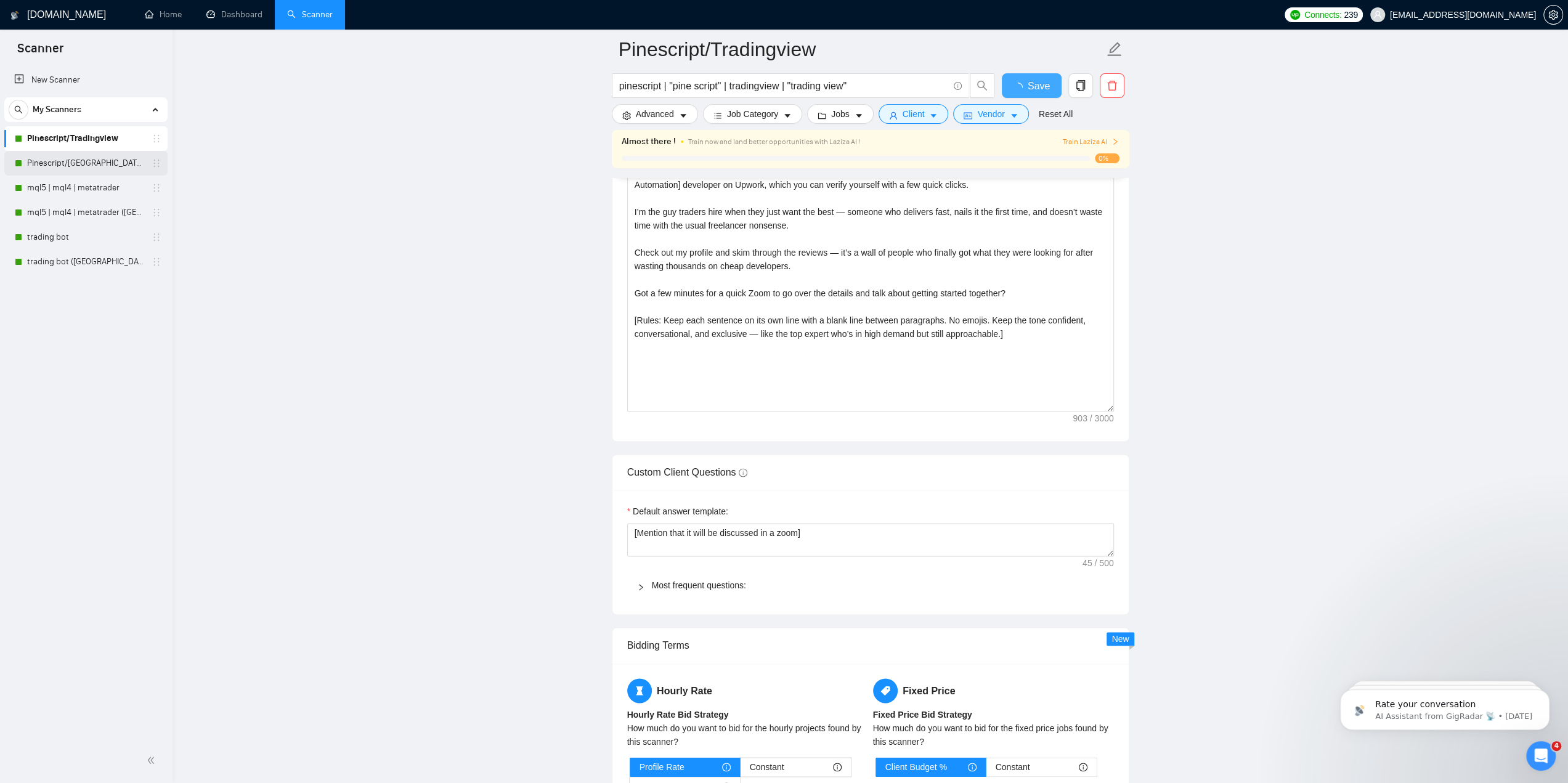
checkbox input "true"
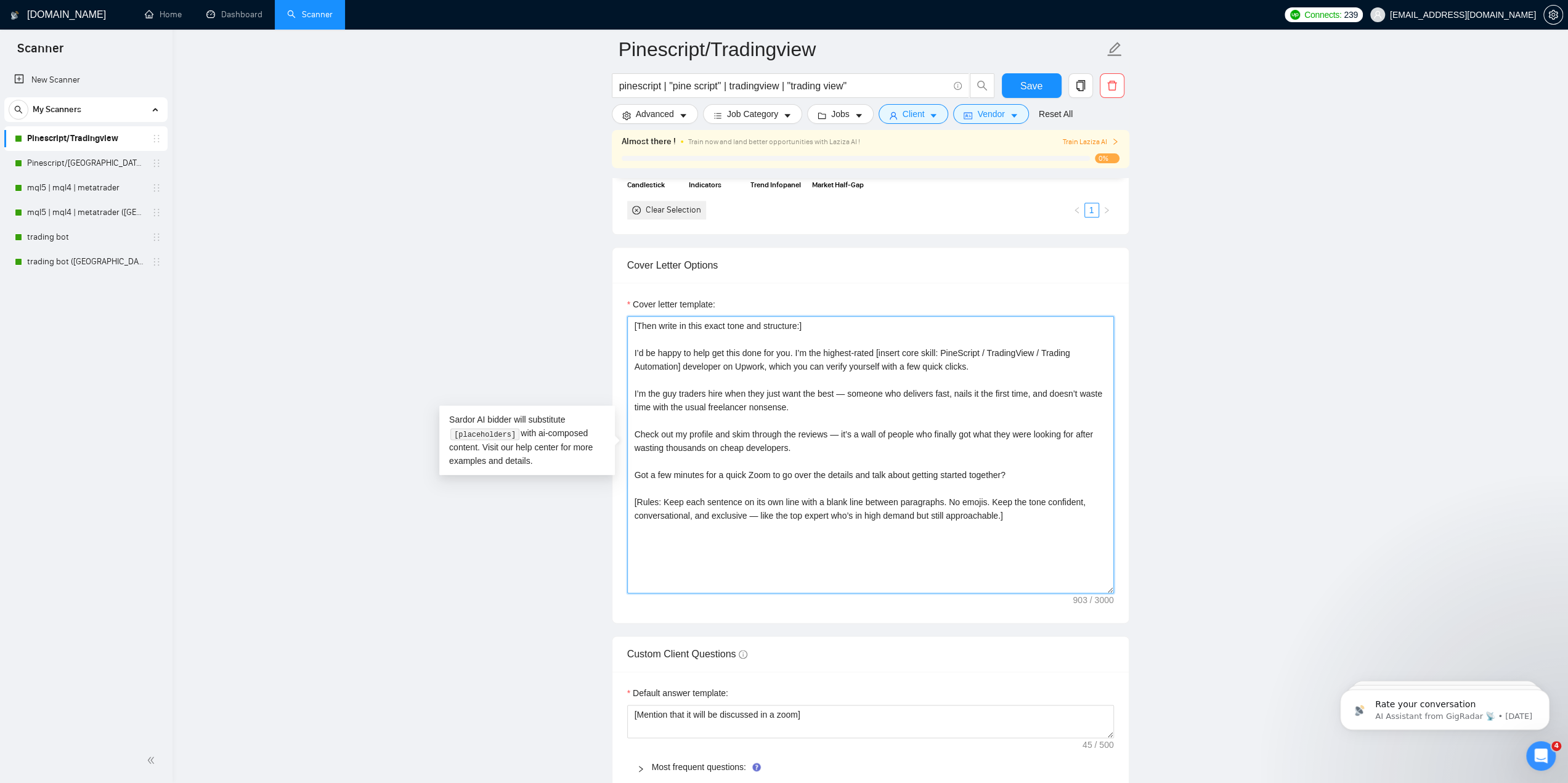
click at [663, 321] on textarea "[Then write in this exact tone and structure:] I’d be happy to help get this do…" at bounding box center [870, 455] width 486 height 277
type textarea "[Write in this exact tone and structure:] I’d be happy to help get this done fo…"
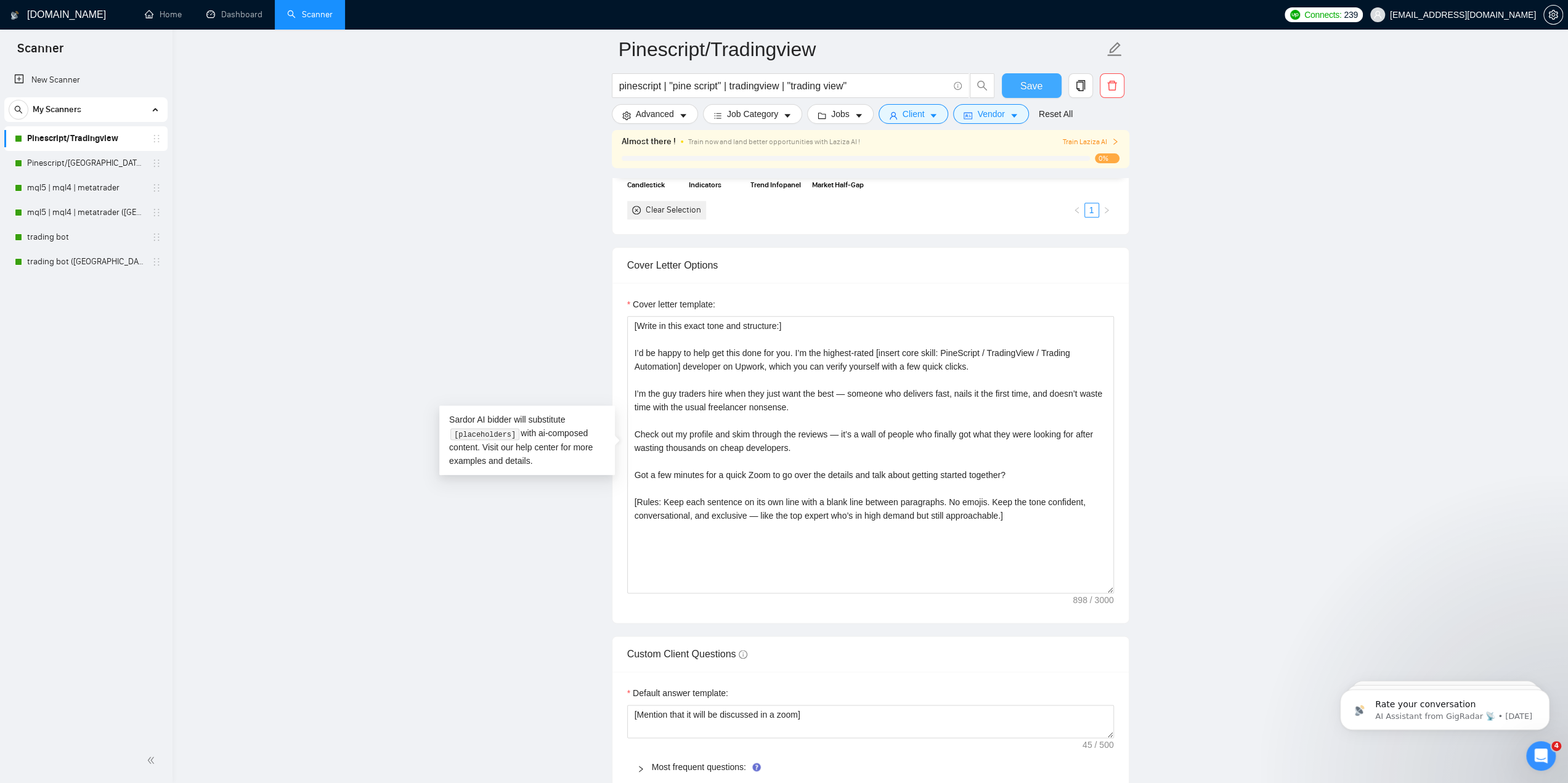
click at [1028, 80] on span "Save" at bounding box center [1031, 86] width 22 height 15
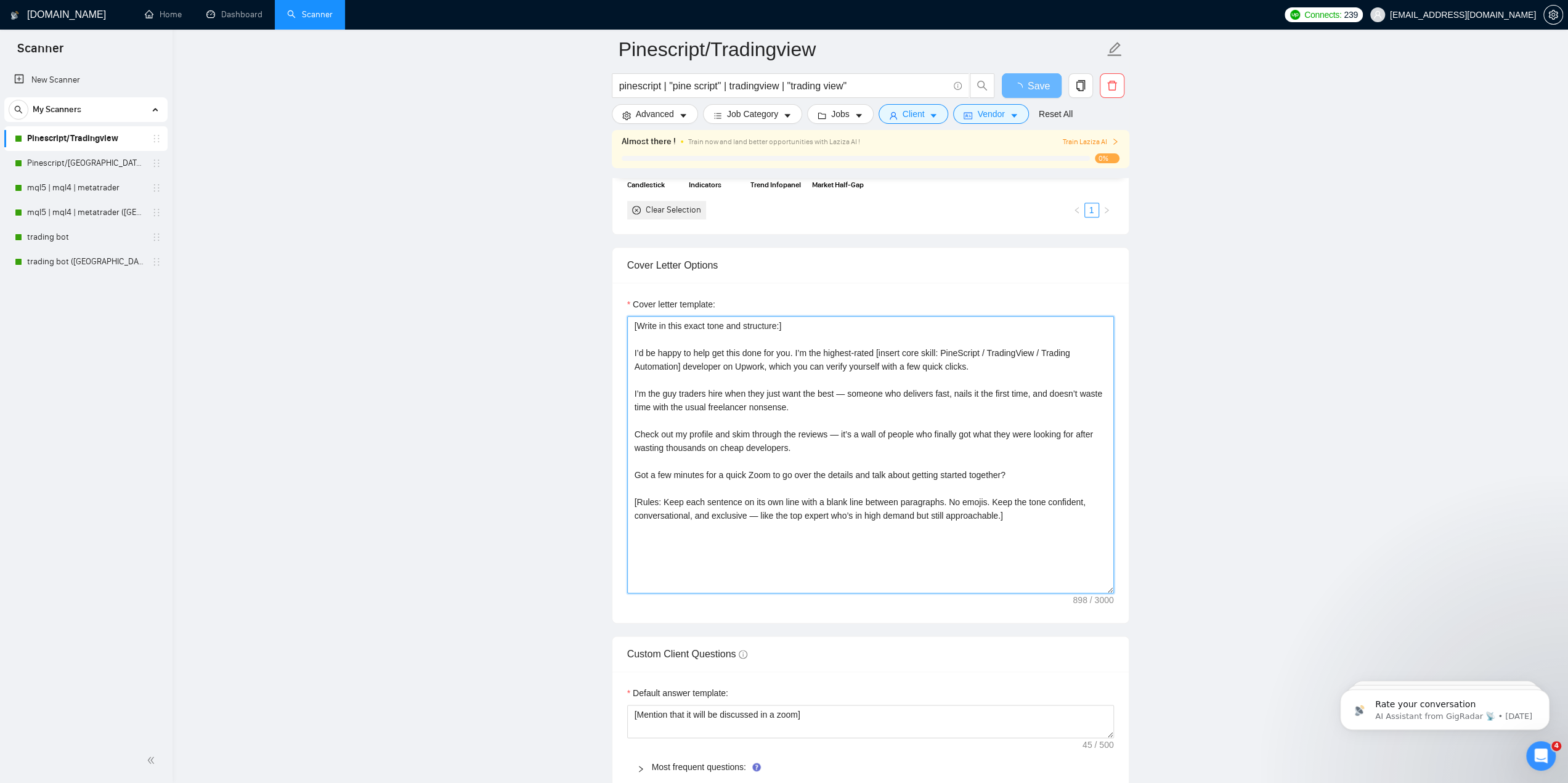
click at [835, 345] on textarea "[Write in this exact tone and structure:] I’d be happy to help get this done fo…" at bounding box center [870, 455] width 486 height 277
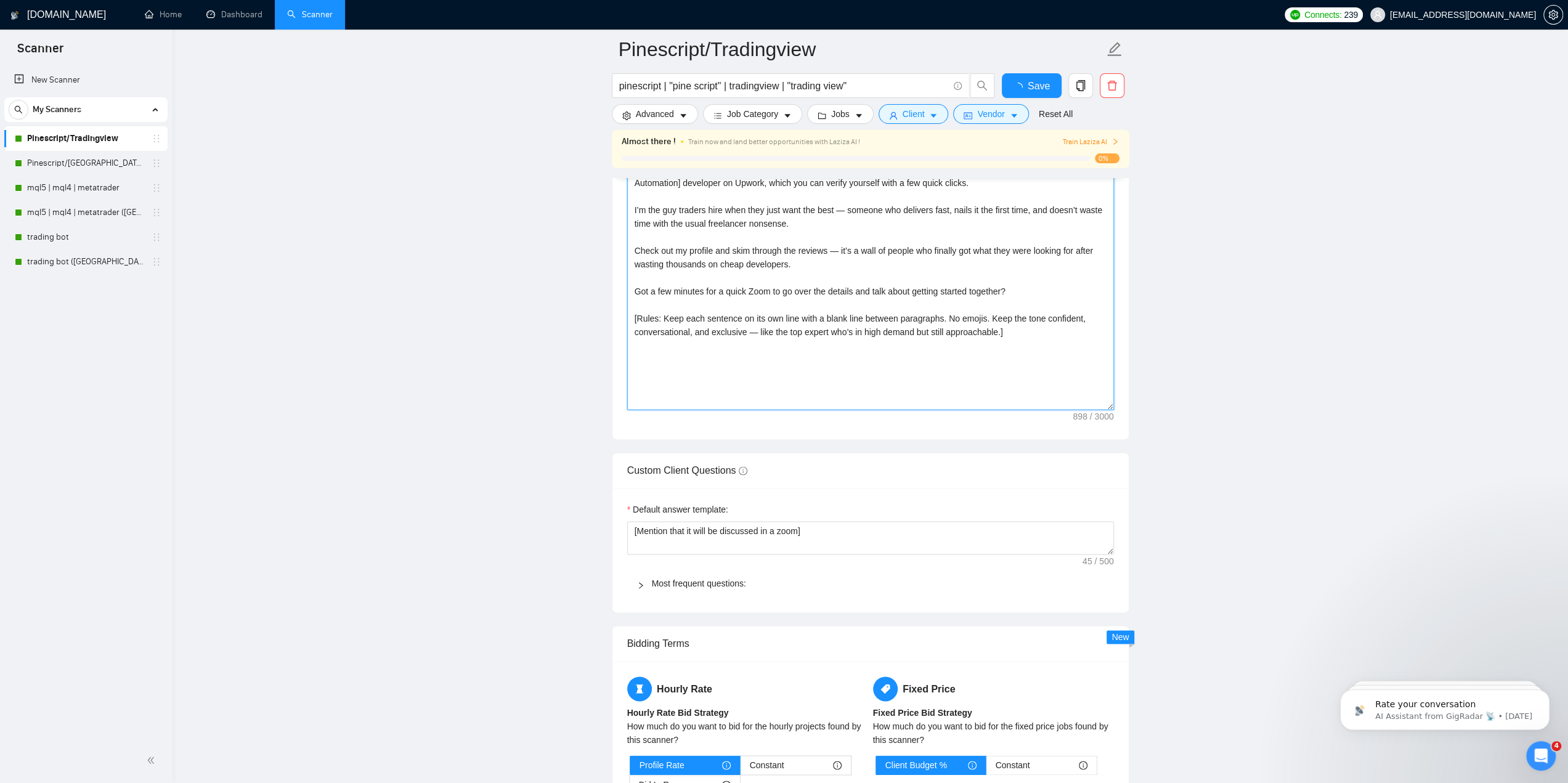
click at [839, 359] on textarea "[Write in this exact tone and structure:] I’d be happy to help get this done fo…" at bounding box center [870, 272] width 486 height 277
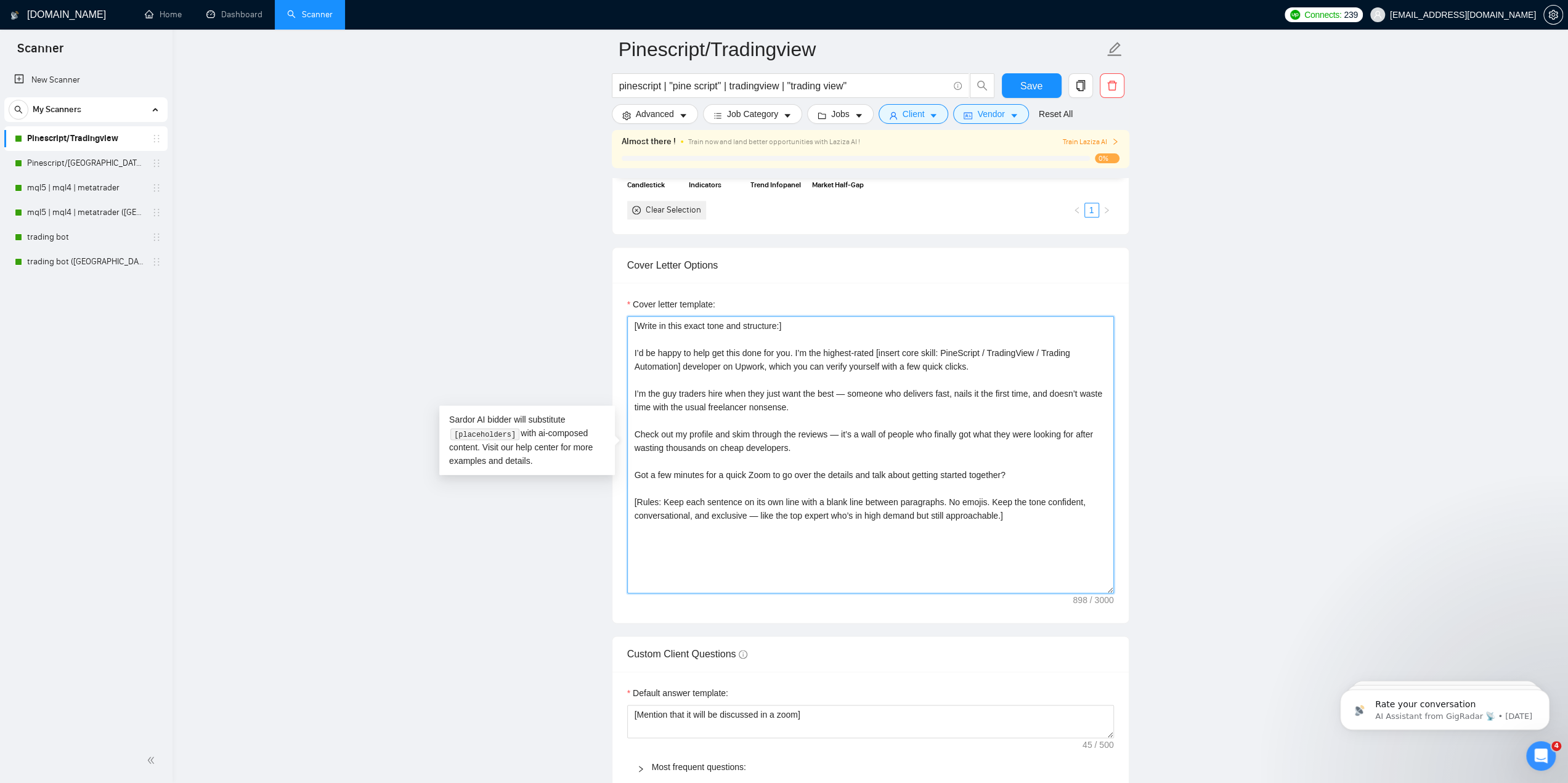
click at [840, 360] on textarea "[Write in this exact tone and structure:] I’d be happy to help get this done fo…" at bounding box center [870, 455] width 486 height 277
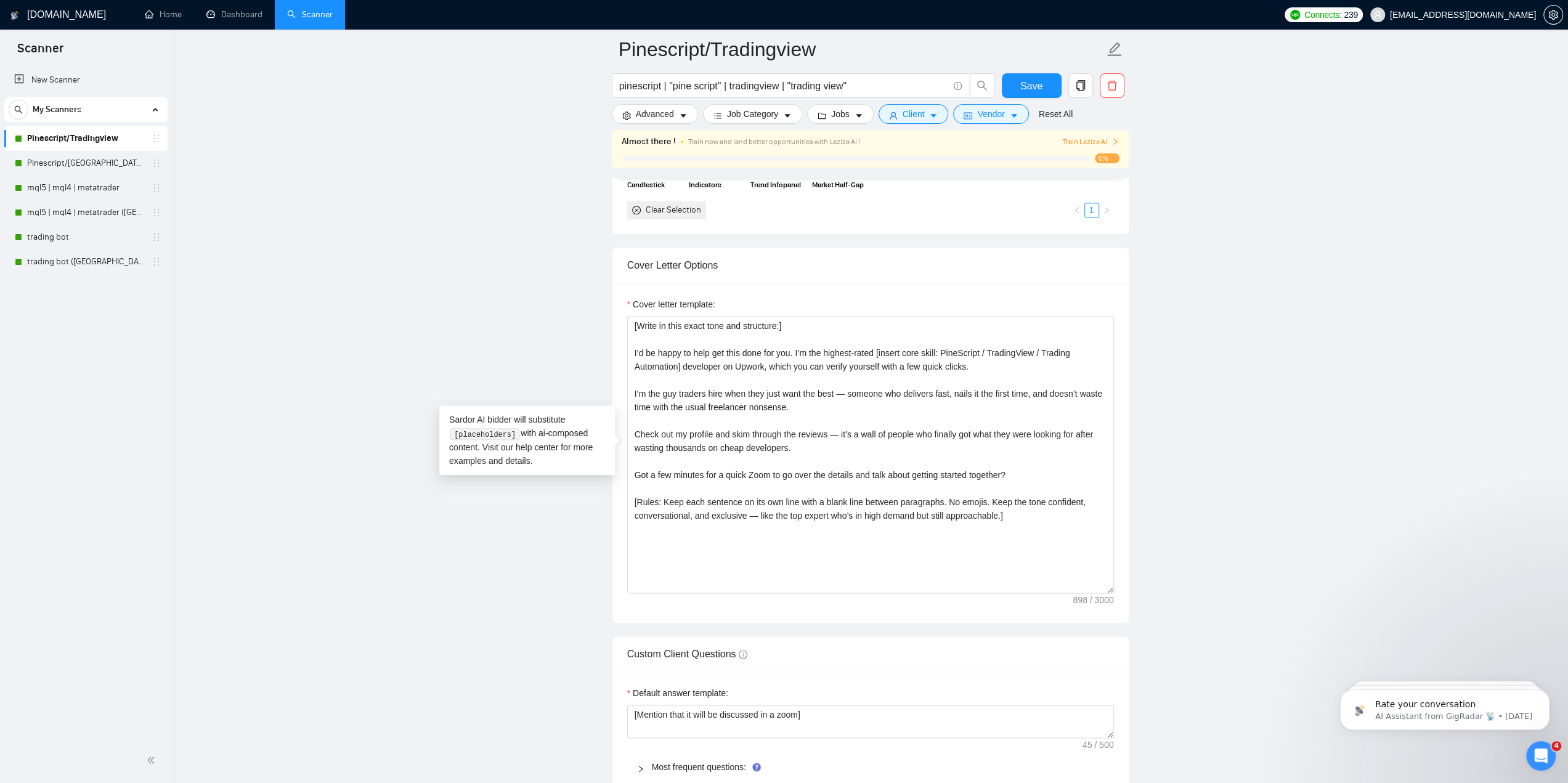
click at [415, 299] on main "Pinescript/Tradingview pinescript | "pine script" | tradingview | "trading view…" at bounding box center [871, 614] width 1356 height 3841
drag, startPoint x: 89, startPoint y: 162, endPoint x: 214, endPoint y: 151, distance: 125.5
click at [89, 162] on link "Pinescript/[GEOGRAPHIC_DATA] ([GEOGRAPHIC_DATA])" at bounding box center [86, 164] width 118 height 25
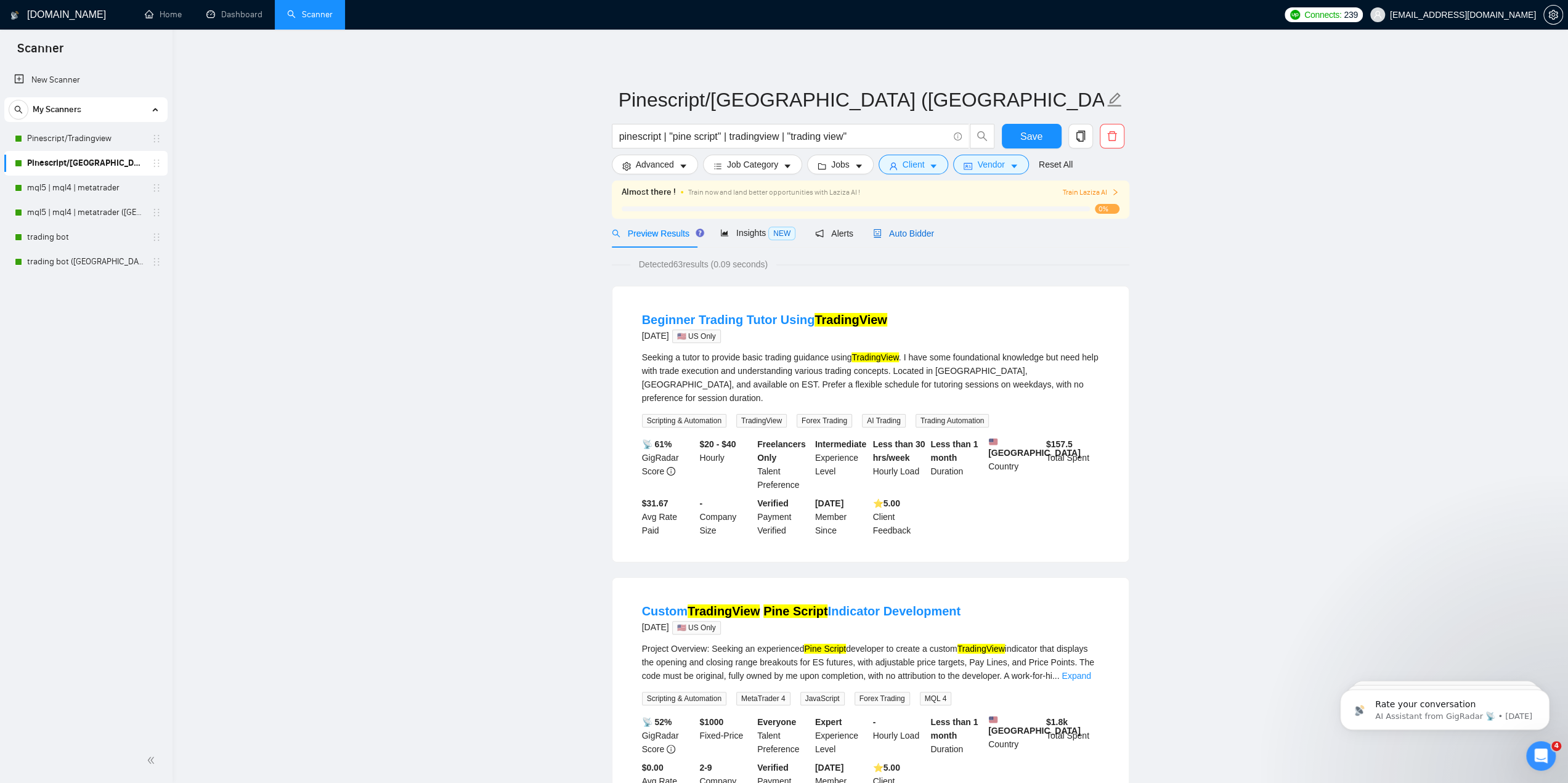
click at [910, 232] on span "Auto Bidder" at bounding box center [902, 233] width 61 height 10
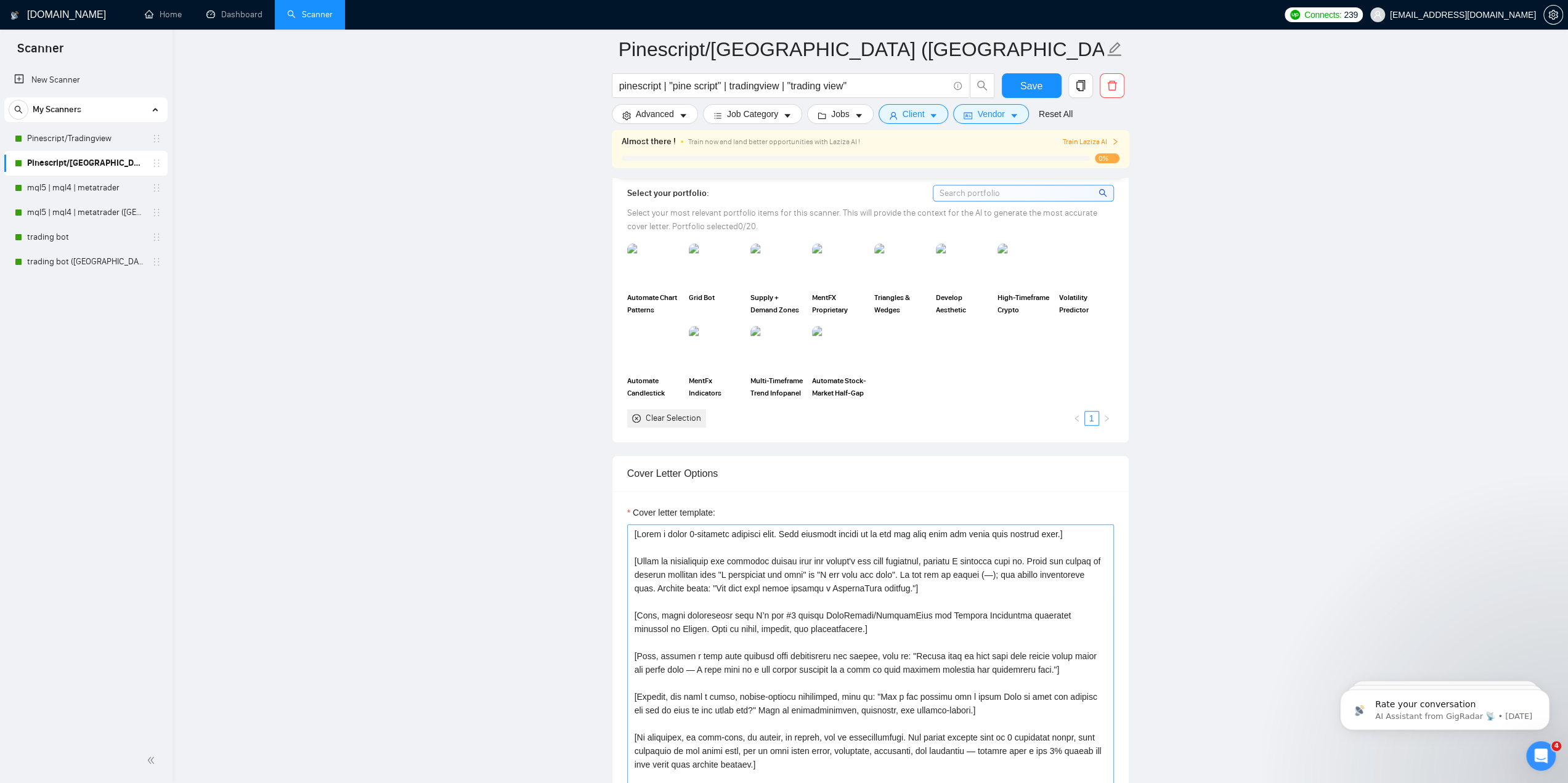
scroll to position [1170, 0]
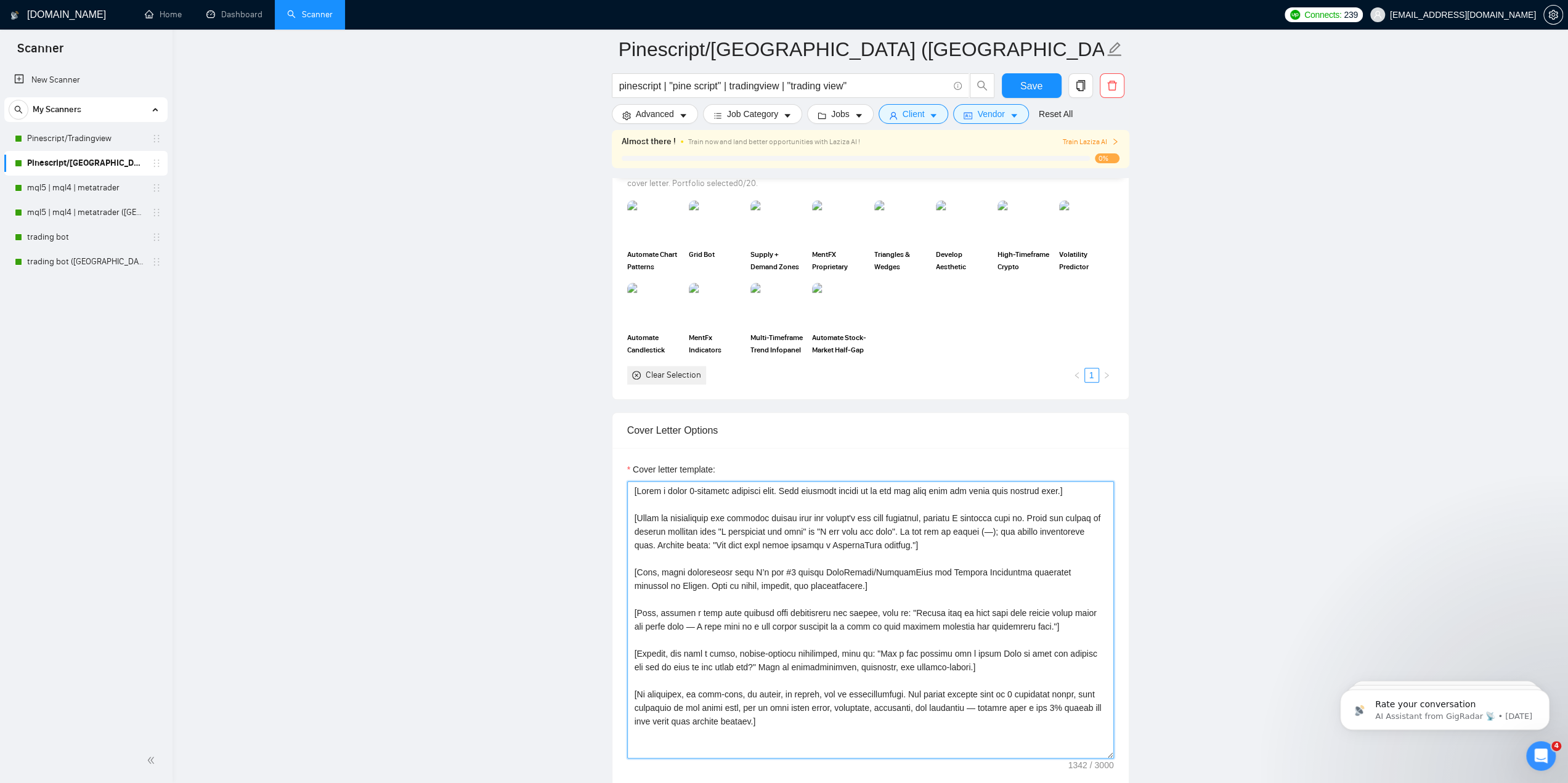
click at [814, 511] on textarea "Cover letter template:" at bounding box center [870, 619] width 486 height 277
paste textarea "in this exact tone and structure:] I’d be happy to help get this done for you. …"
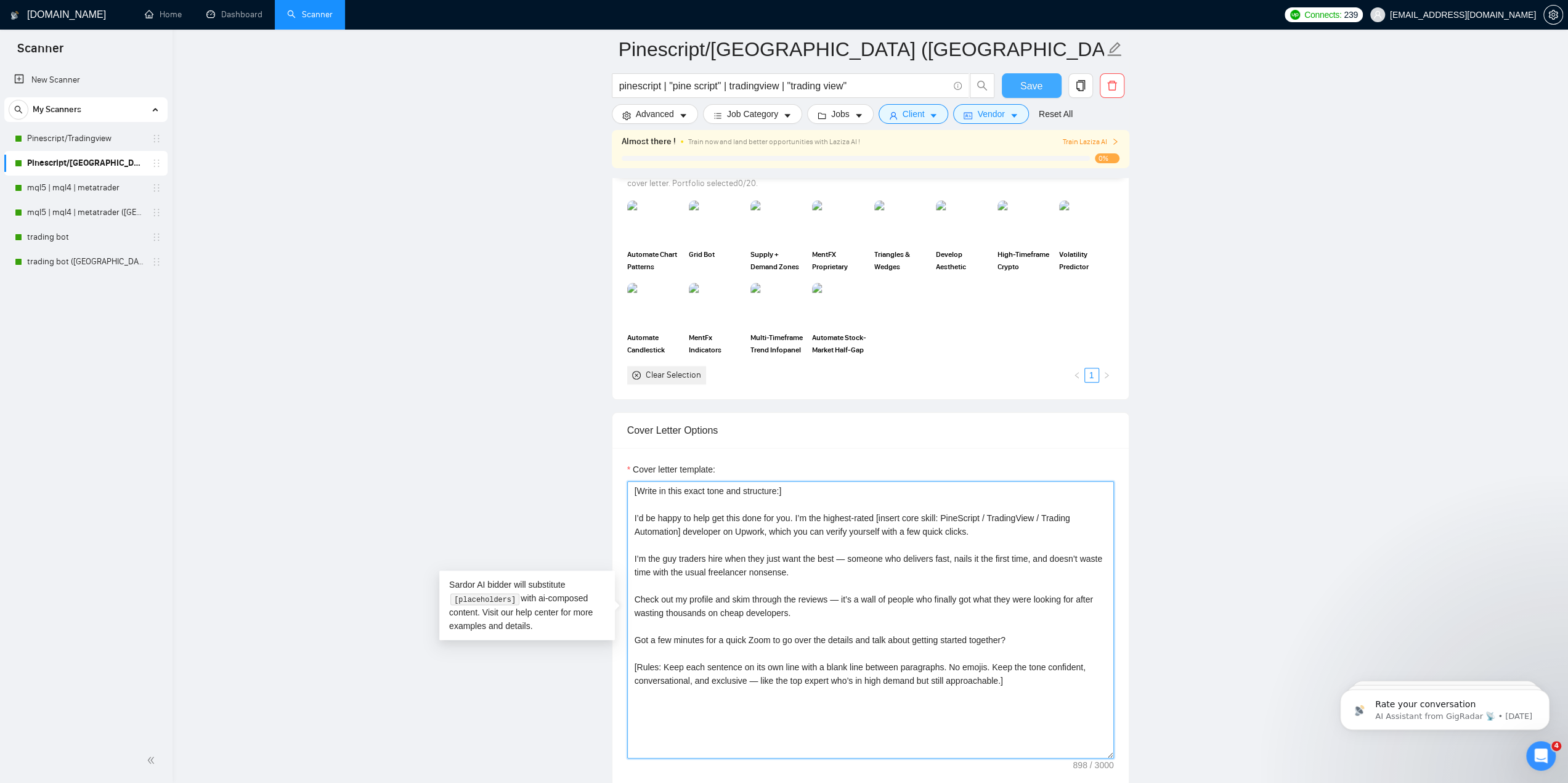
type textarea "[Write in this exact tone and structure:] I’d be happy to help get this done fo…"
click at [1033, 86] on span "Save" at bounding box center [1031, 86] width 22 height 15
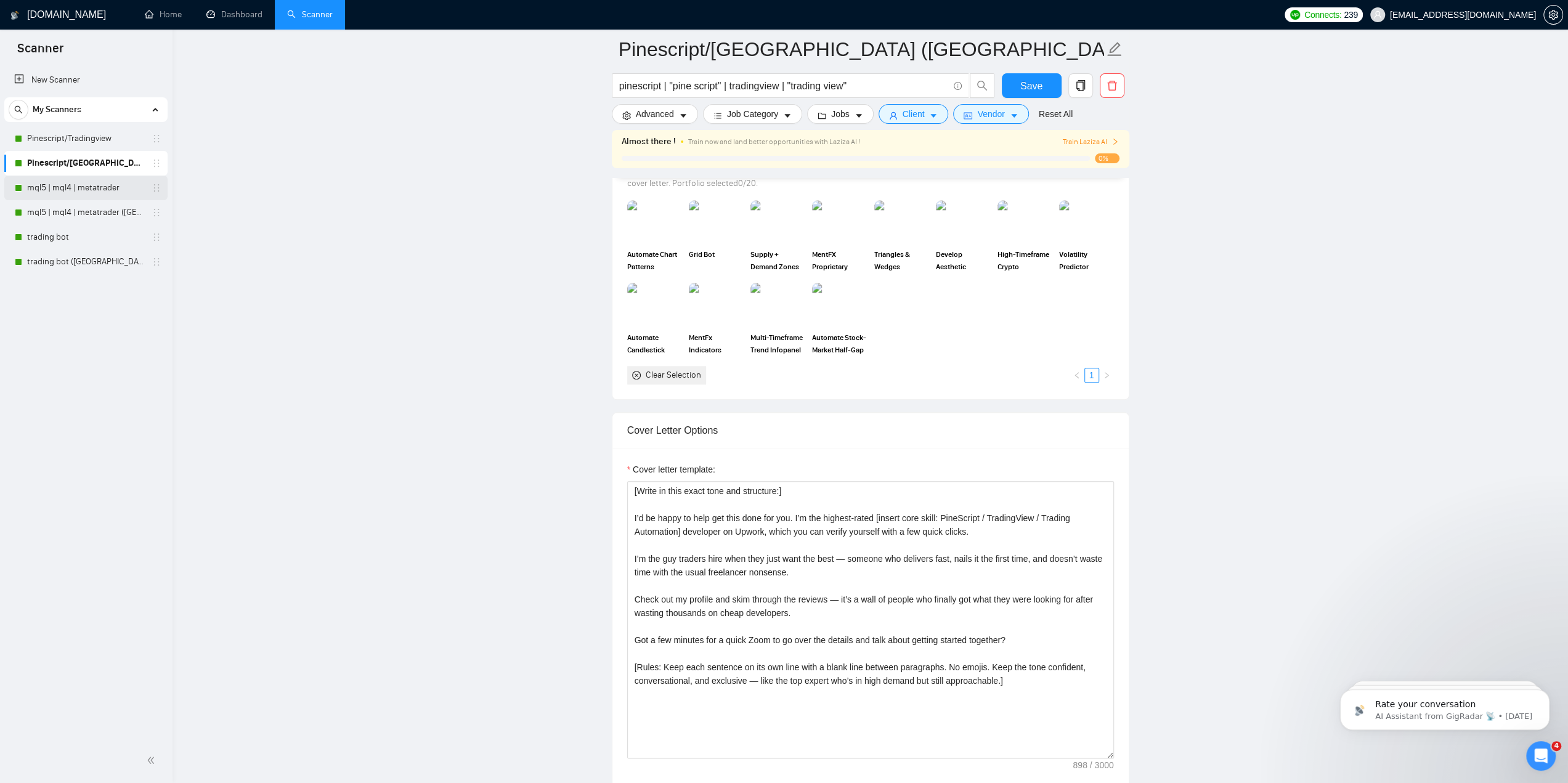
click at [94, 192] on link "mql5 | mql4 | metatrader" at bounding box center [86, 188] width 118 height 25
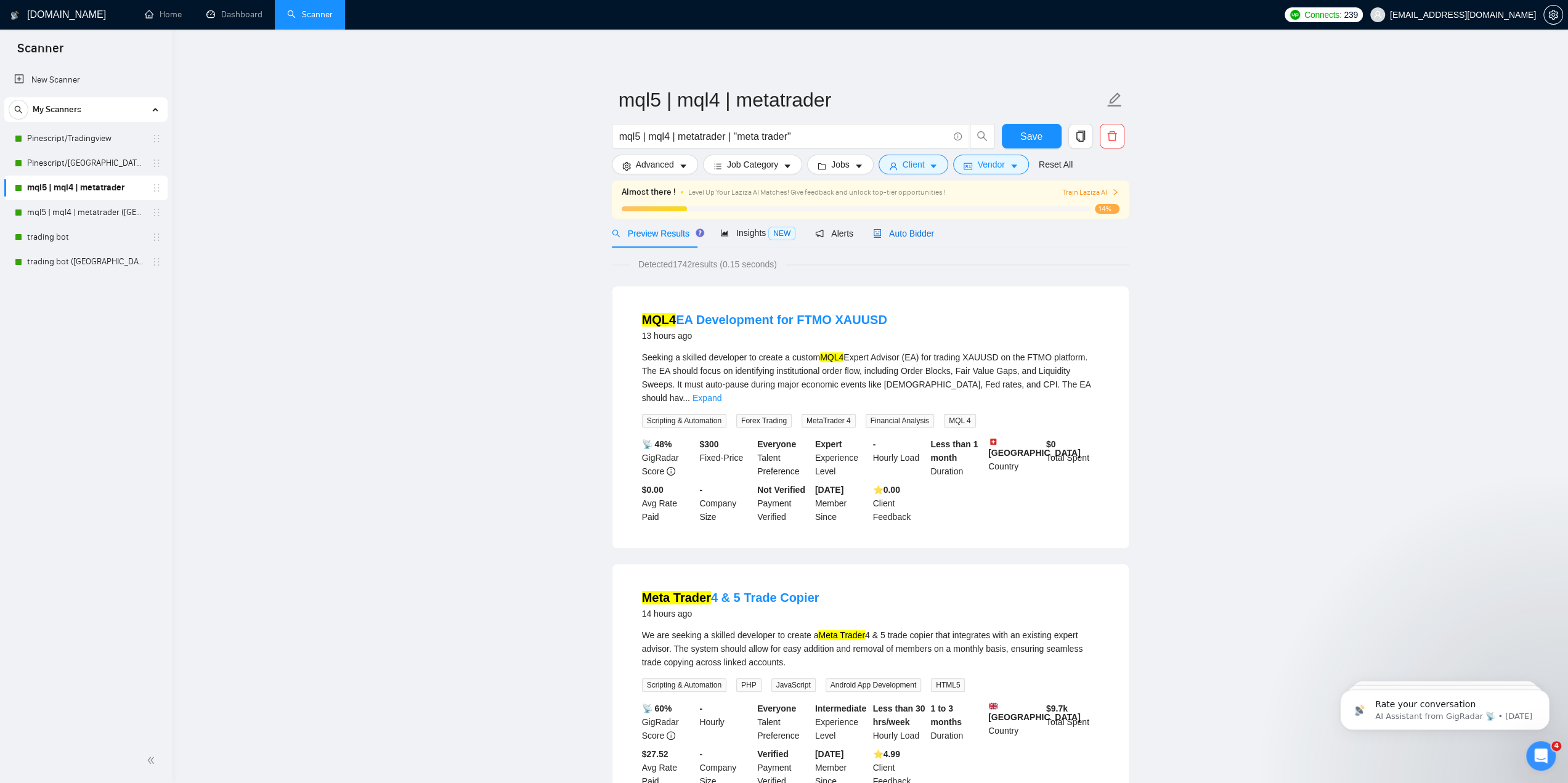
click at [902, 228] on span "Auto Bidder" at bounding box center [902, 233] width 61 height 10
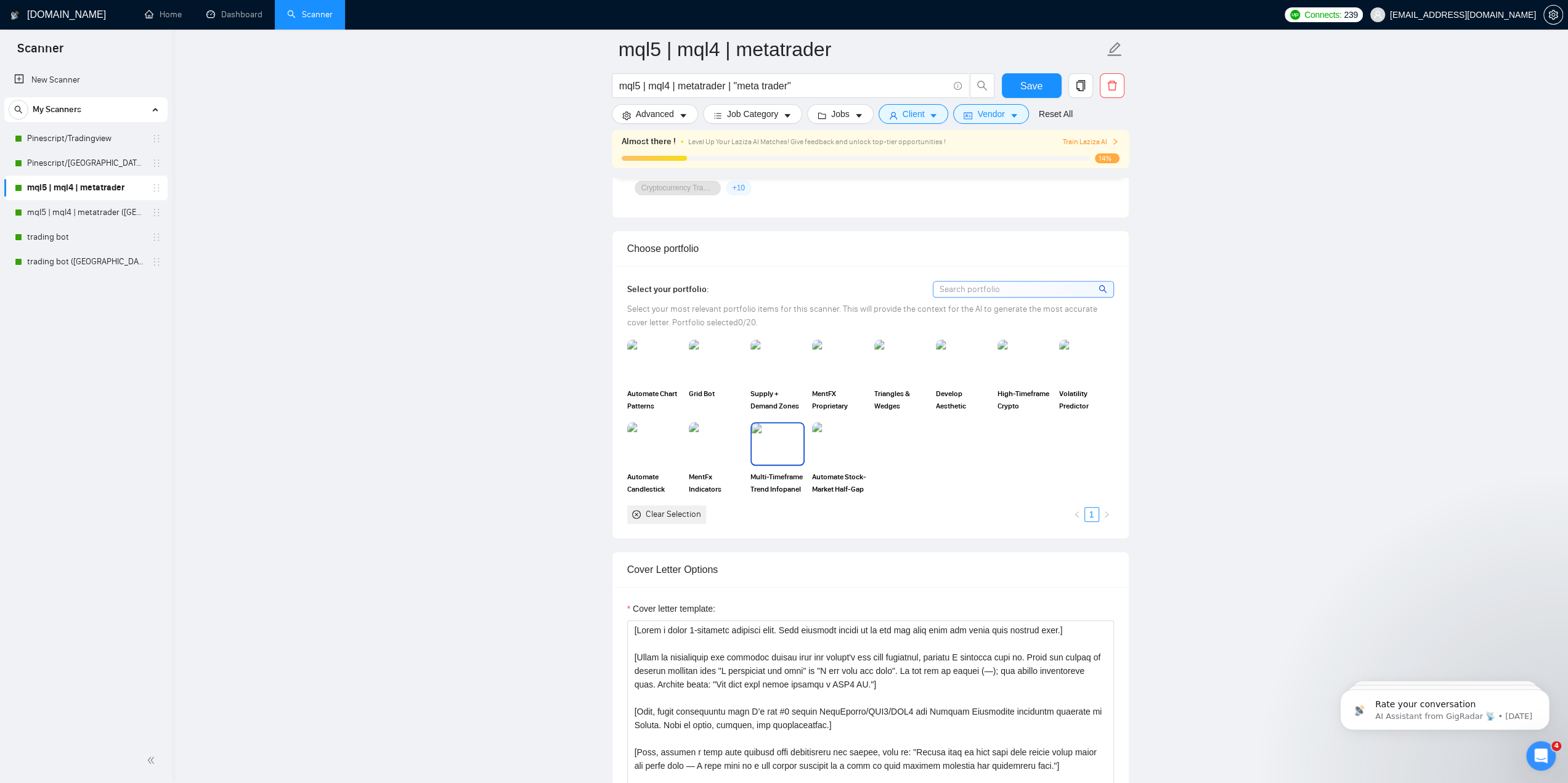
scroll to position [1170, 0]
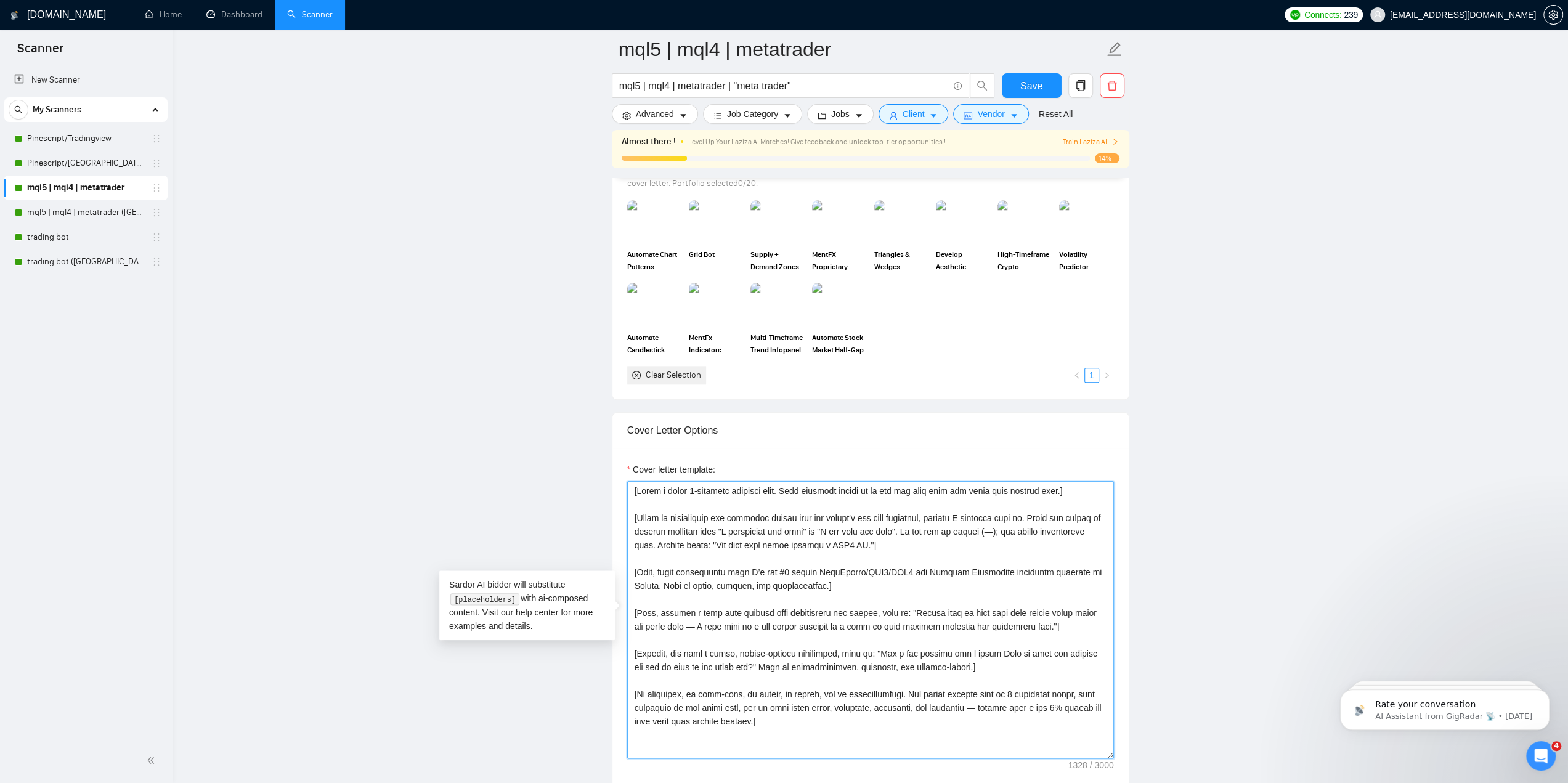
click at [796, 531] on textarea "Cover letter template:" at bounding box center [870, 619] width 486 height 277
paste textarea "in this exact tone and structure:] I’d be happy to help get this done for you. …"
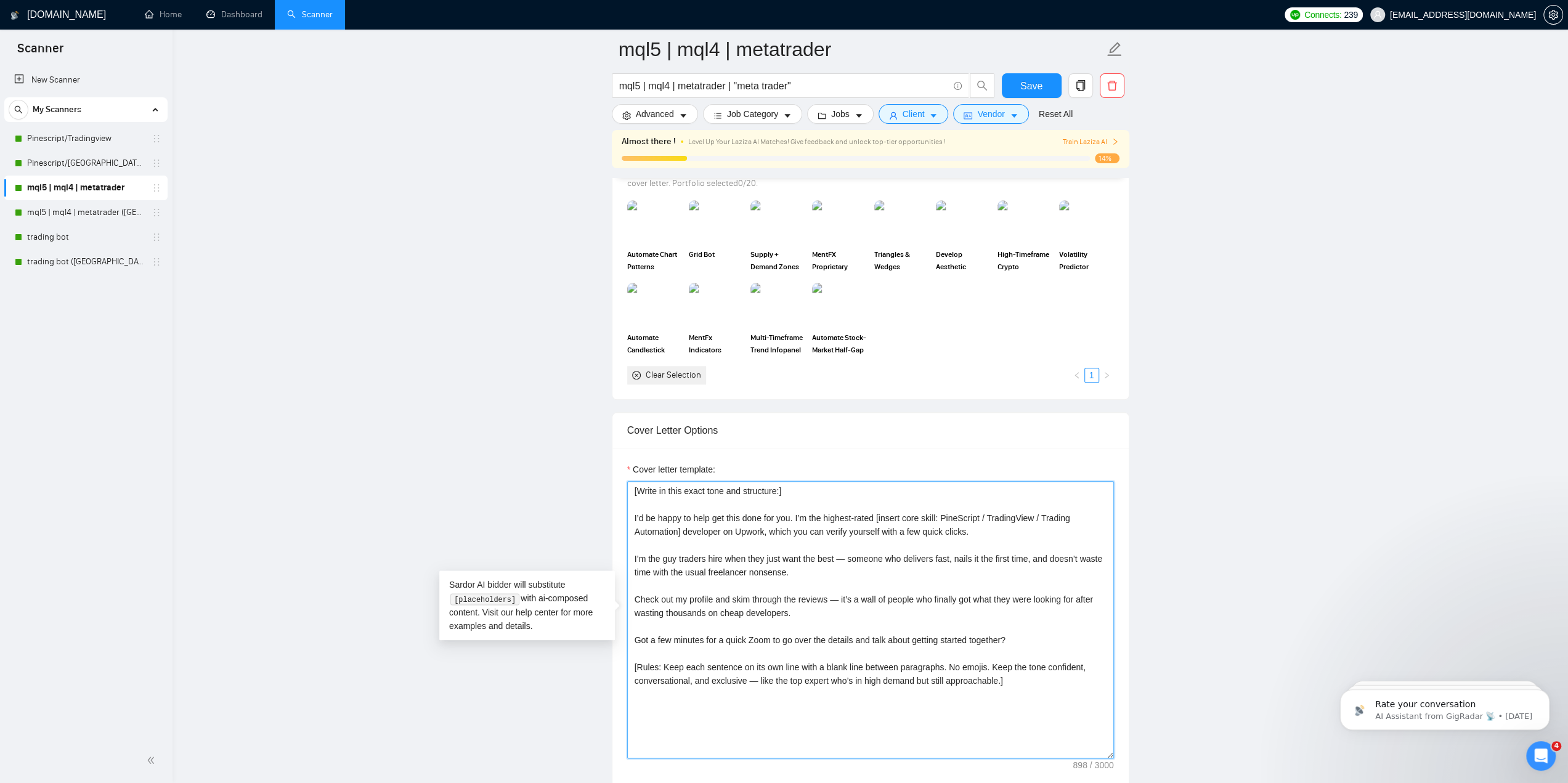
drag, startPoint x: 942, startPoint y: 512, endPoint x: 1072, endPoint y: 515, distance: 130.0
click at [1072, 515] on textarea "[Write in this exact tone and structure:] I’d be happy to help get this done fo…" at bounding box center [870, 619] width 486 height 277
click at [678, 527] on textarea "[Write in this exact tone and structure:] I’d be happy to help get this done fo…" at bounding box center [870, 619] width 486 height 277
click at [1038, 528] on textarea "[Write in this exact tone and structure:] I’d be happy to help get this done fo…" at bounding box center [870, 619] width 486 height 277
drag, startPoint x: 922, startPoint y: 513, endPoint x: 906, endPoint y: 515, distance: 16.1
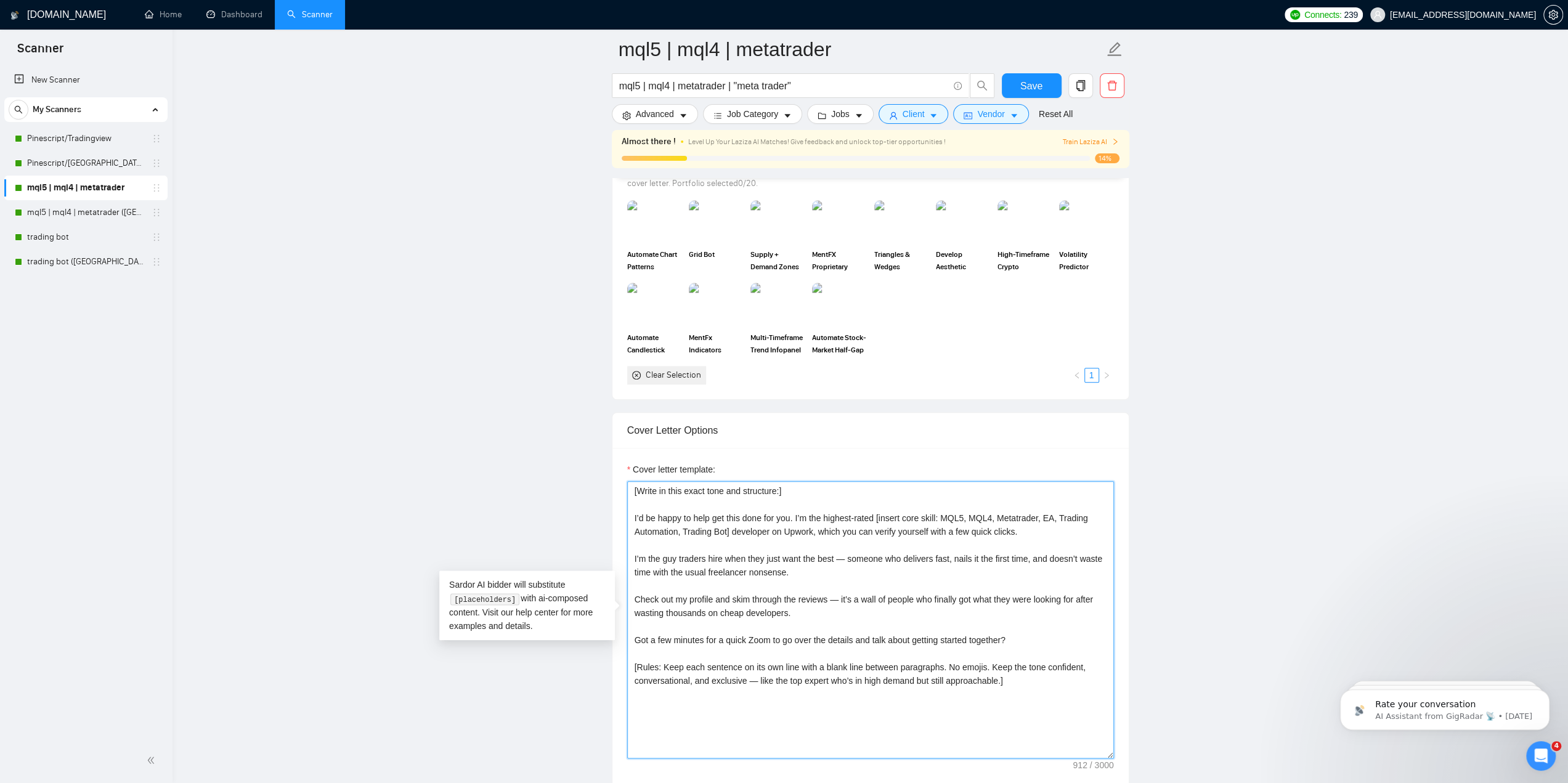
click at [906, 515] on textarea "[Write in this exact tone and structure:] I’d be happy to help get this done fo…" at bounding box center [870, 619] width 486 height 277
type textarea "[Write in this exact tone and structure:] I’d be happy to help get this done fo…"
click at [1177, 427] on main "mql5 | mql4 | metatrader mql5 | mql4 | metatrader | "meta trader" Save Advanced…" at bounding box center [871, 691] width 1356 height 3623
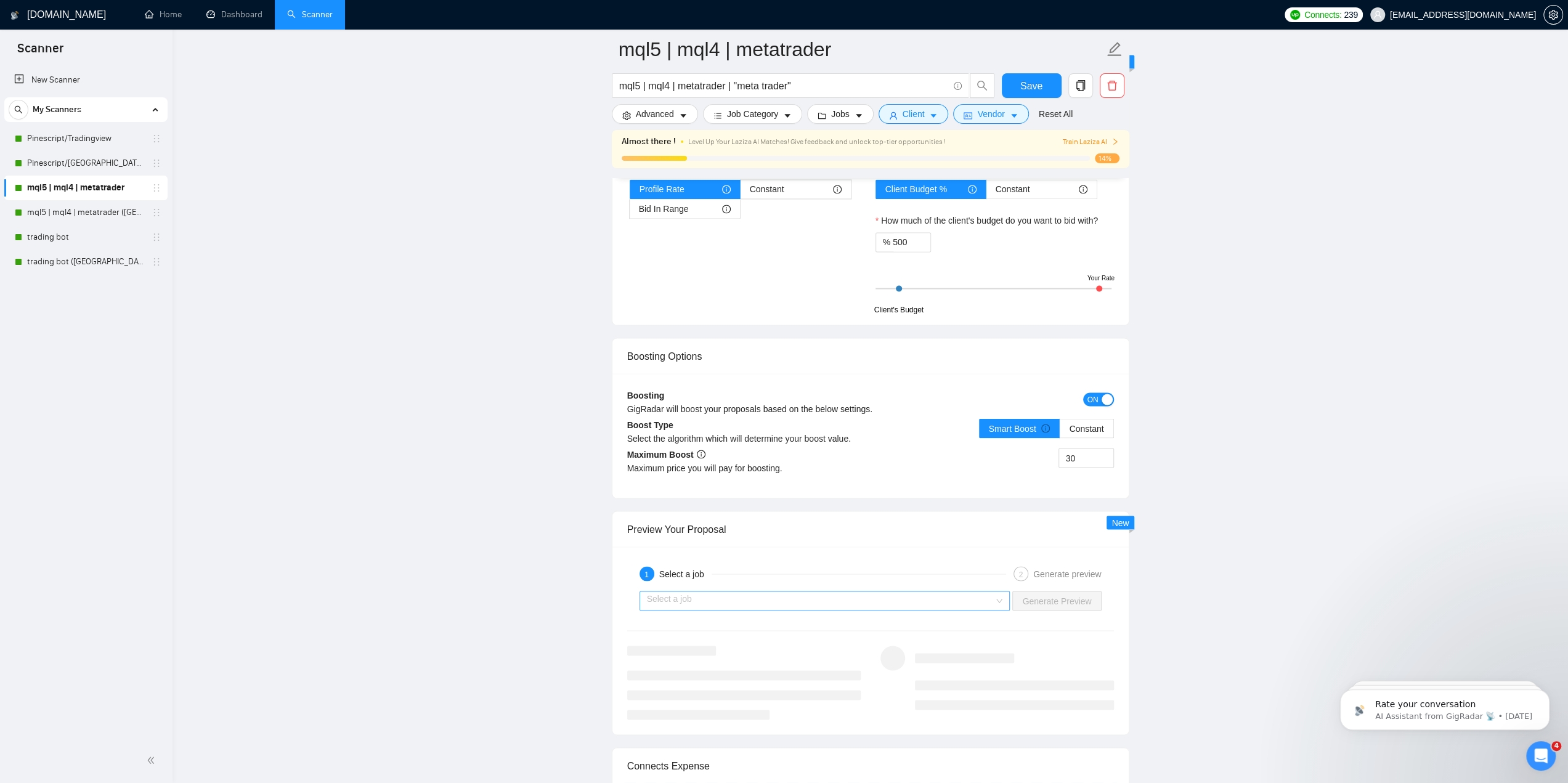
scroll to position [2340, 0]
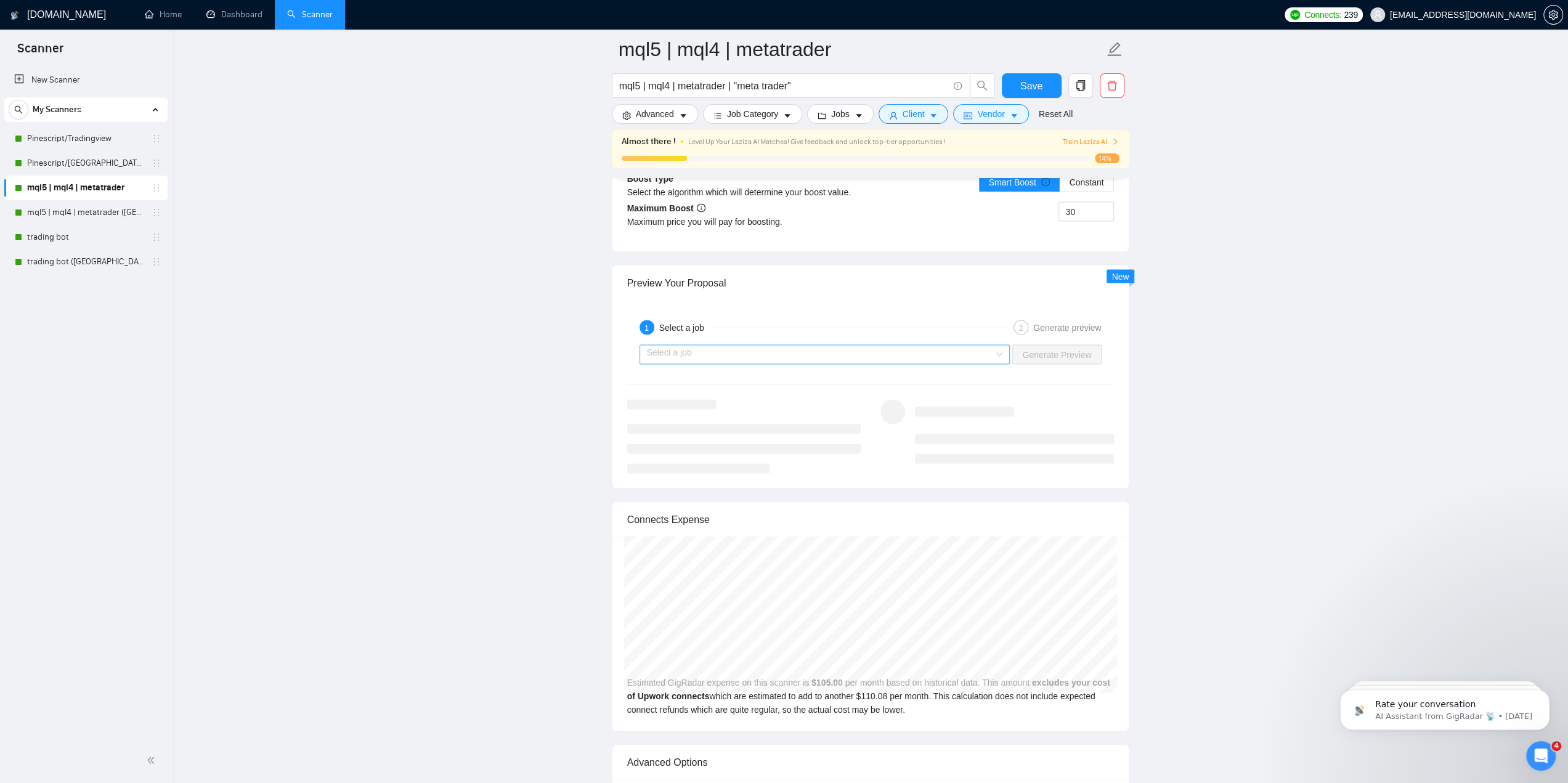
click at [772, 345] on input "search" at bounding box center [821, 353] width 348 height 18
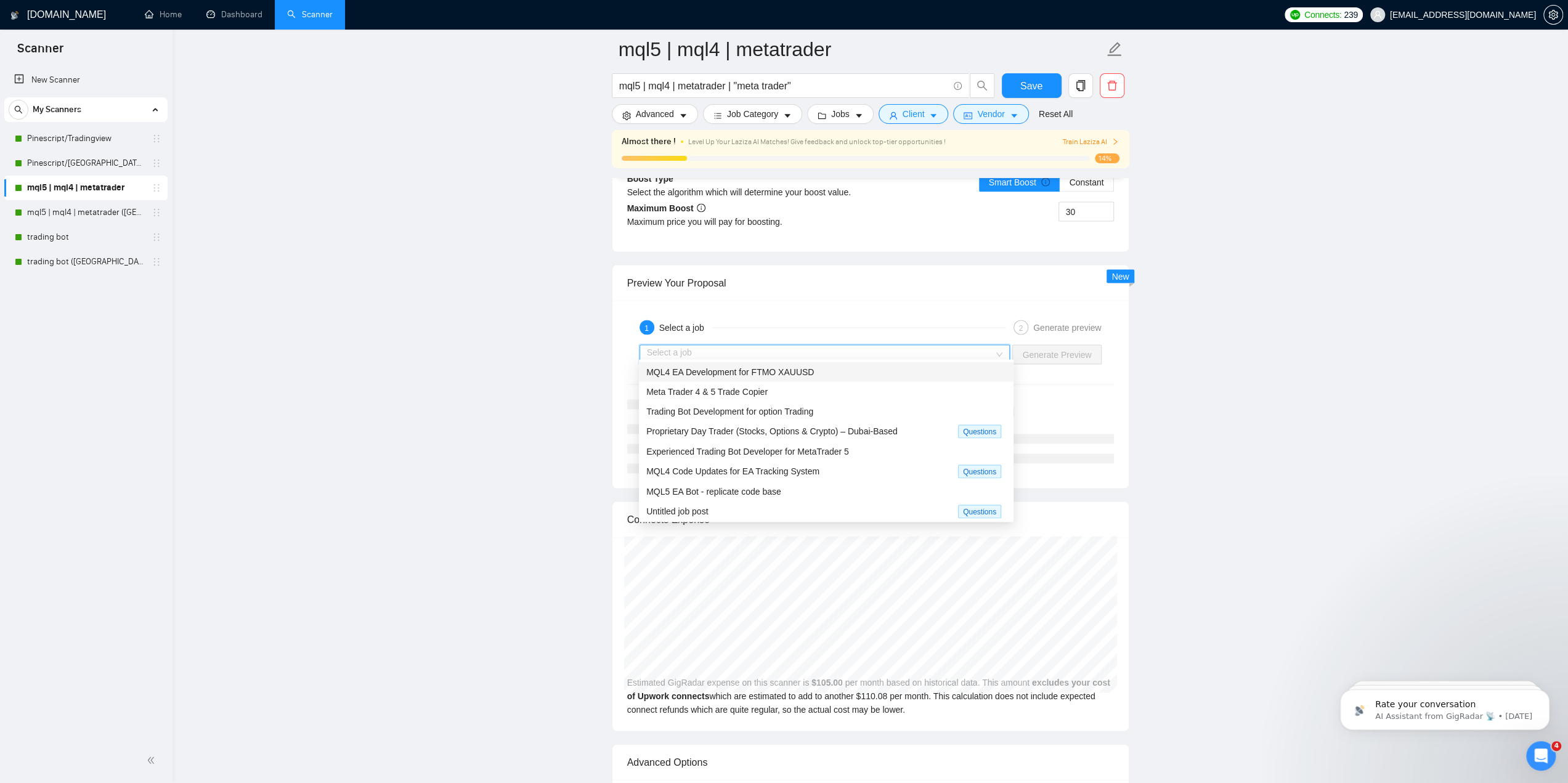
click at [771, 372] on span "MQL4 EA Development for FTMO XAUUSD" at bounding box center [730, 372] width 168 height 10
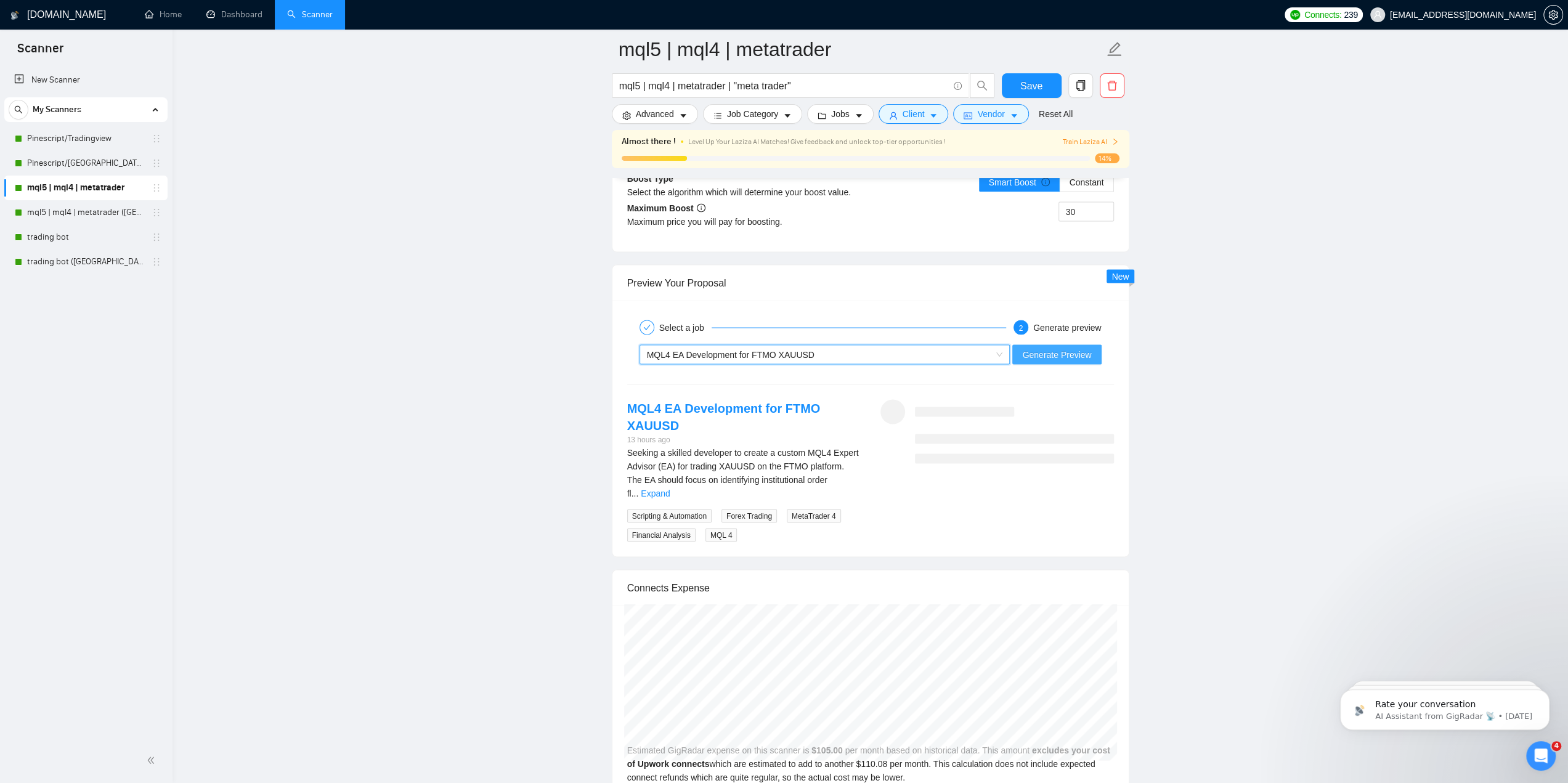
click at [1059, 345] on button "Generate Preview" at bounding box center [1057, 354] width 89 height 19
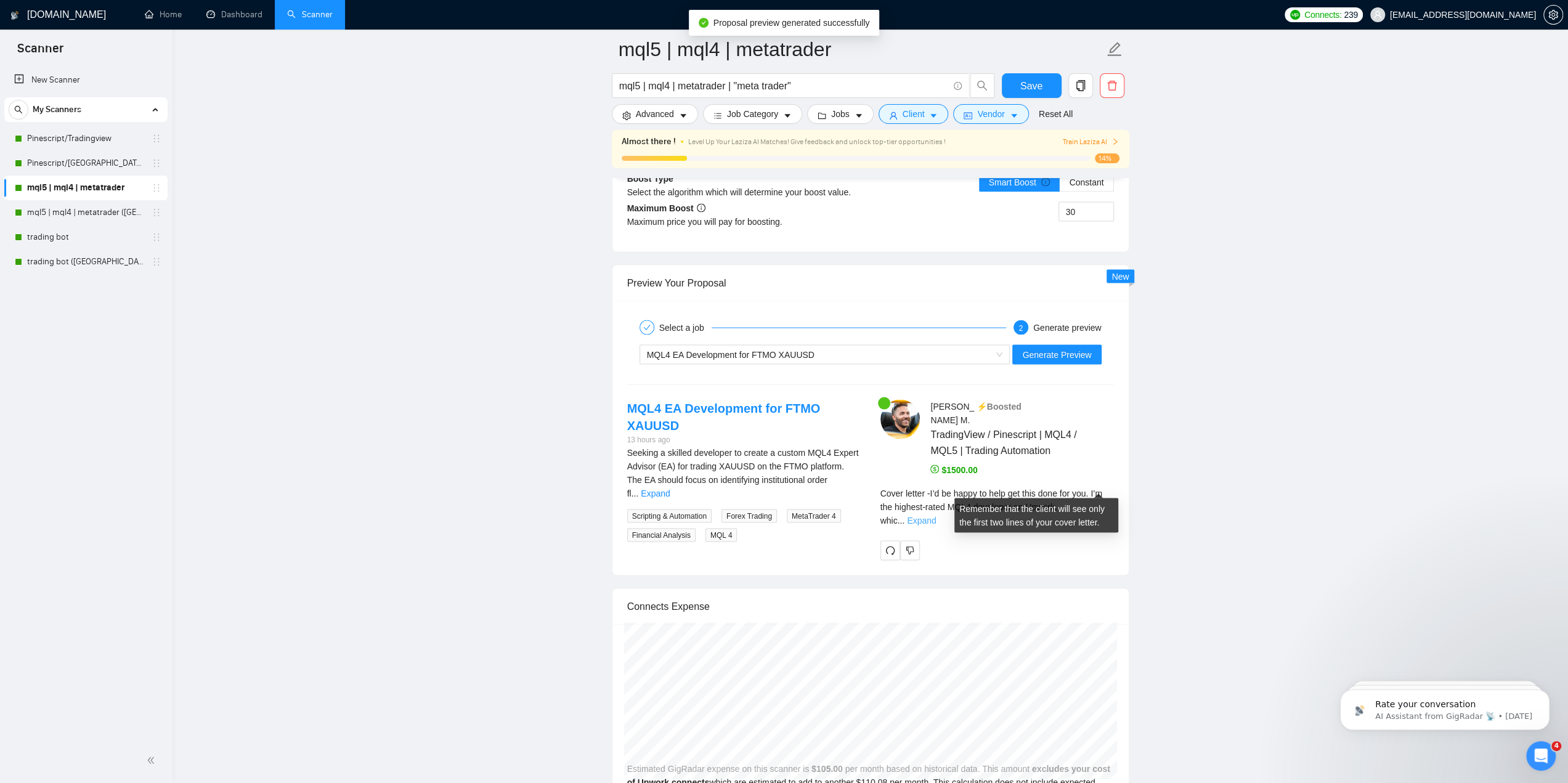
click at [935, 515] on link "Expand" at bounding box center [921, 520] width 29 height 10
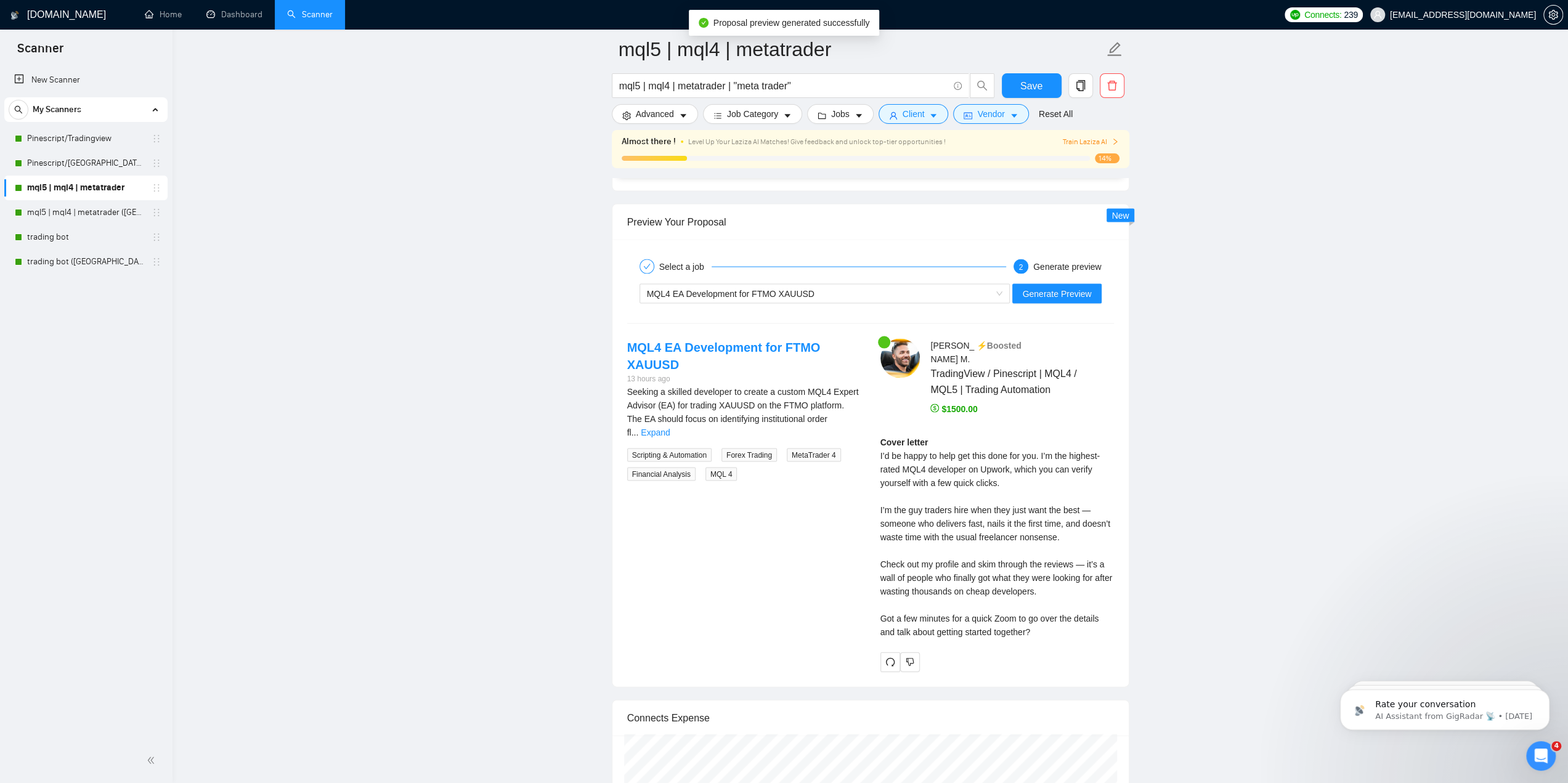
scroll to position [2402, 0]
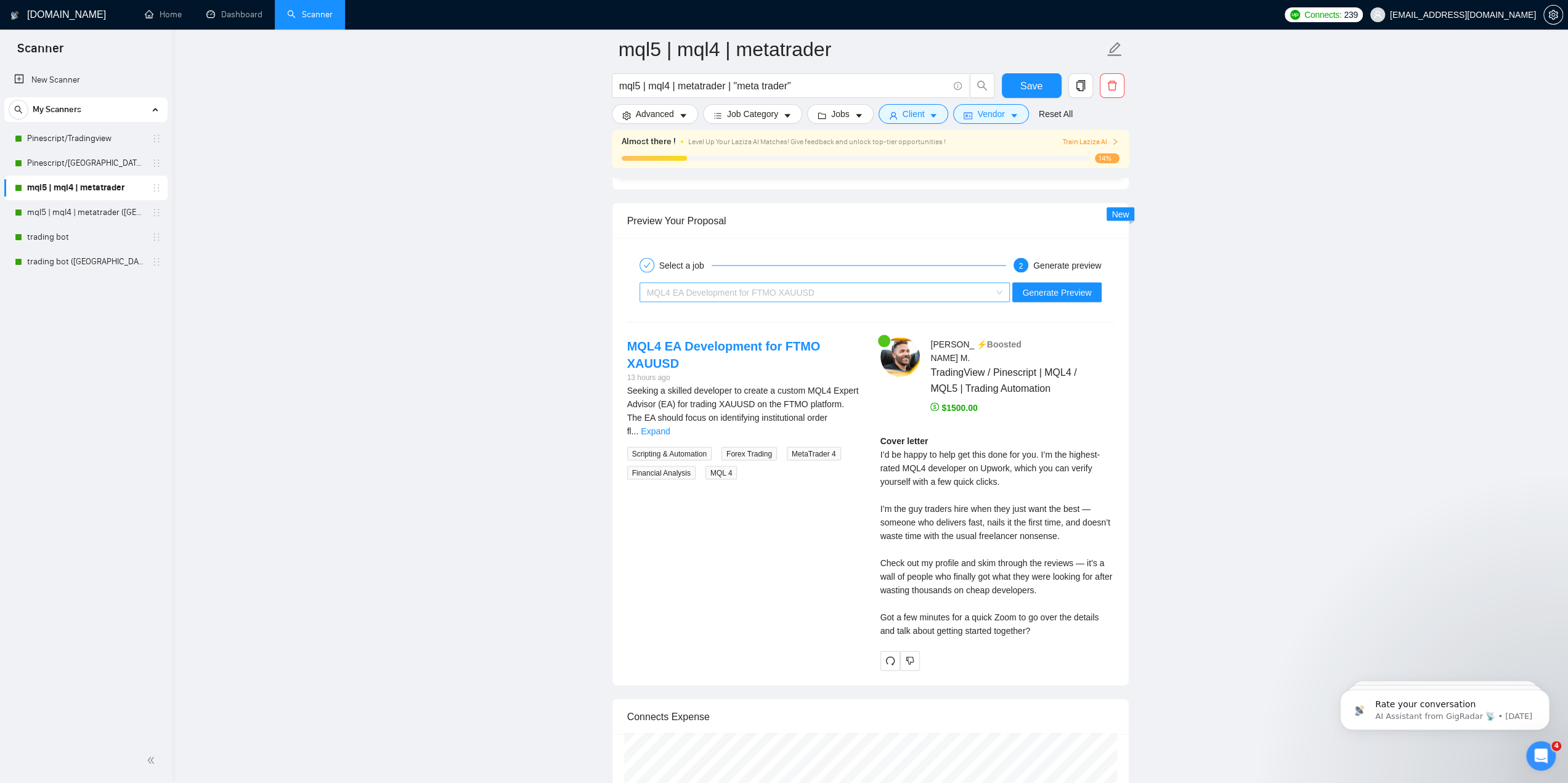
click at [892, 283] on div "MQL4 EA Development for FTMO XAUUSD" at bounding box center [820, 292] width 345 height 18
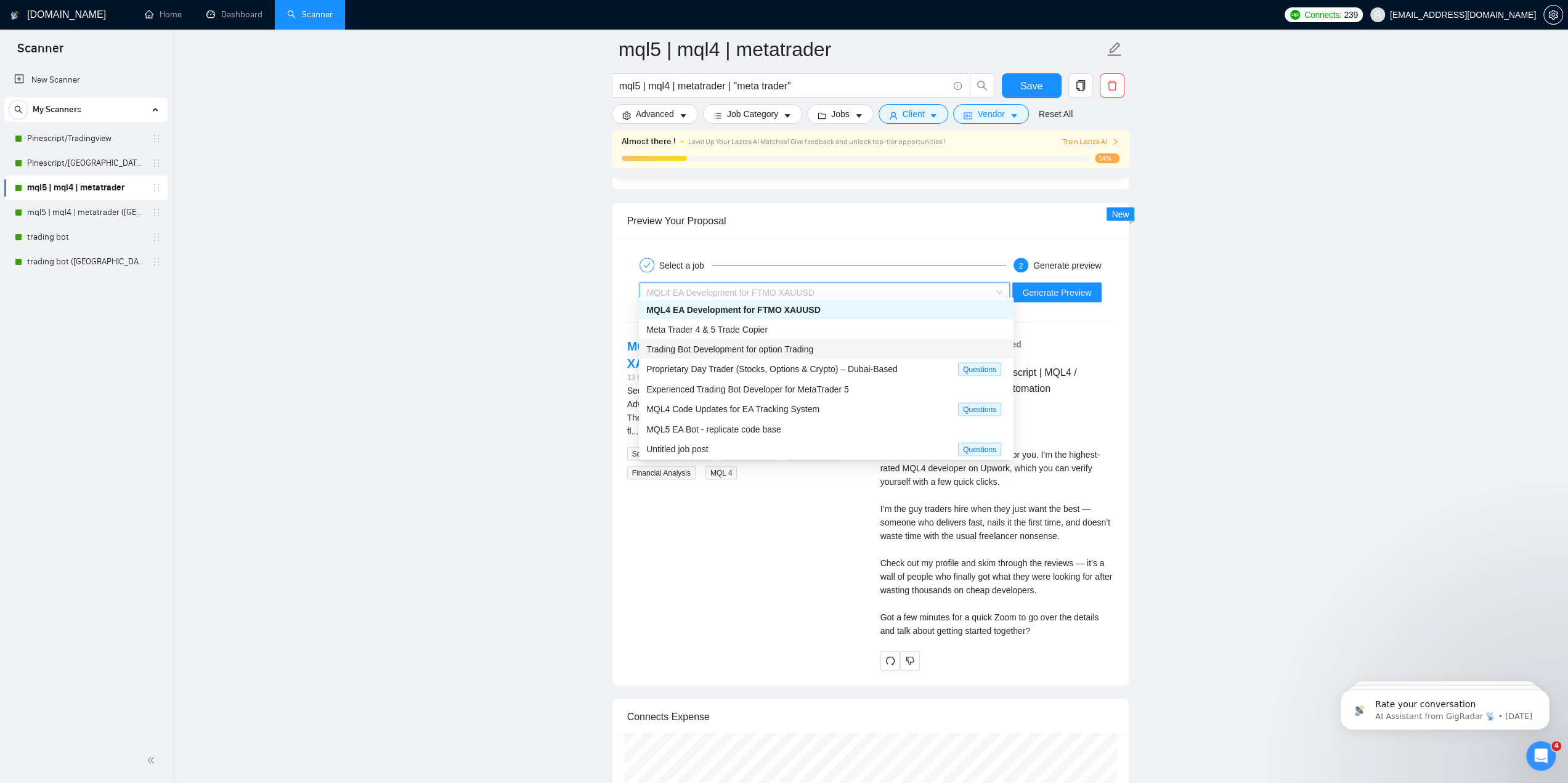
click at [806, 352] on span "Trading Bot Development for option Trading" at bounding box center [729, 350] width 167 height 10
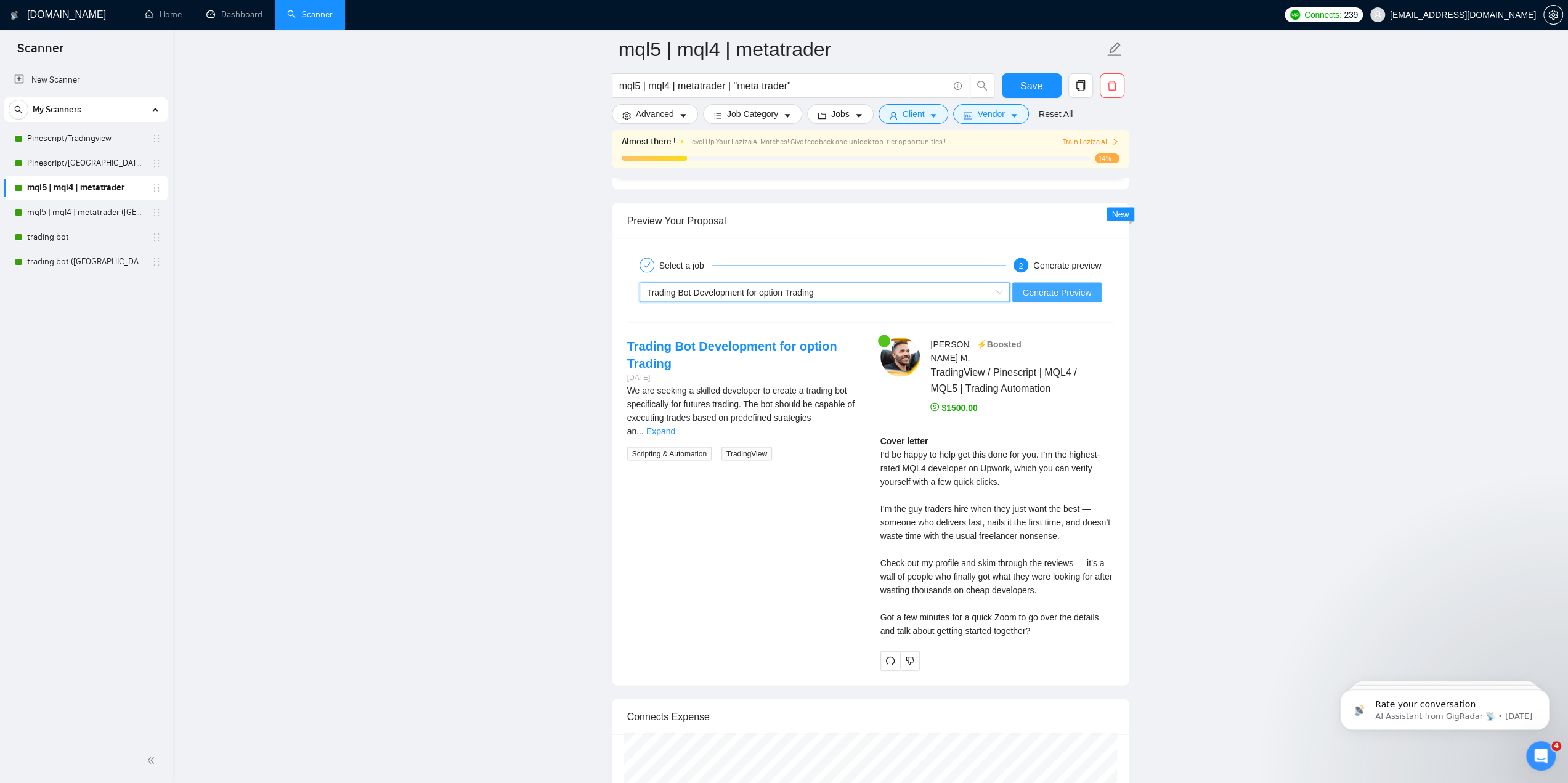
click at [1054, 289] on span "Generate Preview" at bounding box center [1057, 293] width 69 height 13
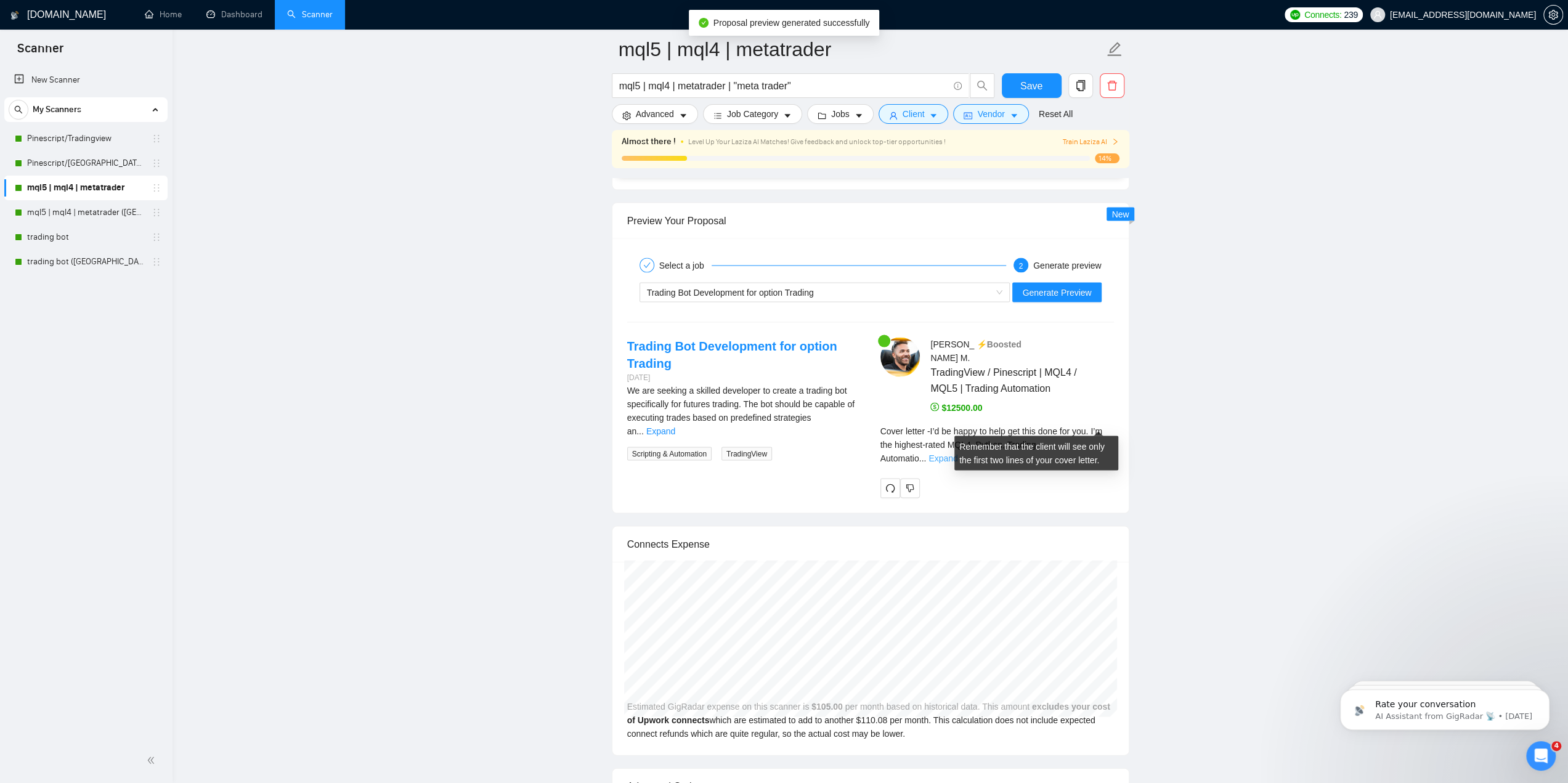
click at [957, 454] on link "Expand" at bounding box center [943, 458] width 29 height 10
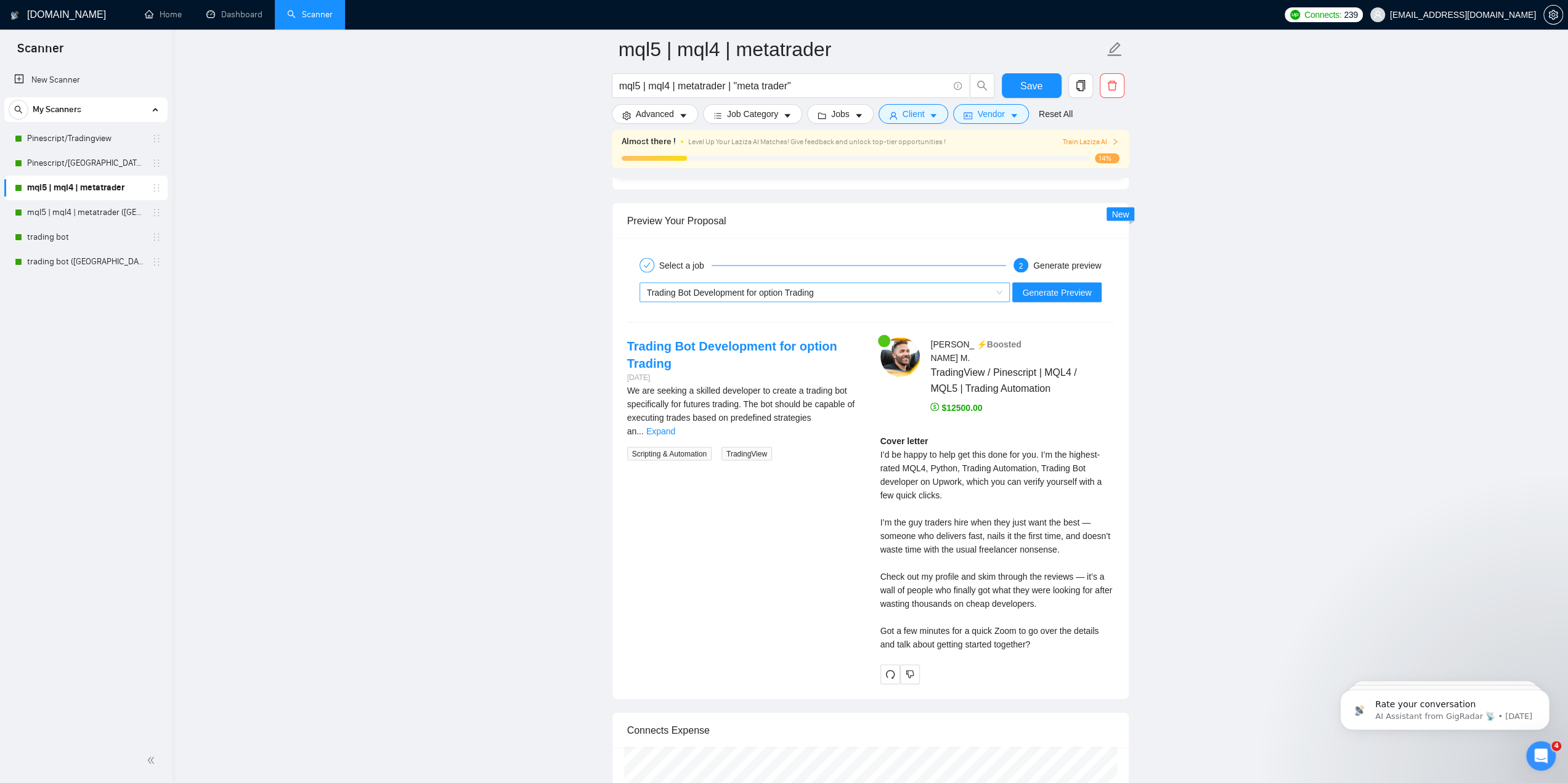
click at [930, 290] on div "Trading Bot Development for option Trading" at bounding box center [820, 292] width 345 height 18
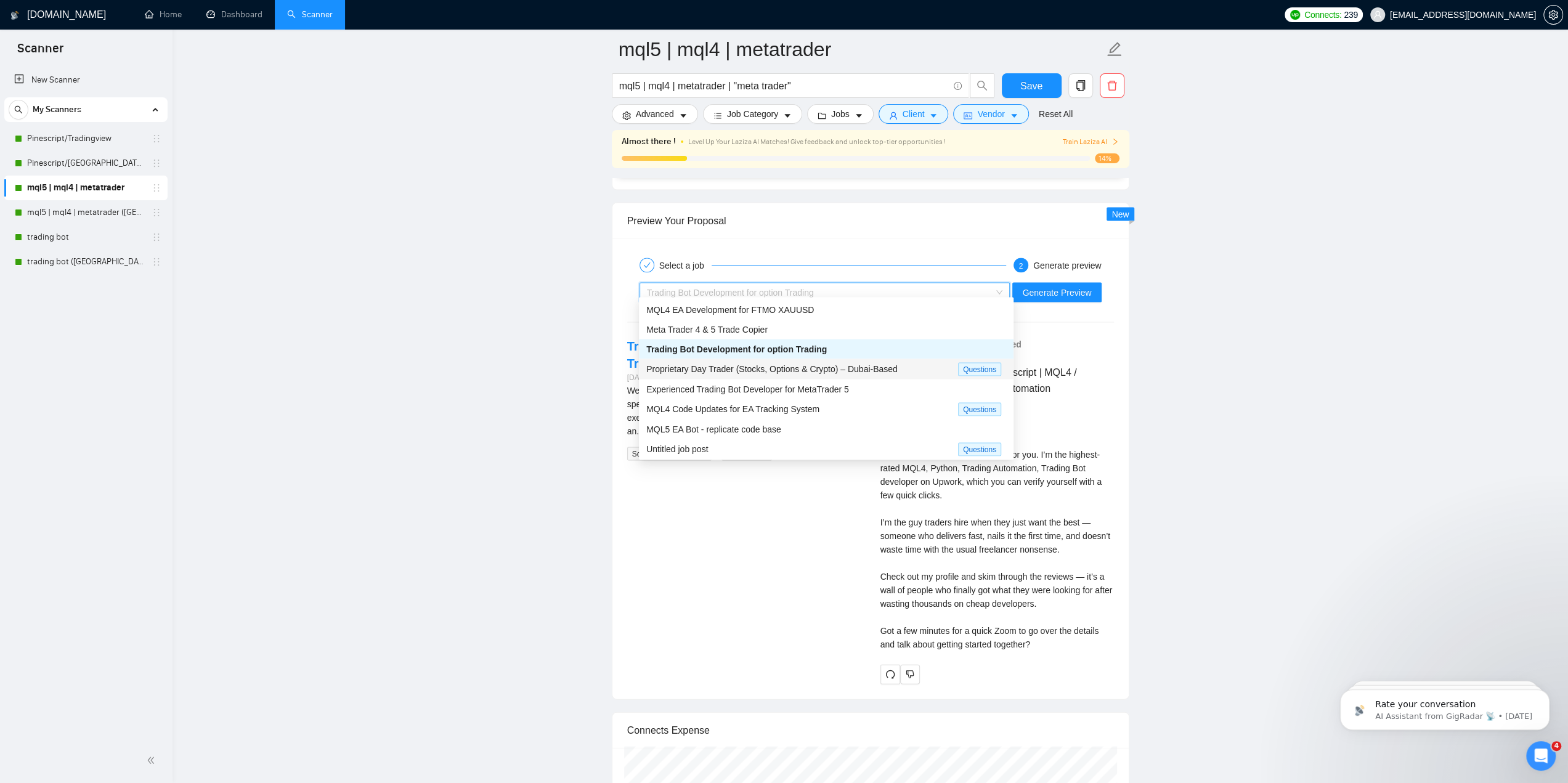
click at [788, 368] on span "Proprietary Day Trader (Stocks, Options & Crypto) – Dubai-Based" at bounding box center [771, 369] width 251 height 10
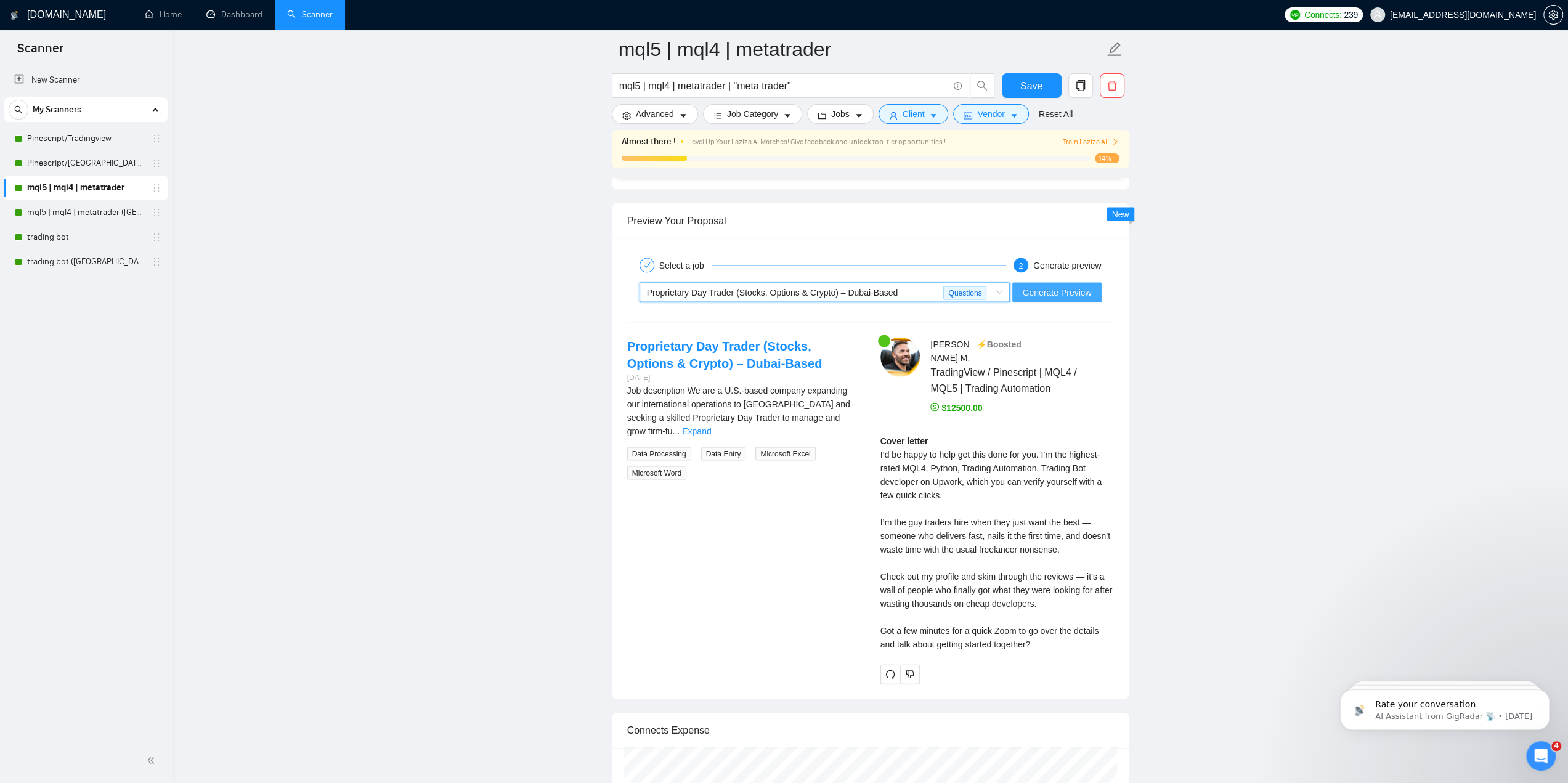
click at [1071, 289] on span "Generate Preview" at bounding box center [1057, 293] width 69 height 13
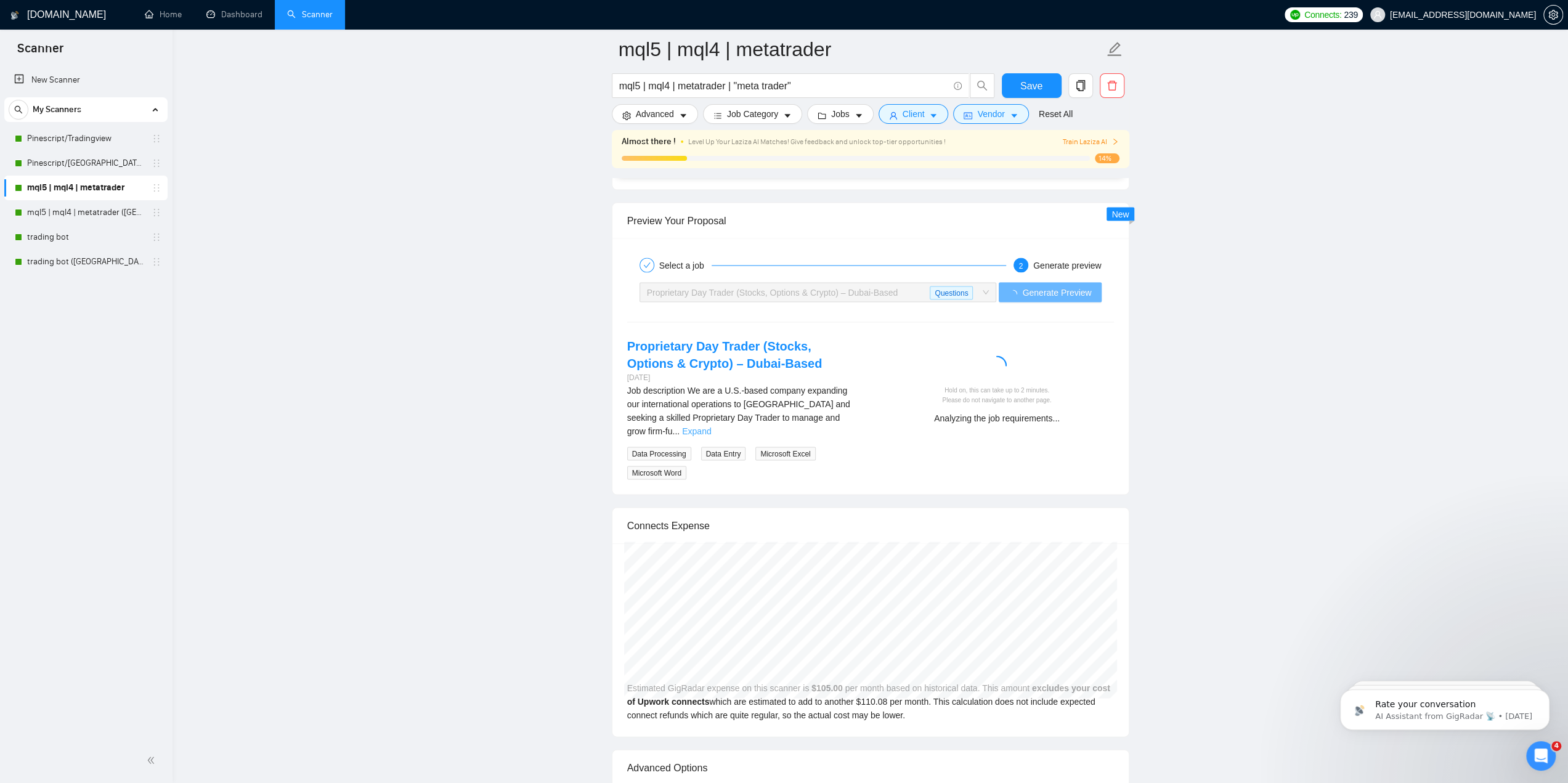
click at [711, 427] on link "Expand" at bounding box center [696, 431] width 29 height 10
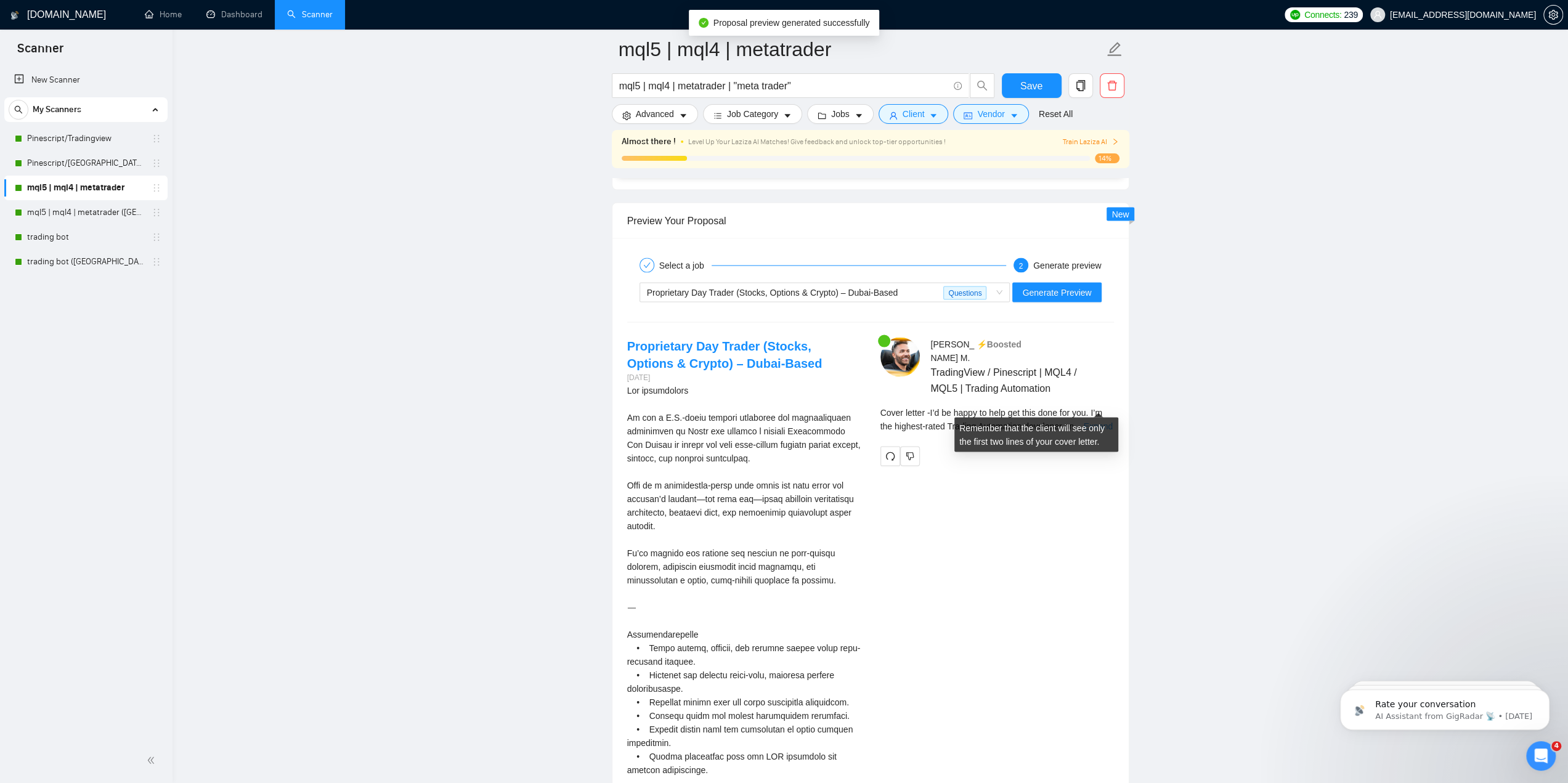
click at [1103, 421] on link "Expand" at bounding box center [1098, 426] width 29 height 10
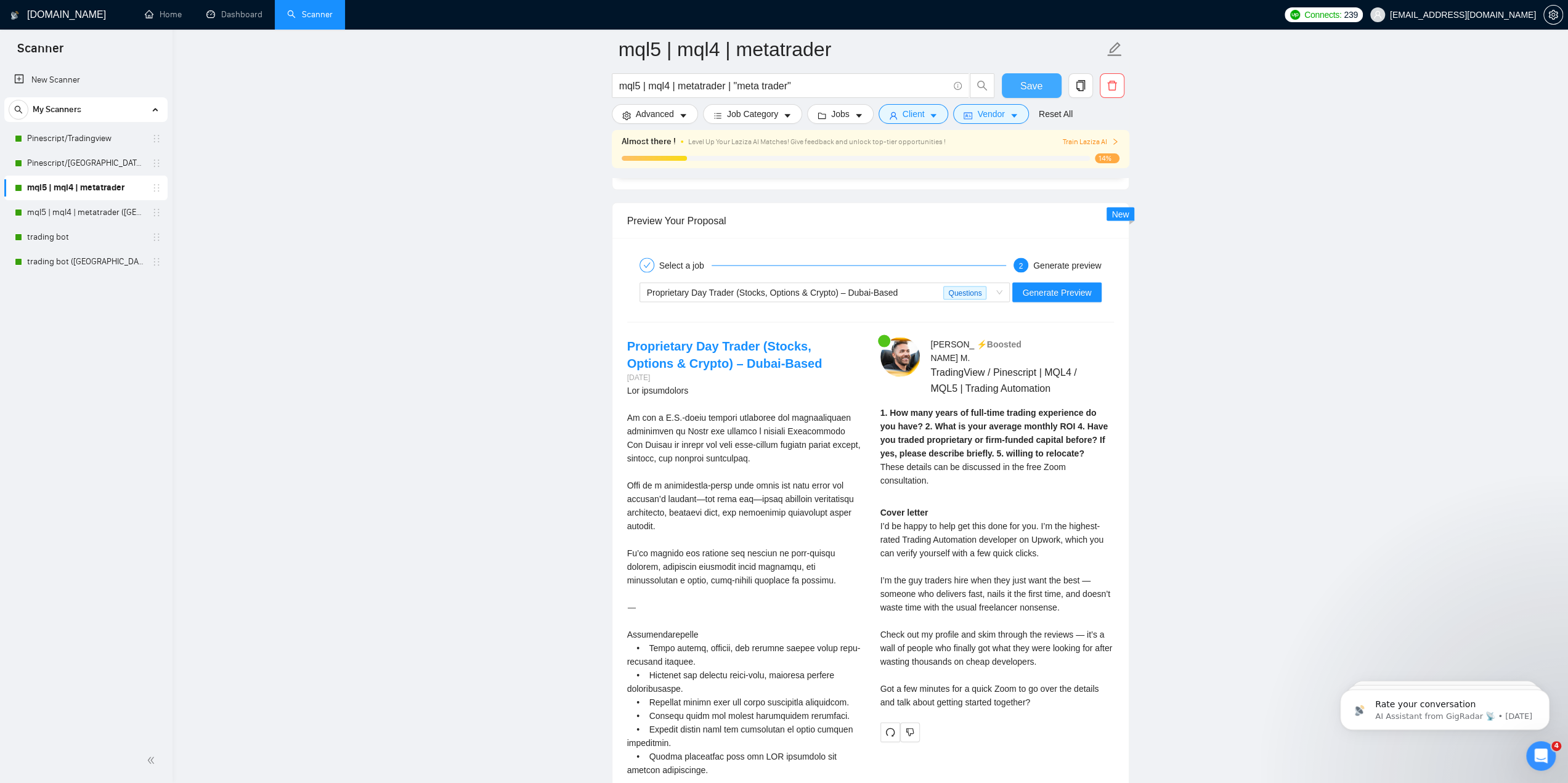
click at [1025, 87] on span "Save" at bounding box center [1031, 86] width 22 height 15
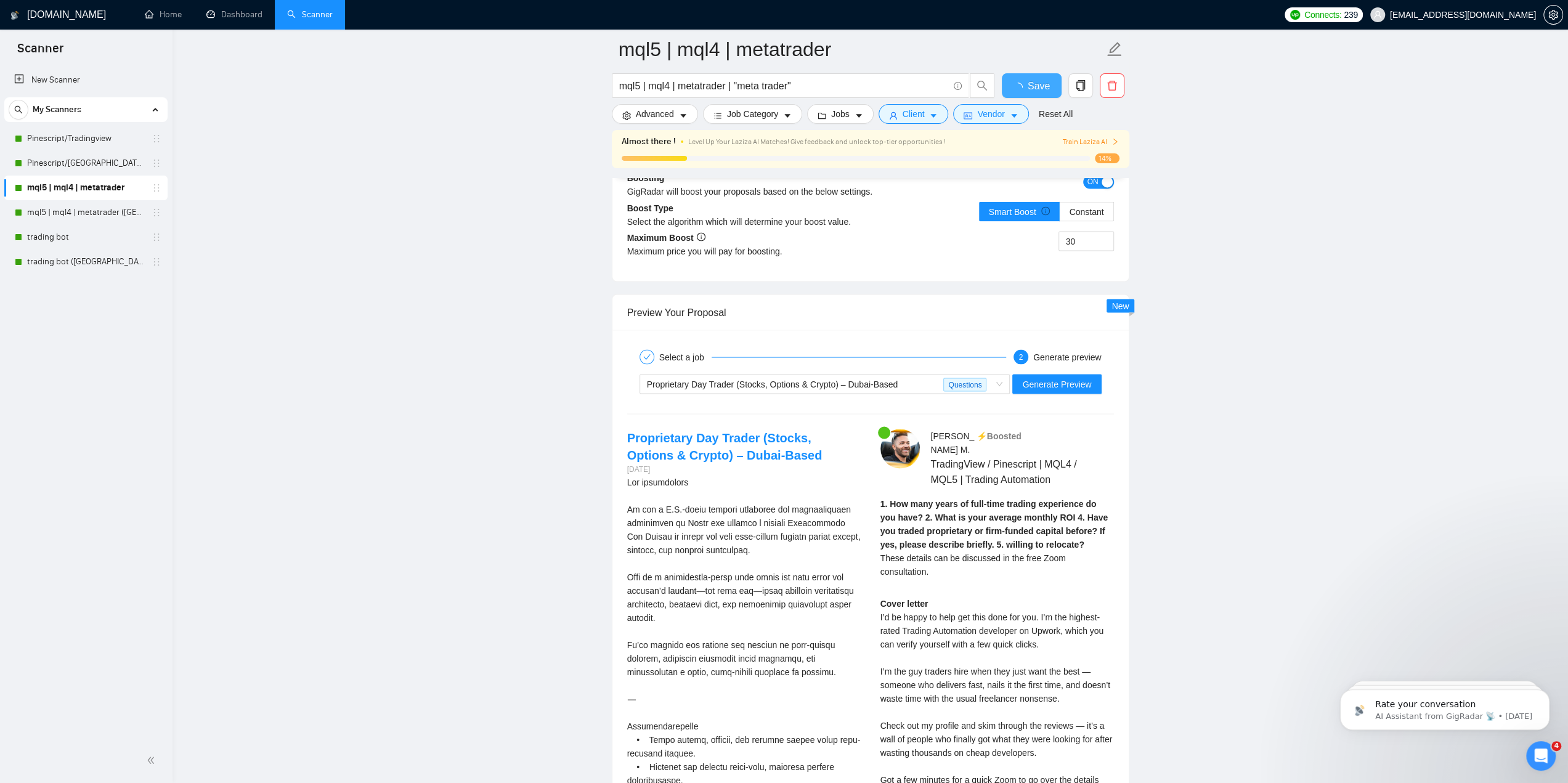
checkbox input "true"
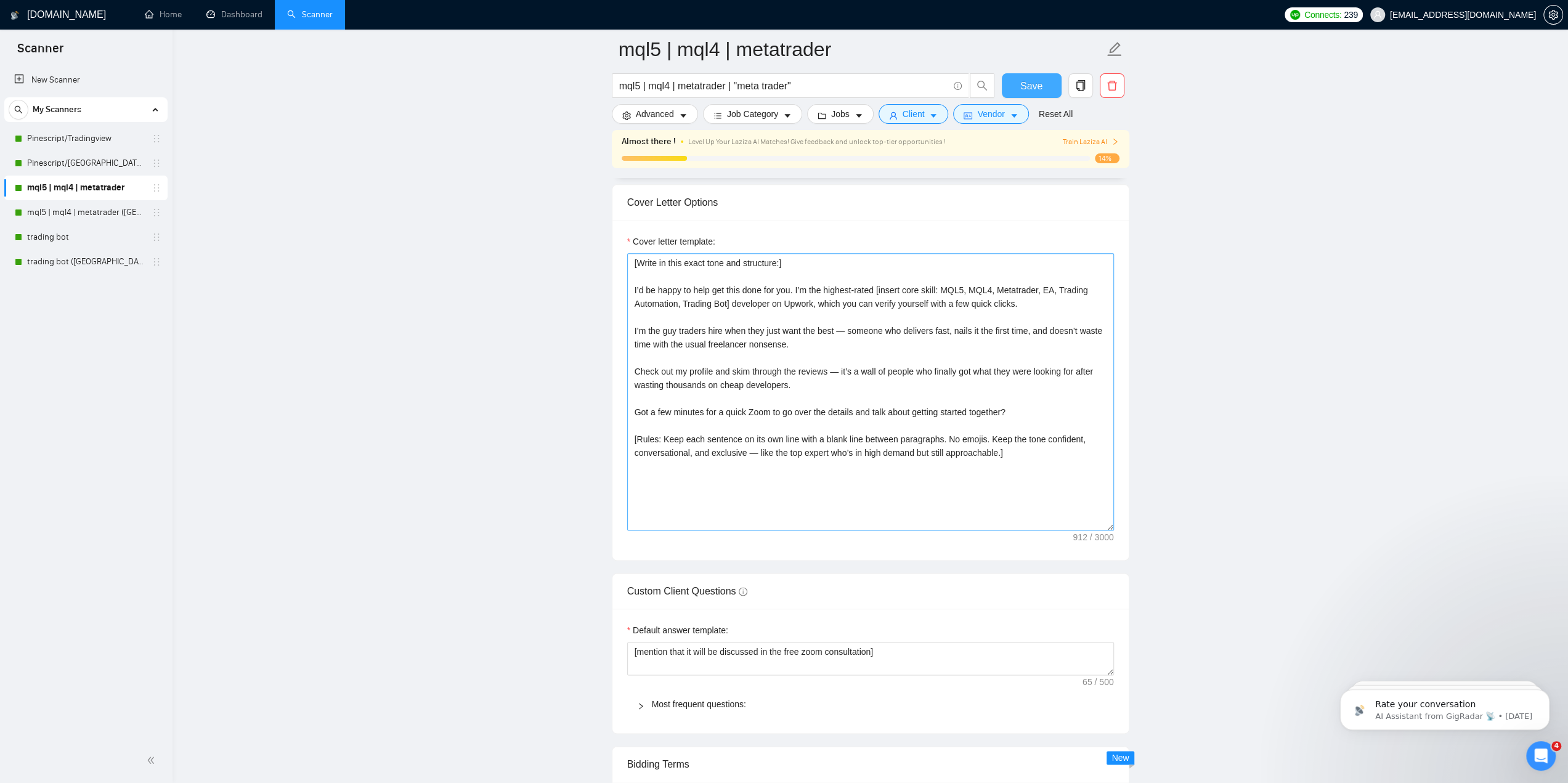
scroll to position [1355, 0]
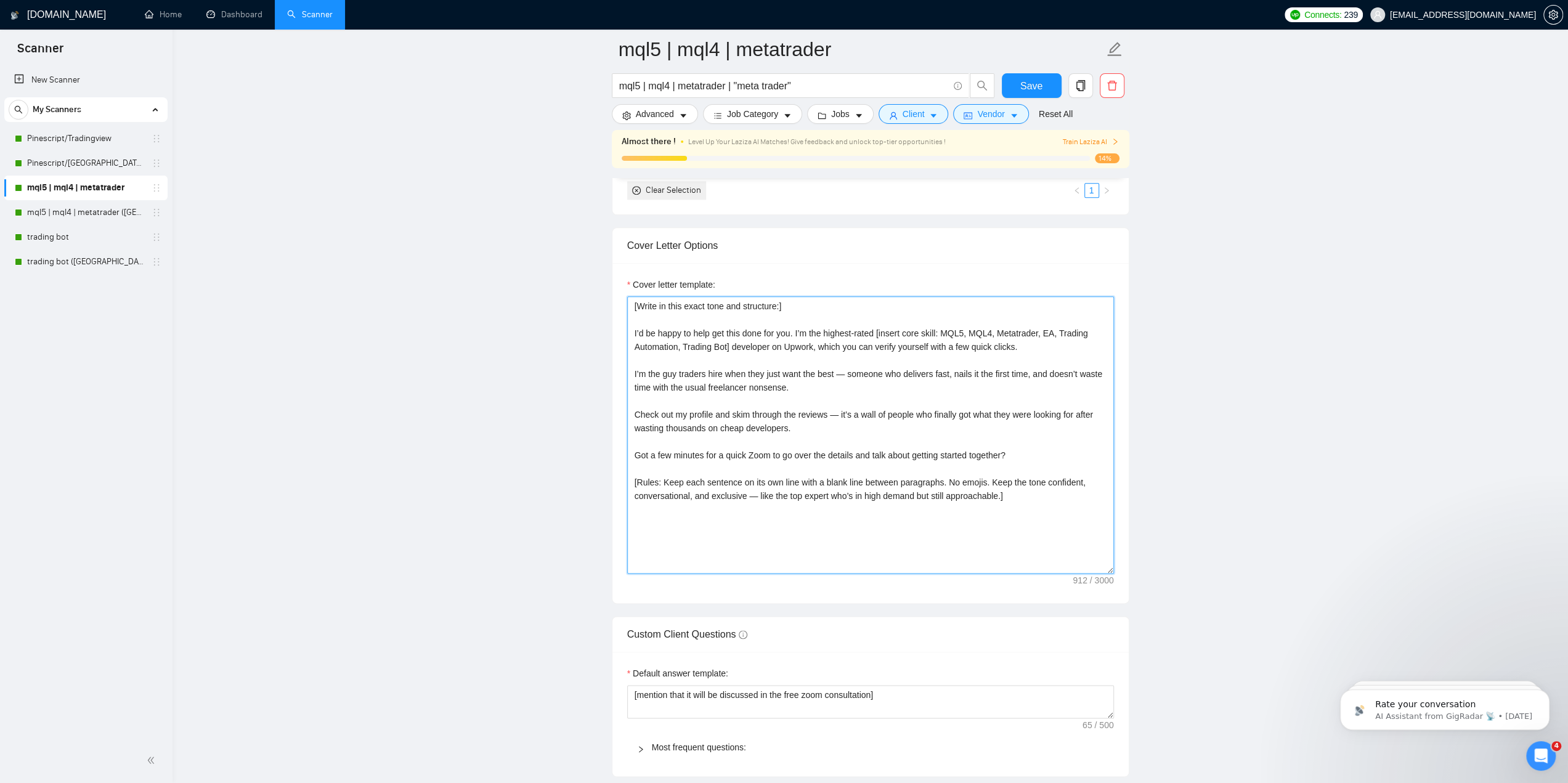
click at [823, 411] on textarea "[Write in this exact tone and structure:] I’d be happy to help get this done fo…" at bounding box center [870, 435] width 486 height 277
click at [101, 209] on link "mql5 | mql4 | metatrader ([GEOGRAPHIC_DATA])" at bounding box center [86, 213] width 118 height 25
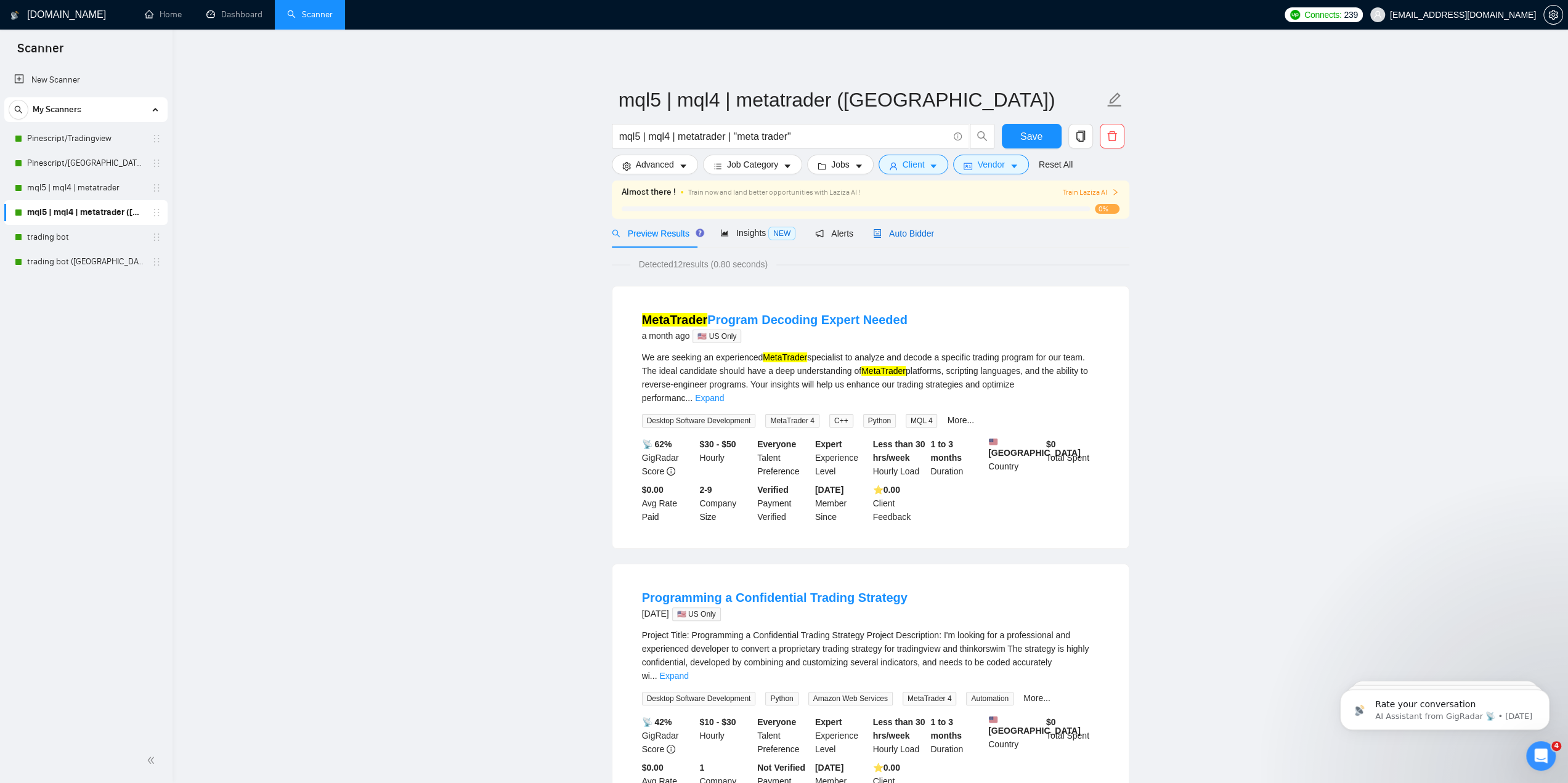
click at [913, 238] on span "Auto Bidder" at bounding box center [902, 233] width 61 height 10
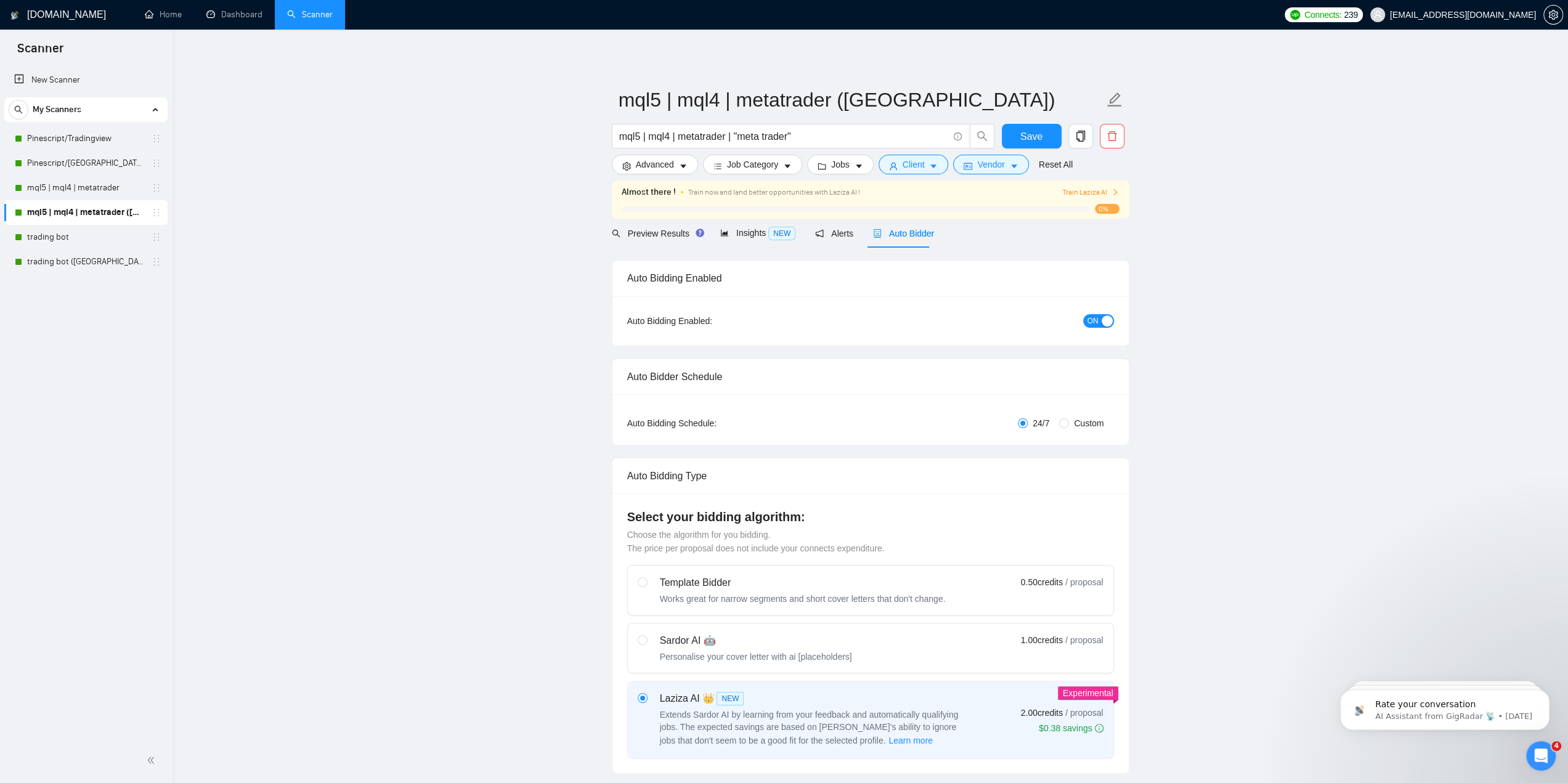
checkbox input "true"
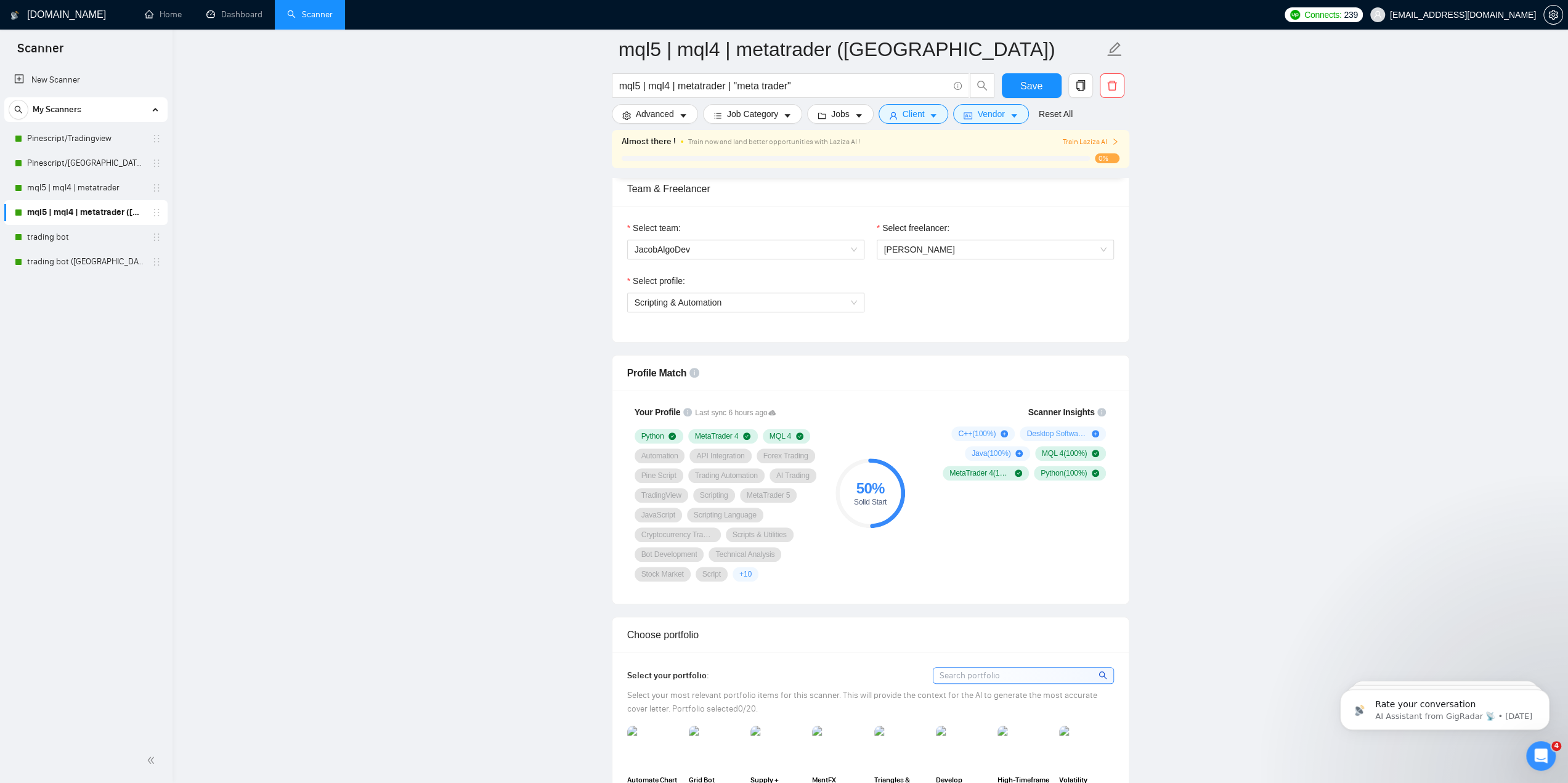
scroll to position [1109, 0]
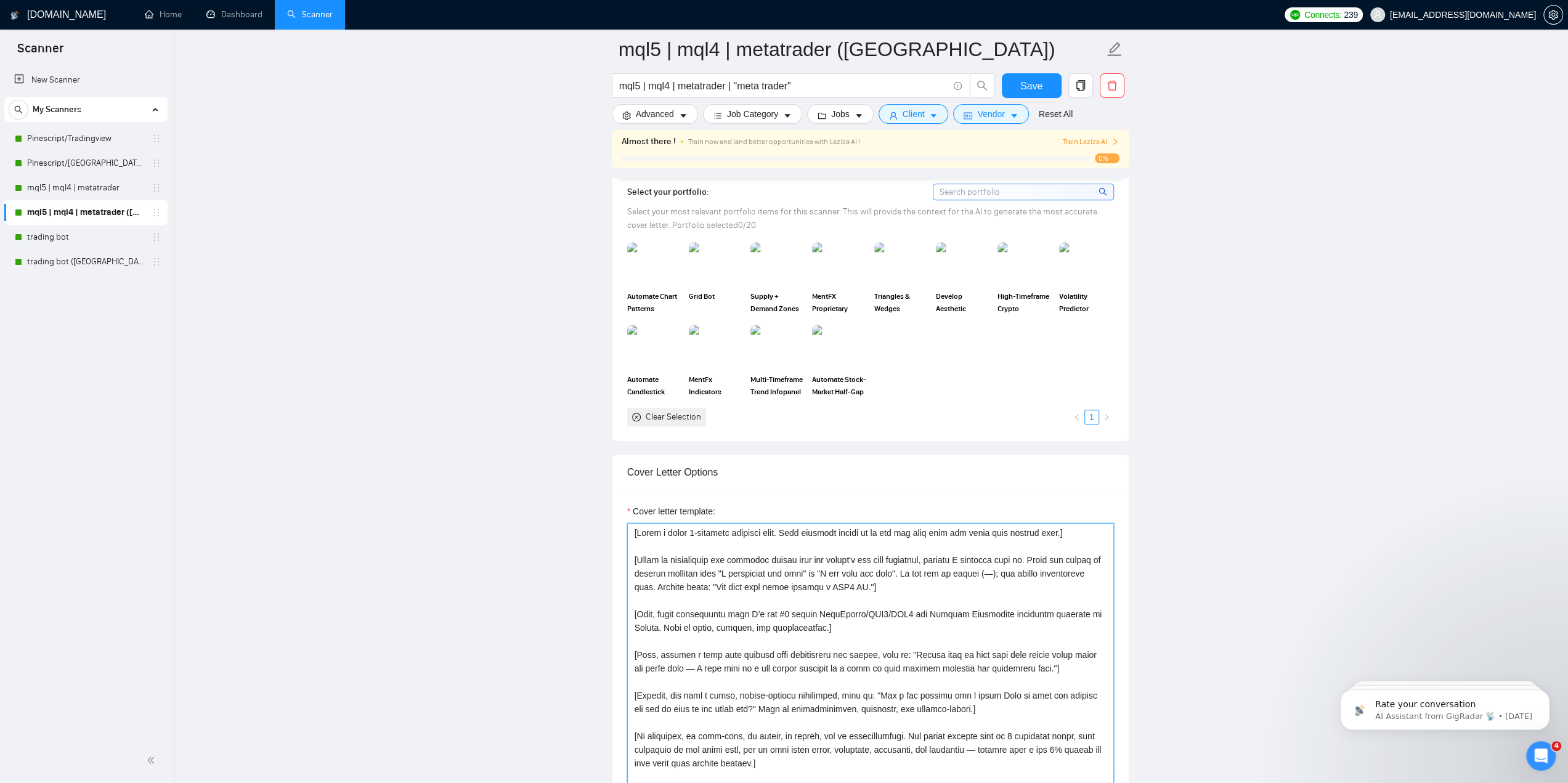
click at [825, 555] on textarea "Cover letter template:" at bounding box center [870, 662] width 486 height 277
paste textarea "in this exact tone and structure:] I’d be happy to help get this done for you. …"
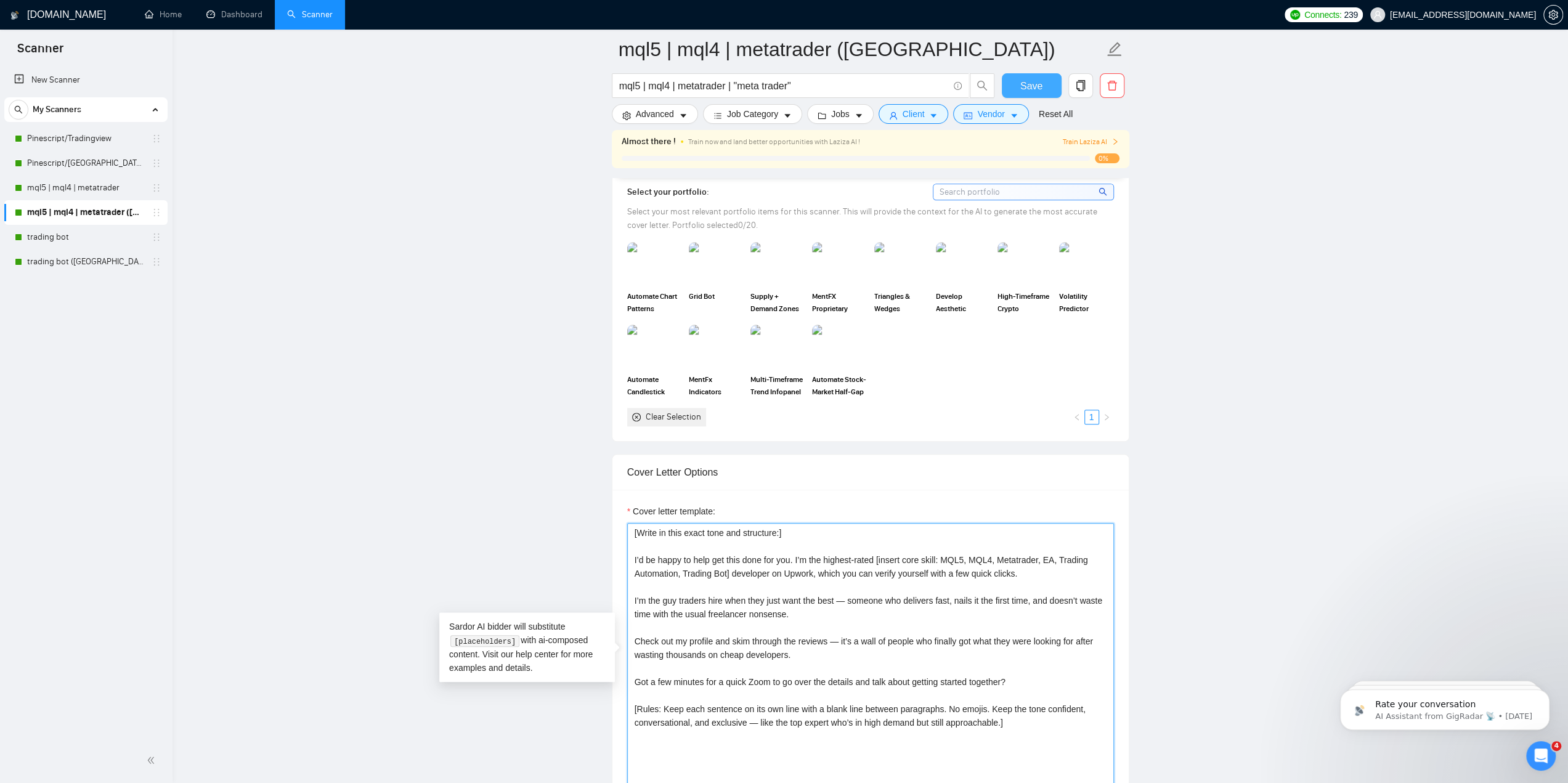
type textarea "[Write in this exact tone and structure:] I’d be happy to help get this done fo…"
click at [1019, 86] on button "Save" at bounding box center [1032, 86] width 60 height 25
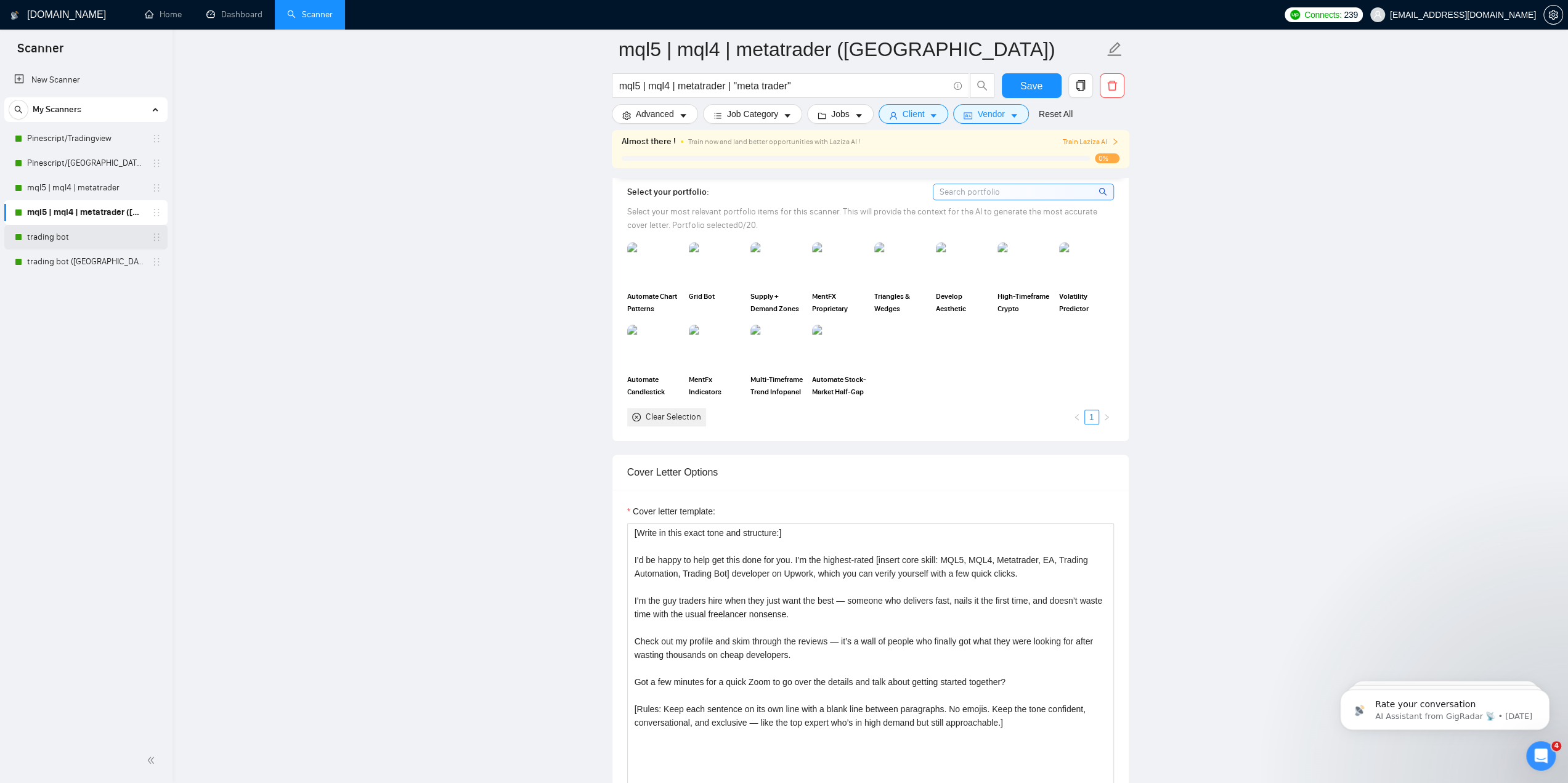
click at [76, 235] on link "trading bot" at bounding box center [86, 237] width 118 height 25
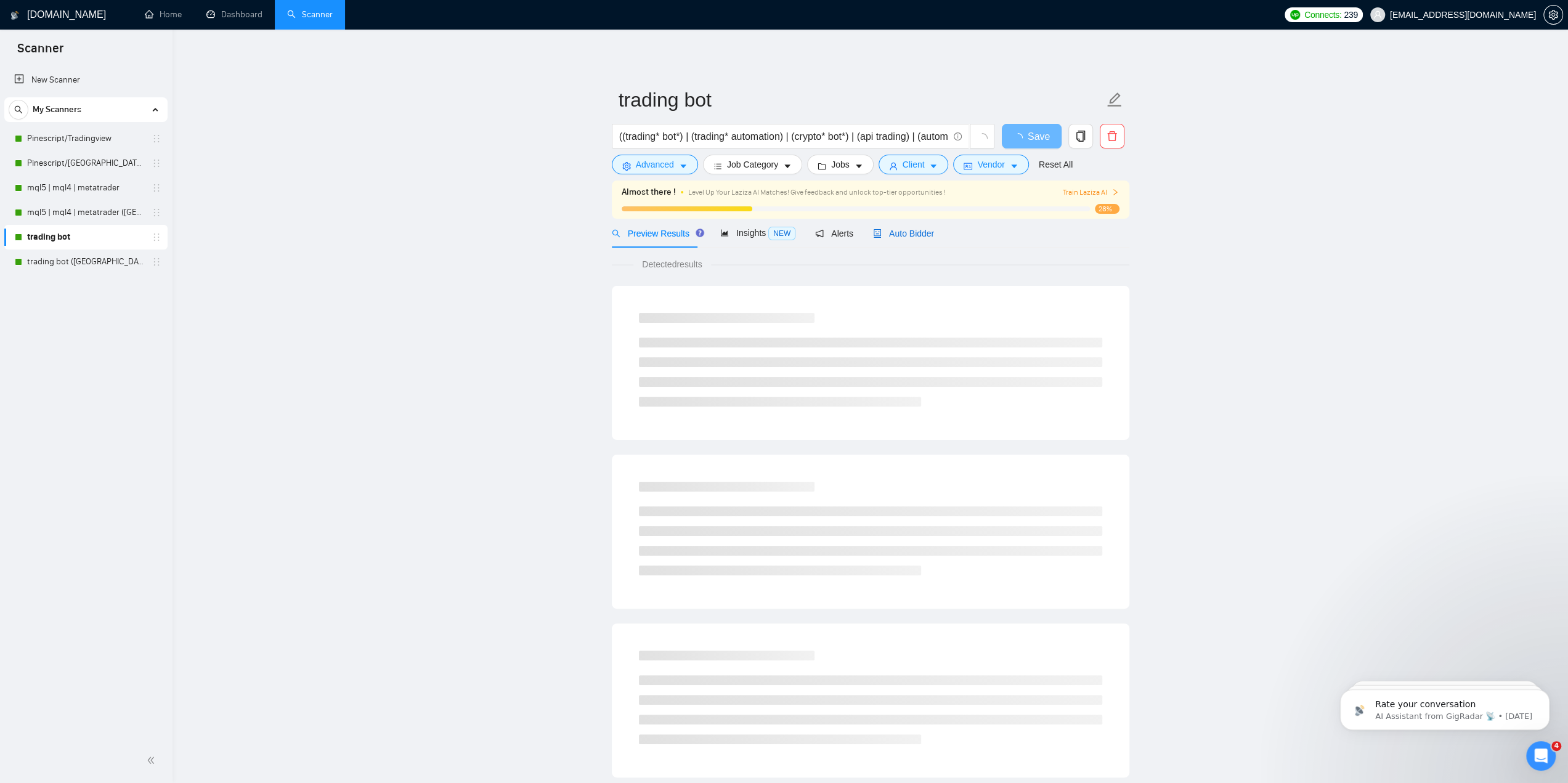
click at [900, 236] on span "Auto Bidder" at bounding box center [902, 233] width 61 height 10
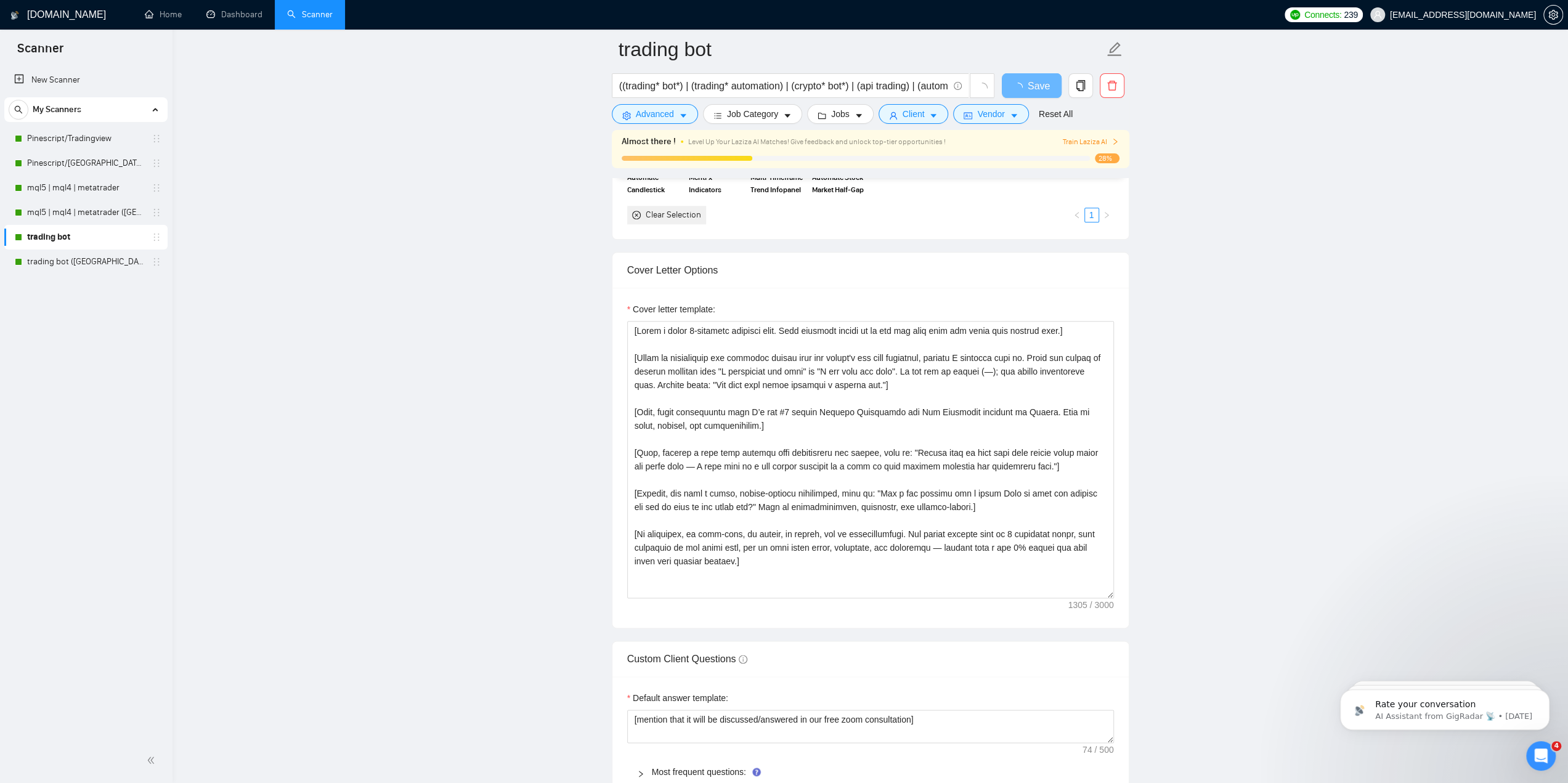
scroll to position [1417, 0]
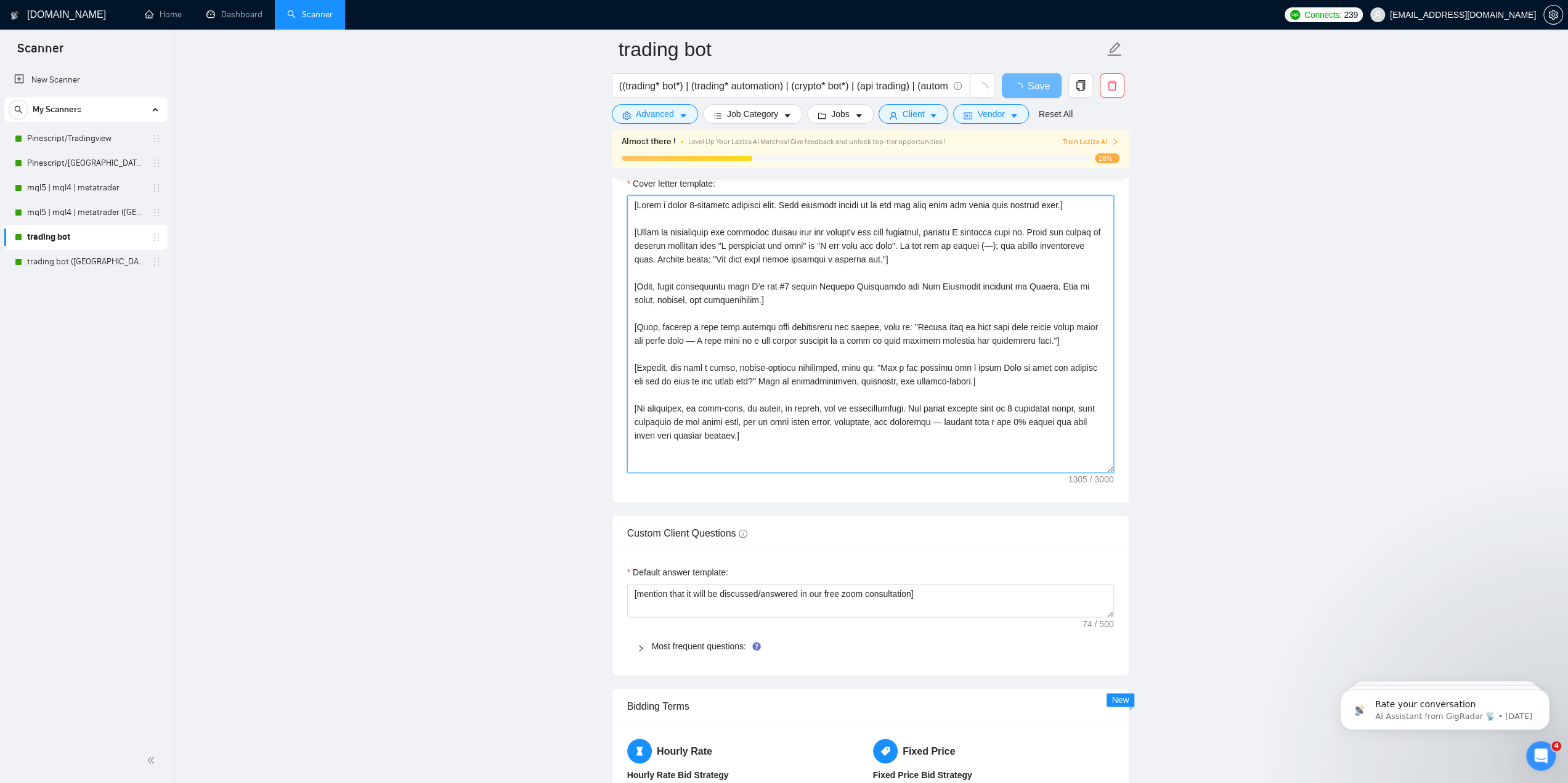
click at [829, 352] on textarea "Cover letter template:" at bounding box center [870, 334] width 486 height 277
paste textarea "in this exact tone and structure:] I’d be happy to help get this done for you. …"
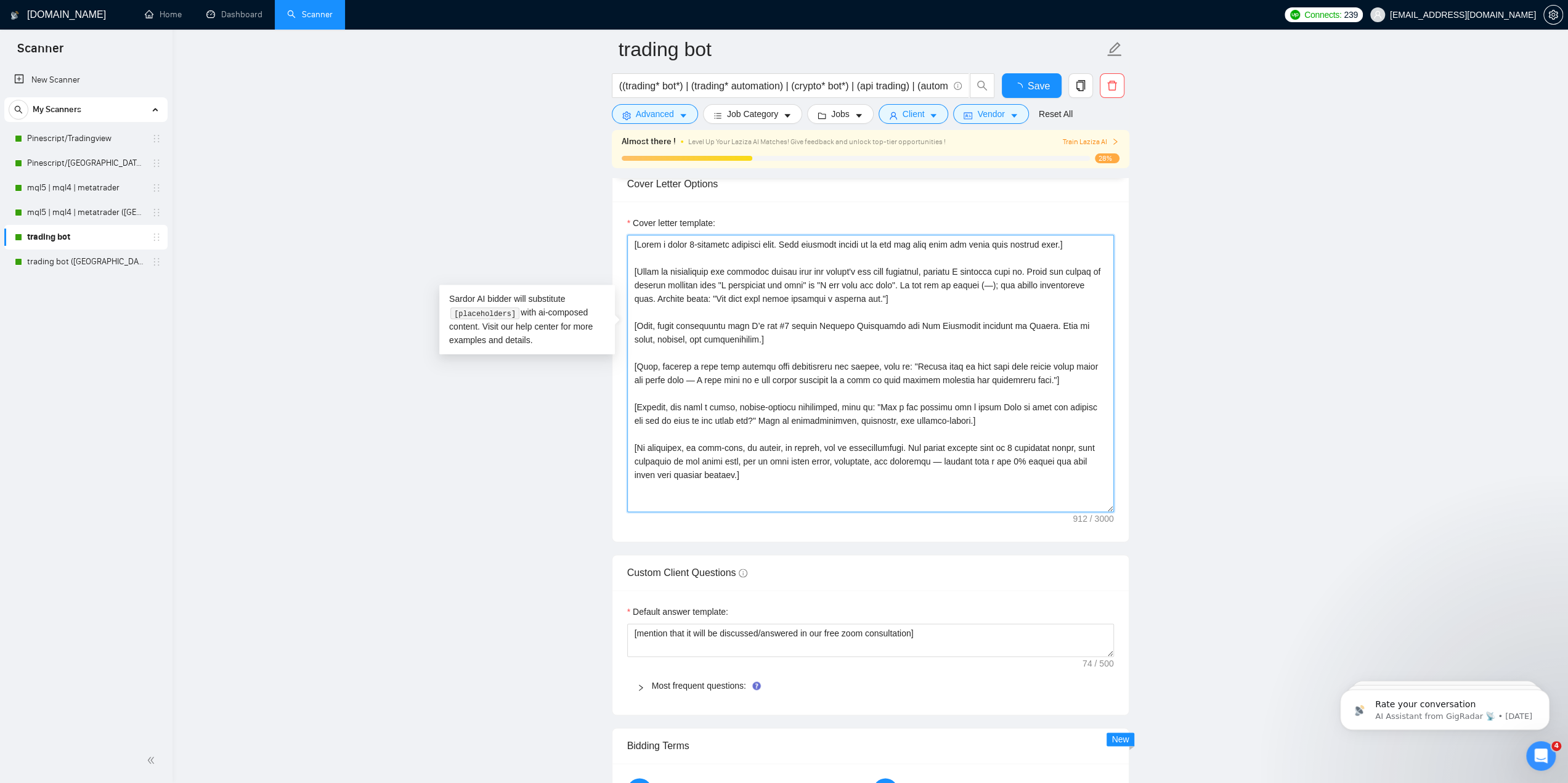
type textarea "[Write in this exact tone and structure:] I’d be happy to help get this done fo…"
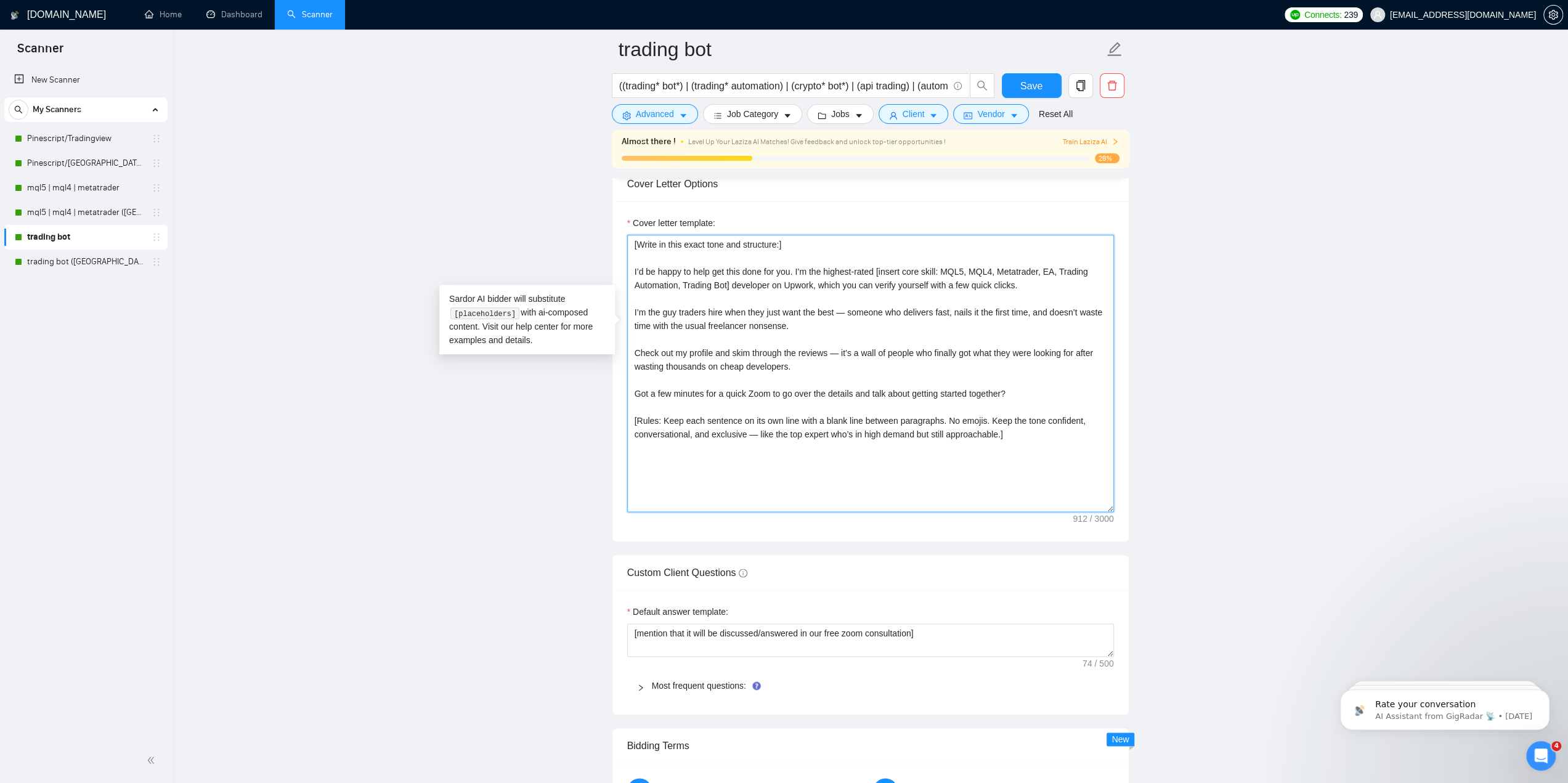
drag, startPoint x: 944, startPoint y: 265, endPoint x: 1042, endPoint y: 267, distance: 98.0
click at [1042, 267] on textarea "[Write in this exact tone and structure:] I’d be happy to help get this done fo…" at bounding box center [870, 374] width 486 height 277
type textarea "[Write in this exact tone and structure:] I’d be happy to help get this done fo…"
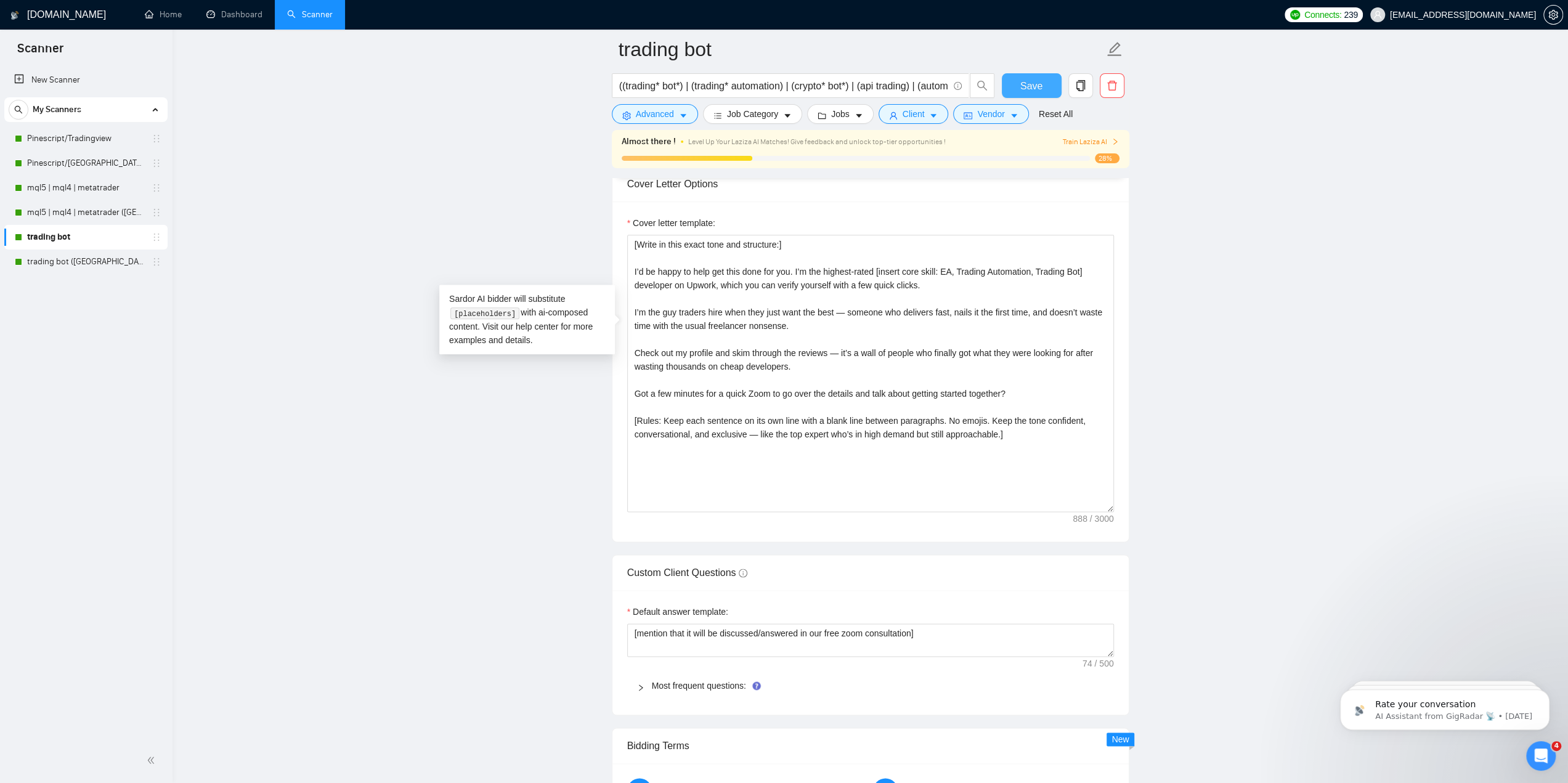
click at [1031, 85] on span "Save" at bounding box center [1031, 86] width 22 height 15
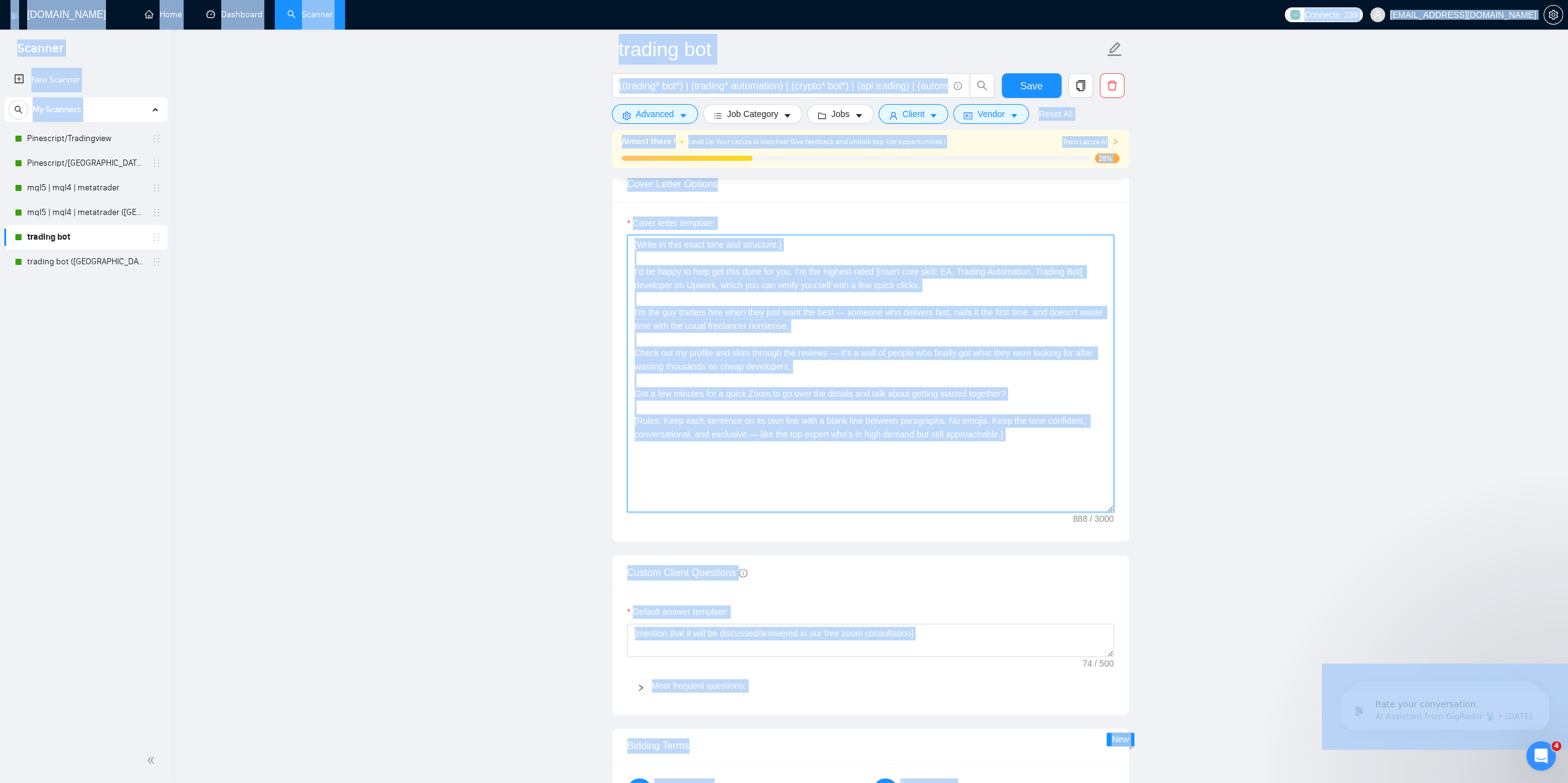
click at [944, 308] on textarea "[Write in this exact tone and structure:] I’d be happy to help get this done fo…" at bounding box center [870, 374] width 486 height 277
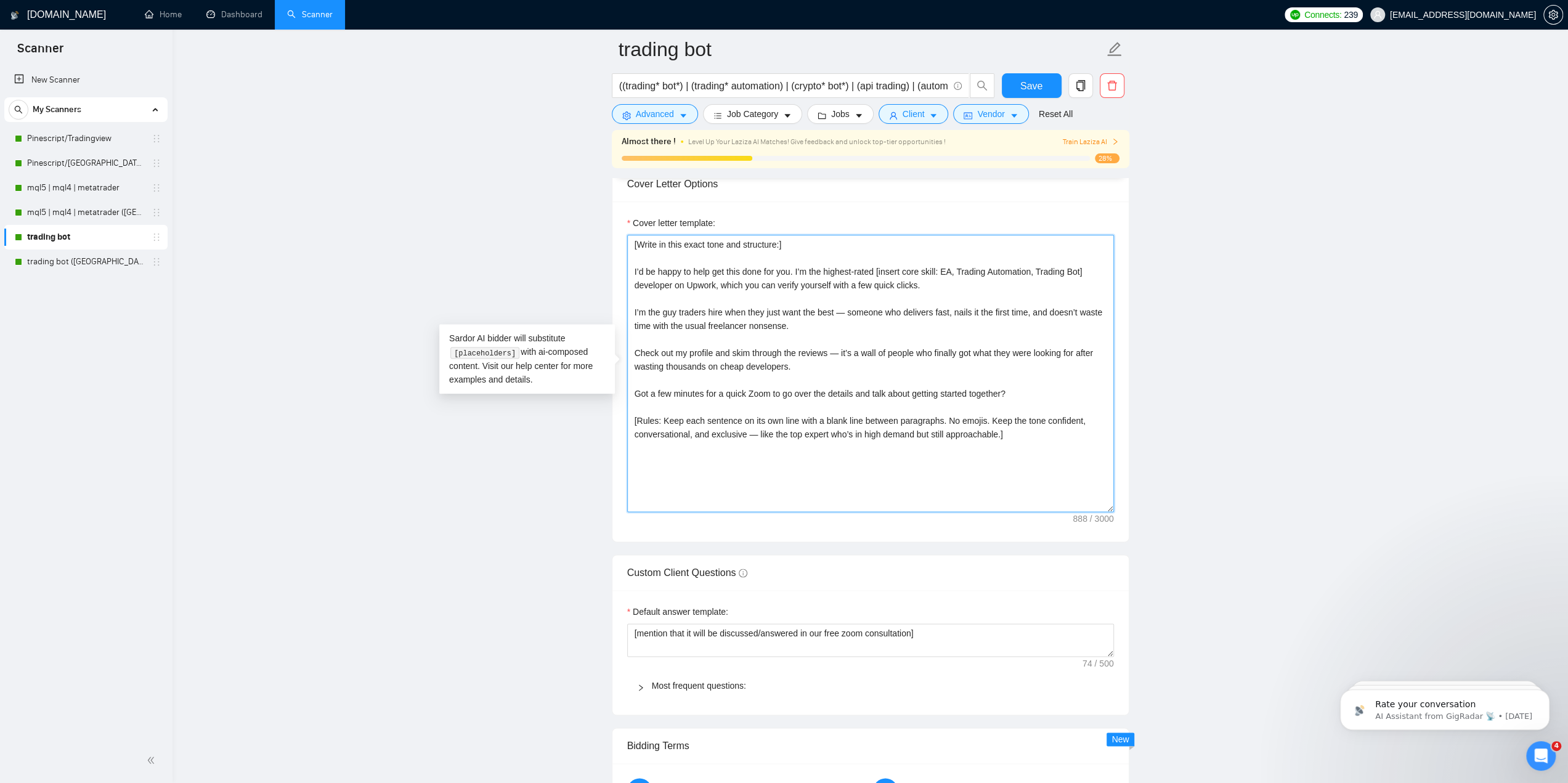
click at [948, 338] on textarea "[Write in this exact tone and structure:] I’d be happy to help get this done fo…" at bounding box center [870, 374] width 486 height 277
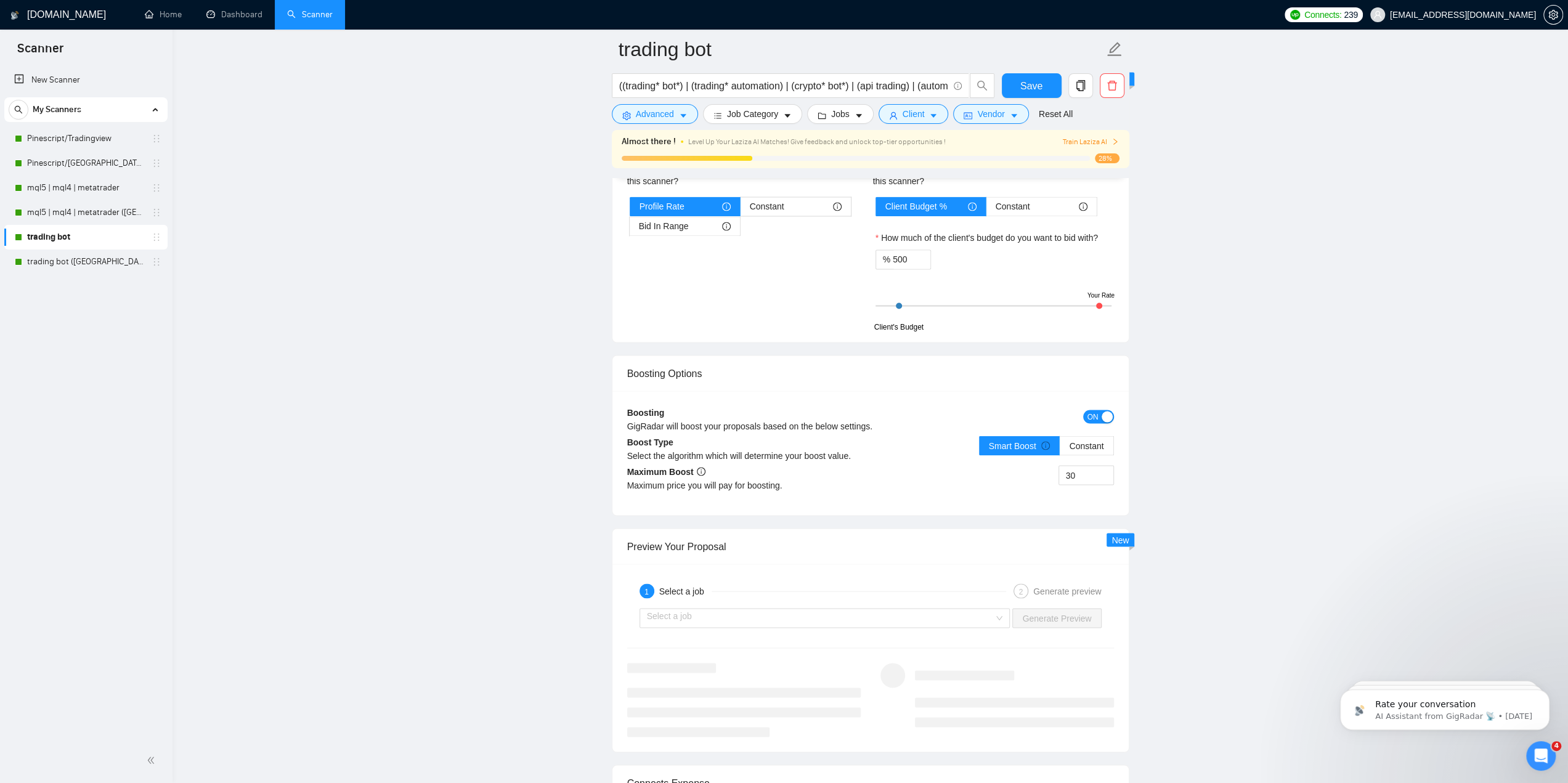
scroll to position [2340, 0]
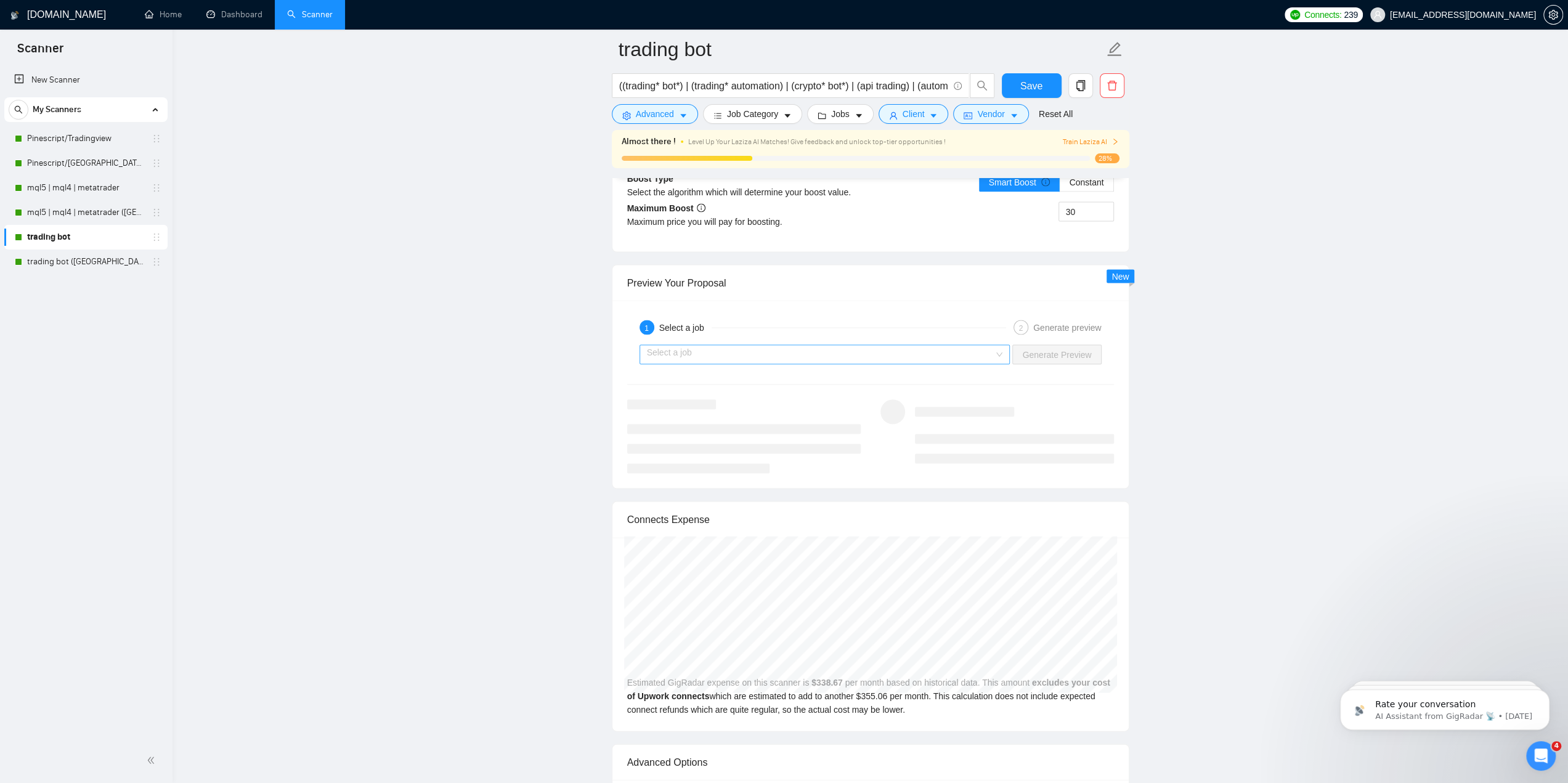
click at [804, 352] on input "search" at bounding box center [821, 353] width 348 height 18
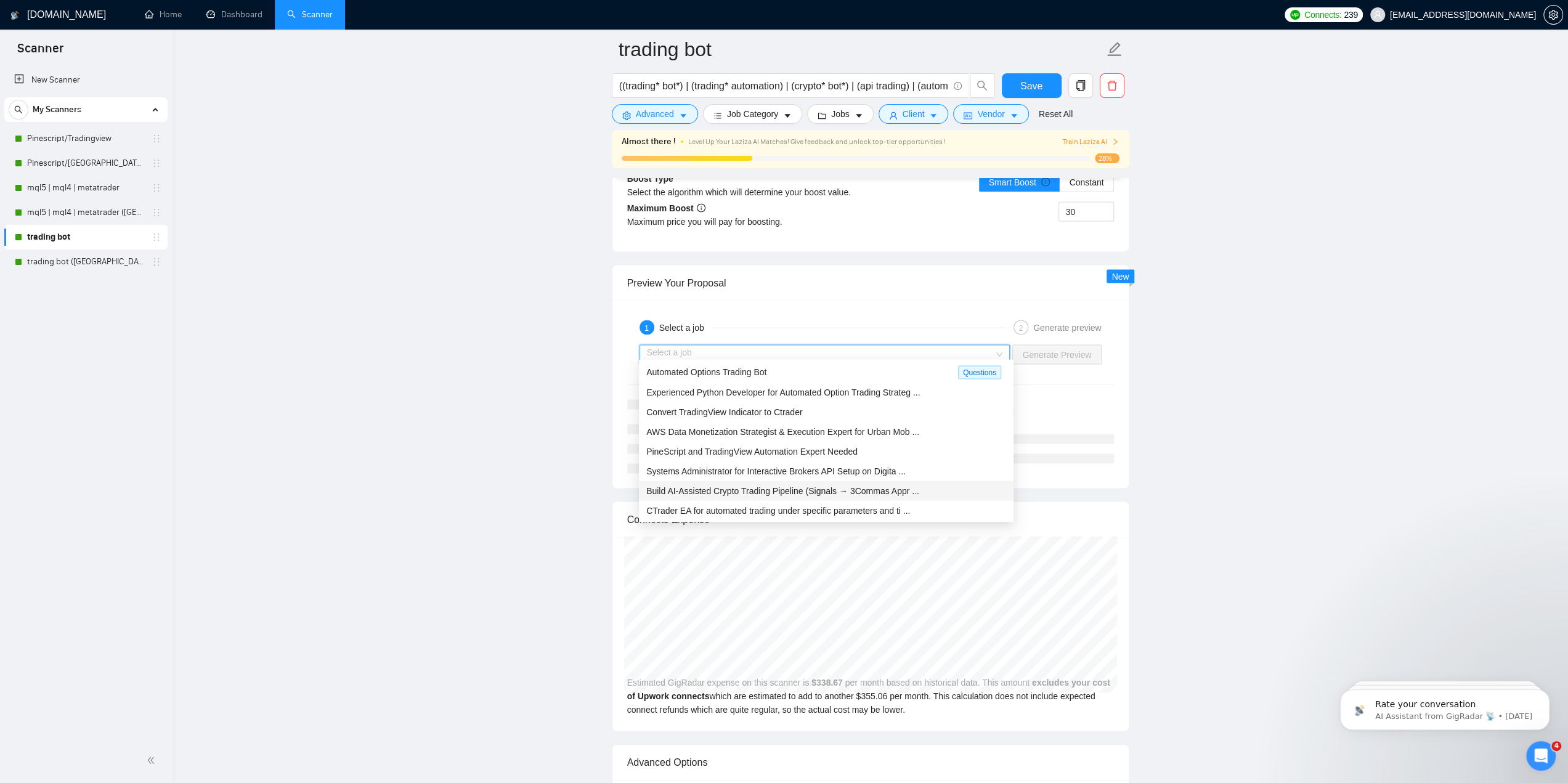
click at [775, 491] on span "Build AI-Assisted Crypto Trading Pipeline (Signals → 3Commas Appr ..." at bounding box center [782, 490] width 273 height 10
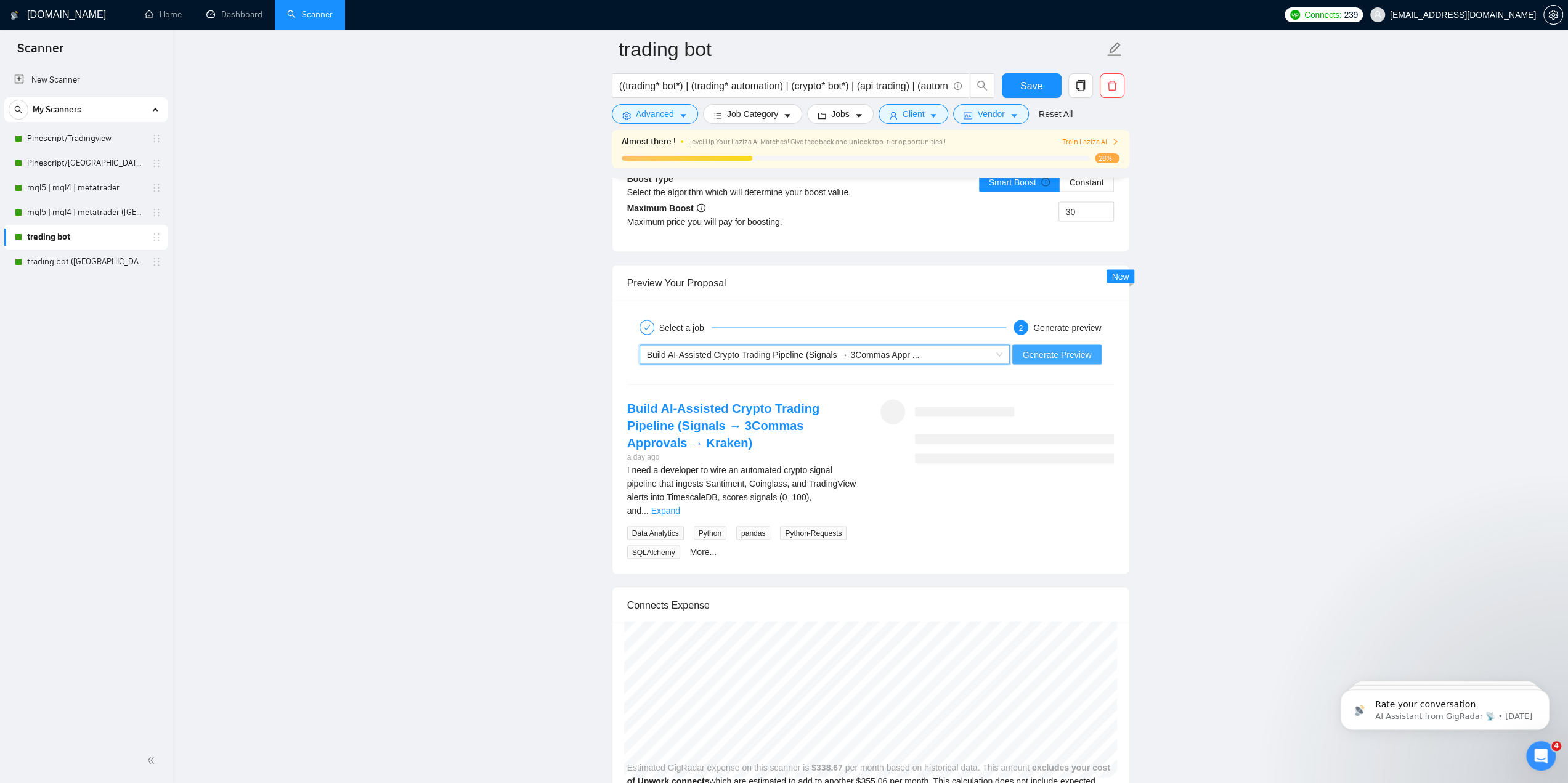
click at [1052, 348] on span "Generate Preview" at bounding box center [1057, 354] width 69 height 13
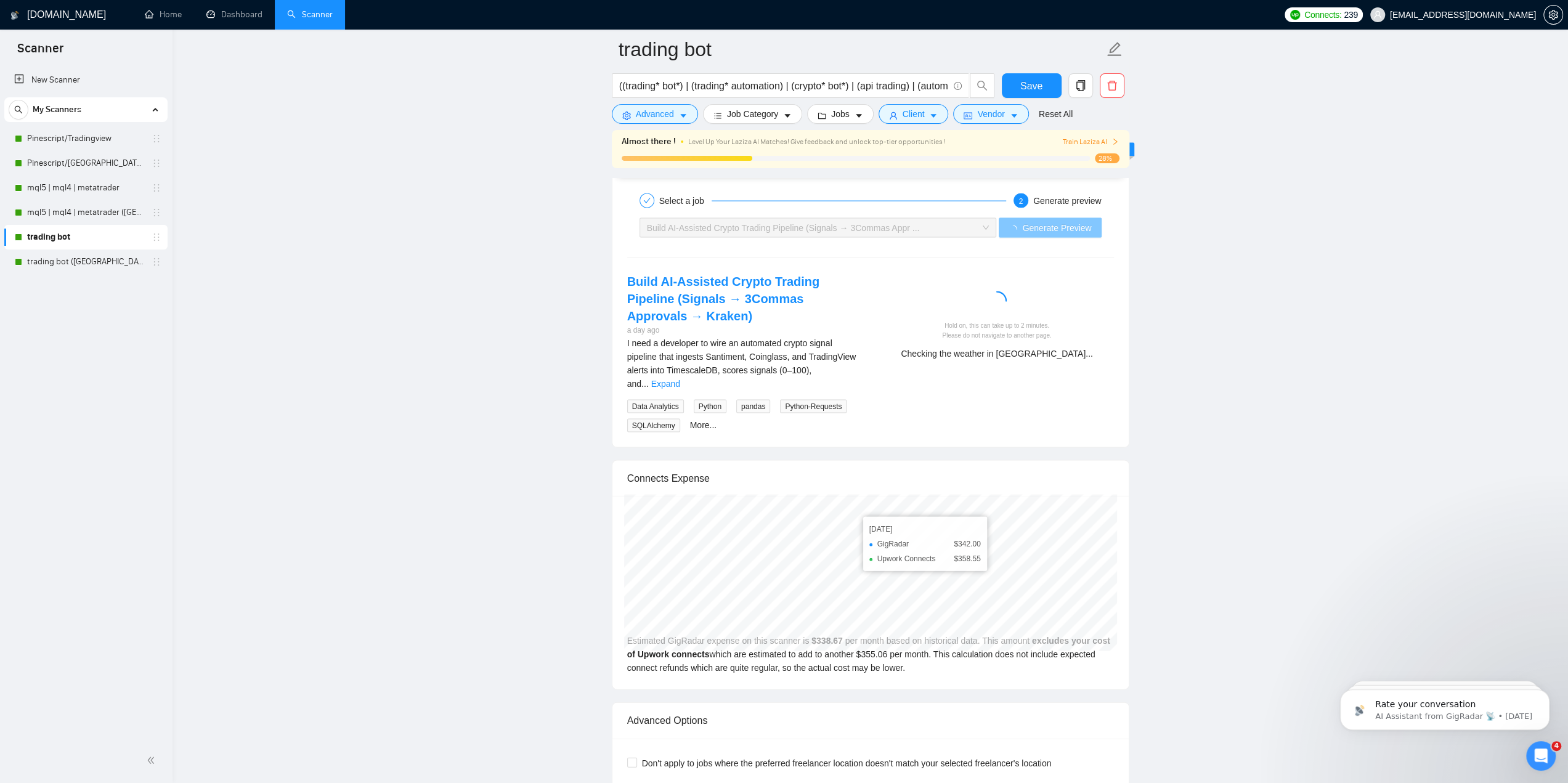
scroll to position [2464, 0]
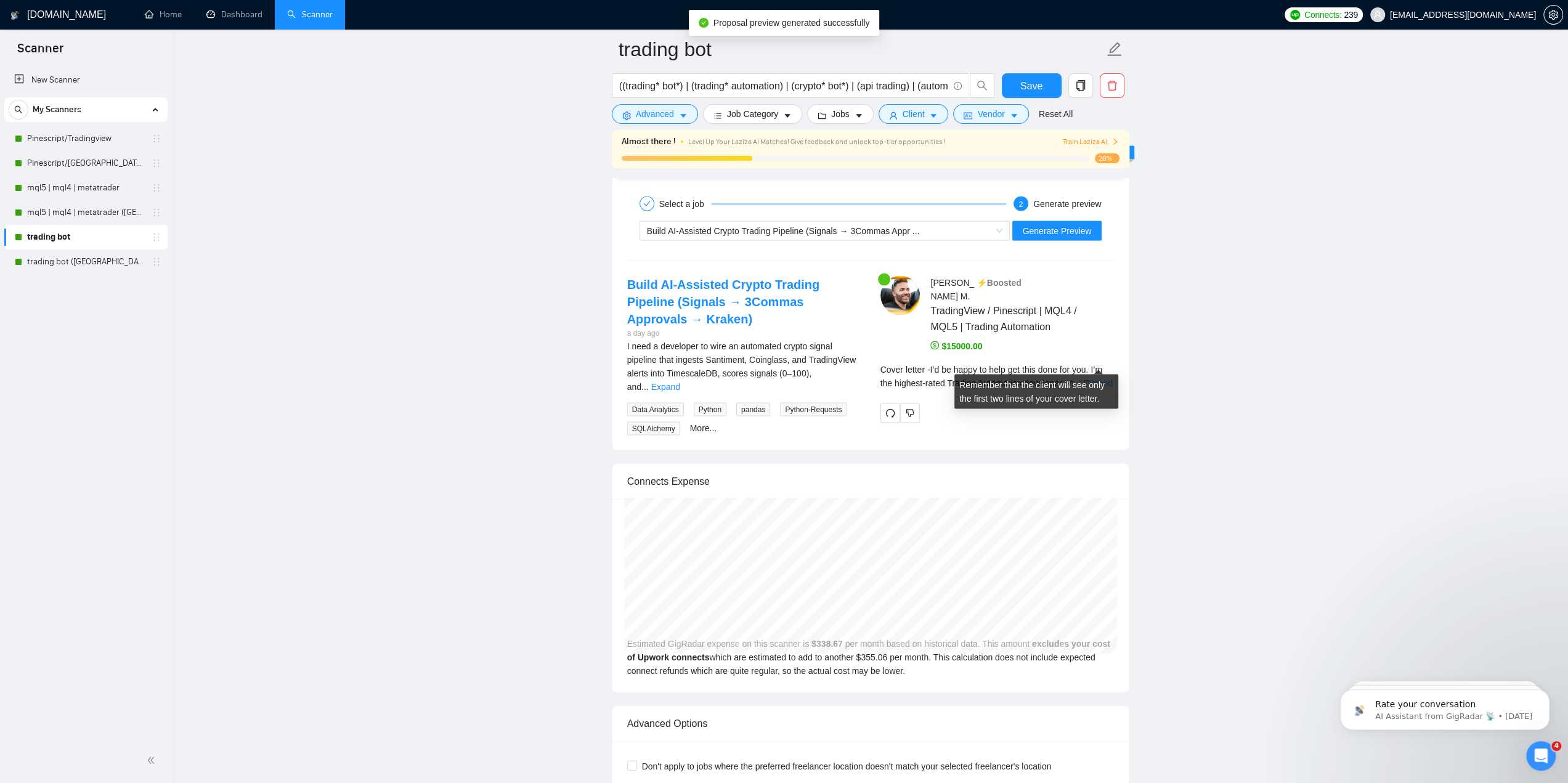
click at [1104, 378] on link "Expand" at bounding box center [1098, 383] width 29 height 10
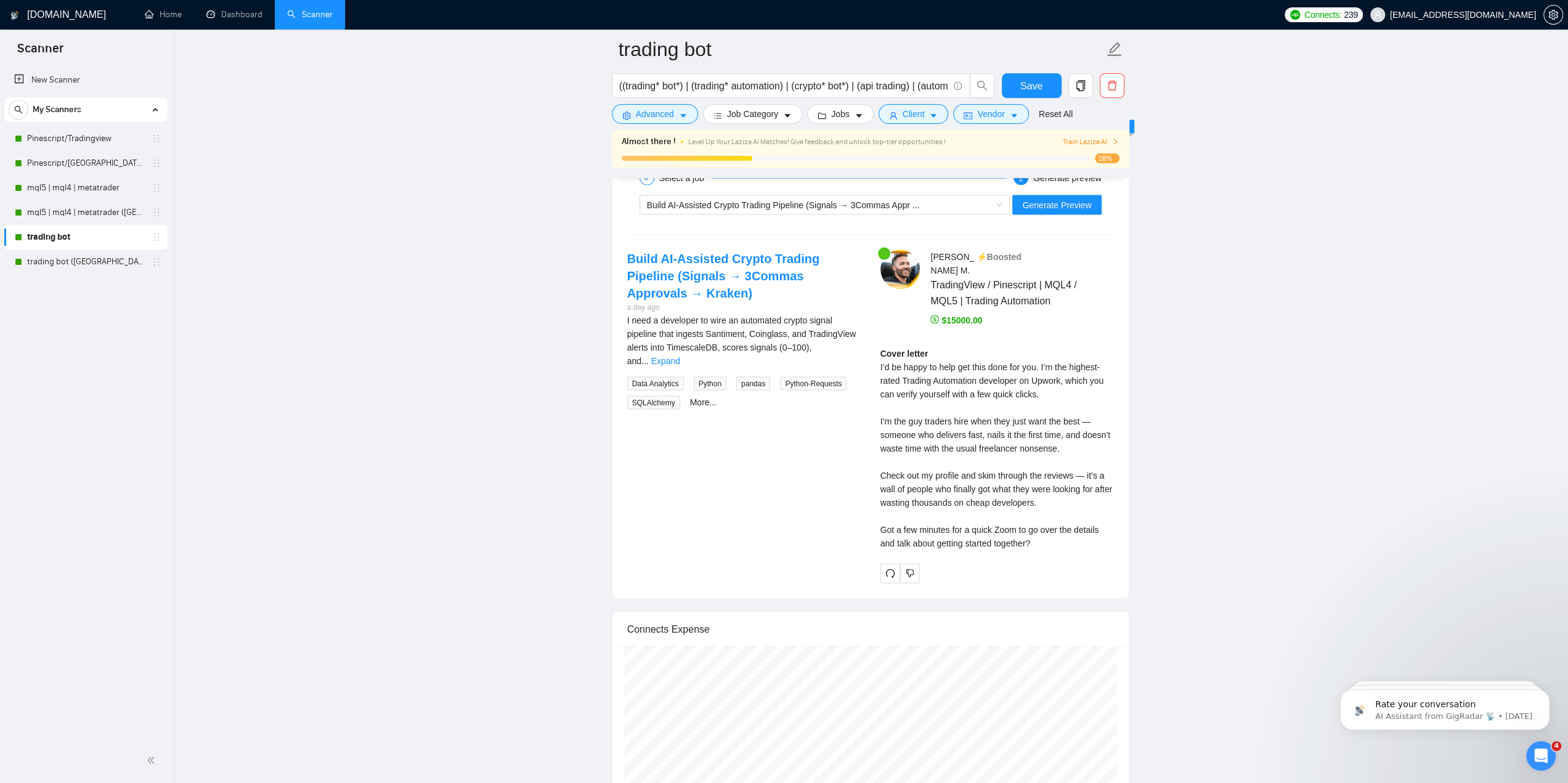
scroll to position [2525, 0]
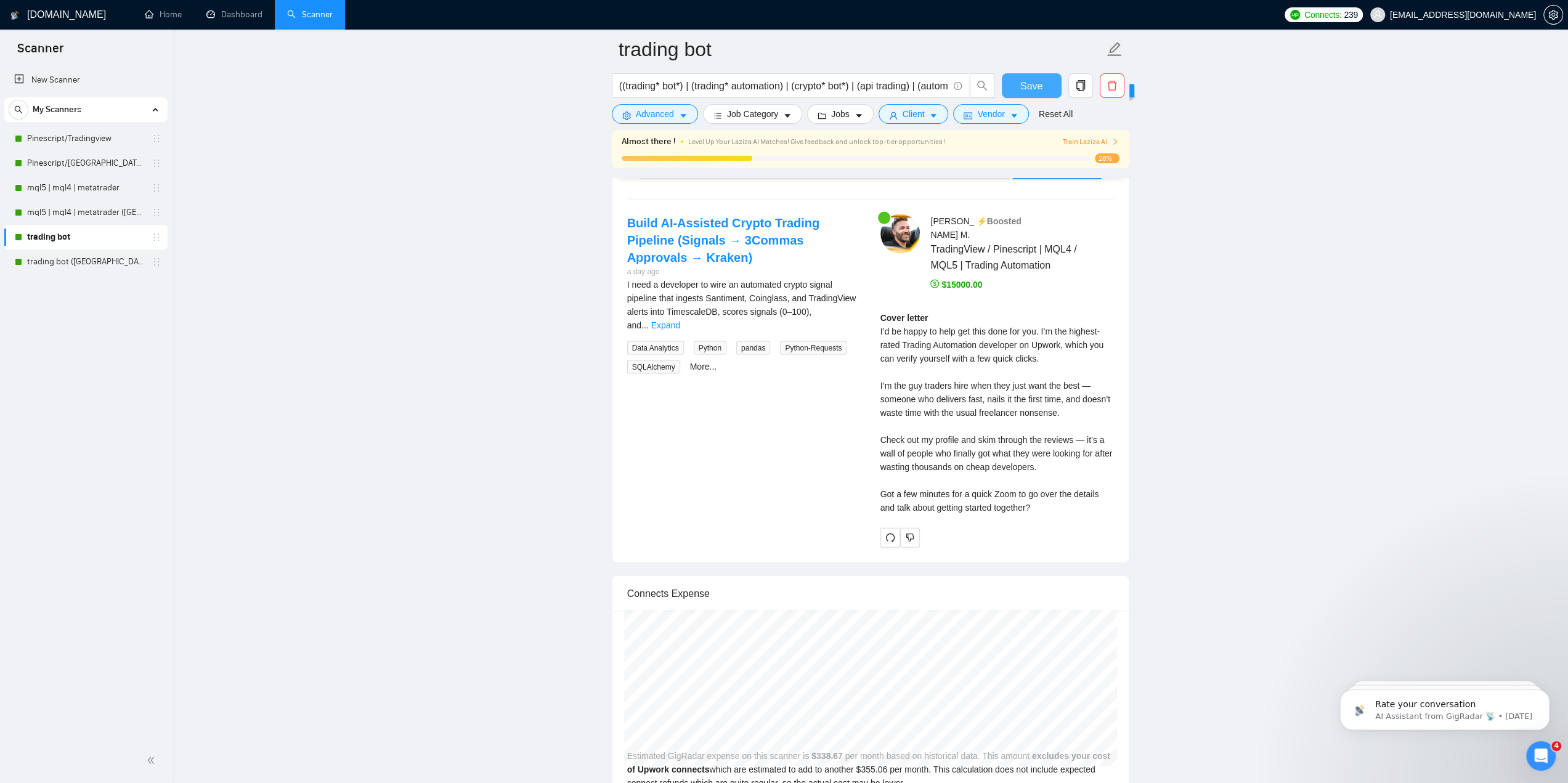
click at [1037, 87] on span "Save" at bounding box center [1031, 86] width 22 height 15
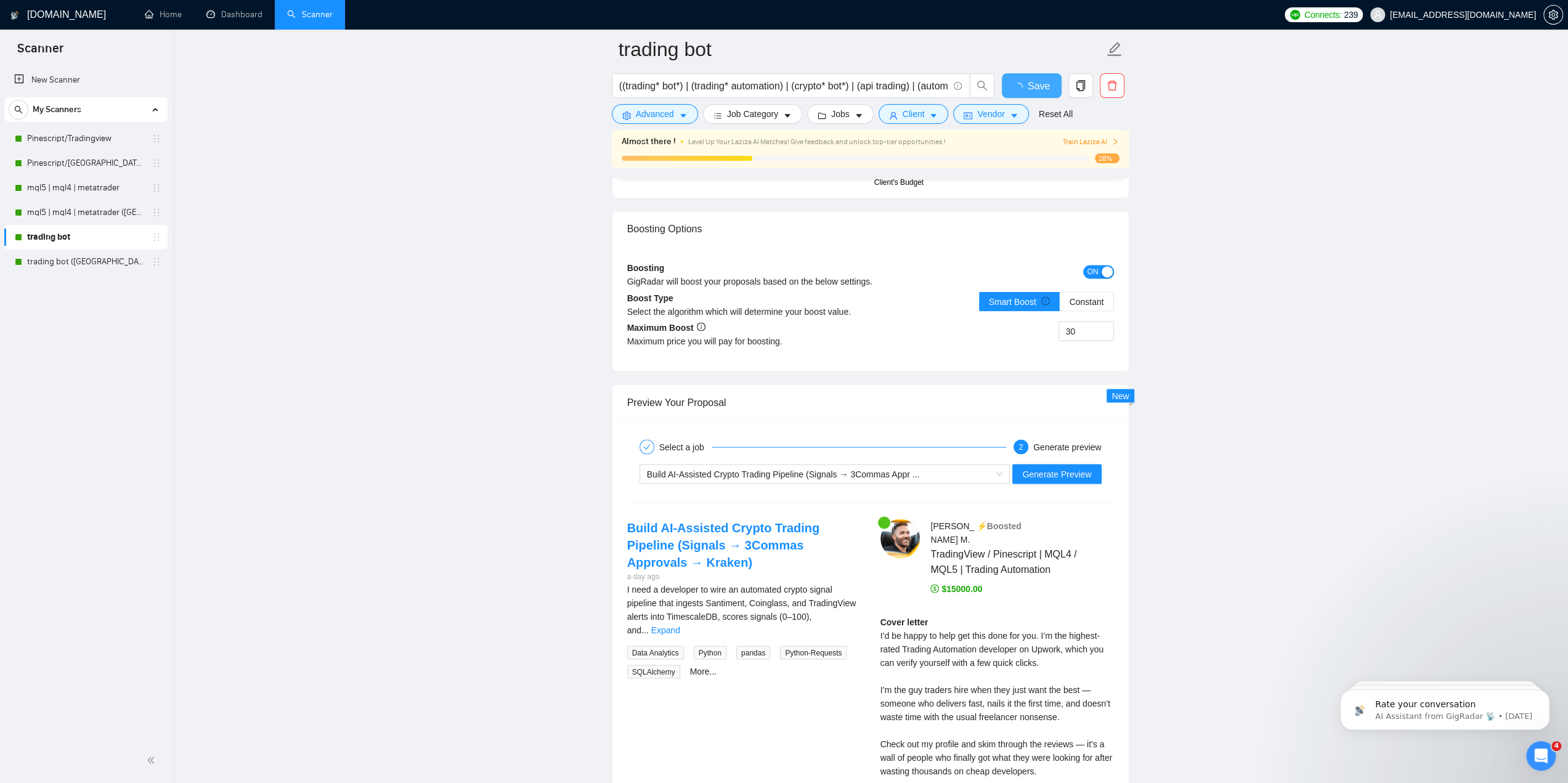
checkbox input "true"
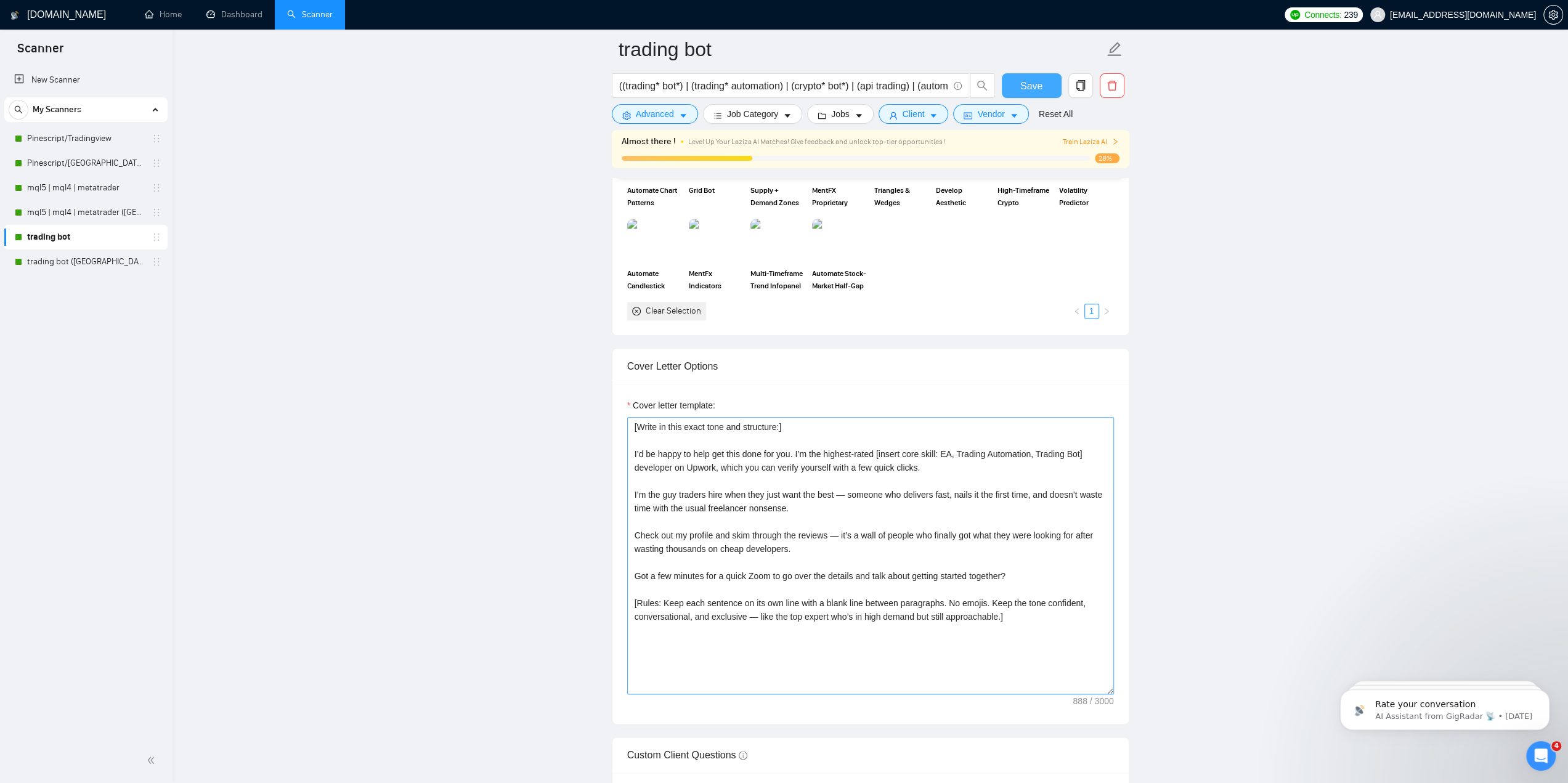
scroll to position [1232, 0]
click at [893, 483] on textarea "[Write in this exact tone and structure:] I’d be happy to help get this done fo…" at bounding box center [870, 559] width 486 height 277
click at [114, 263] on link "trading bot ([GEOGRAPHIC_DATA])" at bounding box center [86, 262] width 118 height 25
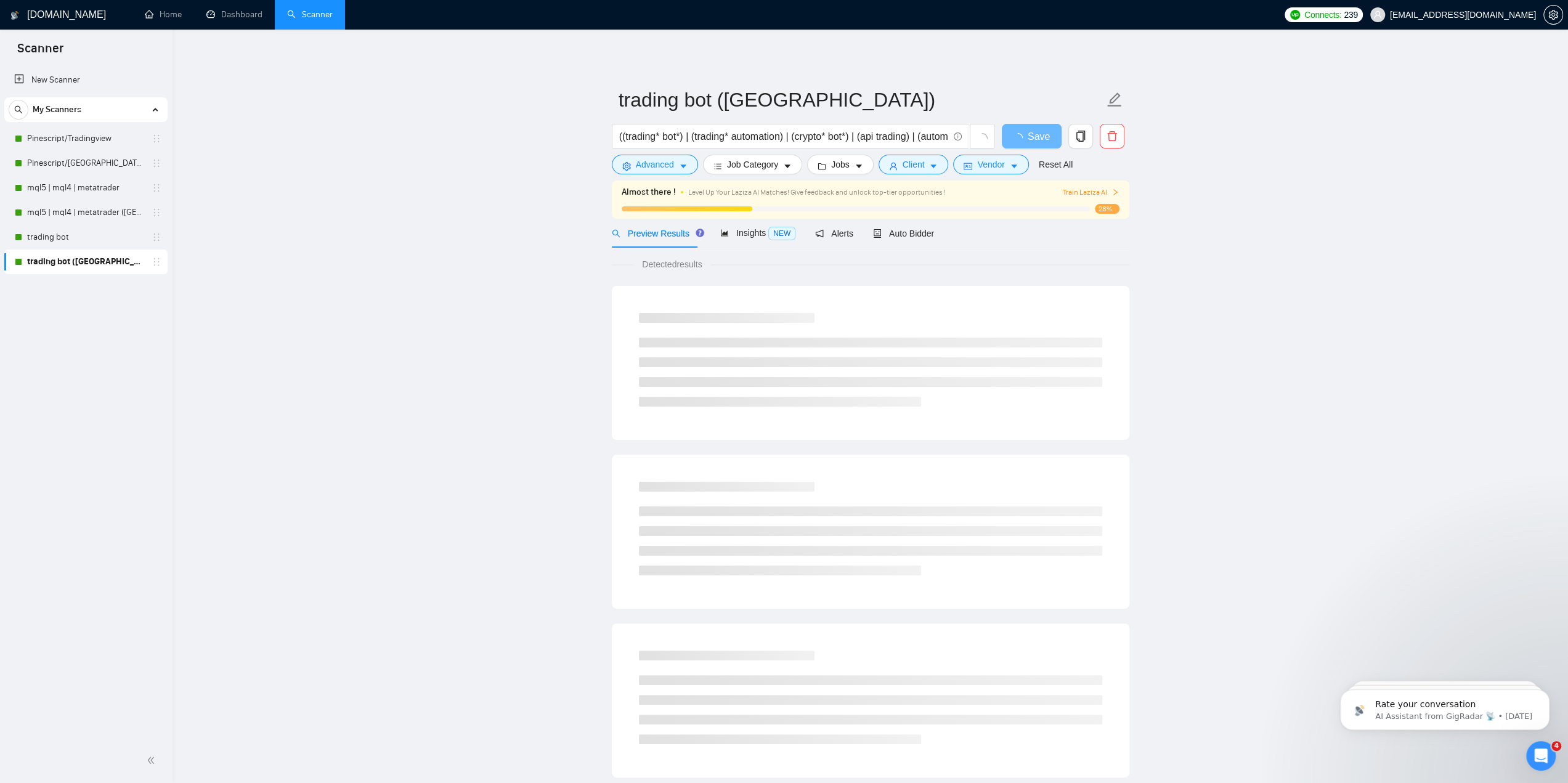
click at [915, 248] on div "Detected results" at bounding box center [870, 681] width 517 height 867
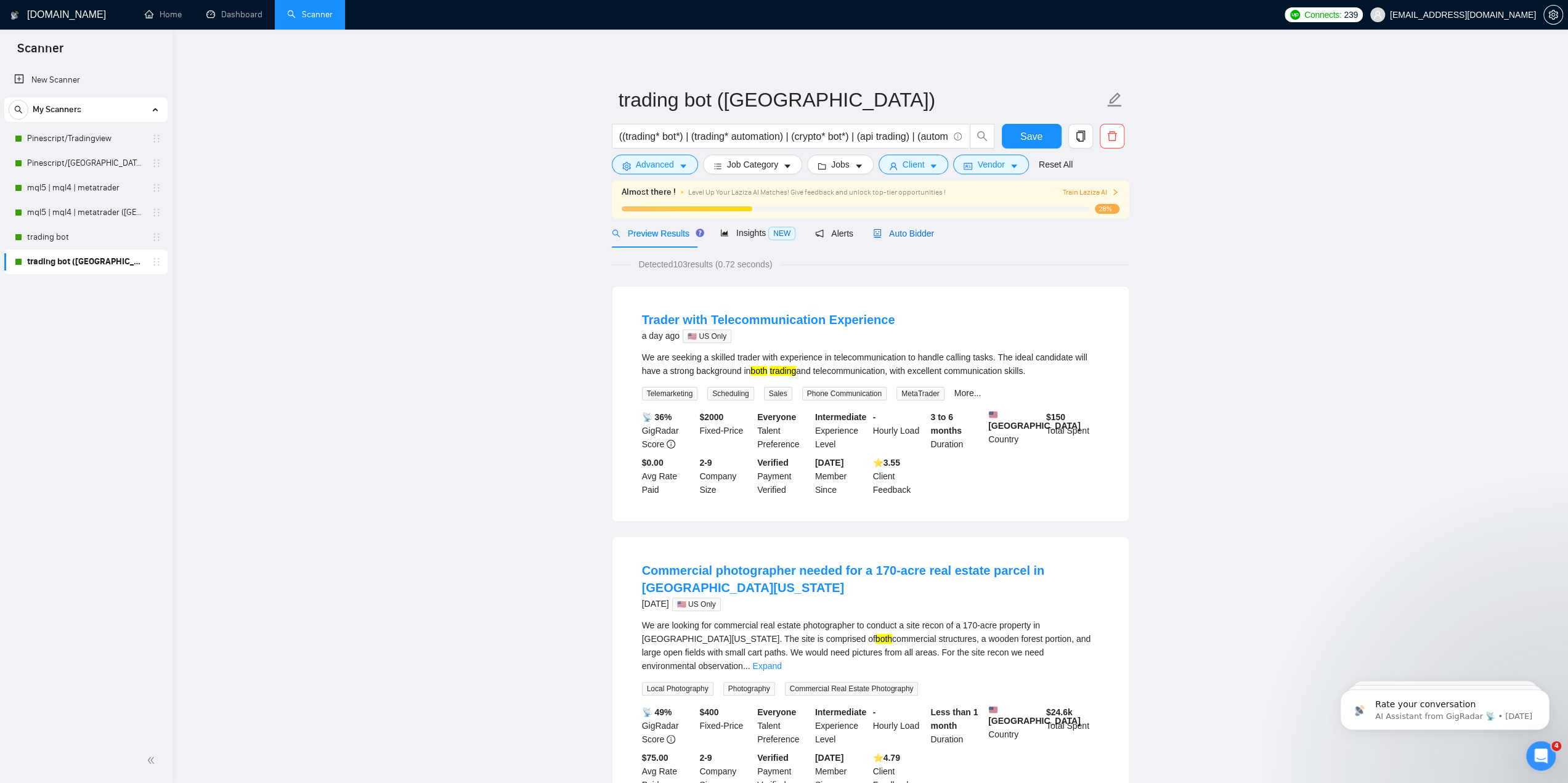
click at [918, 231] on span "Auto Bidder" at bounding box center [902, 233] width 61 height 10
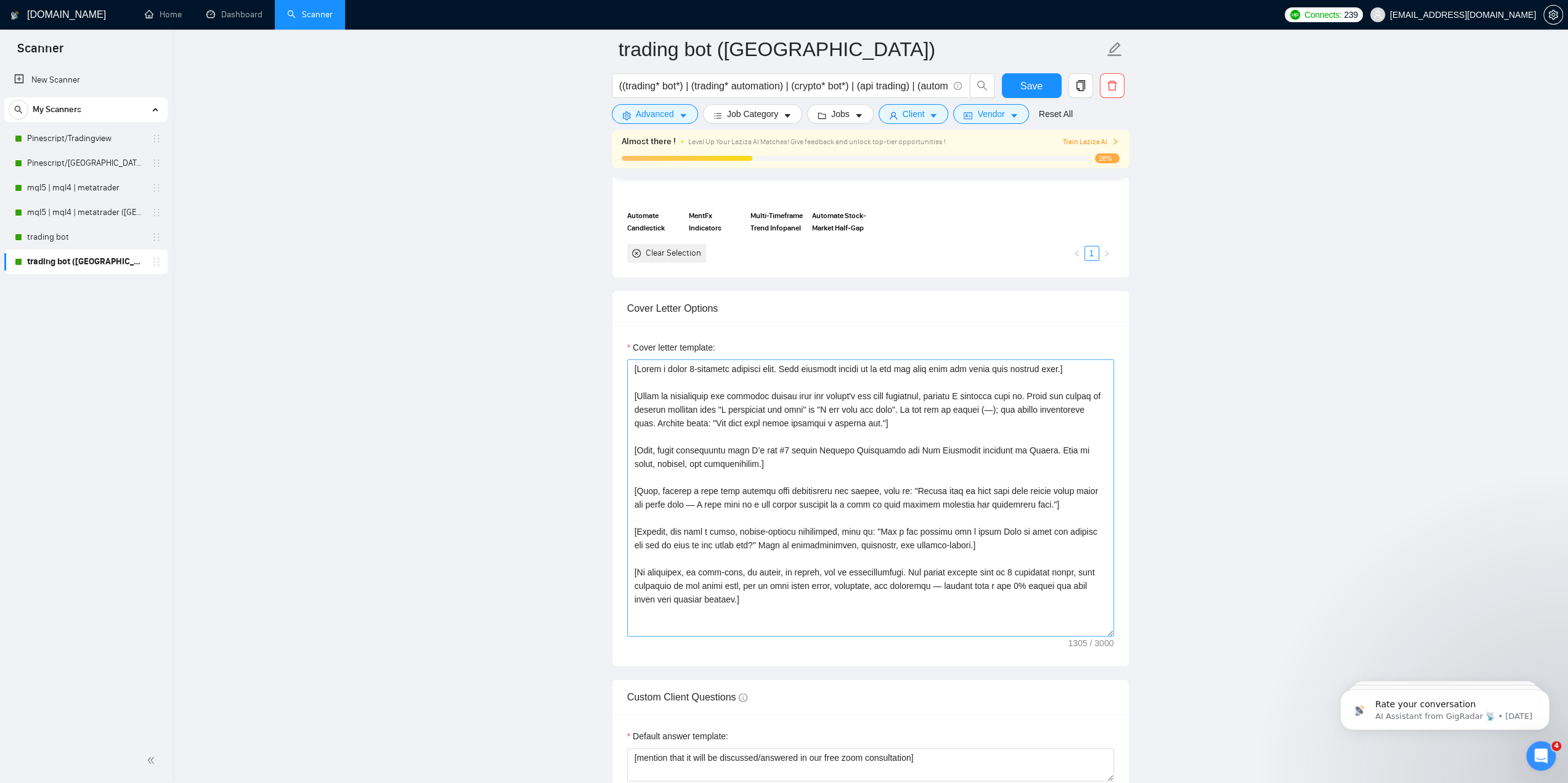
scroll to position [1293, 0]
click at [835, 473] on textarea "Cover letter template:" at bounding box center [870, 497] width 486 height 277
paste textarea "in this exact tone and structure:] I’d be happy to help get this done for you. …"
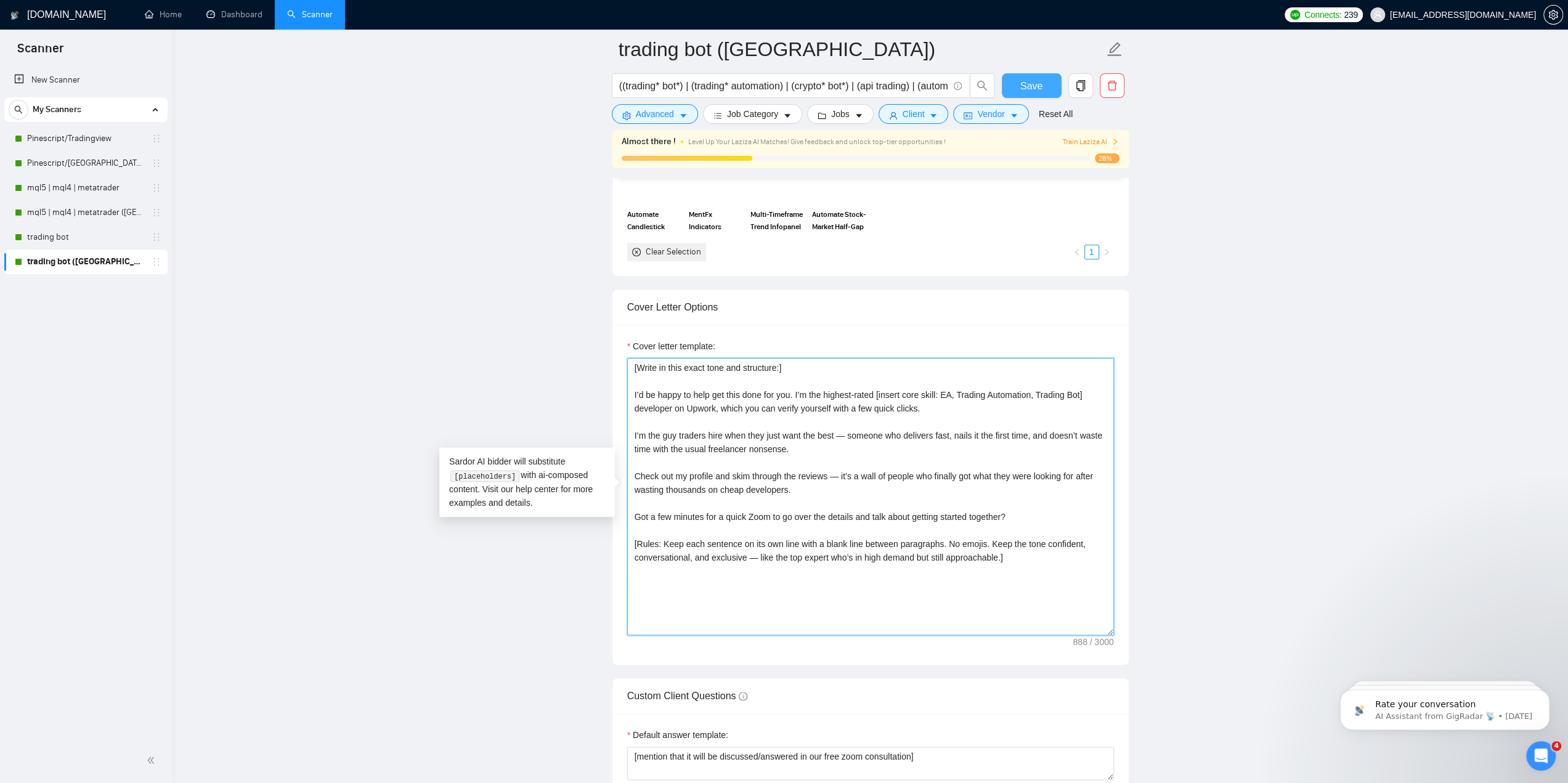
type textarea "[Write in this exact tone and structure:] I’d be happy to help get this done fo…"
click at [1037, 81] on span "Save" at bounding box center [1031, 86] width 22 height 15
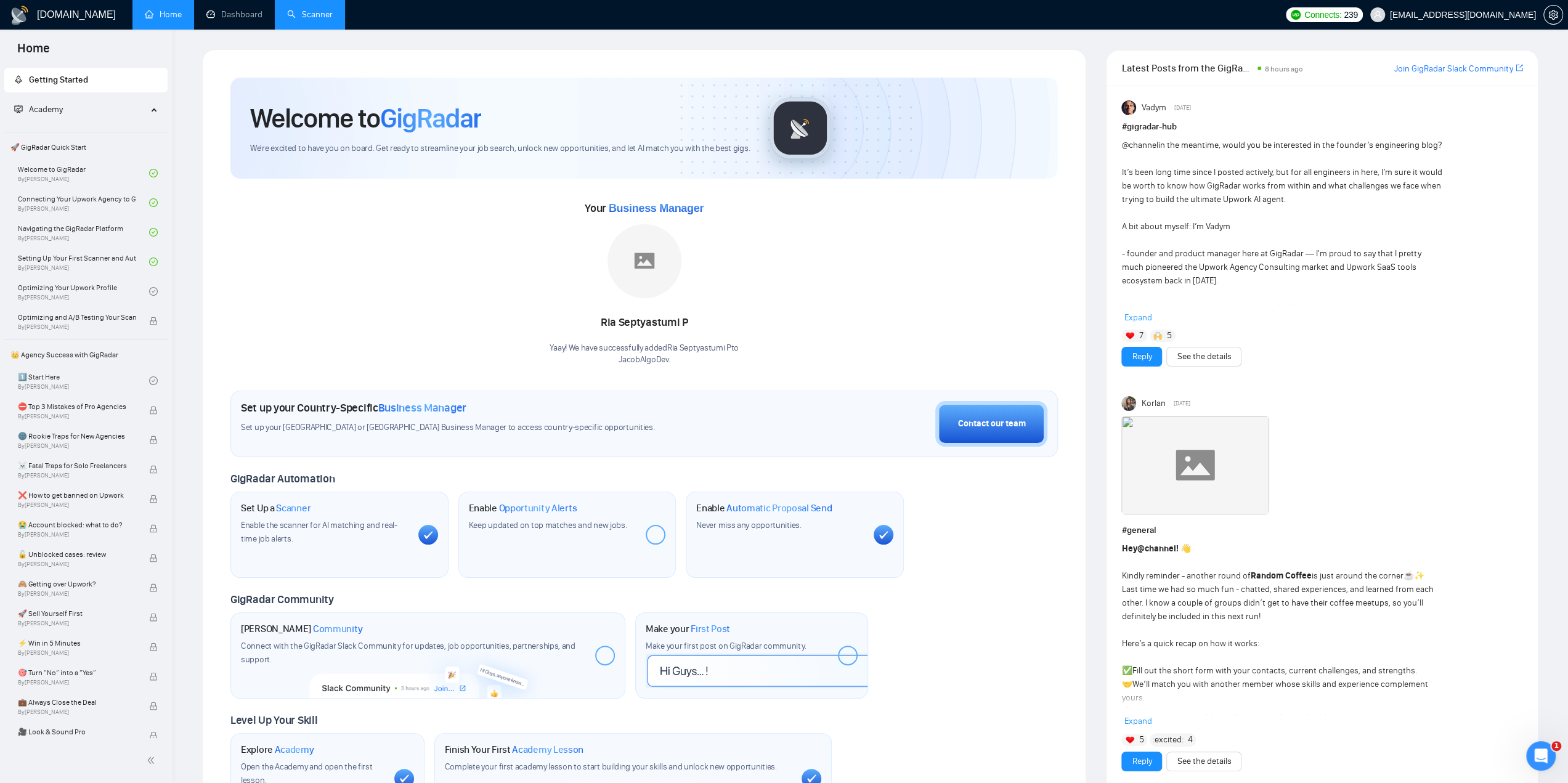
click at [317, 15] on link "Scanner" at bounding box center [309, 14] width 45 height 11
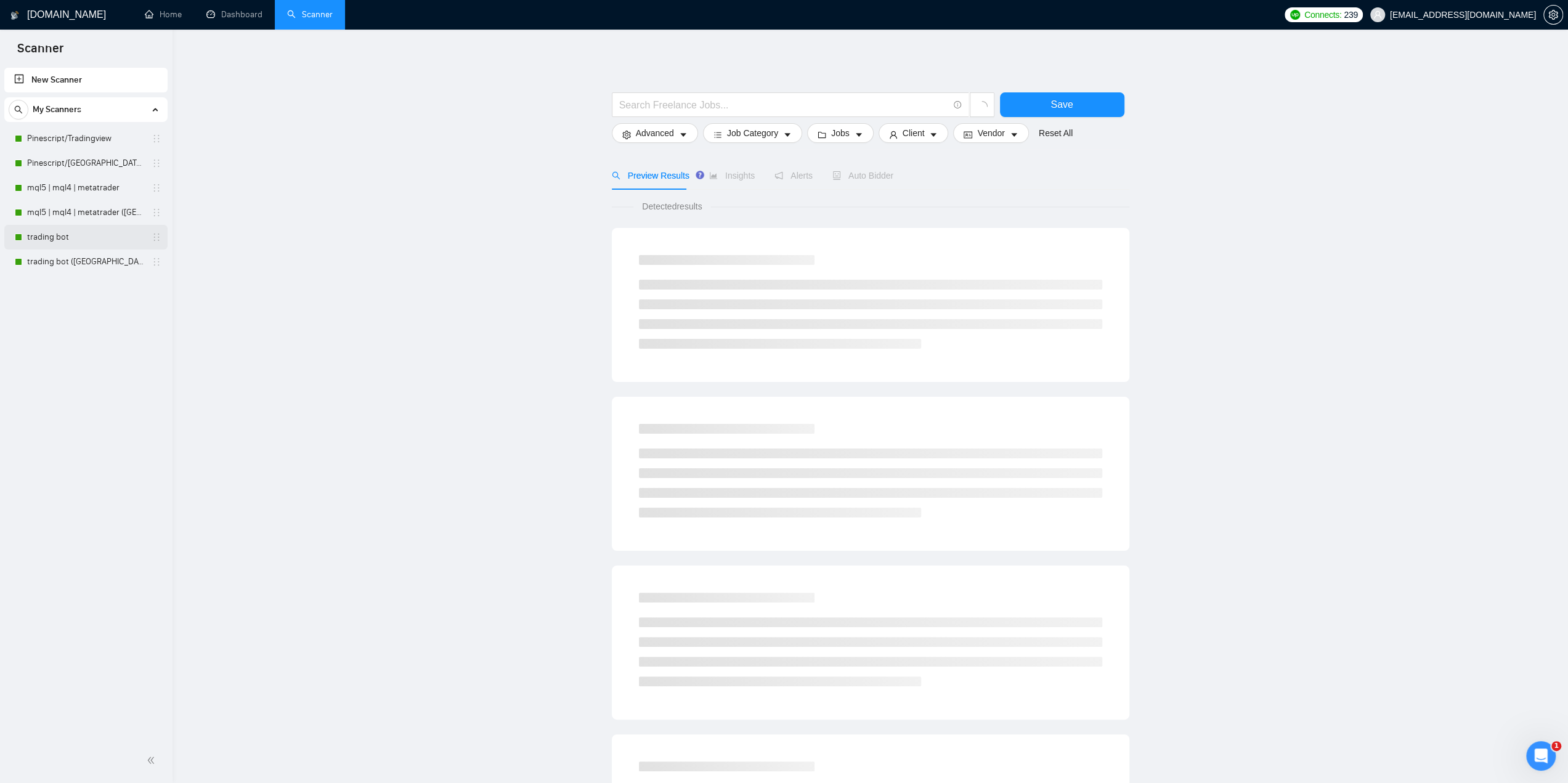
click at [73, 236] on link "trading bot" at bounding box center [86, 237] width 118 height 25
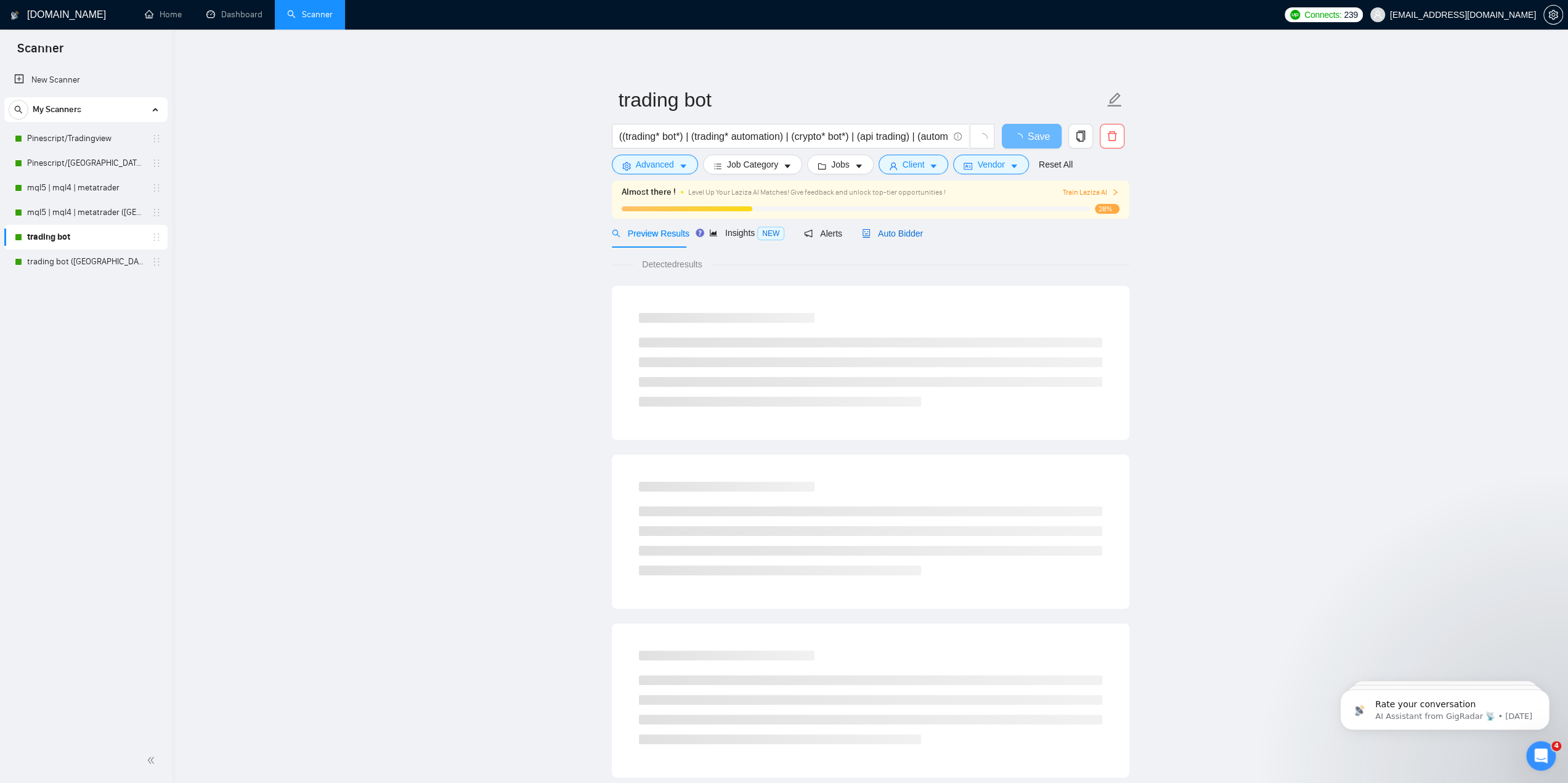
click at [888, 233] on span "Auto Bidder" at bounding box center [892, 233] width 61 height 10
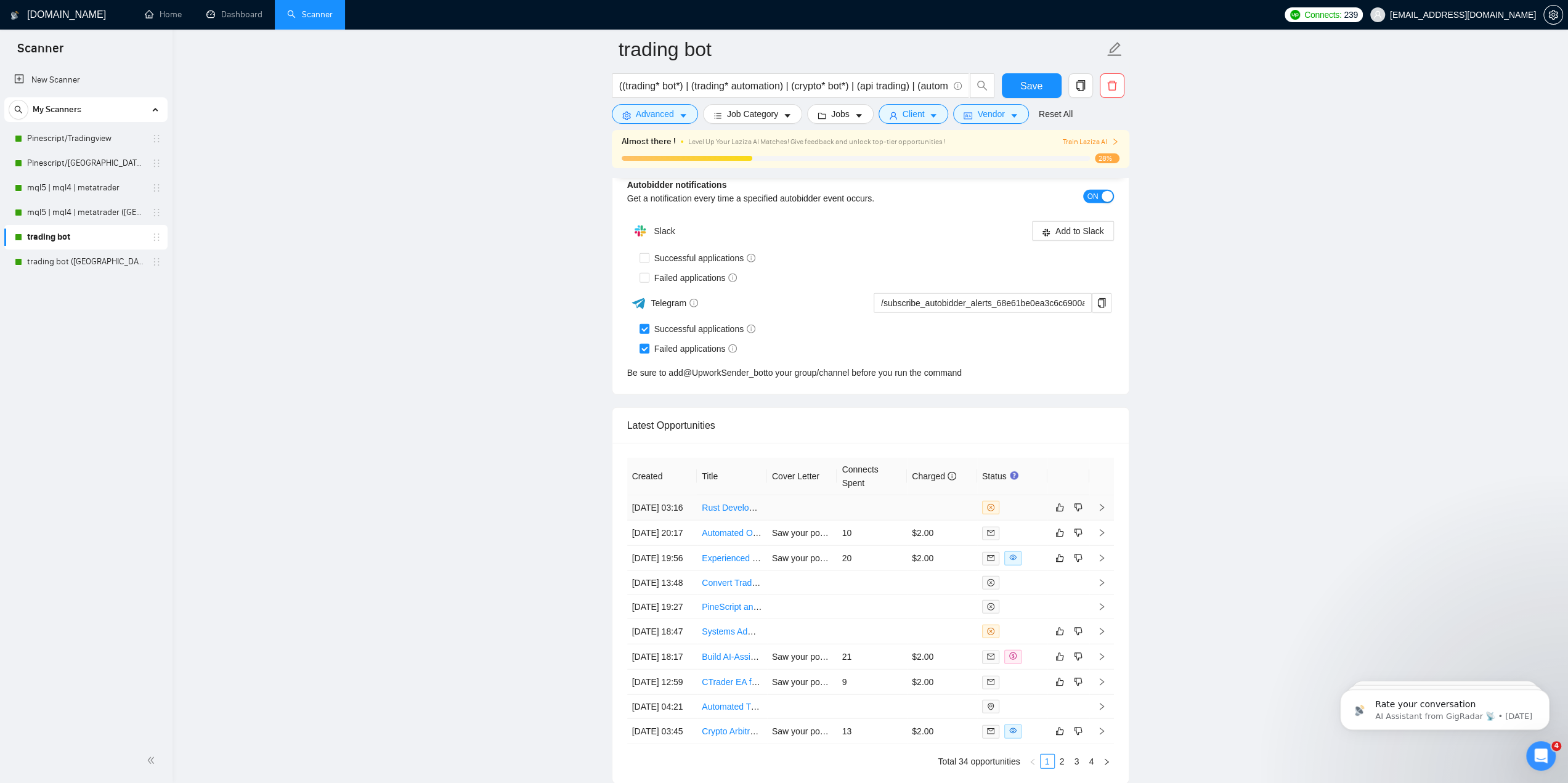
scroll to position [3080, 0]
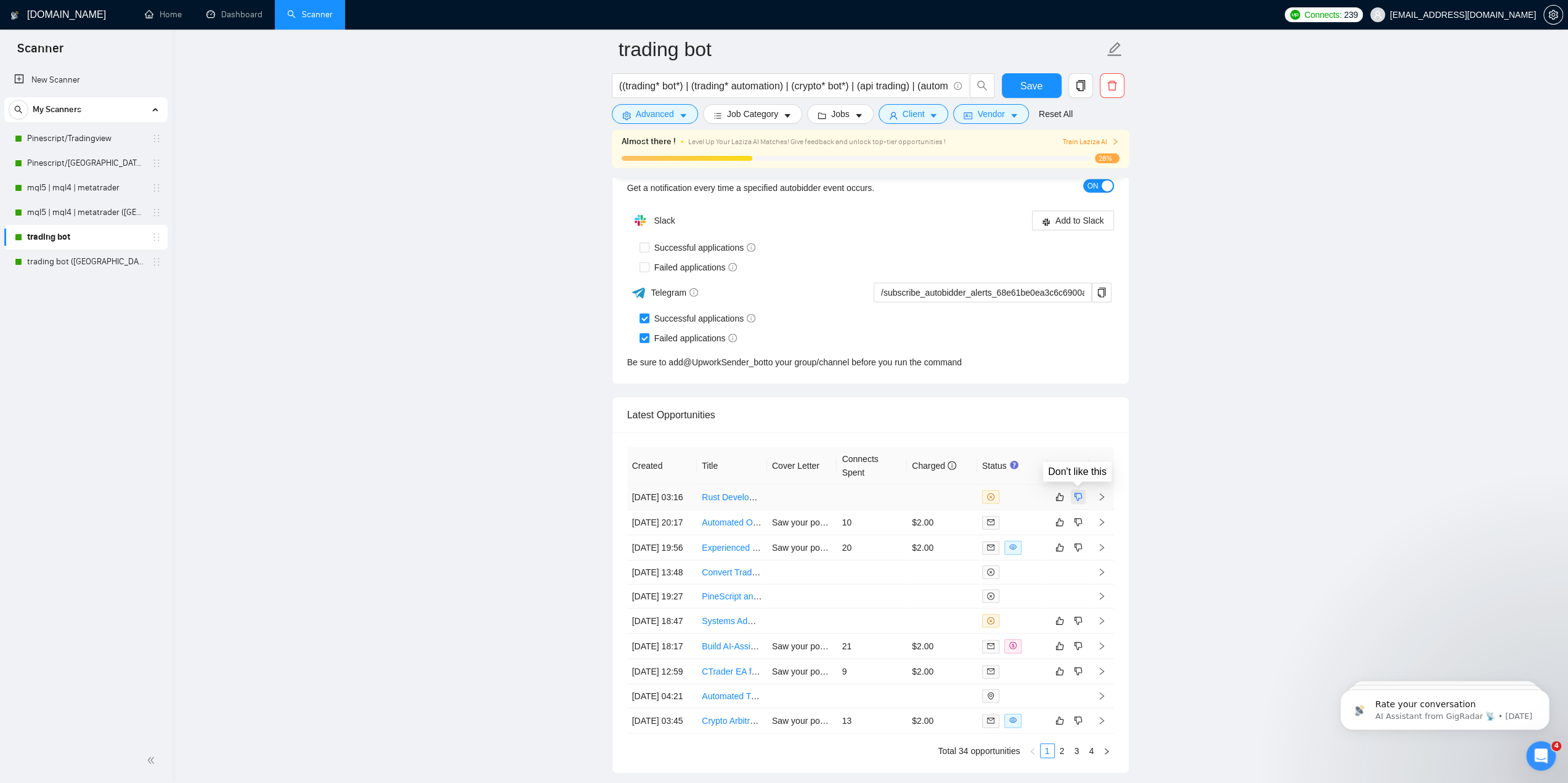
click at [1078, 492] on icon "dislike" at bounding box center [1078, 497] width 9 height 10
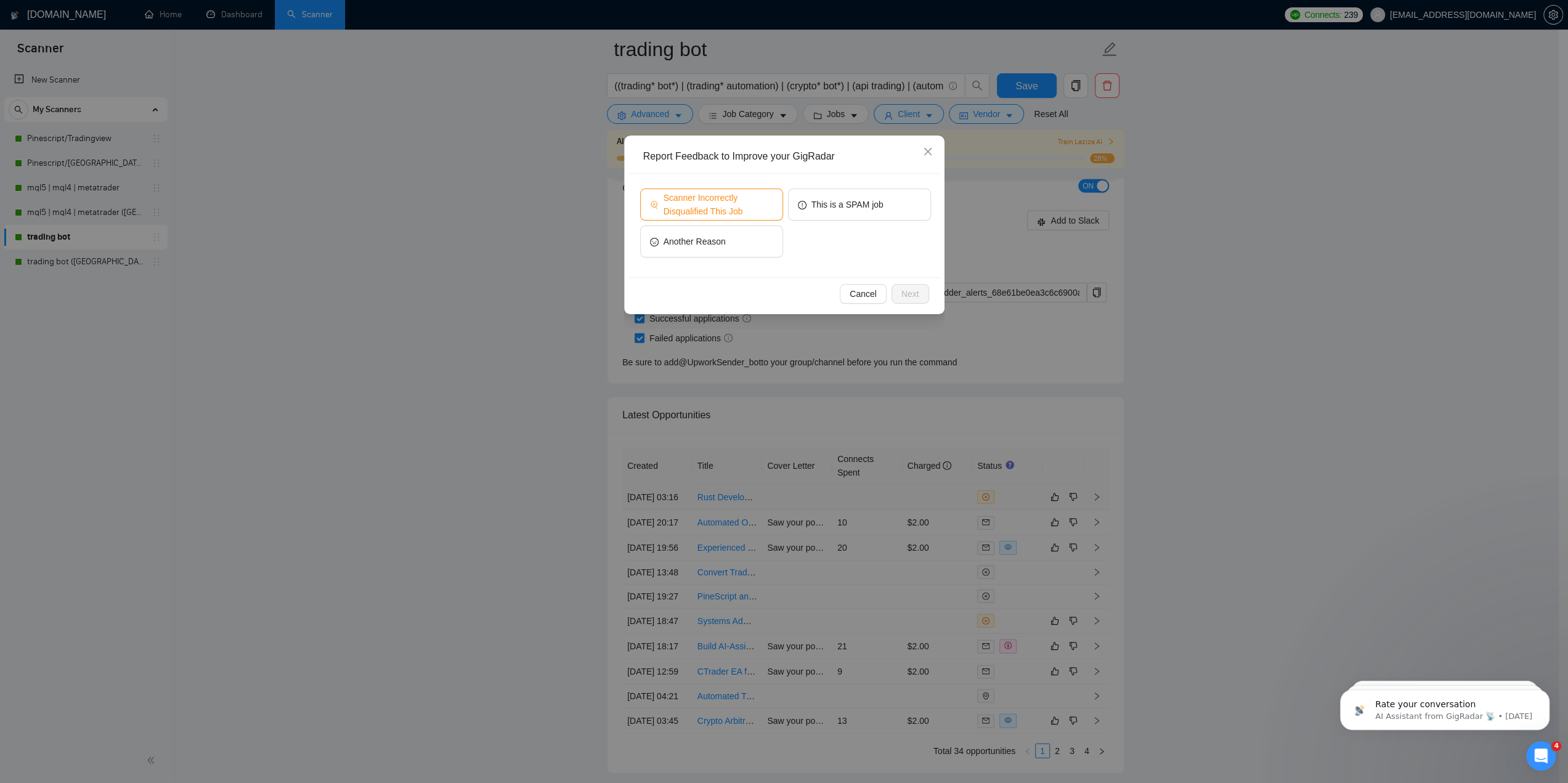
click at [737, 209] on span "Scanner Incorrectly Disqualified This Job" at bounding box center [719, 204] width 110 height 27
click at [906, 292] on span "Next" at bounding box center [910, 294] width 18 height 13
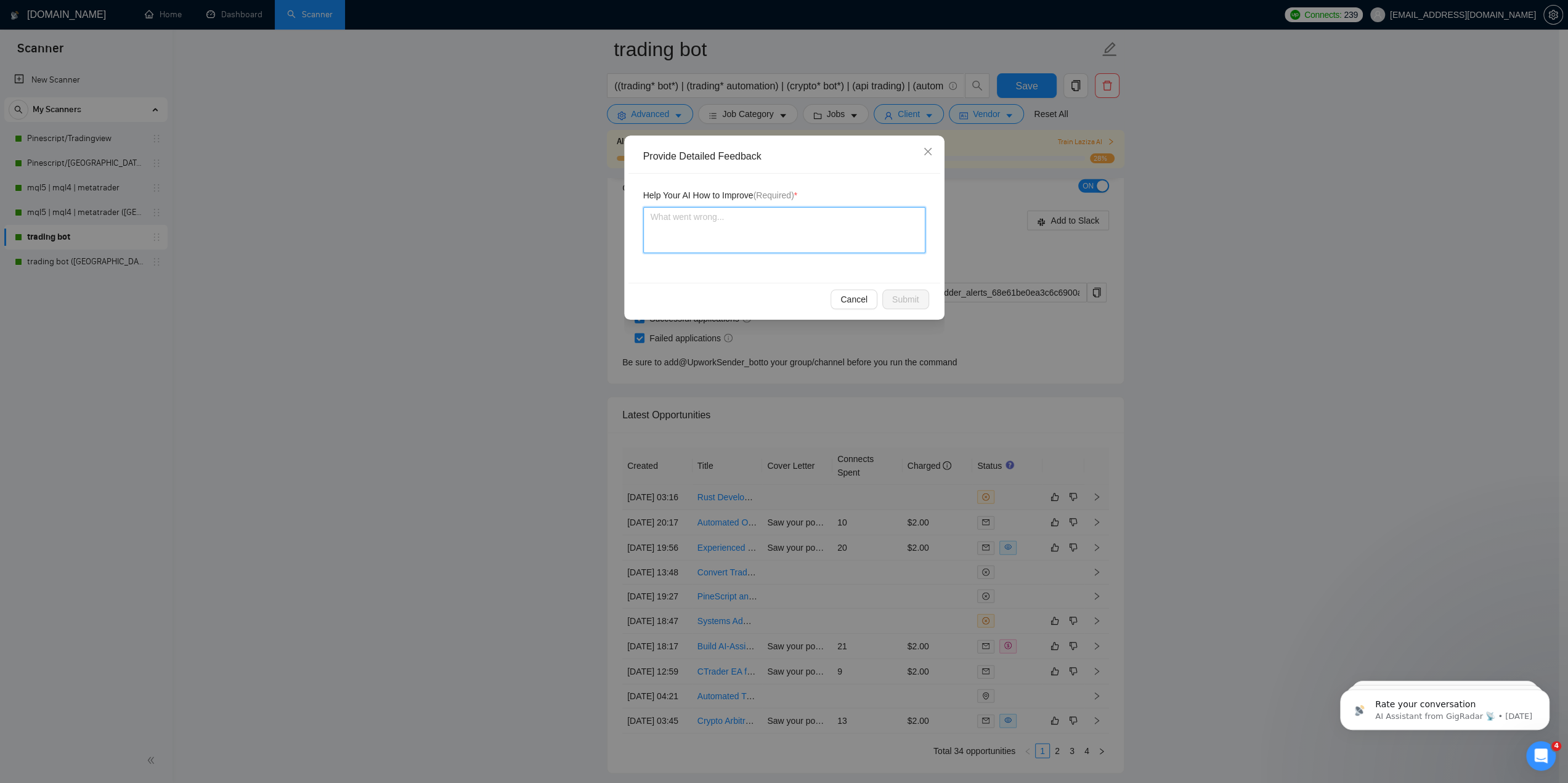
click at [750, 231] on textarea at bounding box center [784, 230] width 282 height 46
type textarea "T"
type textarea "Th"
type textarea "Thi"
type textarea "This"
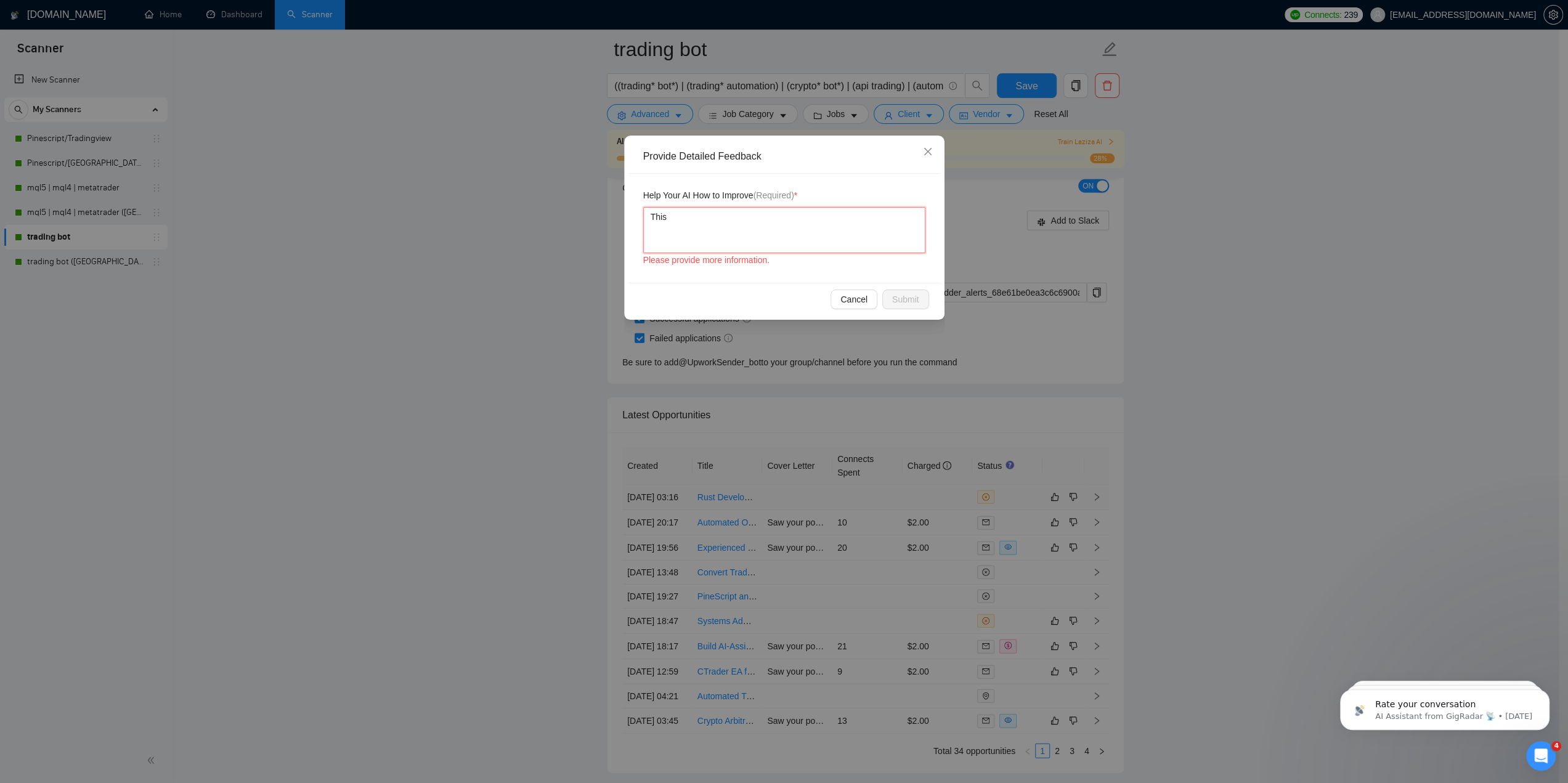
type textarea "This"
type textarea "This w"
type textarea "This wa"
type textarea "This was"
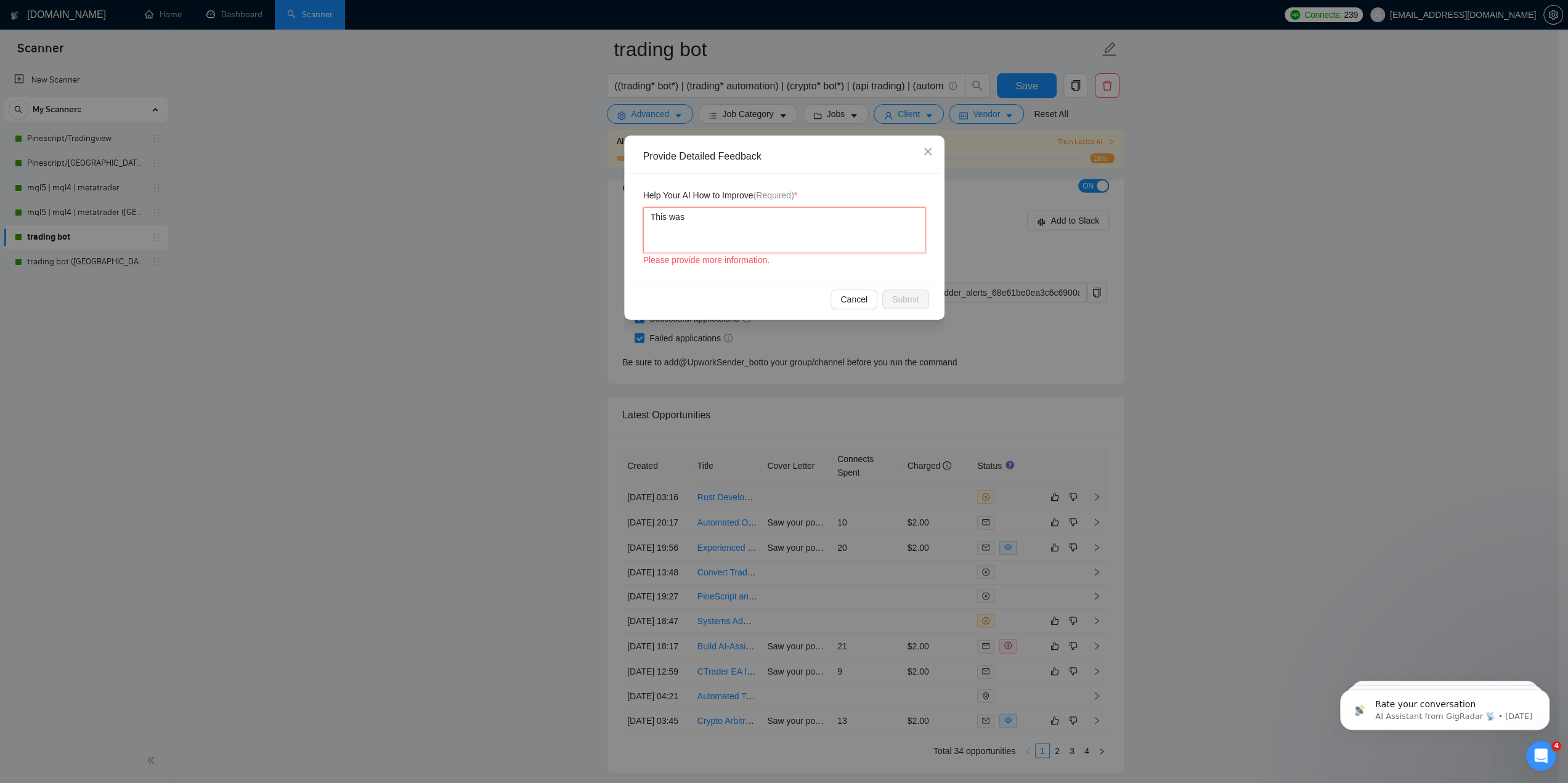
type textarea "This was a"
type textarea "This was an"
type textarea "This was an o"
type textarea "This was an ok"
type textarea "This was an oka"
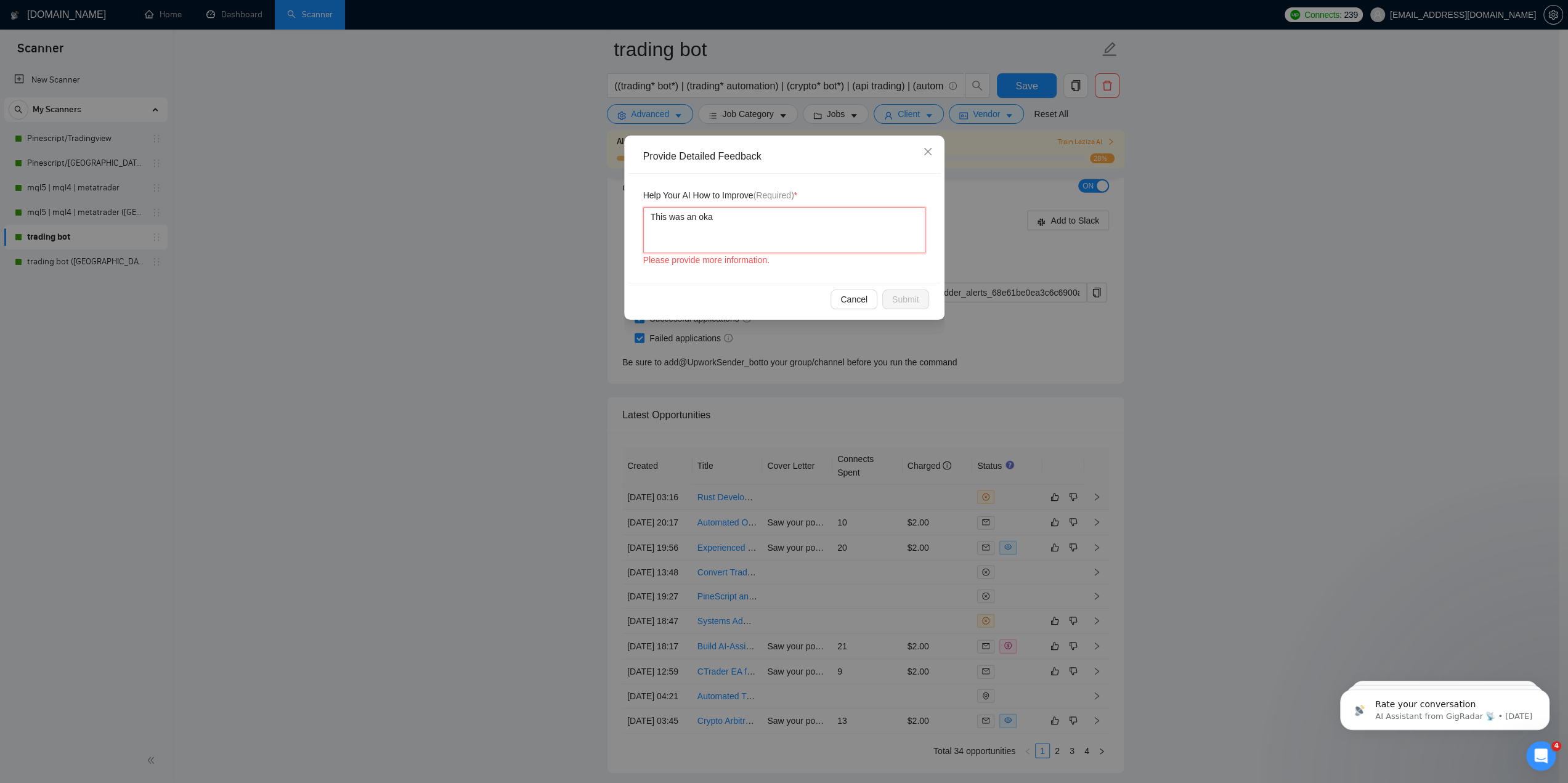
type textarea "This was an okay"
type textarea "This was an okay j"
type textarea "This was an okay jo"
type textarea "This was an okay job"
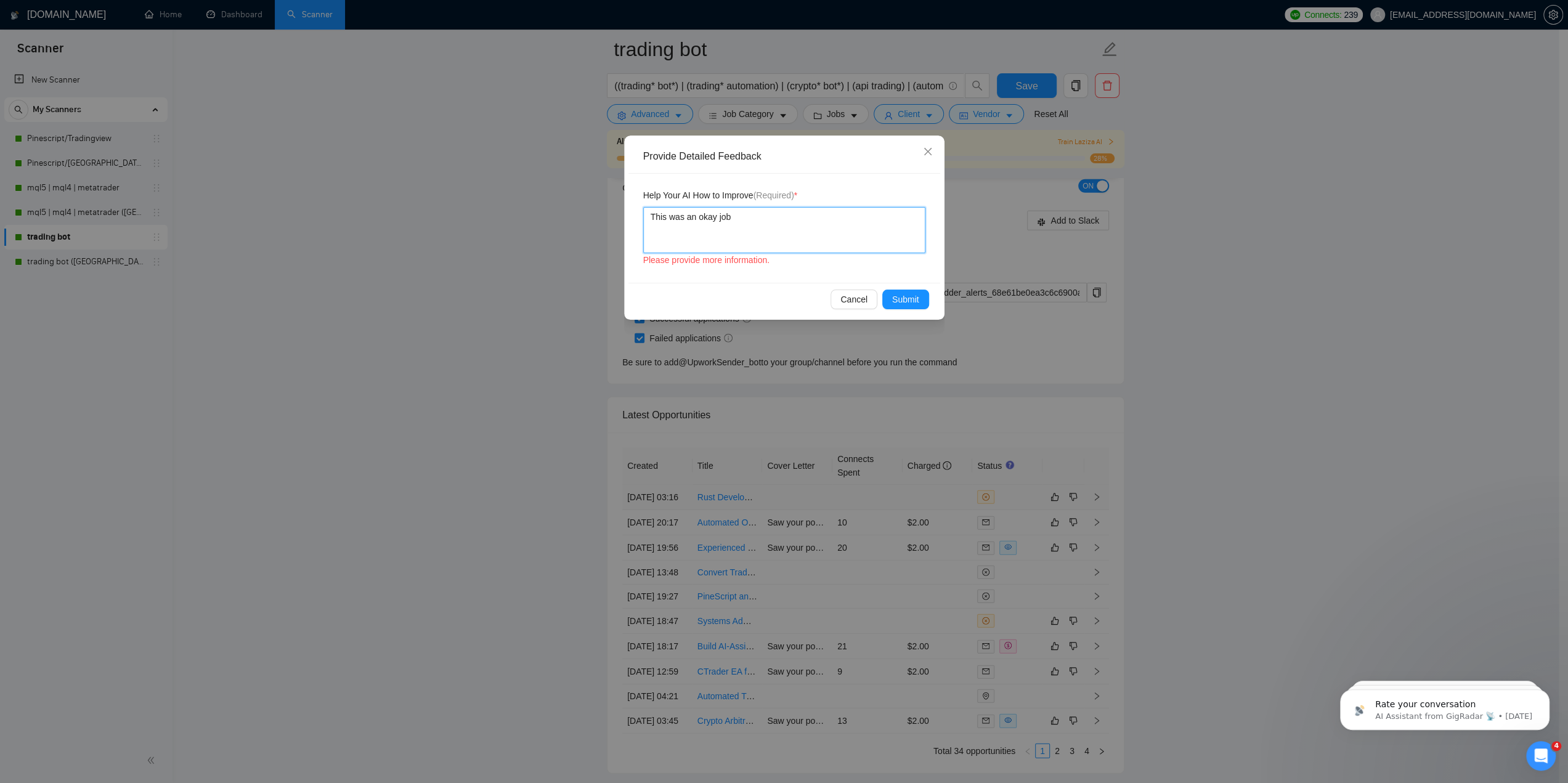
type textarea "This was an okay job"
type textarea "This was an okay job b"
type textarea "This was an okay job be"
type textarea "This was an okay job bec"
type textarea "This was an okay job beca"
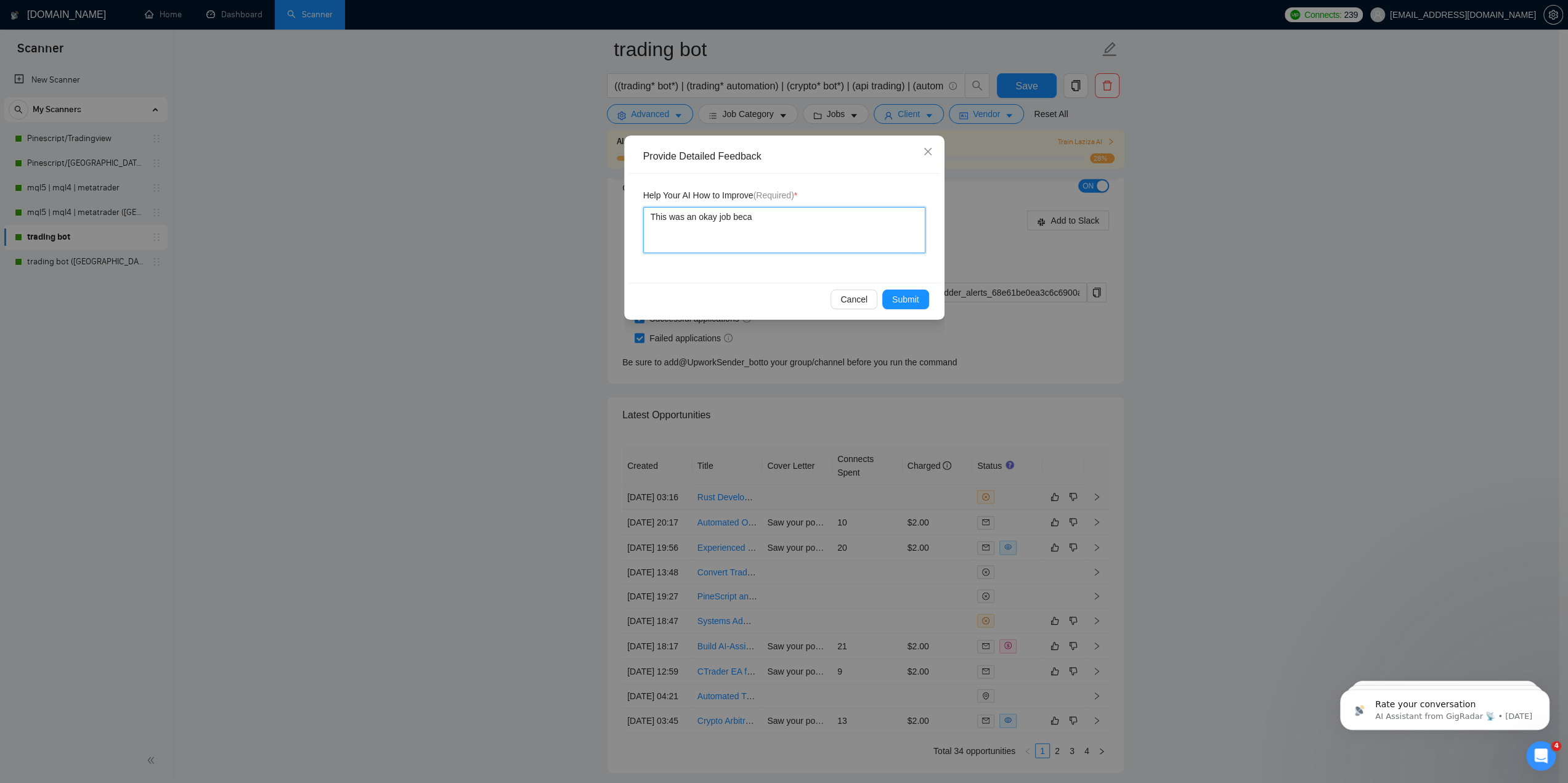
type textarea "This was an okay job becau"
type textarea "This was an okay job becaus"
type textarea "This was an okay job because"
type textarea "This was an okay job because w"
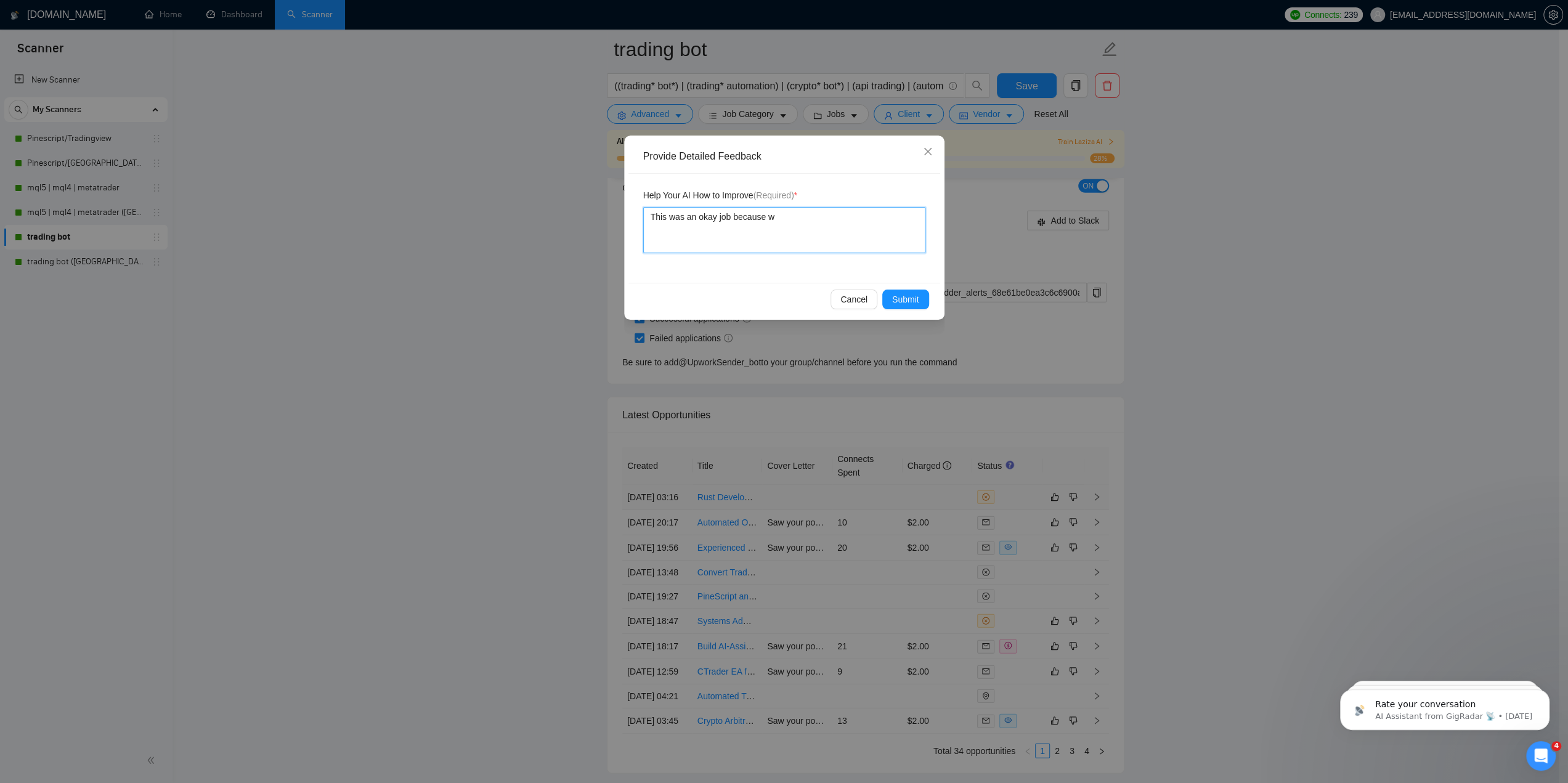
type textarea "This was an okay job because we"
type textarea "This was an okay job because we d"
type textarea "This was an okay job because we dc"
type textarea "This was an okay job because we d"
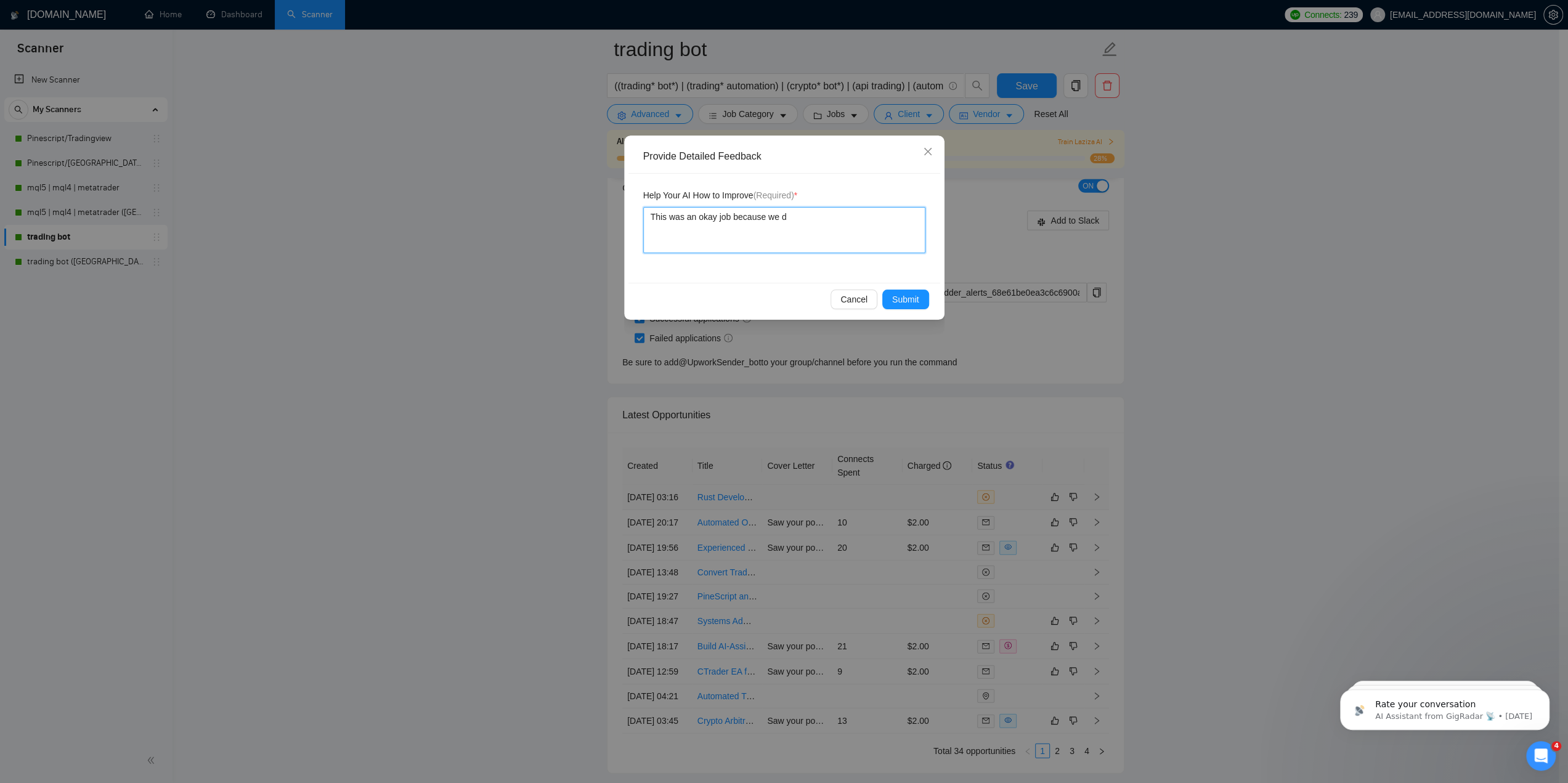
type textarea "This was an okay job because we"
type textarea "This was an okay job because we c"
type textarea "This was an okay job because we co"
type textarea "This was an okay job because we cou"
type textarea "This was an okay job because we coud"
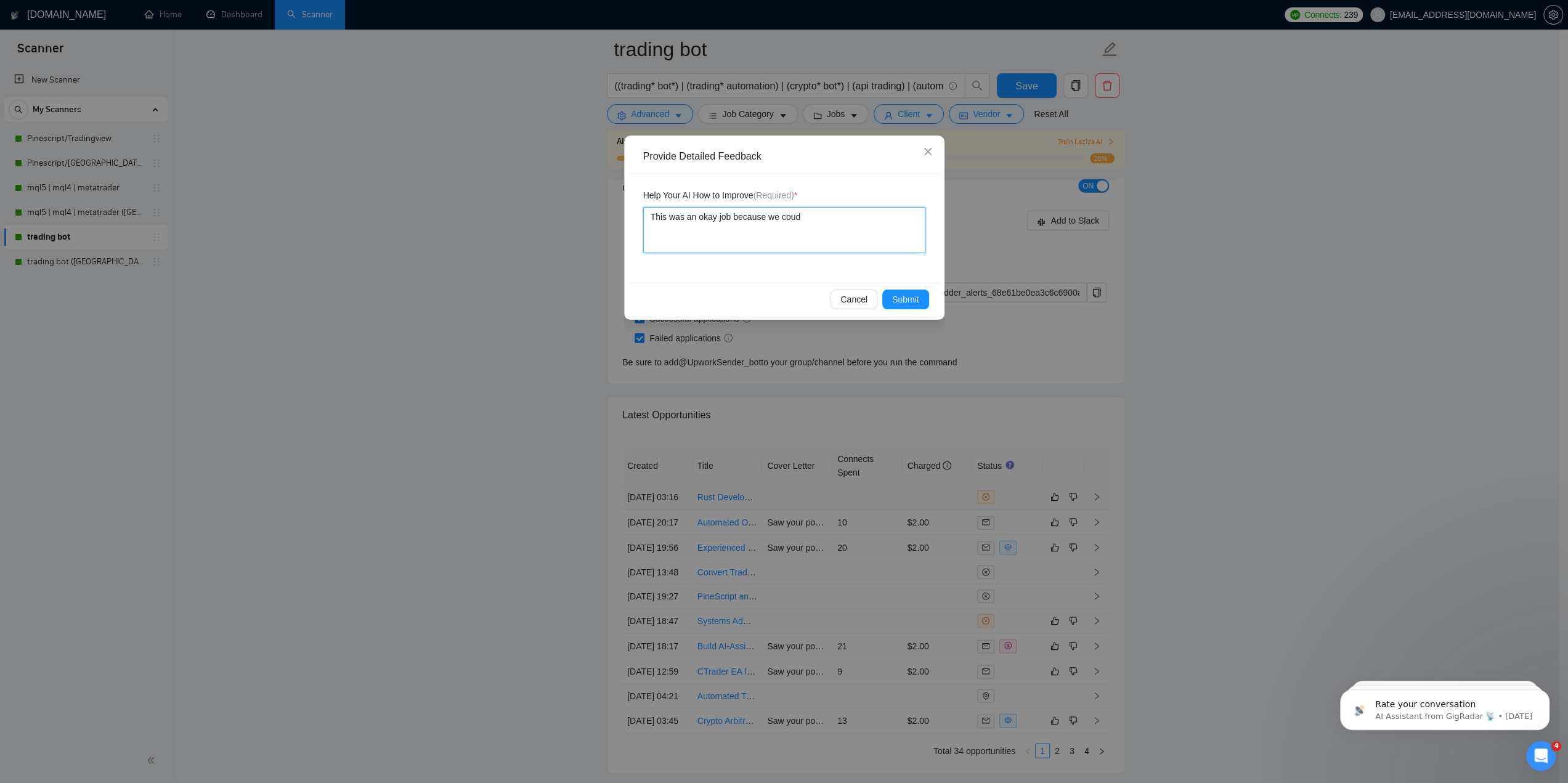
type textarea "This was an okay job because we coudl"
type textarea "This was an okay job because we coudl h"
type textarea "This was an okay job because we coudl hav"
type textarea "This was an okay job because we coudl have"
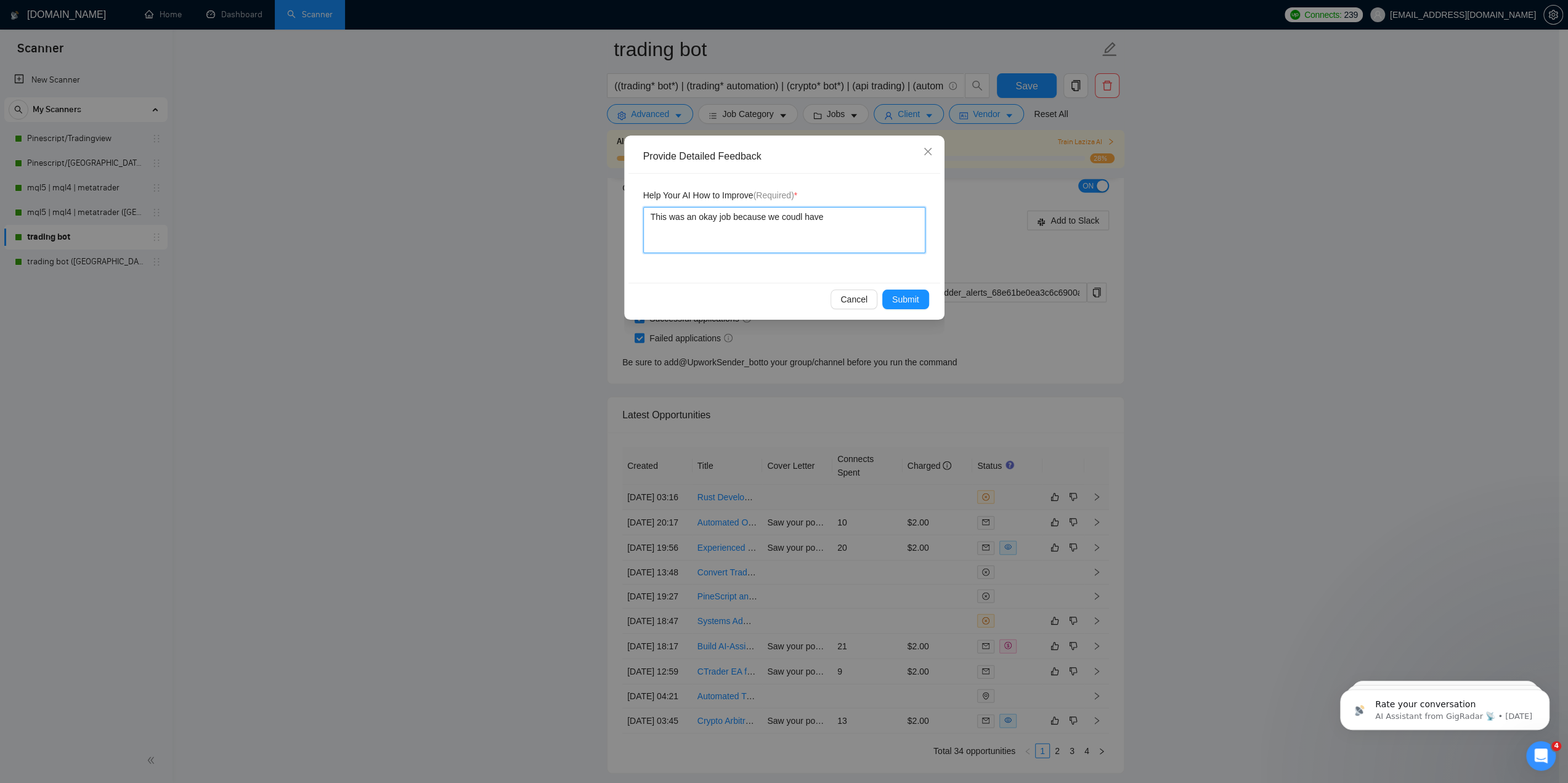
type textarea "This was an okay job because we coudl hav"
type textarea "This was an okay job because we coudl ha"
type textarea "This was an okay job because we coudl h"
type textarea "This was an okay job because we coudl"
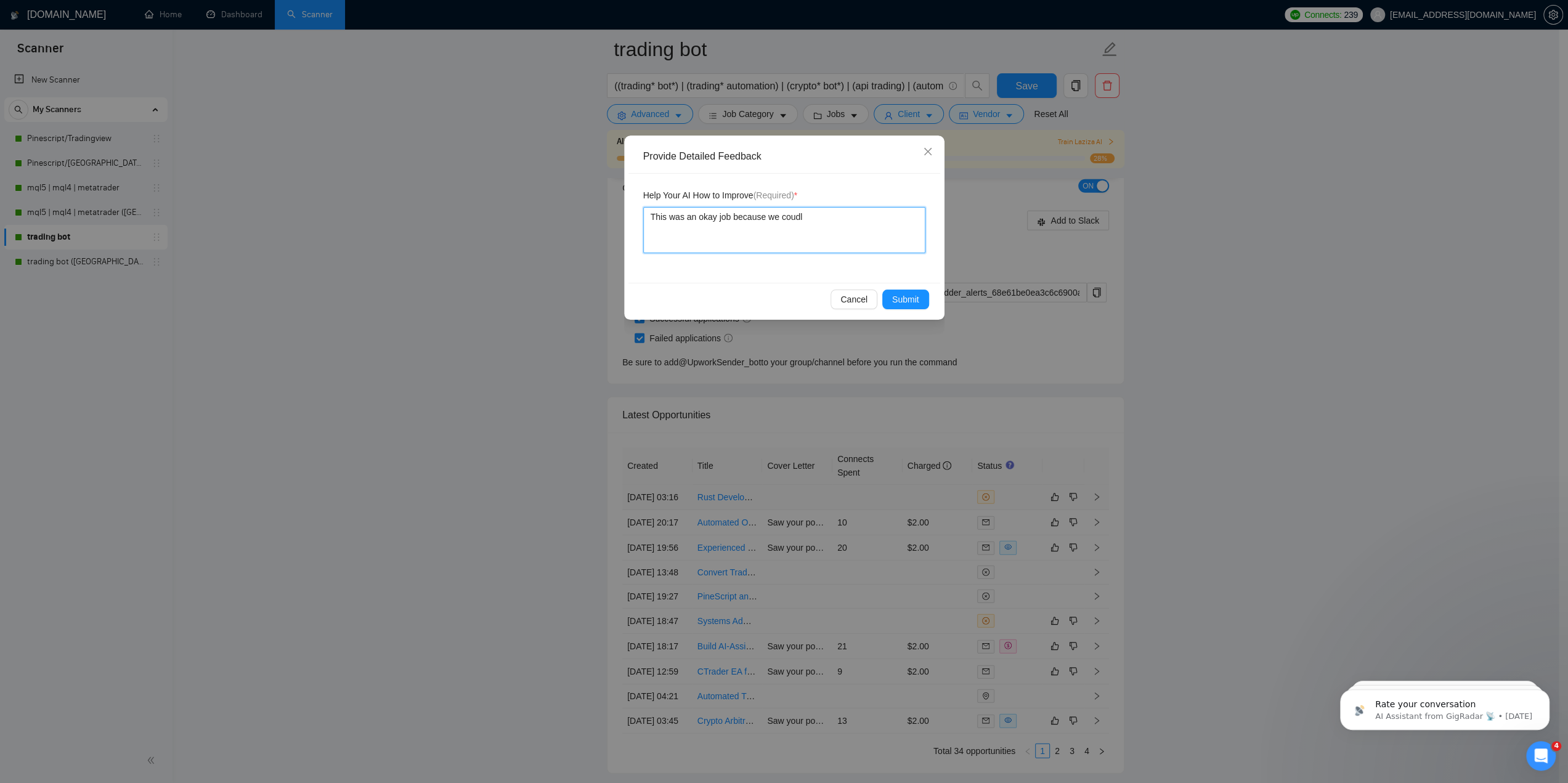
type textarea "This was an okay job because we coud"
type textarea "This was an okay job because we cou"
type textarea "This was an okay job because we coul"
type textarea "This was an okay job because we could"
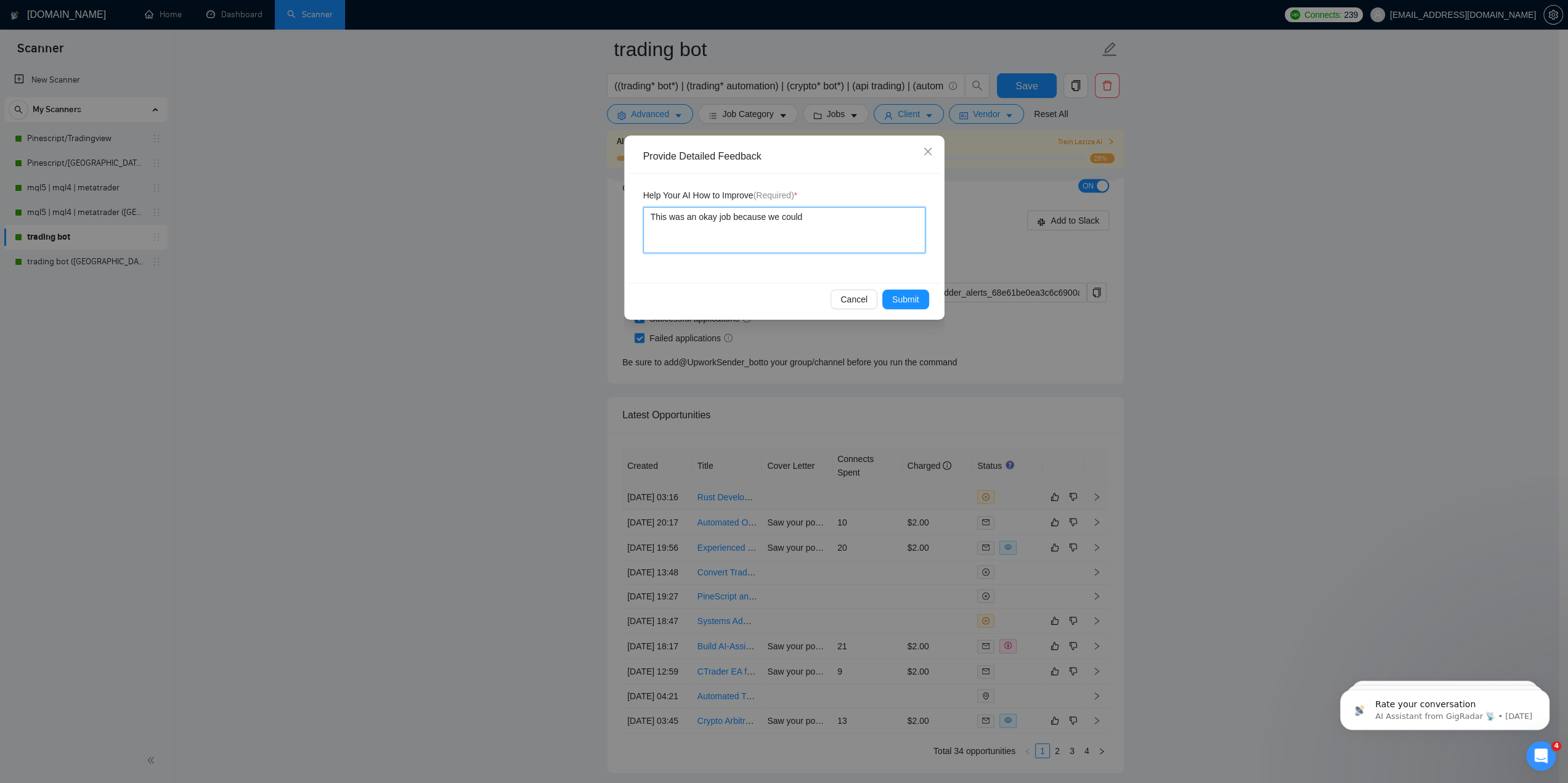
type textarea "This was an okay job because we could h"
type textarea "This was an okay job because we could ha"
type textarea "This was an okay job because we could hav"
type textarea "This was an okay job because we could have"
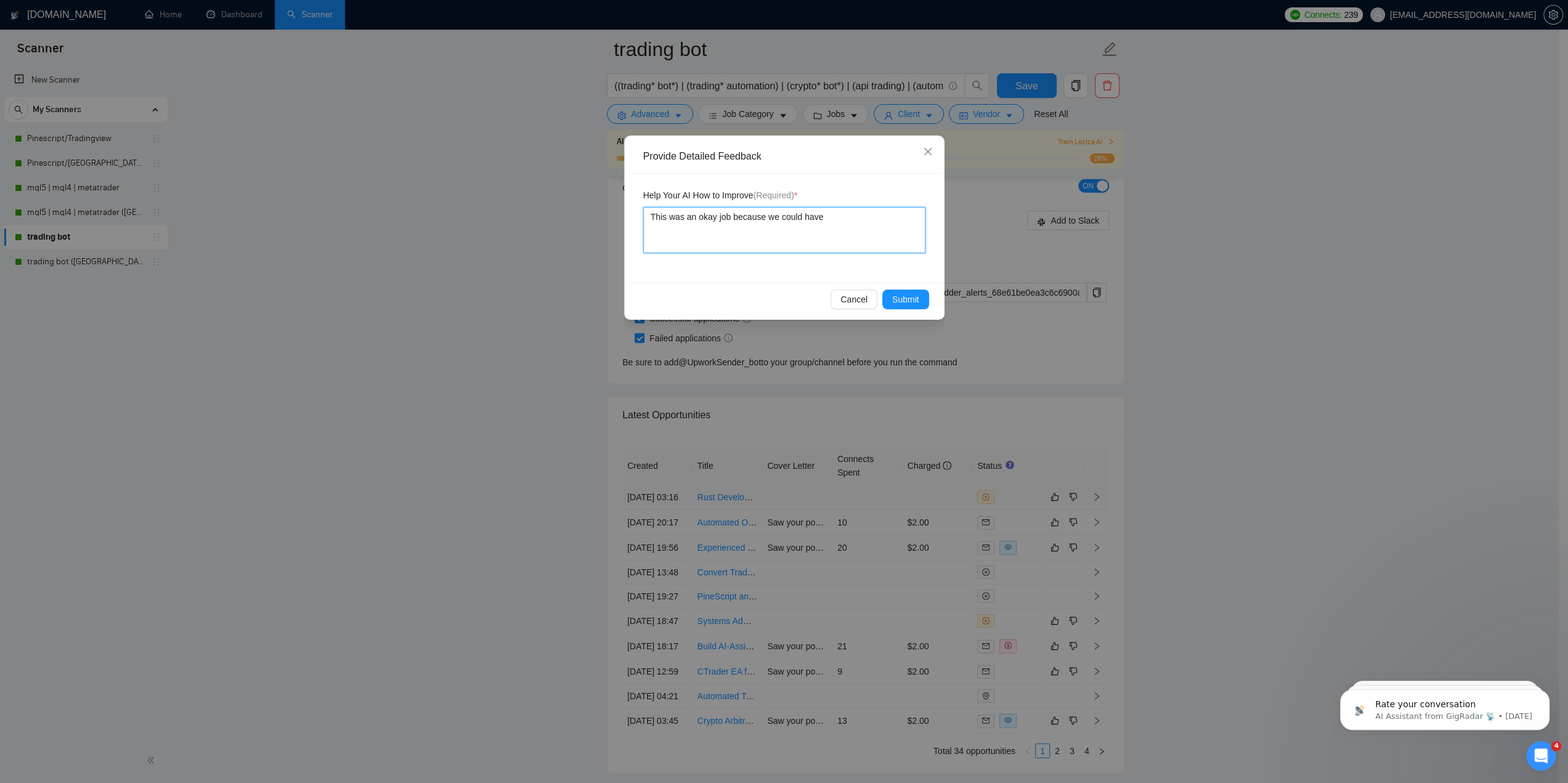
type textarea "This was an okay job because we could have r"
type textarea "This was an okay job because we could have re"
type textarea "This was an okay job because we could have rec"
type textarea "This was an okay job because we could have reco"
type textarea "This was an okay job because we could have recom"
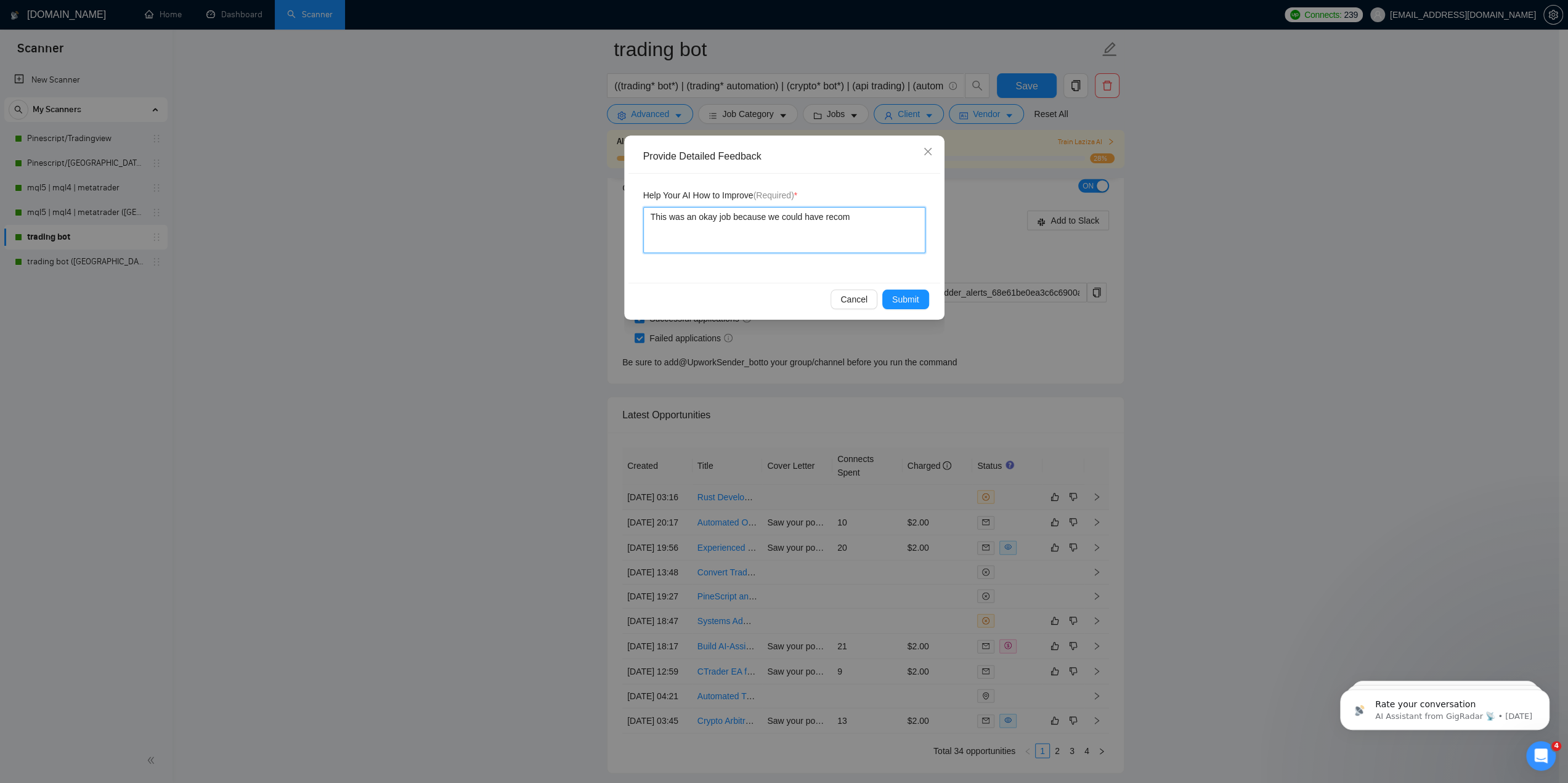
type textarea "This was an okay job because we could have recomm"
type textarea "This was an okay job because we could have recomme"
type textarea "This was an okay job because we could have recommen"
type textarea "This was an okay job because we could have recommend"
type textarea "This was an okay job because we could have recommende"
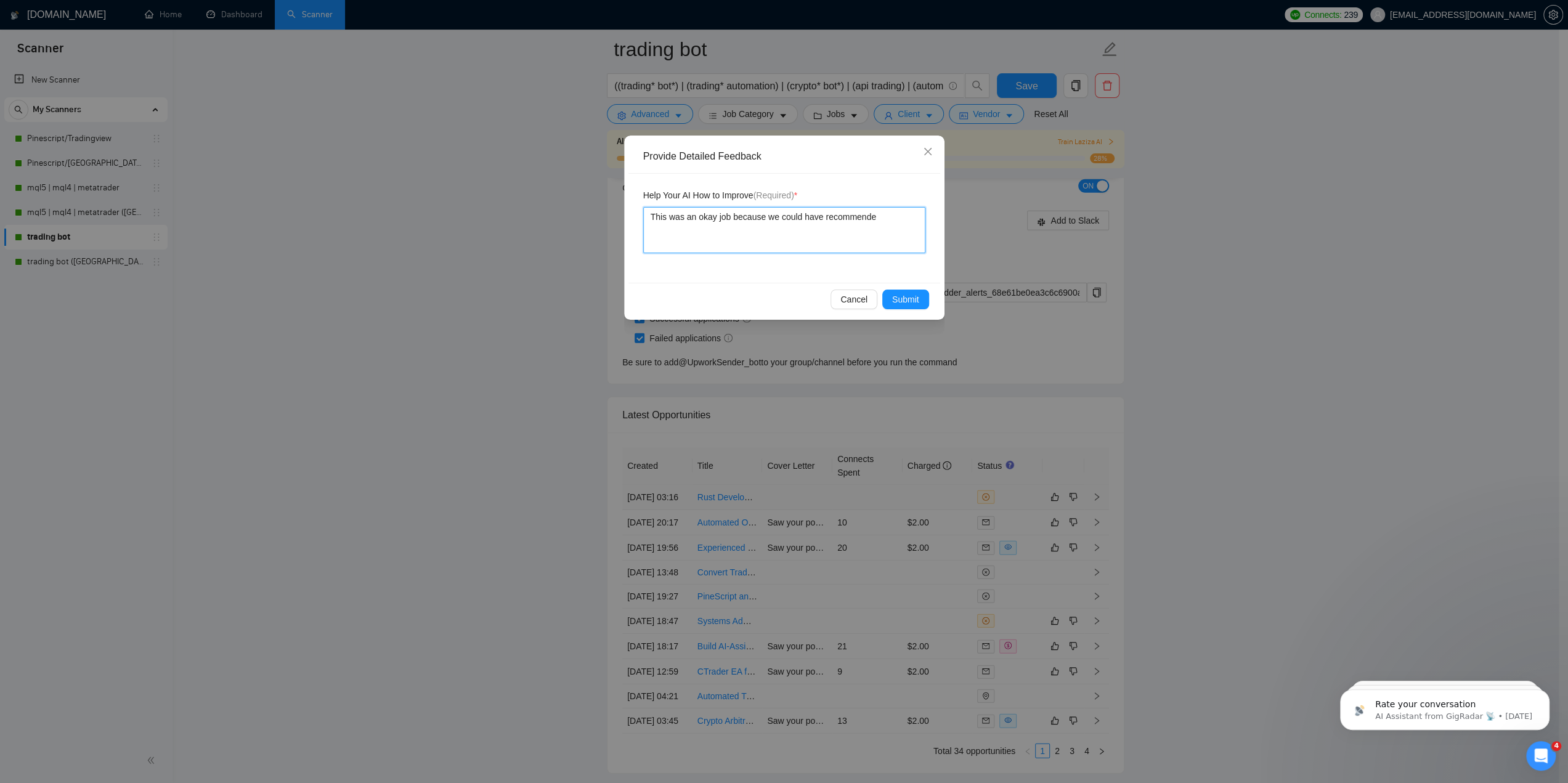
type textarea "This was an okay job because we could have recommended"
type textarea "This was an okay job because we could have recommended p"
type textarea "This was an okay job because we could have recommended py"
type textarea "This was an okay job because we could have recommended pyt"
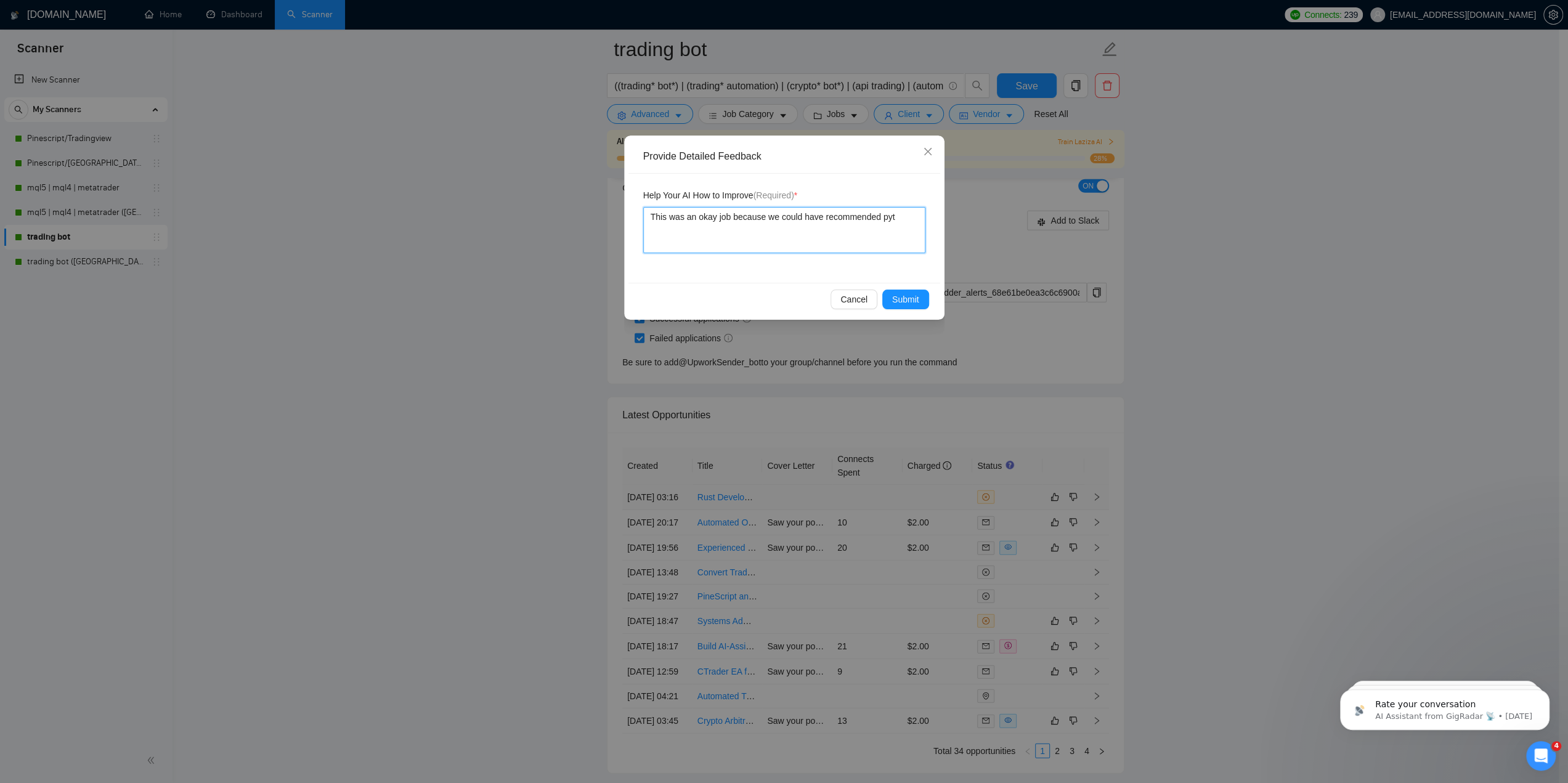
type textarea "This was an okay job because we could have recommended pyth"
type textarea "This was an okay job because we could have recommended pytho"
type textarea "This was an okay job because we could have recommended python"
type textarea "This was an okay job because we could have recommended pytho"
type textarea "This was an okay job because we could have recommended pyth"
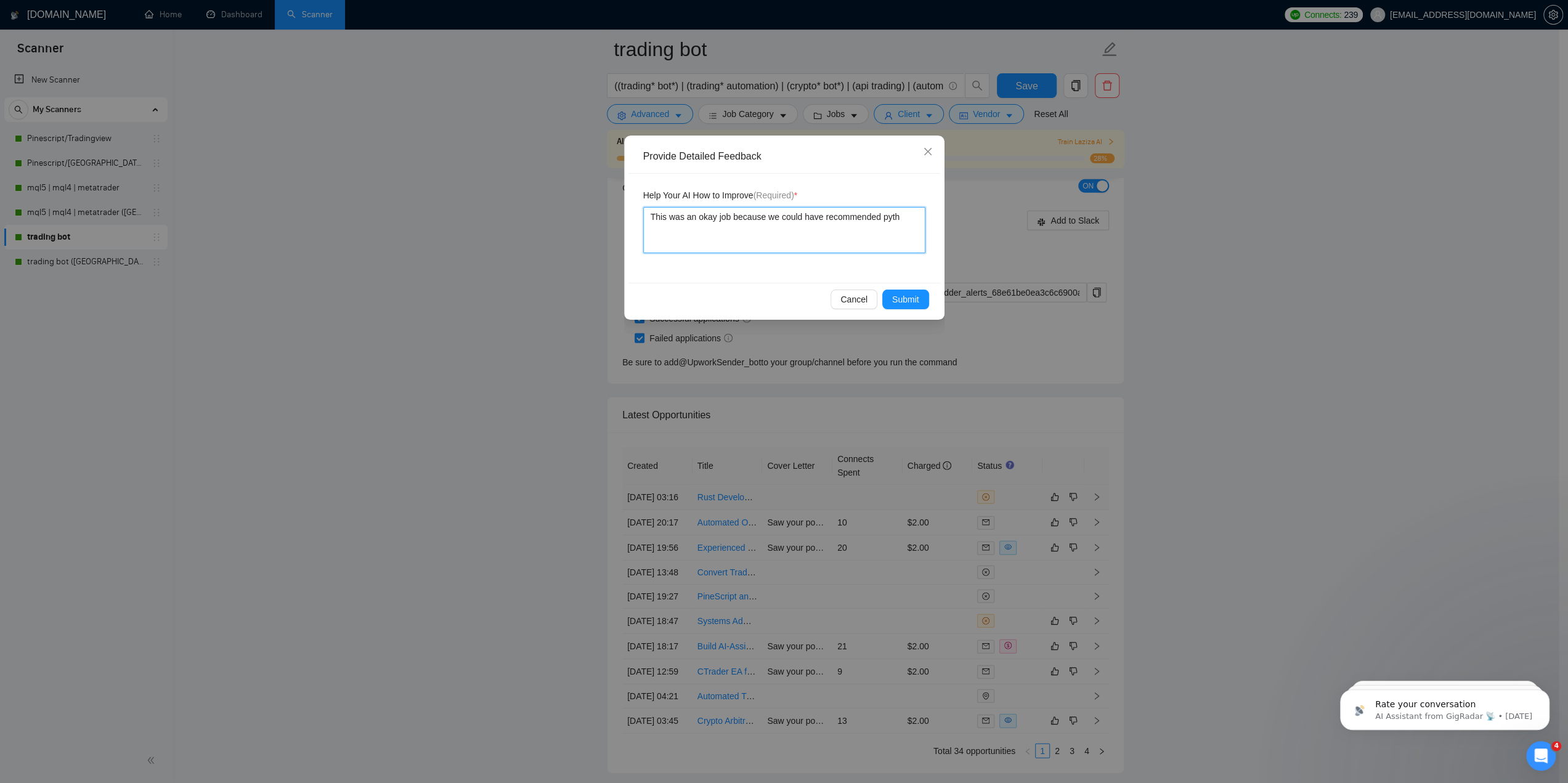
type textarea "This was an okay job because we could have recommended pyt"
type textarea "This was an okay job because we could have recommended py"
type textarea "This was an okay job because we could have recommended p"
type textarea "This was an okay job because we could have recommended"
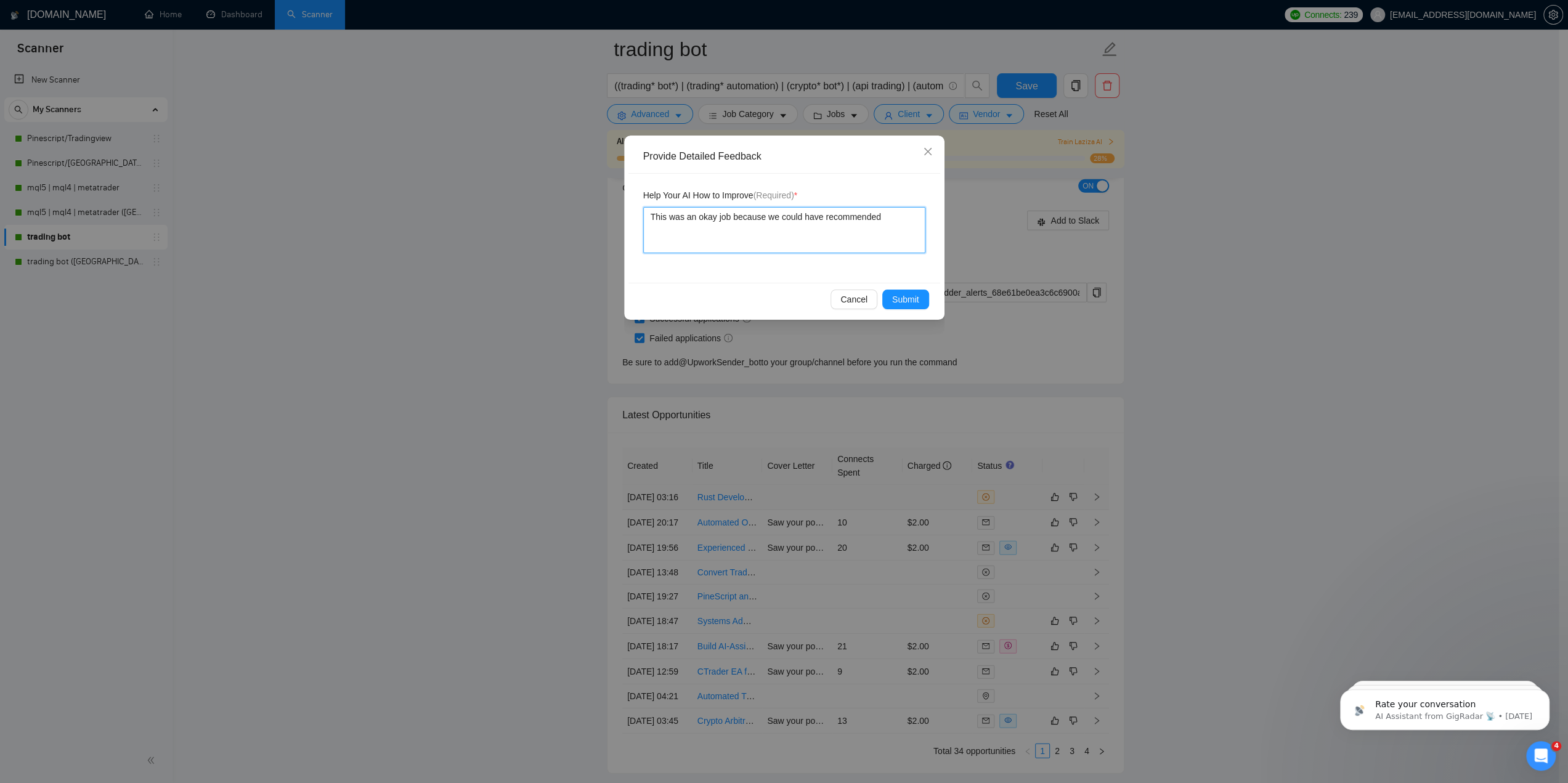
type textarea "This was an okay job because we could have recommende"
type textarea "This was an okay job because we could have recommend"
type textarea "This was an okay job because we could have recommen"
type textarea "This was an okay job because we could have recomme"
type textarea "This was an okay job because we could have recomm"
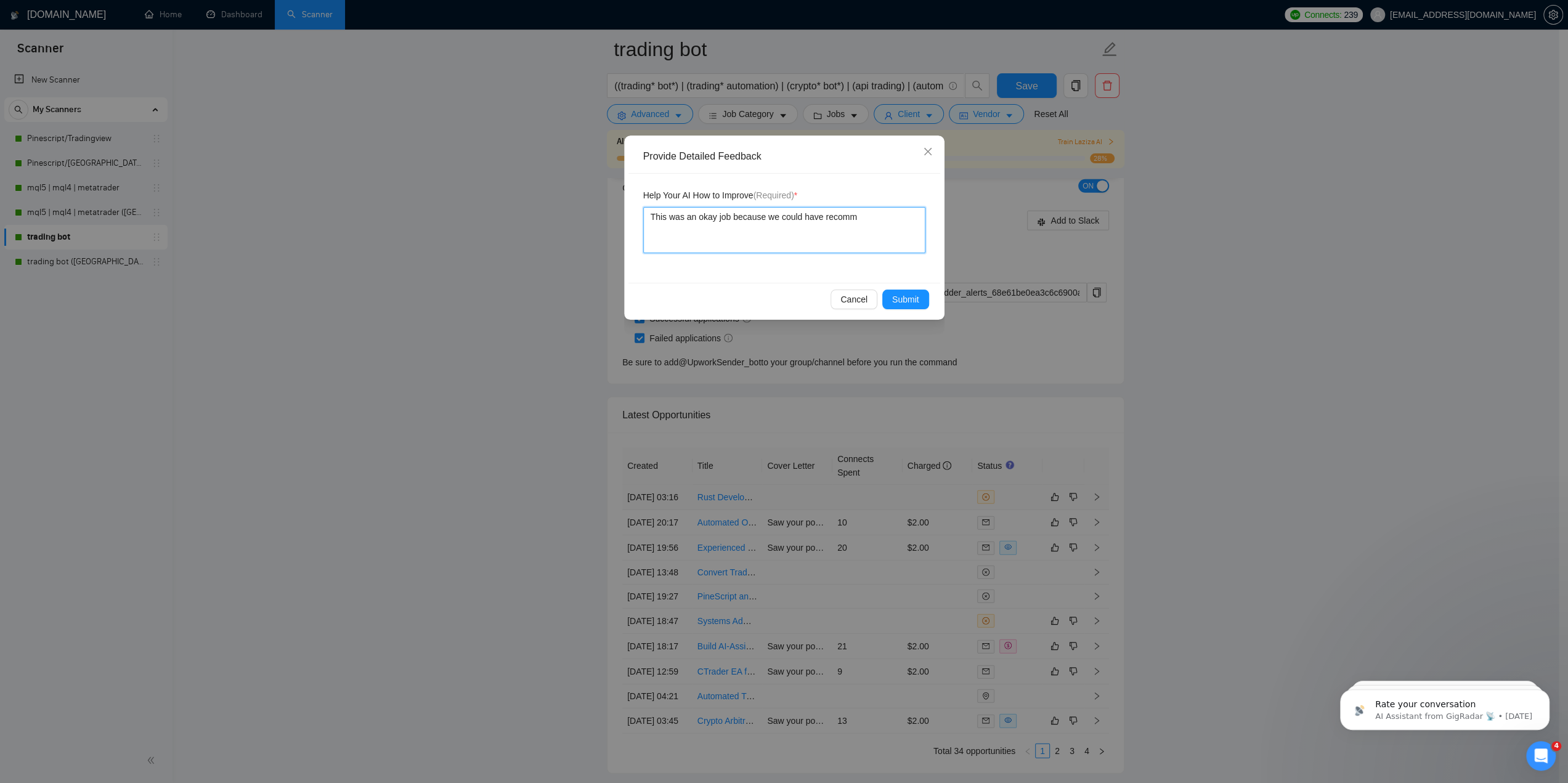
type textarea "This was an okay job because we could have recom"
type textarea "This was an okay job because we could have reco"
type textarea "This was an okay job because we could have rec"
type textarea "This was an okay job because we could have re"
type textarea "This was an okay job because we could have r"
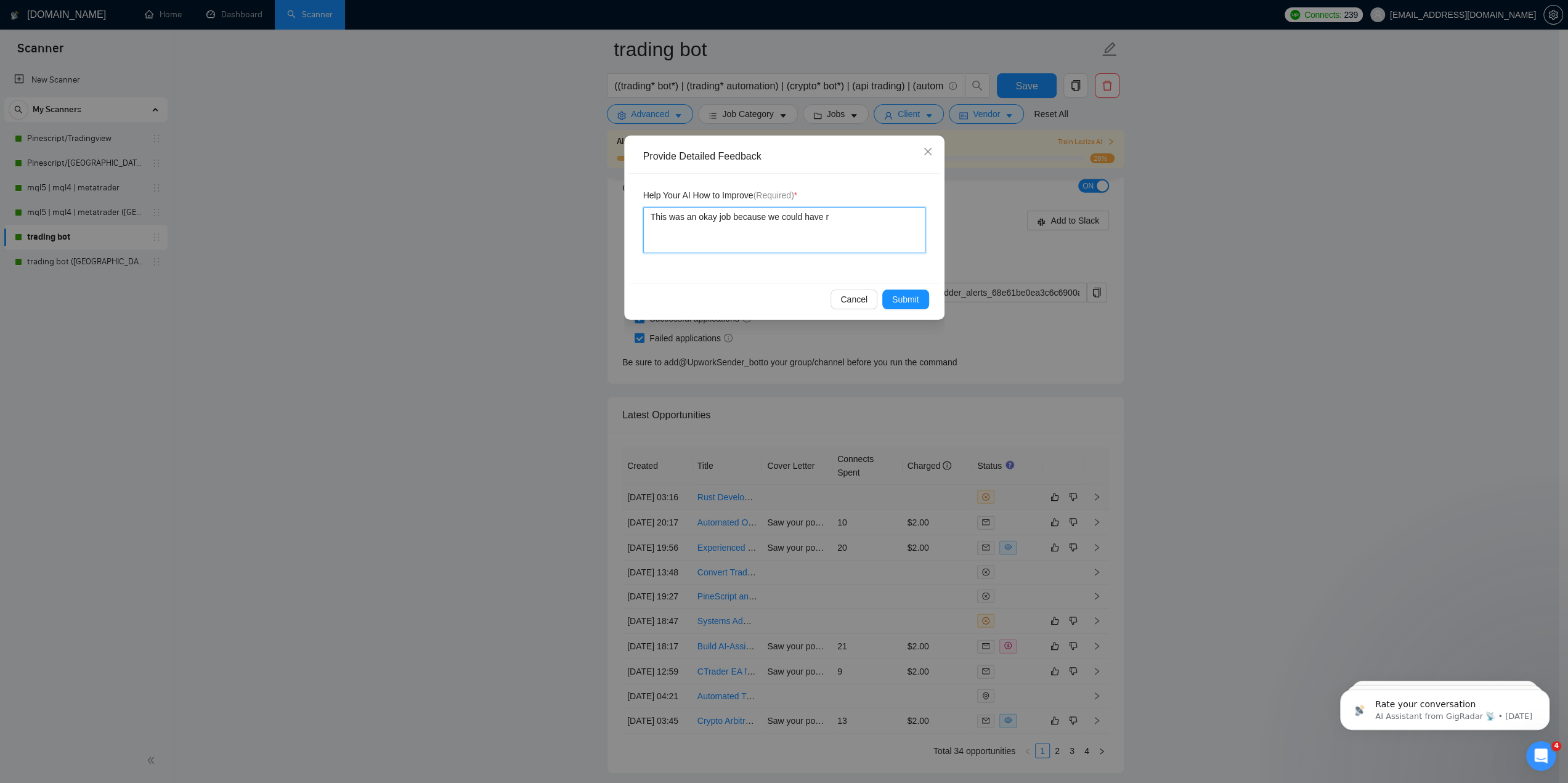
type textarea "This was an okay job because we could have"
type textarea "This was an okay job because we could hav"
type textarea "This was an okay job because we could ha"
type textarea "This was an okay job because we could h"
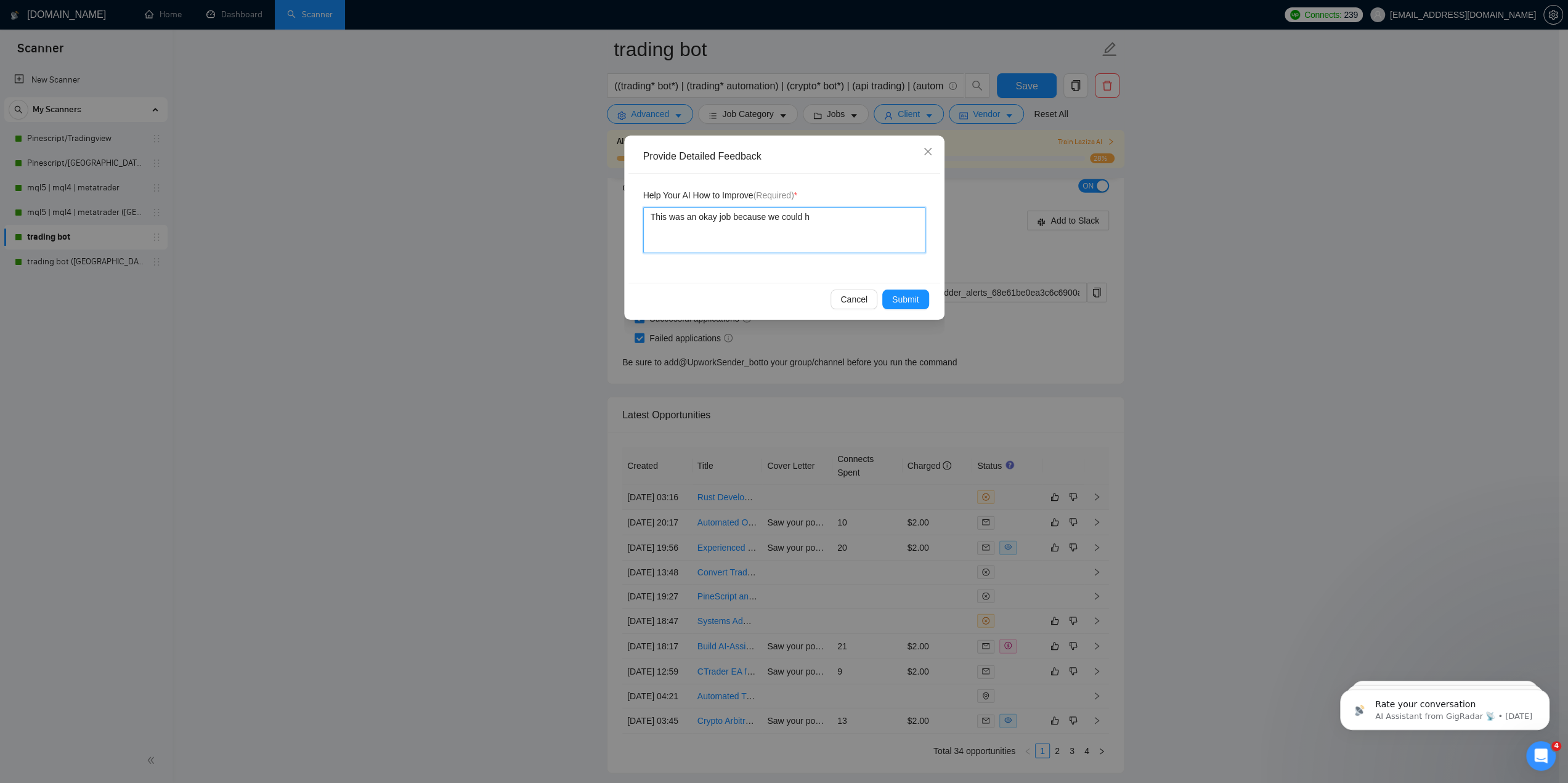
type textarea "This was an okay job because we could"
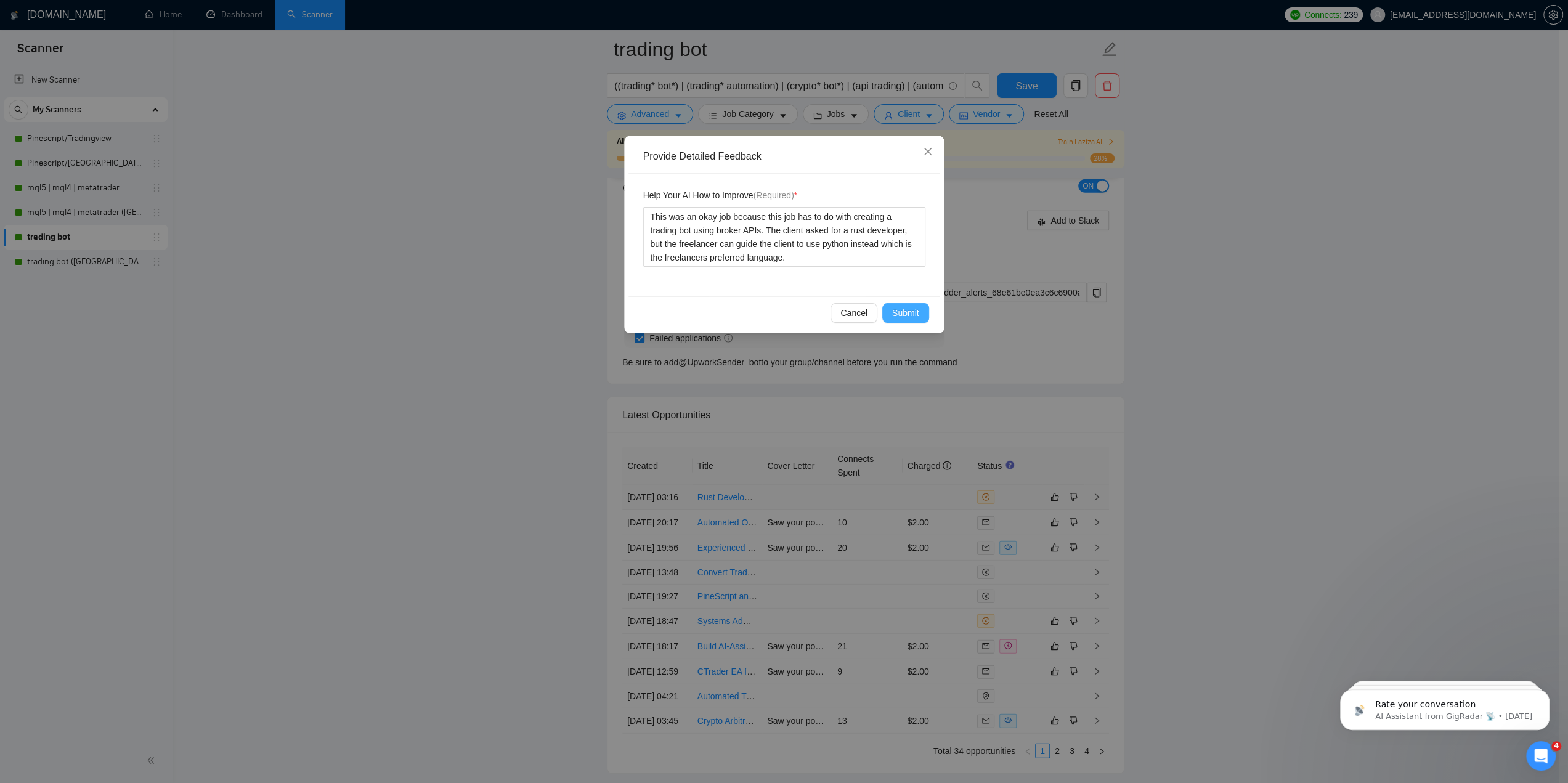
click at [913, 314] on span "Submit" at bounding box center [905, 313] width 27 height 13
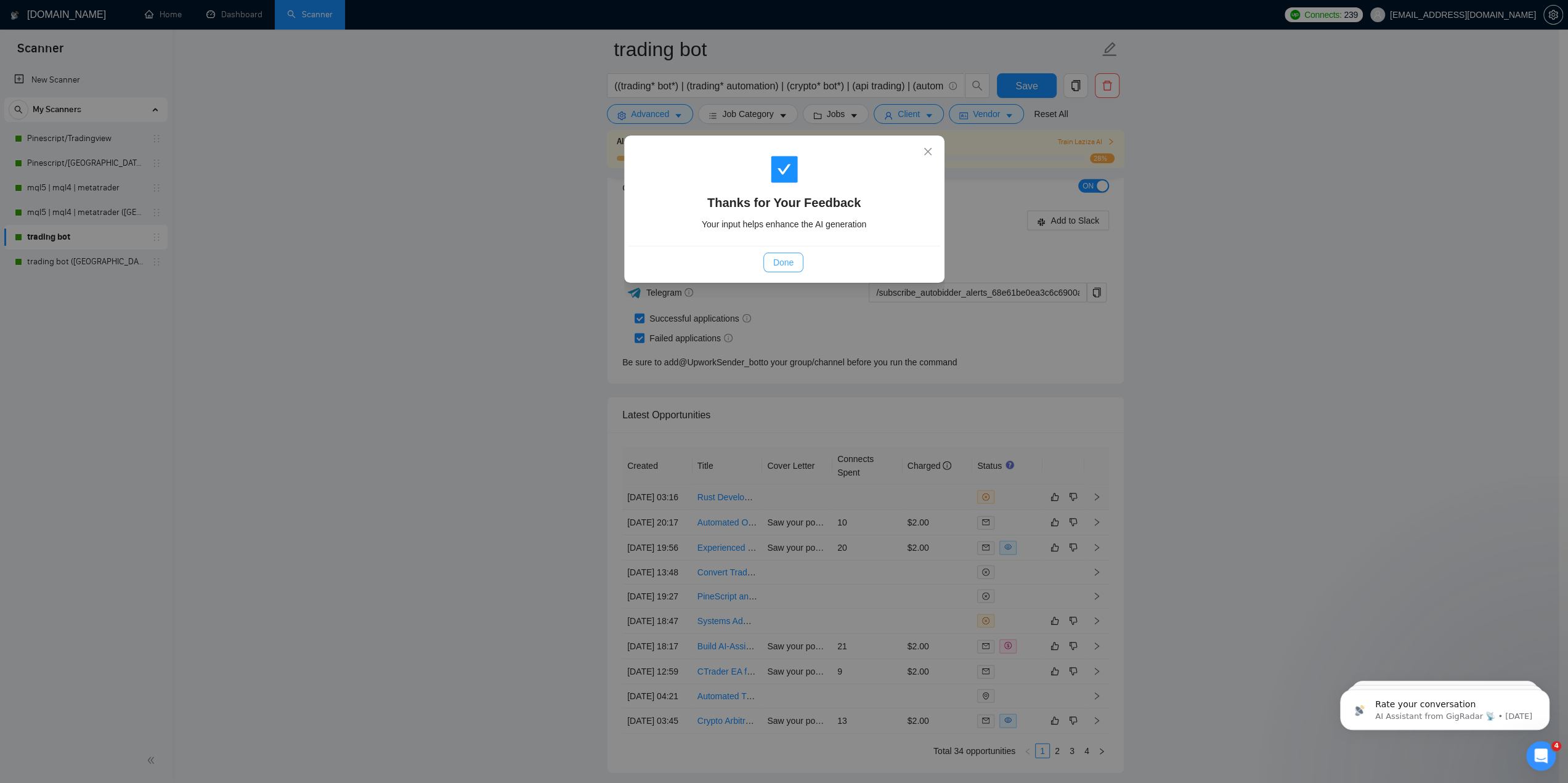
click at [781, 267] on span "Done" at bounding box center [783, 262] width 20 height 13
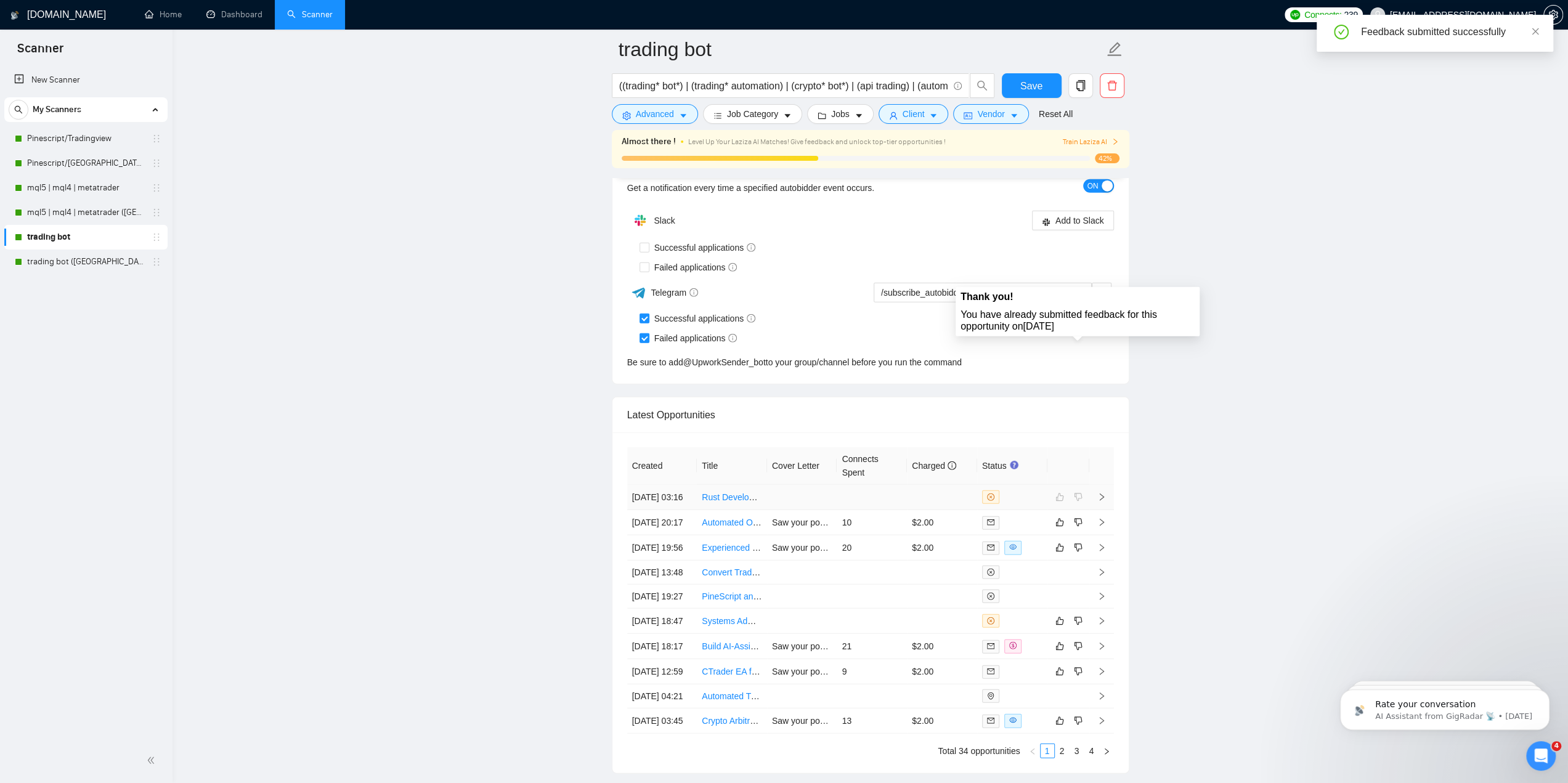
click at [1107, 498] on td at bounding box center [1102, 497] width 25 height 25
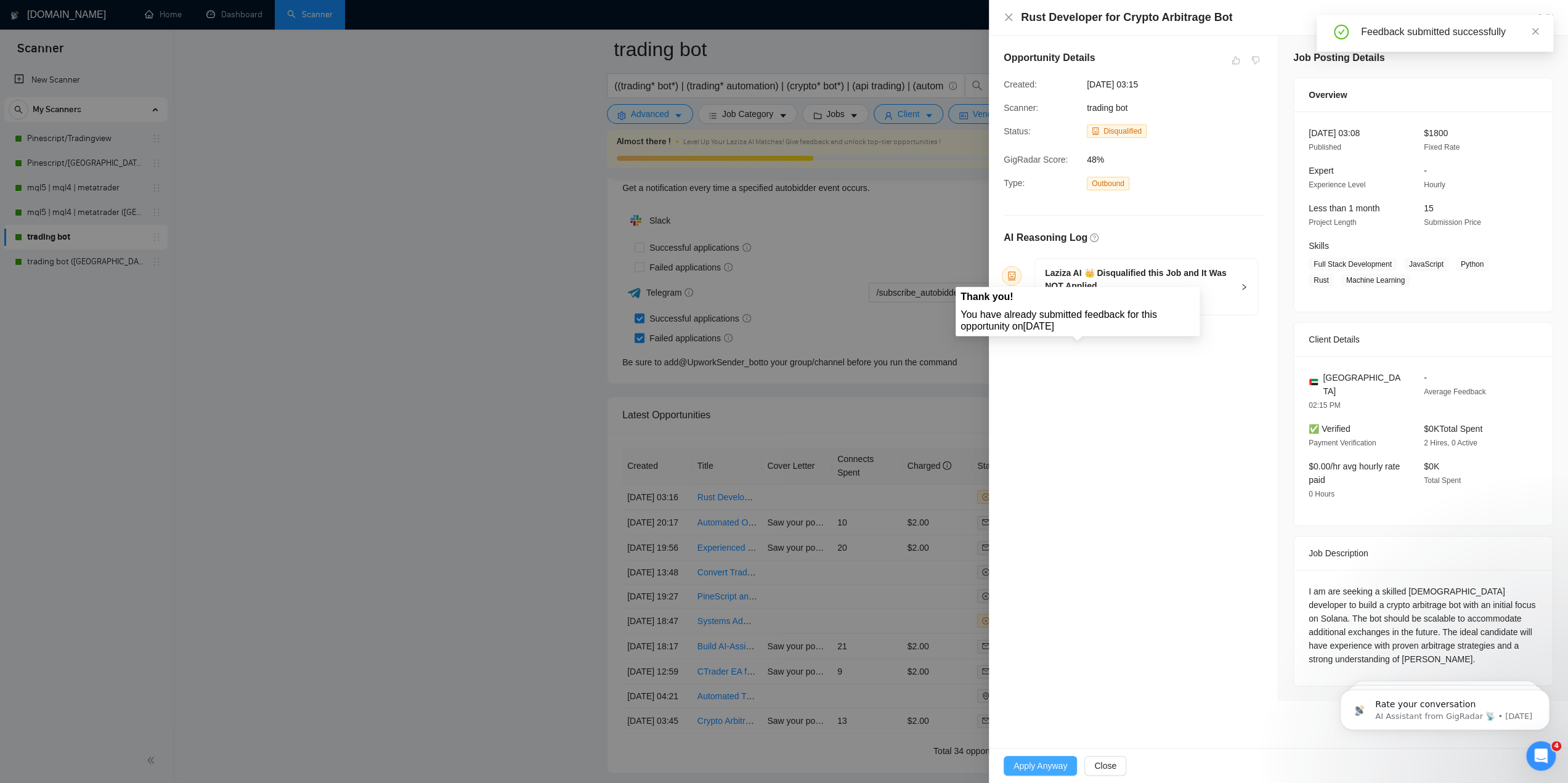
click at [1050, 760] on span "Apply Anyway" at bounding box center [1040, 766] width 54 height 13
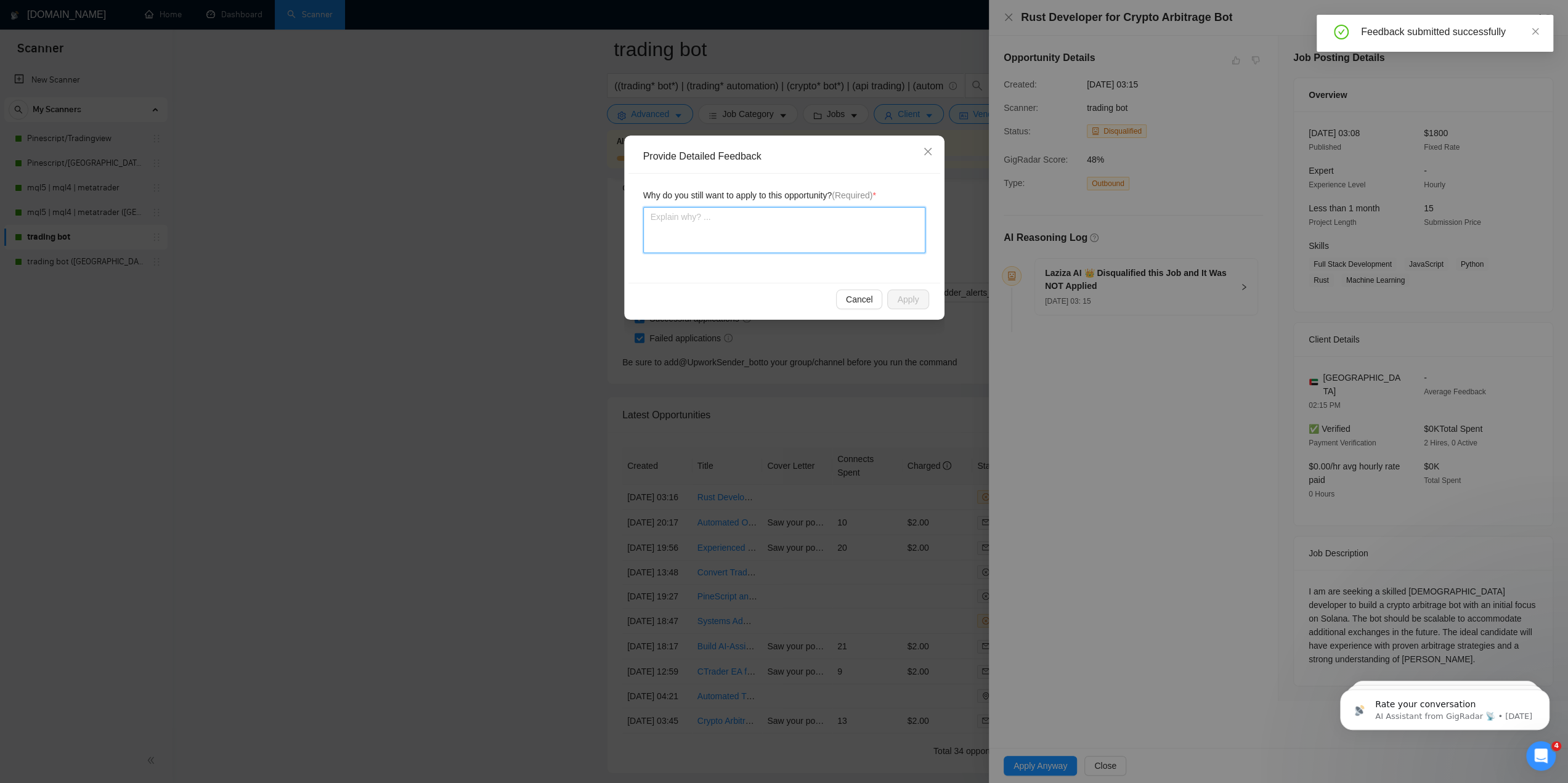
click at [819, 230] on textarea at bounding box center [784, 230] width 282 height 46
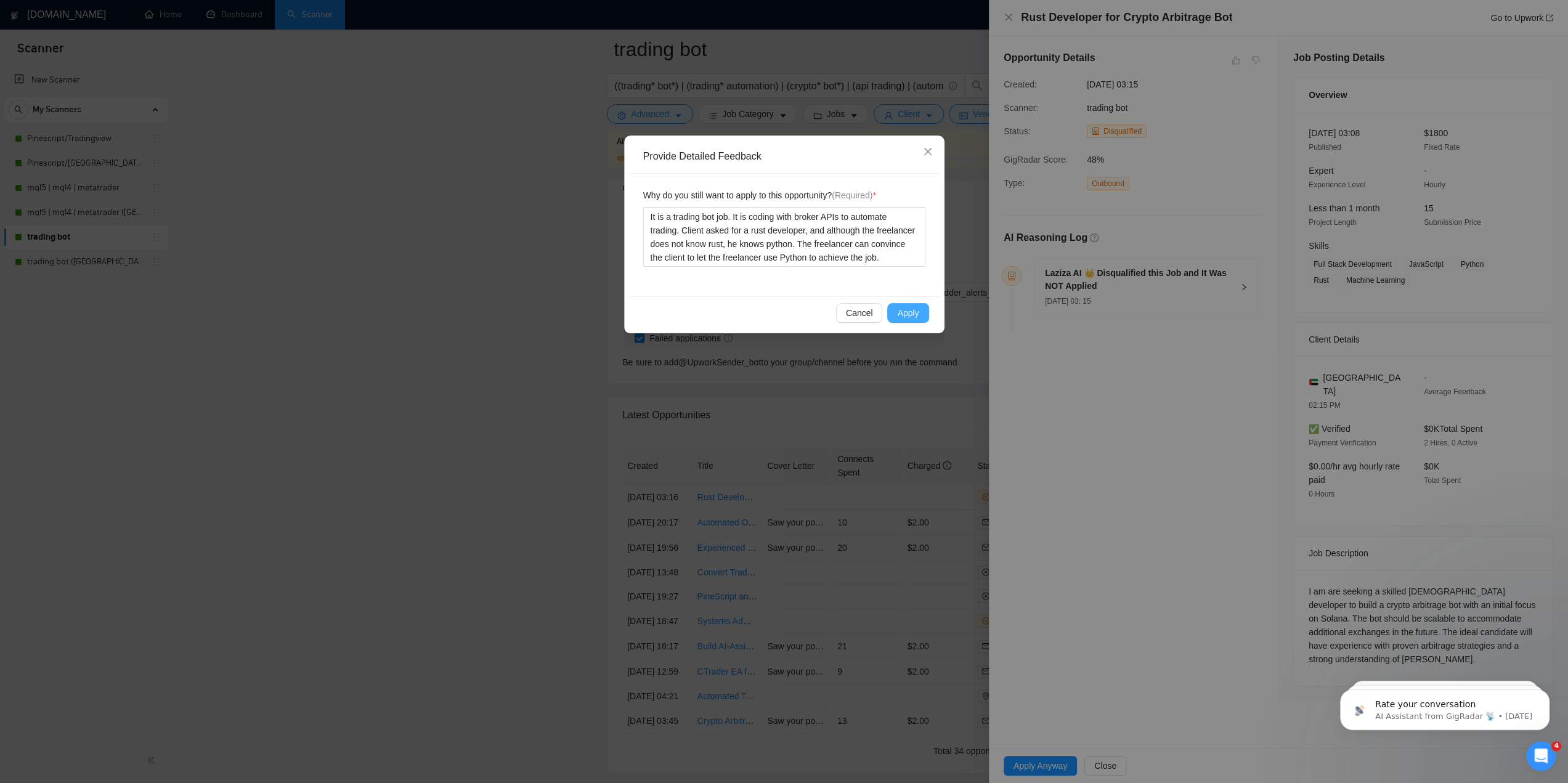
click at [917, 310] on span "Apply" at bounding box center [907, 313] width 21 height 13
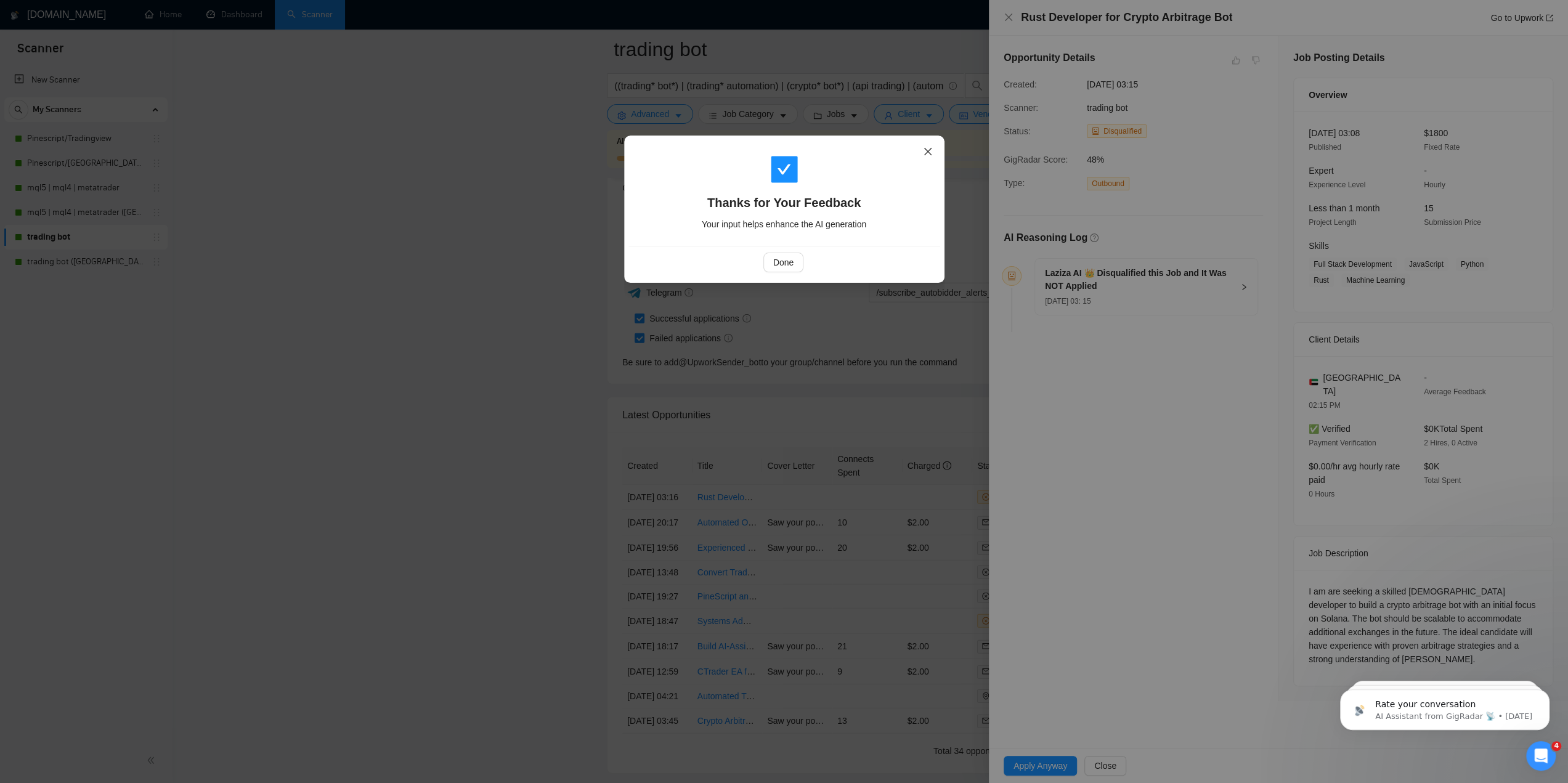
click at [926, 153] on icon "close" at bounding box center [928, 151] width 10 height 10
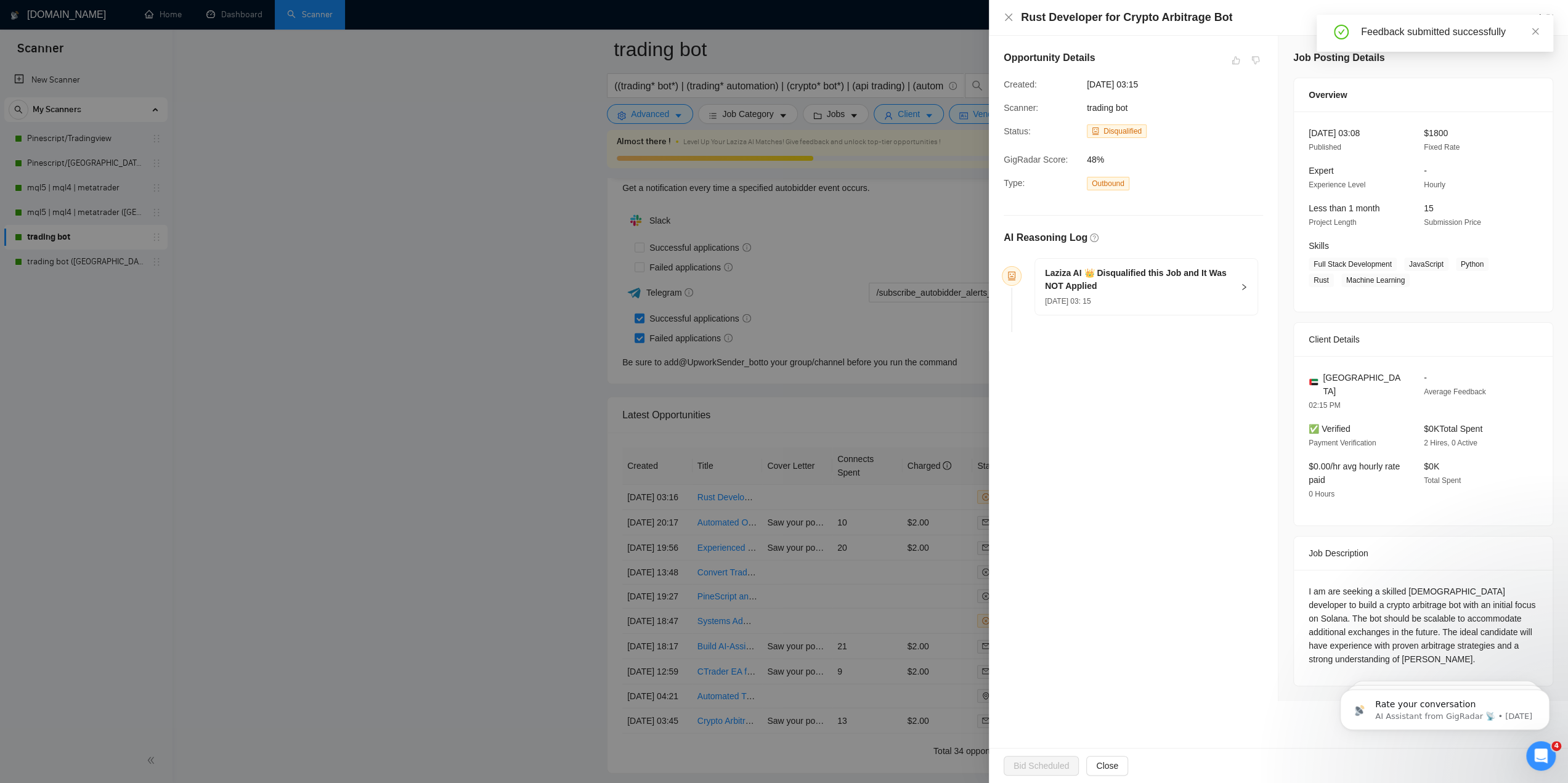
click at [935, 263] on div at bounding box center [784, 391] width 1568 height 783
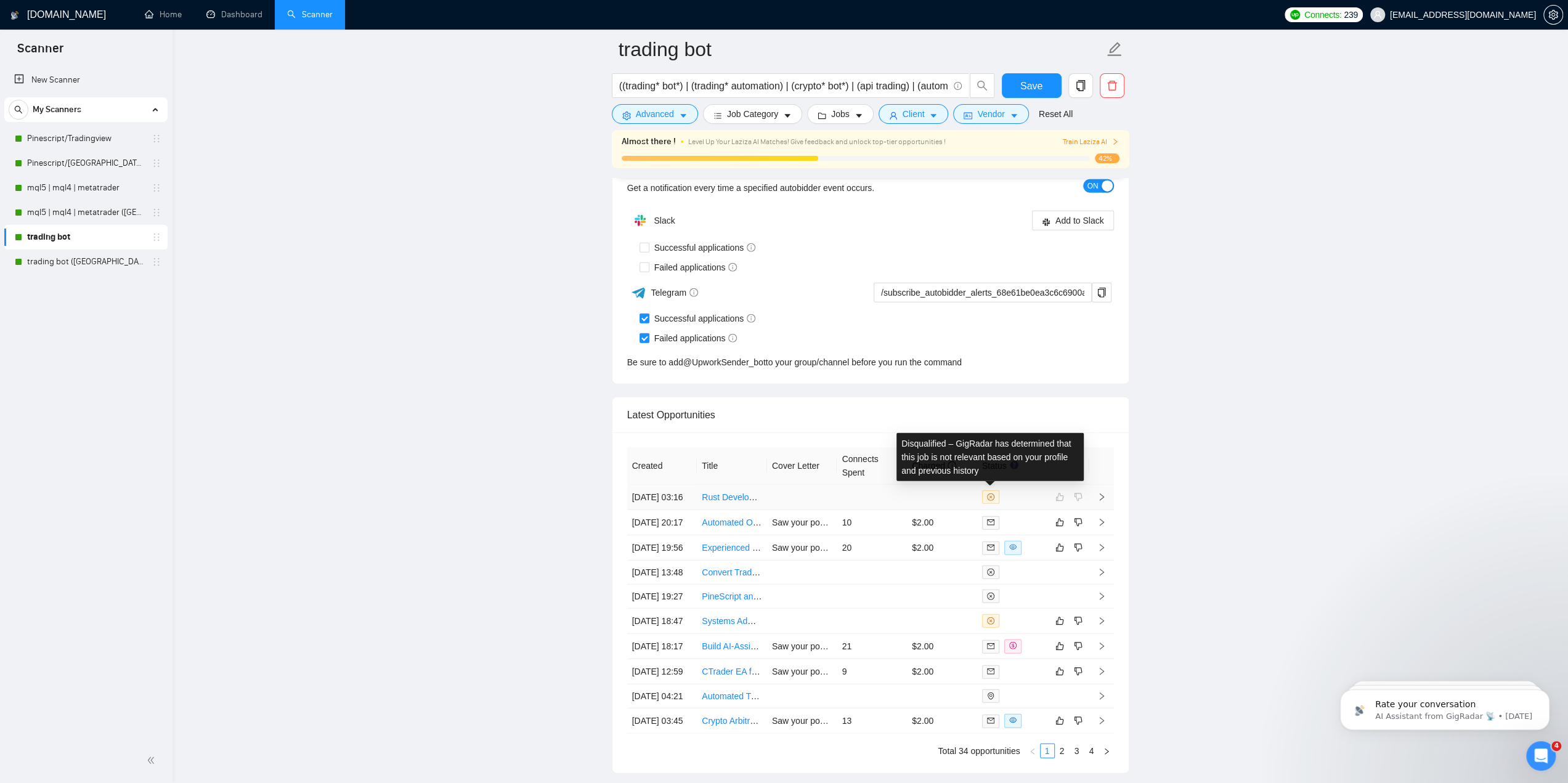
click at [989, 493] on icon "close-circle" at bounding box center [991, 497] width 8 height 8
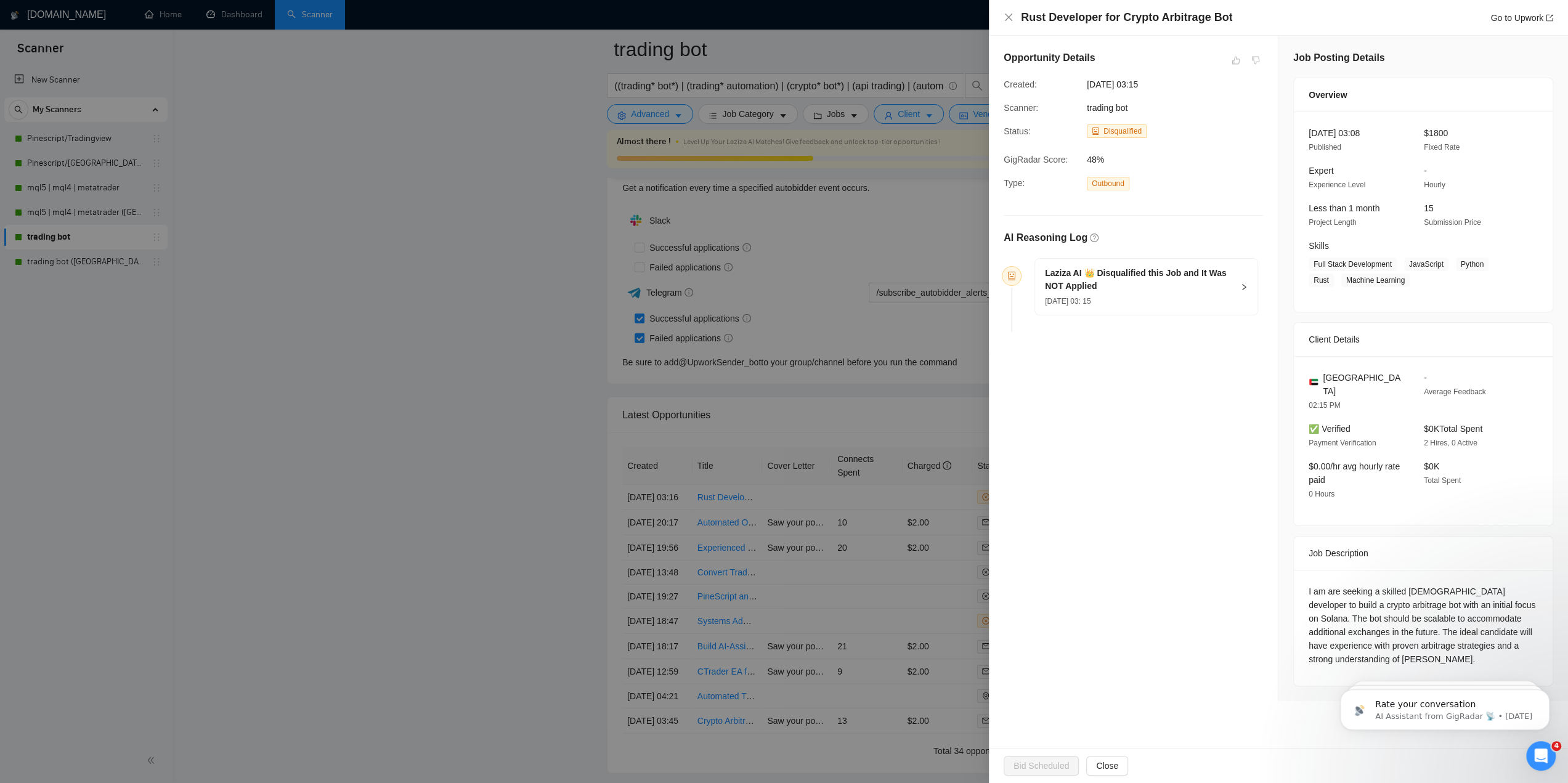
click at [1163, 253] on div "AI Reasoning Log Laziza AI 👑 Disqualified this Job and It Was NOT Applied 14 Oc…" at bounding box center [1133, 283] width 259 height 107
click at [1196, 273] on h5 "Laziza AI 👑 Disqualified this Job and It Was NOT Applied" at bounding box center [1138, 279] width 188 height 26
click at [926, 292] on div at bounding box center [784, 391] width 1568 height 783
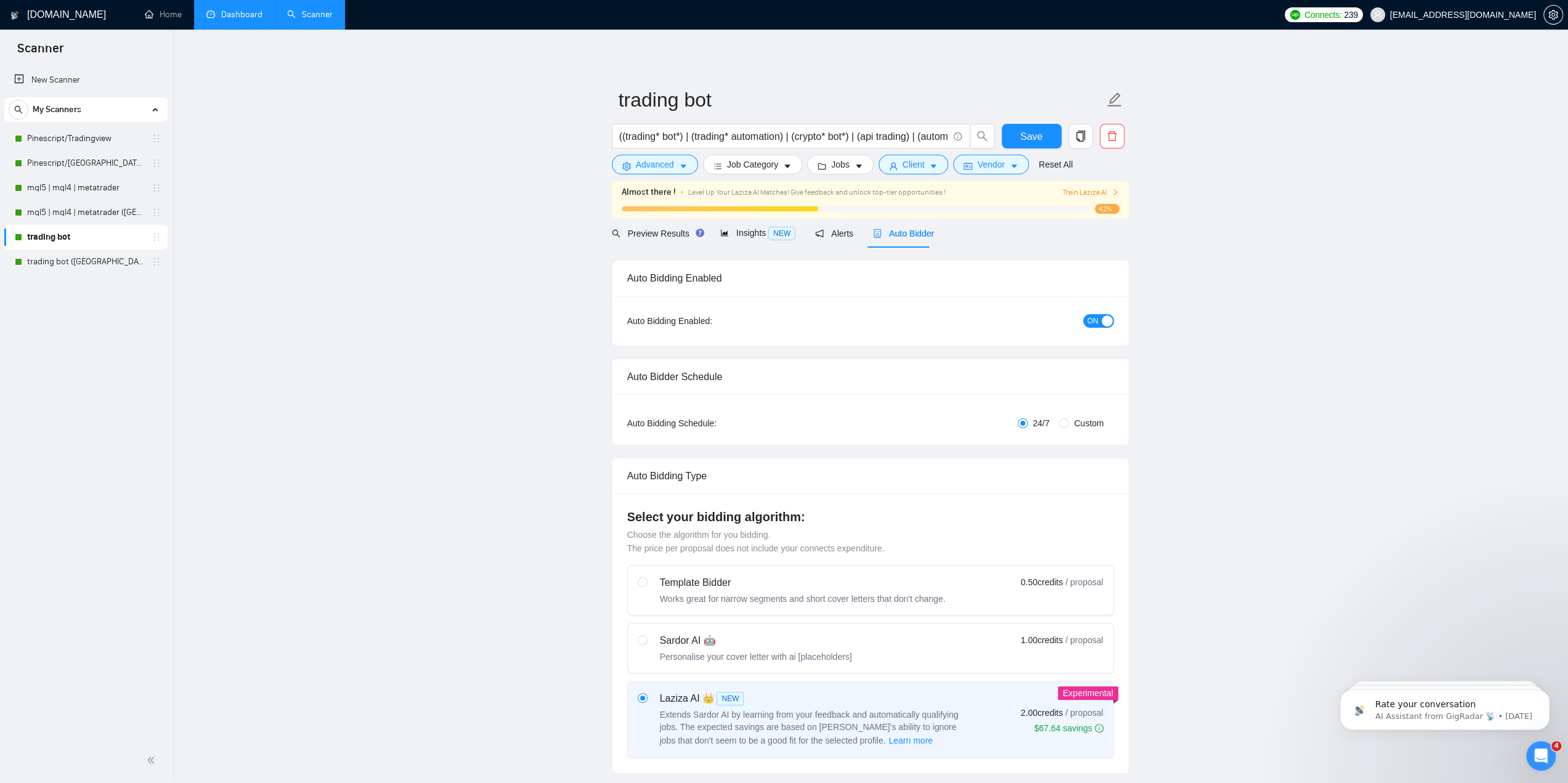
click at [251, 16] on link "Dashboard" at bounding box center [234, 14] width 56 height 11
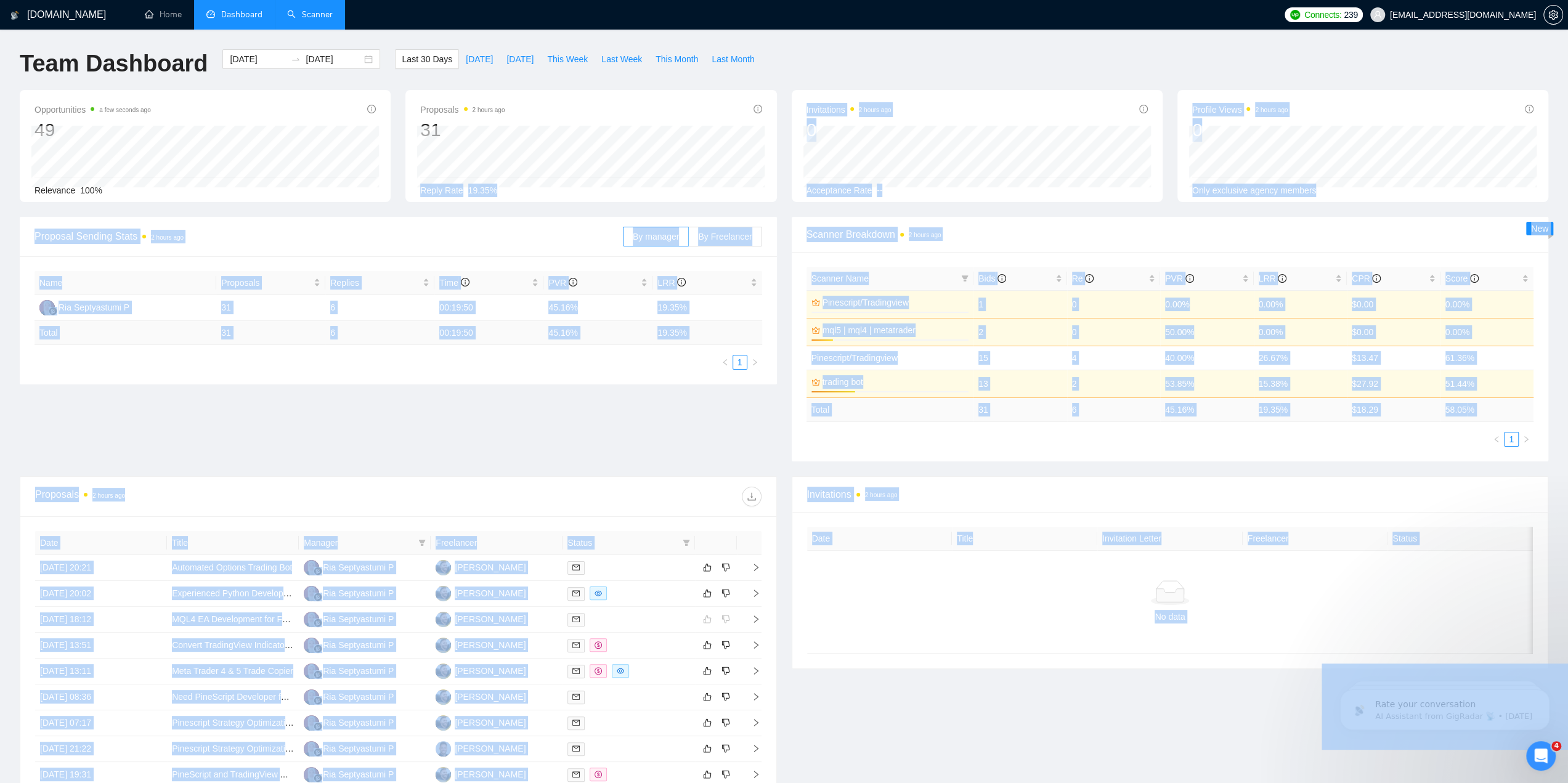
drag, startPoint x: 562, startPoint y: 264, endPoint x: 597, endPoint y: 211, distance: 63.5
click at [601, 182] on body "GigRadar.io Home Dashboard Scanner Connects: 239 business@jacobmagleby.com Team…" at bounding box center [784, 391] width 1568 height 783
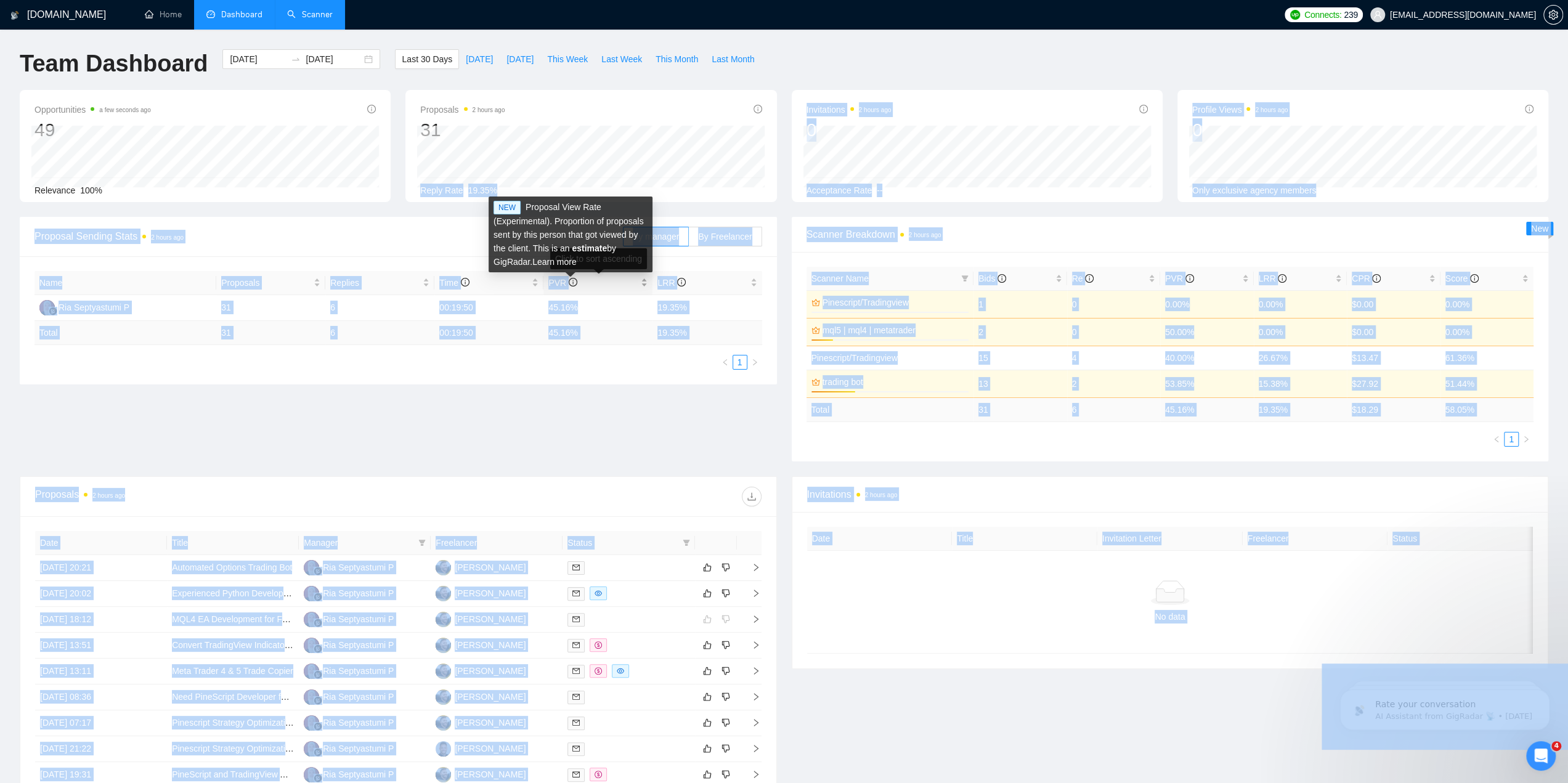
click at [572, 282] on icon "info-circle" at bounding box center [572, 282] width 1 height 4
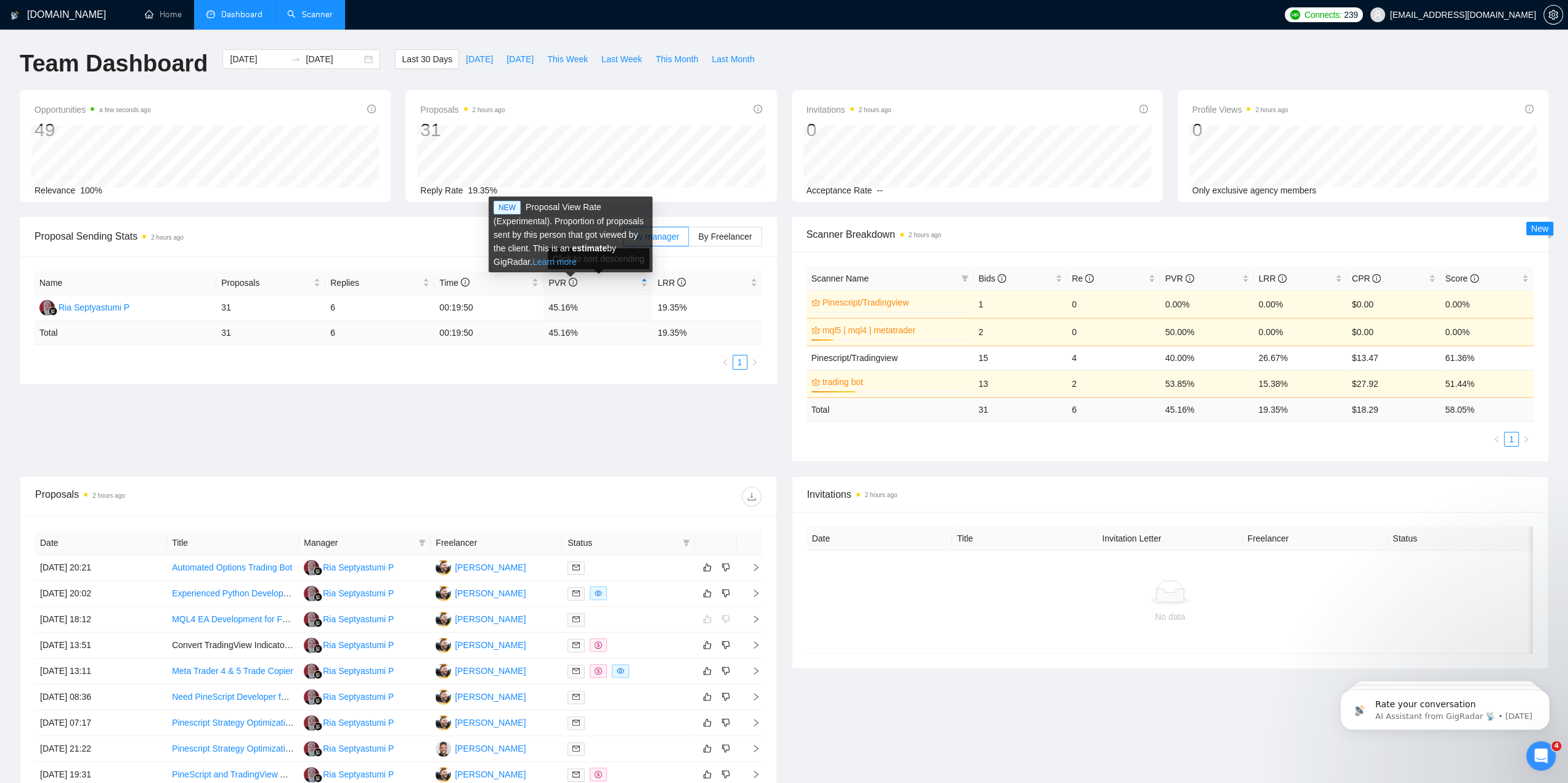
click at [570, 262] on link "Learn more" at bounding box center [555, 262] width 44 height 10
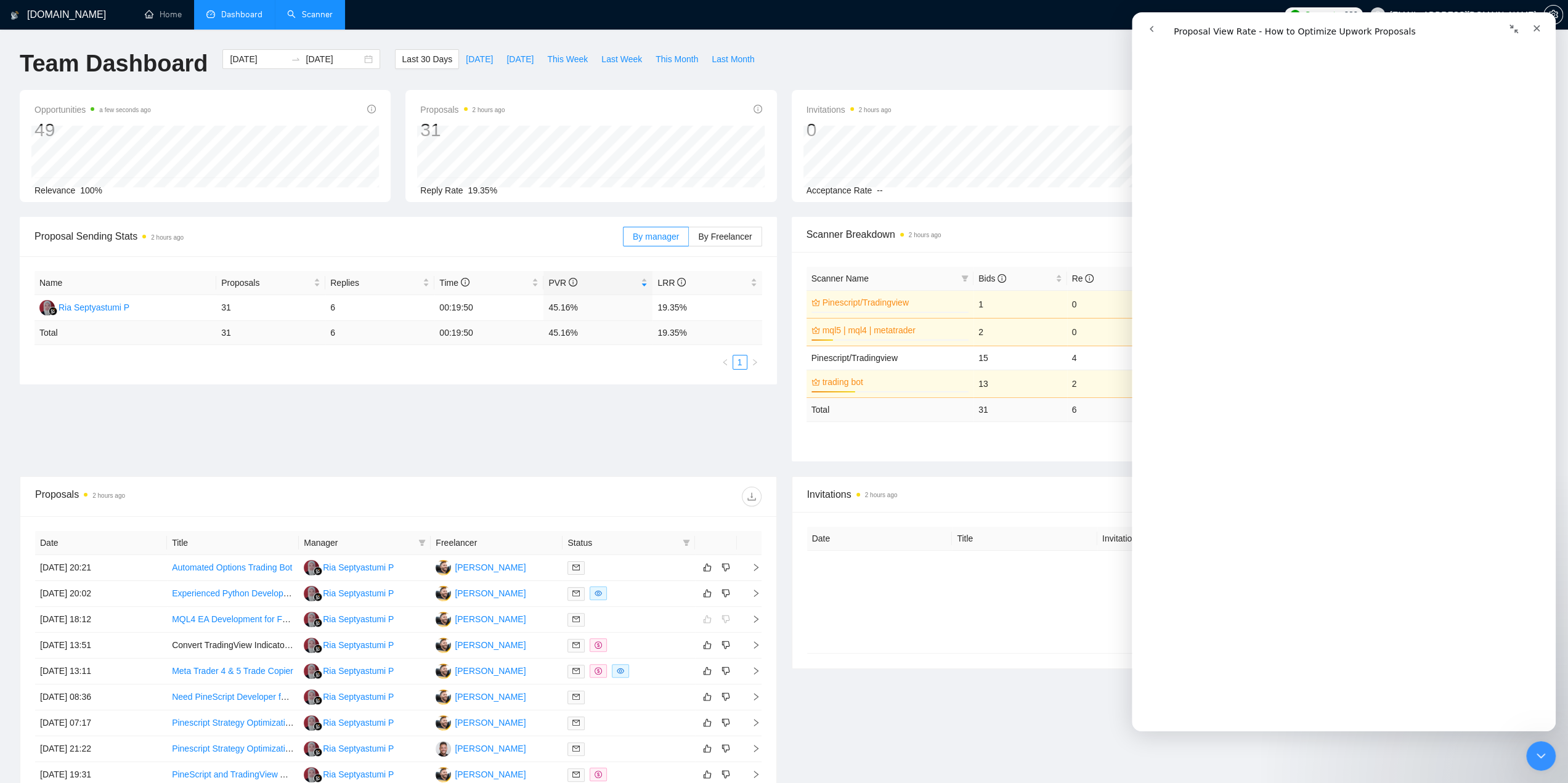
scroll to position [862, 0]
click at [1542, 28] on div "Close" at bounding box center [1535, 28] width 22 height 22
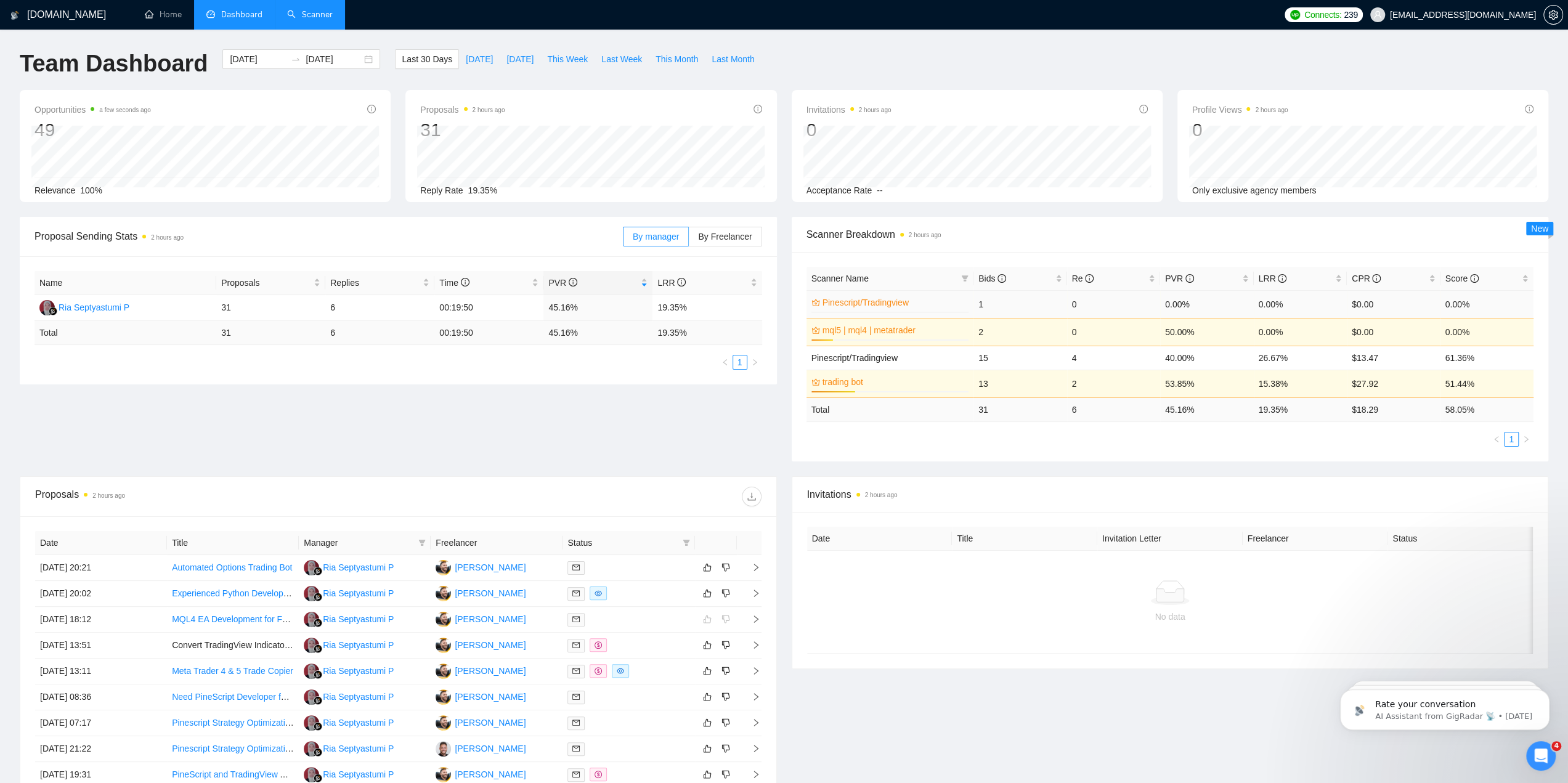
scroll to position [0, 0]
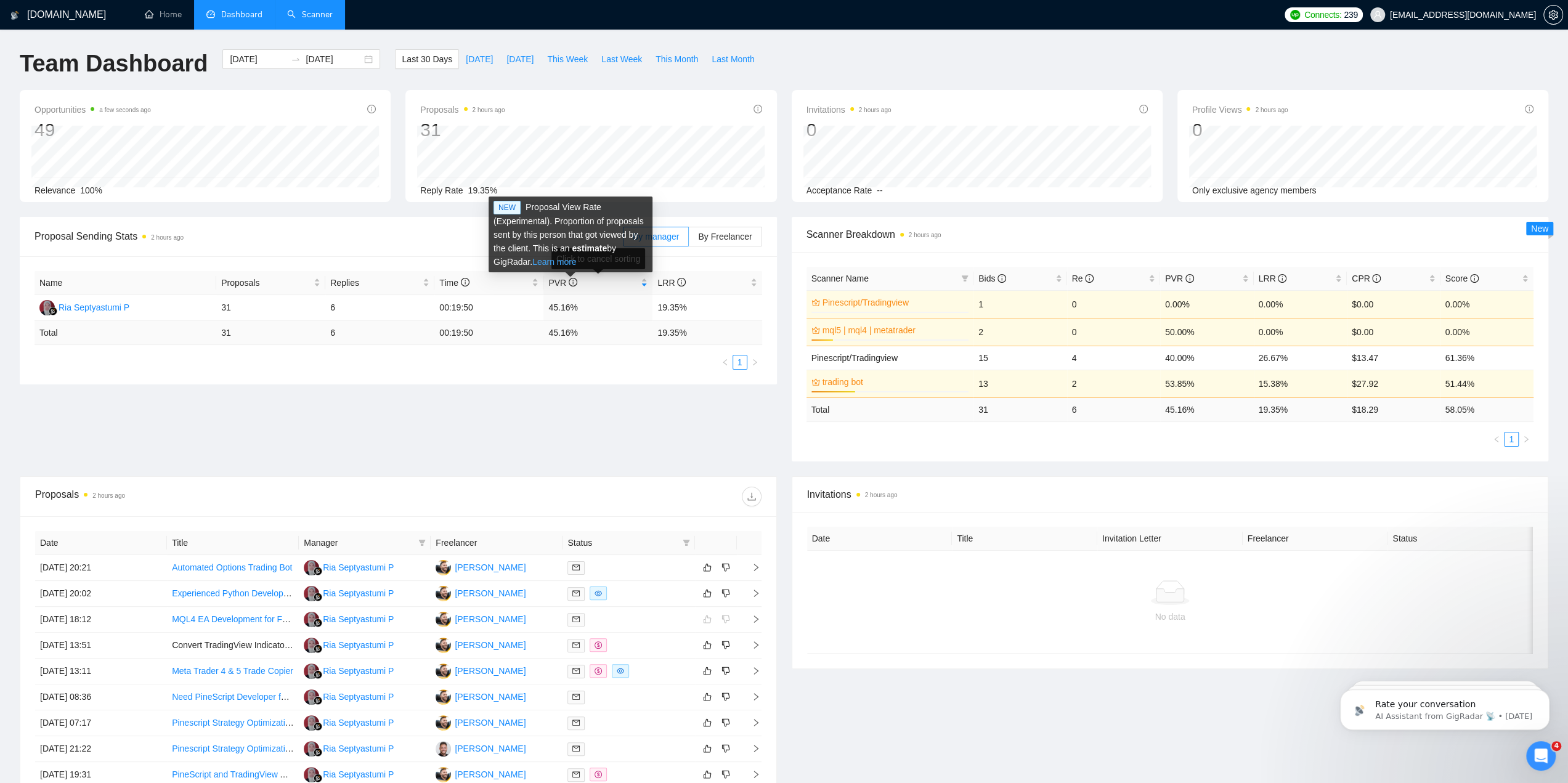
click at [568, 262] on link "Learn more" at bounding box center [555, 262] width 44 height 10
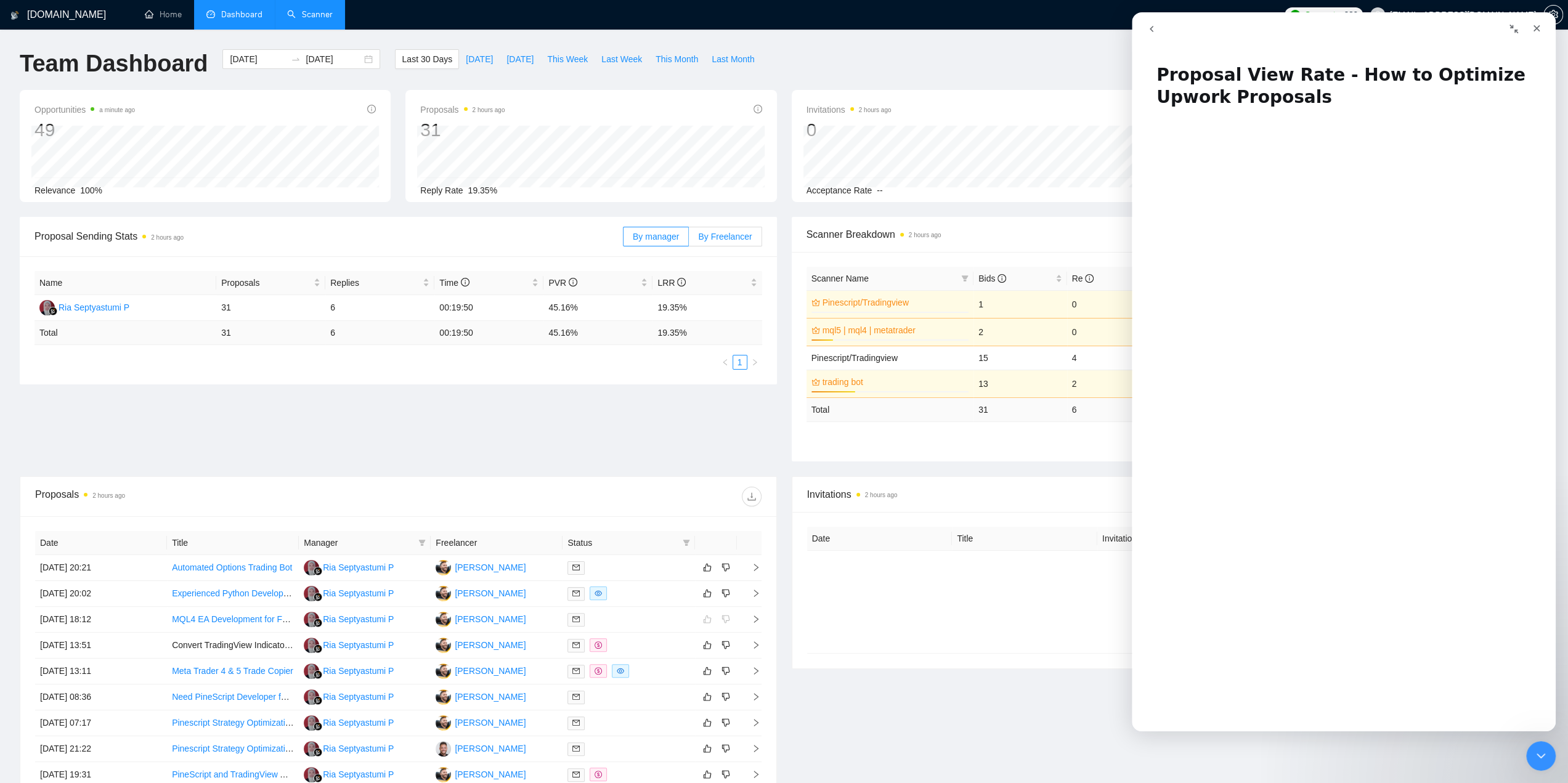
click at [739, 240] on span "By Freelancer" at bounding box center [725, 236] width 54 height 10
click at [689, 240] on input "By Freelancer" at bounding box center [689, 240] width 0 height 0
click at [717, 237] on span "By Freelancer" at bounding box center [725, 236] width 54 height 10
click at [689, 240] on input "By Freelancer" at bounding box center [689, 240] width 0 height 0
click at [670, 239] on span "By manager" at bounding box center [656, 236] width 46 height 10
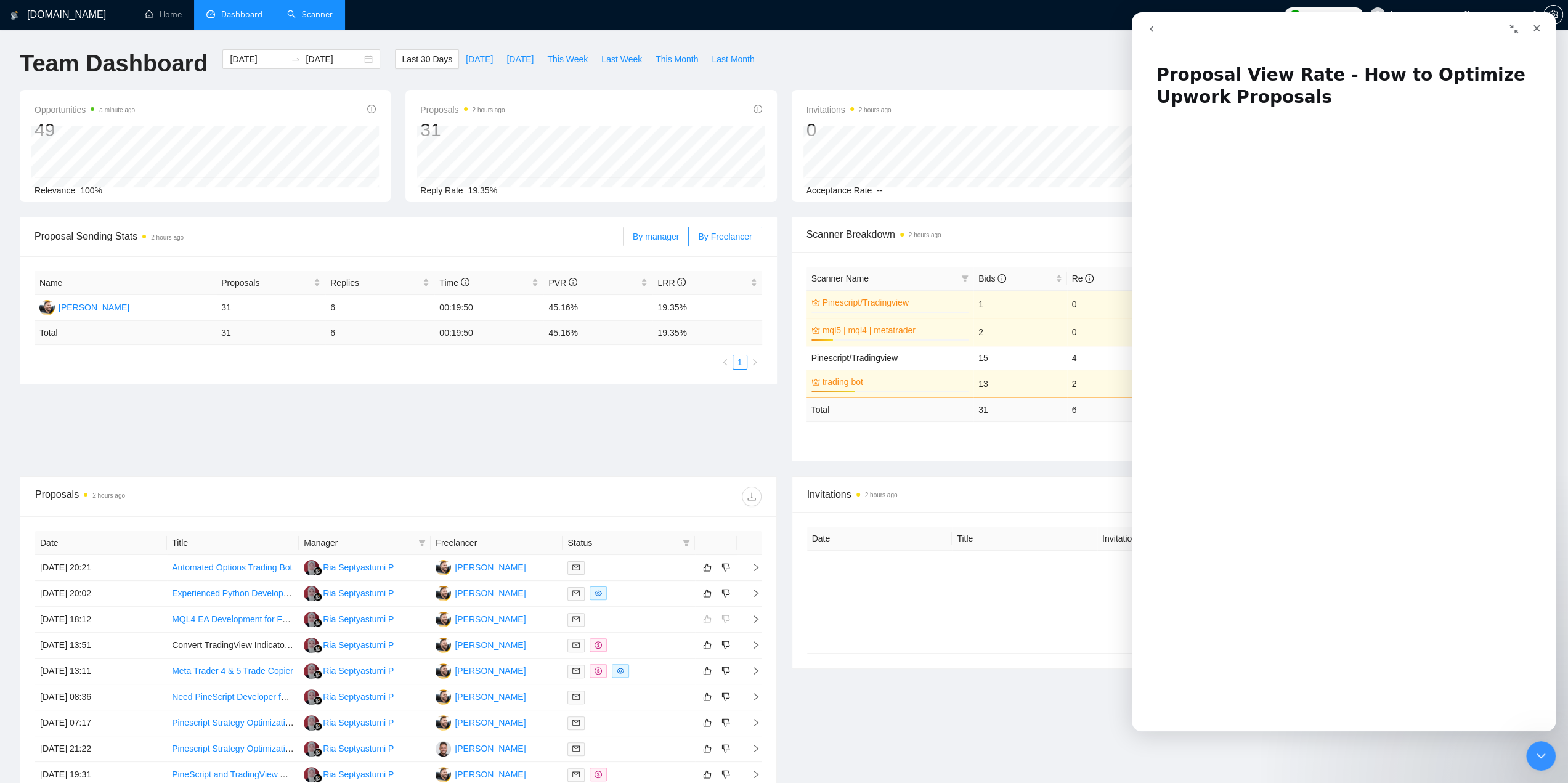
click at [623, 240] on input "By manager" at bounding box center [623, 240] width 0 height 0
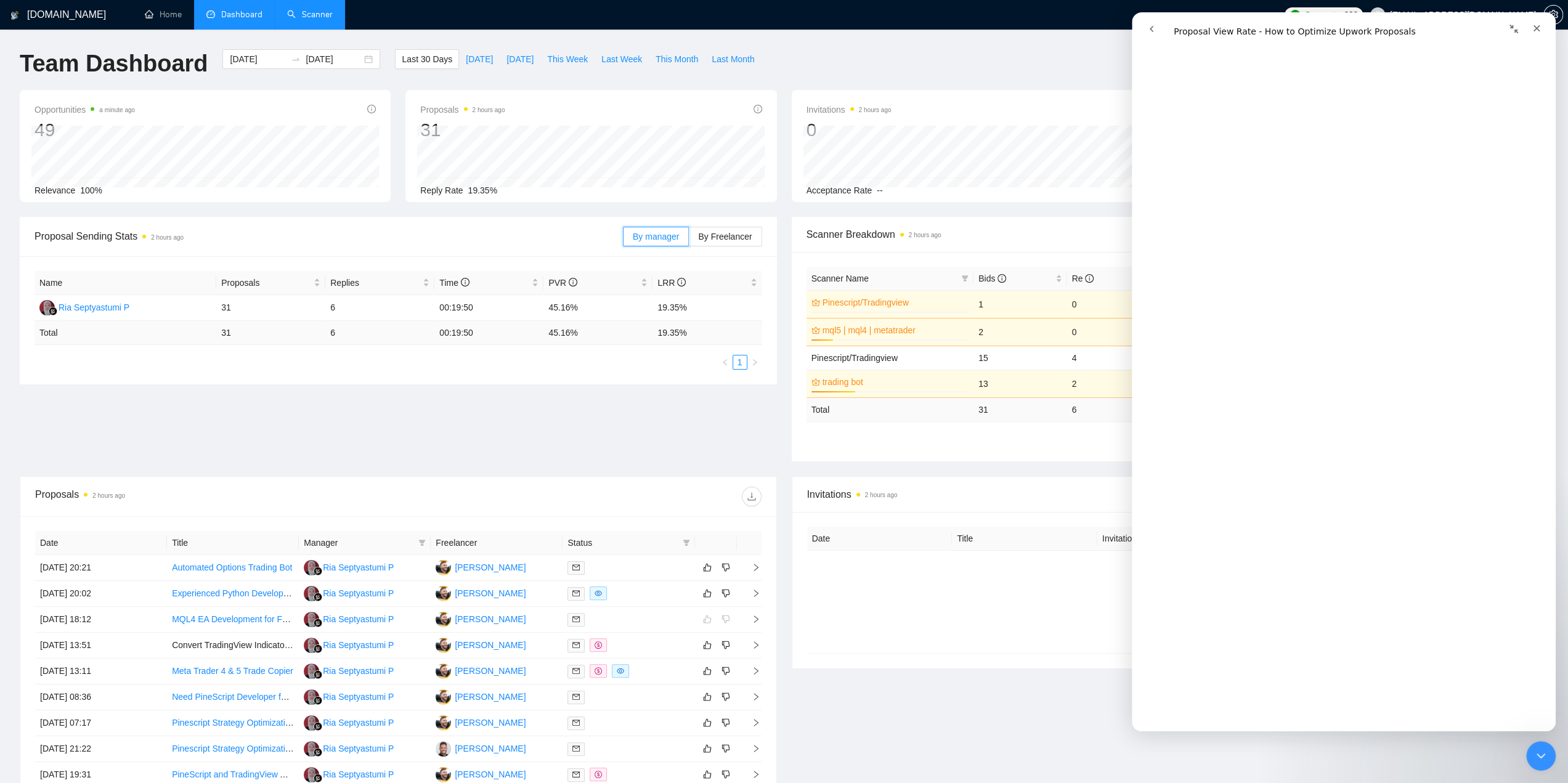
scroll to position [553, 0]
drag, startPoint x: 1534, startPoint y: 34, endPoint x: 2653, endPoint y: 52, distance: 1119.1
click at [1534, 34] on div "Close" at bounding box center [1535, 28] width 22 height 22
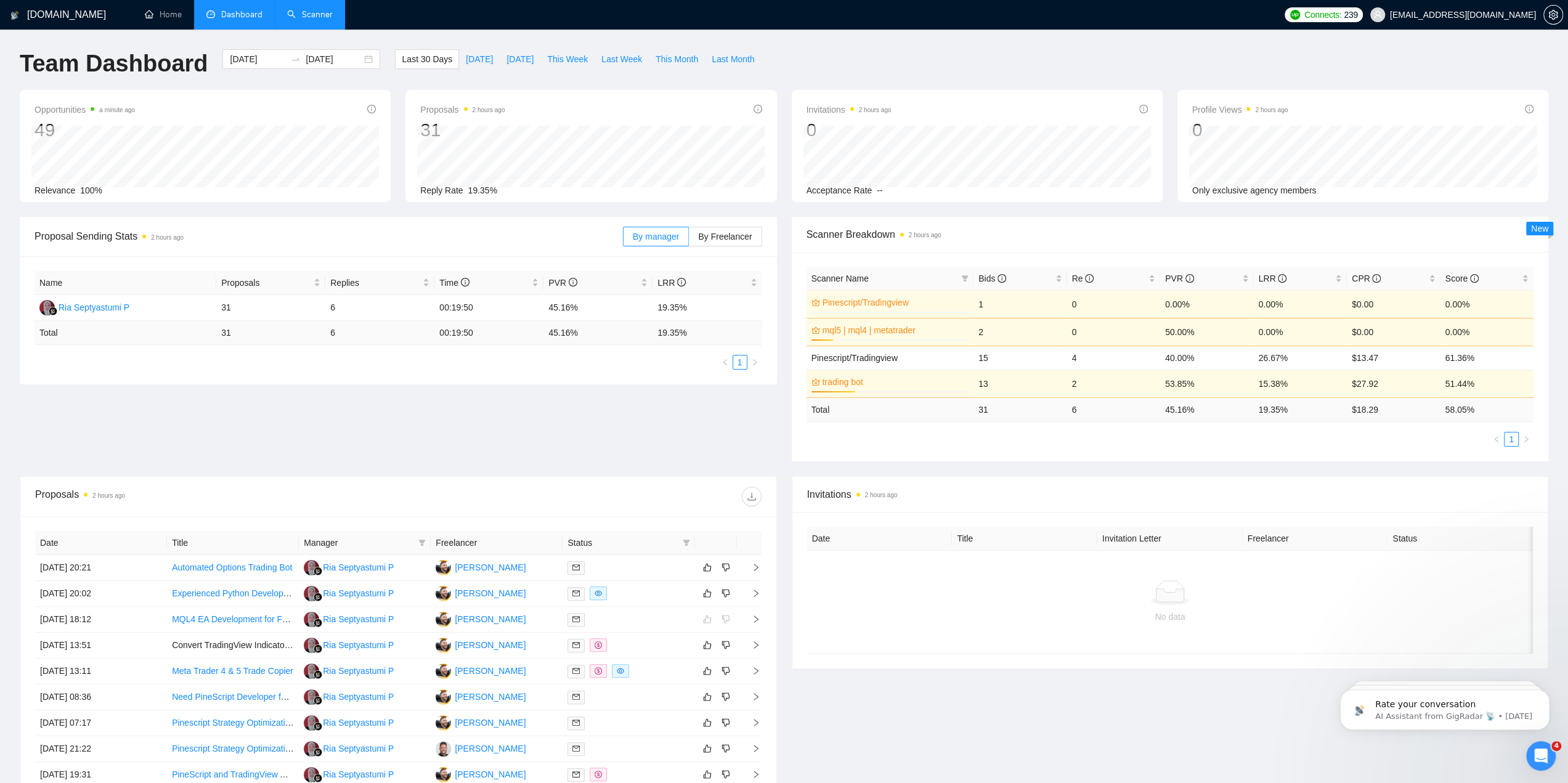
scroll to position [0, 0]
click at [303, 18] on link "Scanner" at bounding box center [309, 14] width 45 height 11
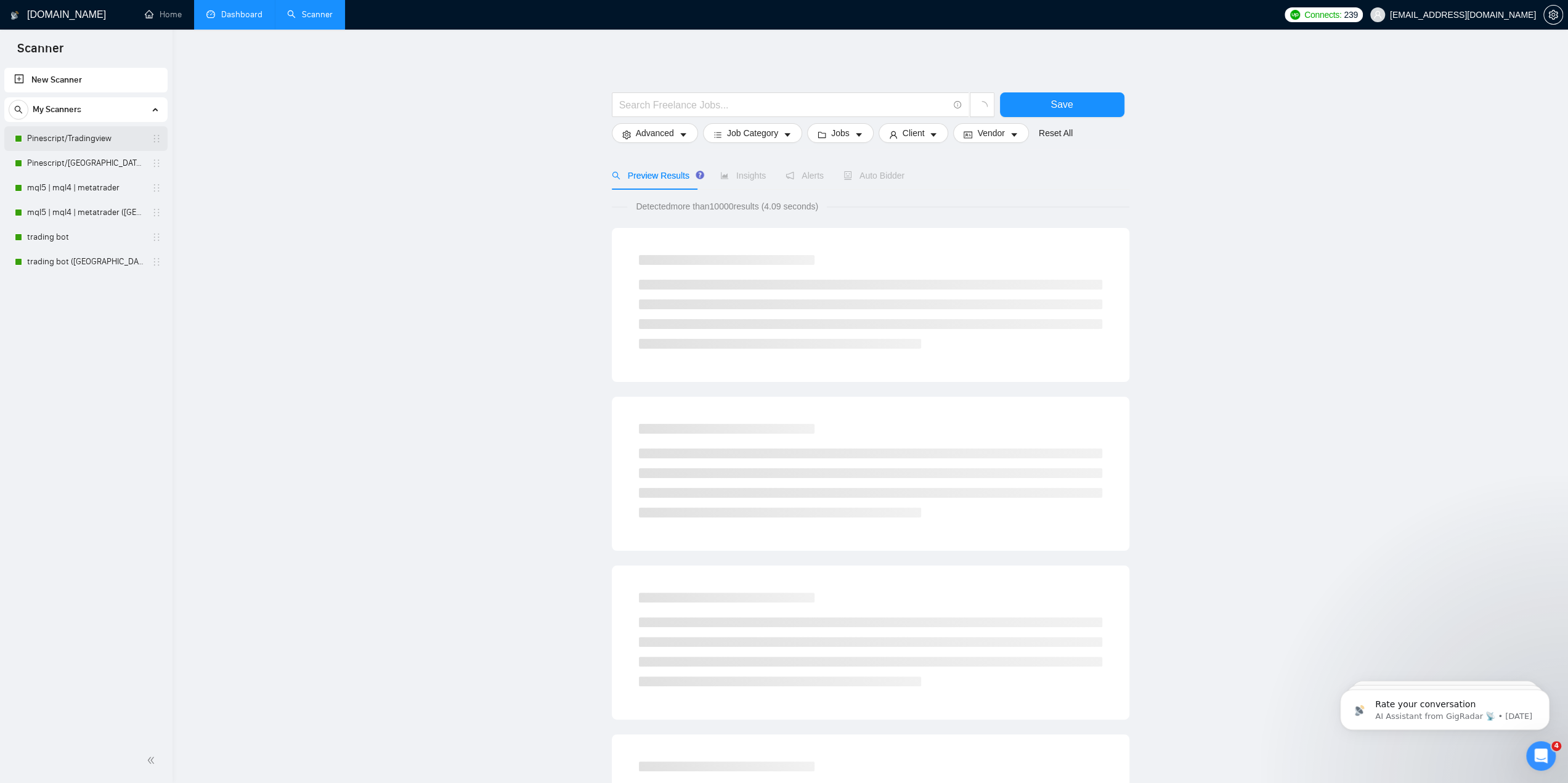
click at [85, 139] on link "Pinescript/Tradingview" at bounding box center [86, 139] width 118 height 25
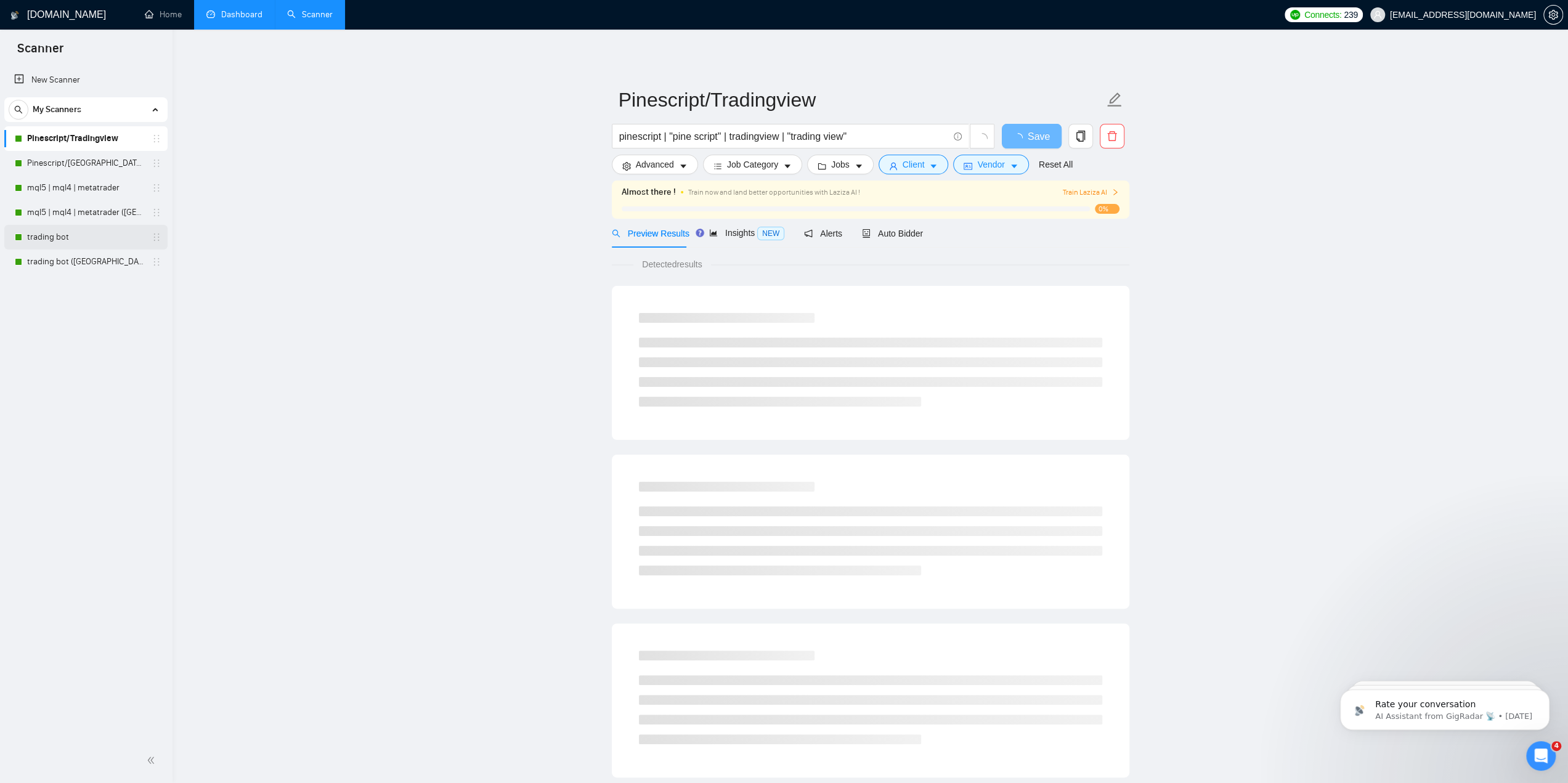
click at [74, 240] on link "trading bot" at bounding box center [86, 237] width 118 height 25
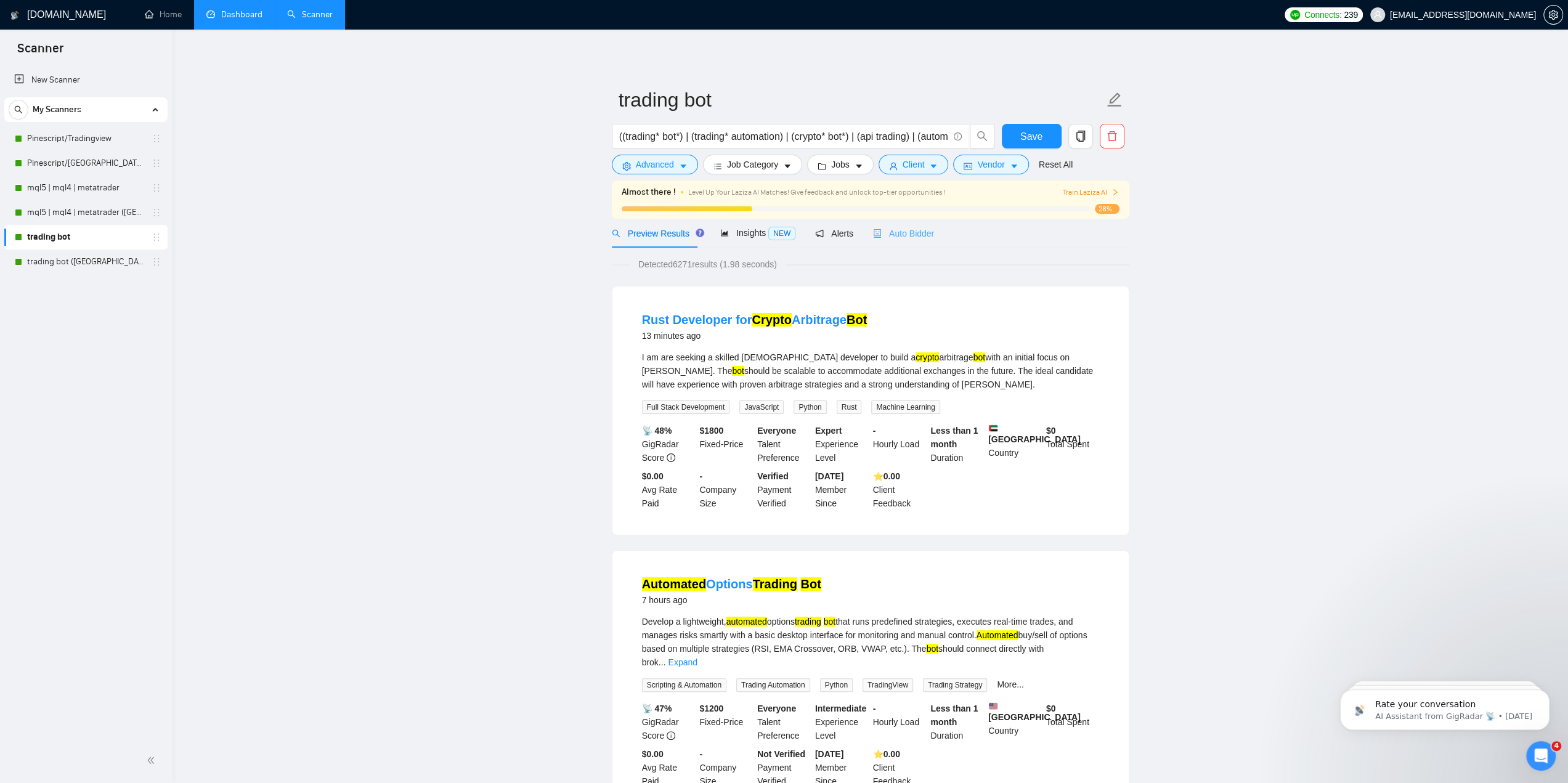
click at [888, 224] on div "Auto Bidder" at bounding box center [902, 233] width 61 height 29
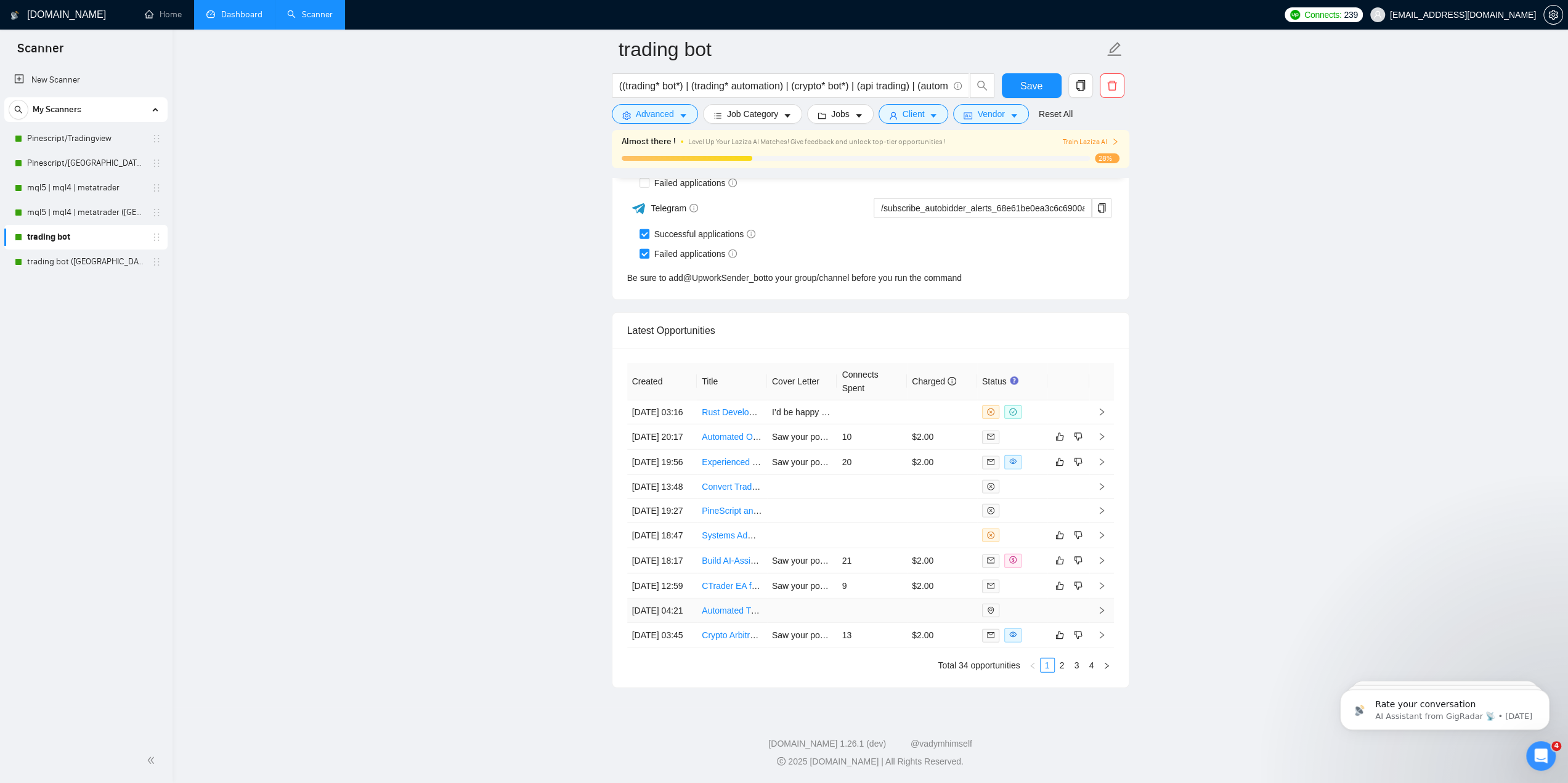
scroll to position [3279, 0]
click at [1084, 401] on td at bounding box center [1067, 412] width 41 height 24
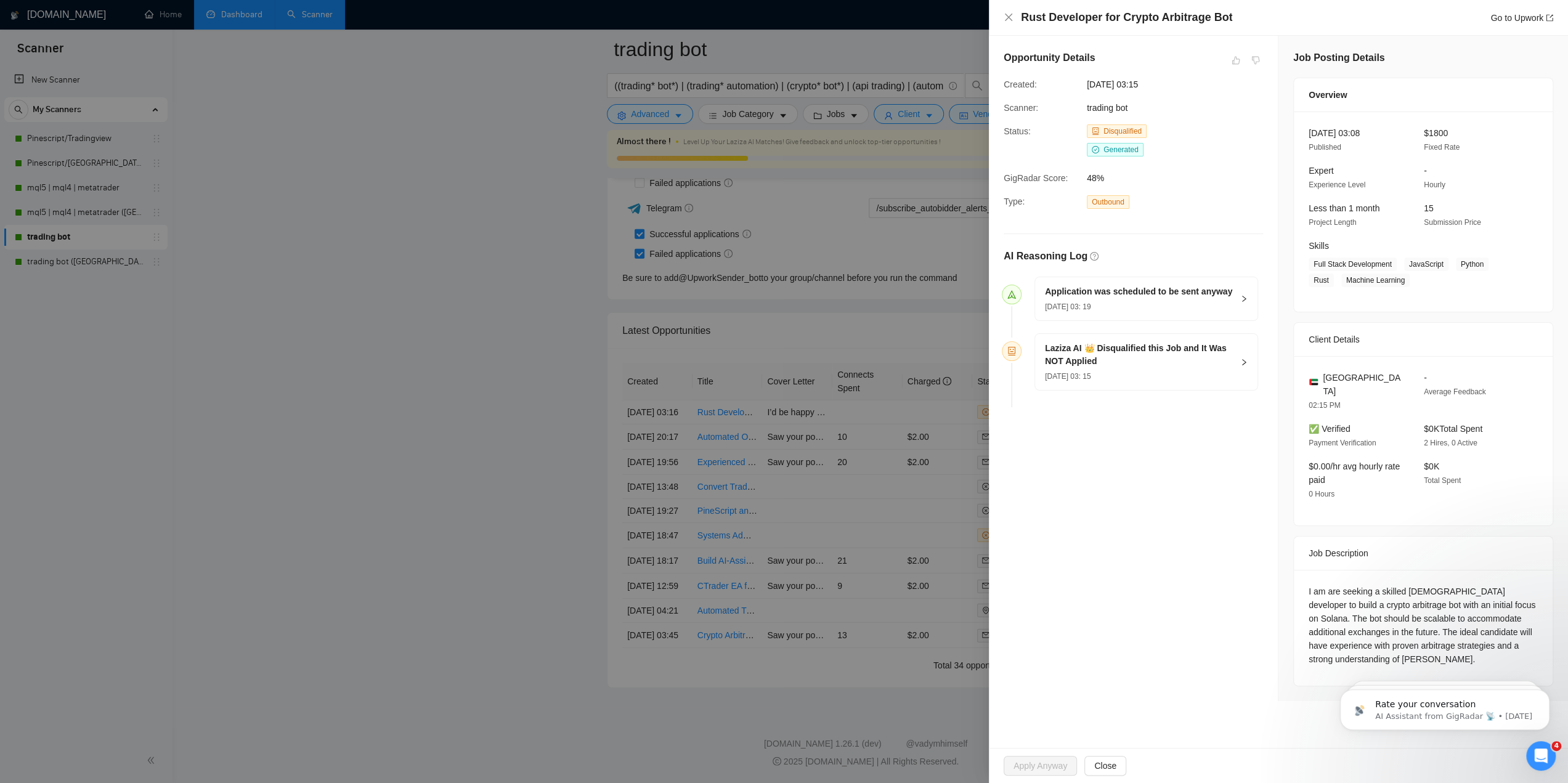
click at [1192, 288] on h5 "Application was scheduled to be sent anyway" at bounding box center [1138, 291] width 187 height 13
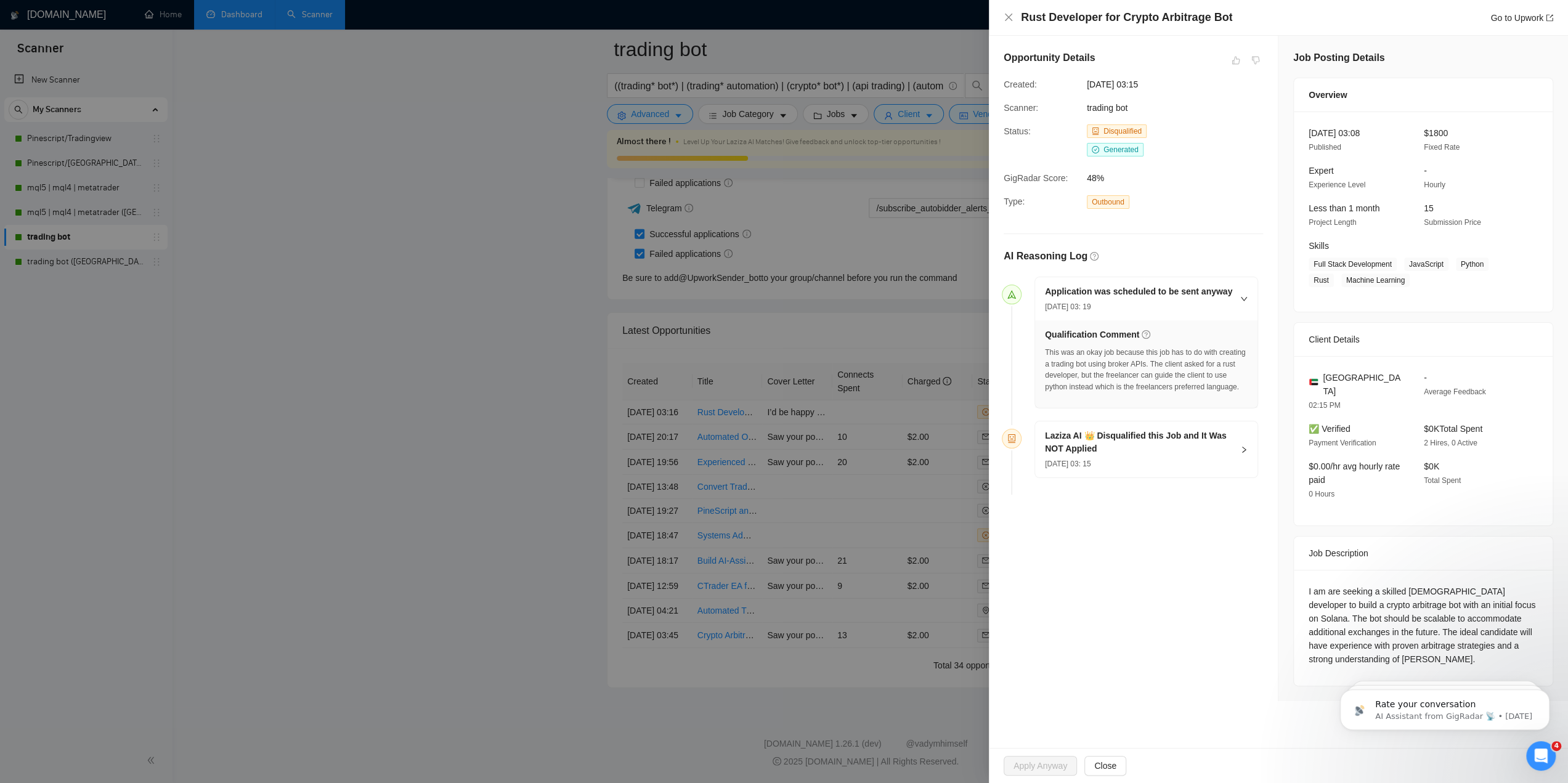
click at [1222, 295] on span "Application was scheduled to be sent anyway 14 Oct, 2025 03: 19" at bounding box center [1138, 298] width 188 height 28
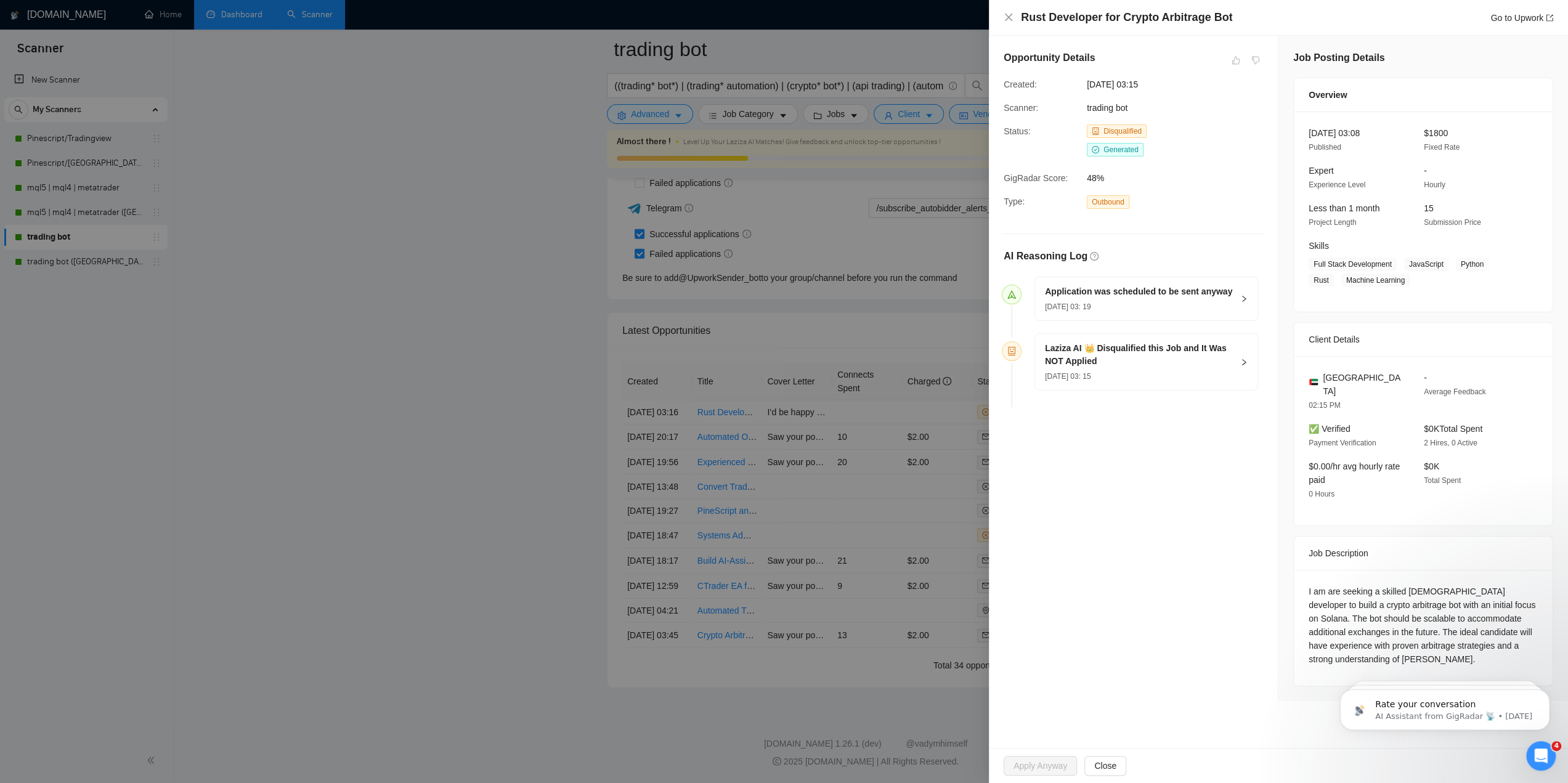
click at [898, 322] on div at bounding box center [784, 391] width 1568 height 783
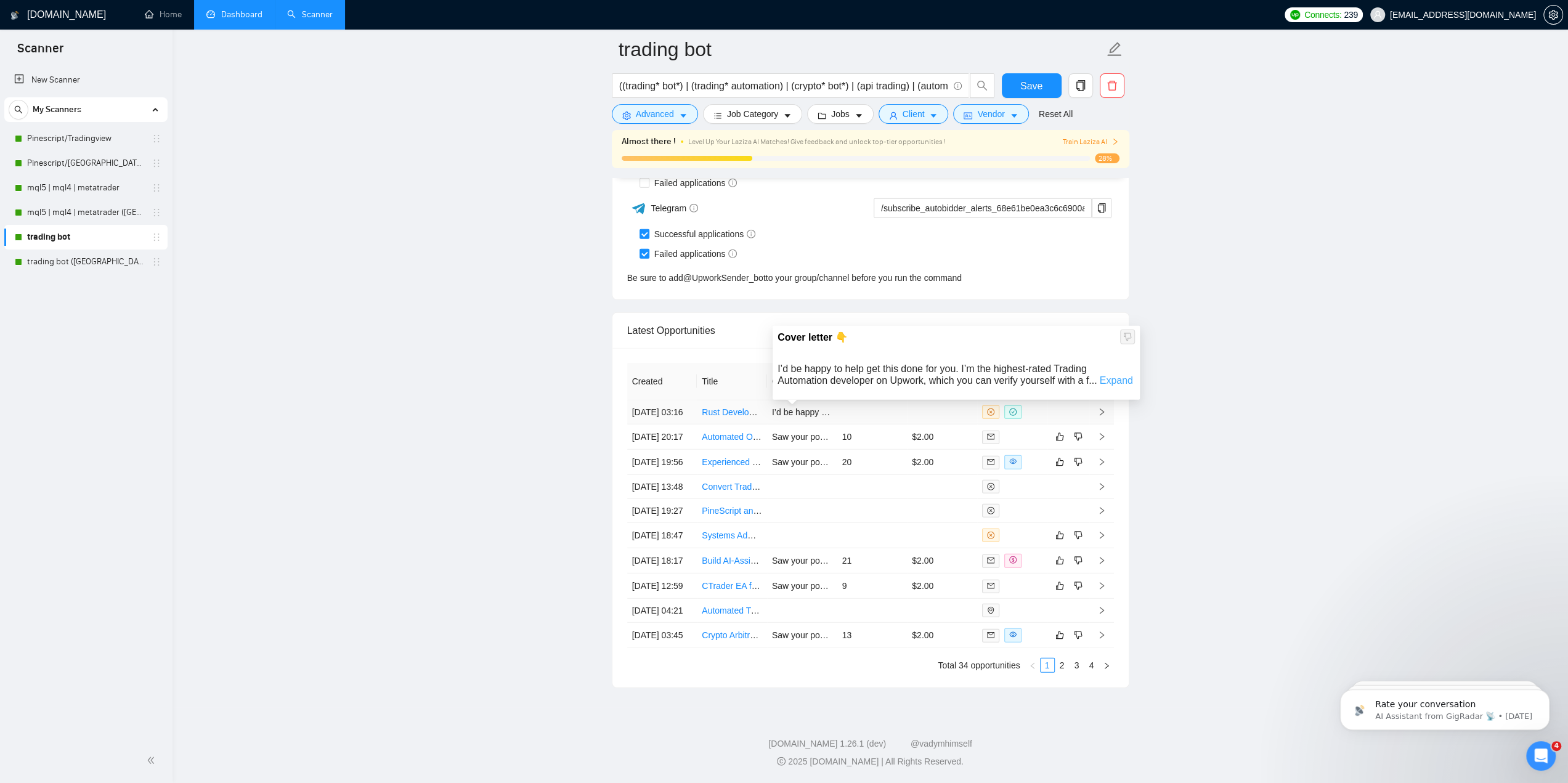
click at [1110, 375] on link "Expand" at bounding box center [1115, 379] width 34 height 11
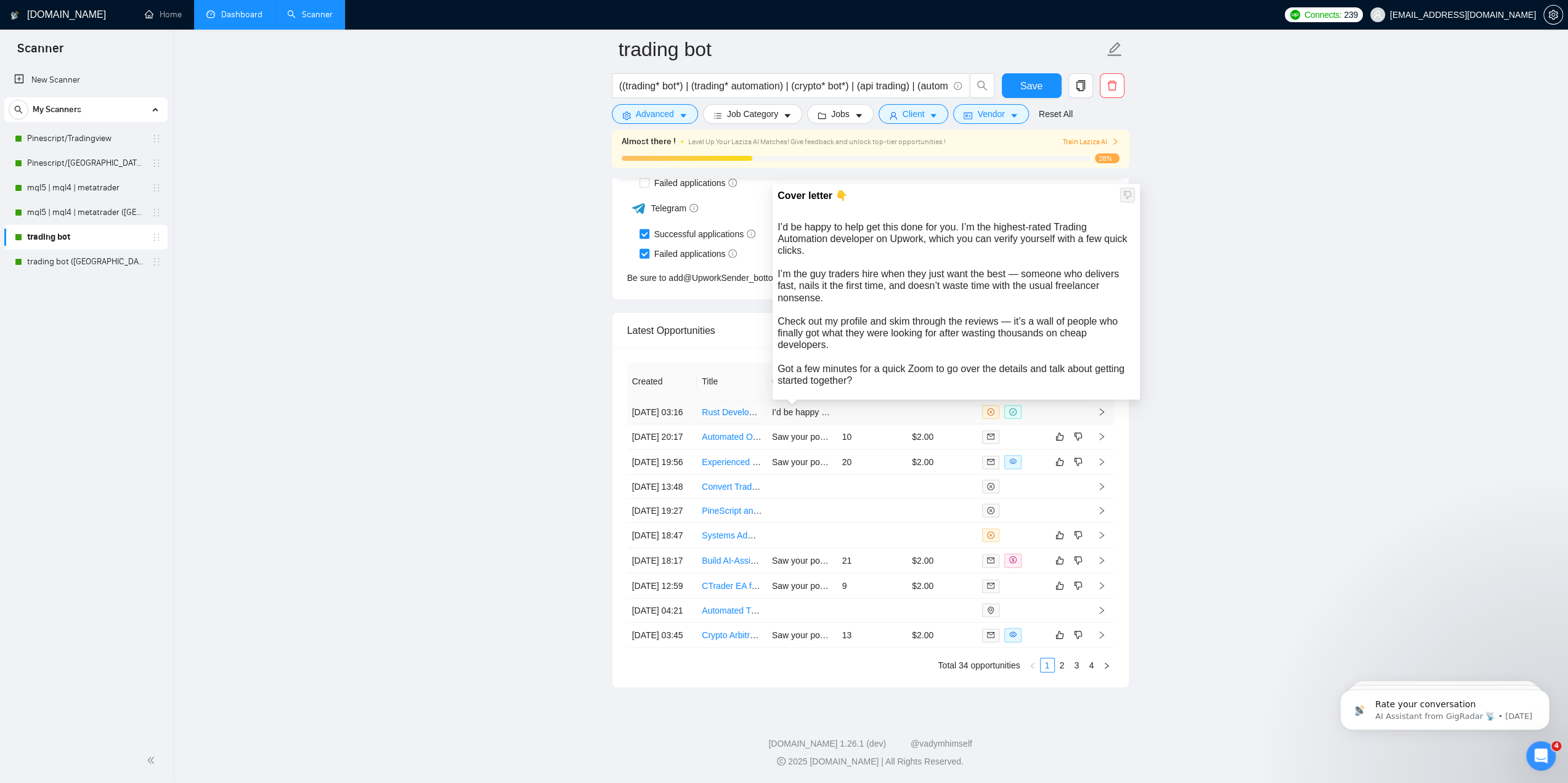
click at [1127, 188] on div "Cover letter 👇 I’d be happy to help get this done for you. I’m the highest-rate…" at bounding box center [955, 287] width 357 height 198
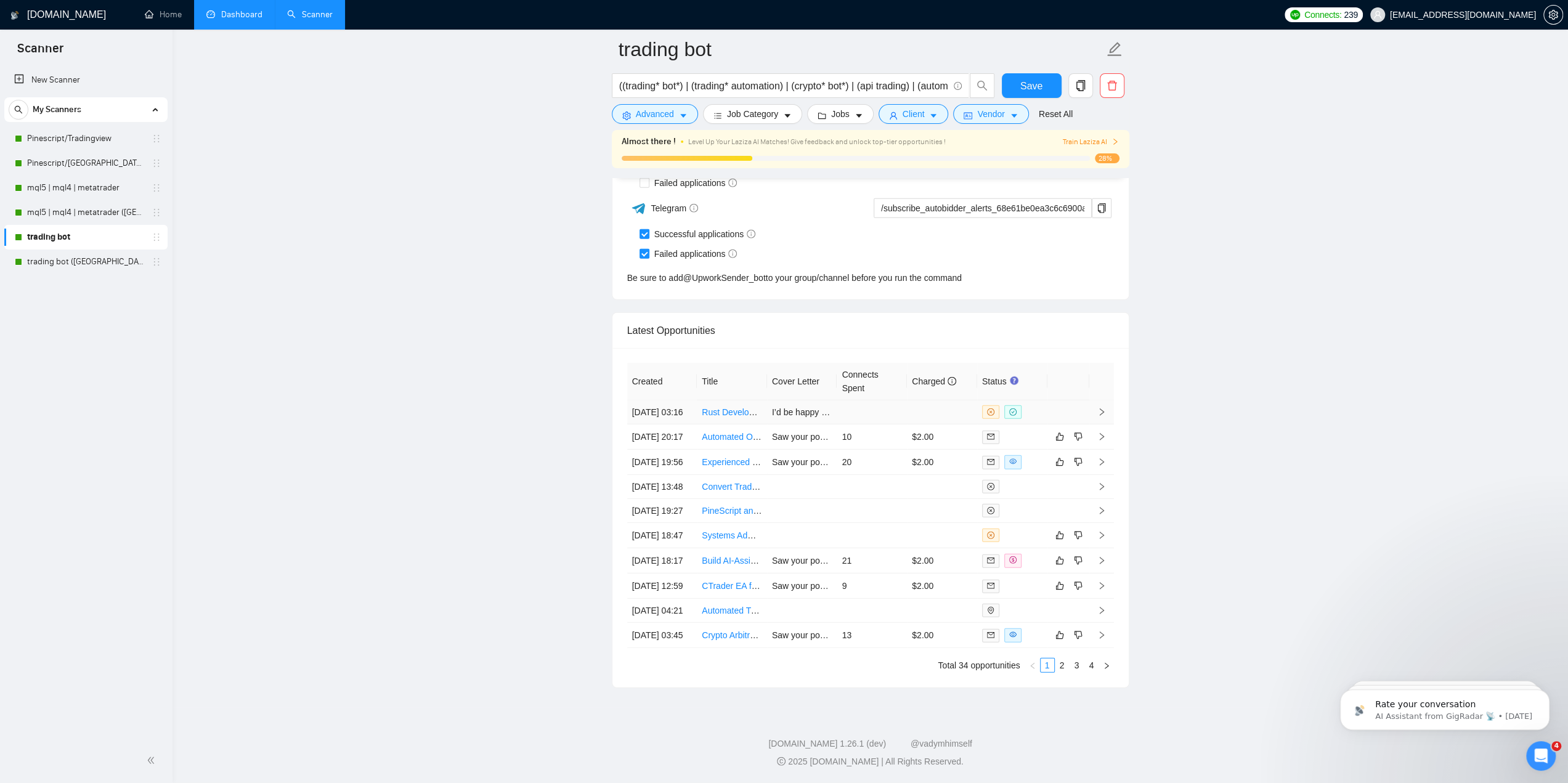
click at [739, 407] on link "Rust Developer for Crypto Arbitrage Bot" at bounding box center [777, 412] width 152 height 10
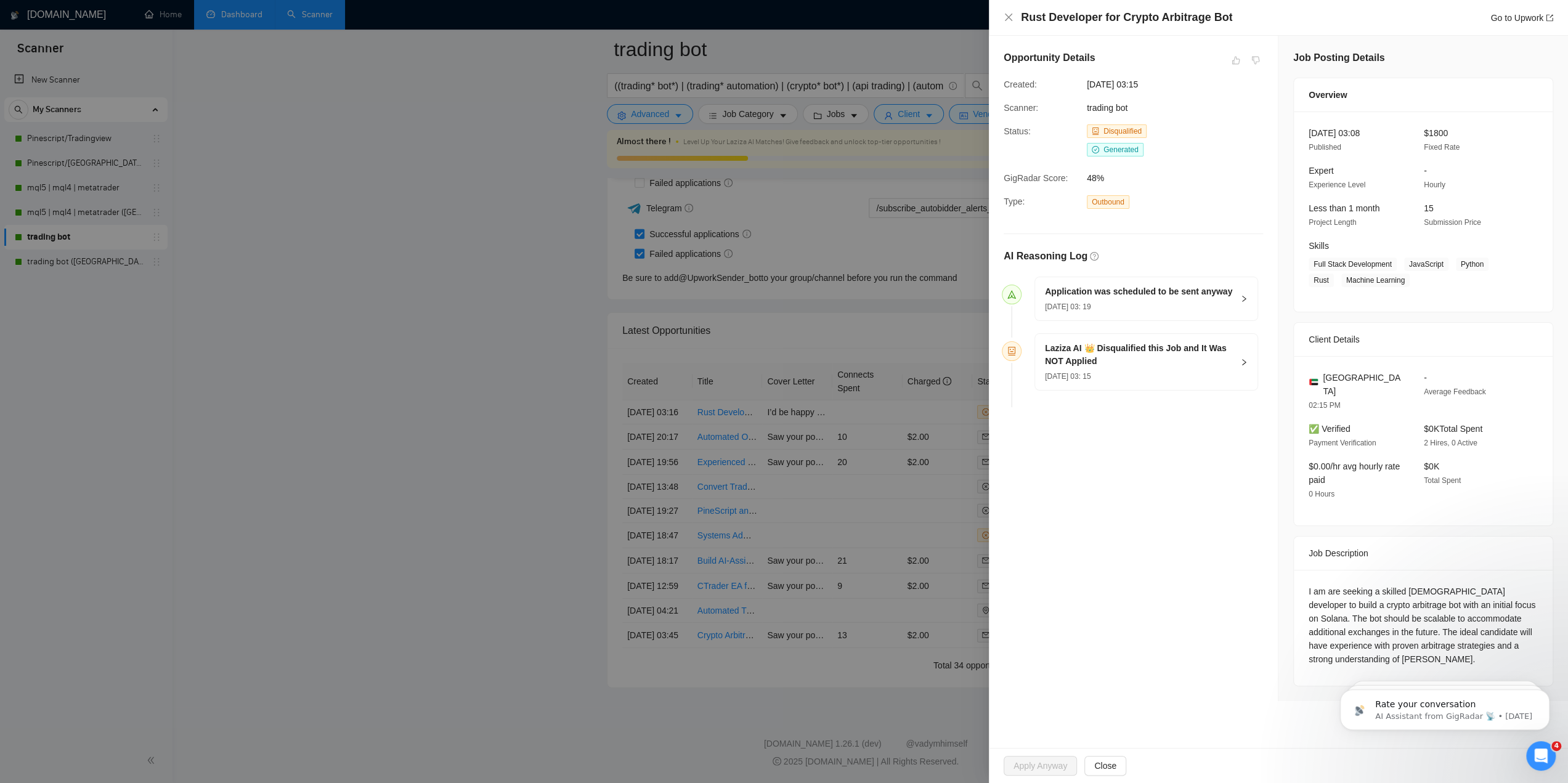
click at [806, 86] on div at bounding box center [784, 391] width 1568 height 783
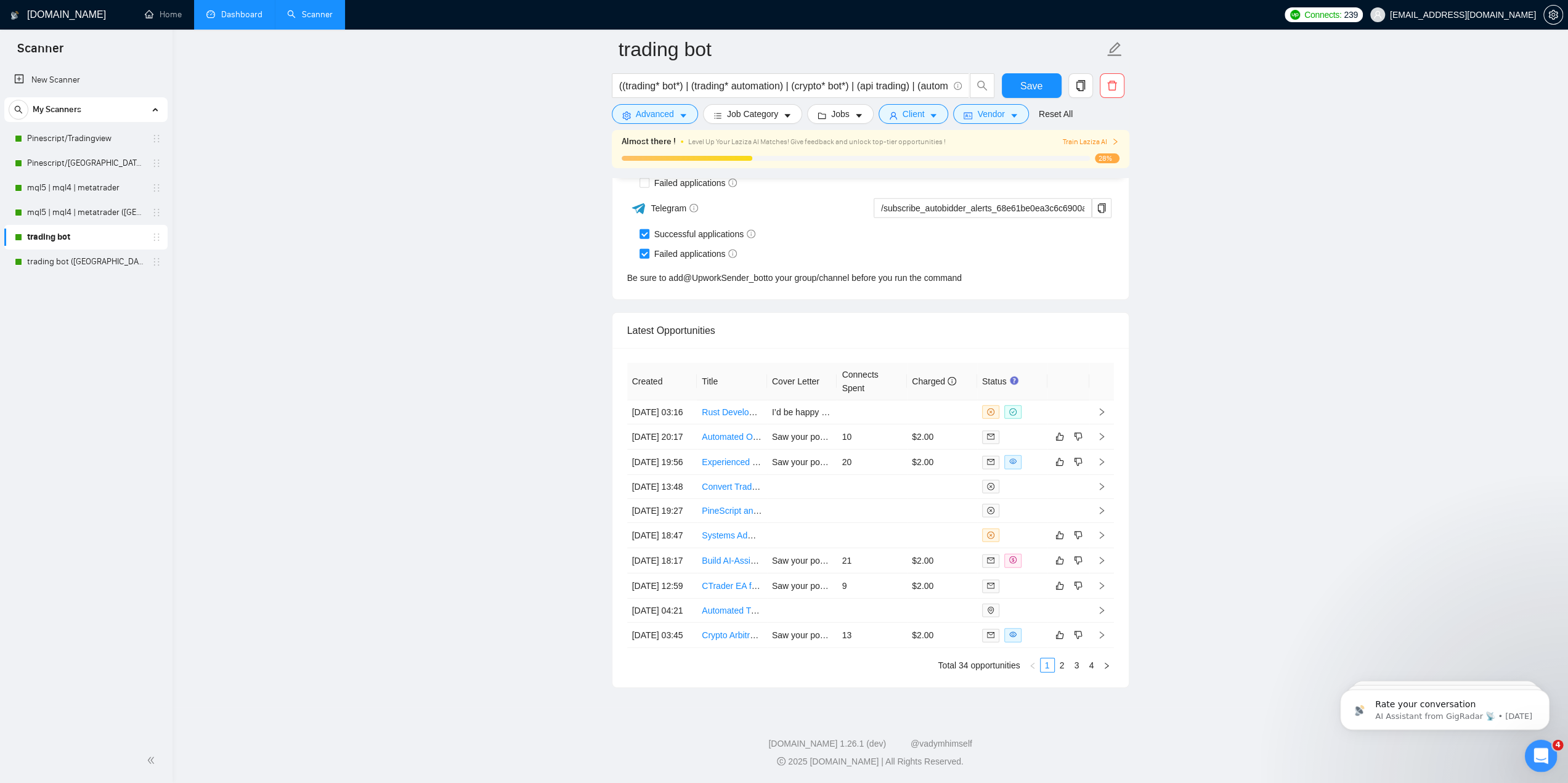
click at [1534, 744] on div "Open Intercom Messenger" at bounding box center [1538, 754] width 40 height 40
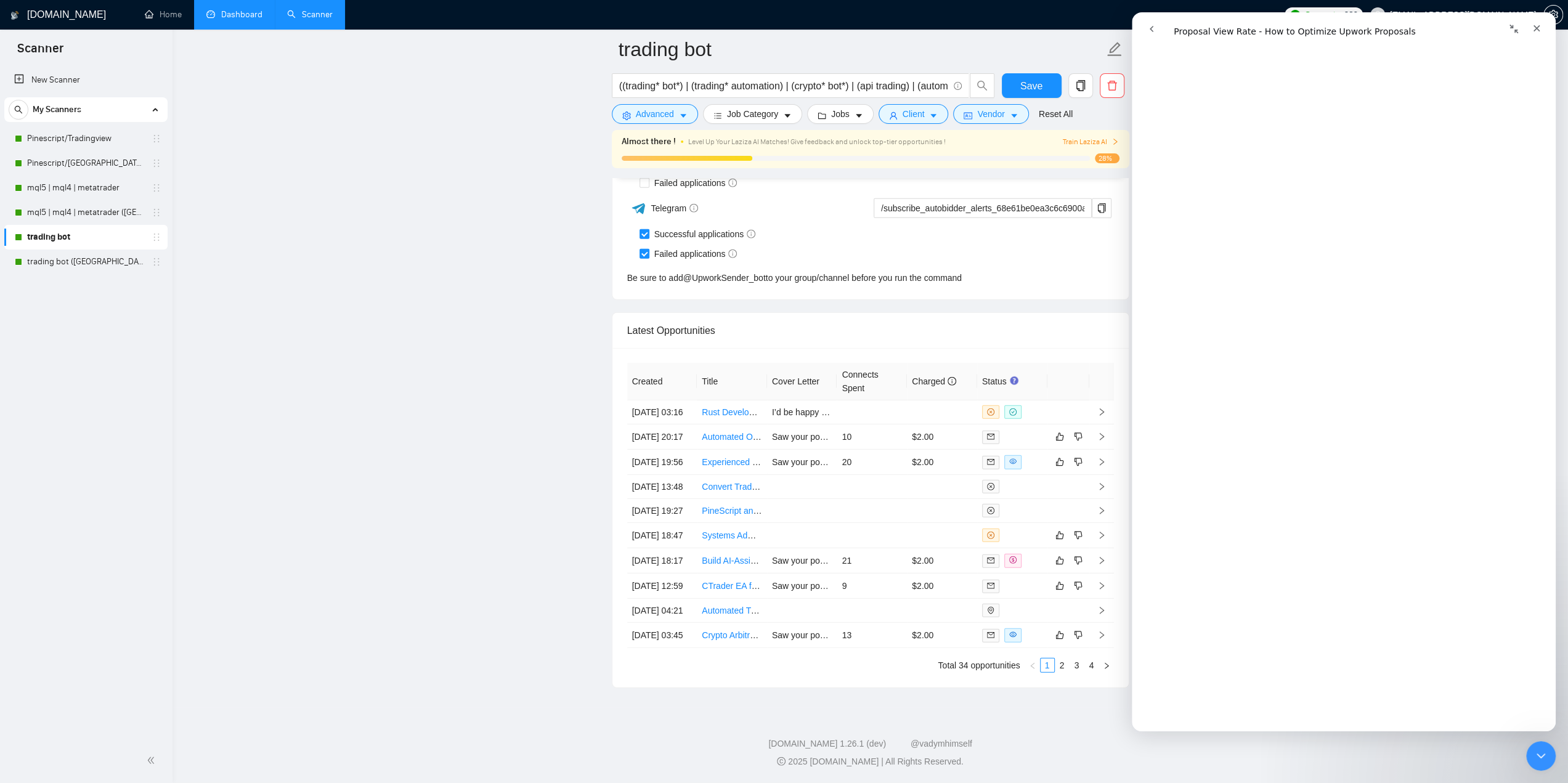
click at [1151, 24] on button "go back" at bounding box center [1151, 29] width 23 height 23
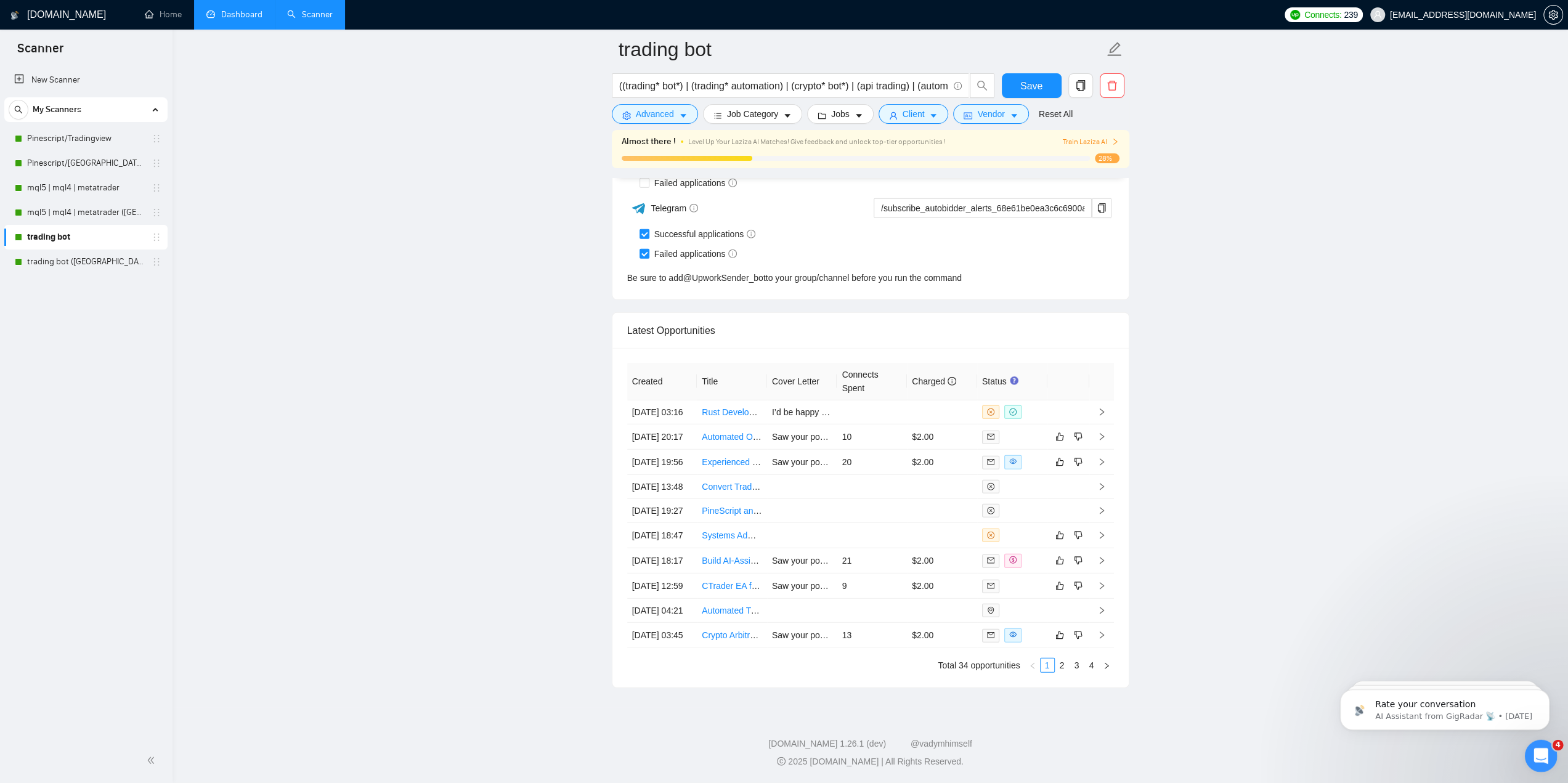
drag, startPoint x: 1532, startPoint y: 749, endPoint x: 3052, endPoint y: 1474, distance: 1684.1
click at [1530, 747] on div "Open Intercom Messenger" at bounding box center [1538, 754] width 40 height 40
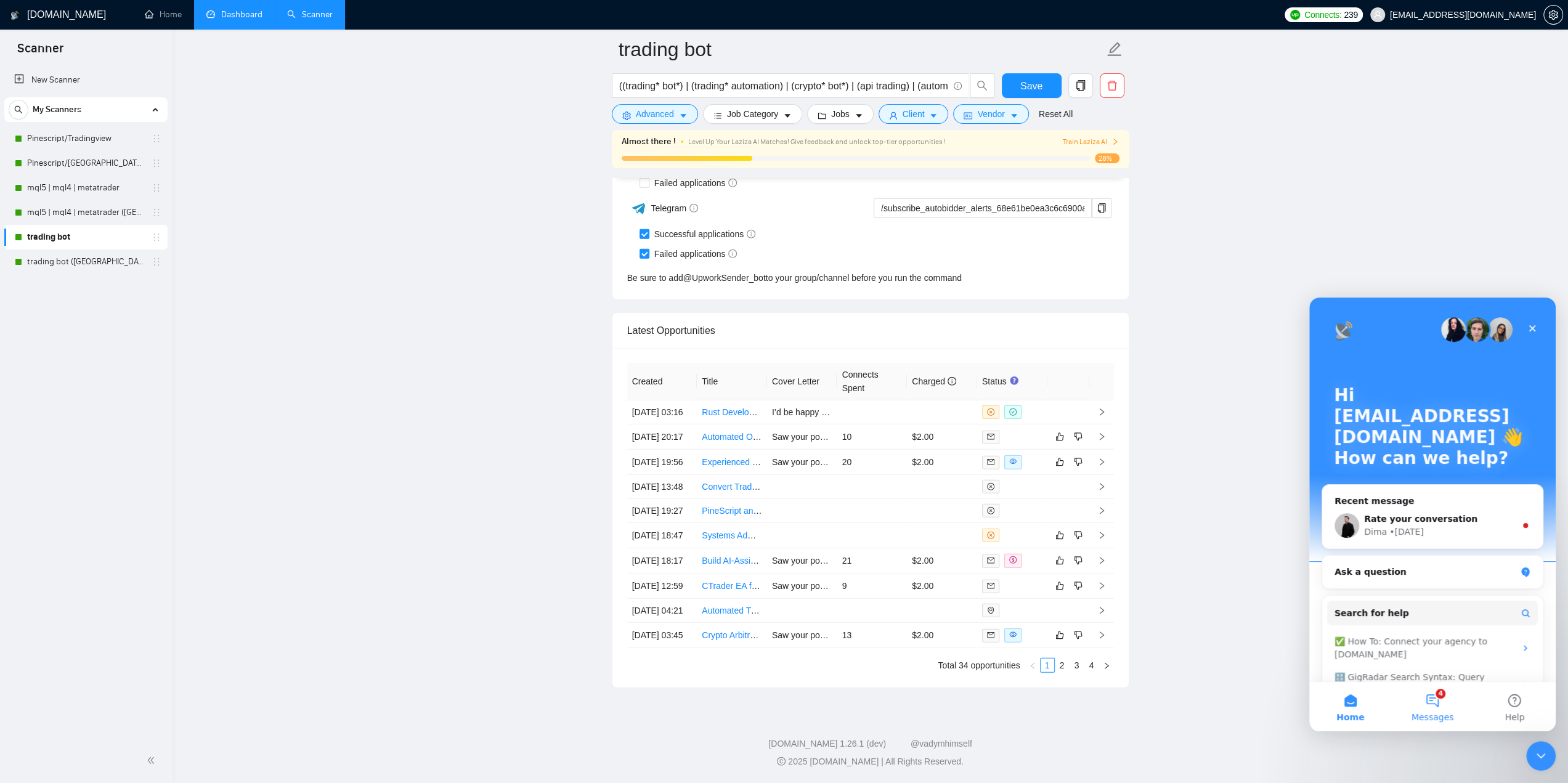
click at [1432, 698] on button "4 Messages" at bounding box center [1431, 706] width 82 height 49
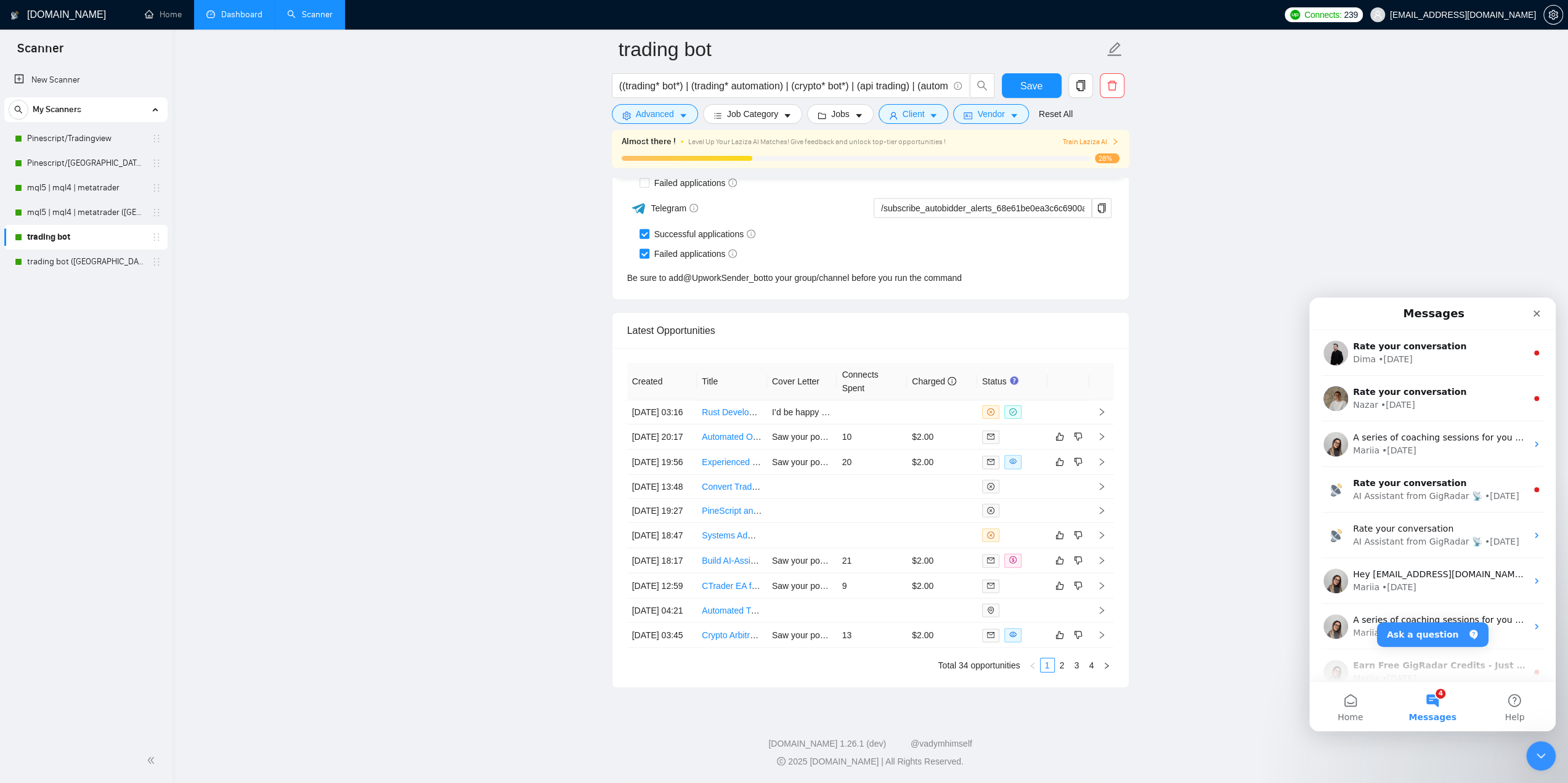
click at [1443, 702] on button "4 Messages" at bounding box center [1431, 706] width 82 height 49
click at [1445, 639] on button "Ask a question" at bounding box center [1432, 635] width 112 height 25
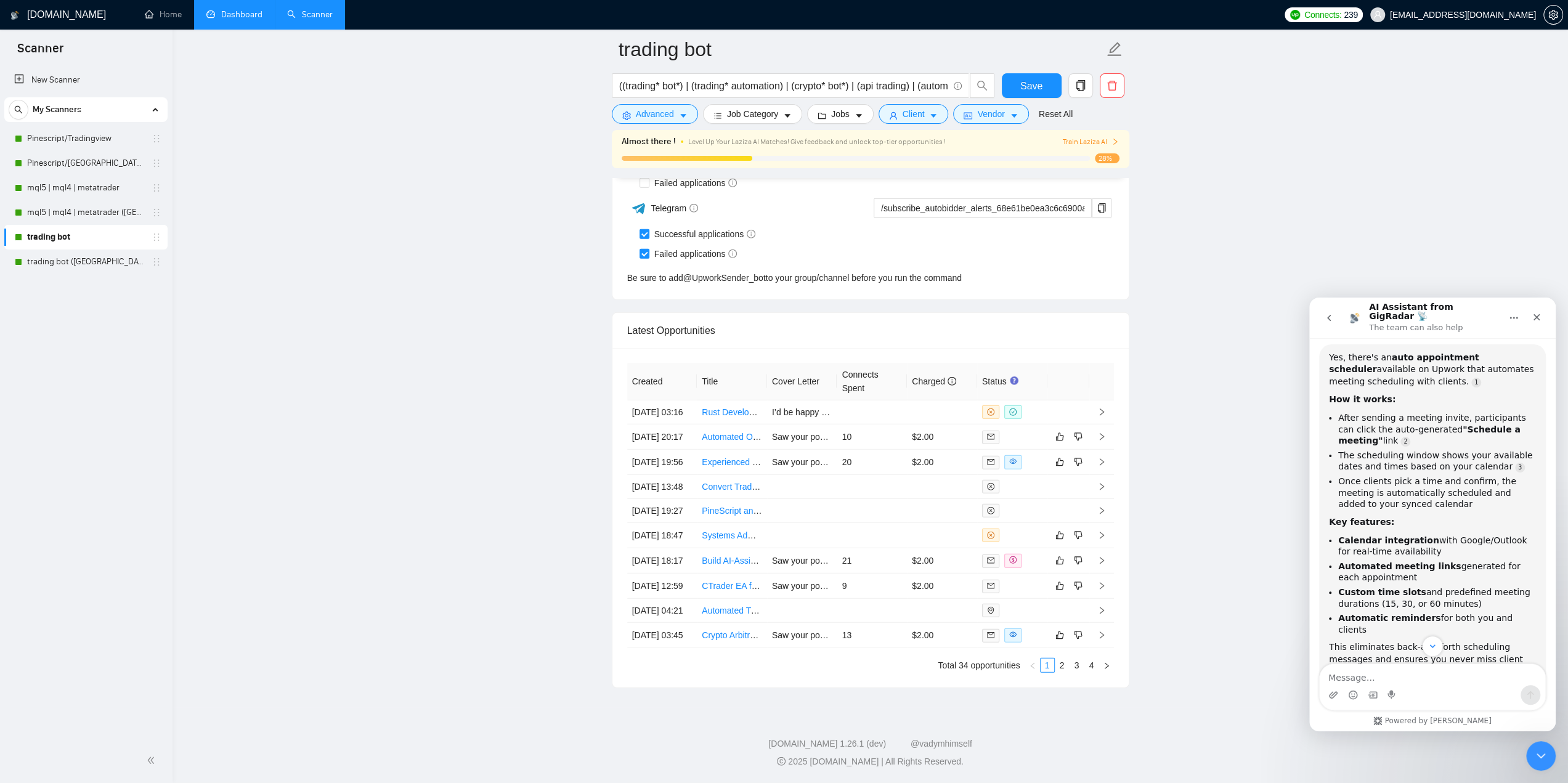
scroll to position [198, 0]
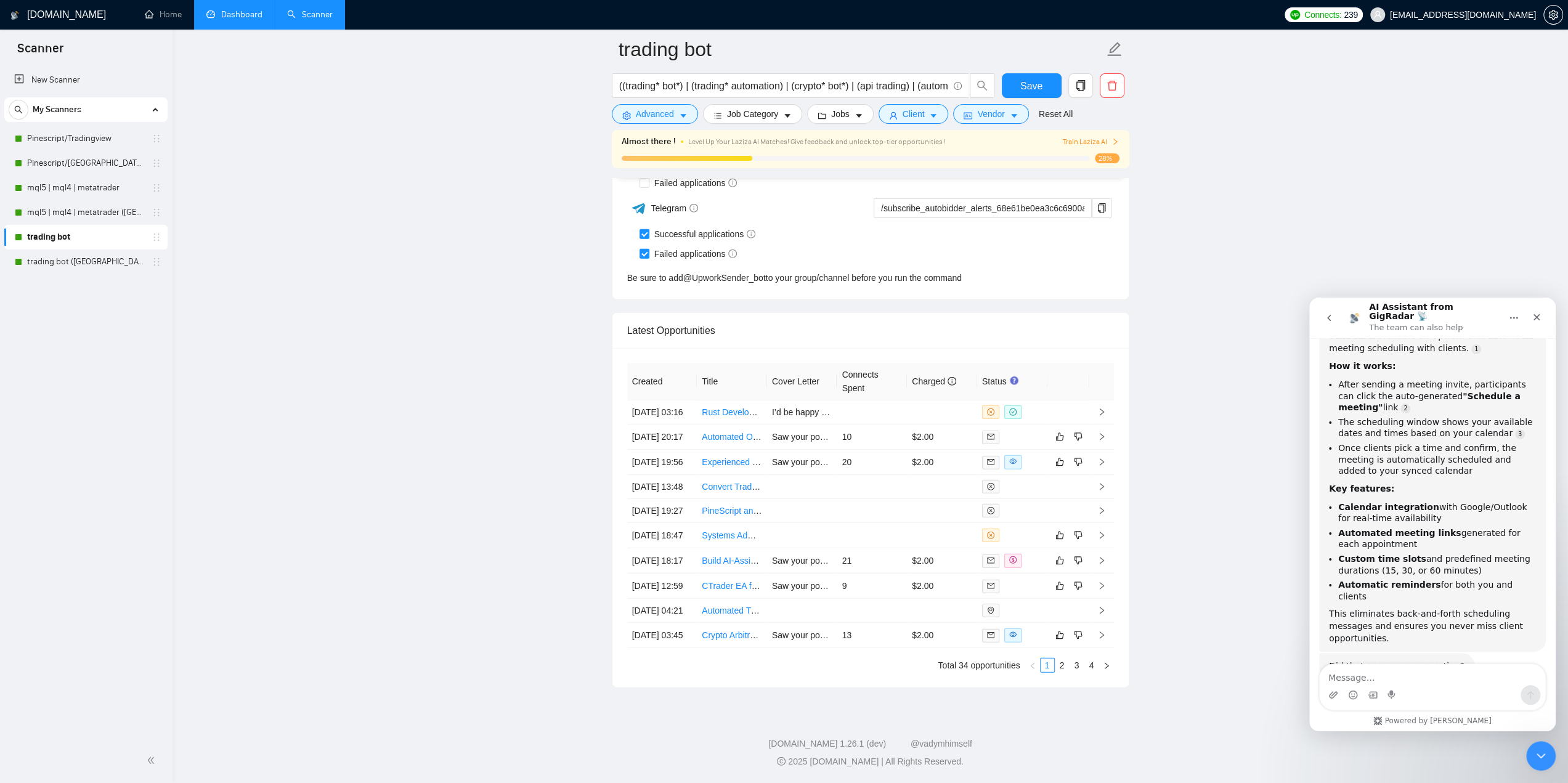
click at [1427, 670] on textarea "Message…" at bounding box center [1432, 674] width 225 height 21
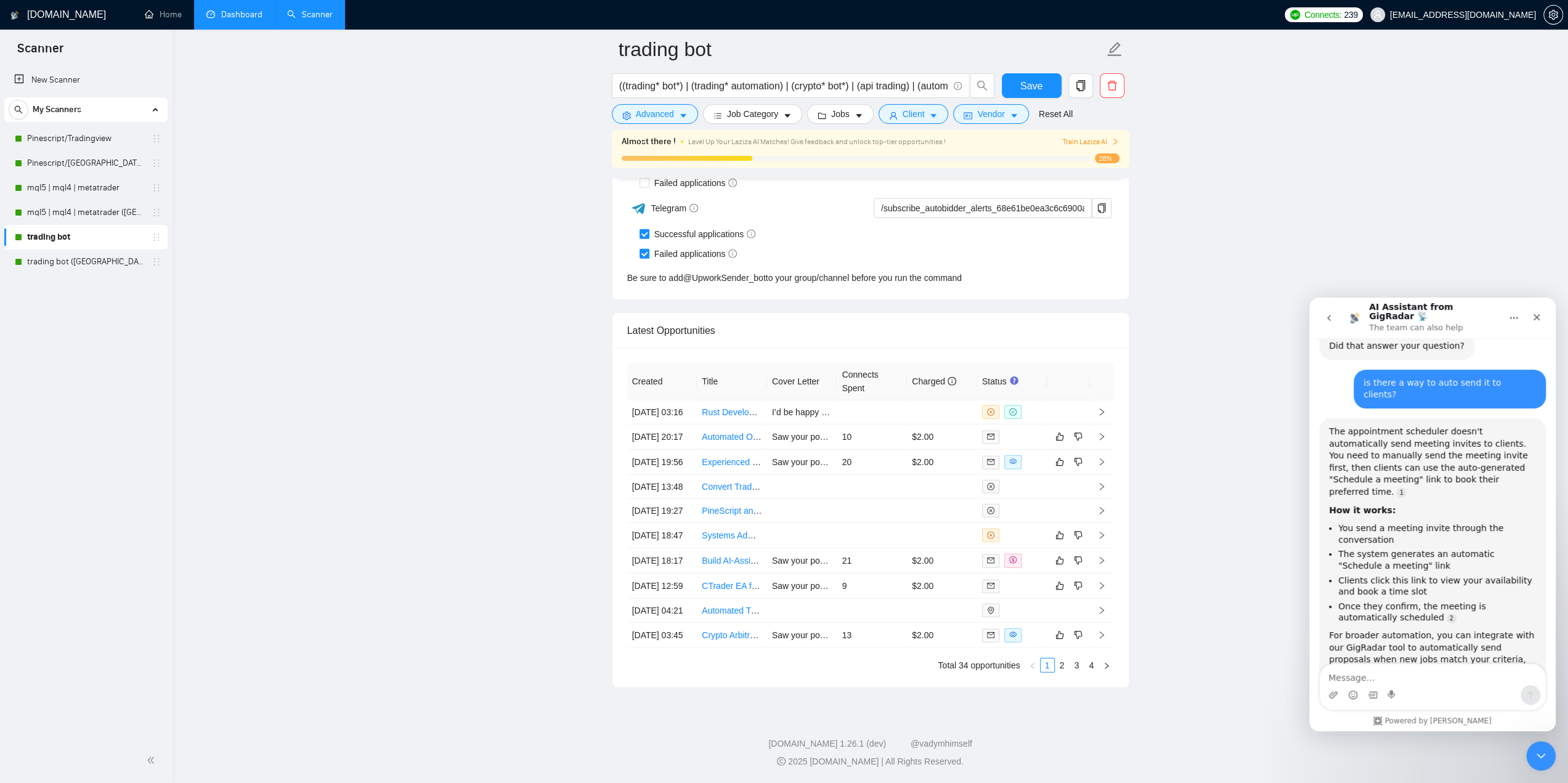
scroll to position [528, 0]
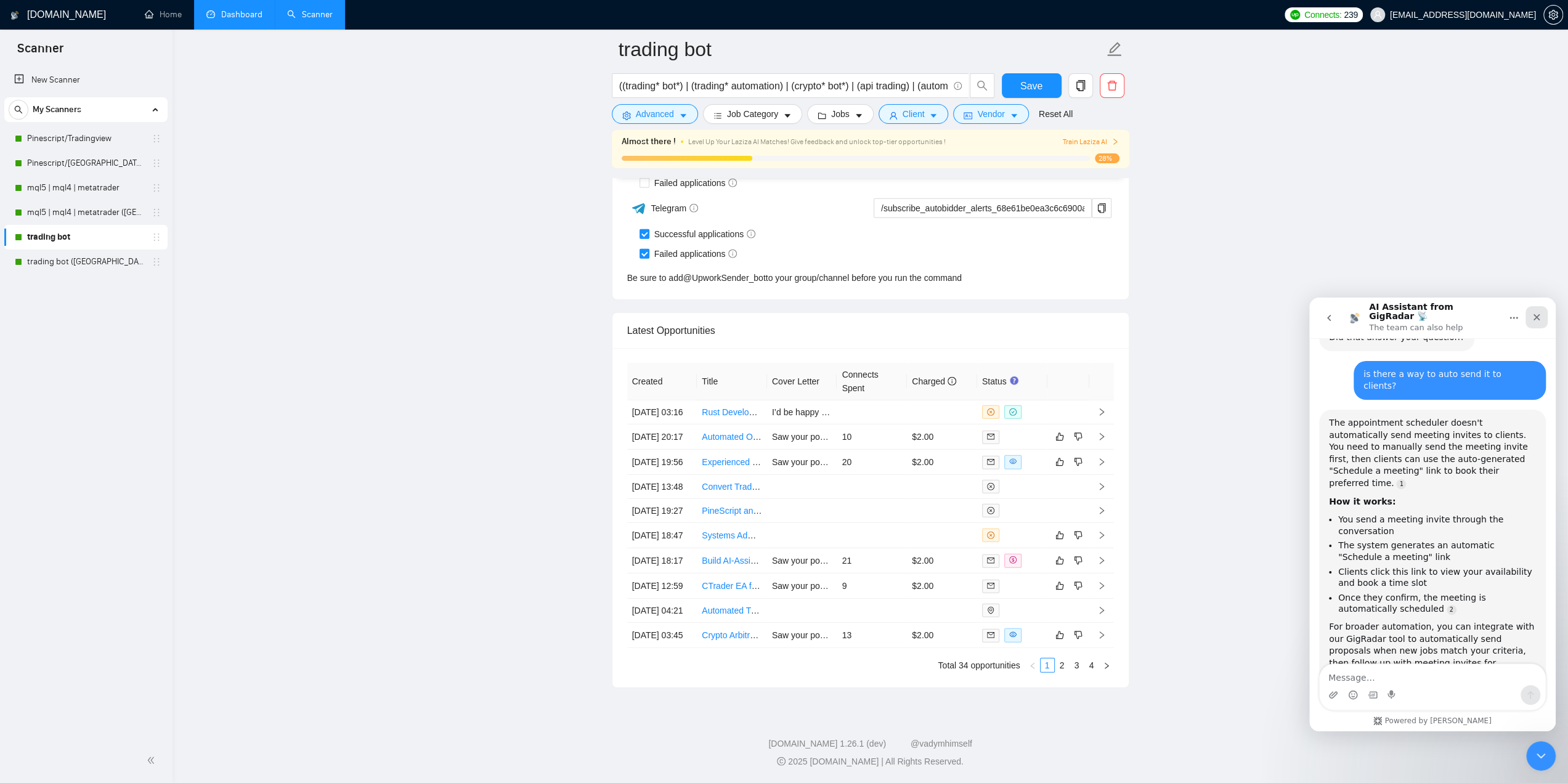
click at [1539, 317] on icon "Close" at bounding box center [1536, 317] width 10 height 10
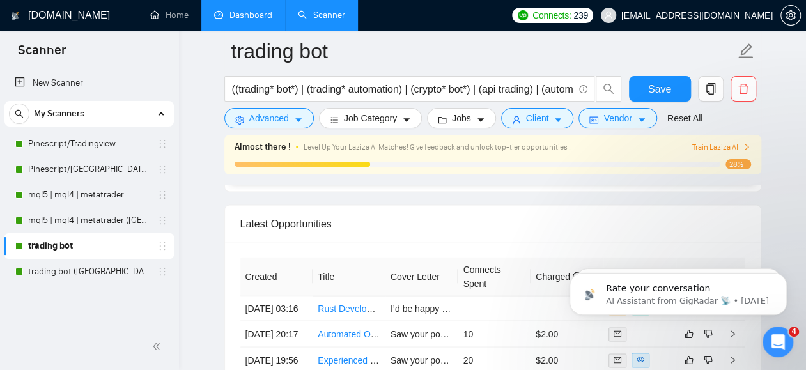
scroll to position [695, 0]
